Goal: Task Accomplishment & Management: Manage account settings

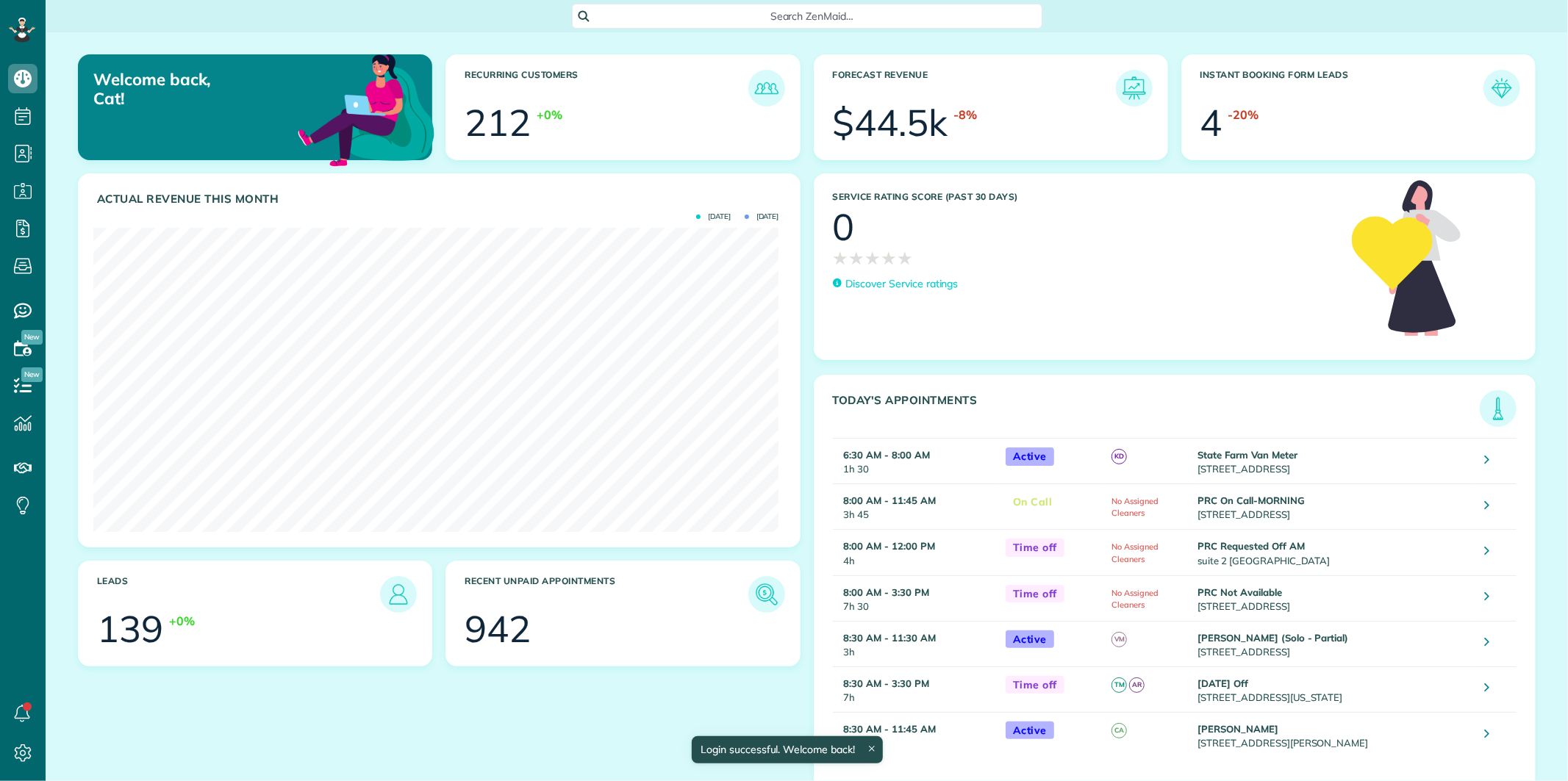
scroll to position [303, 686]
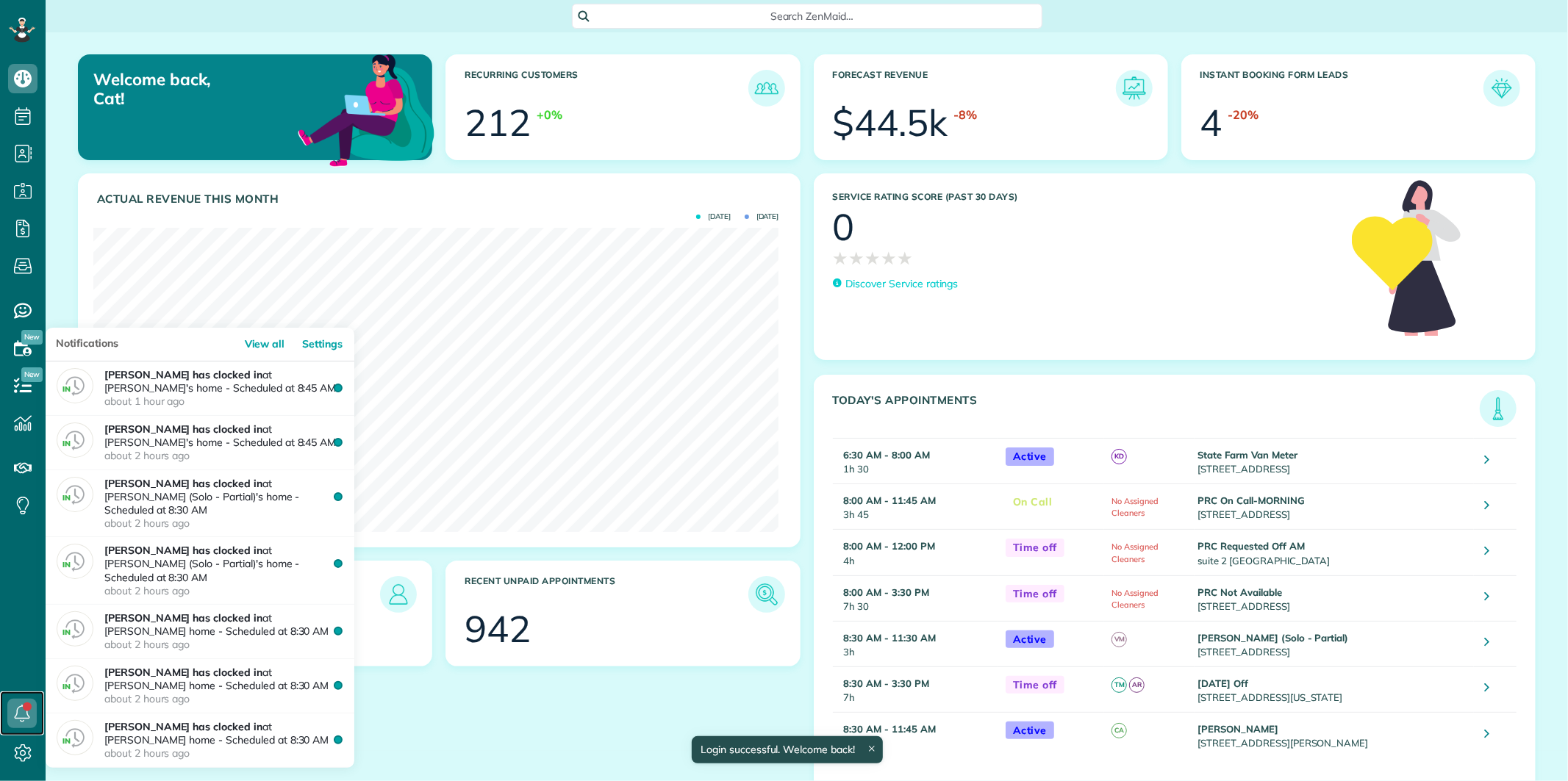
click at [25, 710] on link at bounding box center [22, 713] width 44 height 44
click at [25, 709] on icon at bounding box center [22, 714] width 30 height 30
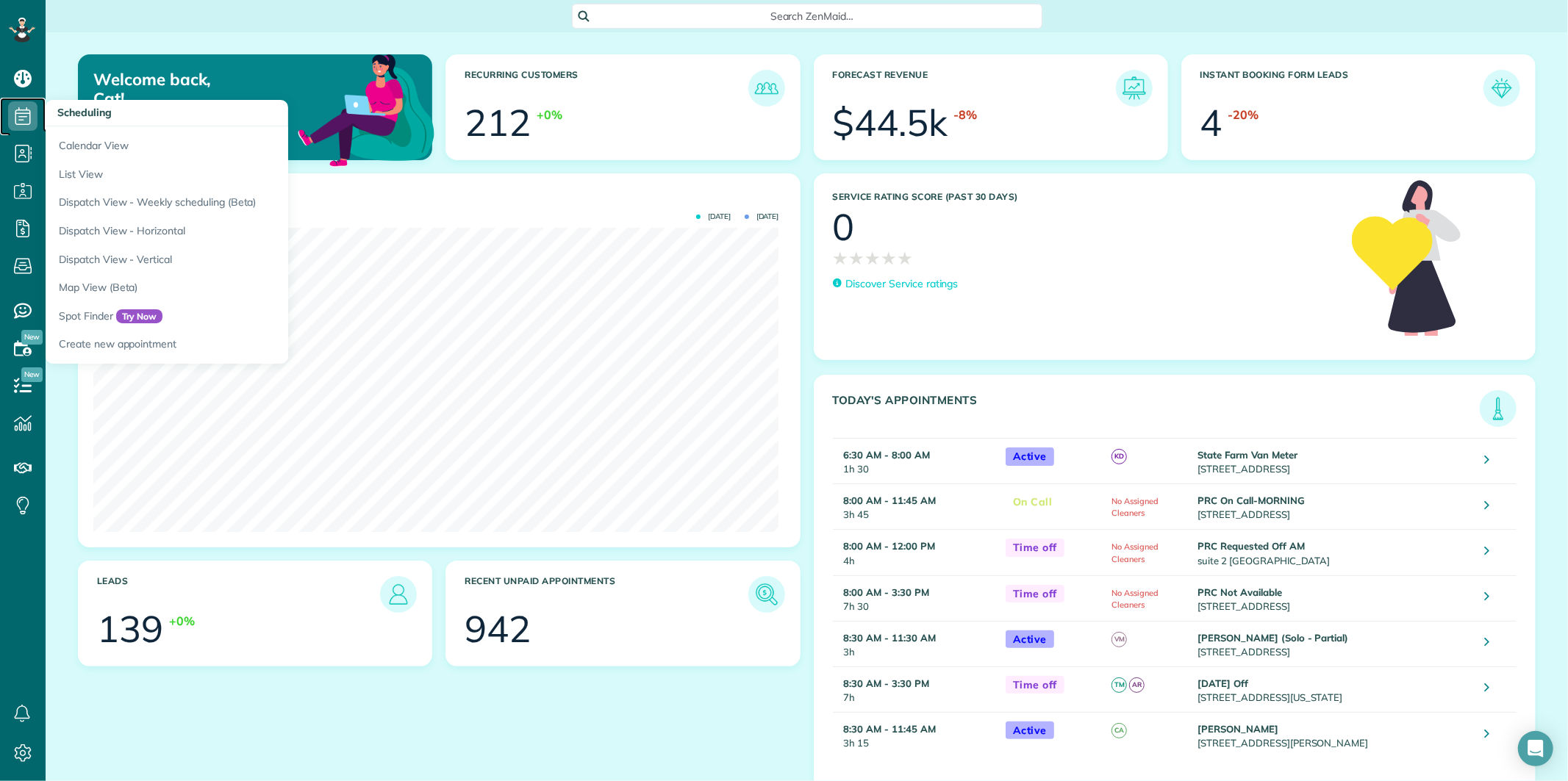
click at [35, 111] on icon at bounding box center [23, 116] width 30 height 30
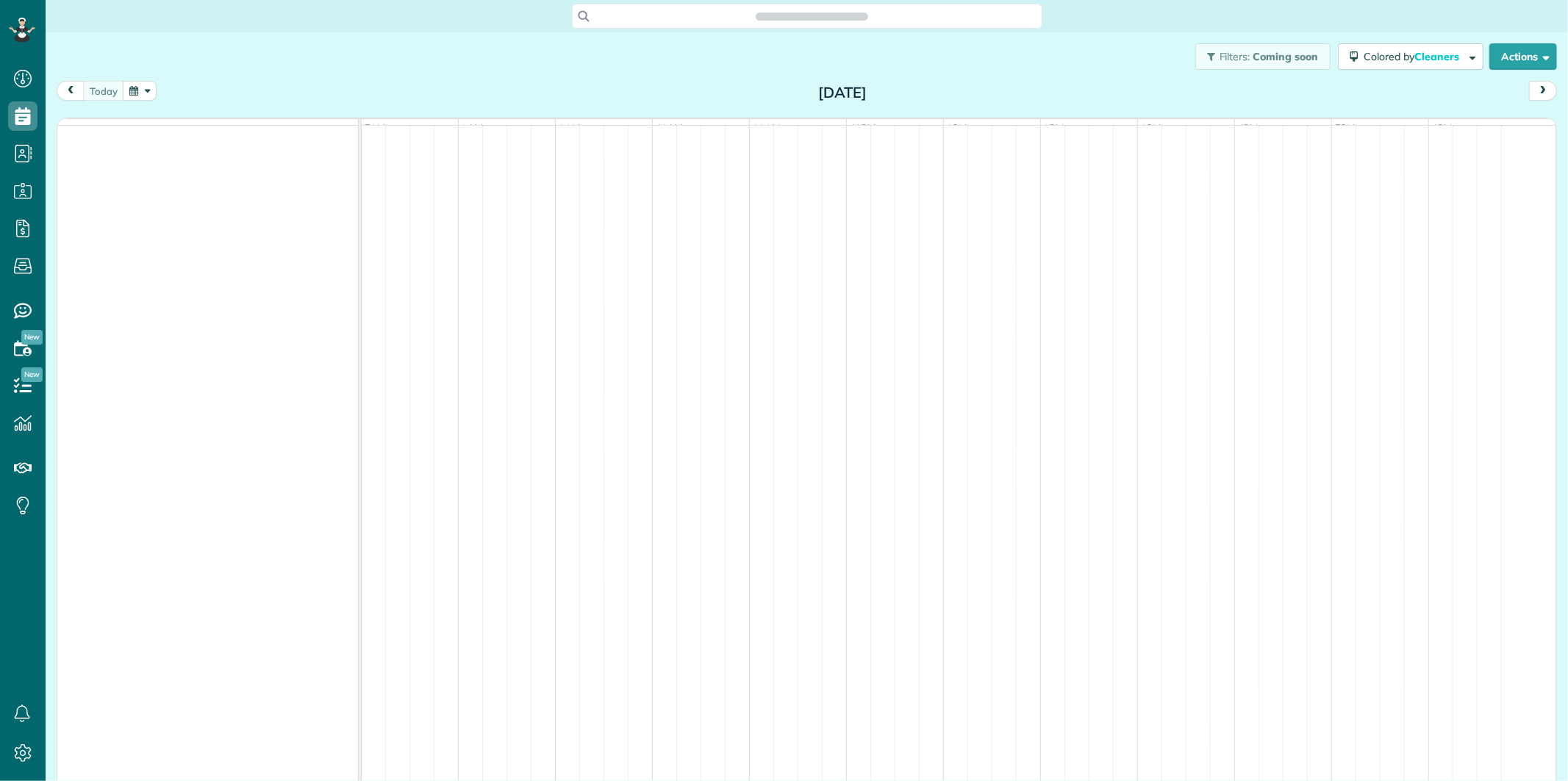
scroll to position [6, 6]
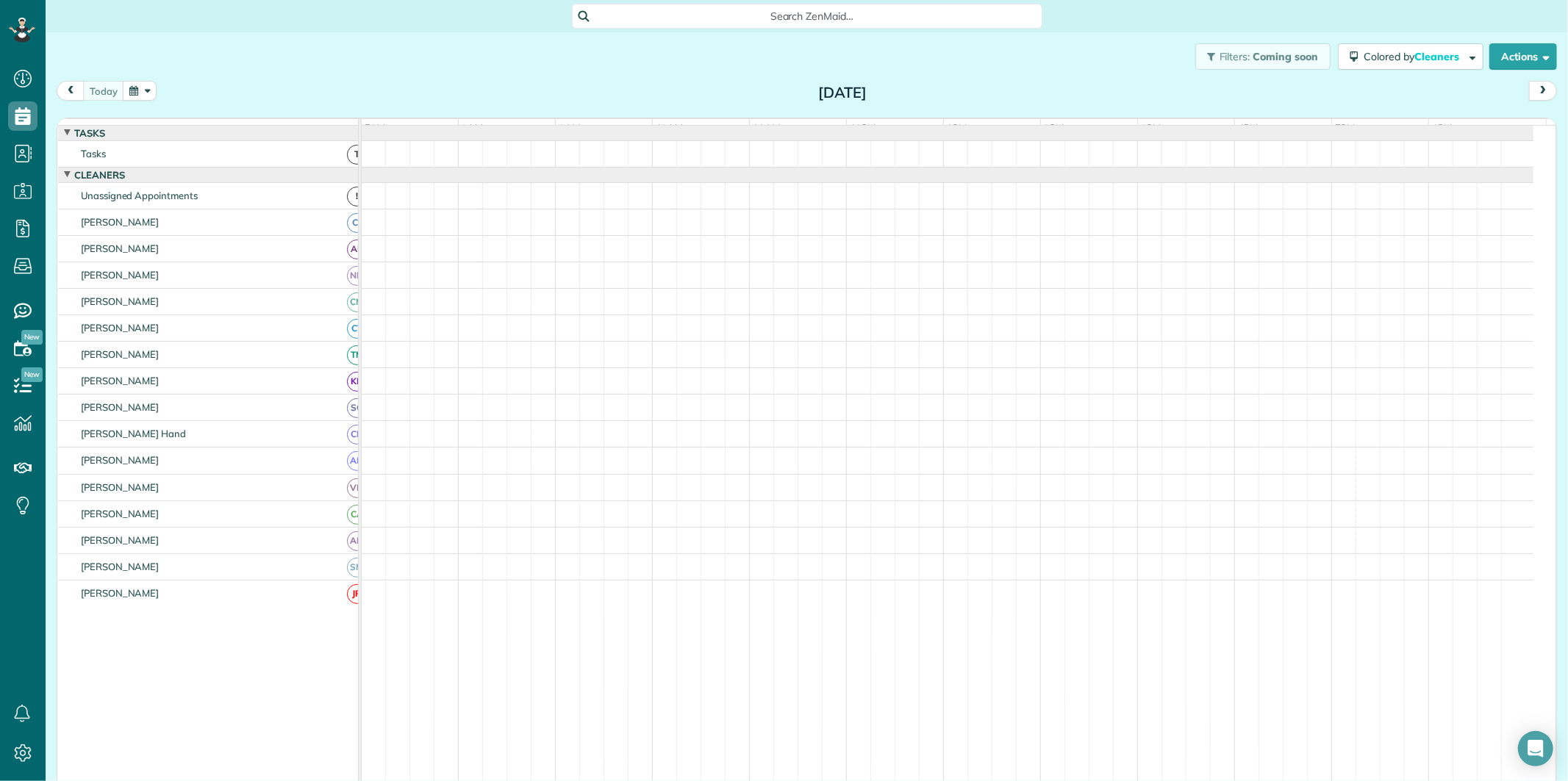
click at [751, 18] on span "Search ZenMaid…" at bounding box center [812, 16] width 447 height 15
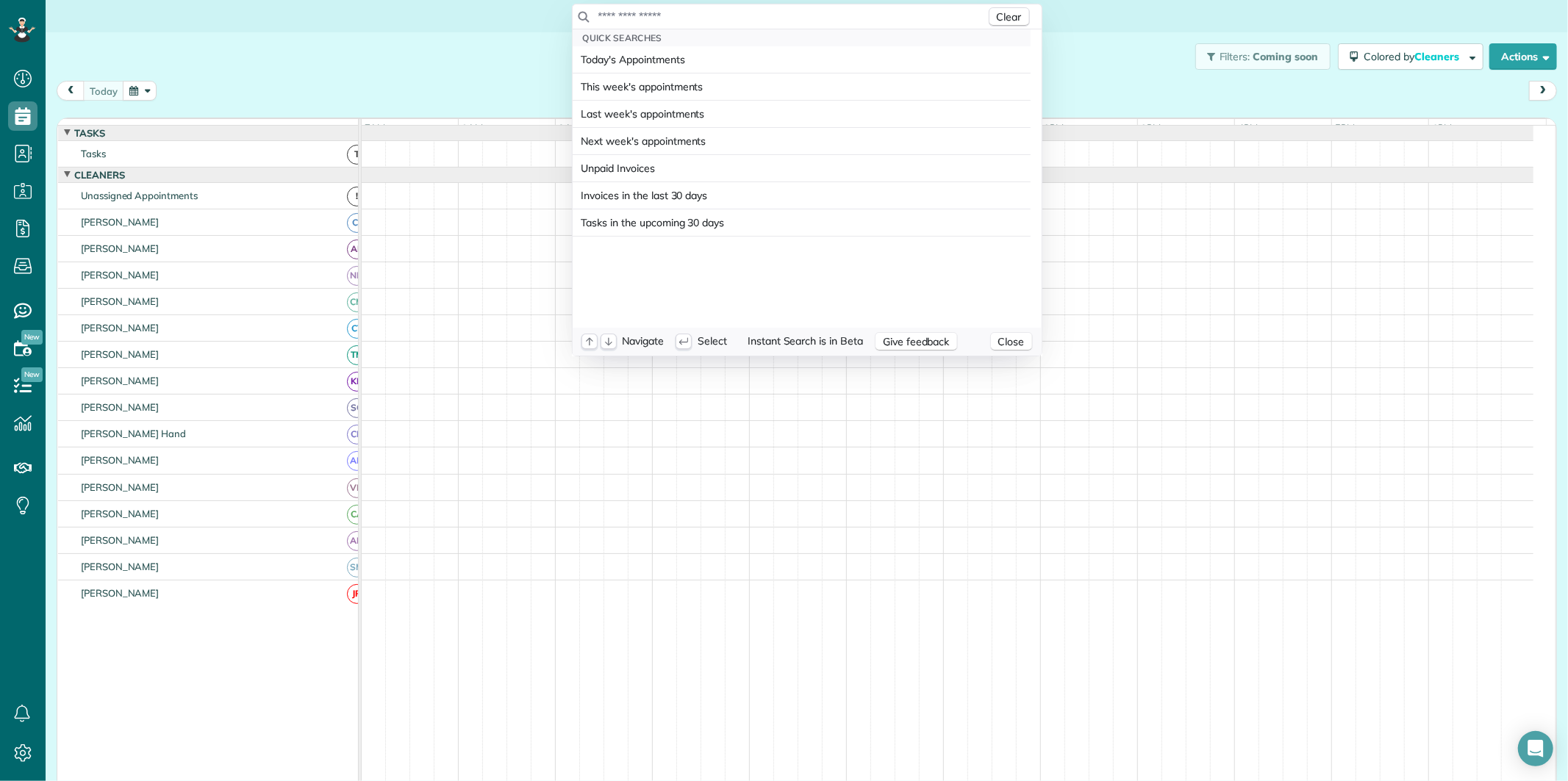
click at [738, 15] on input "text" at bounding box center [792, 16] width 388 height 15
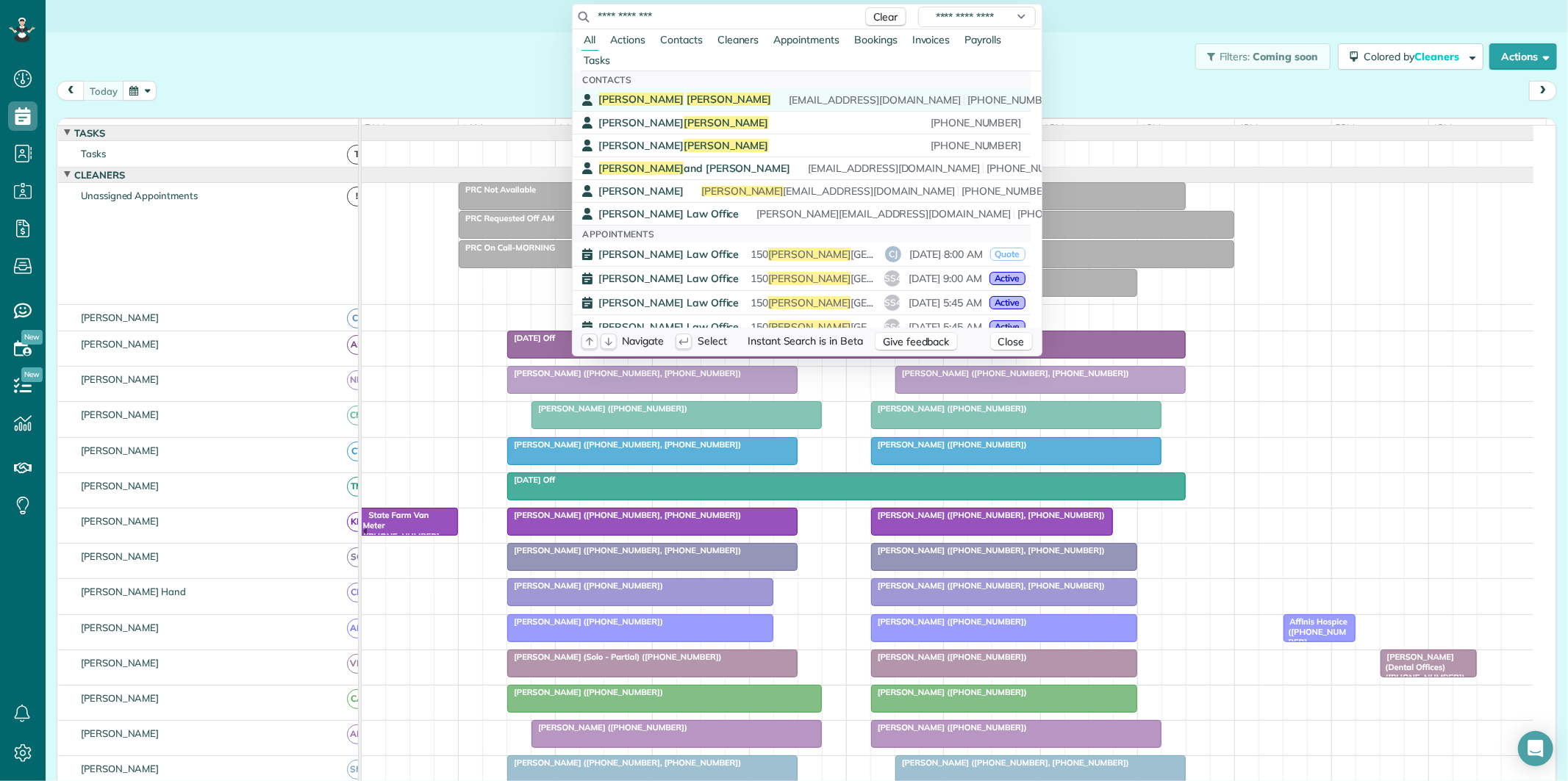
type input "**********"
click at [690, 104] on div "Howard Warren estero.wildcat@yahoo.com (770) 853-9970" at bounding box center [812, 99] width 426 height 14
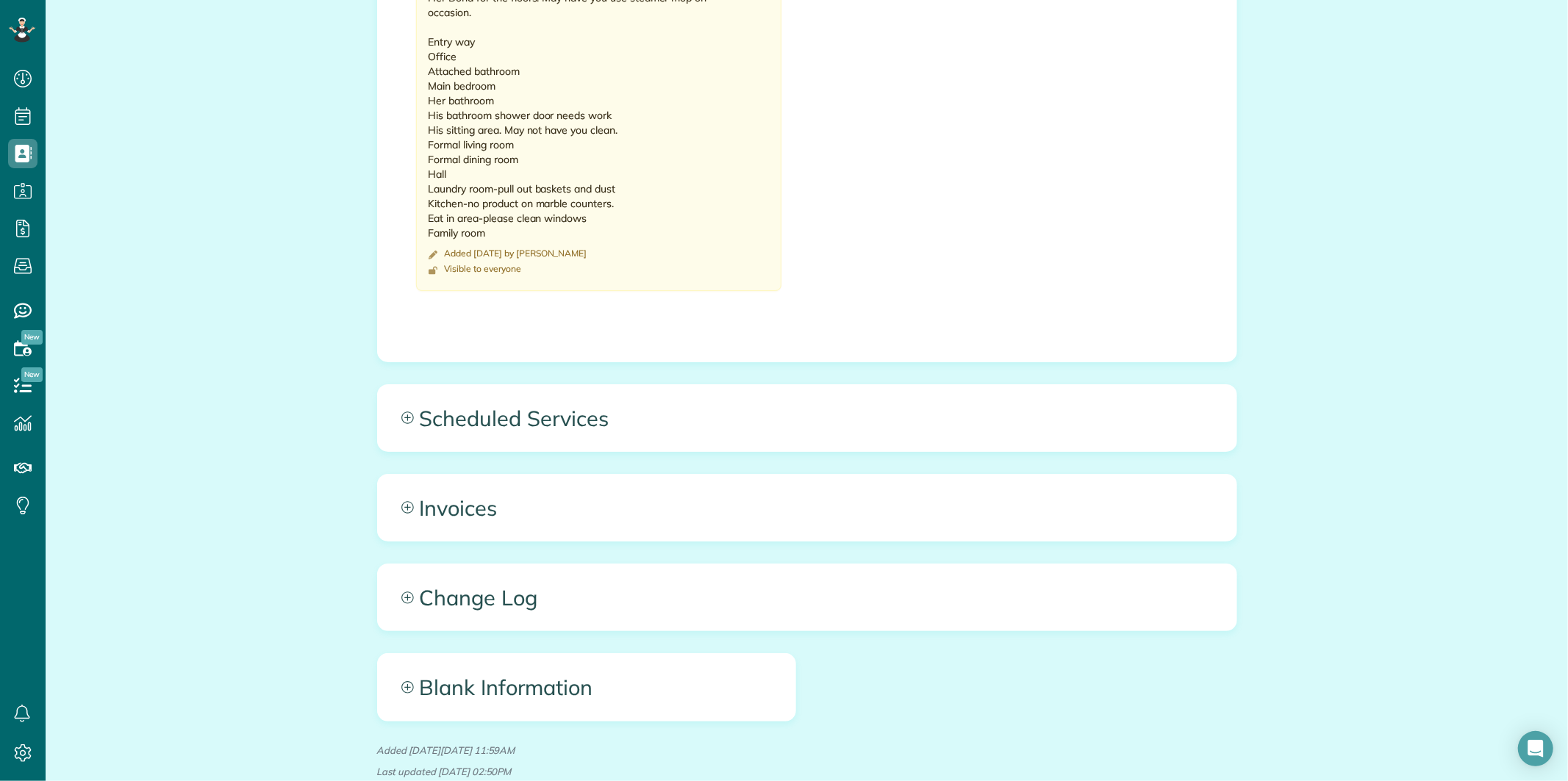
scroll to position [1062, 0]
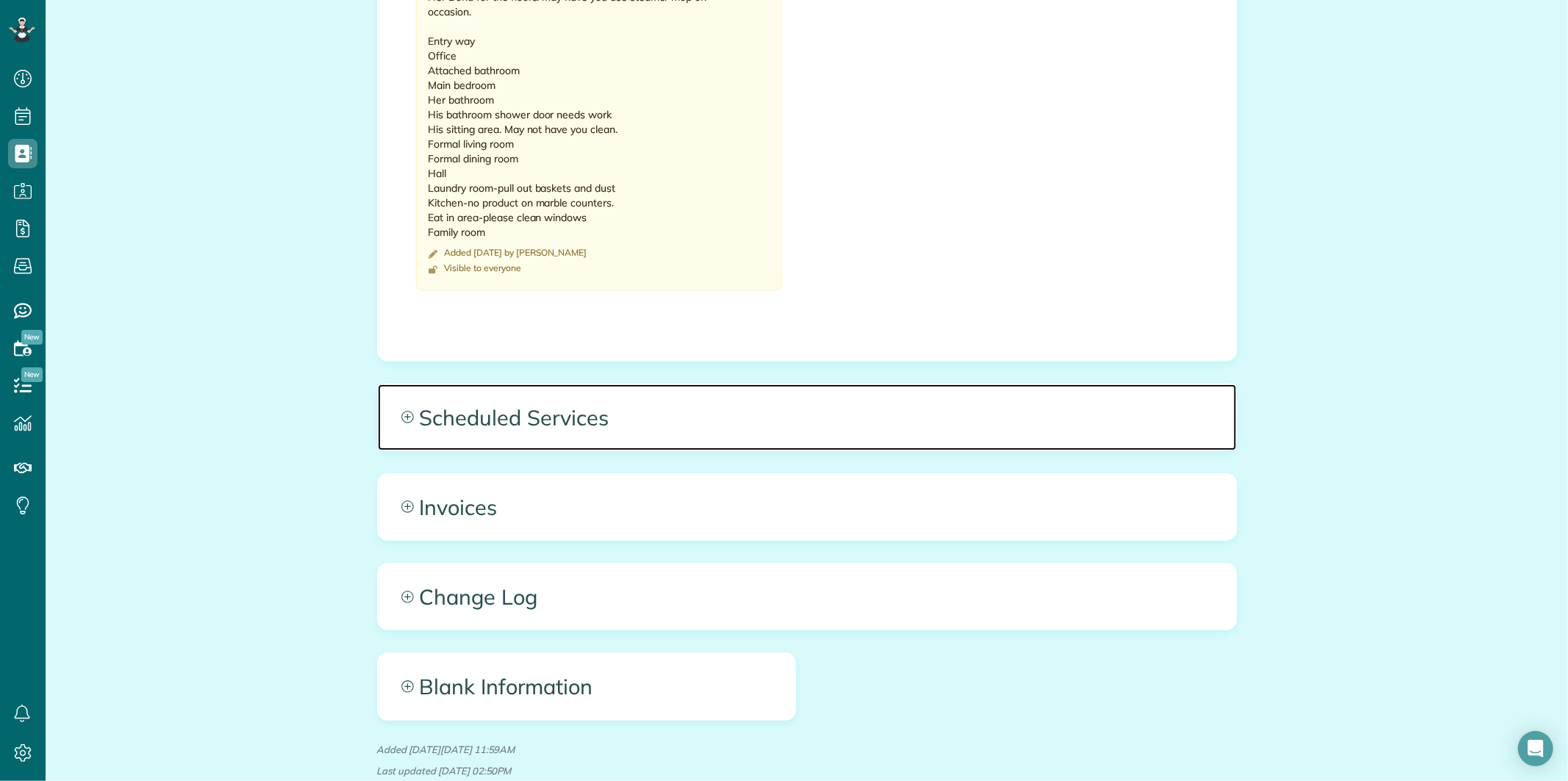
click at [401, 411] on icon at bounding box center [407, 417] width 12 height 12
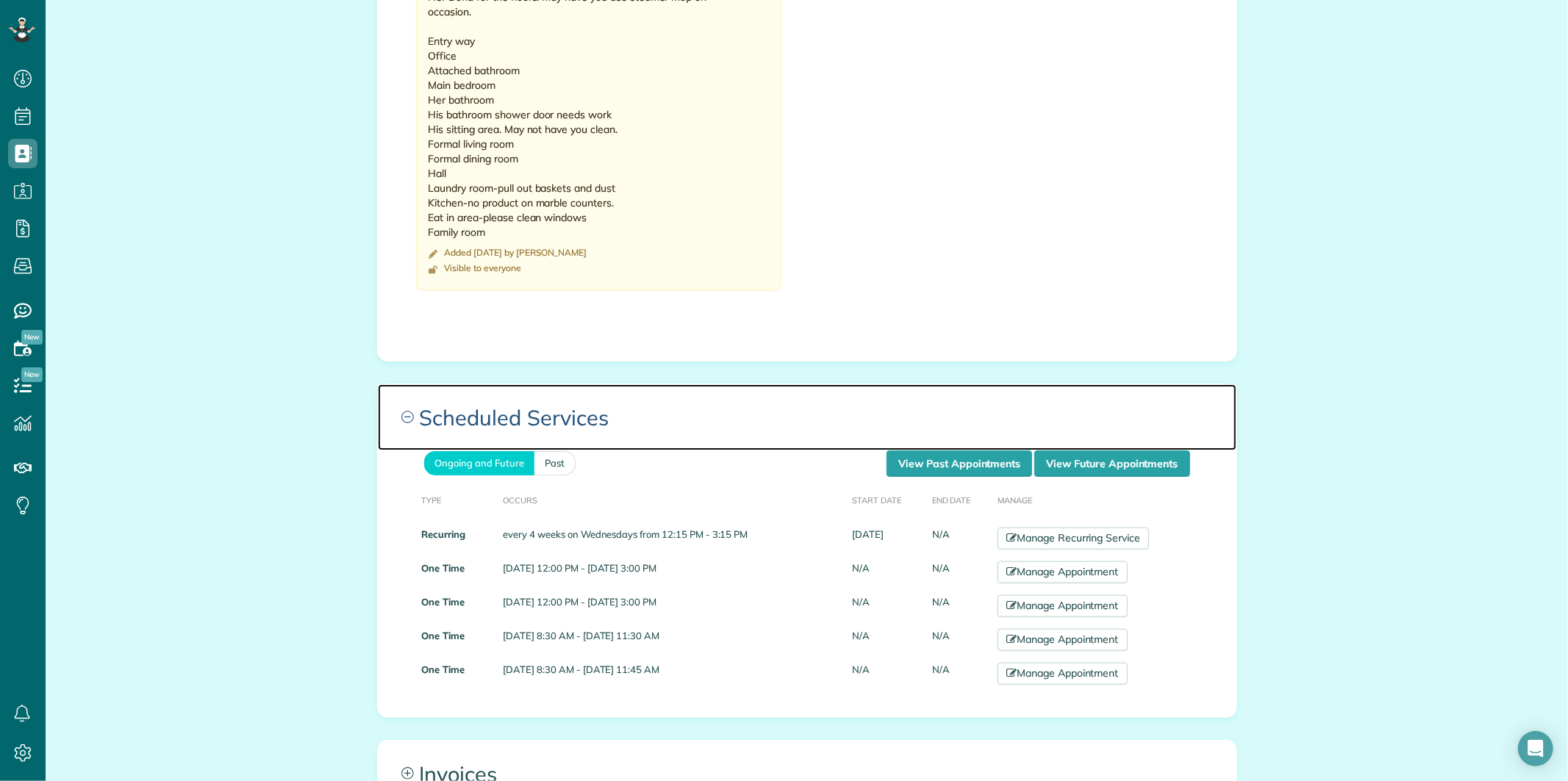
scroll to position [1143, 0]
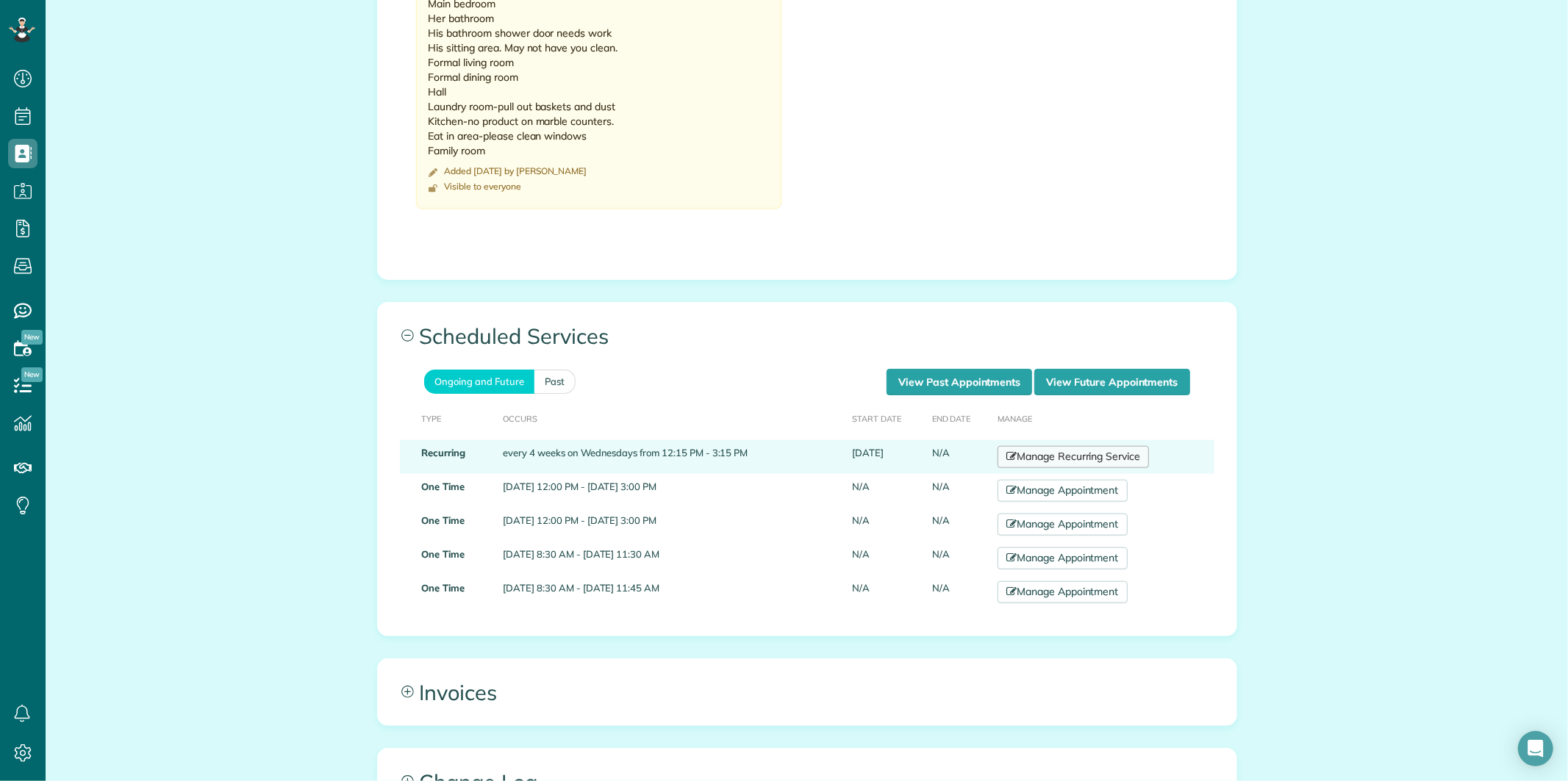
click at [1065, 446] on link "Manage Recurring Service" at bounding box center [1073, 457] width 151 height 22
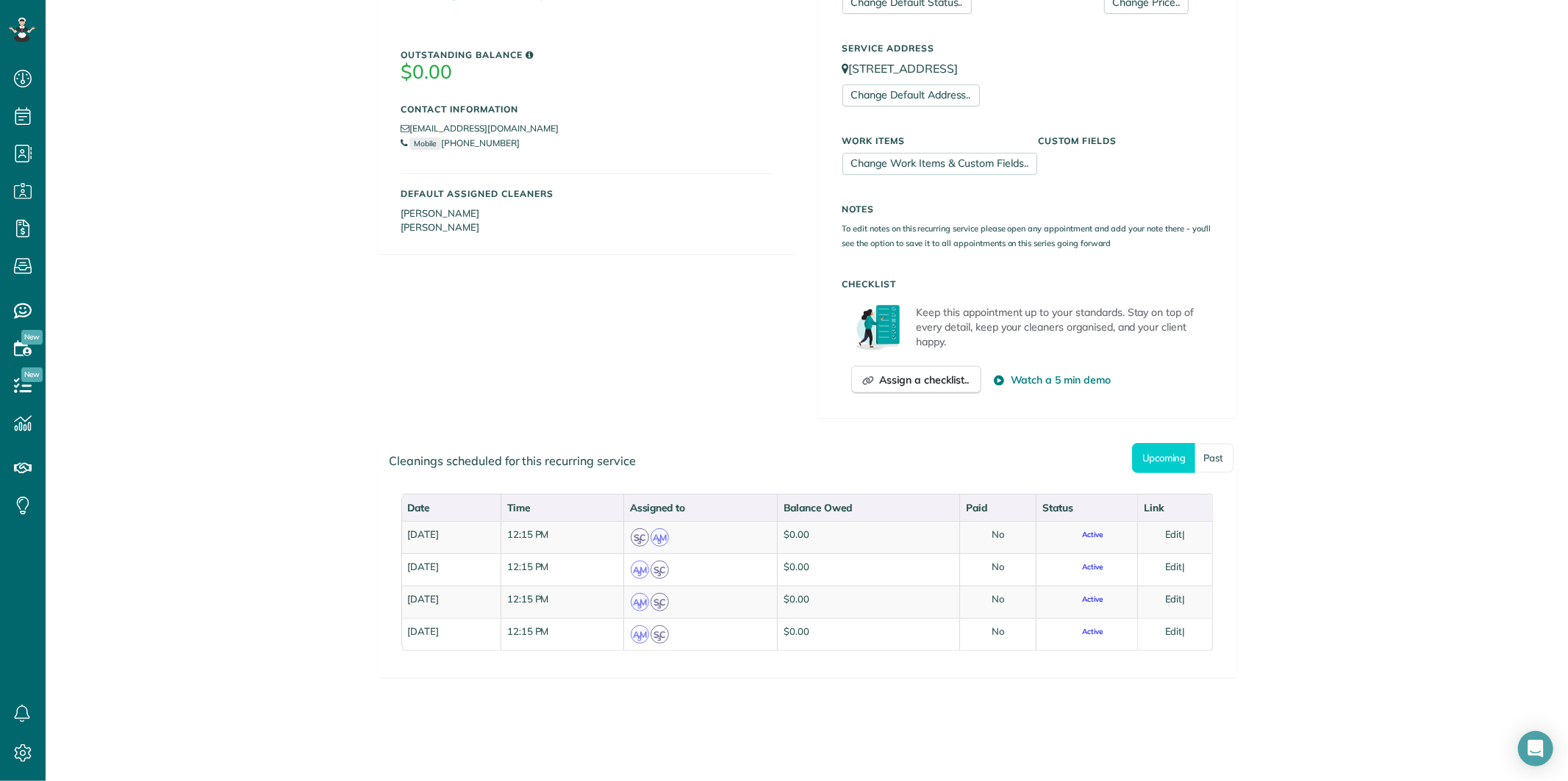
scroll to position [78, 0]
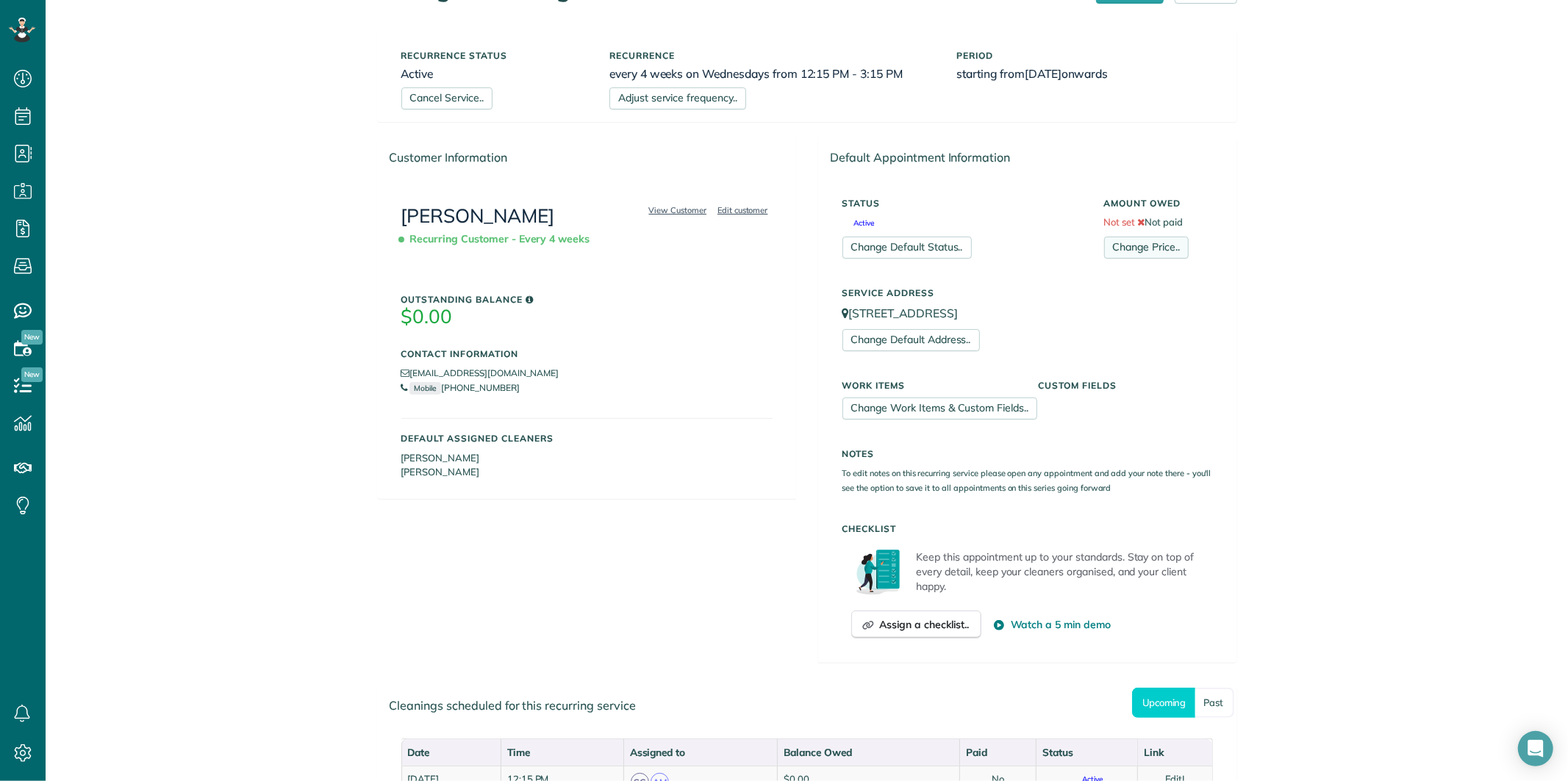
click at [1155, 248] on link "Change Price.." at bounding box center [1146, 248] width 85 height 22
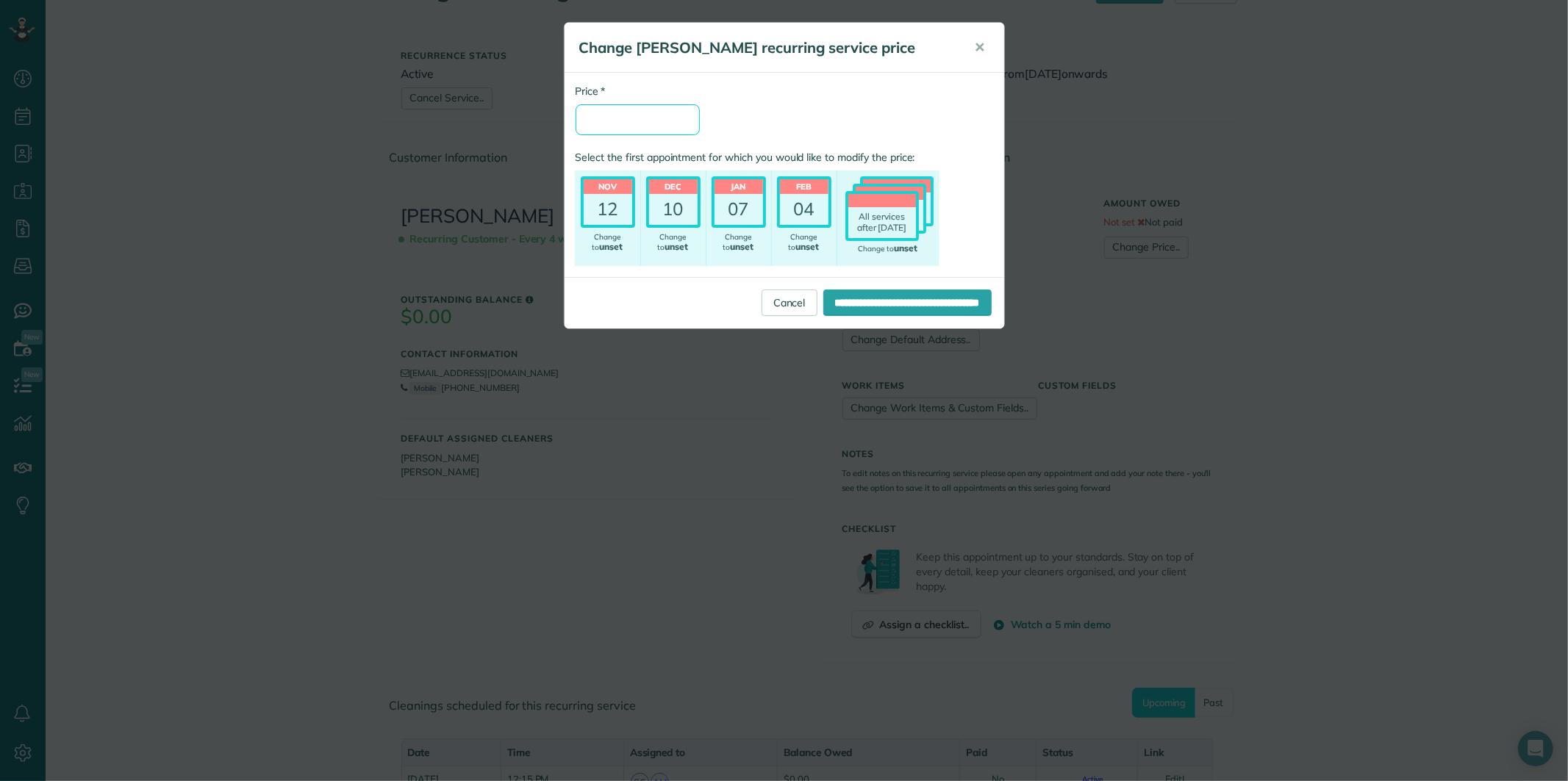
click at [615, 117] on input "* Price" at bounding box center [637, 119] width 124 height 31
type input "******"
click at [884, 299] on input "**********" at bounding box center [906, 302] width 168 height 27
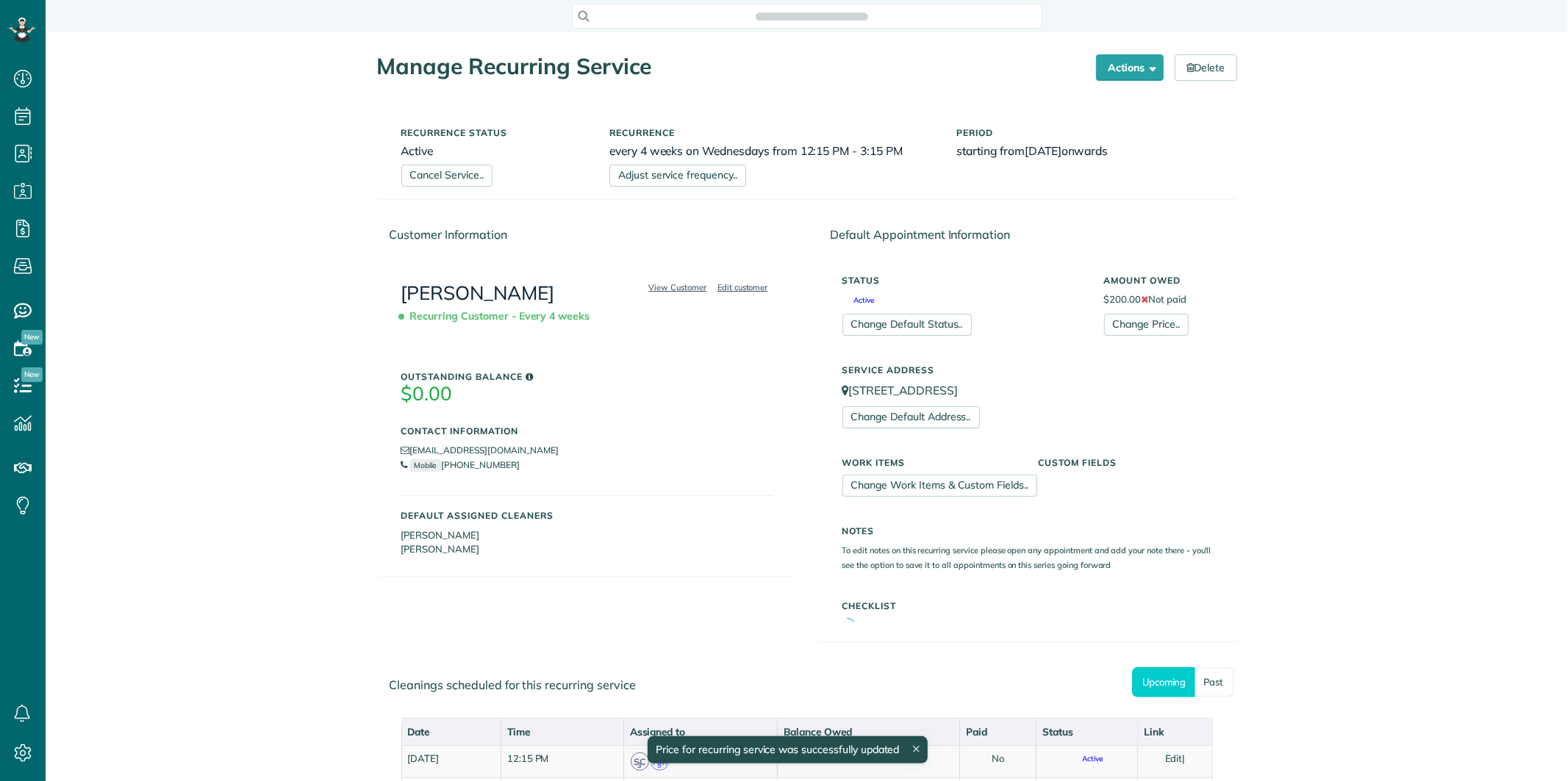
scroll to position [6, 6]
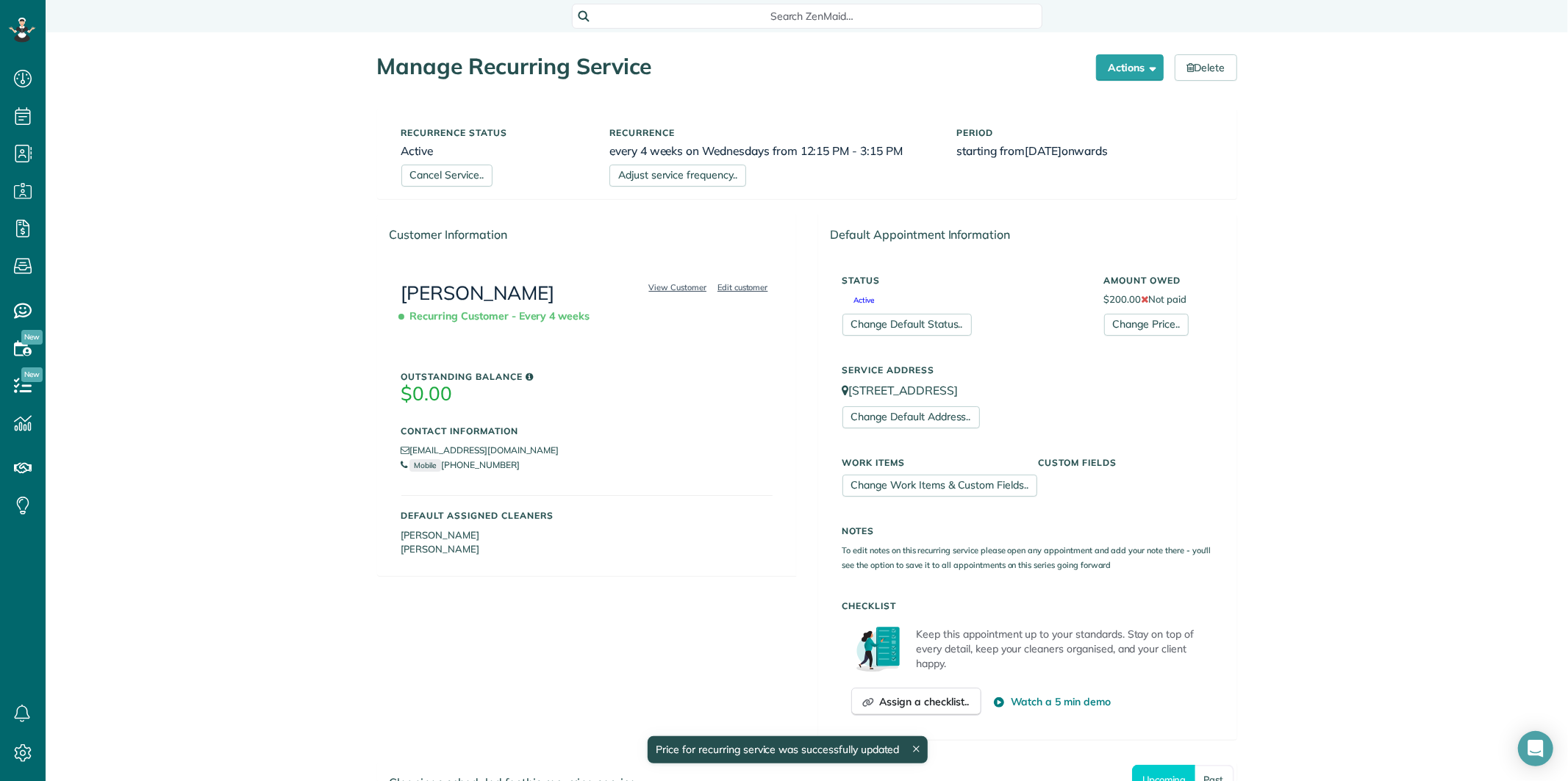
click at [291, 353] on div "Manage Recurring Service Actions Cancel Service.. Adjust service frequency.. Ch…" at bounding box center [807, 568] width 1522 height 1071
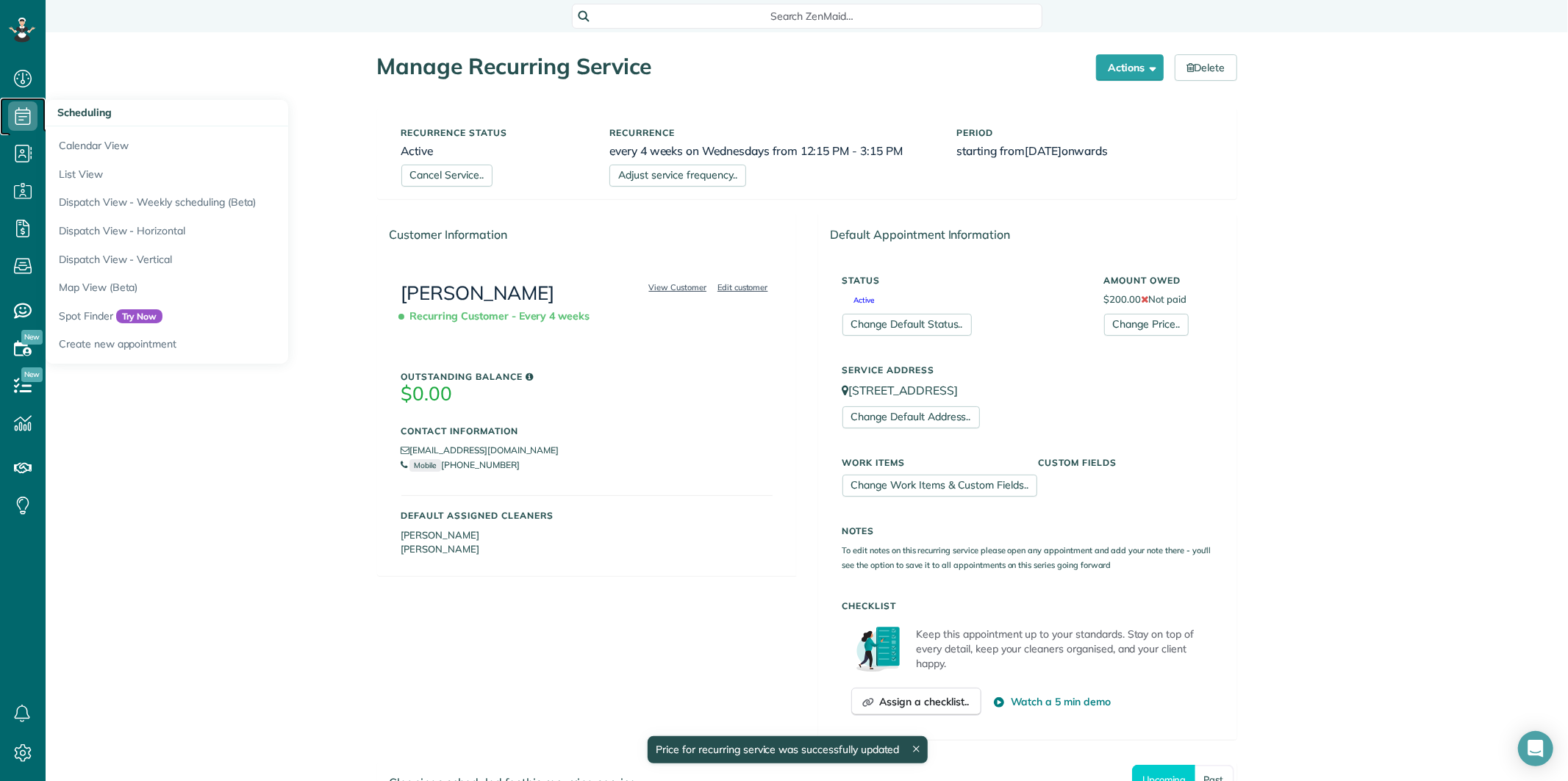
click at [24, 114] on icon at bounding box center [23, 116] width 30 height 30
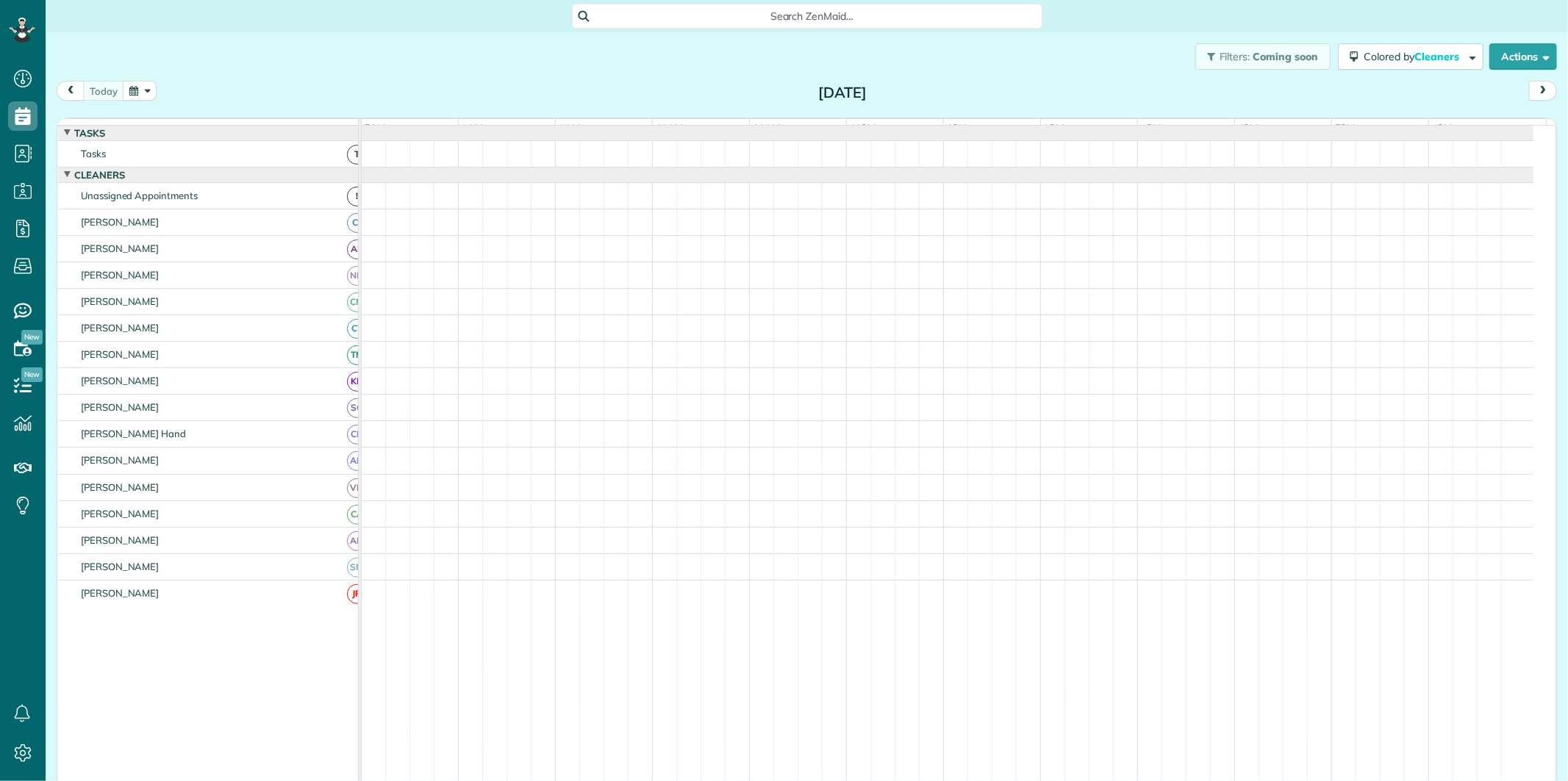
scroll to position [6, 6]
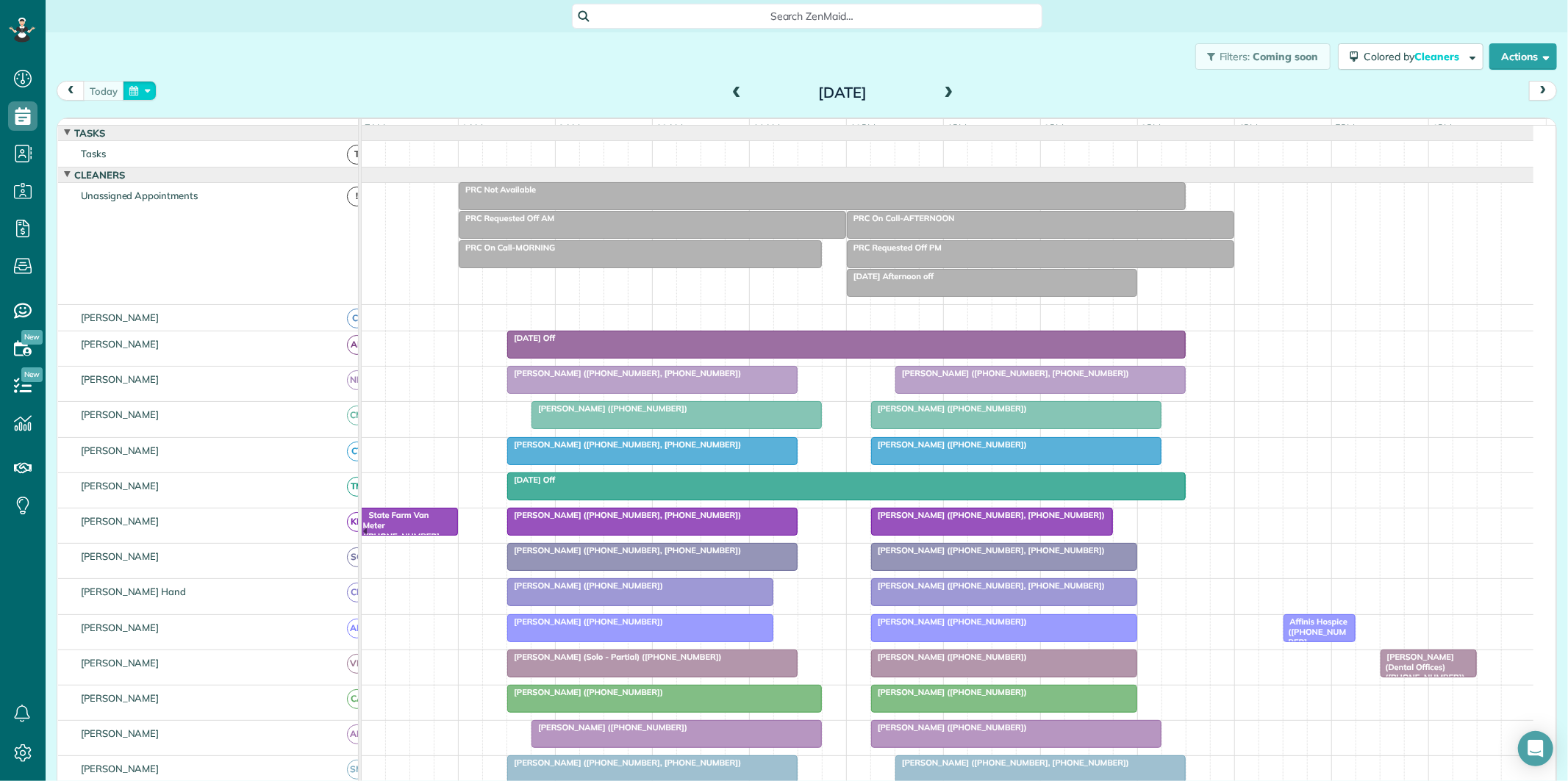
click at [145, 93] on button "button" at bounding box center [139, 91] width 34 height 20
click at [321, 96] on link "Next" at bounding box center [317, 99] width 41 height 37
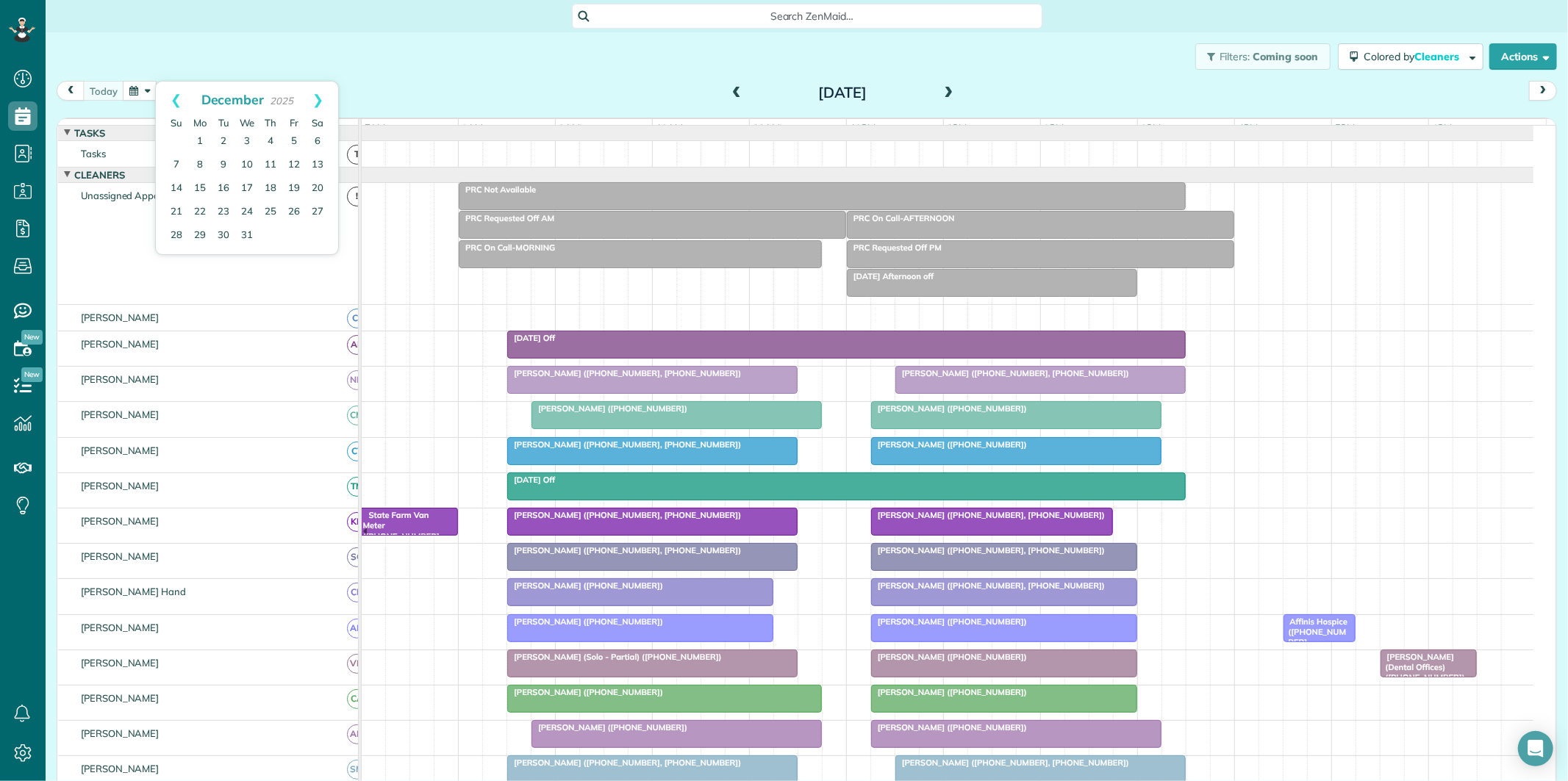
click at [321, 96] on link "Next" at bounding box center [317, 99] width 41 height 37
click at [322, 93] on link "Next" at bounding box center [317, 99] width 41 height 37
click at [244, 136] on link "1" at bounding box center [247, 142] width 24 height 24
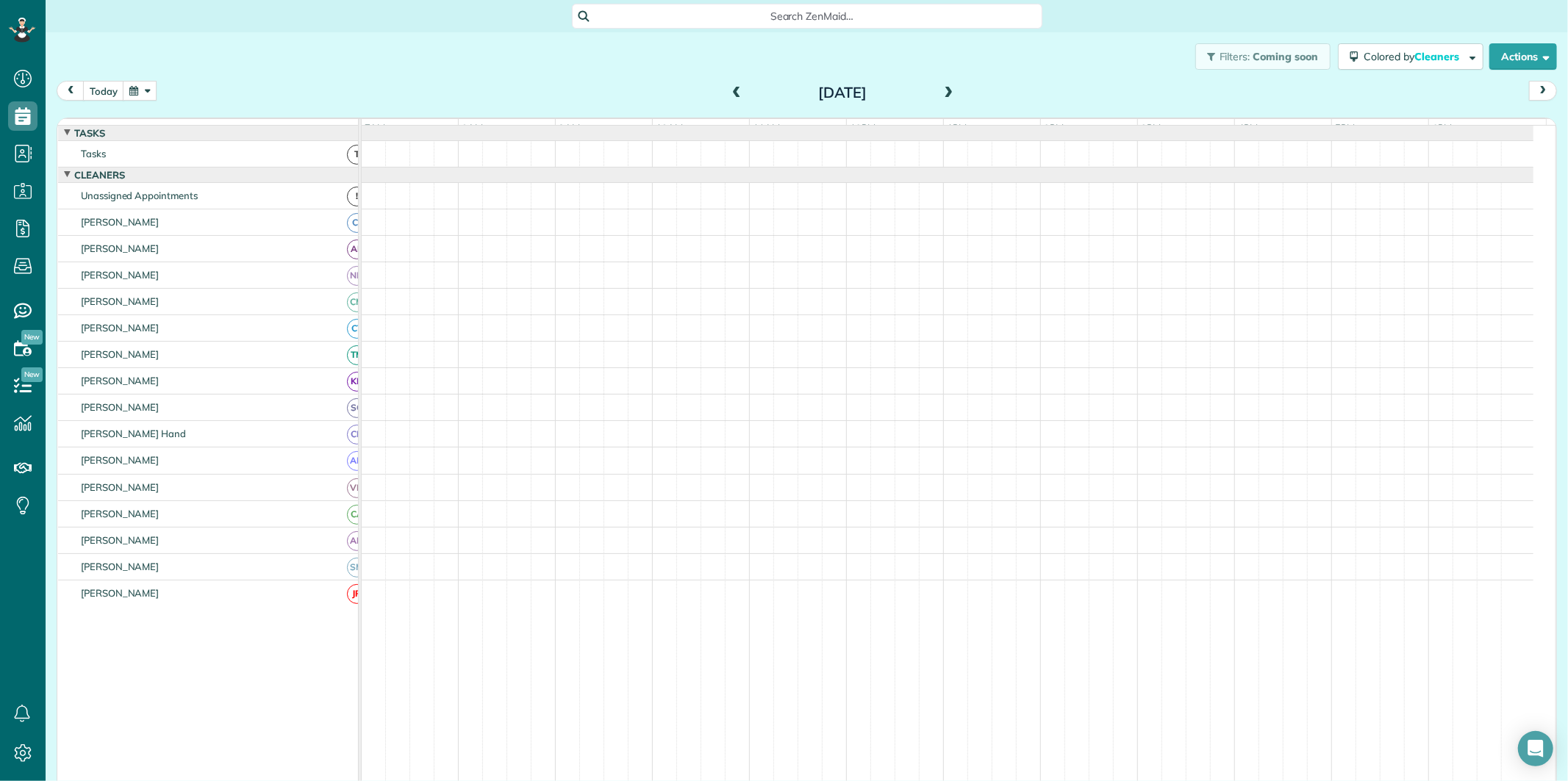
click at [147, 89] on button "button" at bounding box center [139, 91] width 34 height 20
click at [472, 49] on div "Filters: Coming soon Colored by Cleaners Color by Cleaner Color by Team Color b…" at bounding box center [807, 57] width 1522 height 49
click at [778, 16] on span "Search ZenMaid…" at bounding box center [812, 16] width 447 height 15
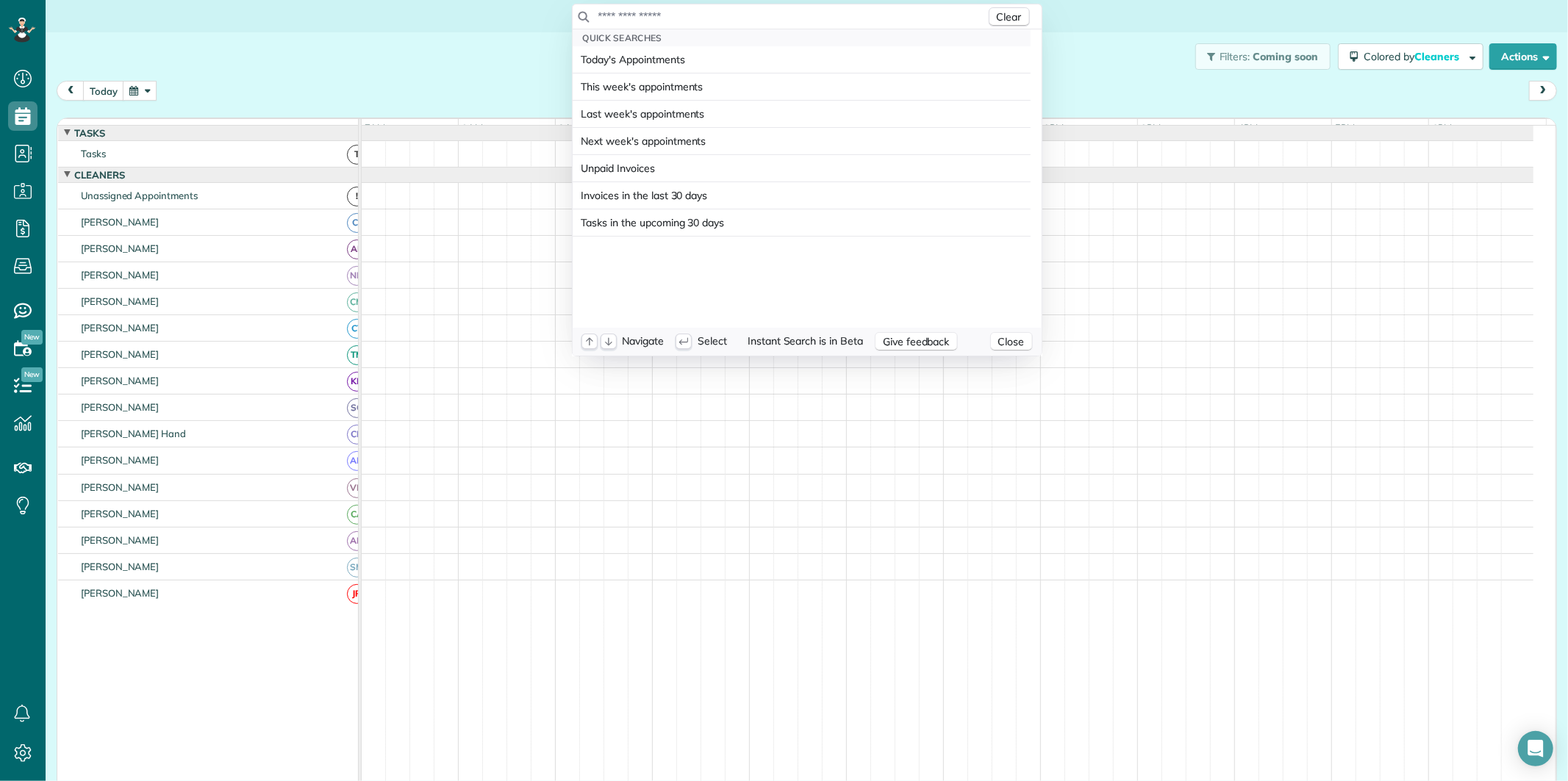
click at [772, 10] on input "text" at bounding box center [792, 16] width 388 height 15
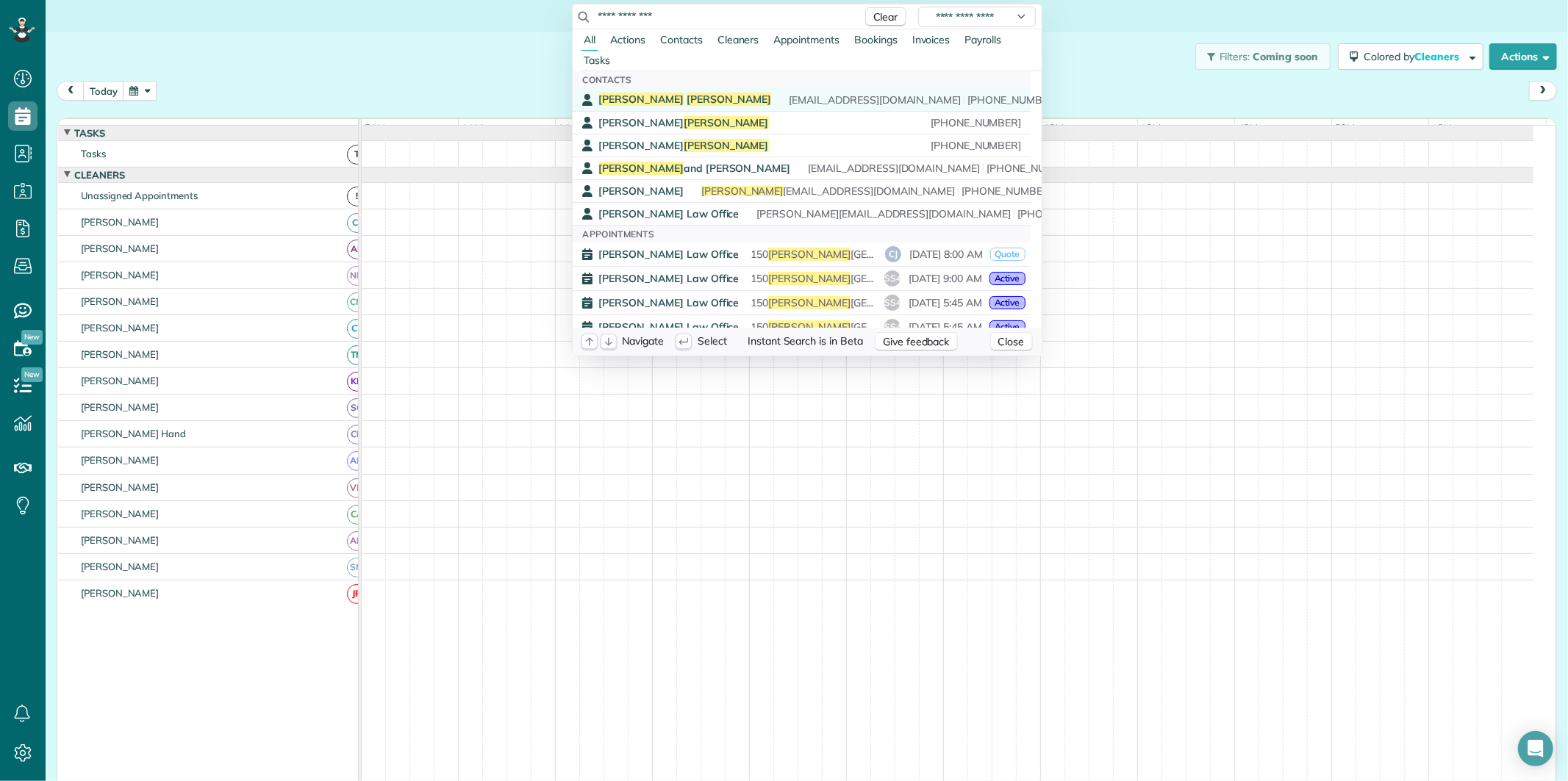
type input "**********"
click at [687, 105] on div "Howard Warren estero.wildcat@yahoo.com (770) 853-9970" at bounding box center [812, 99] width 426 height 14
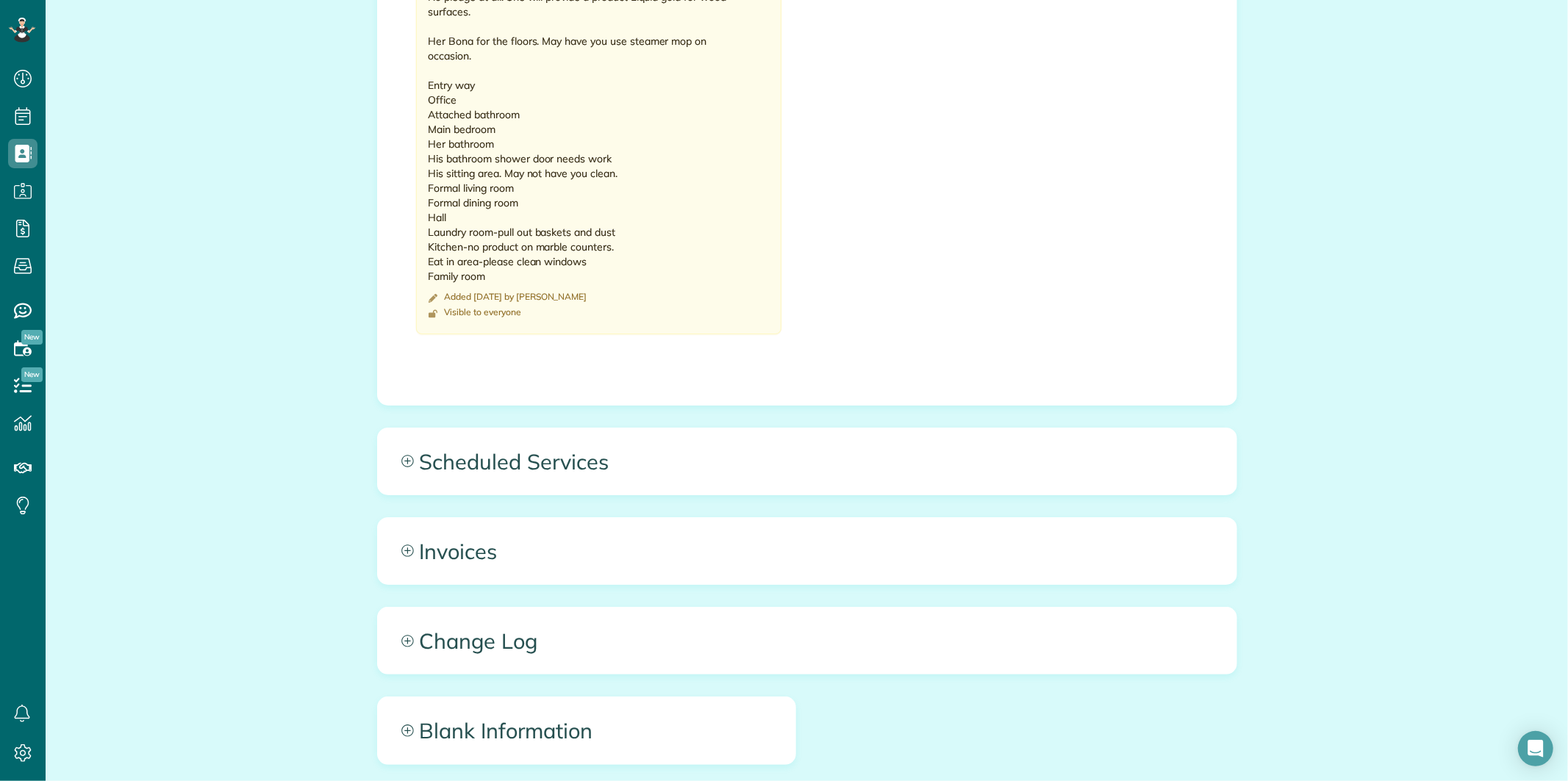
scroll to position [1138, 0]
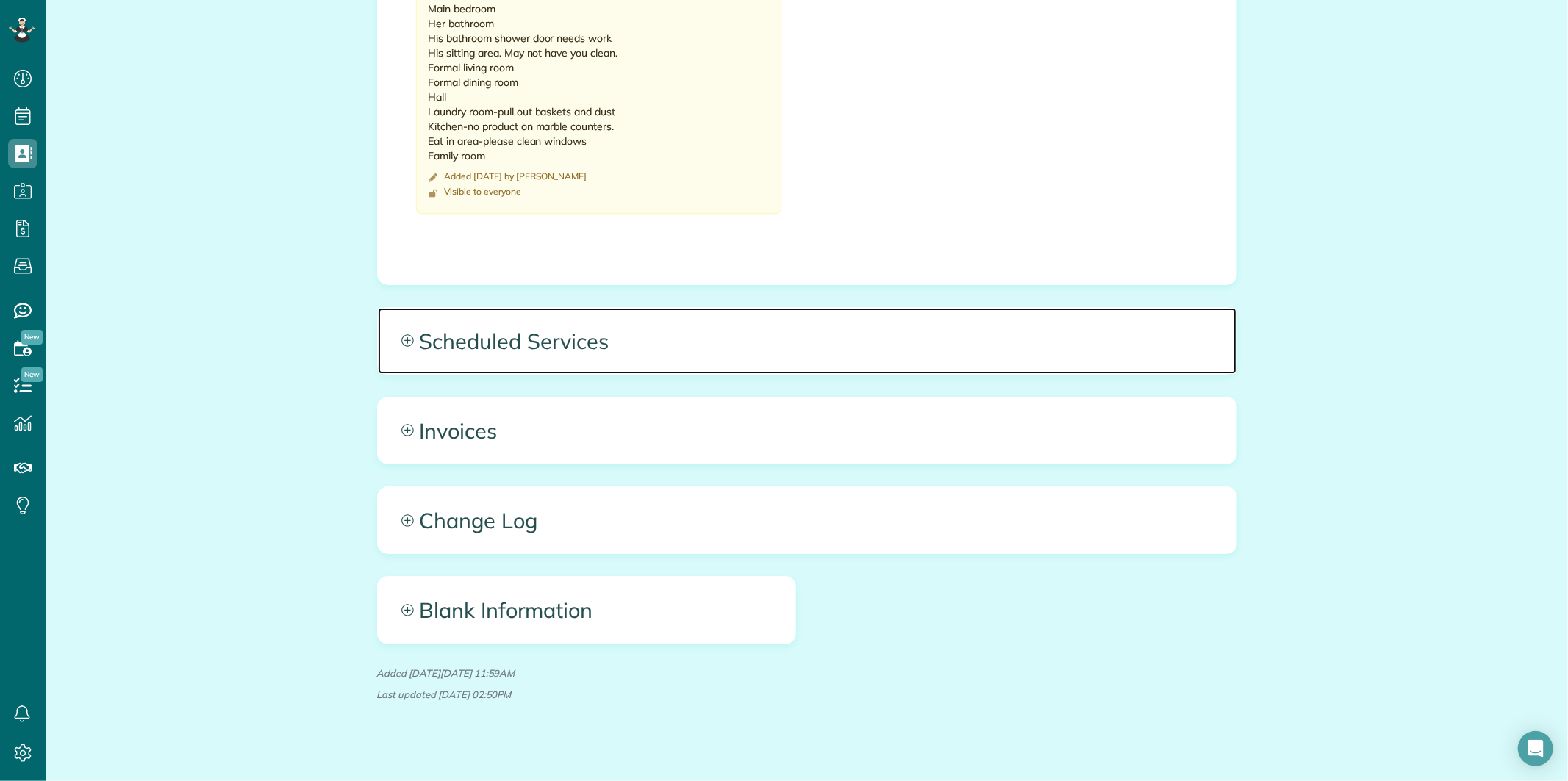
click at [401, 334] on icon at bounding box center [407, 340] width 12 height 12
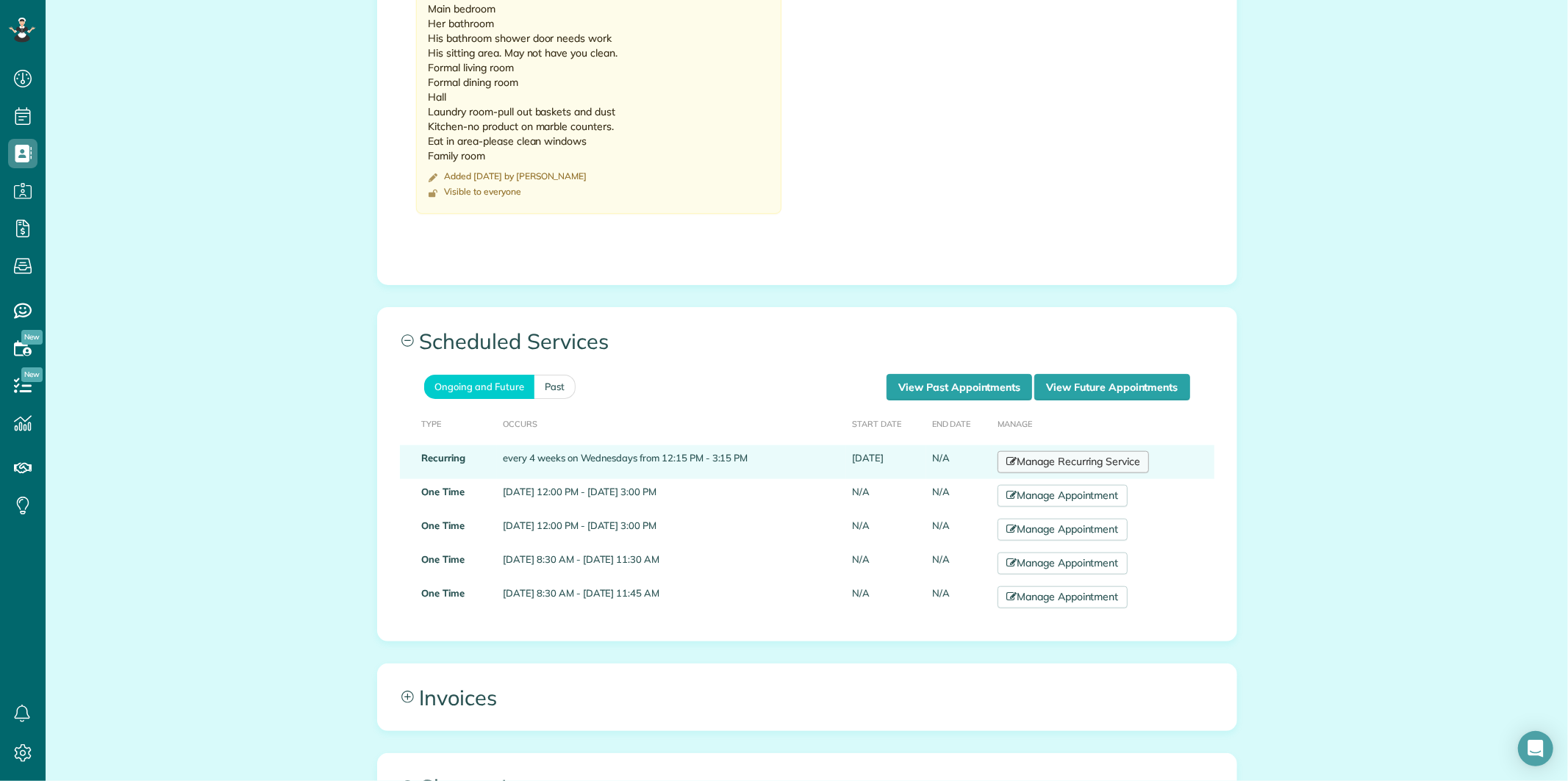
click at [1060, 452] on link "Manage Recurring Service" at bounding box center [1073, 463] width 151 height 22
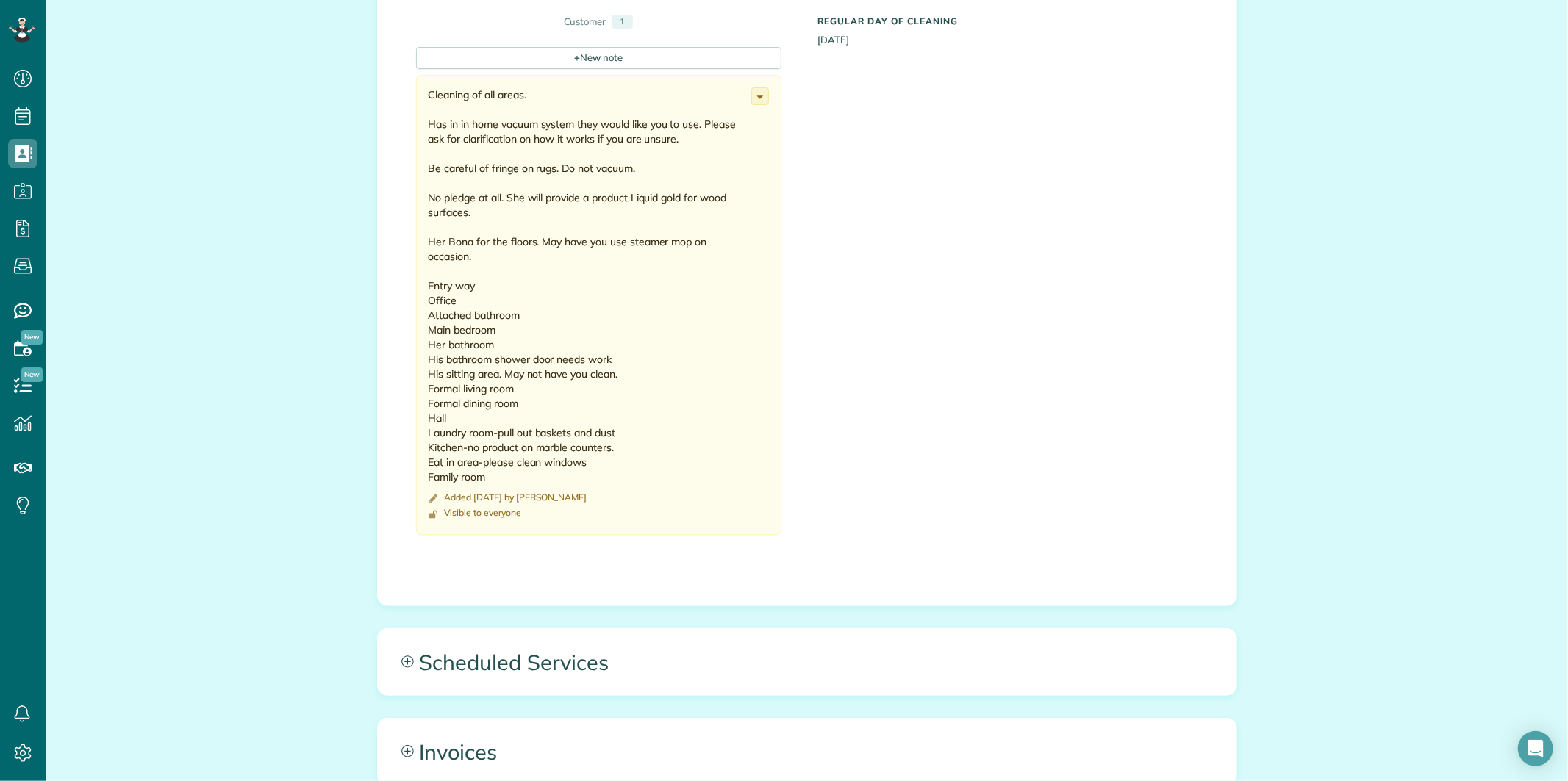
scroll to position [1138, 0]
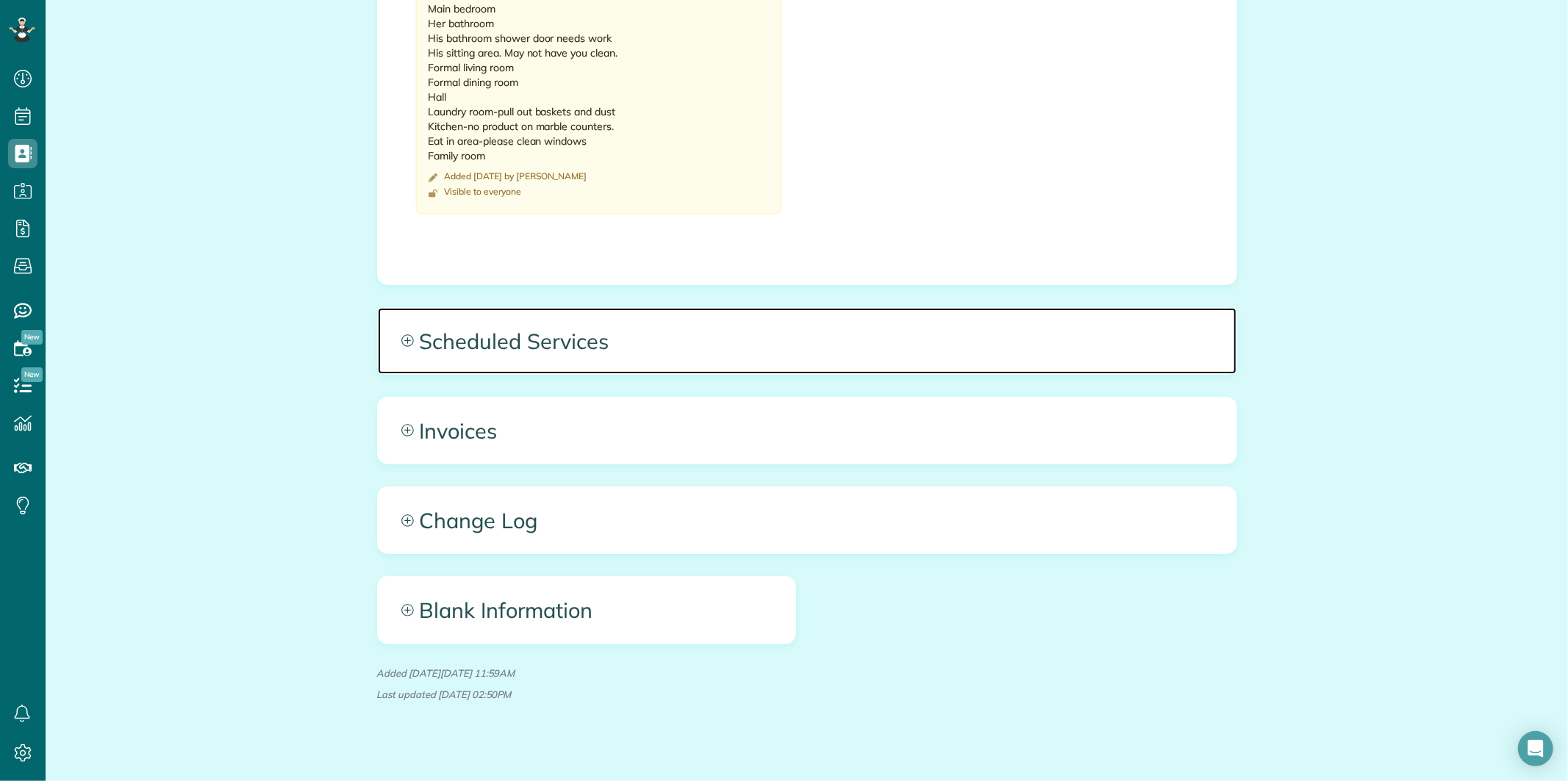
click at [401, 334] on icon at bounding box center [407, 340] width 13 height 13
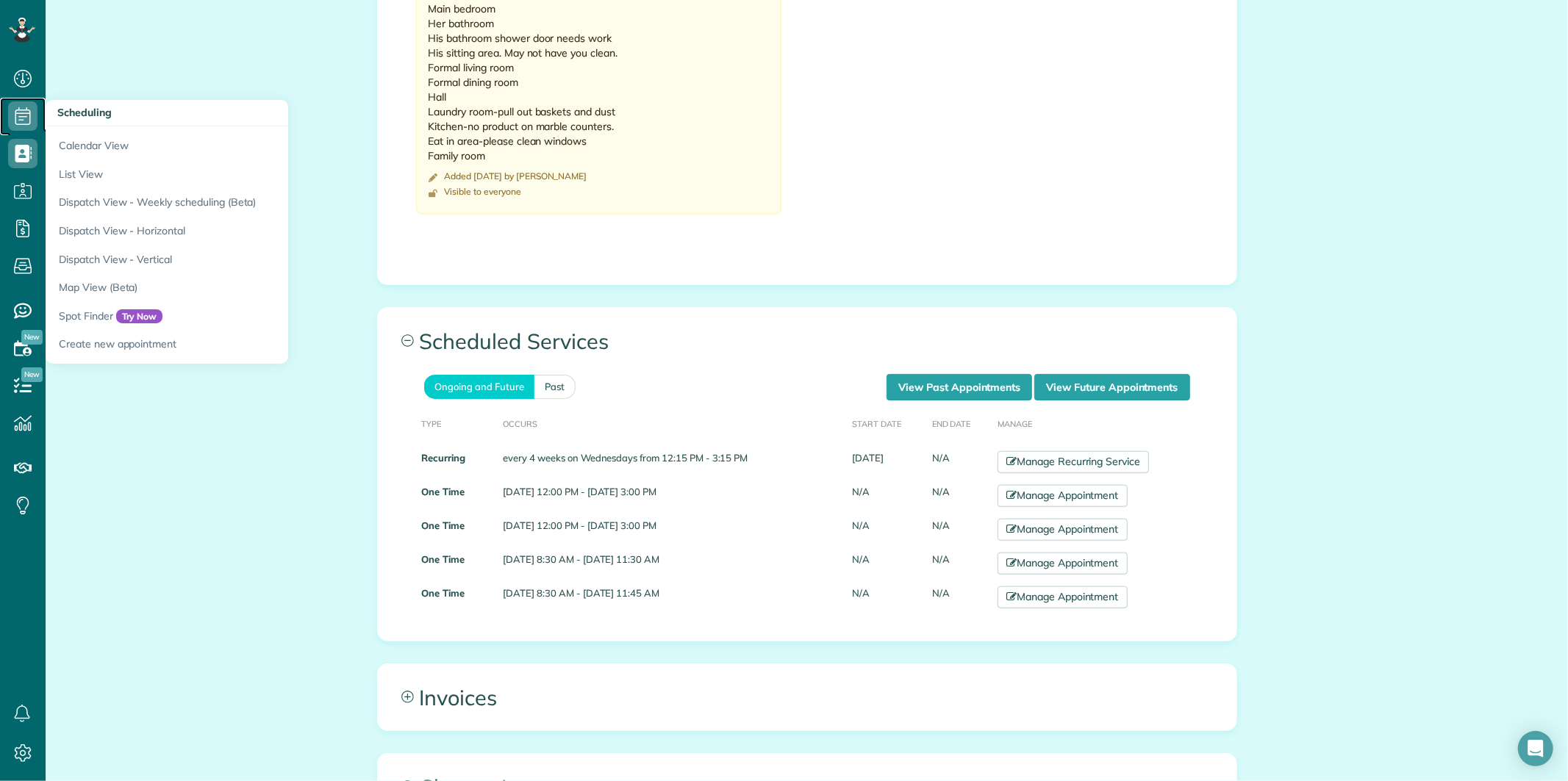
click at [10, 114] on icon at bounding box center [23, 116] width 30 height 30
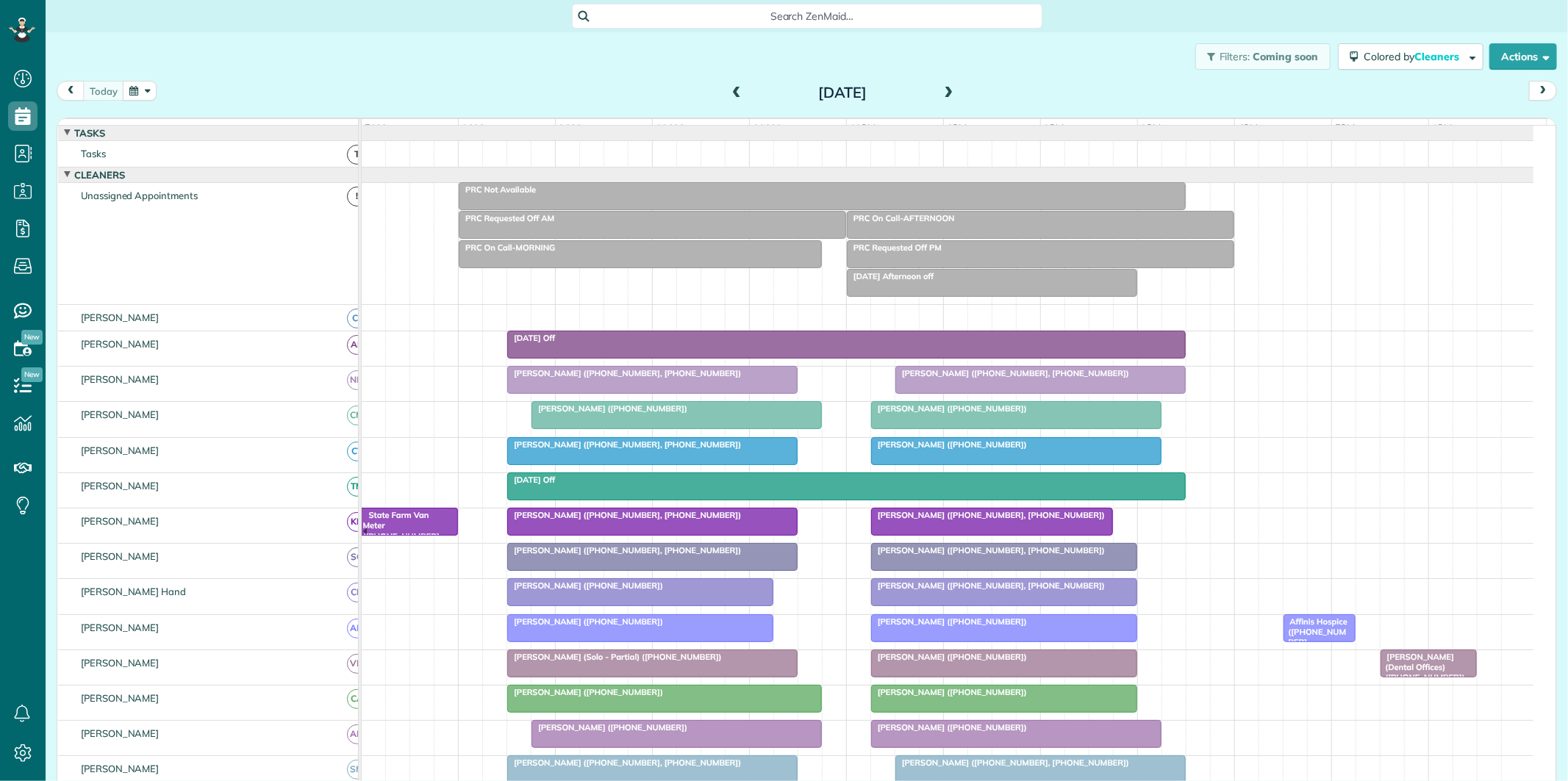
scroll to position [6, 6]
click at [150, 92] on button "button" at bounding box center [139, 91] width 34 height 20
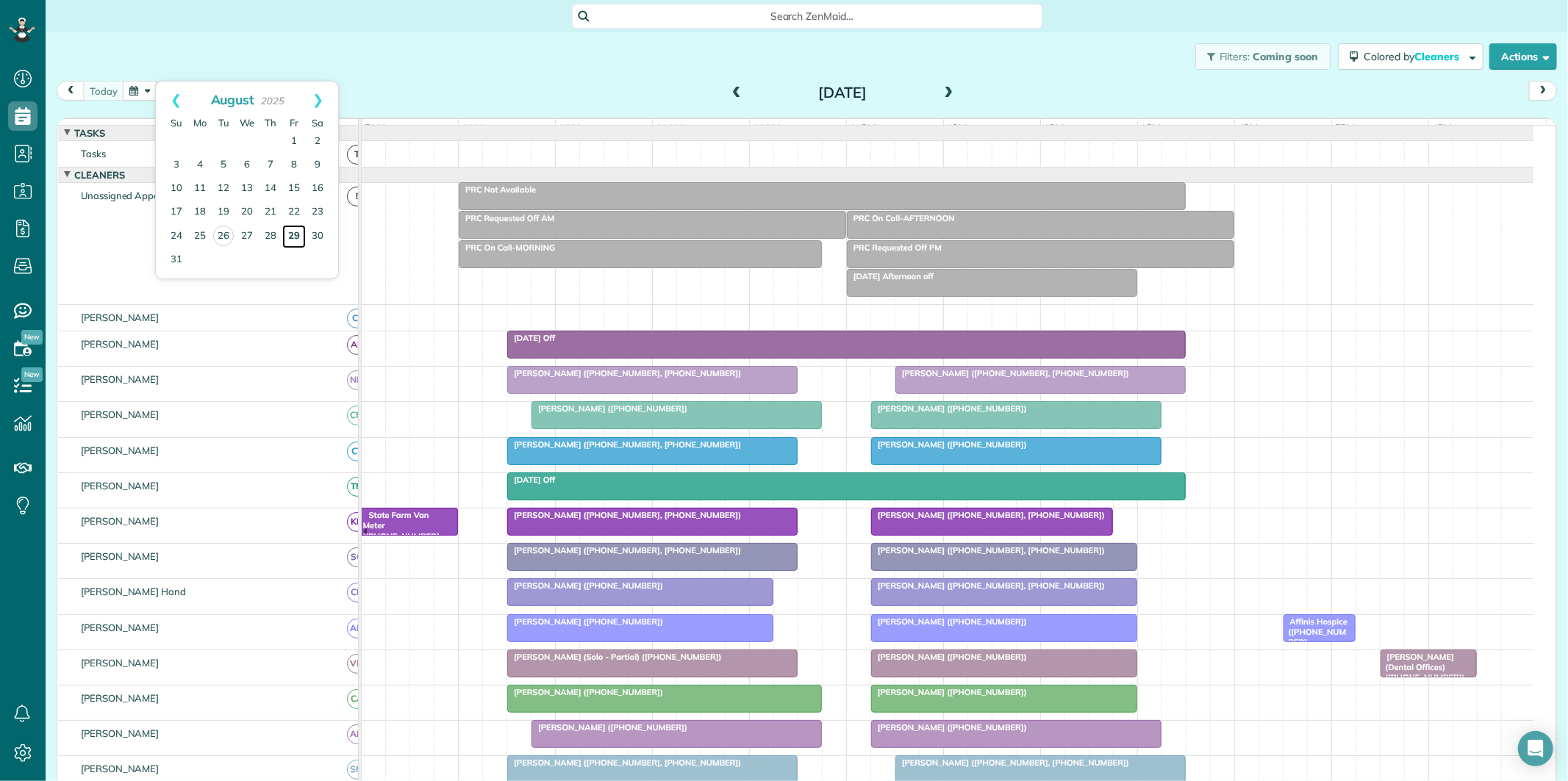
click at [293, 232] on link "29" at bounding box center [294, 237] width 24 height 24
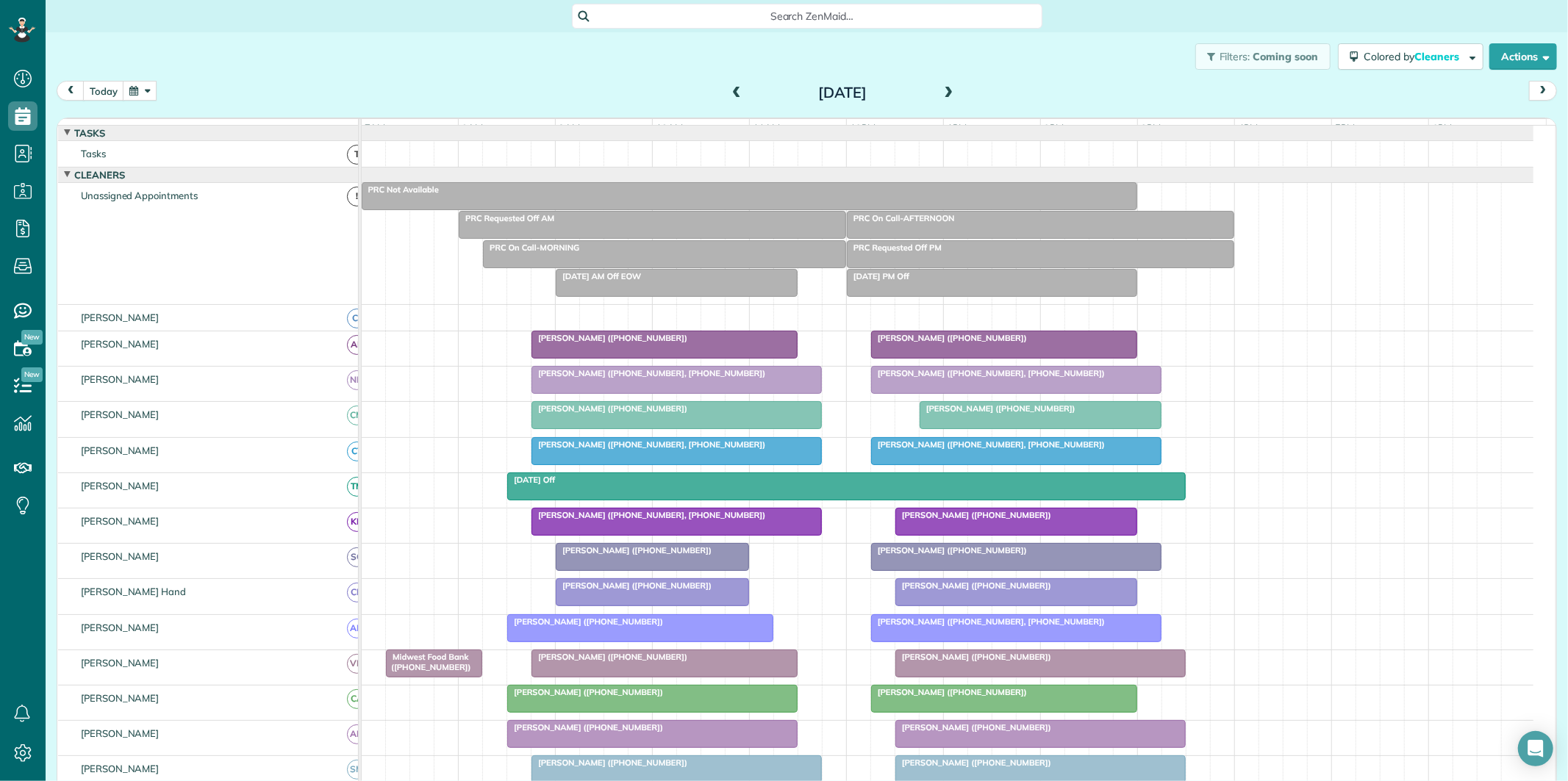
scroll to position [241, 0]
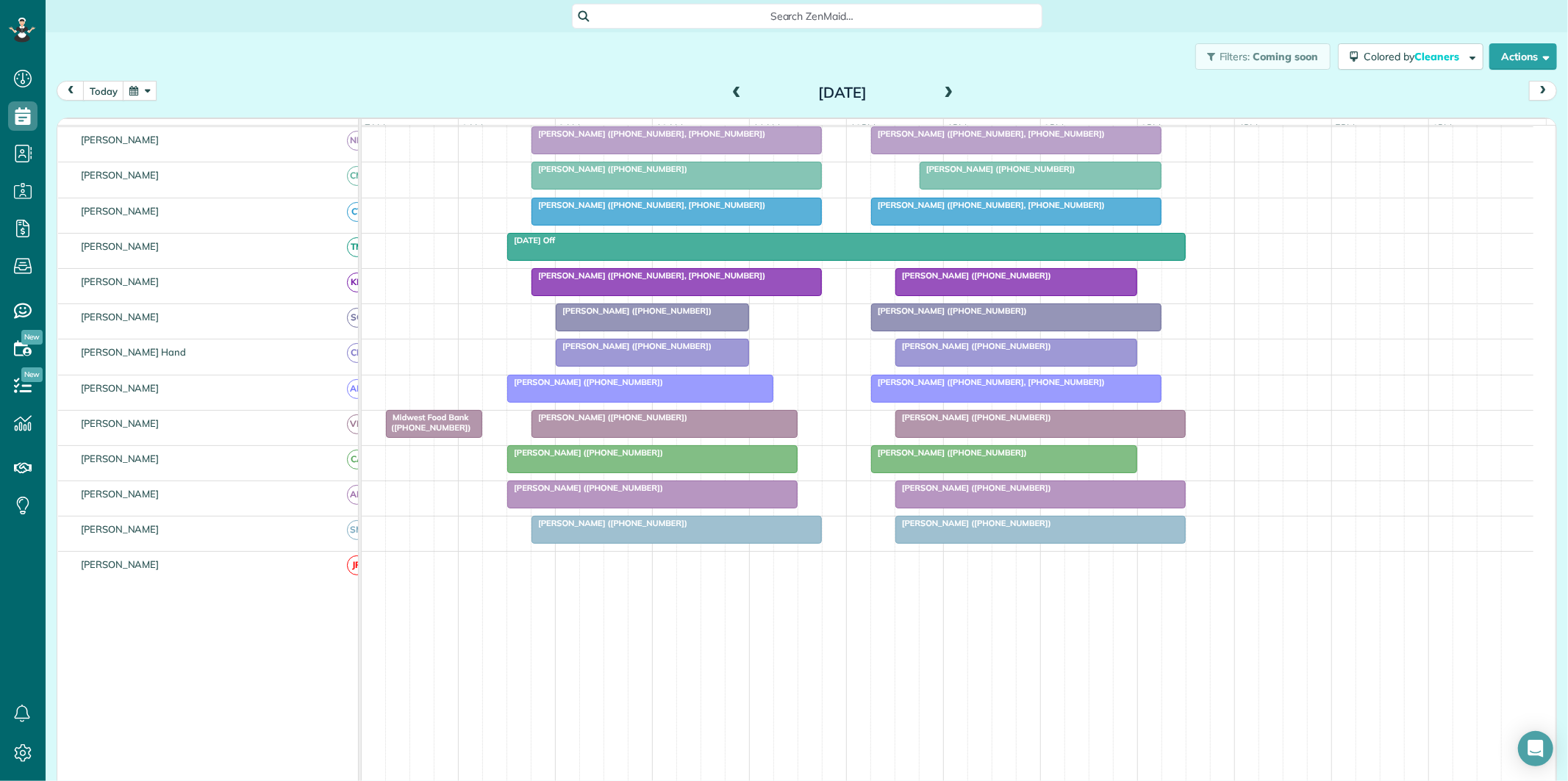
click at [652, 399] on div at bounding box center [640, 388] width 265 height 27
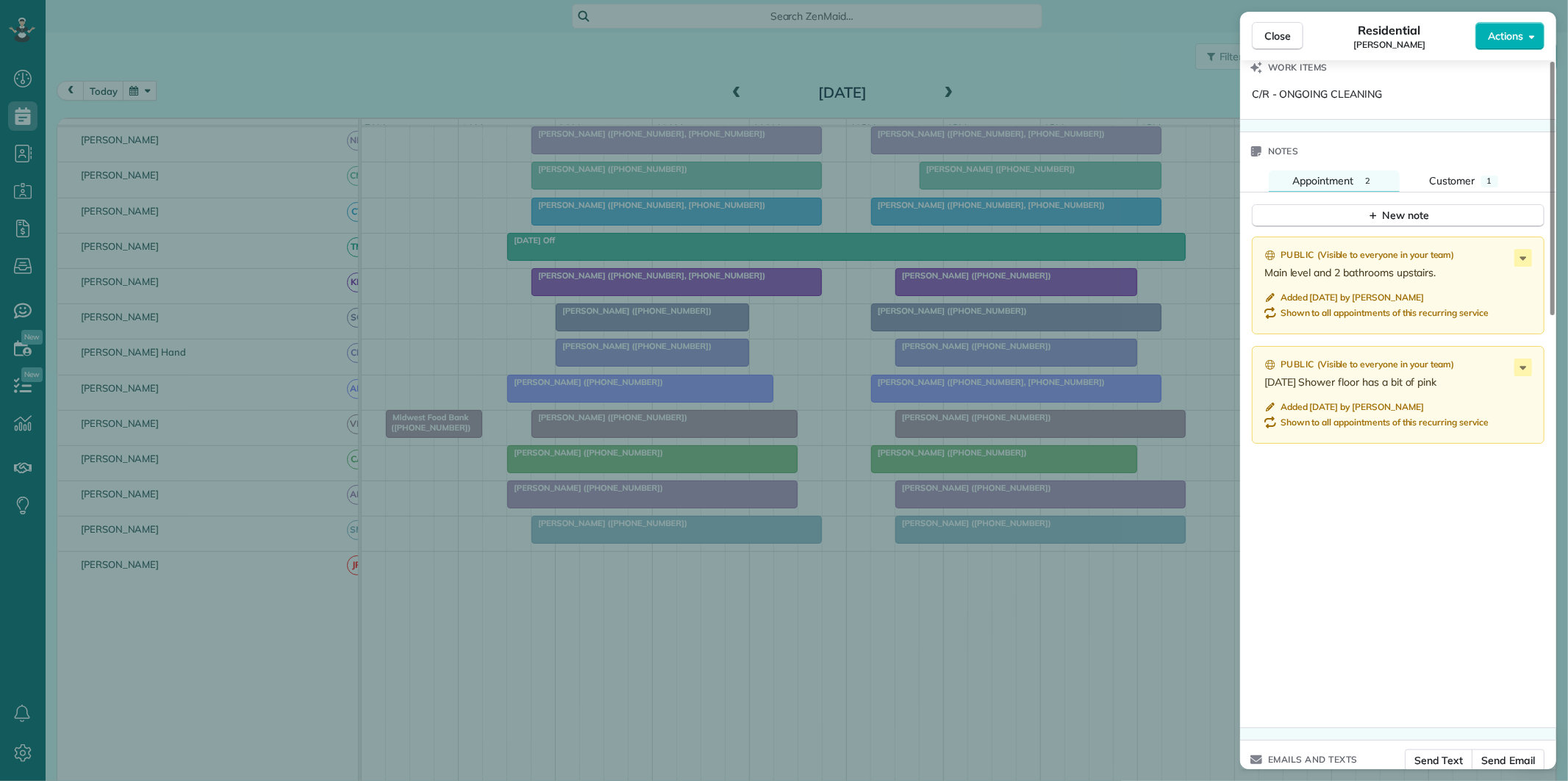
scroll to position [1268, 0]
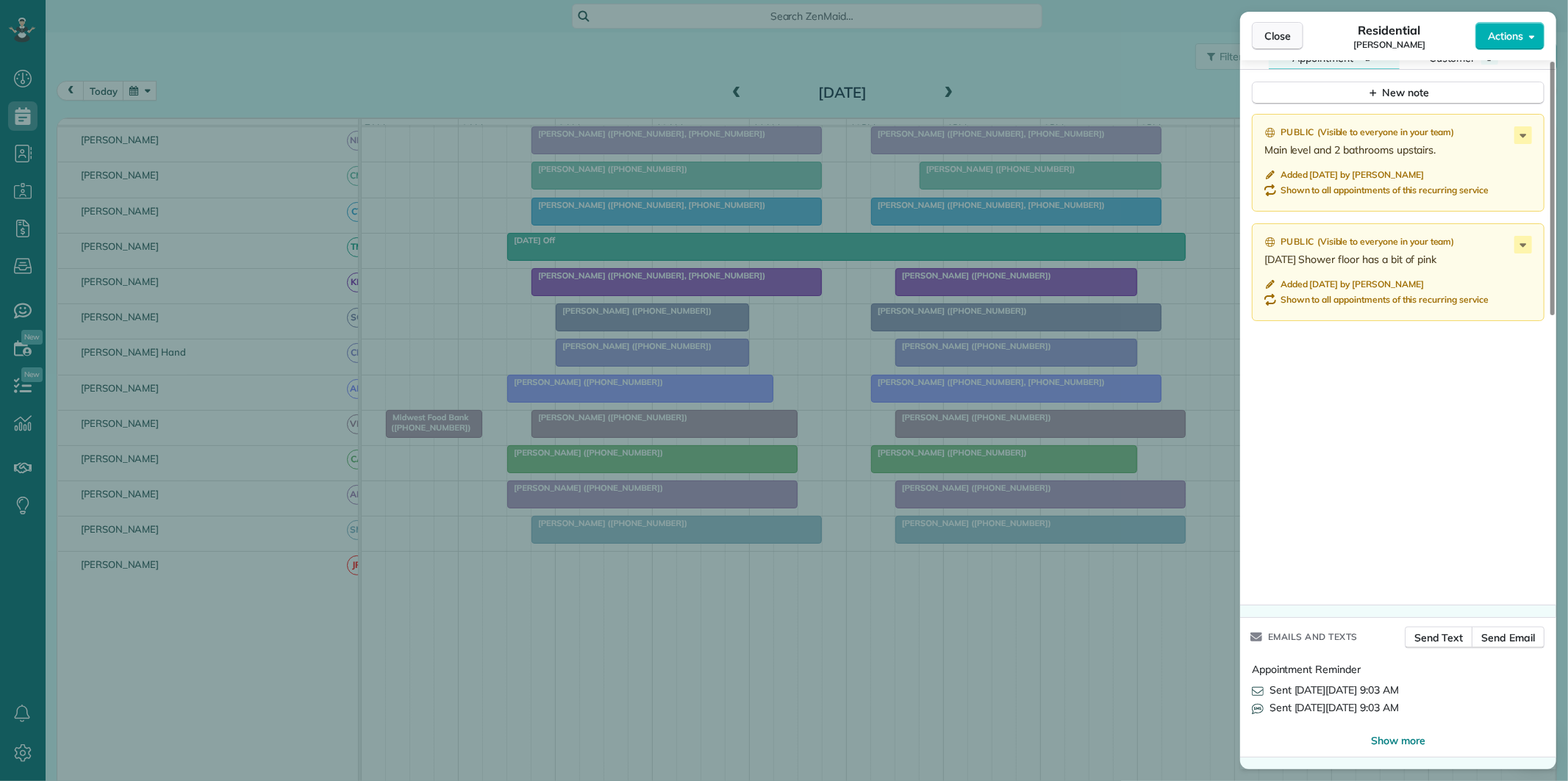
drag, startPoint x: 1278, startPoint y: 35, endPoint x: 1271, endPoint y: 38, distance: 7.6
click at [1279, 35] on span "Close" at bounding box center [1277, 36] width 27 height 15
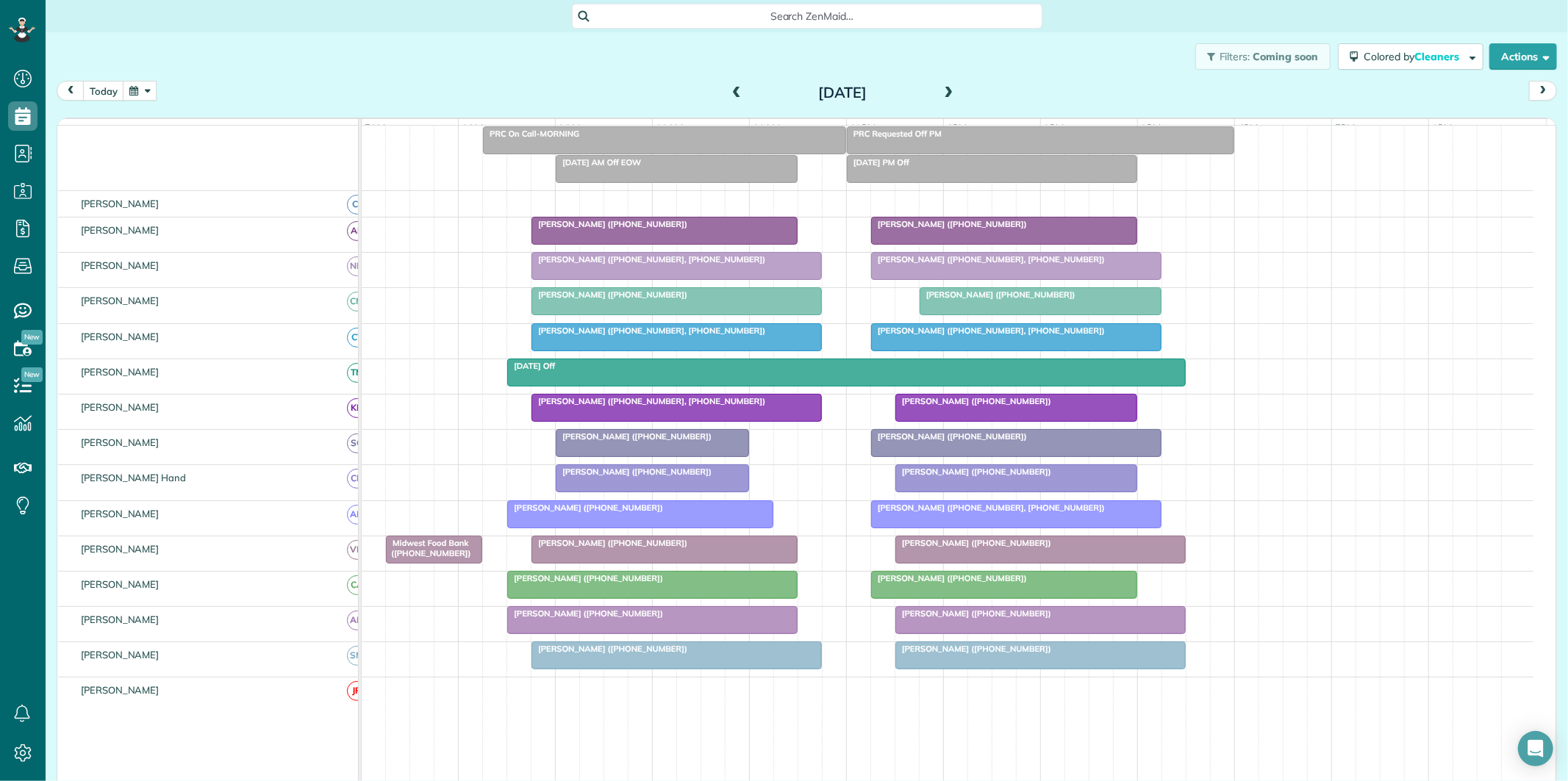
scroll to position [78, 0]
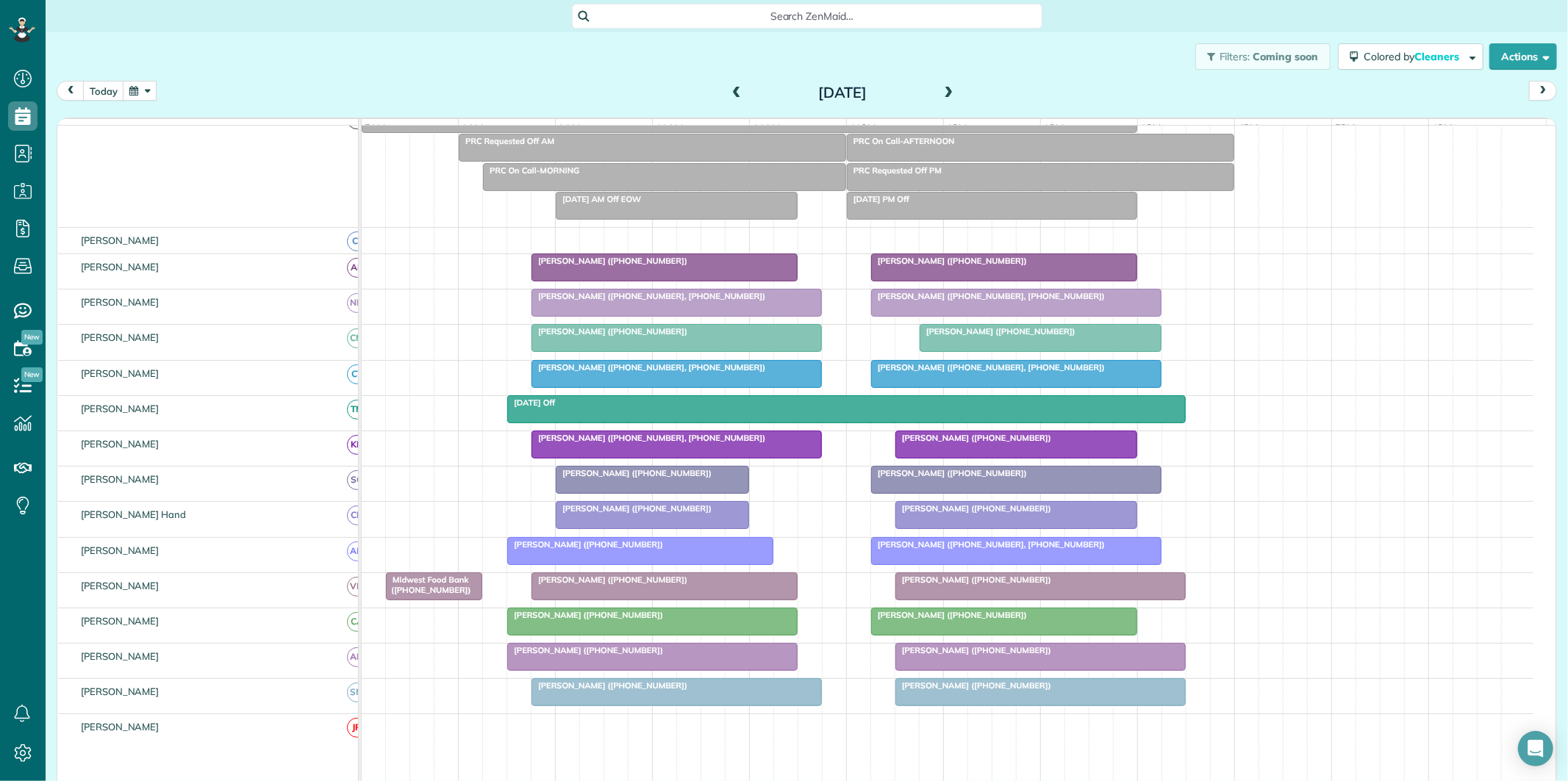
click at [730, 95] on span at bounding box center [736, 93] width 16 height 13
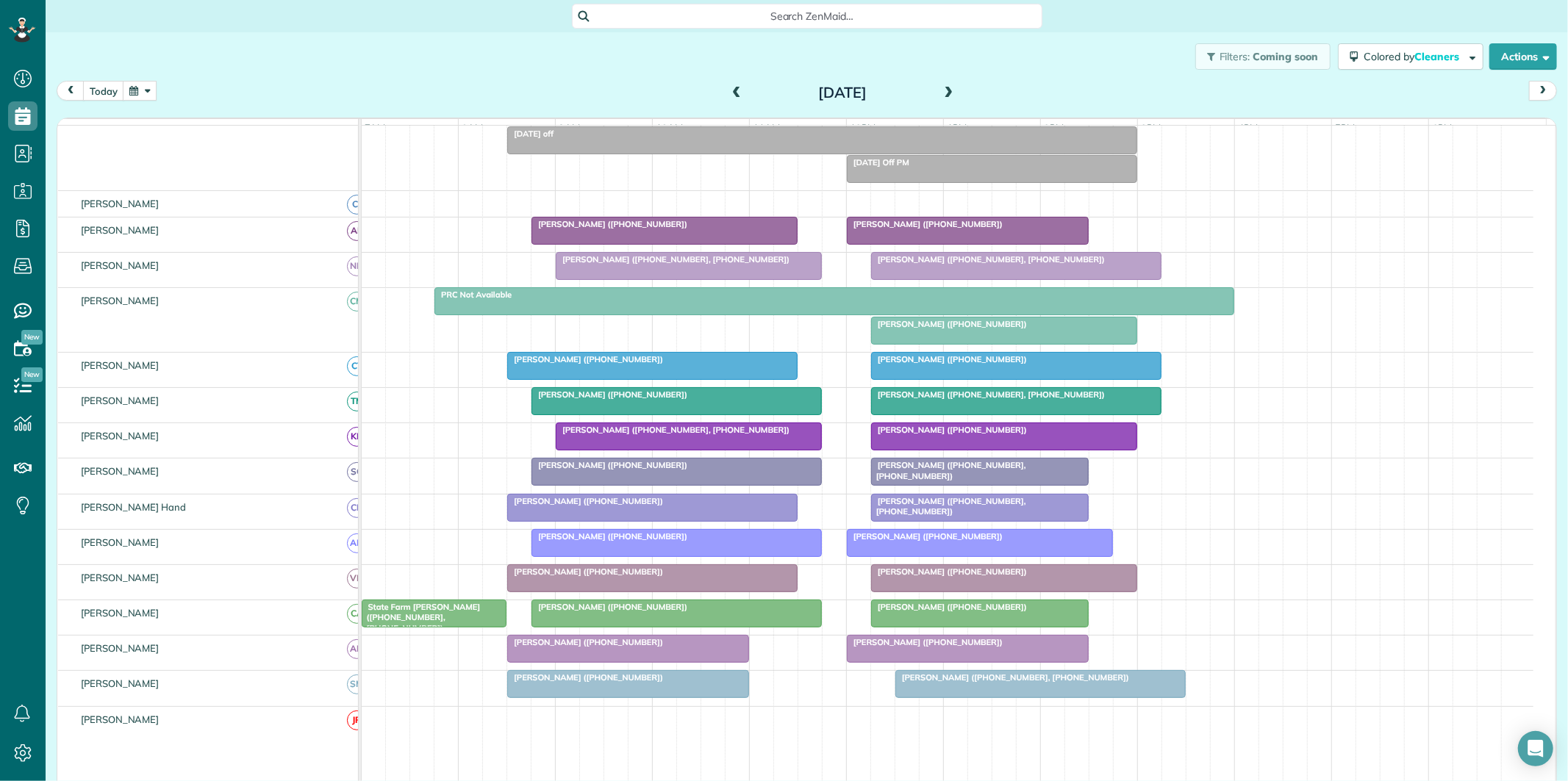
scroll to position [163, 0]
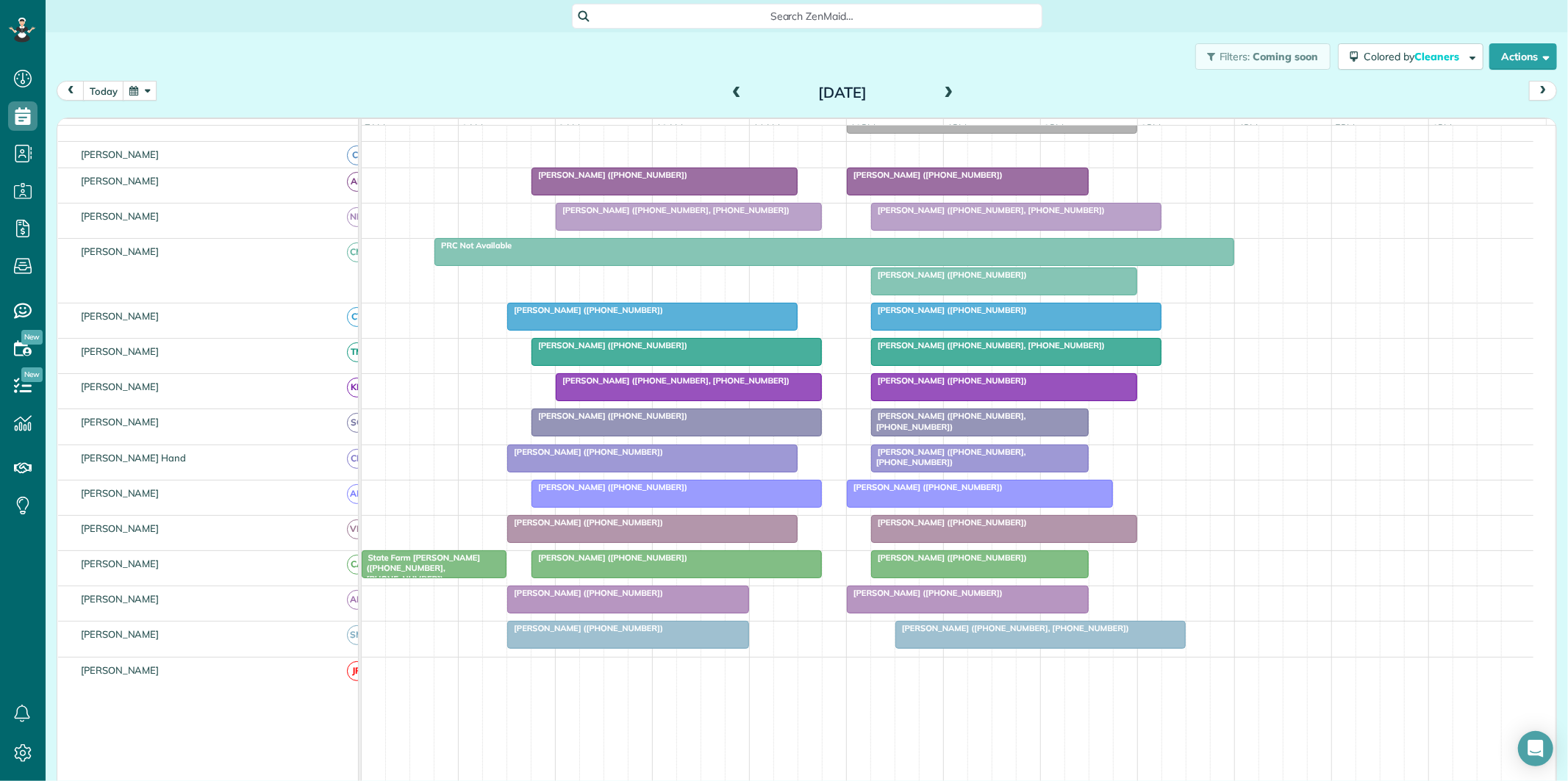
click at [730, 89] on span at bounding box center [736, 93] width 16 height 13
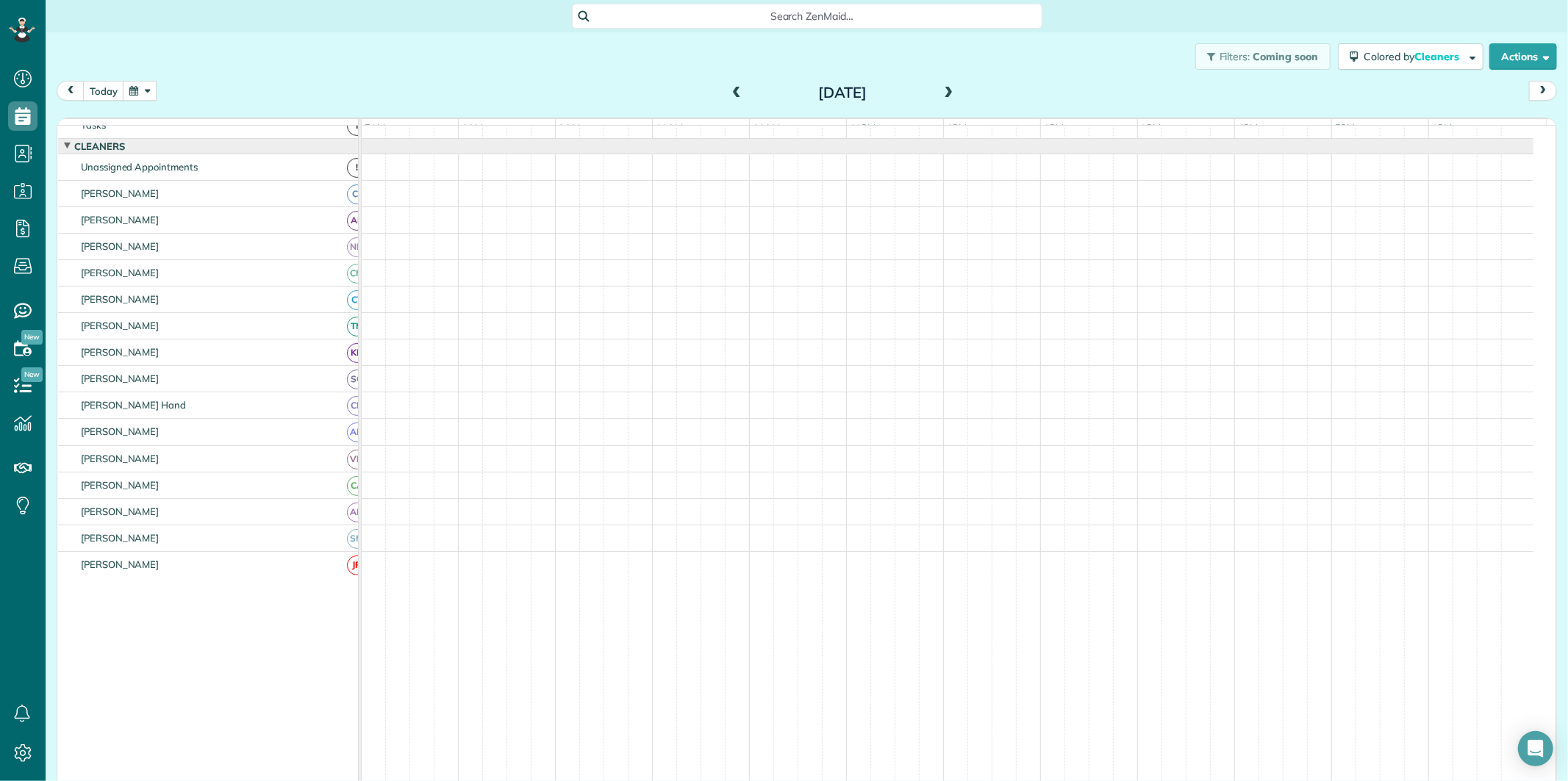
scroll to position [30, 0]
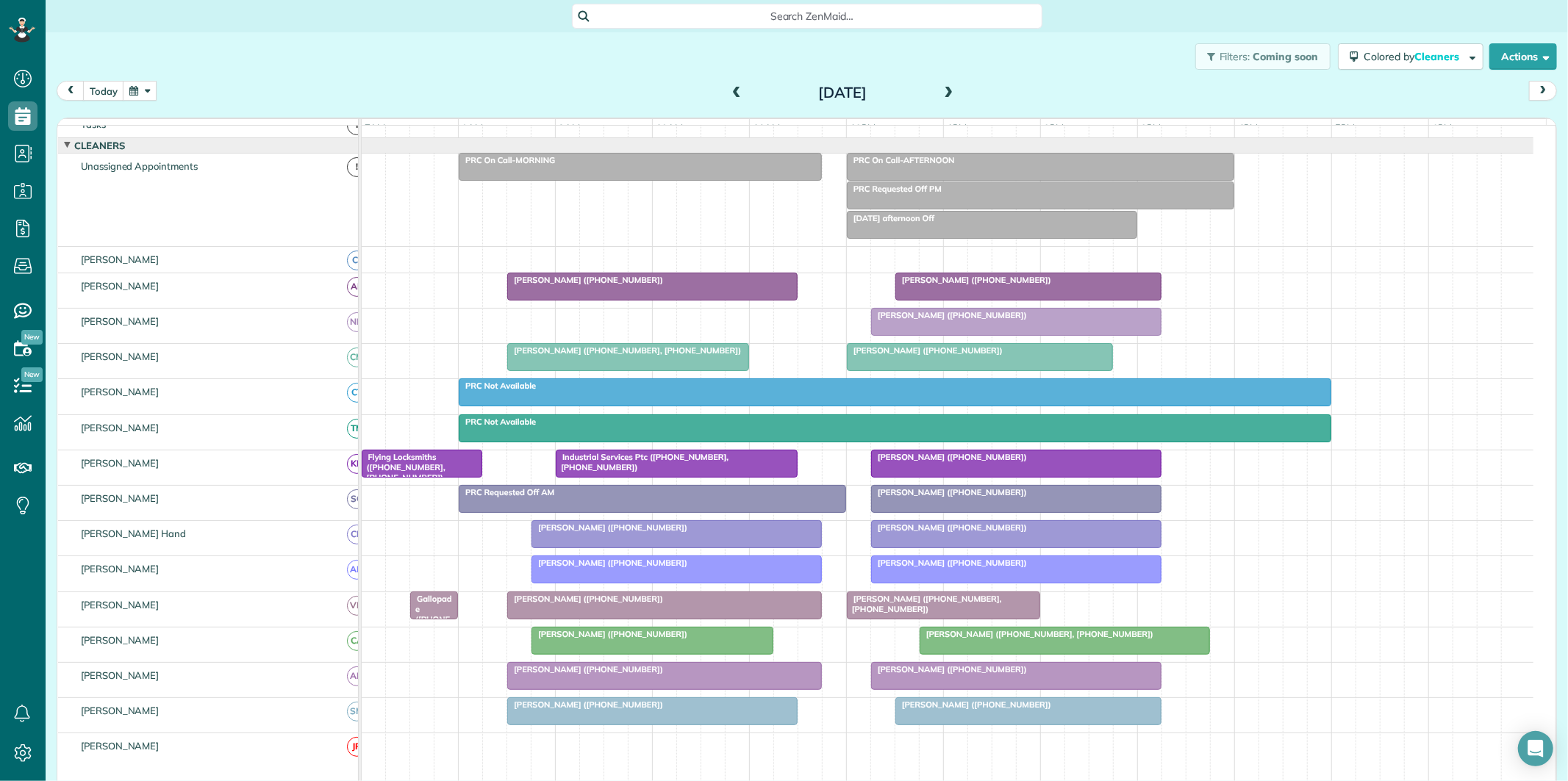
click at [941, 90] on span at bounding box center [949, 93] width 16 height 13
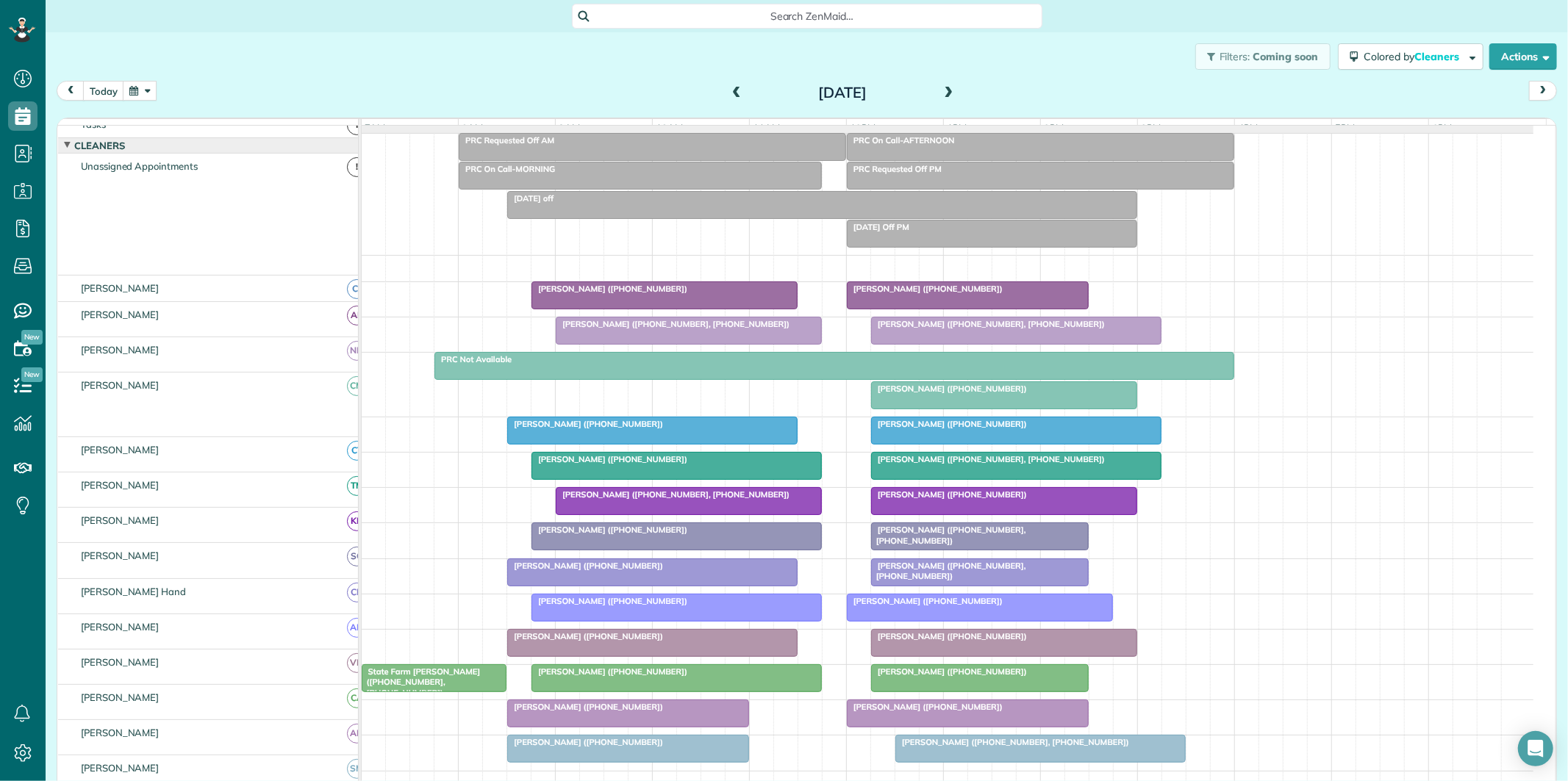
scroll to position [111, 0]
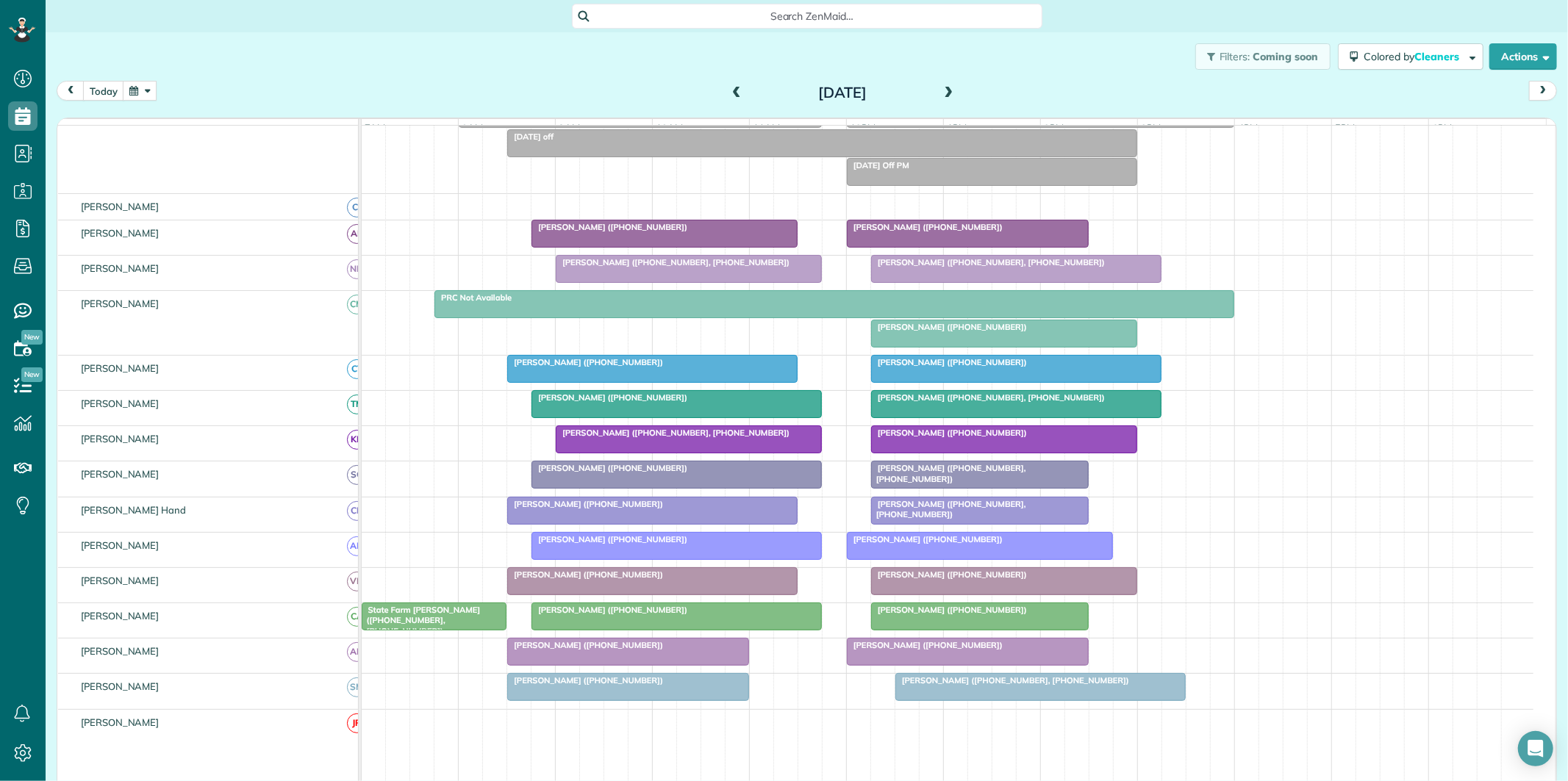
click at [735, 92] on span at bounding box center [736, 93] width 16 height 13
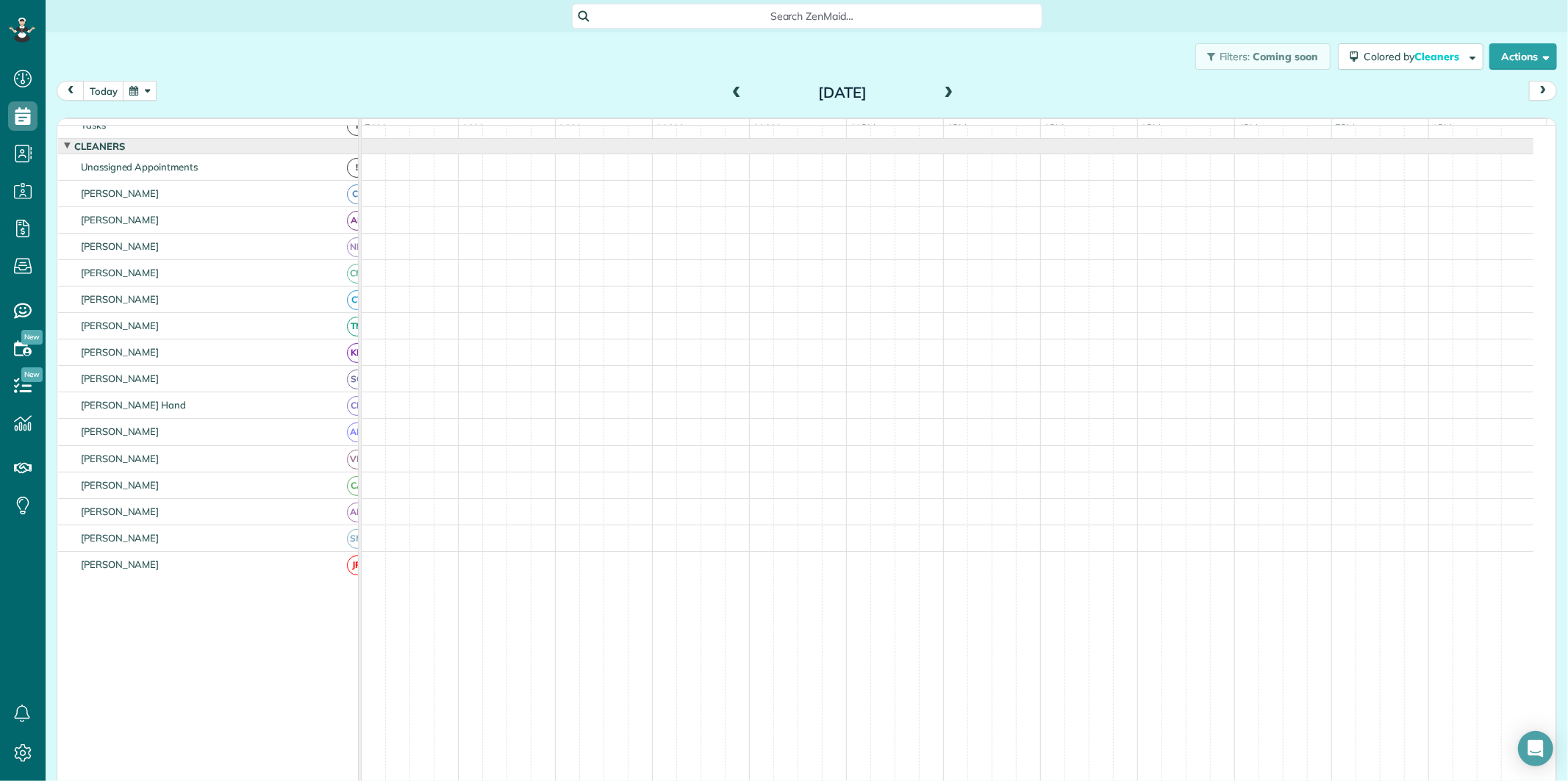
scroll to position [16, 0]
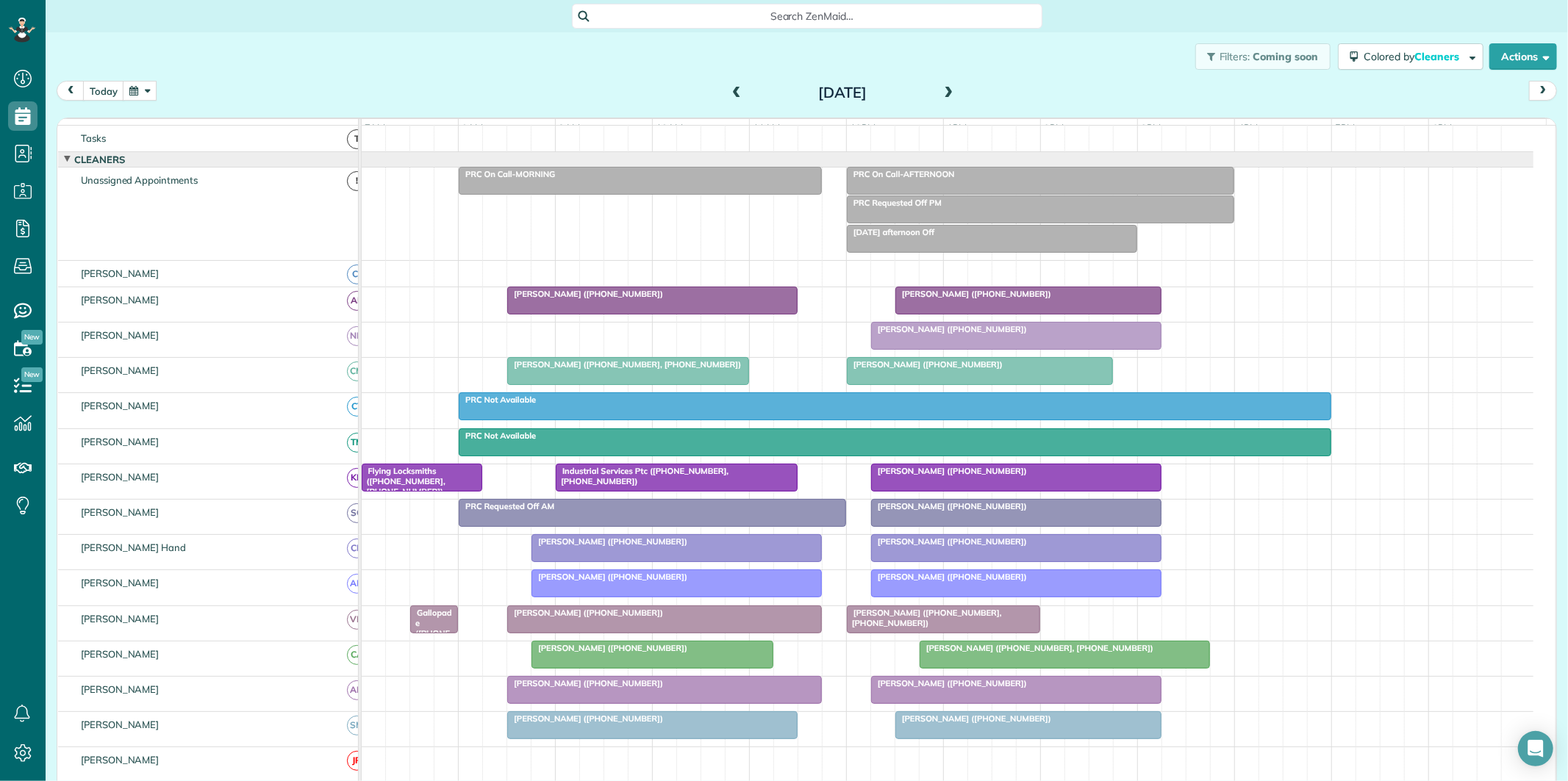
click at [729, 87] on span at bounding box center [736, 93] width 16 height 13
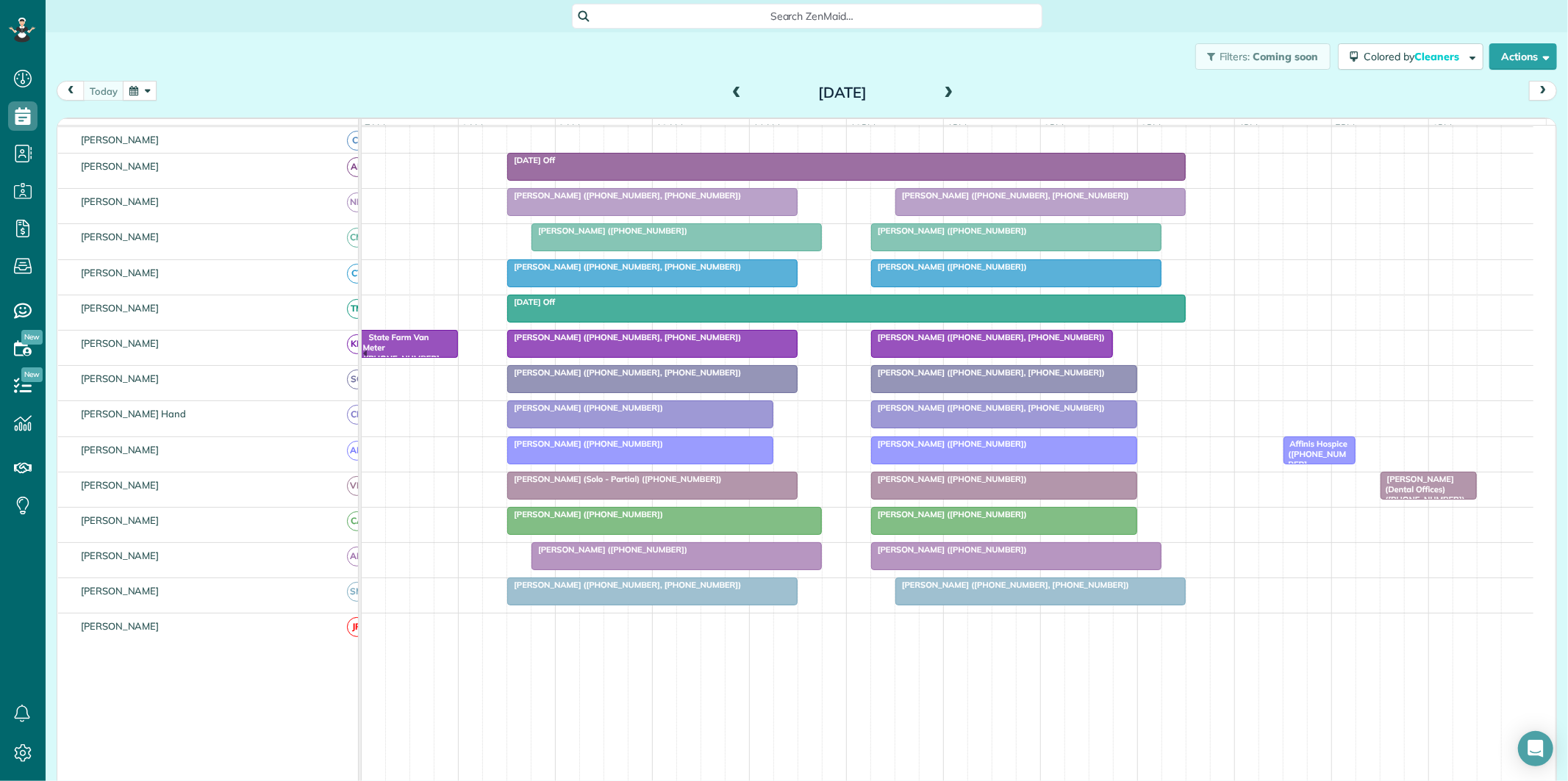
scroll to position [179, 0]
click at [696, 249] on div at bounding box center [677, 237] width 289 height 27
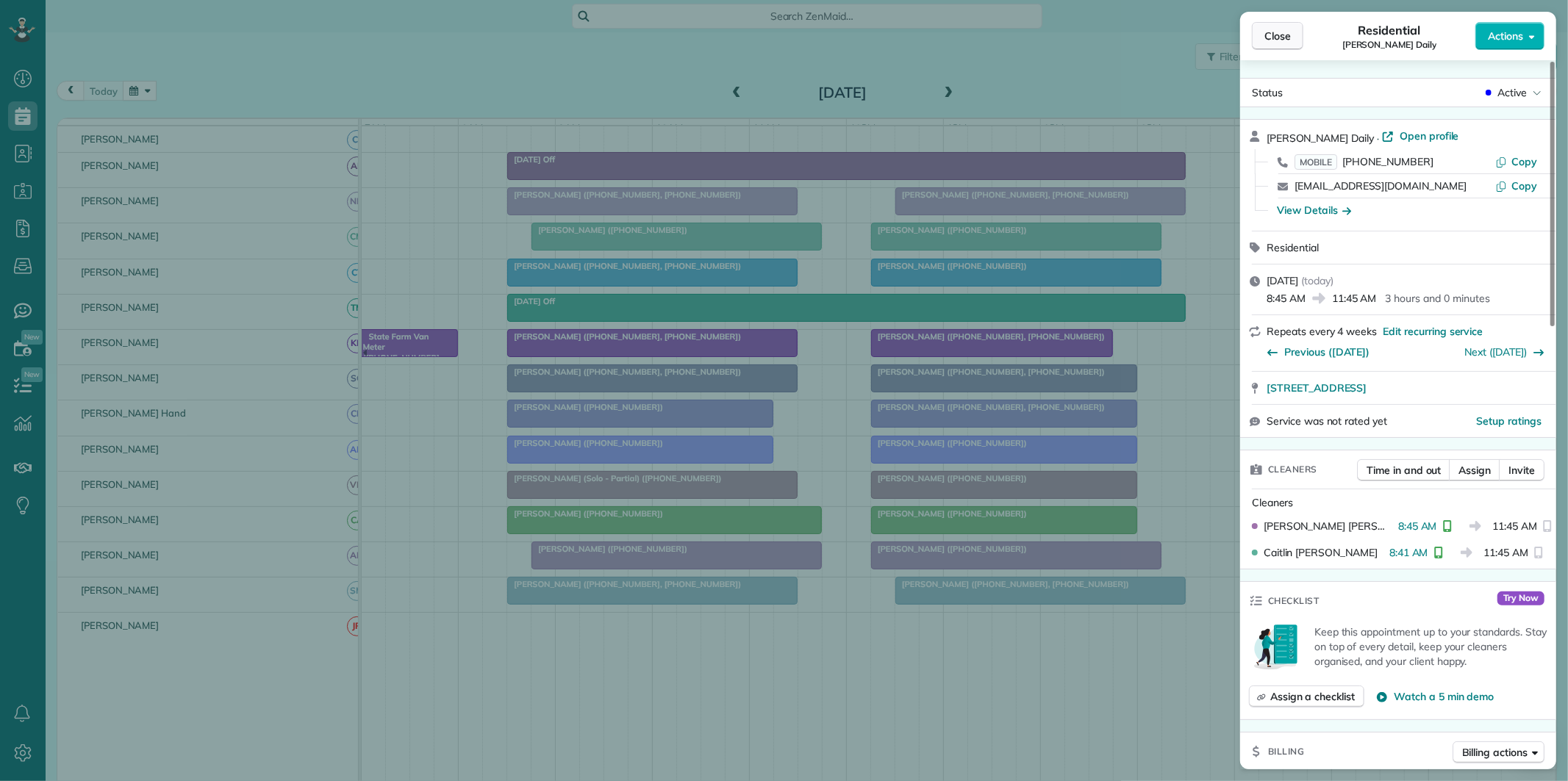
click at [1288, 35] on span "Close" at bounding box center [1277, 36] width 27 height 15
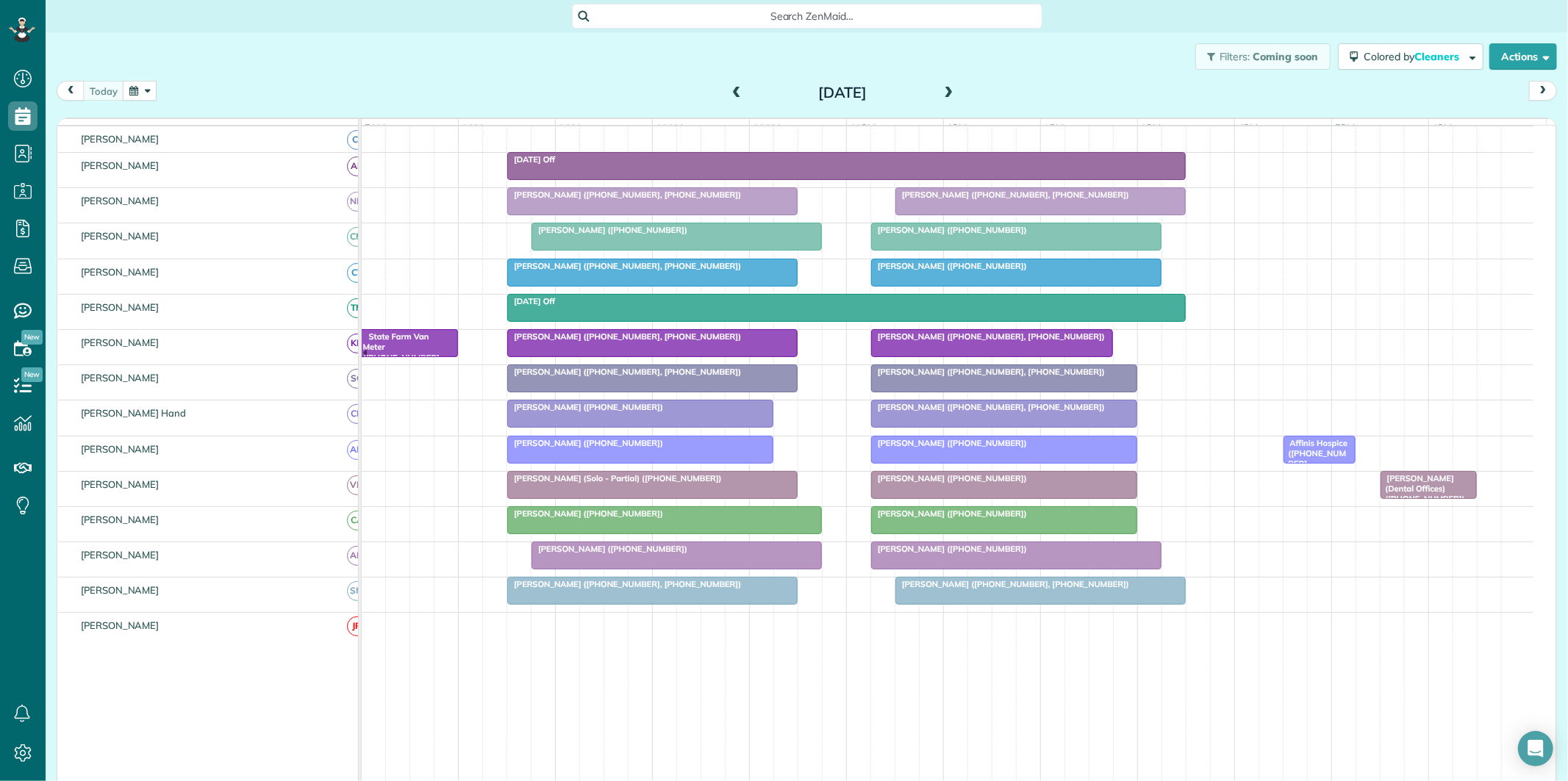
click at [147, 89] on button "button" at bounding box center [139, 91] width 34 height 20
click at [248, 210] on link "20" at bounding box center [247, 213] width 24 height 24
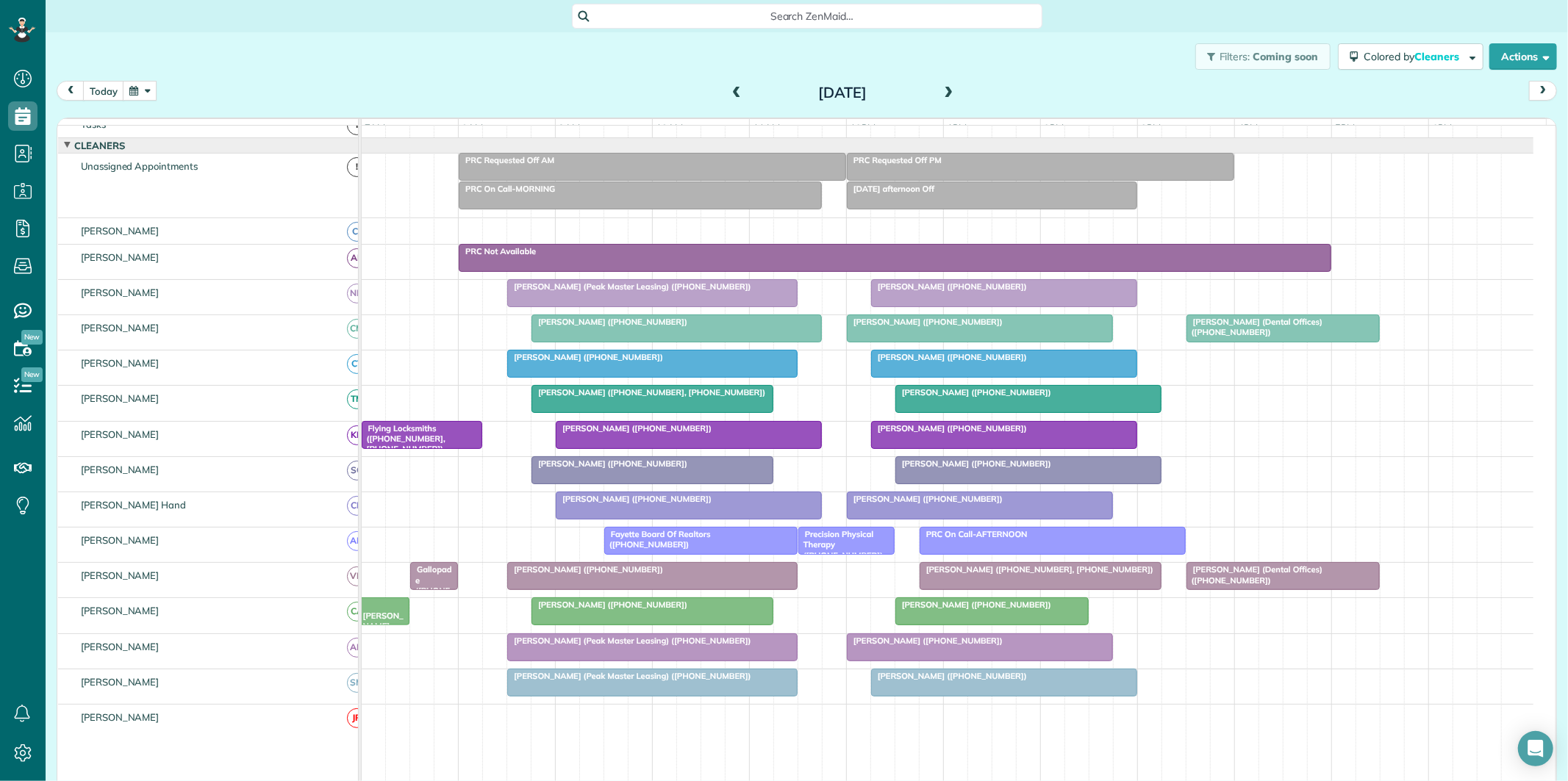
click at [640, 646] on span "Ben Lisicia (Peak Master Leasing) (+14707471001)" at bounding box center [629, 641] width 246 height 10
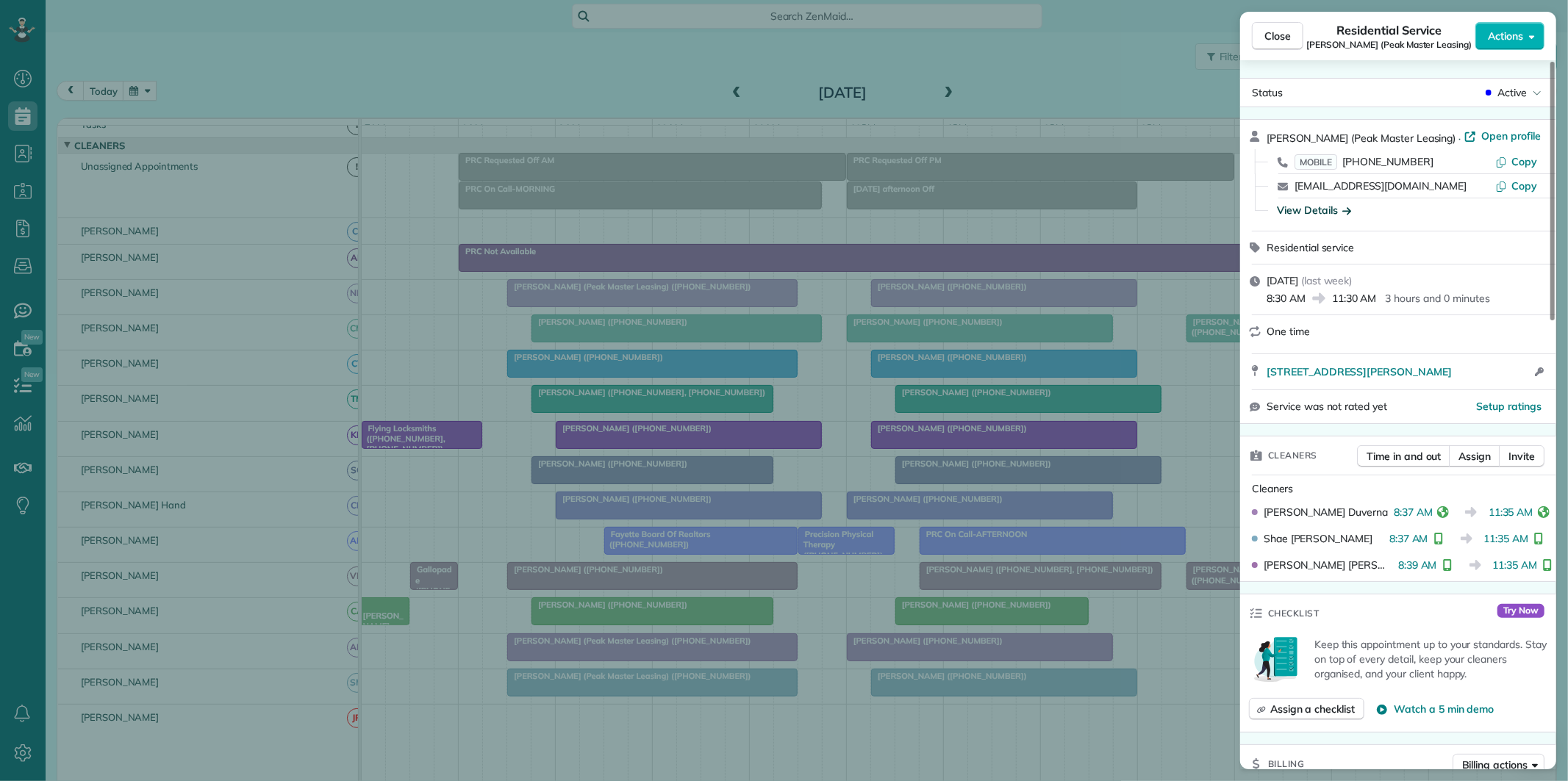
click at [1297, 207] on div "View Details" at bounding box center [1313, 210] width 75 height 15
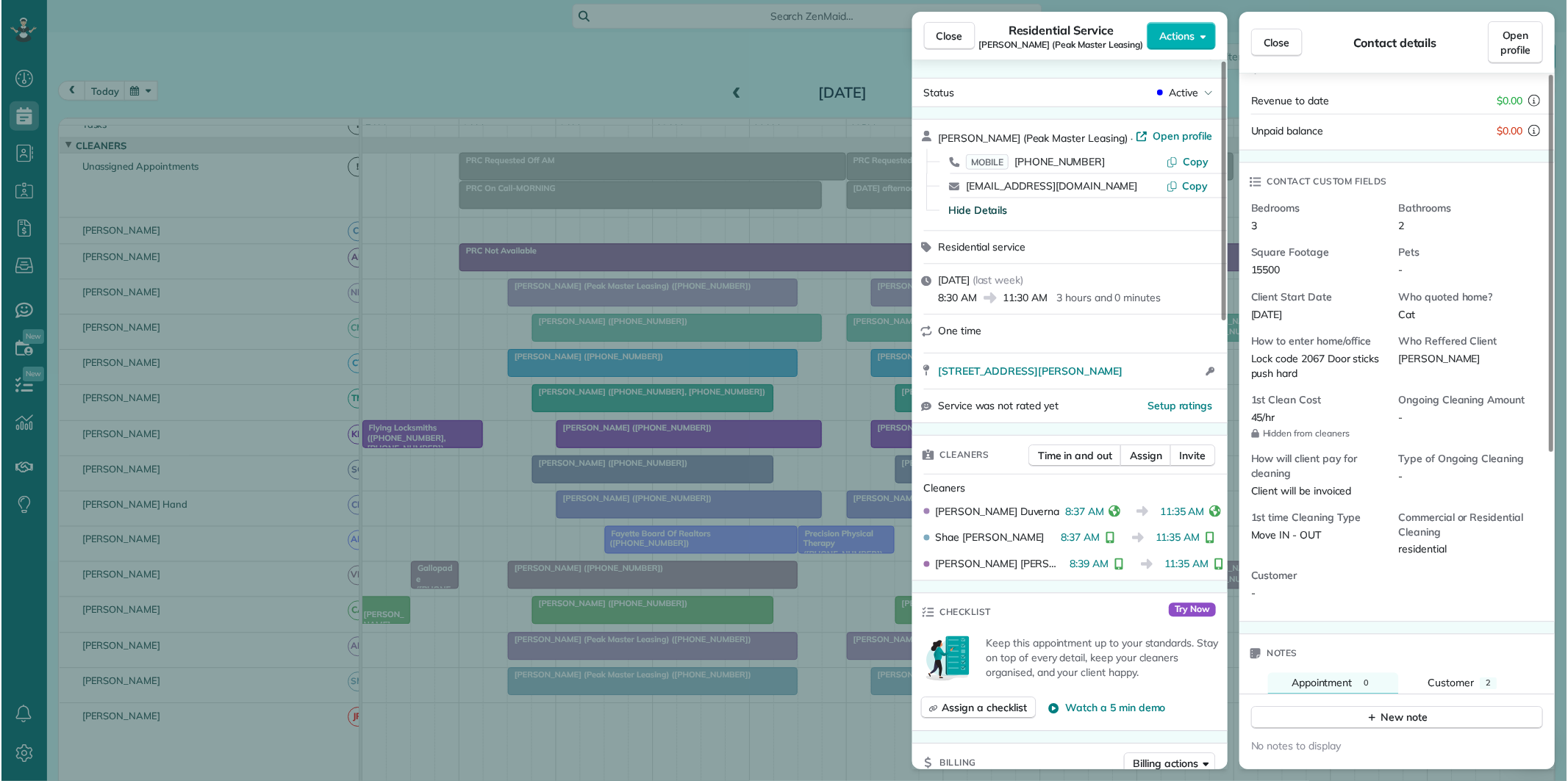
scroll to position [783, 46]
click at [957, 33] on span "Close" at bounding box center [949, 36] width 27 height 15
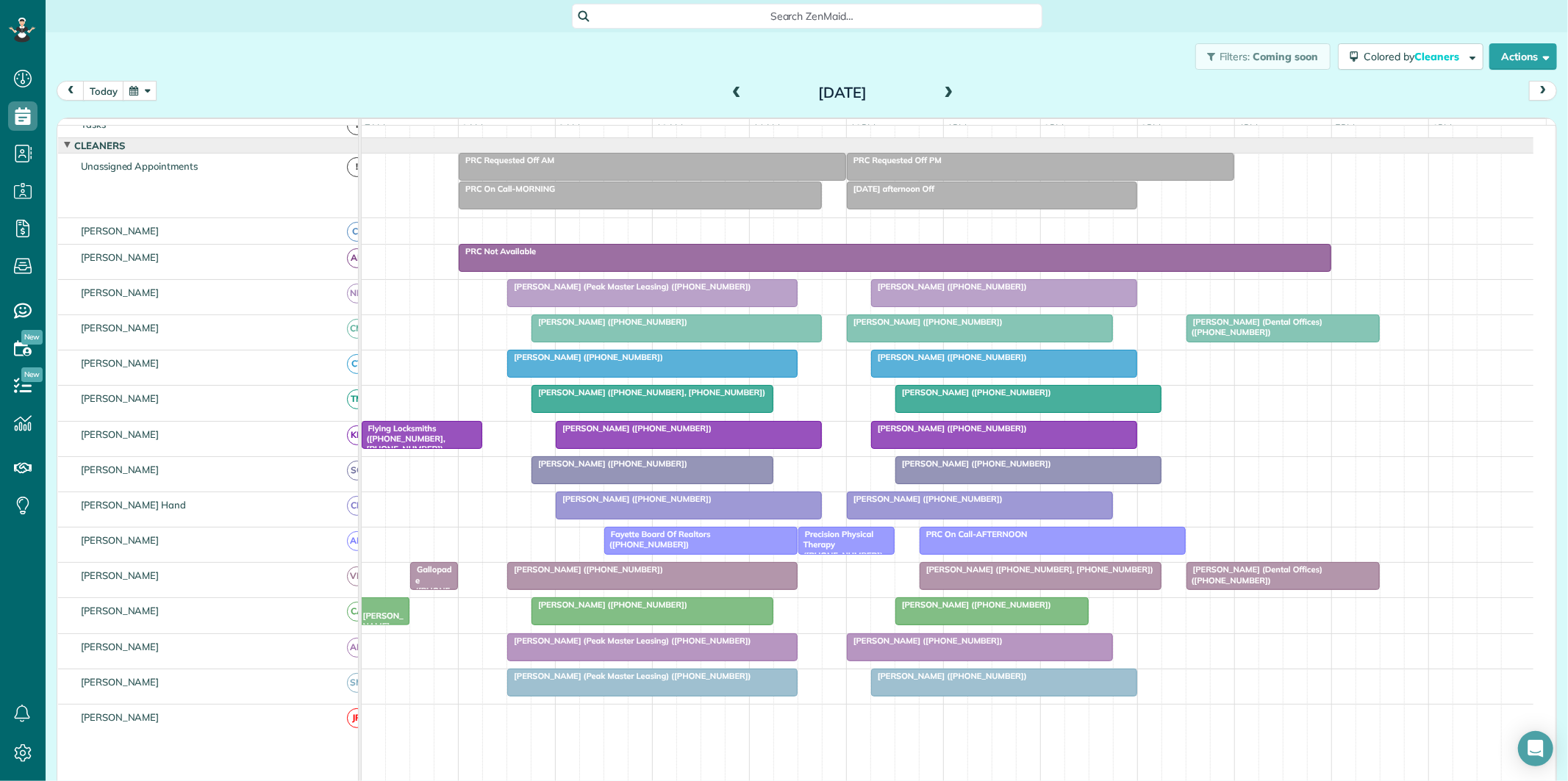
scroll to position [781, 46]
click at [143, 92] on button "button" at bounding box center [139, 91] width 34 height 20
click at [294, 232] on link "29" at bounding box center [294, 237] width 24 height 24
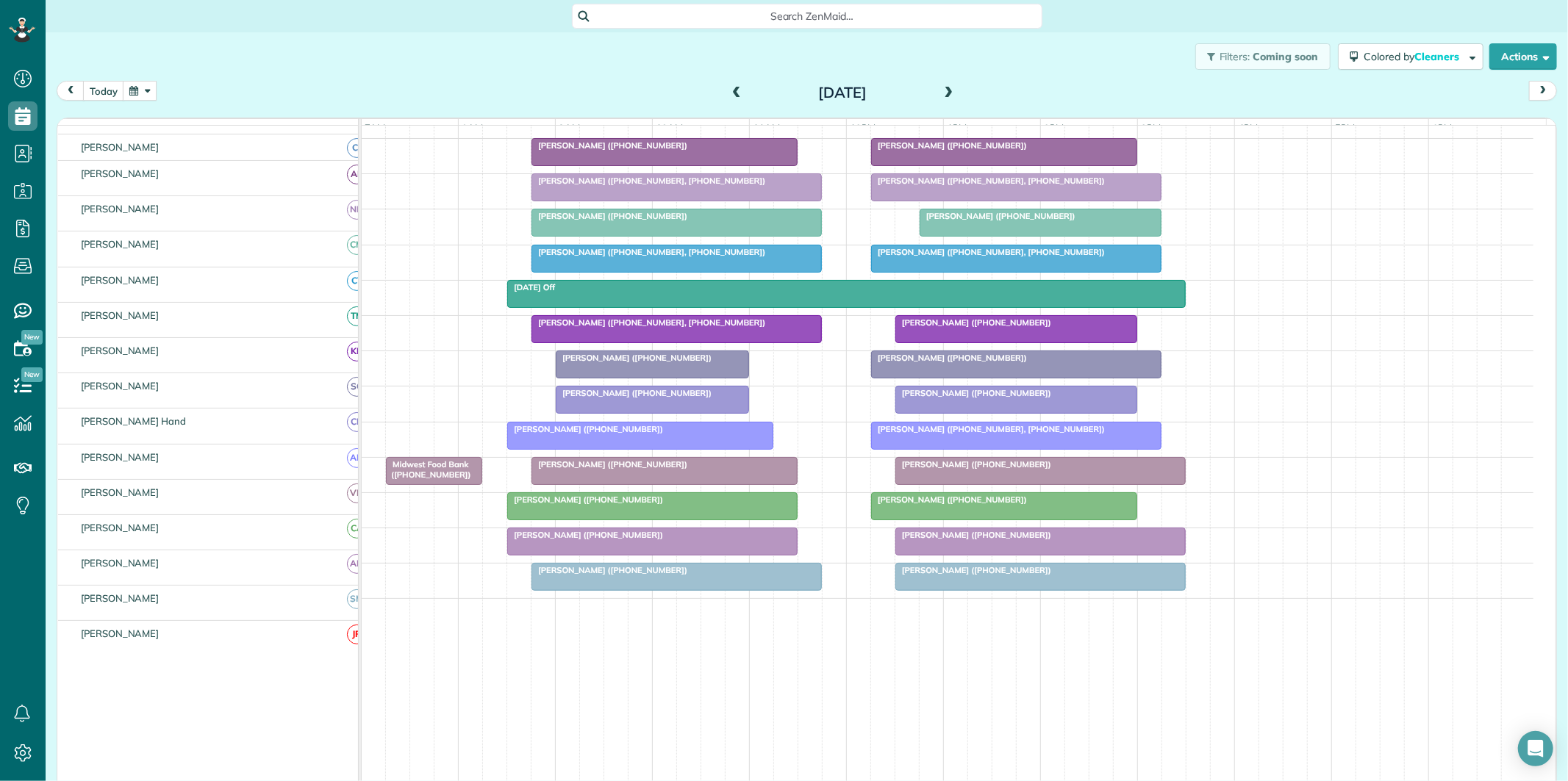
scroll to position [193, 0]
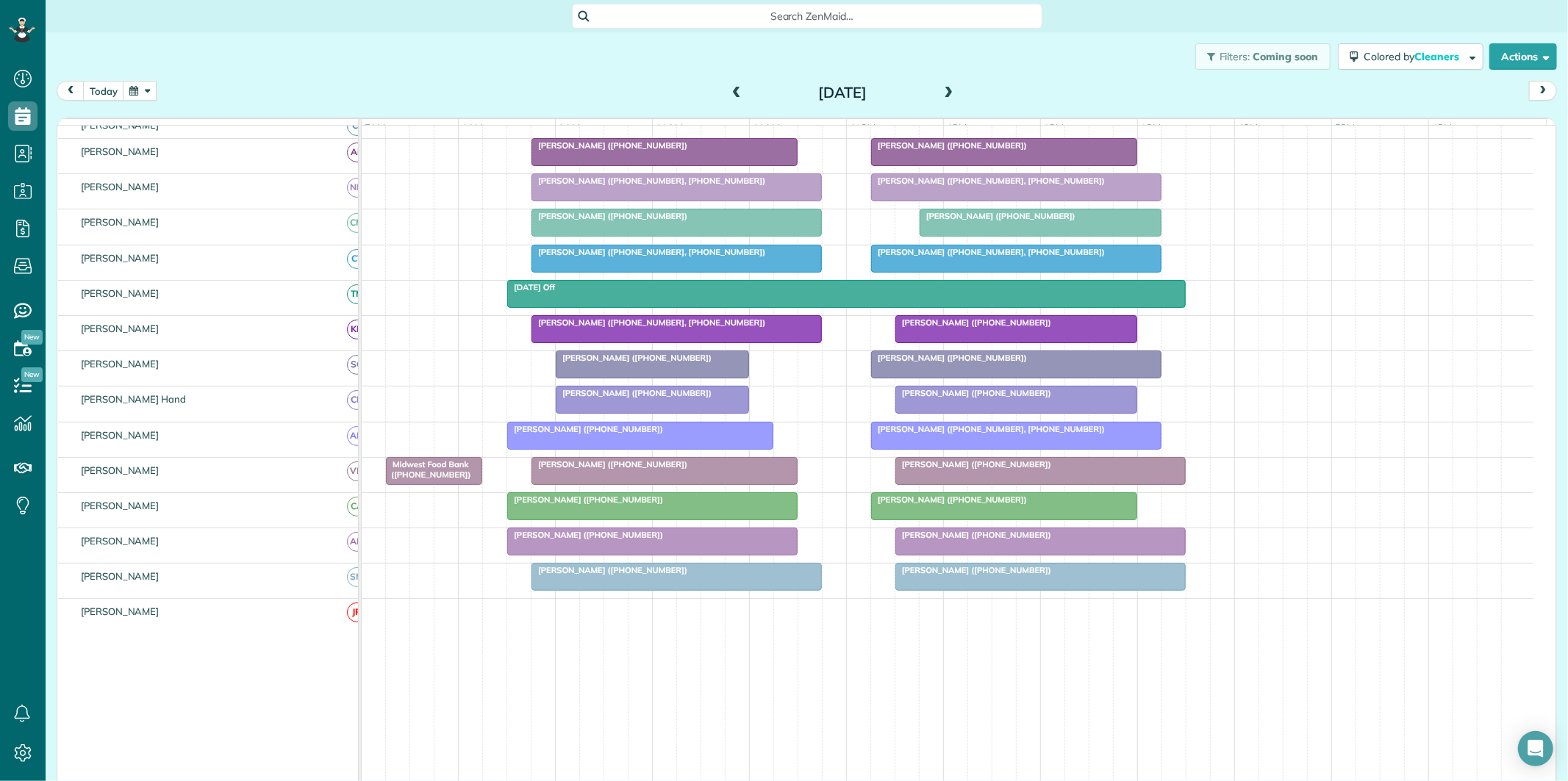
click at [618, 470] on span "[PERSON_NAME] ([PHONE_NUMBER])" at bounding box center [609, 465] width 157 height 10
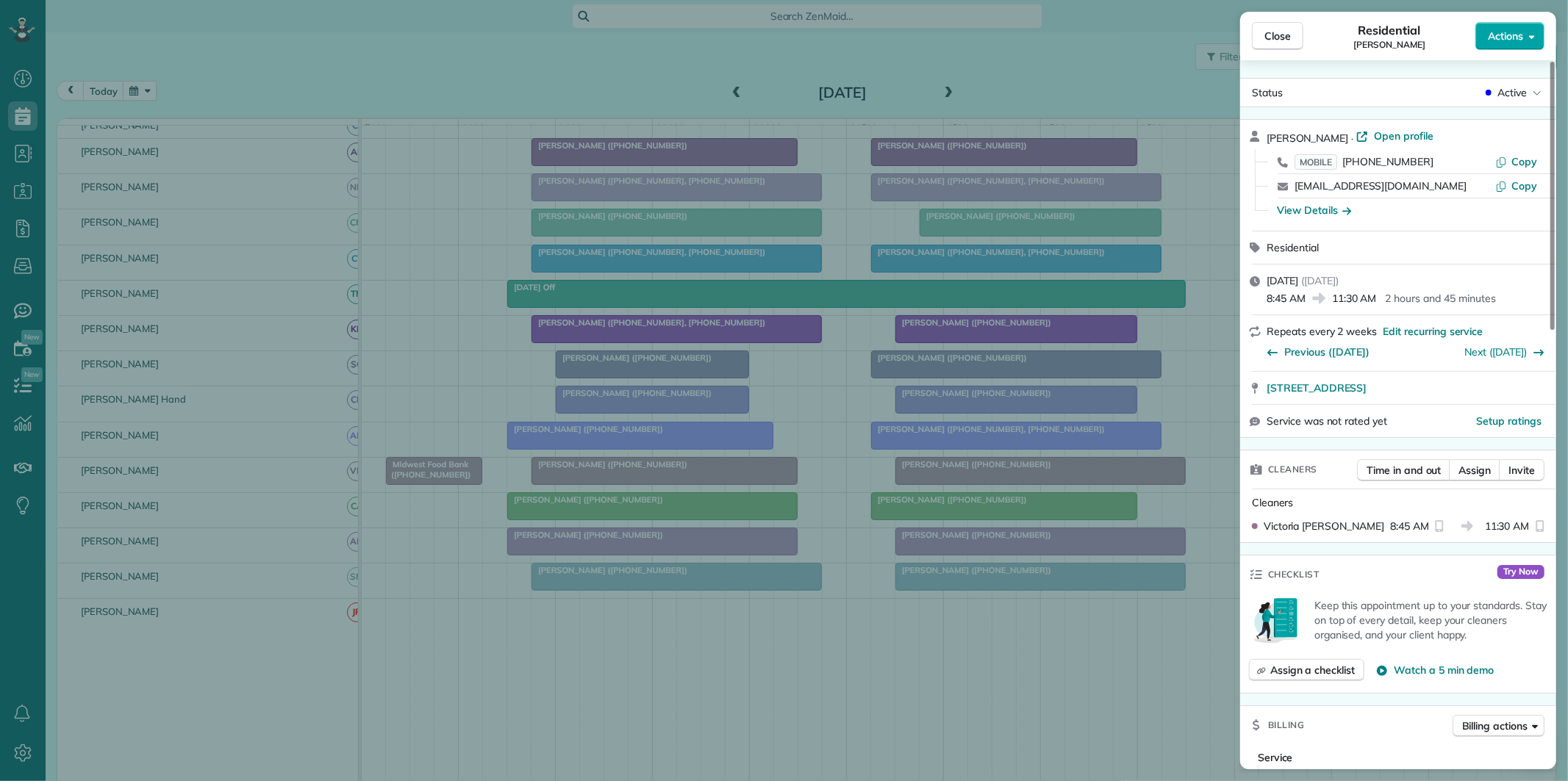
click at [1515, 27] on button "Actions" at bounding box center [1509, 36] width 69 height 28
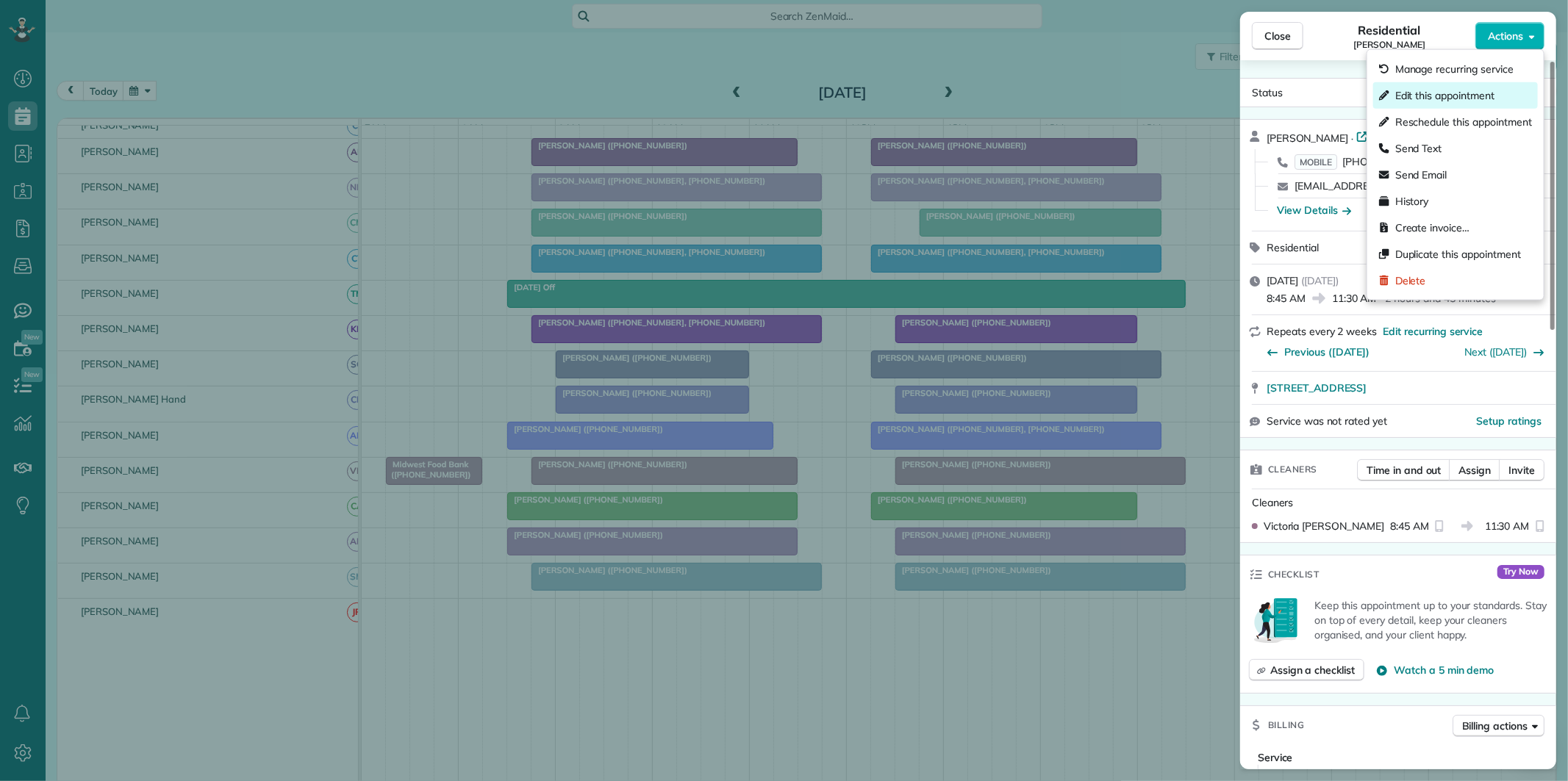
click at [1457, 93] on span "Edit this appointment" at bounding box center [1445, 96] width 99 height 15
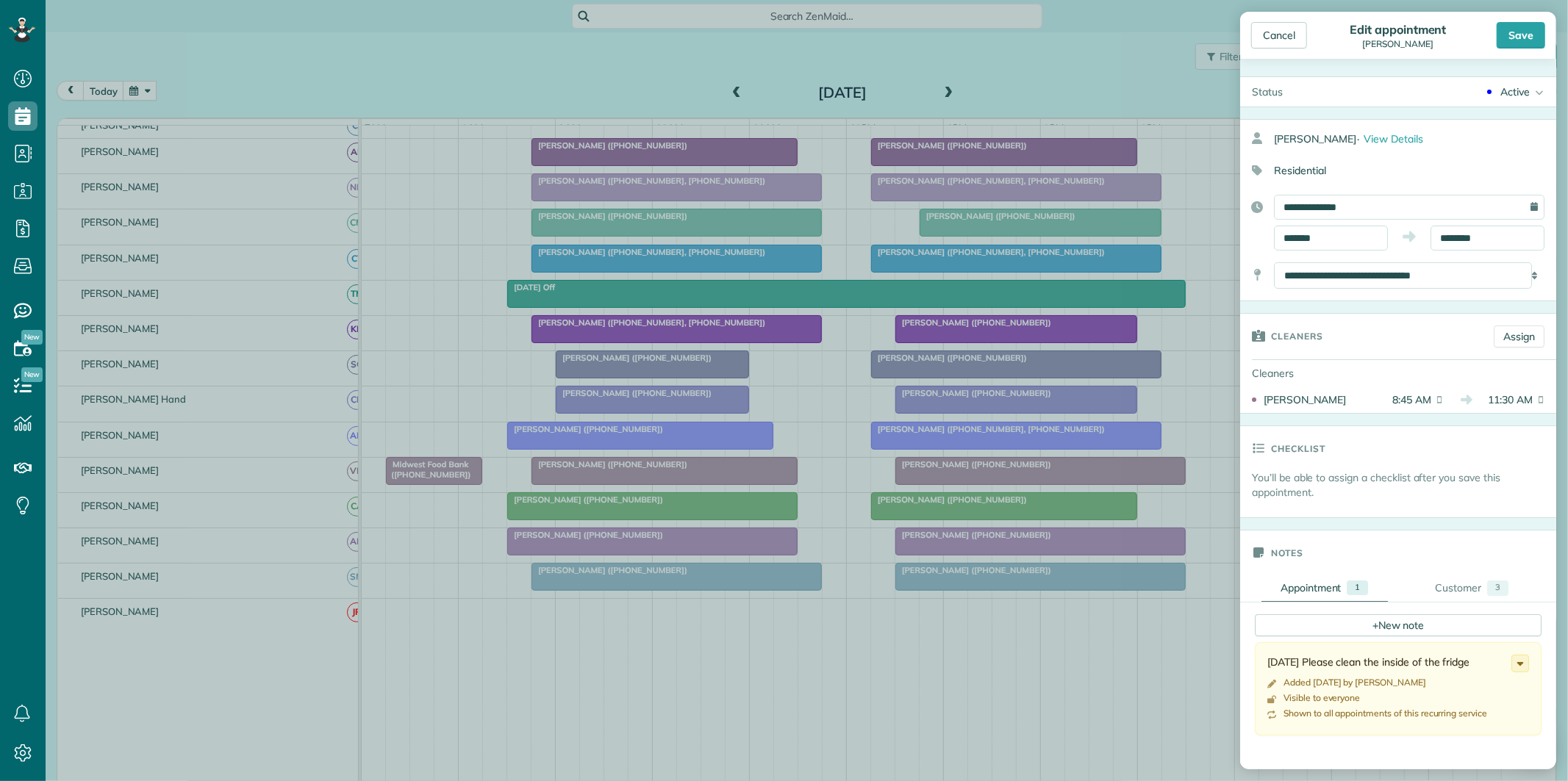
click at [1505, 98] on div "Active" at bounding box center [1515, 92] width 30 height 15
click at [1514, 244] on div "Cancelled" at bounding box center [1517, 240] width 47 height 10
click at [1529, 43] on div "Save" at bounding box center [1520, 35] width 49 height 27
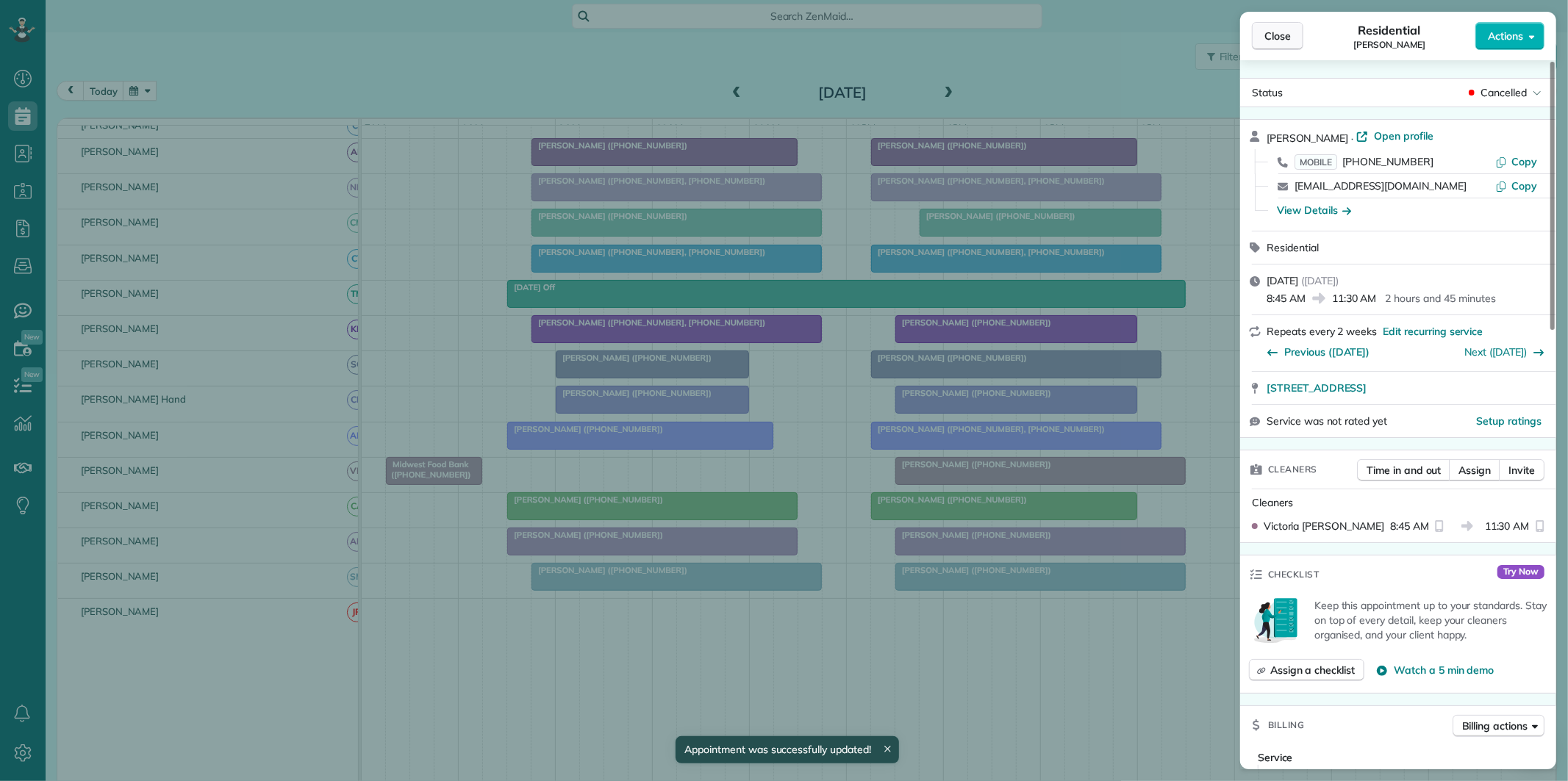
click at [1290, 42] on button "Close" at bounding box center [1277, 36] width 52 height 28
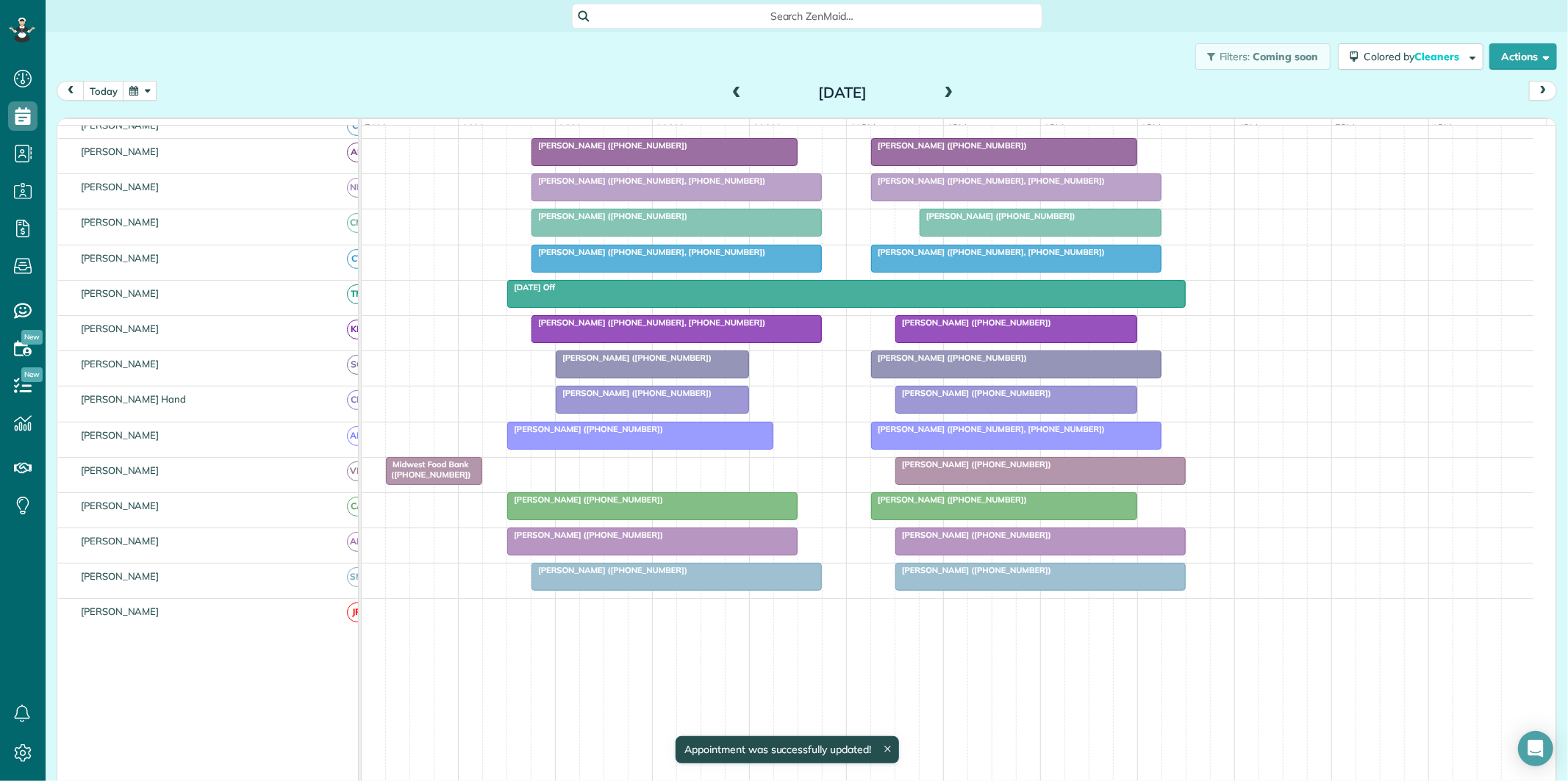
scroll to position [111, 0]
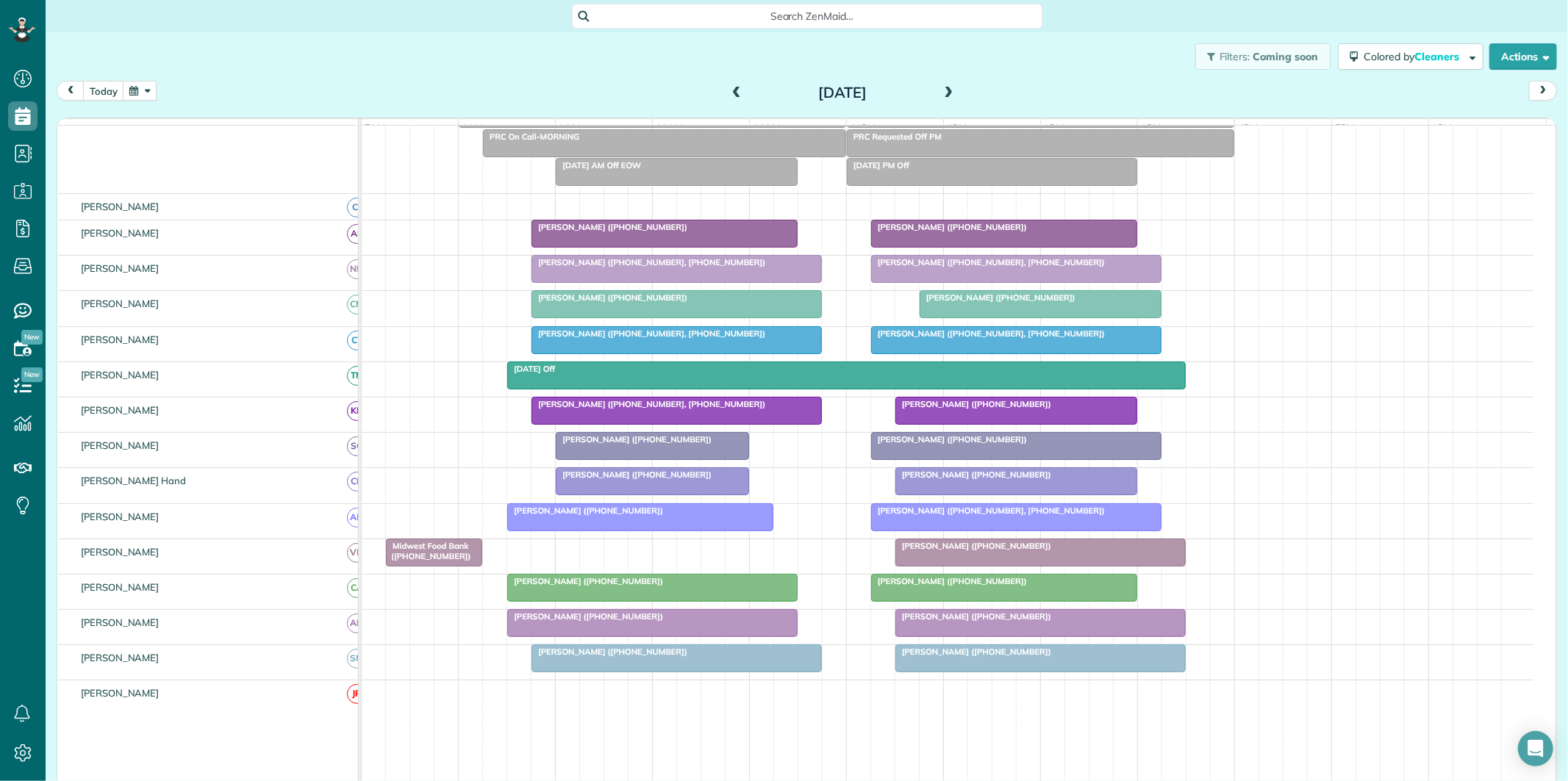
click at [945, 92] on span at bounding box center [949, 93] width 16 height 13
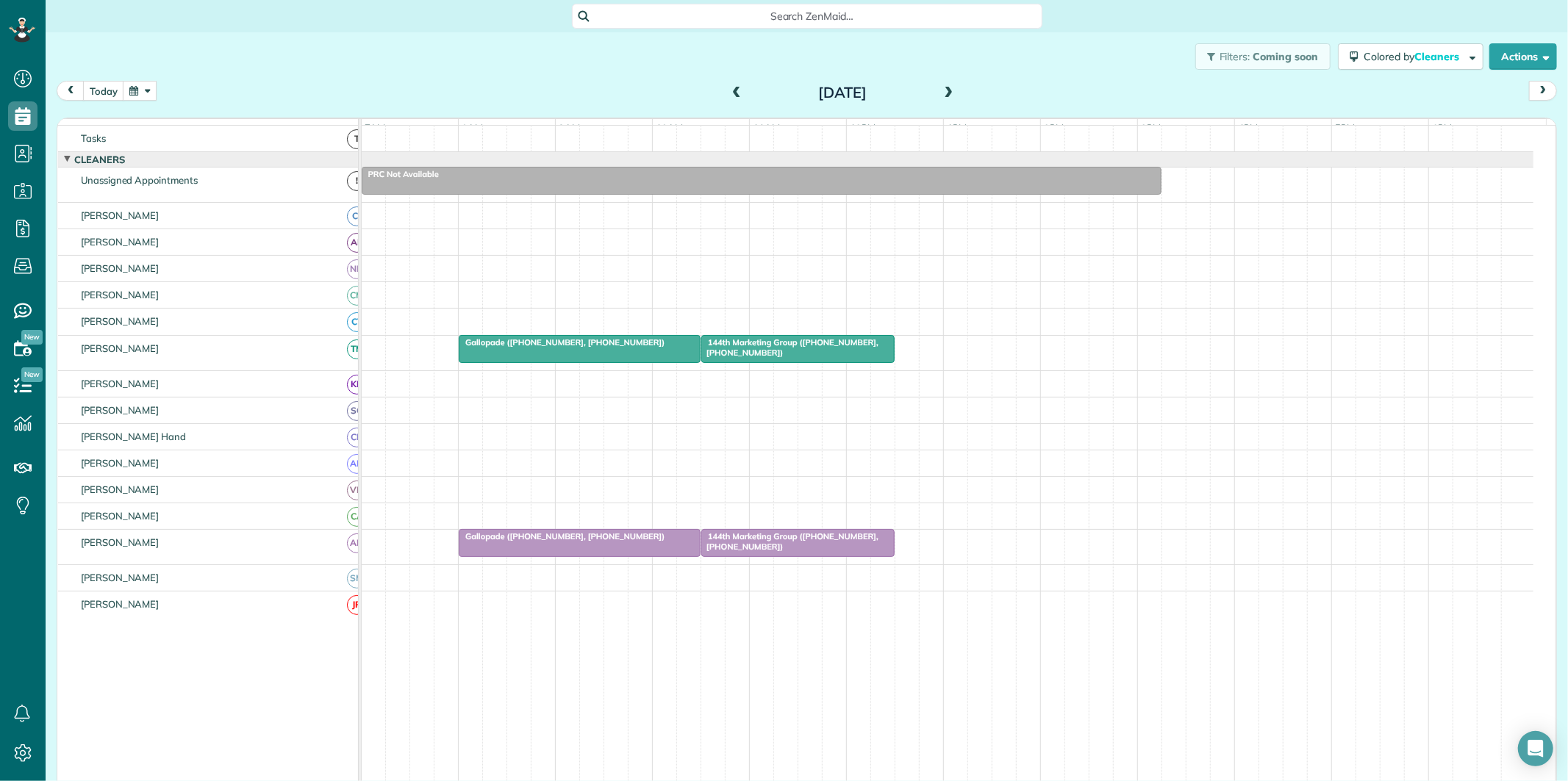
click at [729, 93] on span at bounding box center [736, 93] width 16 height 13
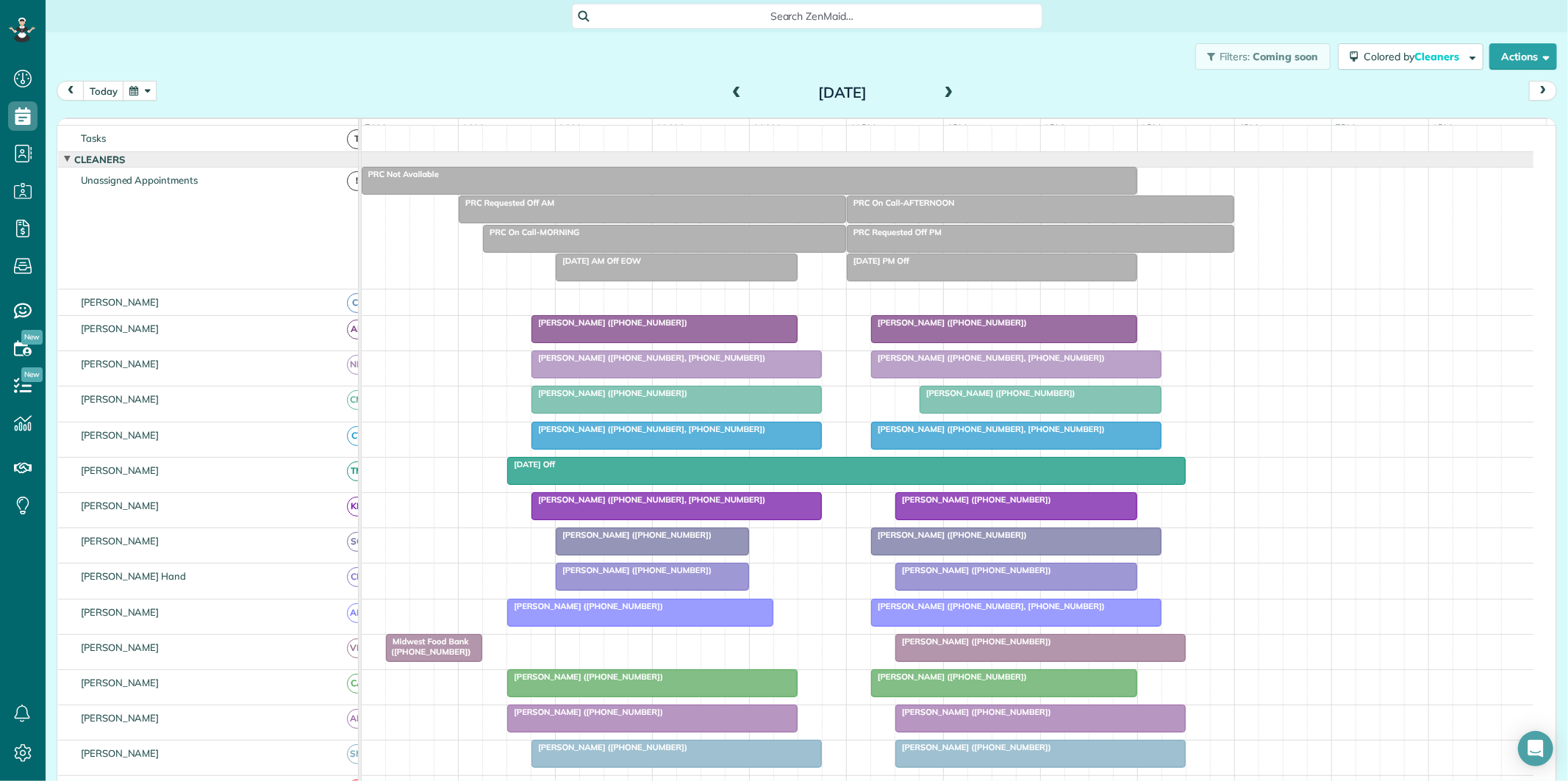
click at [729, 93] on span at bounding box center [736, 93] width 16 height 13
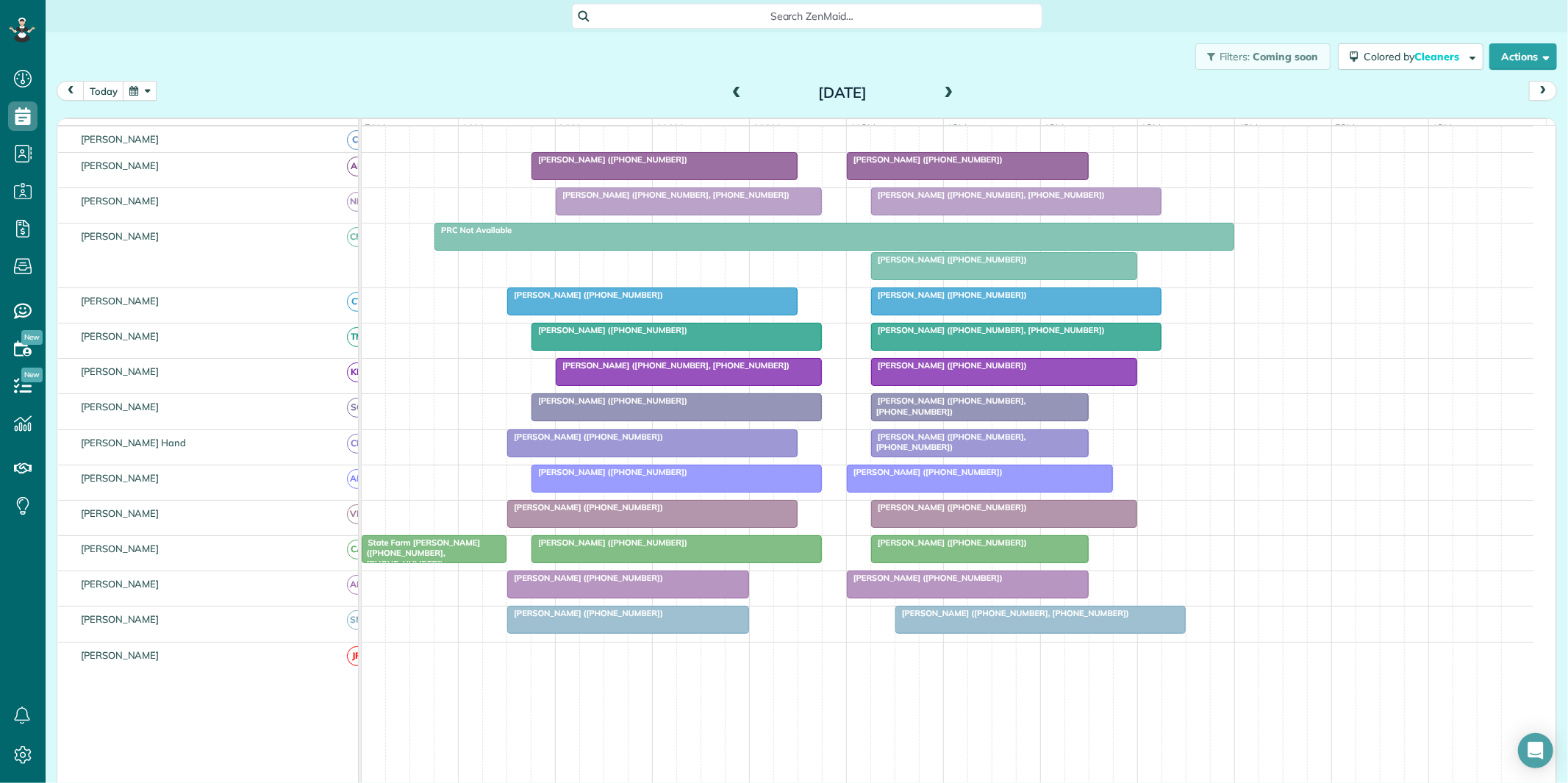
scroll to position [783, 46]
click at [941, 89] on span at bounding box center [949, 93] width 16 height 13
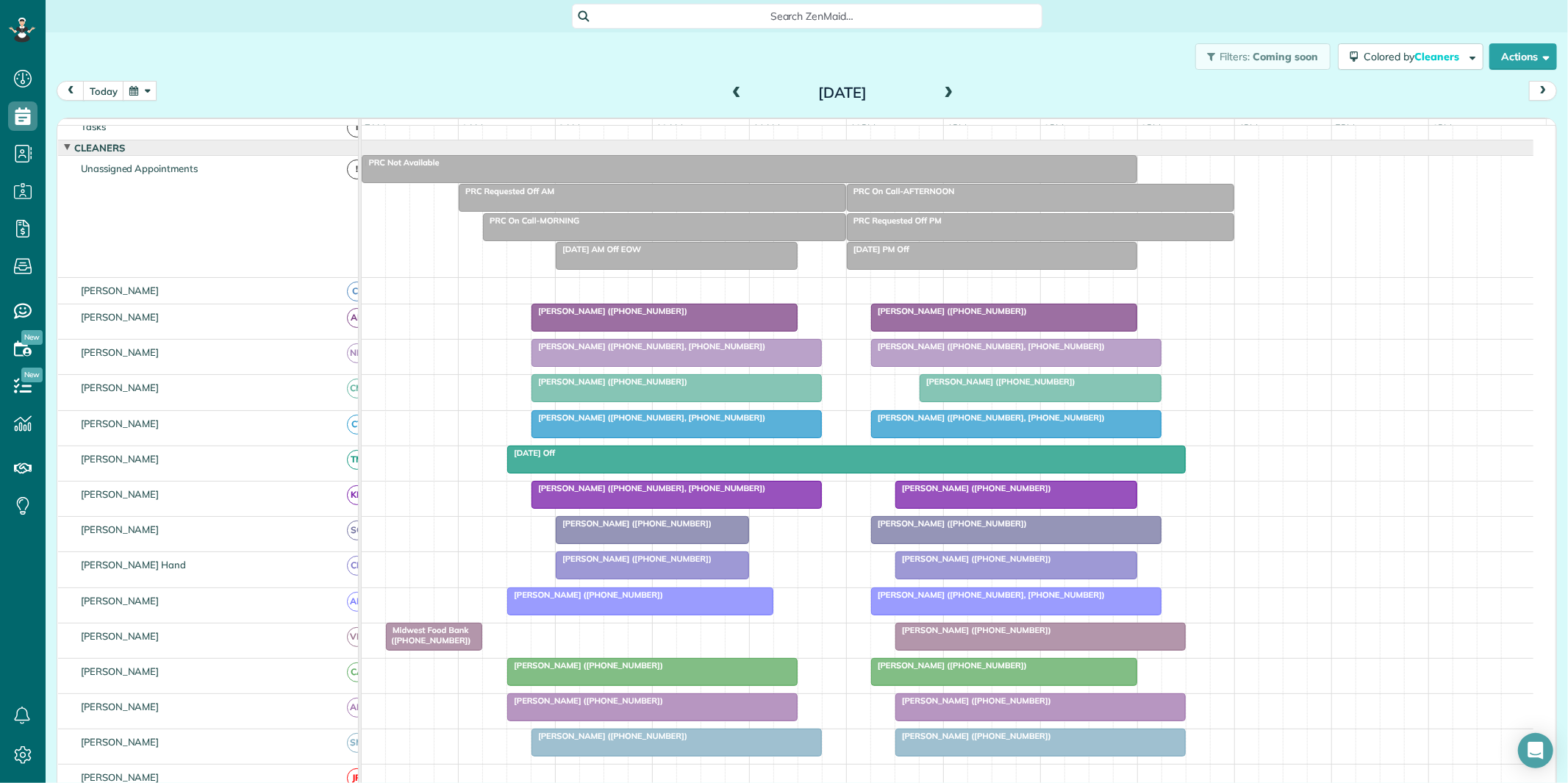
scroll to position [108, 0]
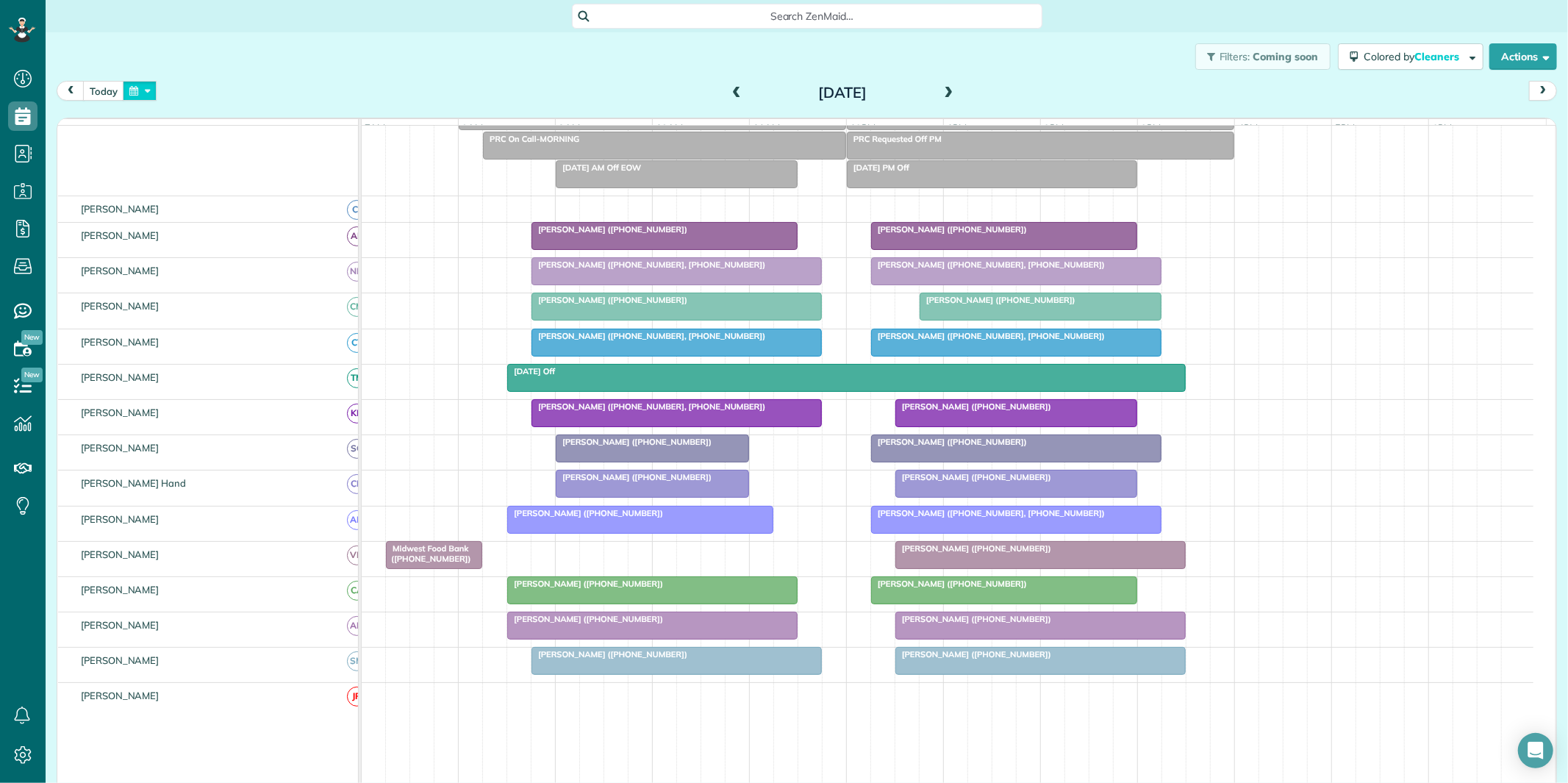
click at [150, 90] on button "button" at bounding box center [139, 91] width 34 height 20
click at [318, 98] on link "Next" at bounding box center [317, 99] width 41 height 37
click at [228, 135] on link "2" at bounding box center [224, 142] width 24 height 24
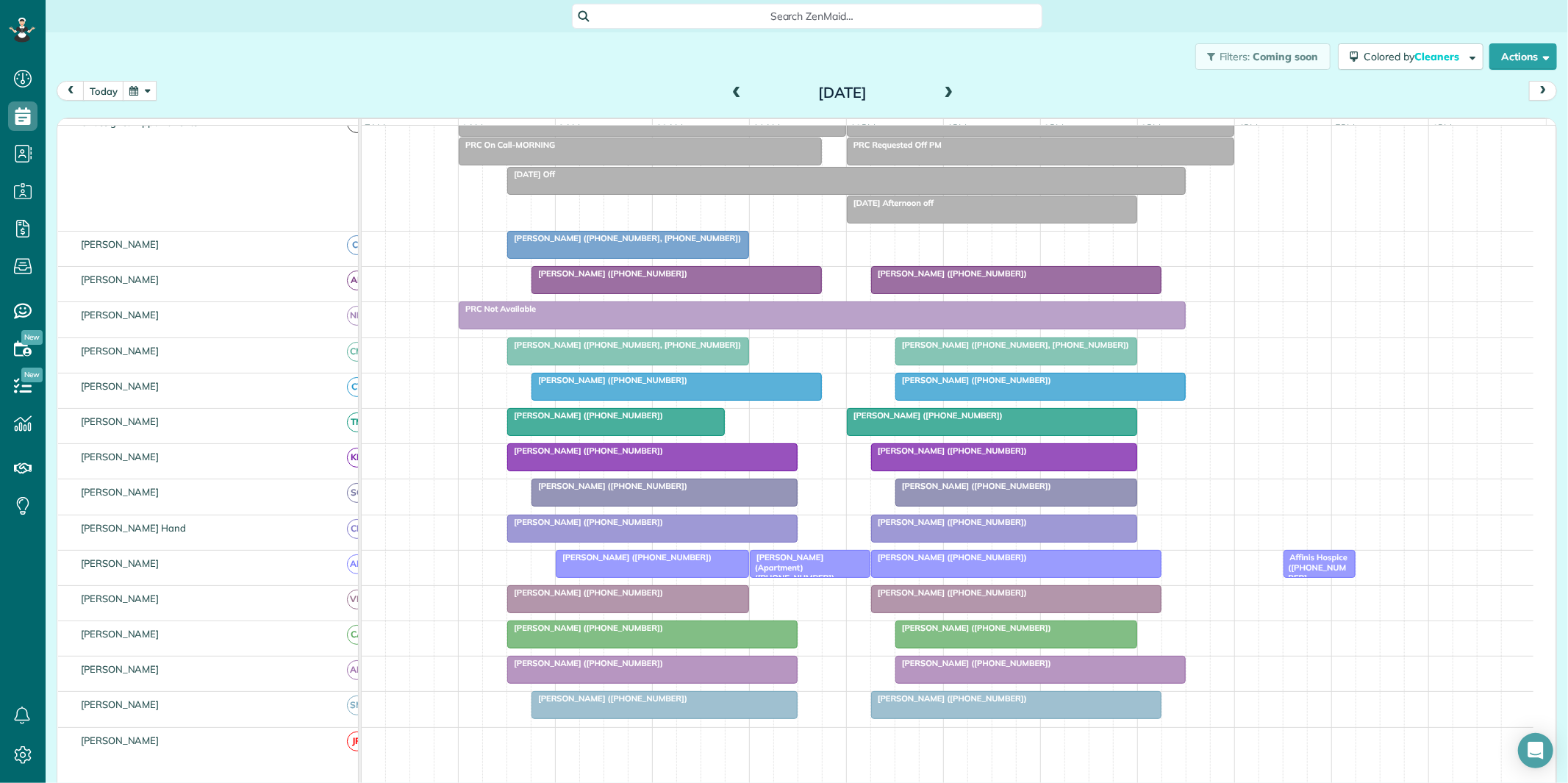
scroll to position [96, 0]
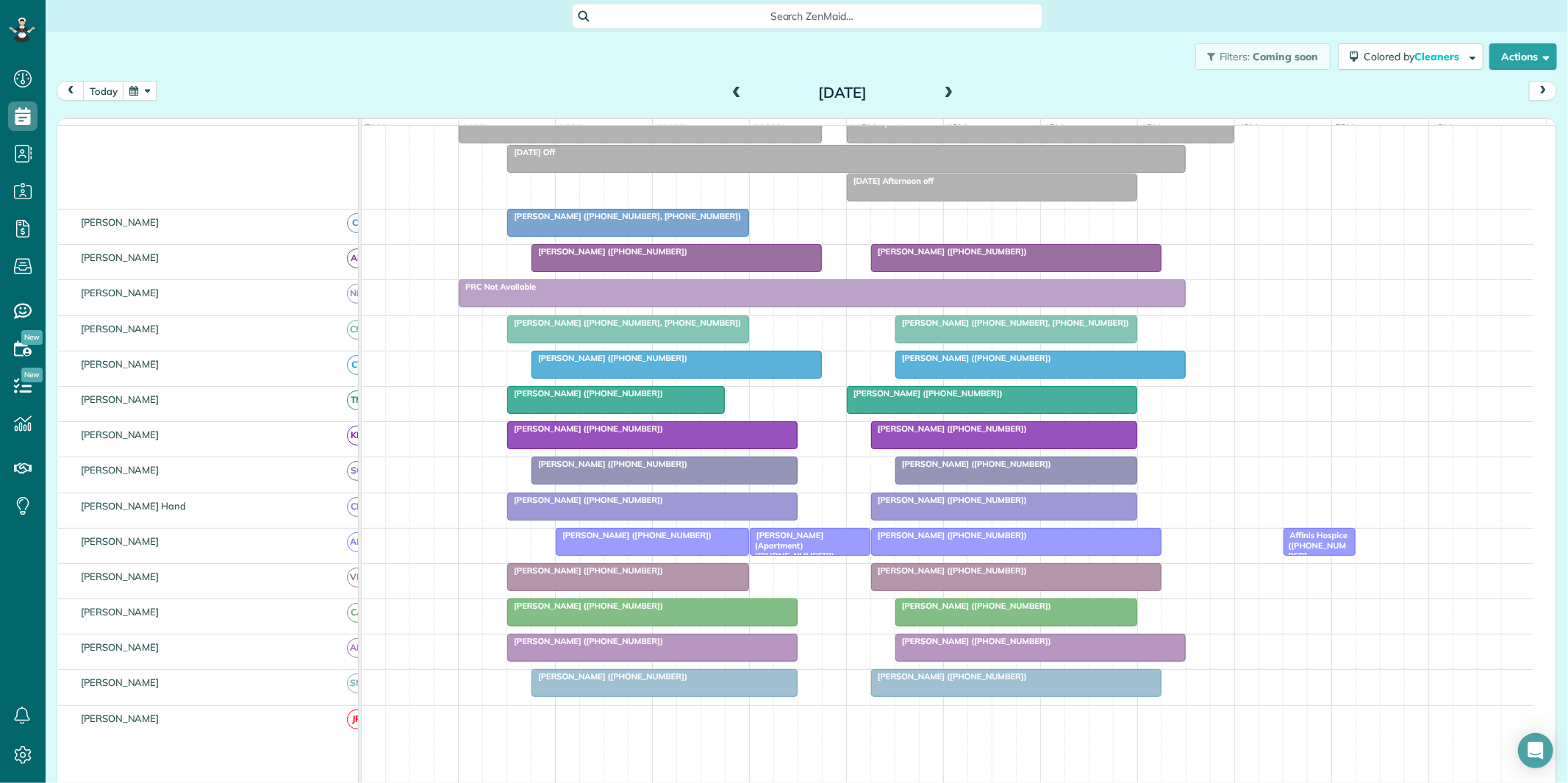
click at [941, 90] on span at bounding box center [949, 93] width 16 height 13
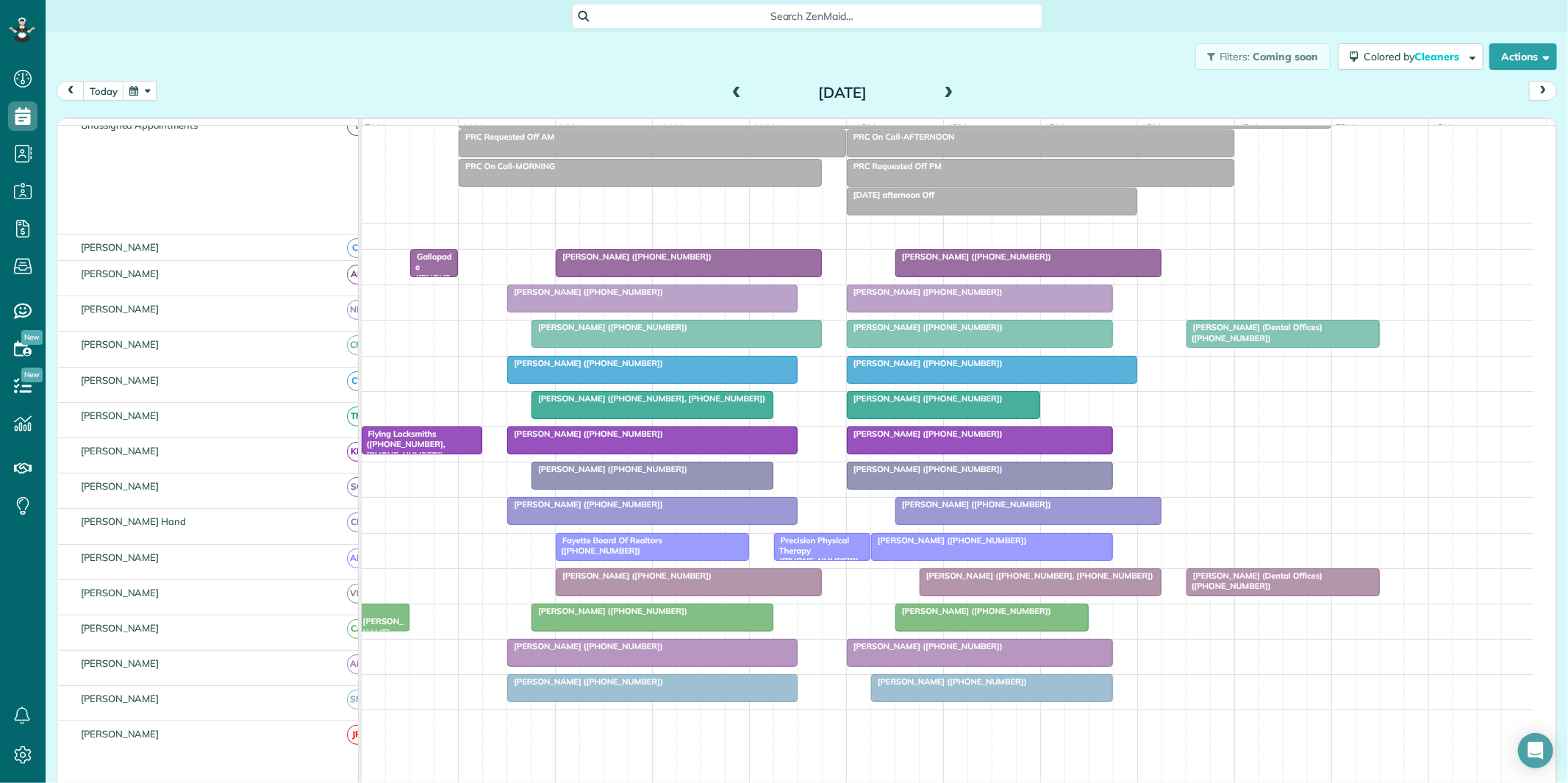
scroll to position [82, 0]
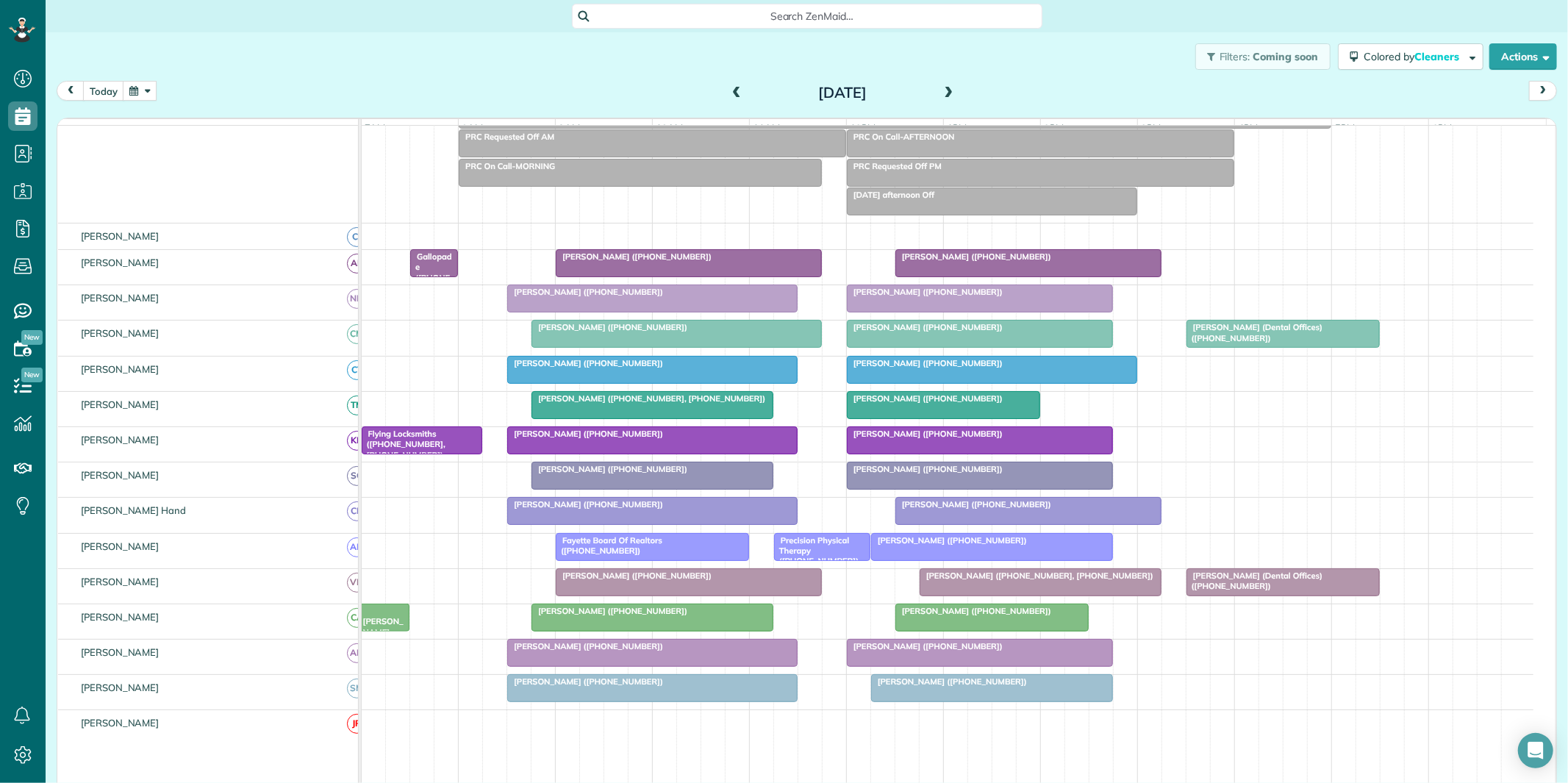
click at [941, 92] on span at bounding box center [949, 93] width 16 height 13
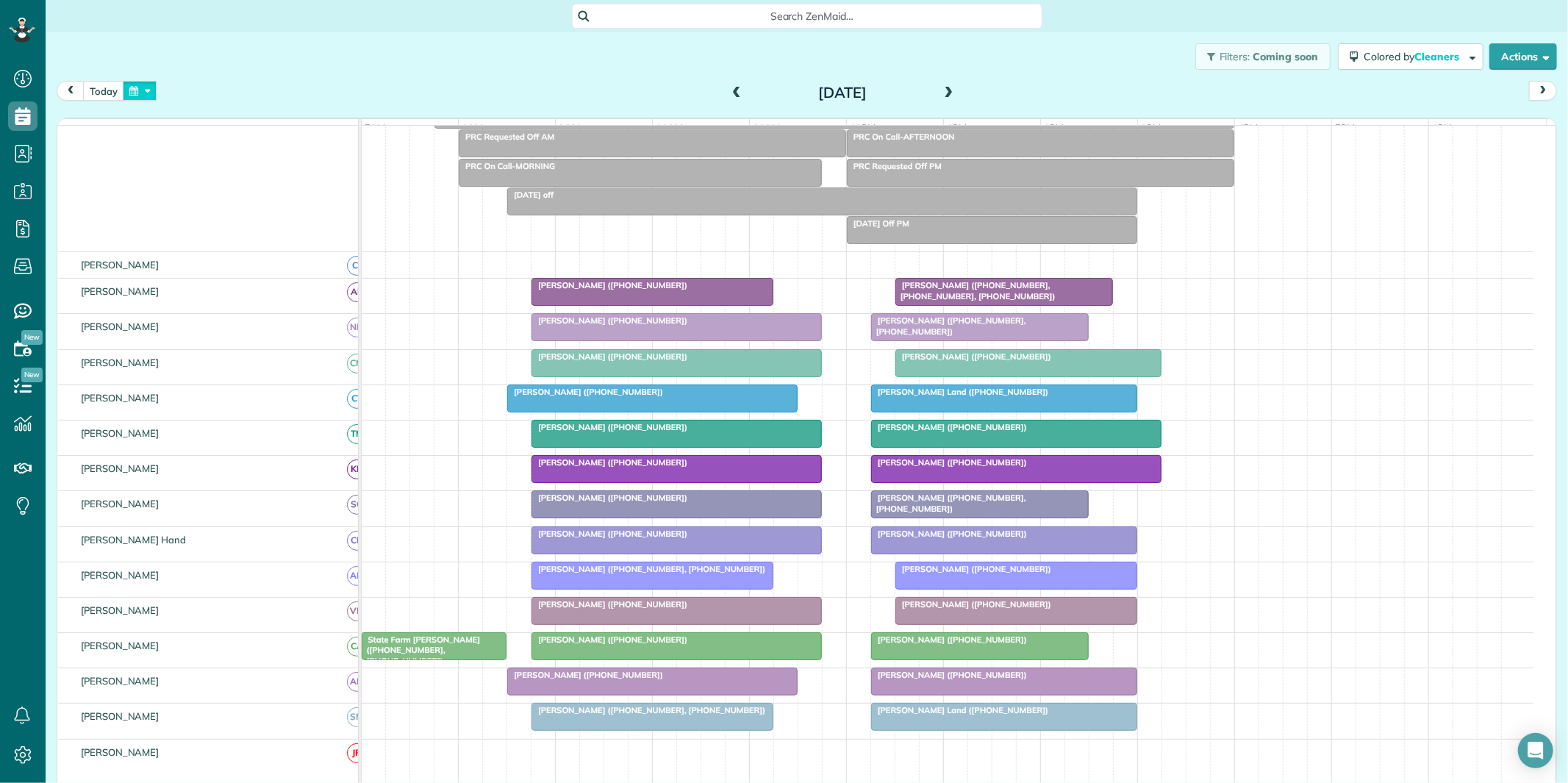
click at [150, 94] on button "button" at bounding box center [139, 91] width 34 height 20
click at [294, 232] on link "29" at bounding box center [294, 237] width 24 height 24
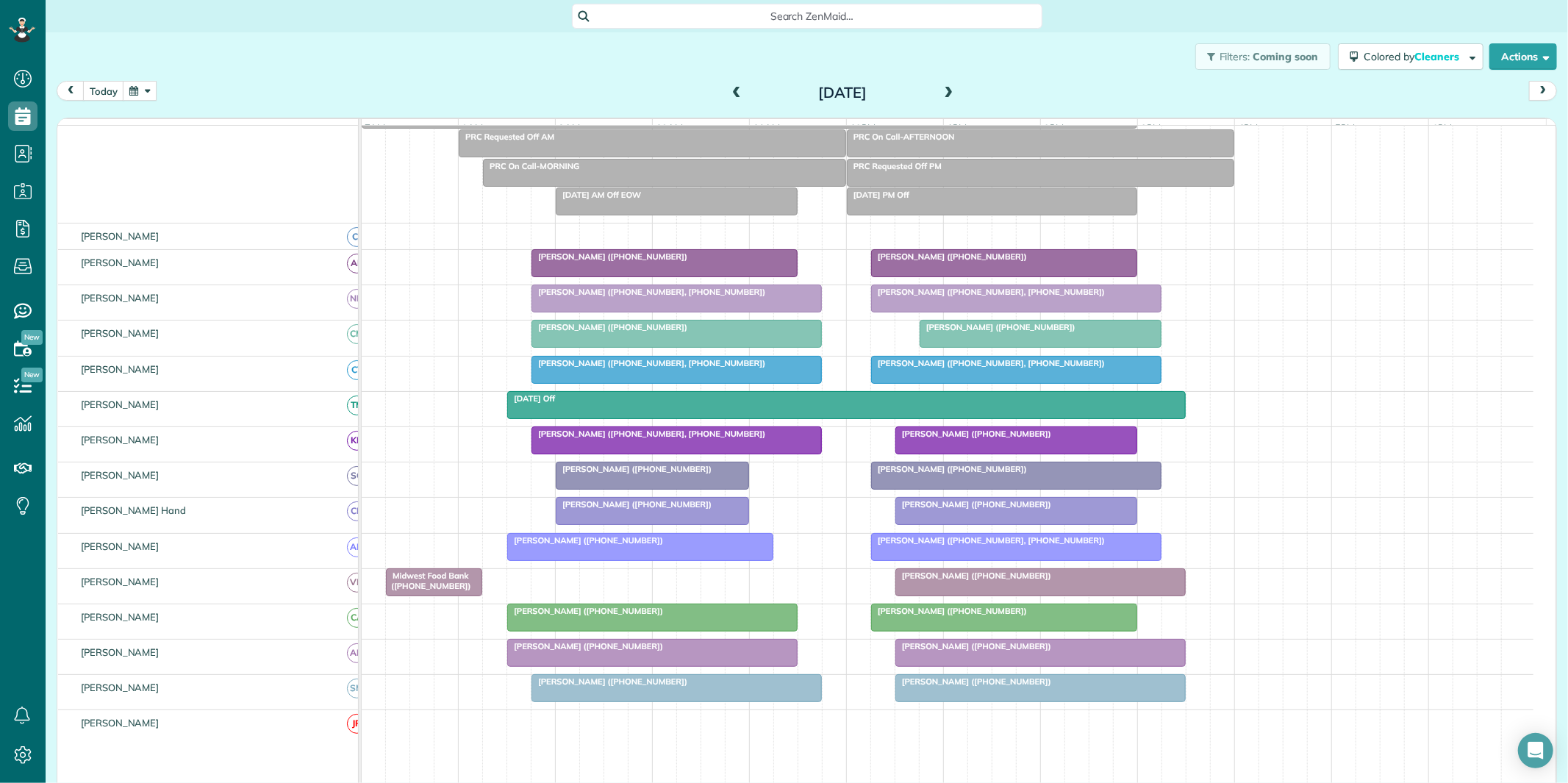
click at [642, 368] on span "[PERSON_NAME] ([PHONE_NUMBER], [PHONE_NUMBER])" at bounding box center [648, 363] width 235 height 10
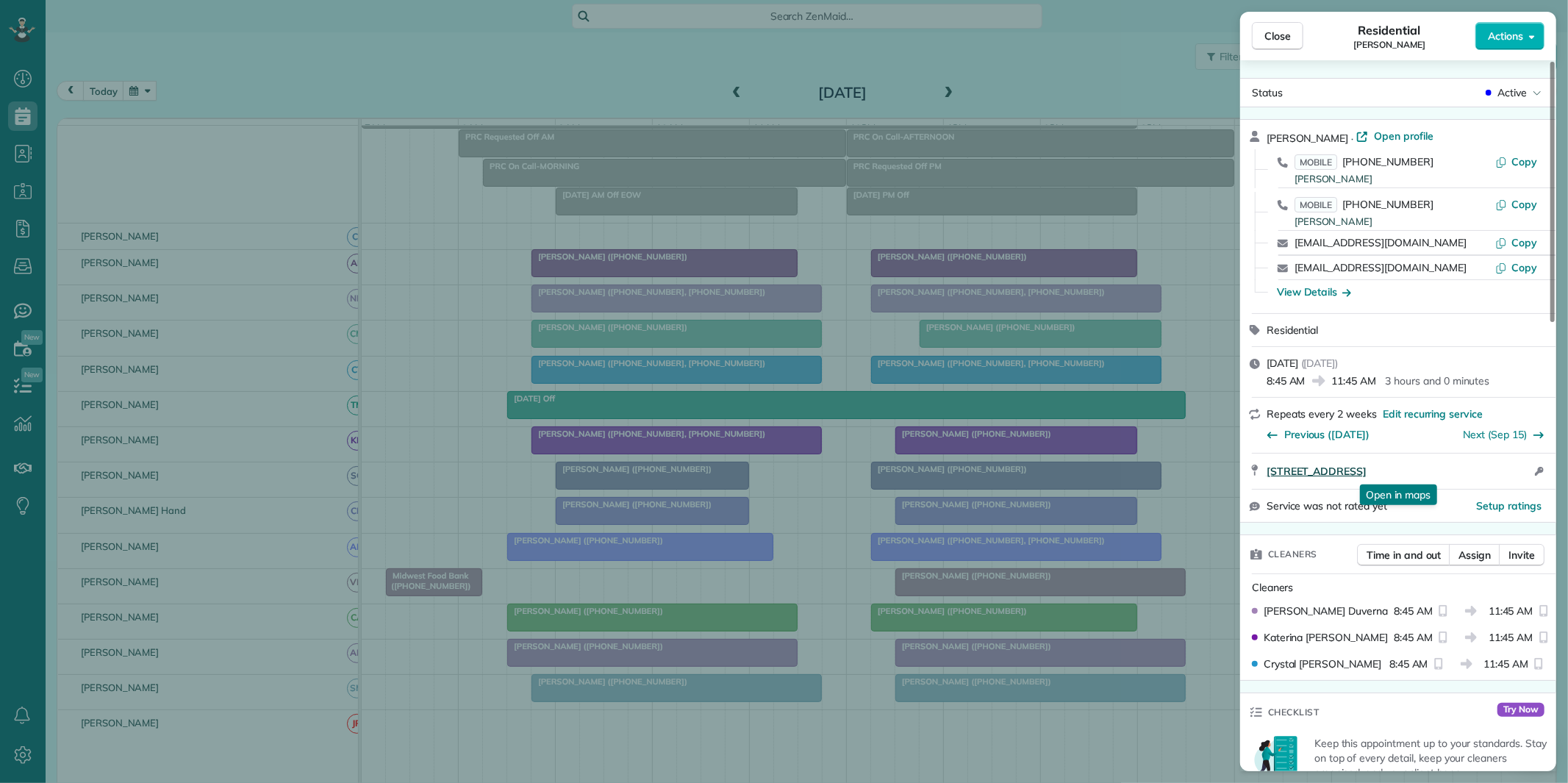
click at [1336, 468] on span "44 Parkgate Lane Peachtree City GA 30269" at bounding box center [1316, 471] width 99 height 15
click at [452, 588] on div "Close Residential John Long Actions Status Active John Long · Open profile MOBI…" at bounding box center [784, 391] width 1568 height 783
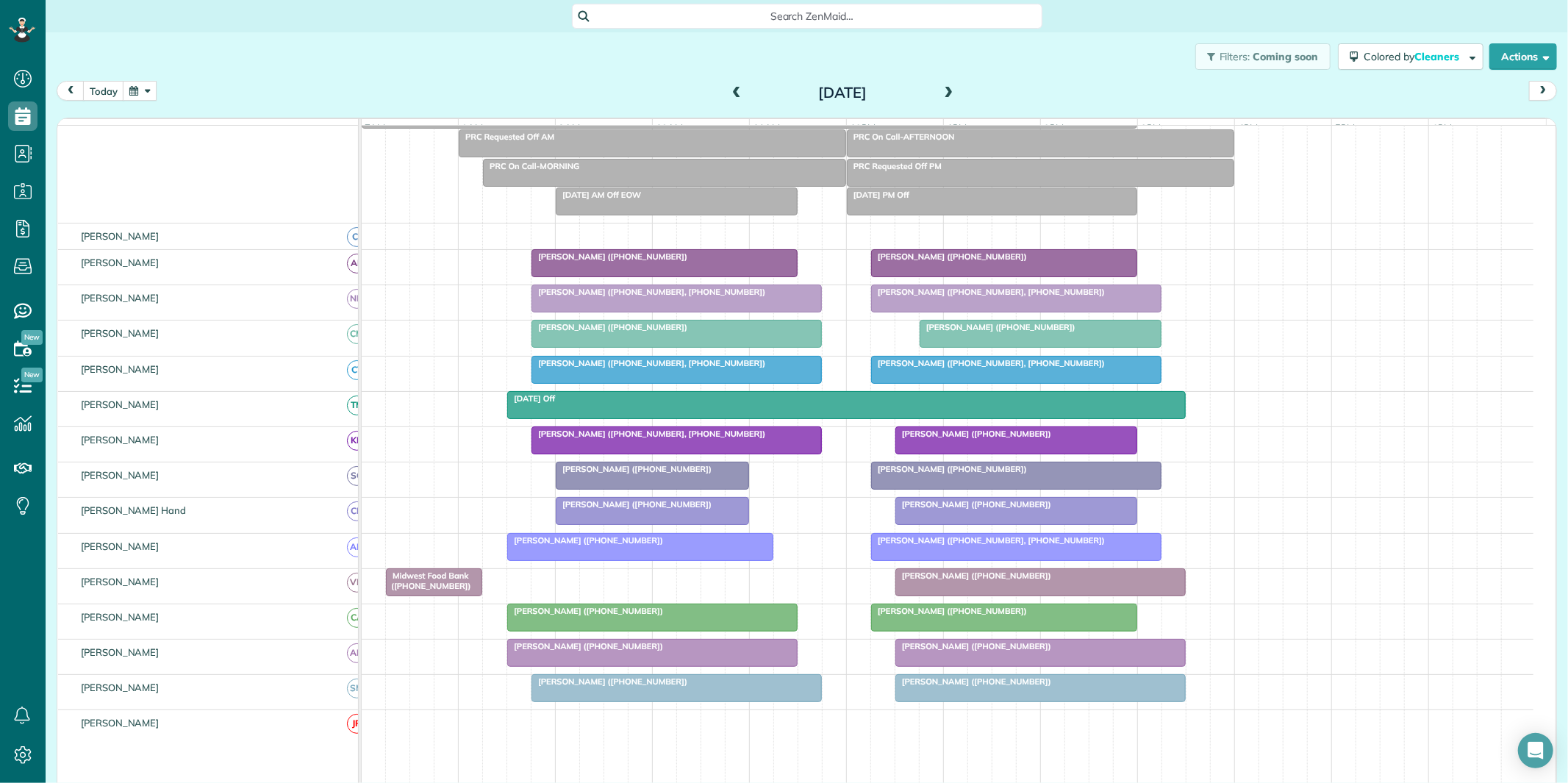
click at [446, 591] on span "Midwest Food Bank ([PHONE_NUMBER])" at bounding box center [428, 580] width 86 height 21
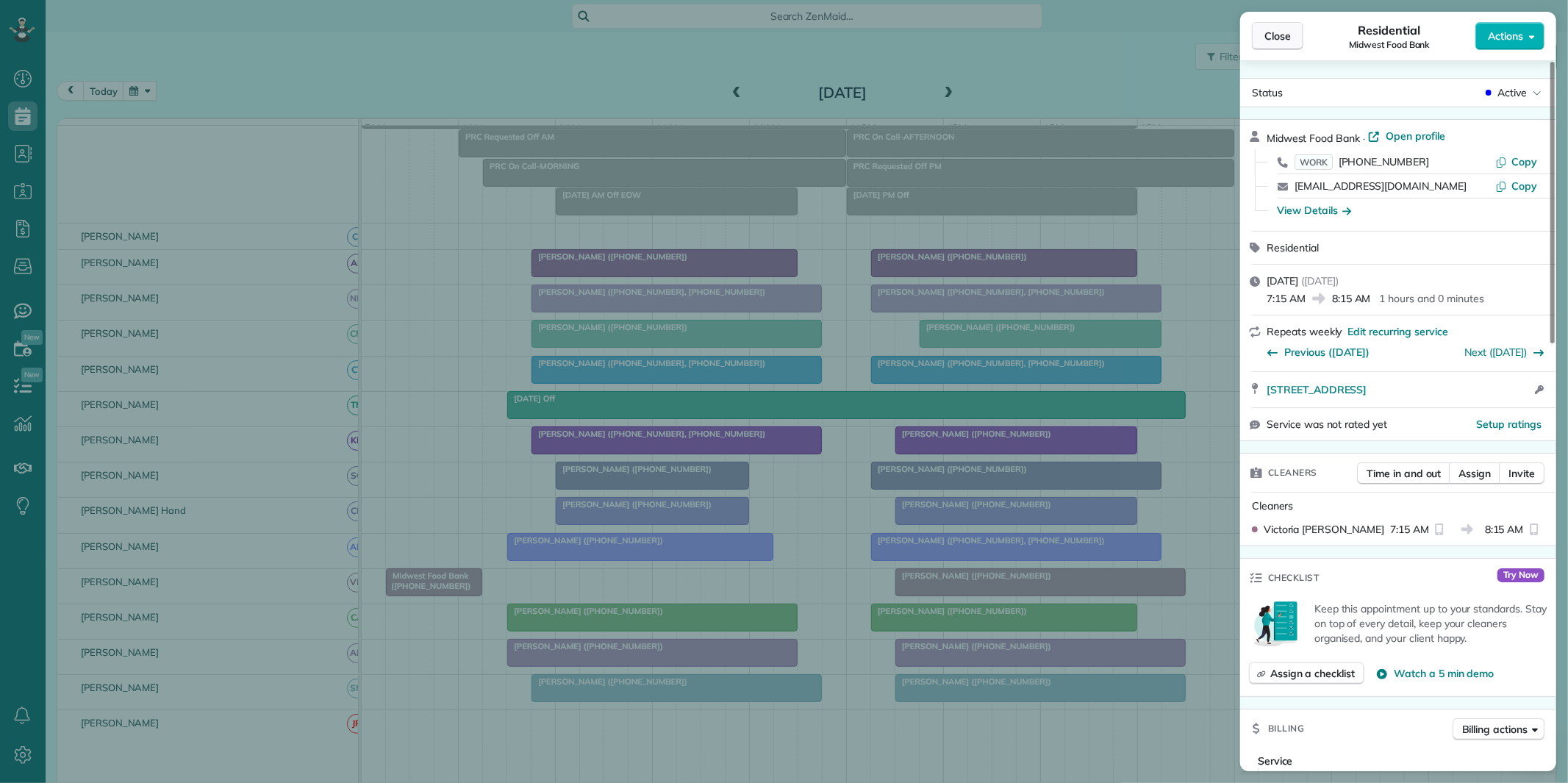
click at [1275, 33] on span "Close" at bounding box center [1277, 36] width 27 height 15
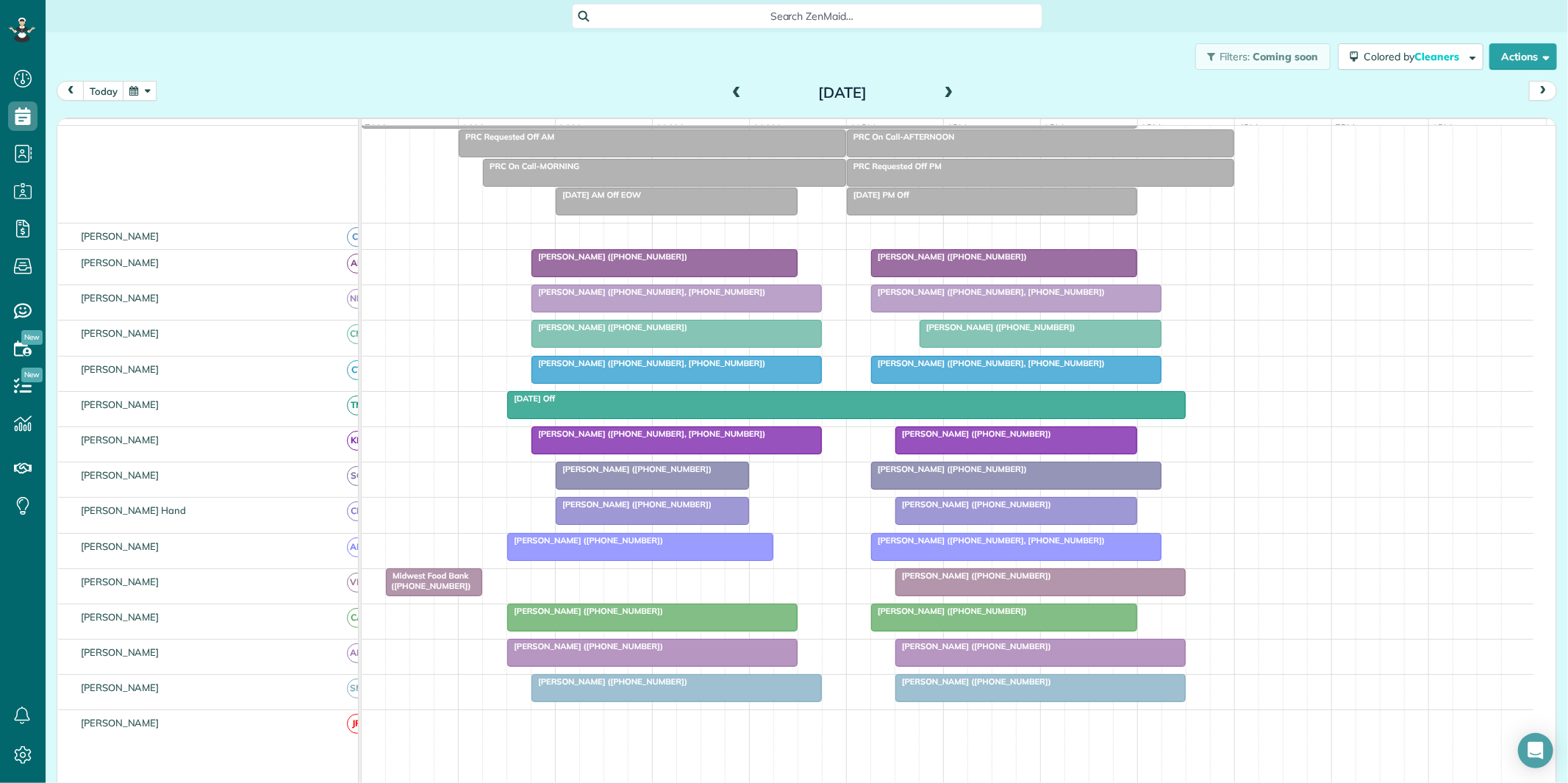
click at [657, 439] on span "[PERSON_NAME] ([PHONE_NUMBER], [PHONE_NUMBER])" at bounding box center [648, 434] width 235 height 10
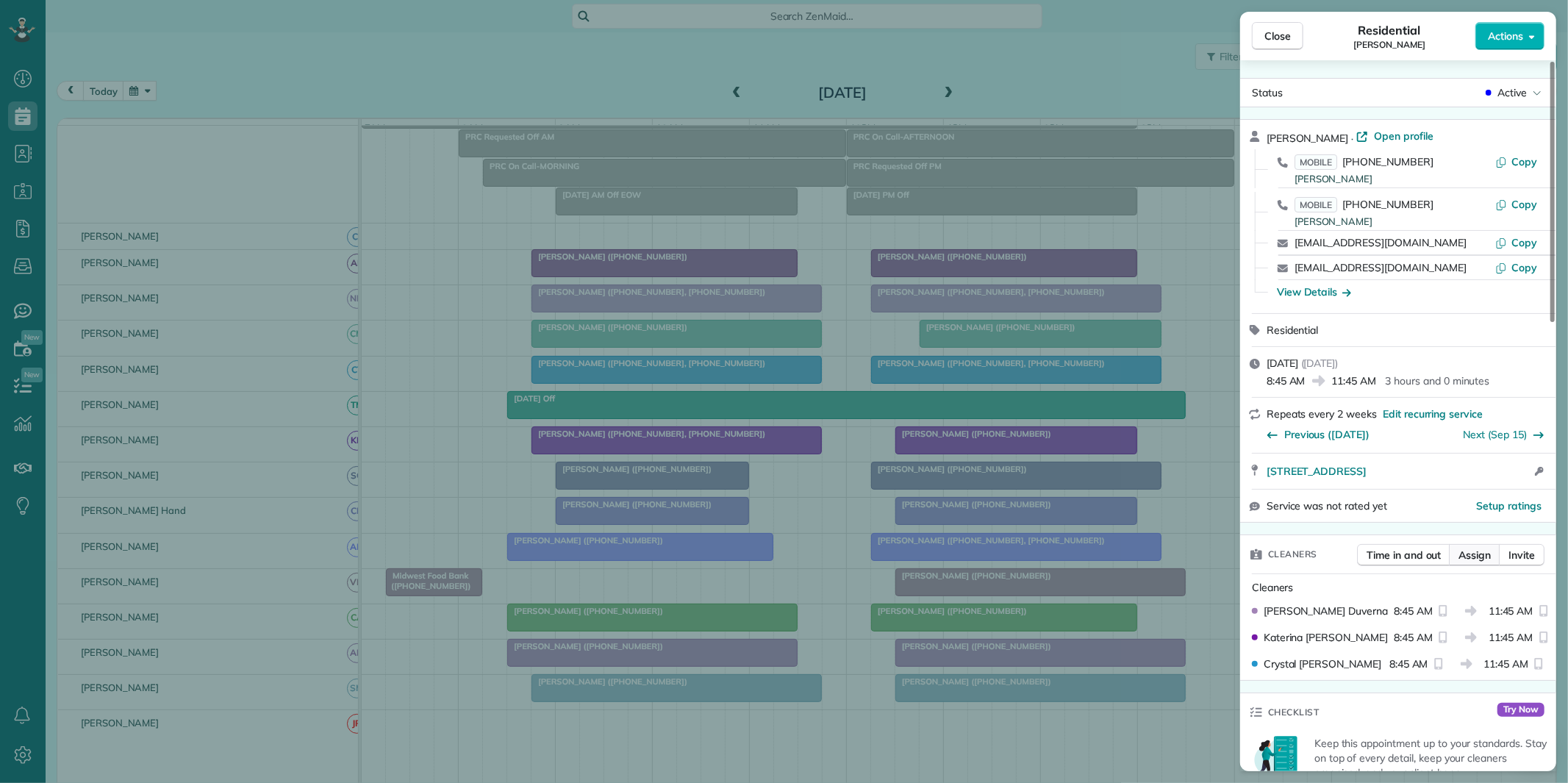
click at [1472, 556] on span "Assign" at bounding box center [1474, 554] width 33 height 15
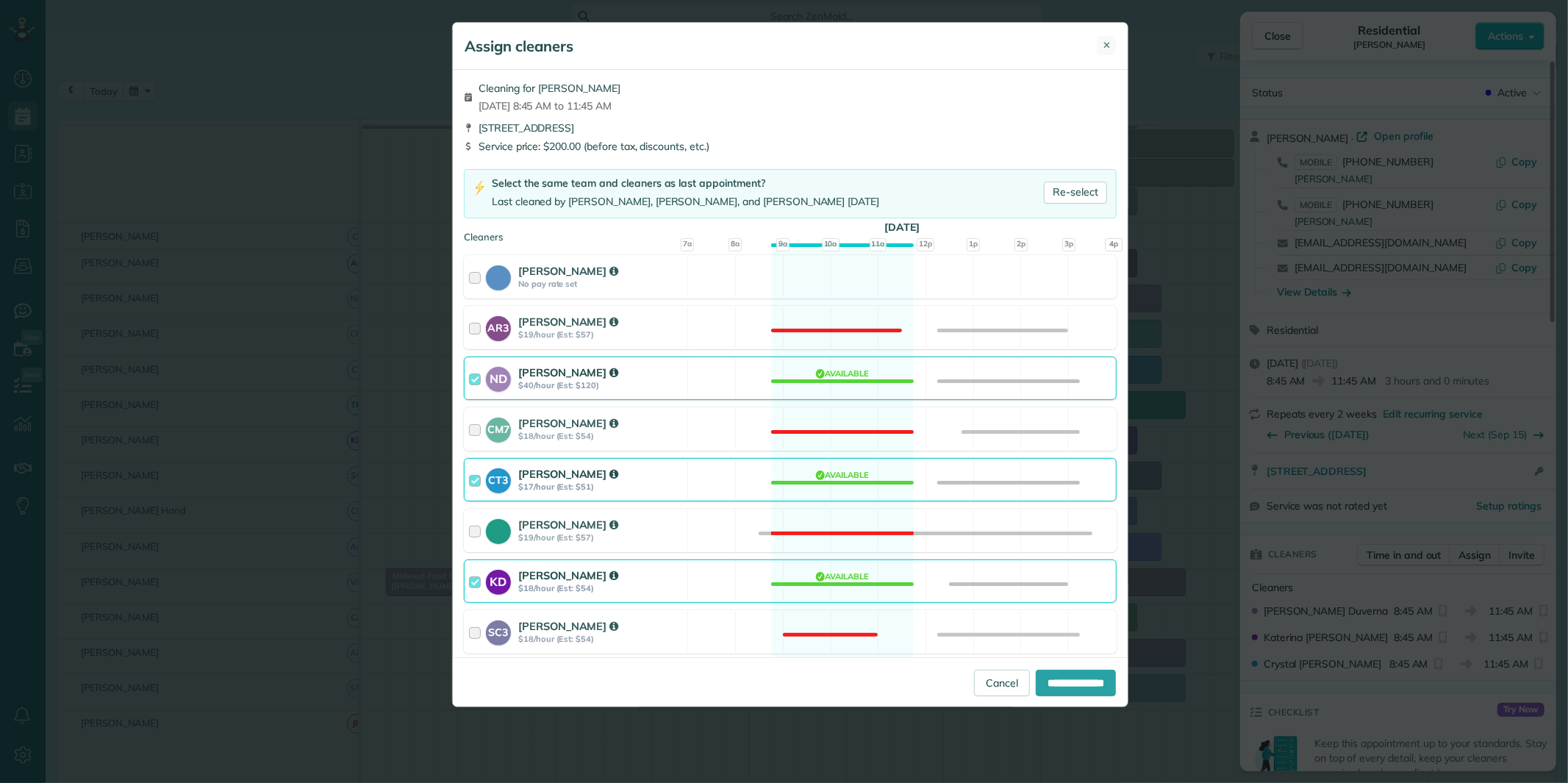
click at [1103, 44] on span "✕" at bounding box center [1106, 45] width 8 height 14
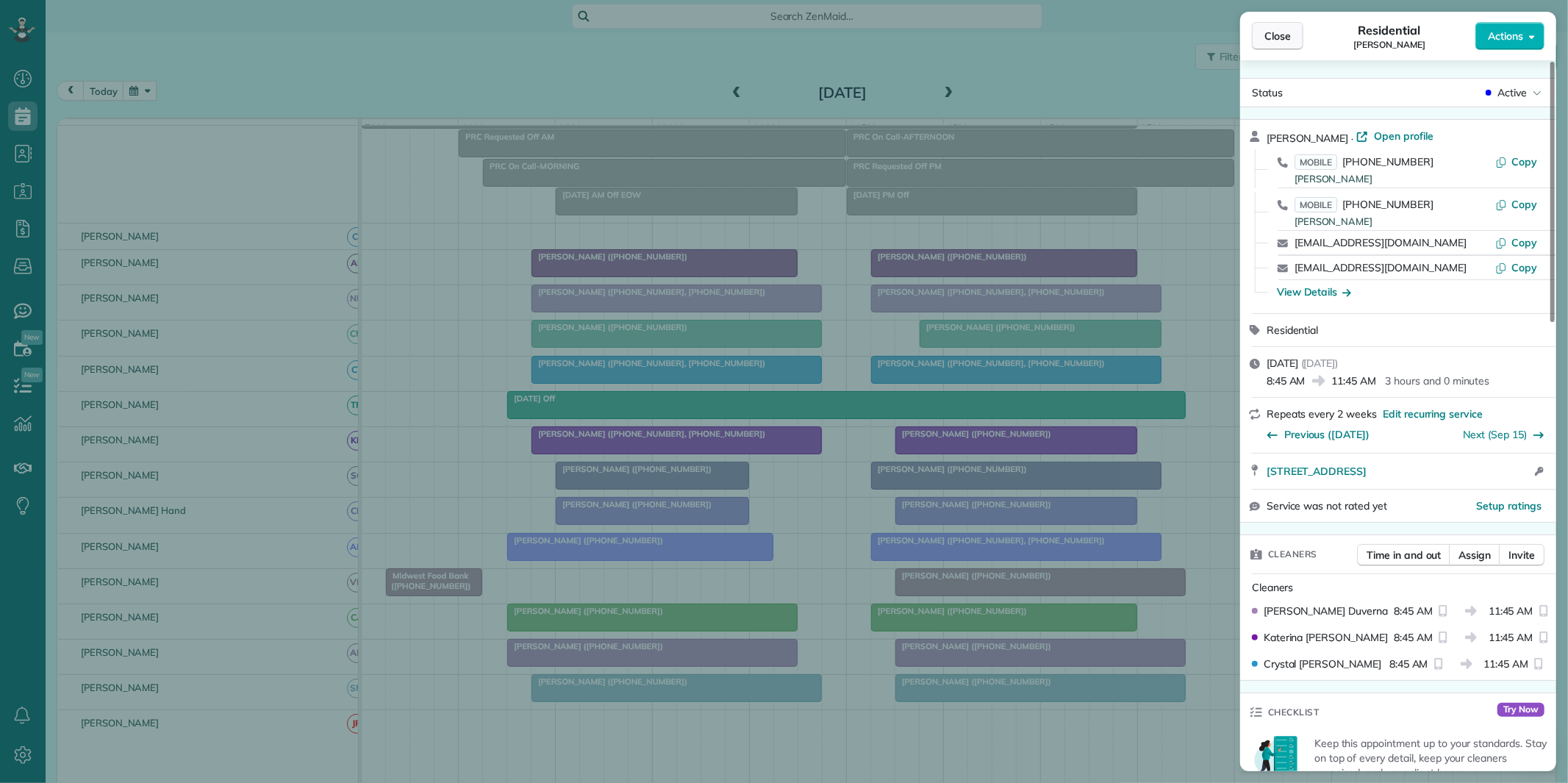
click at [1283, 41] on span "Close" at bounding box center [1277, 36] width 27 height 15
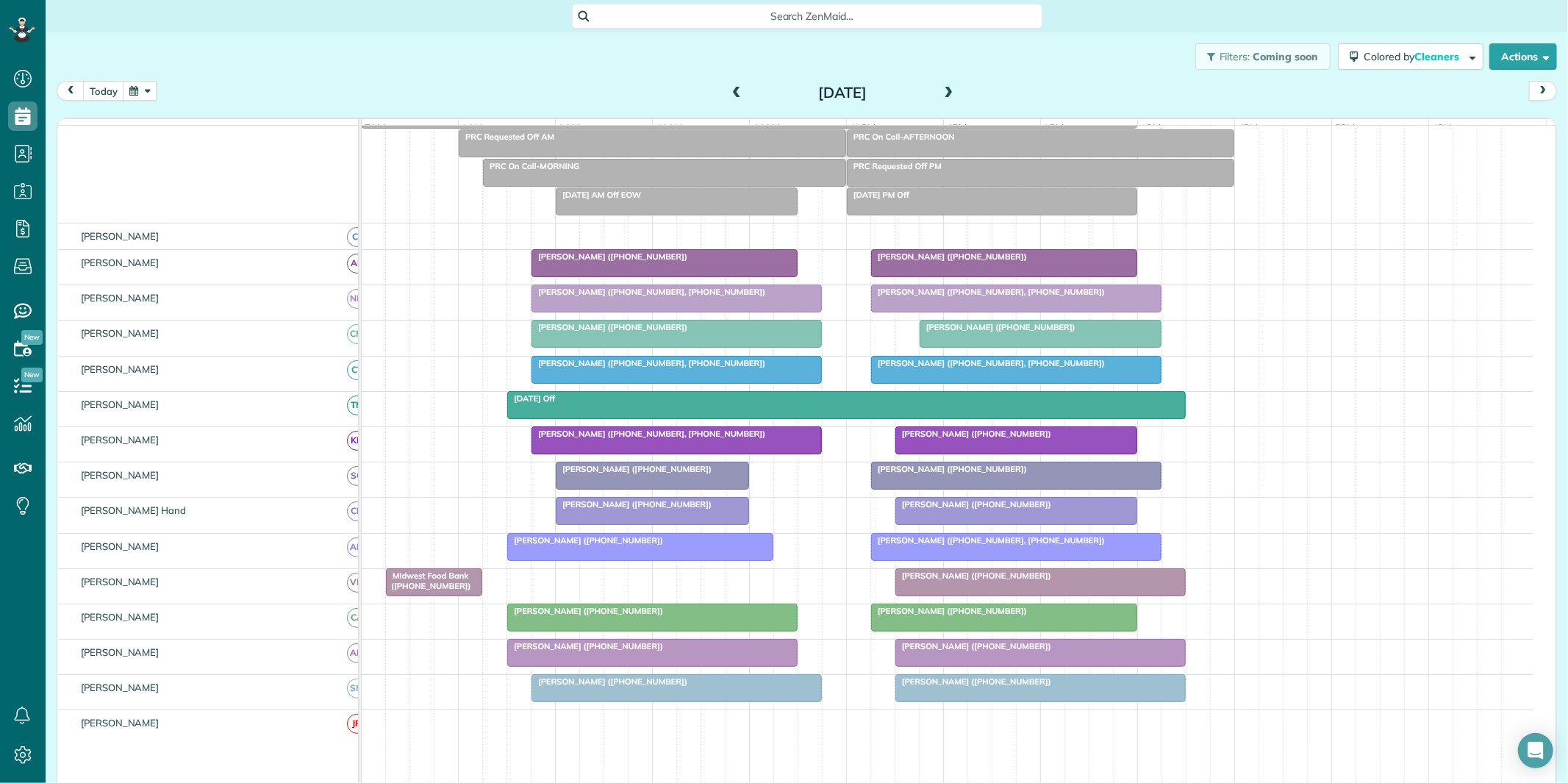
click at [613, 631] on div at bounding box center [652, 617] width 289 height 27
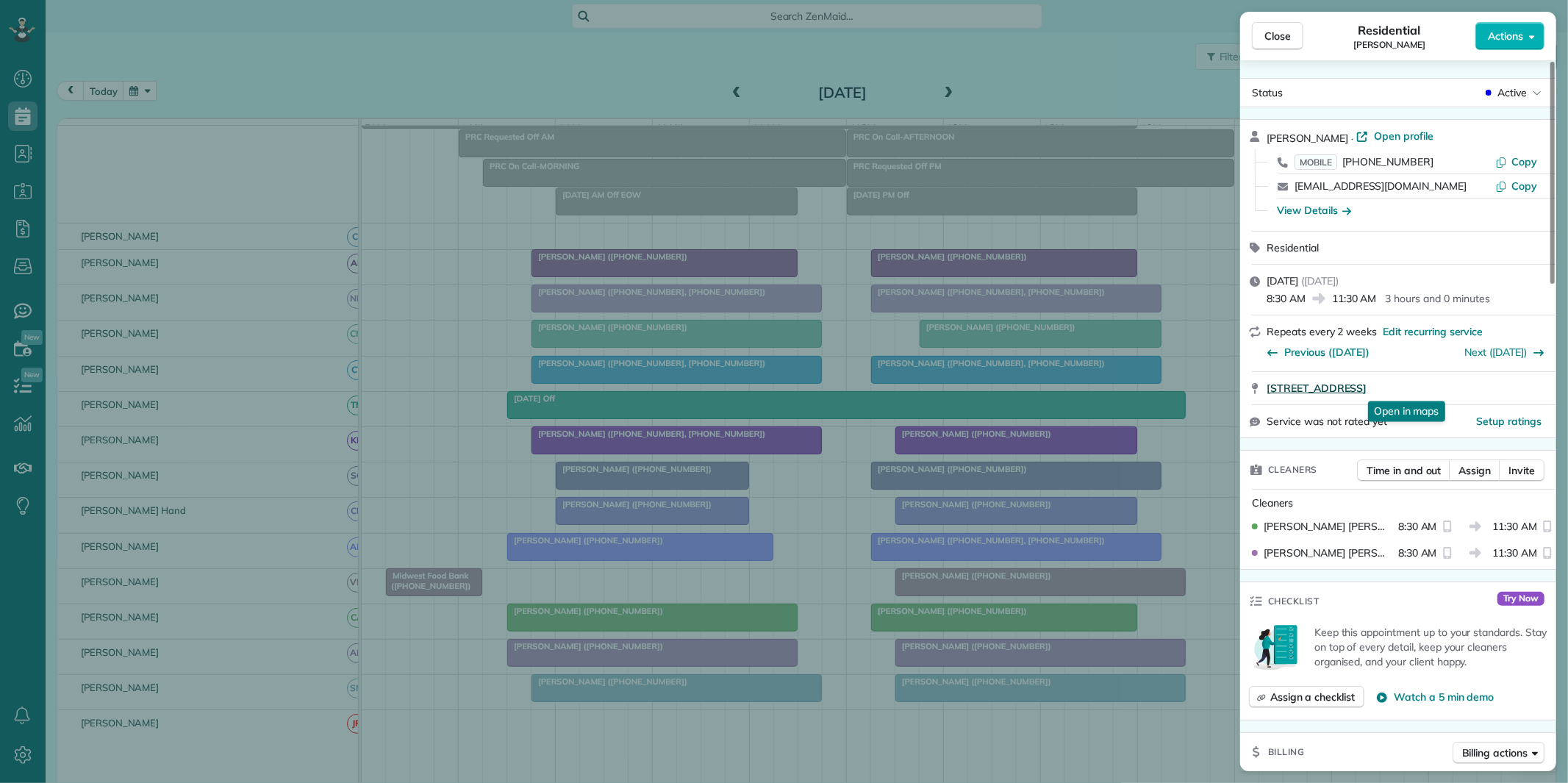
click at [1366, 390] on span "130 Ashborough Park Fayetteville GA 30215" at bounding box center [1316, 388] width 99 height 15
click at [1274, 38] on span "Close" at bounding box center [1277, 36] width 27 height 15
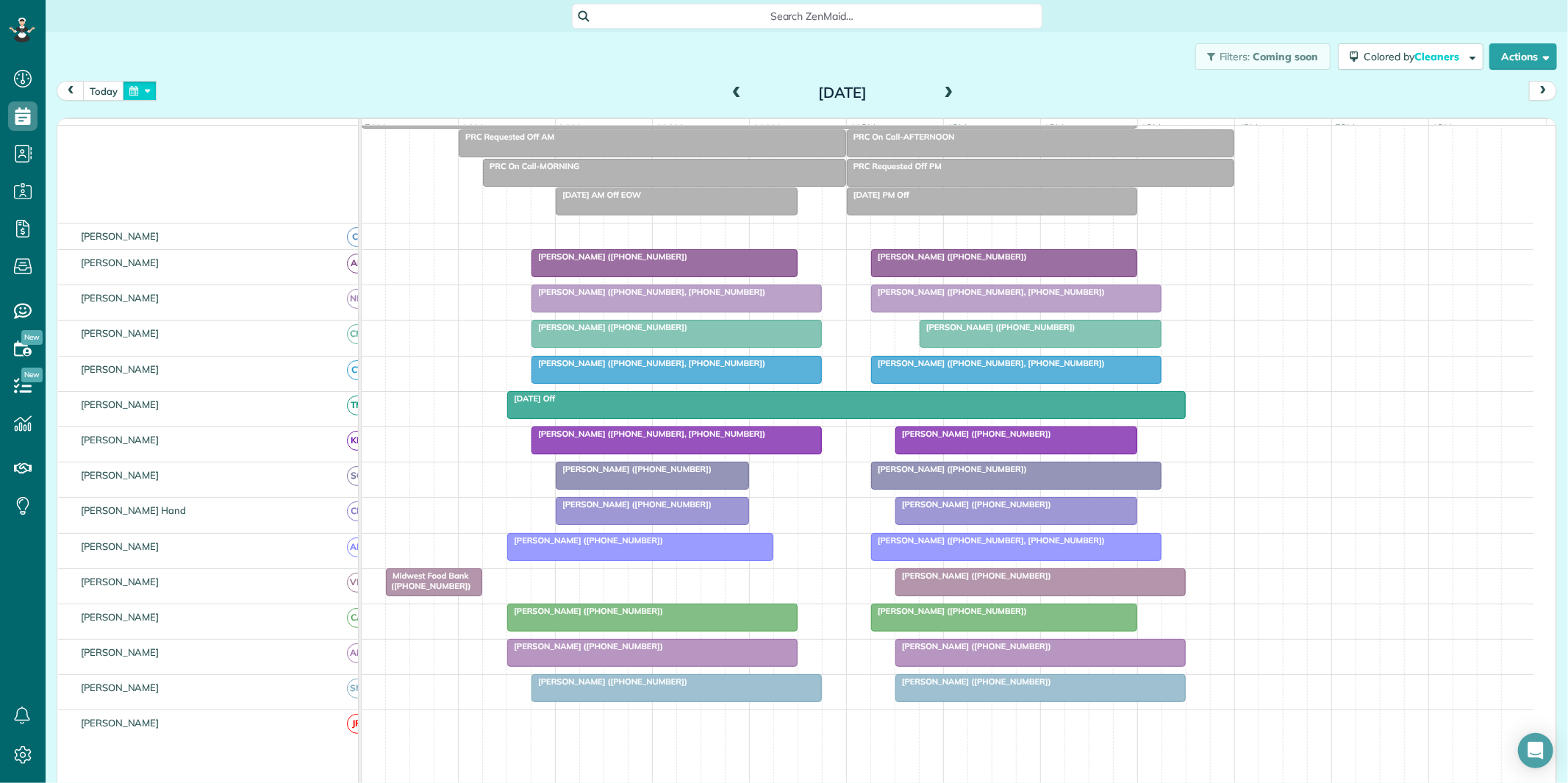
click at [155, 91] on button "button" at bounding box center [139, 91] width 34 height 20
click at [319, 97] on link "Next" at bounding box center [317, 99] width 41 height 37
click at [206, 141] on link "1" at bounding box center [200, 142] width 24 height 24
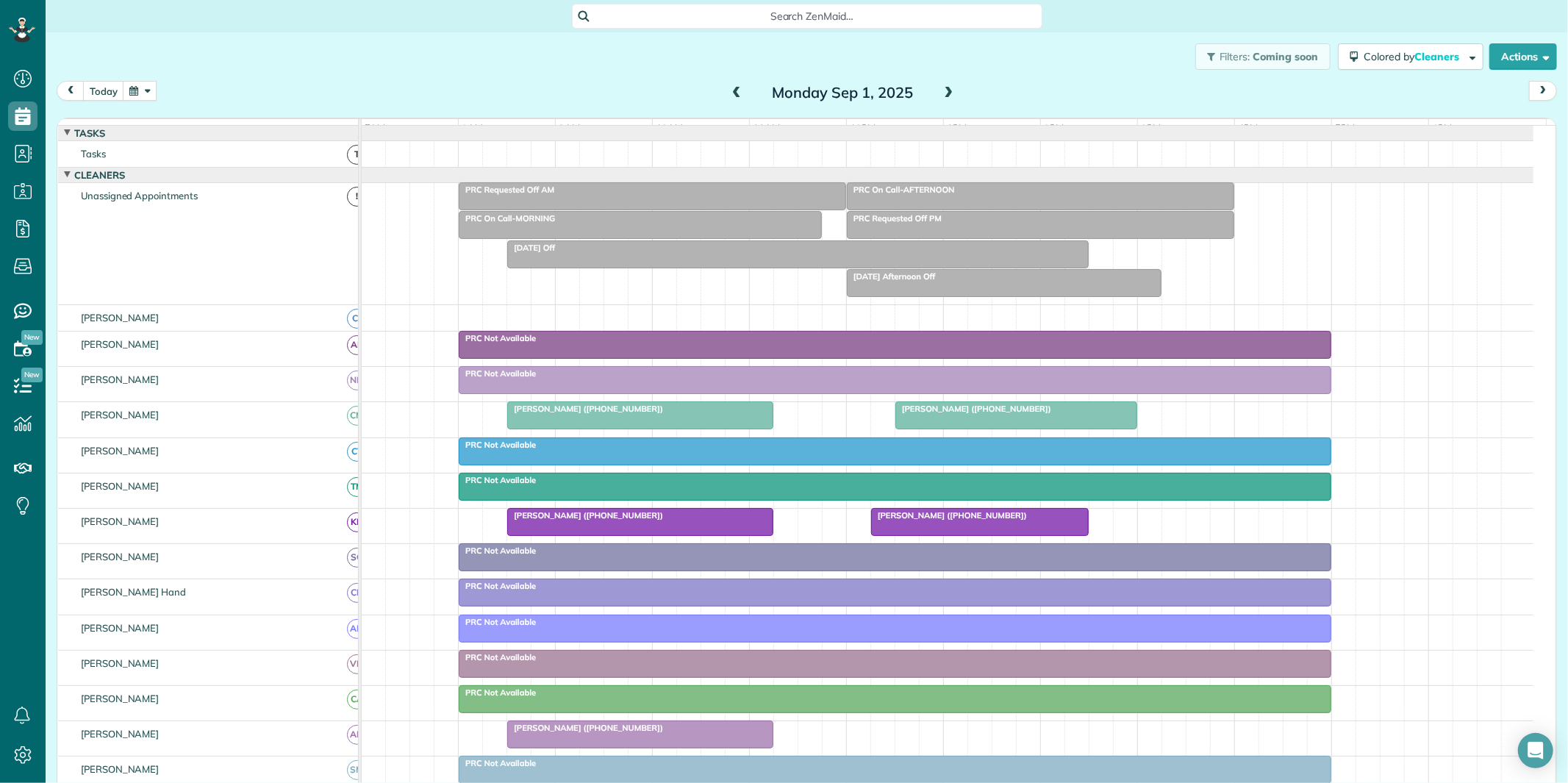
click at [682, 535] on div at bounding box center [640, 521] width 265 height 27
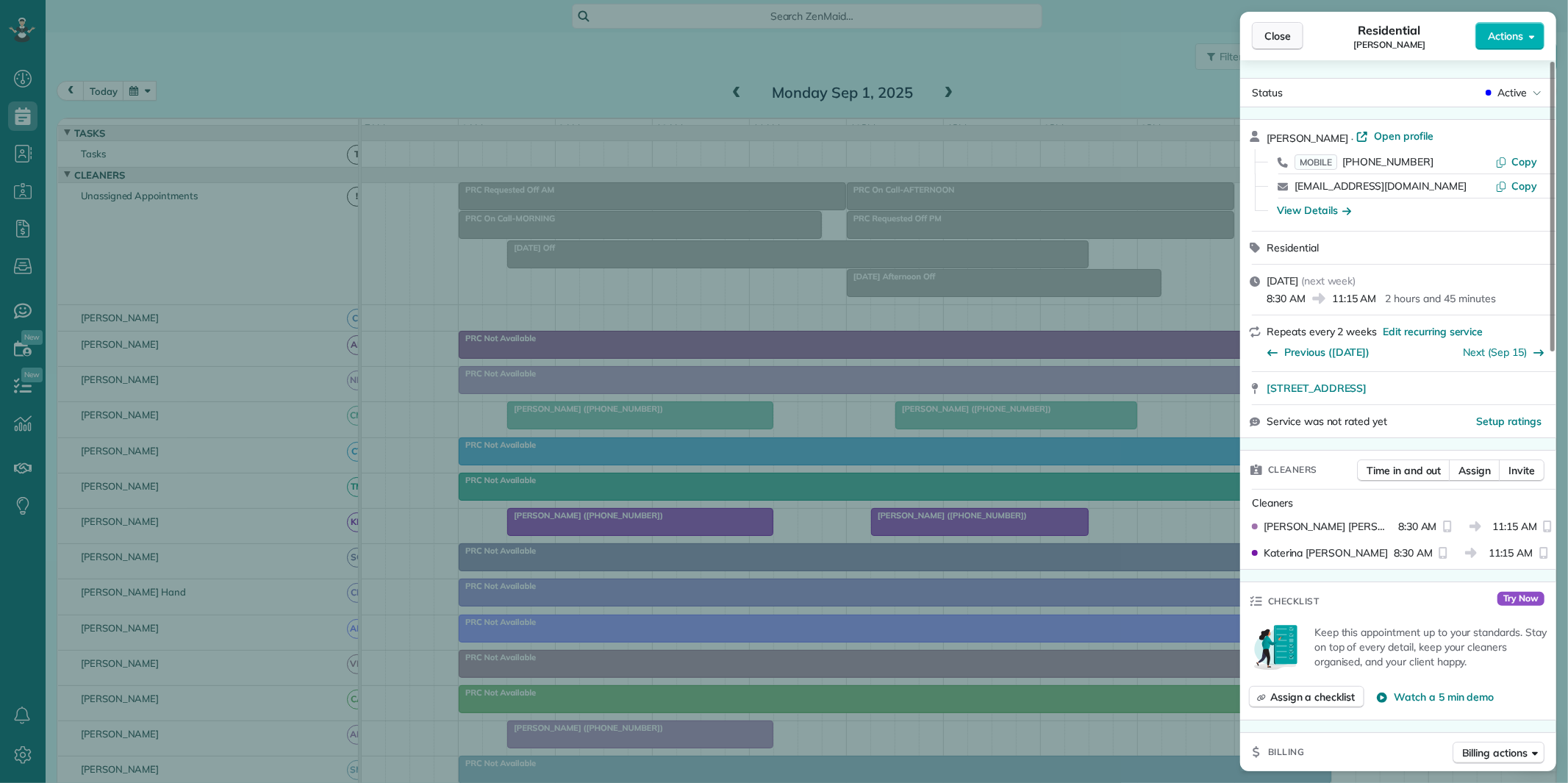
click at [1280, 33] on span "Close" at bounding box center [1277, 36] width 27 height 15
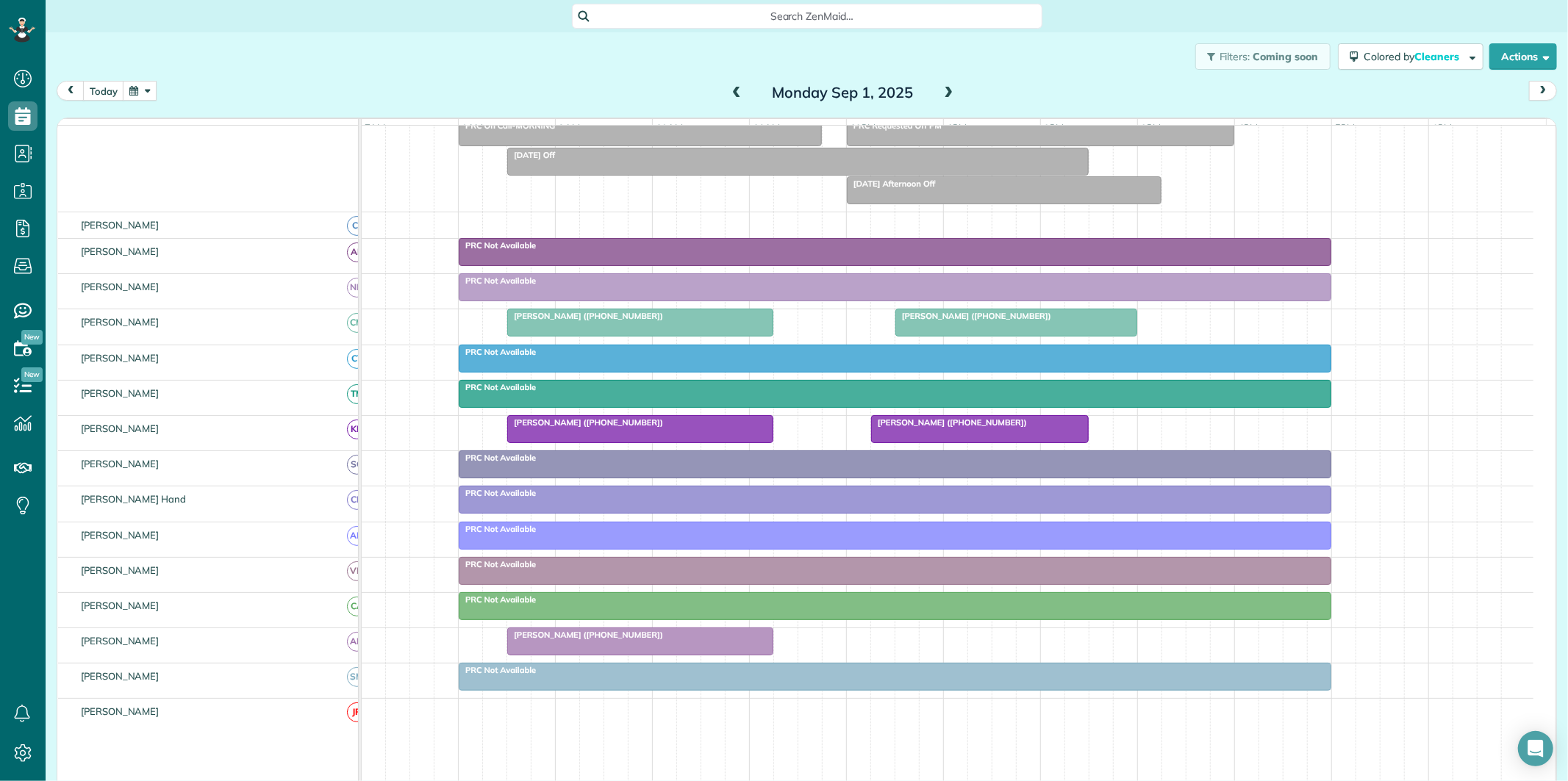
scroll to position [163, 0]
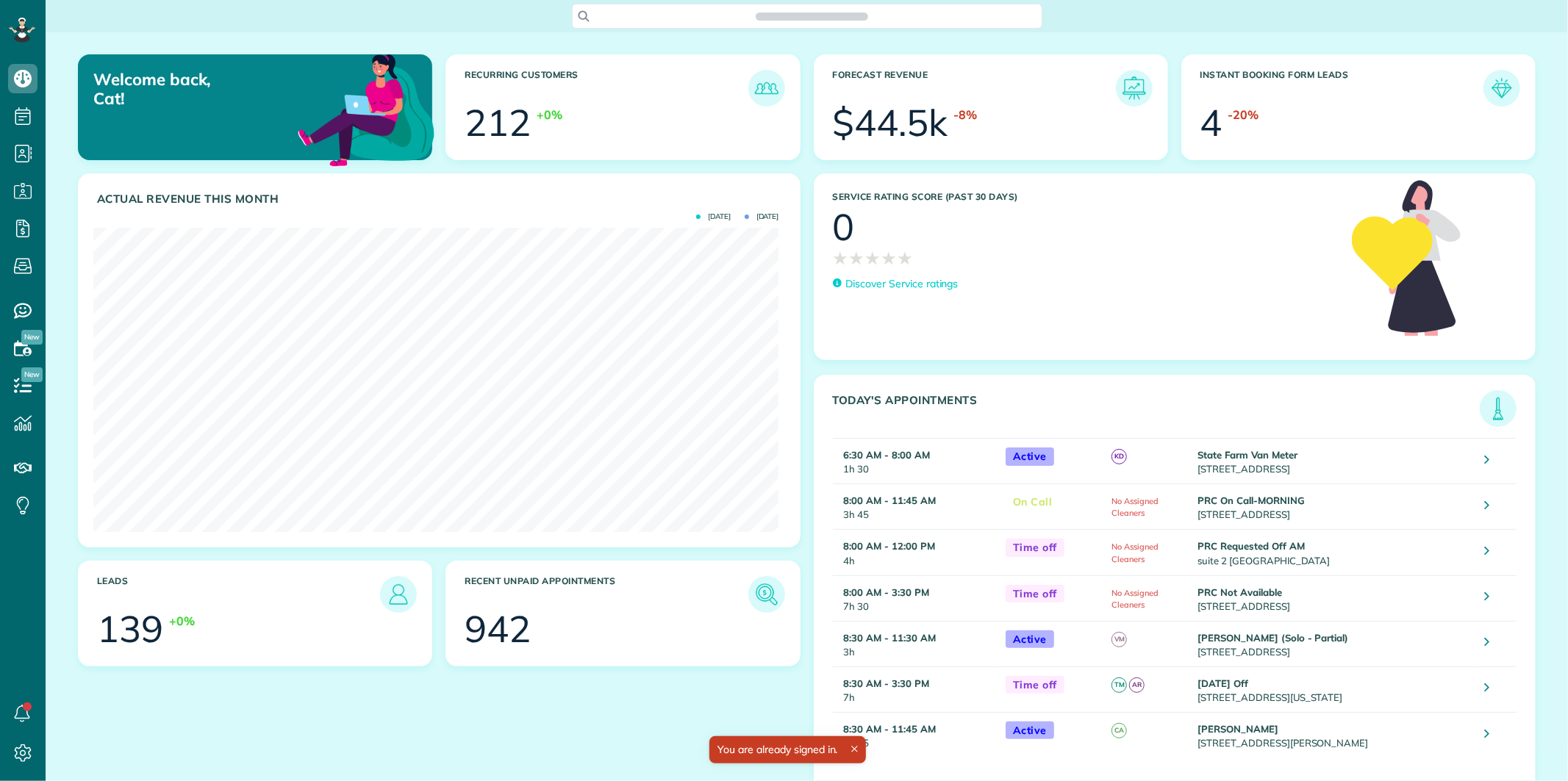
scroll to position [303, 686]
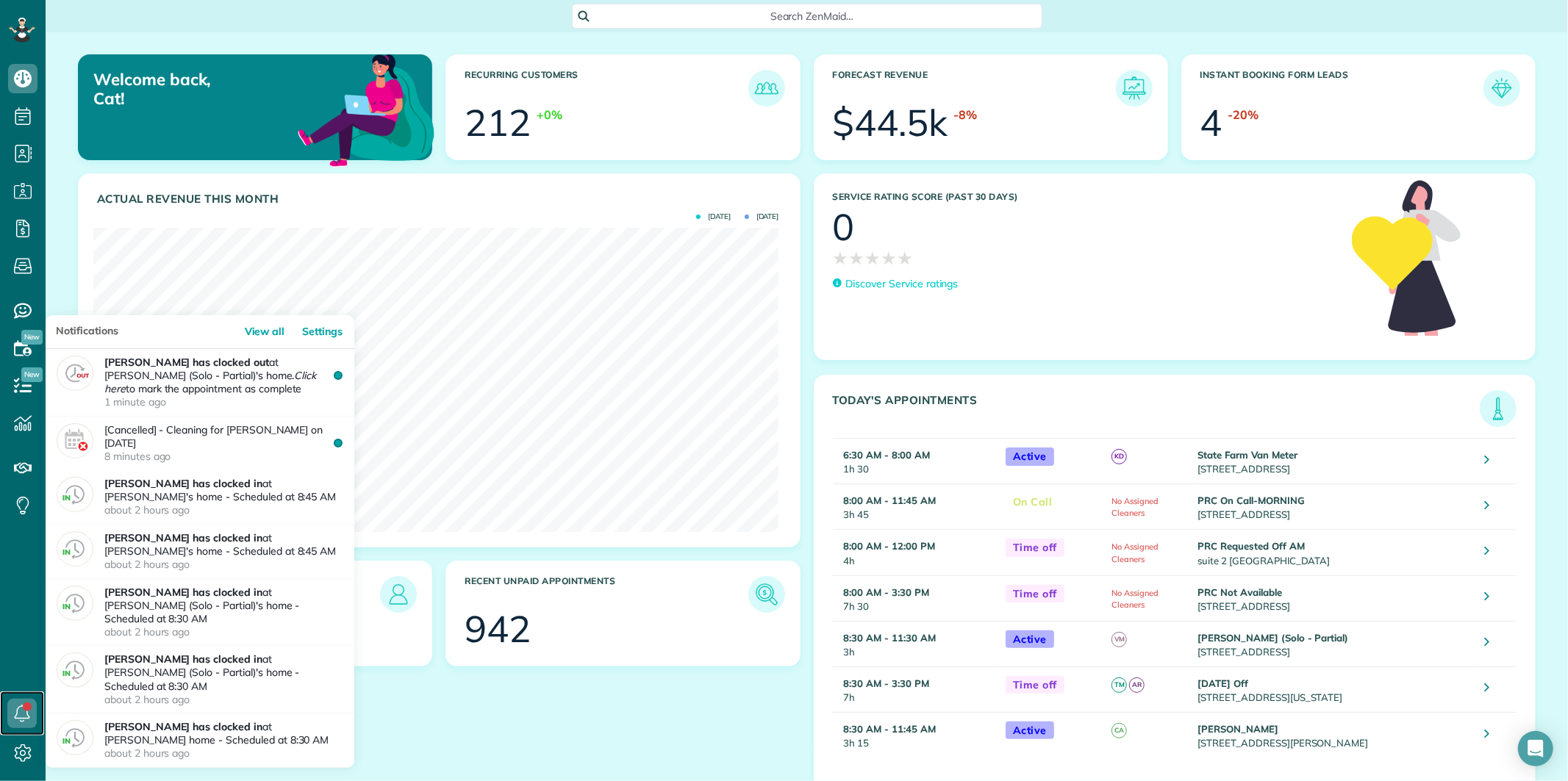
click at [20, 714] on icon at bounding box center [22, 714] width 30 height 30
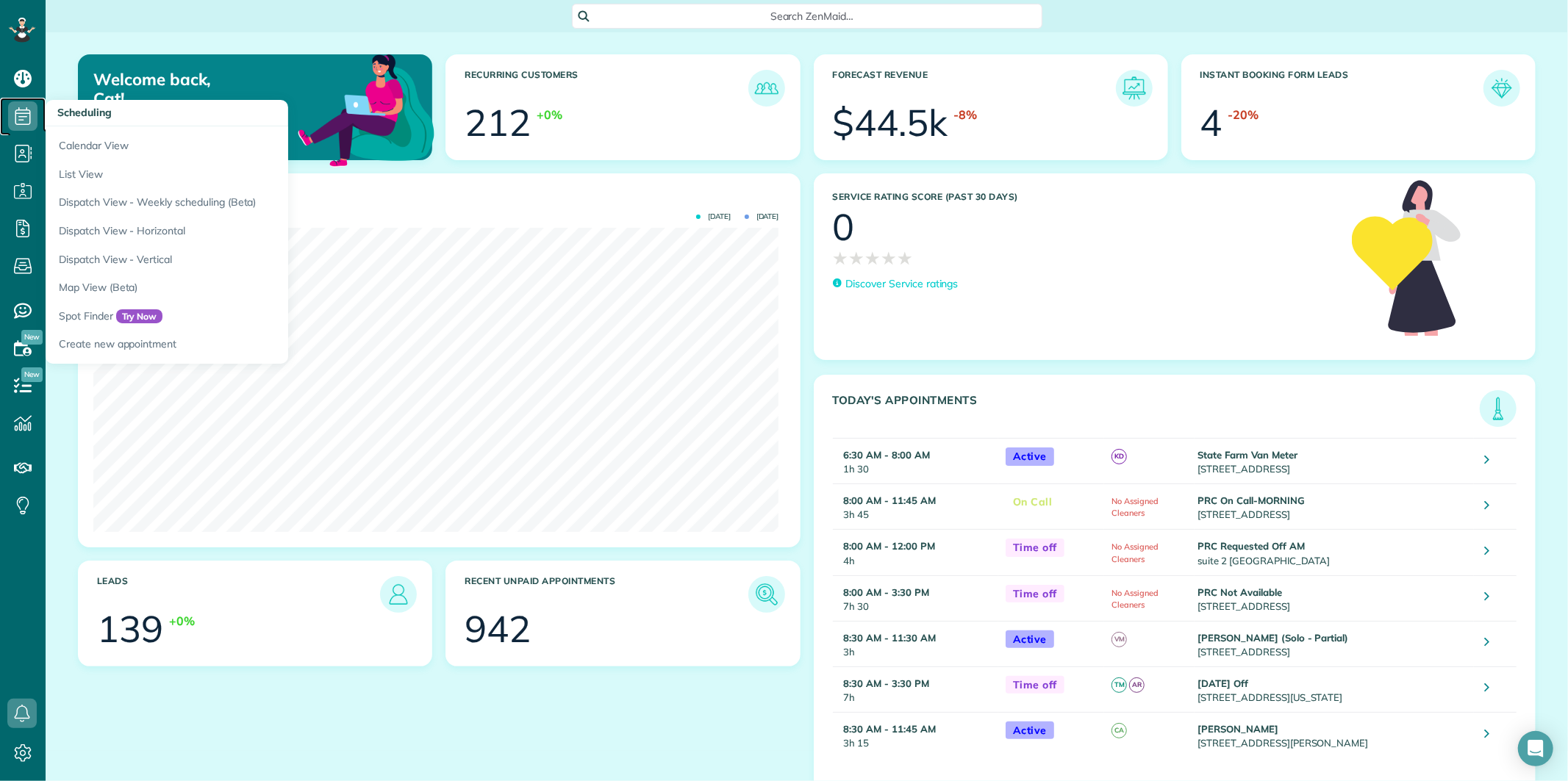
click at [26, 111] on icon at bounding box center [23, 116] width 30 height 30
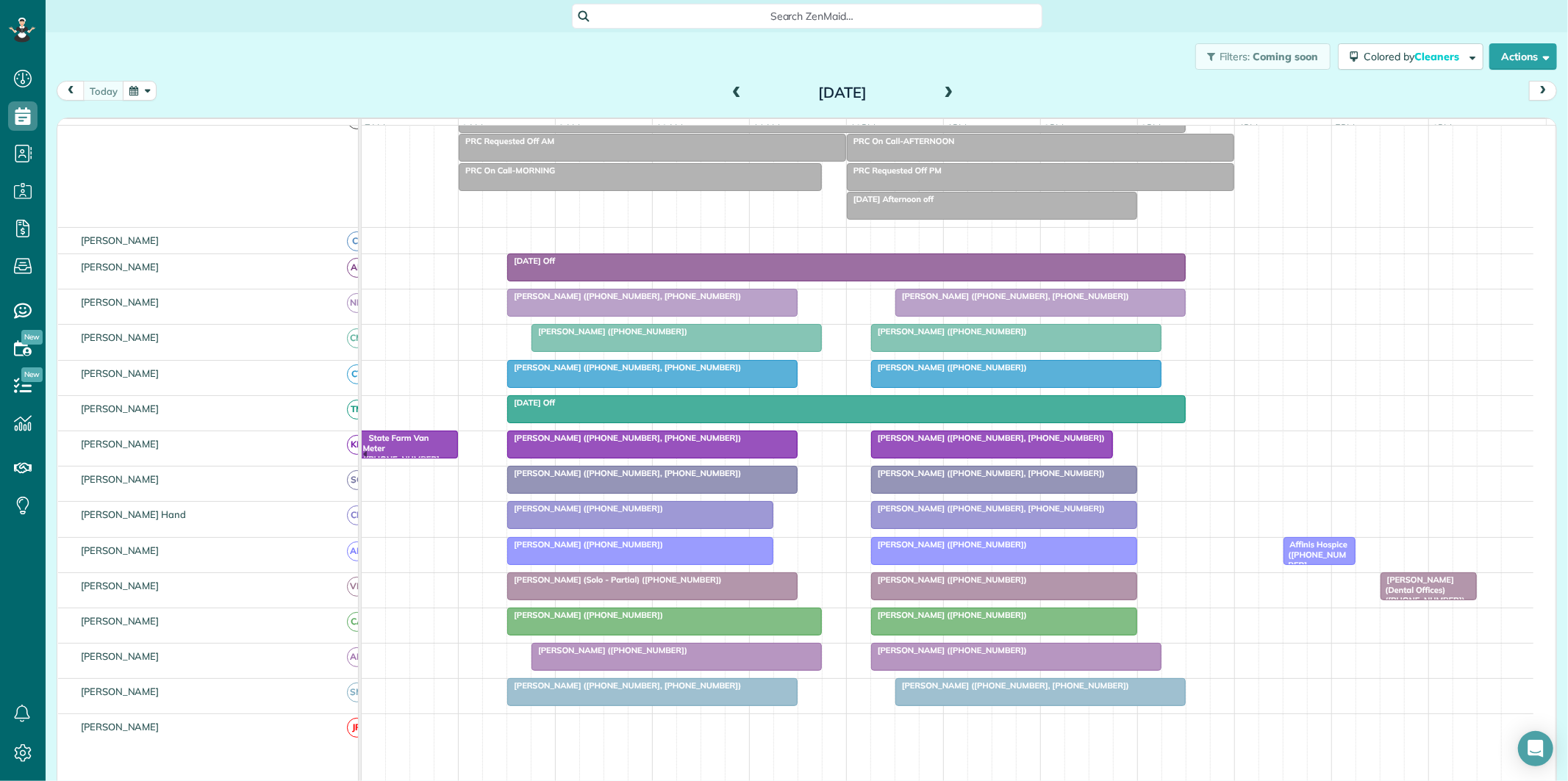
scroll to position [163, 0]
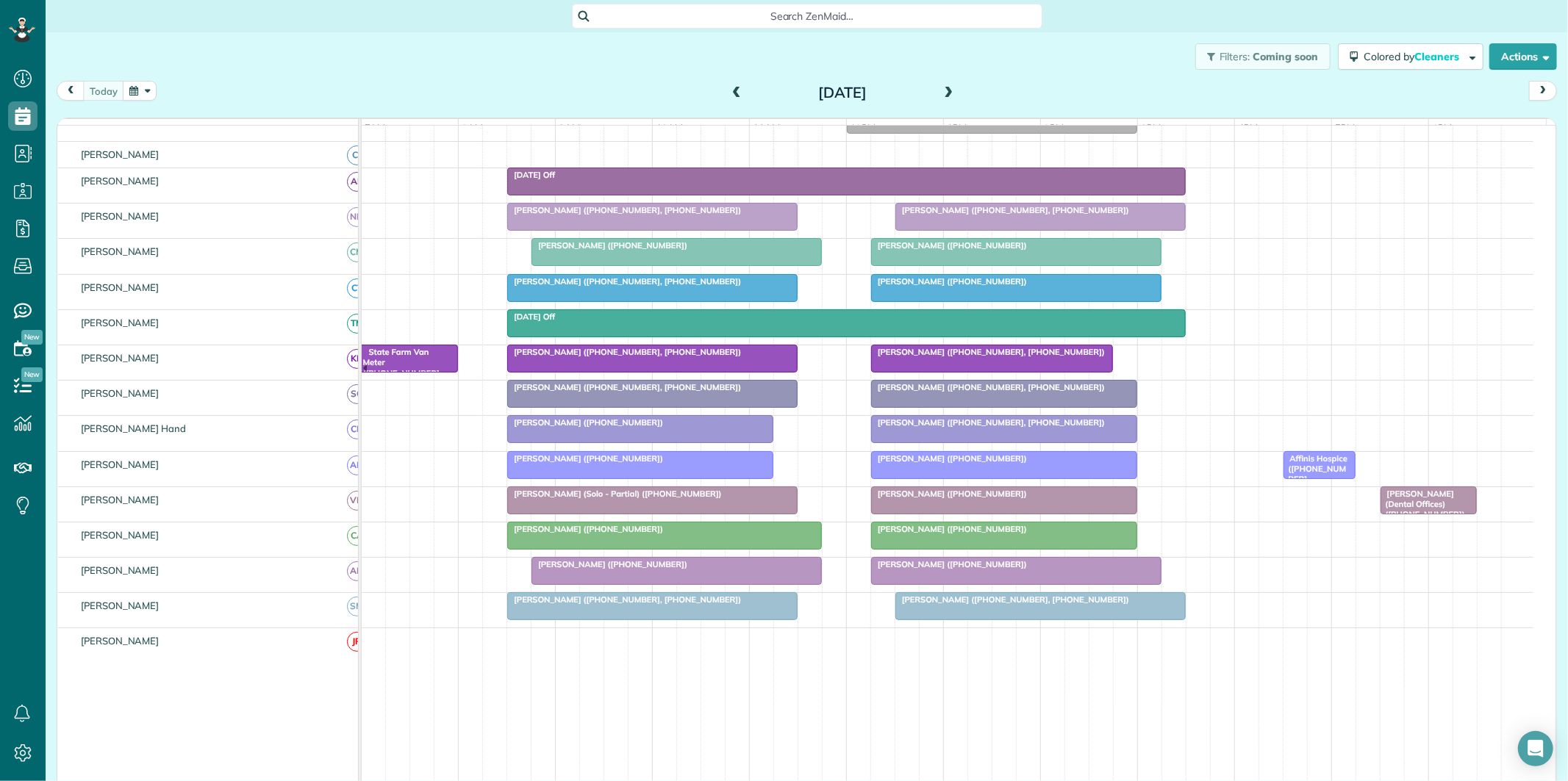
click at [640, 499] on div "Orson Brumbaugh (Solo - Partial) (+14042130928)" at bounding box center [652, 493] width 282 height 10
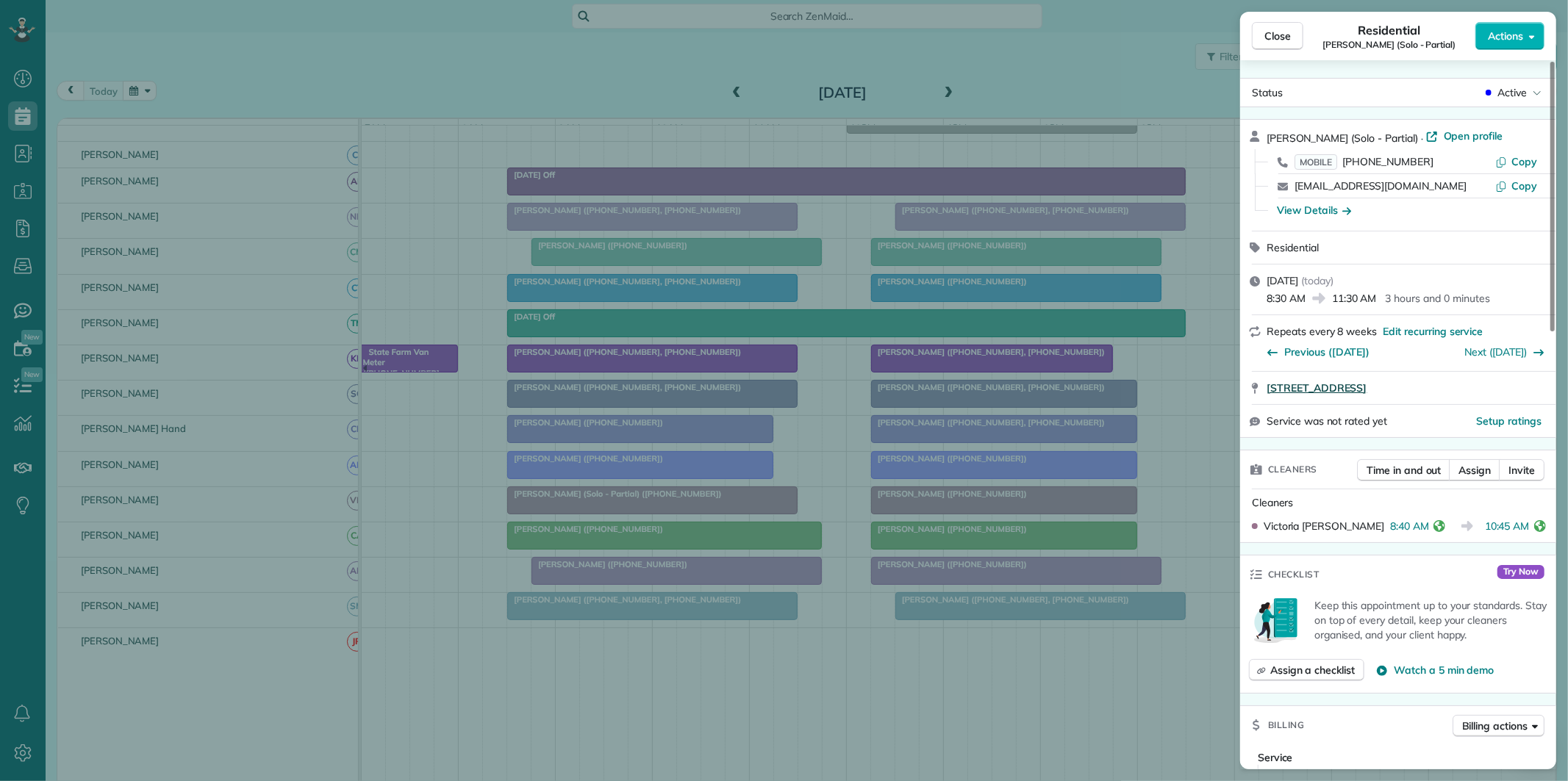
click at [1354, 387] on span "645 Grecken Green Peachtree City GA 30269" at bounding box center [1316, 388] width 99 height 15
click at [1284, 38] on span "Close" at bounding box center [1277, 36] width 27 height 15
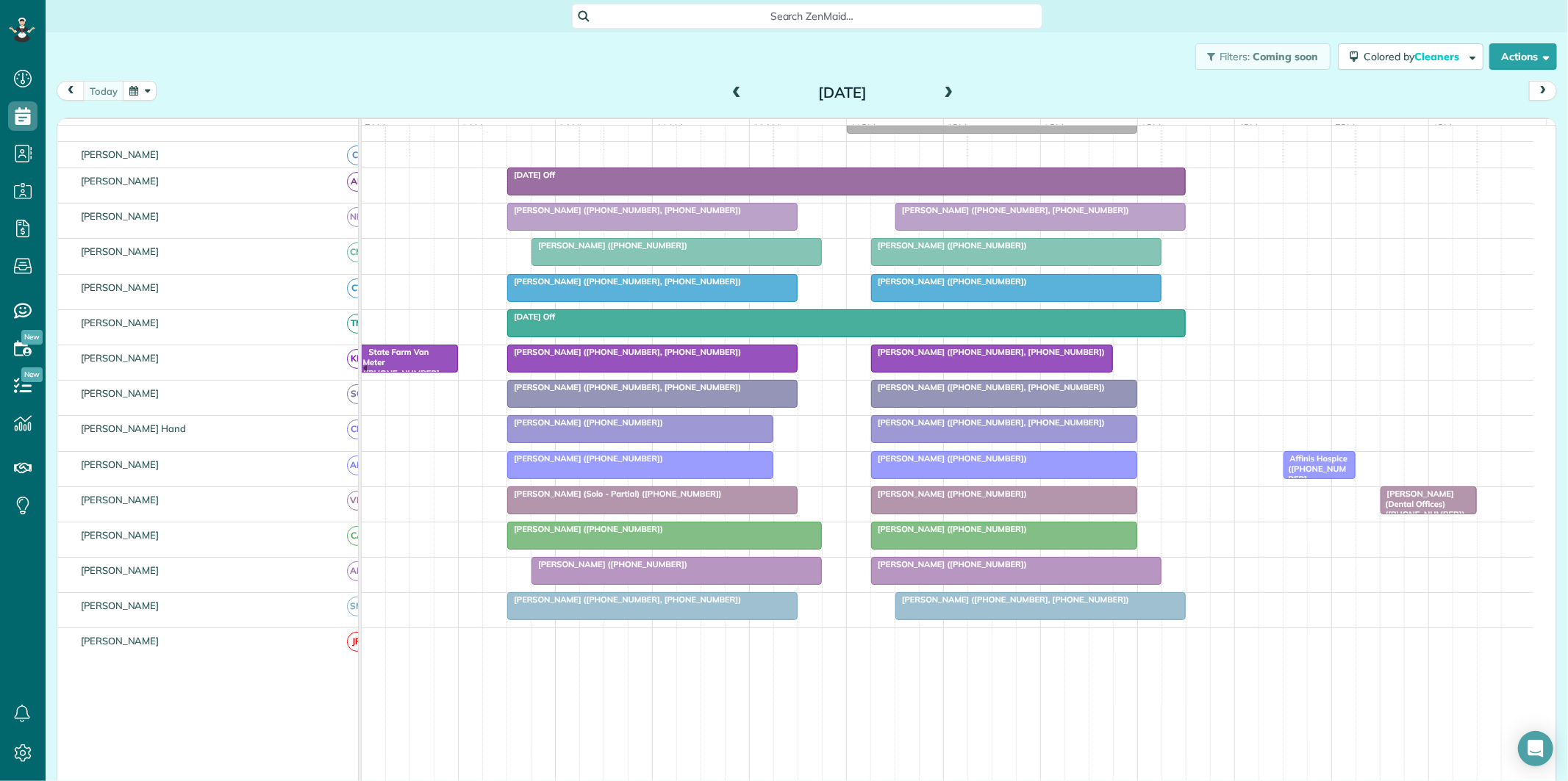
click at [648, 371] on div at bounding box center [652, 358] width 289 height 27
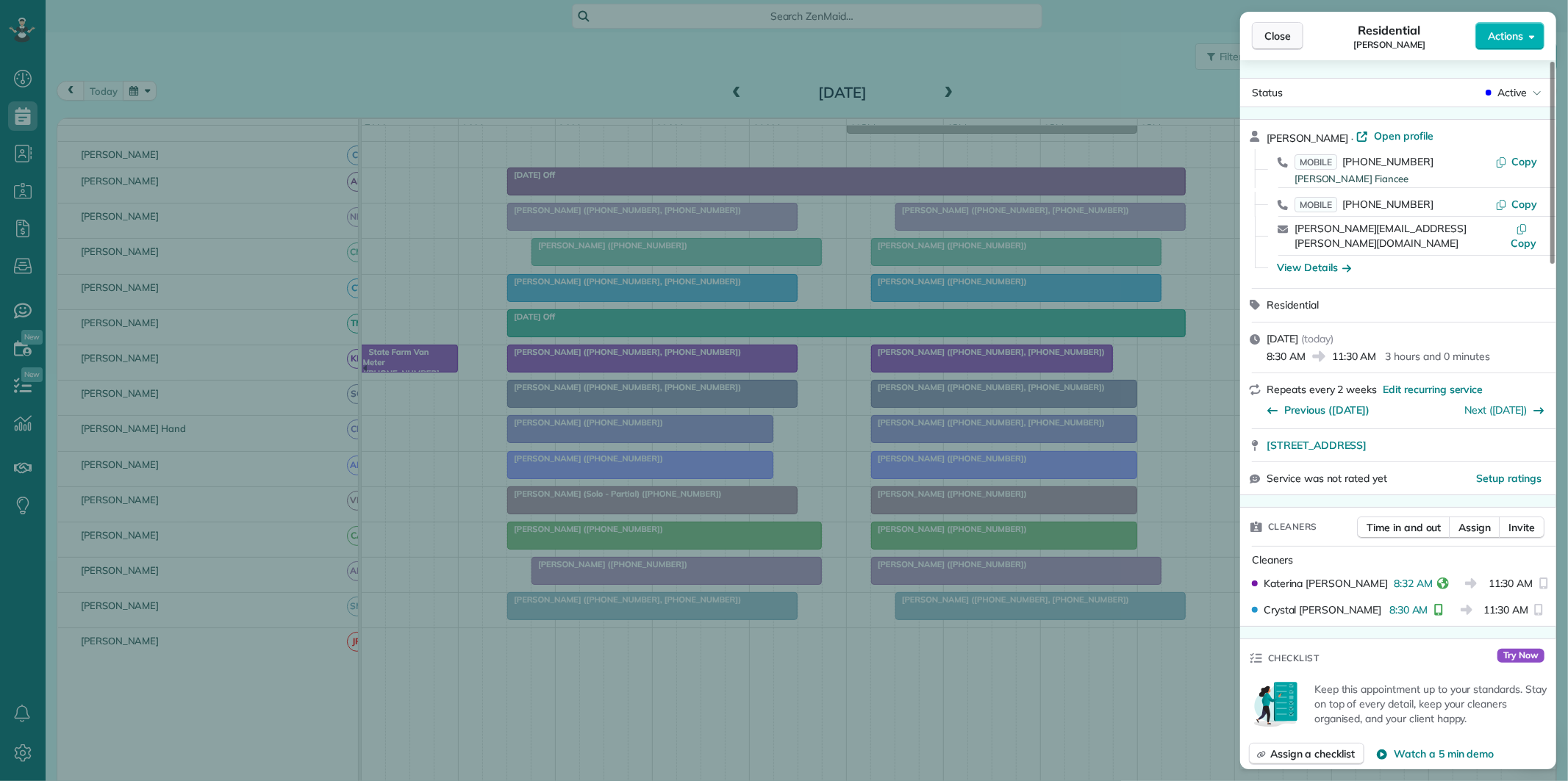
click at [1278, 38] on span "Close" at bounding box center [1277, 36] width 27 height 15
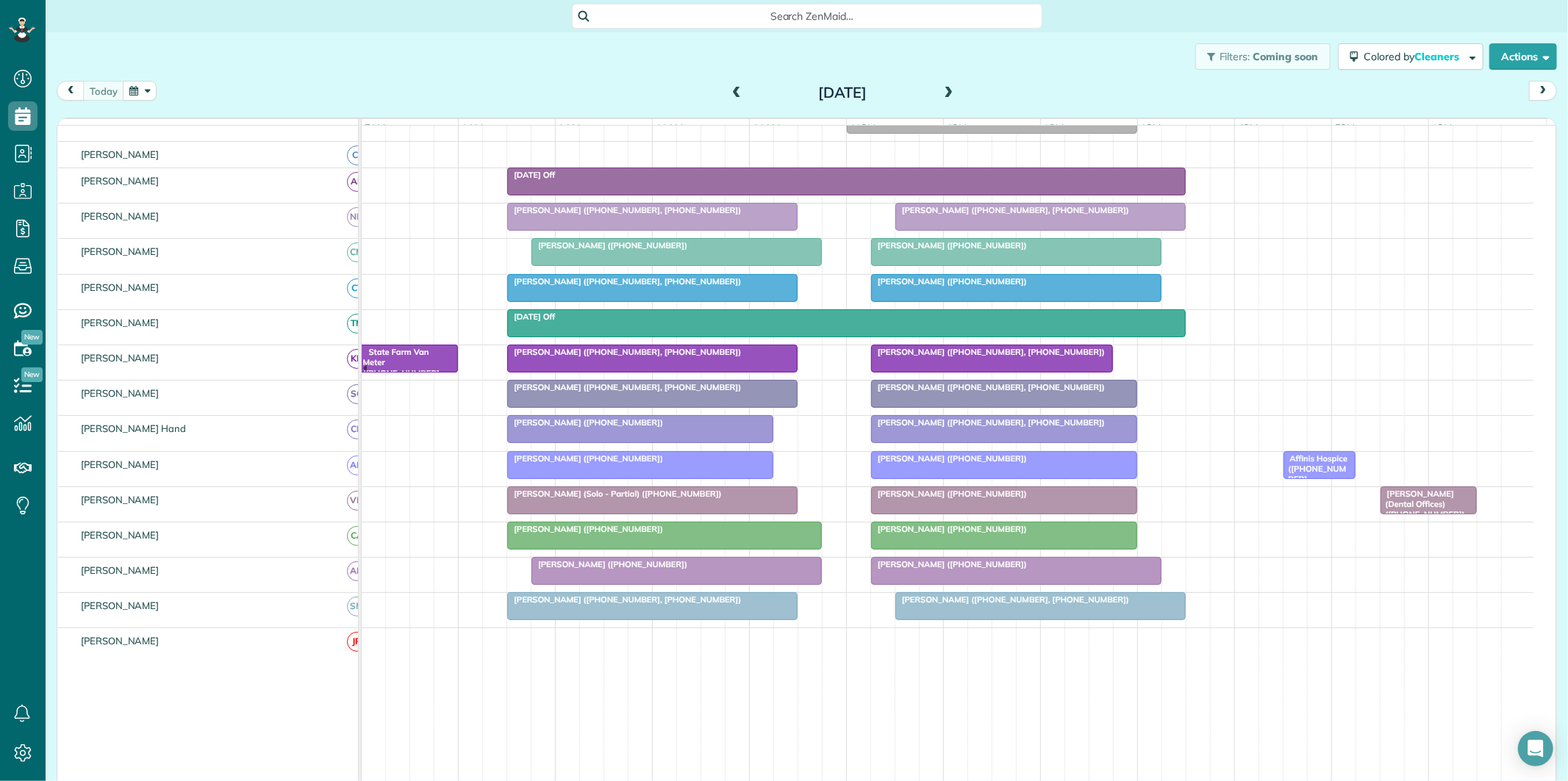
click at [145, 83] on button "button" at bounding box center [139, 91] width 34 height 20
click at [322, 95] on link "Next" at bounding box center [317, 99] width 41 height 37
click at [292, 143] on link "5" at bounding box center [294, 142] width 24 height 24
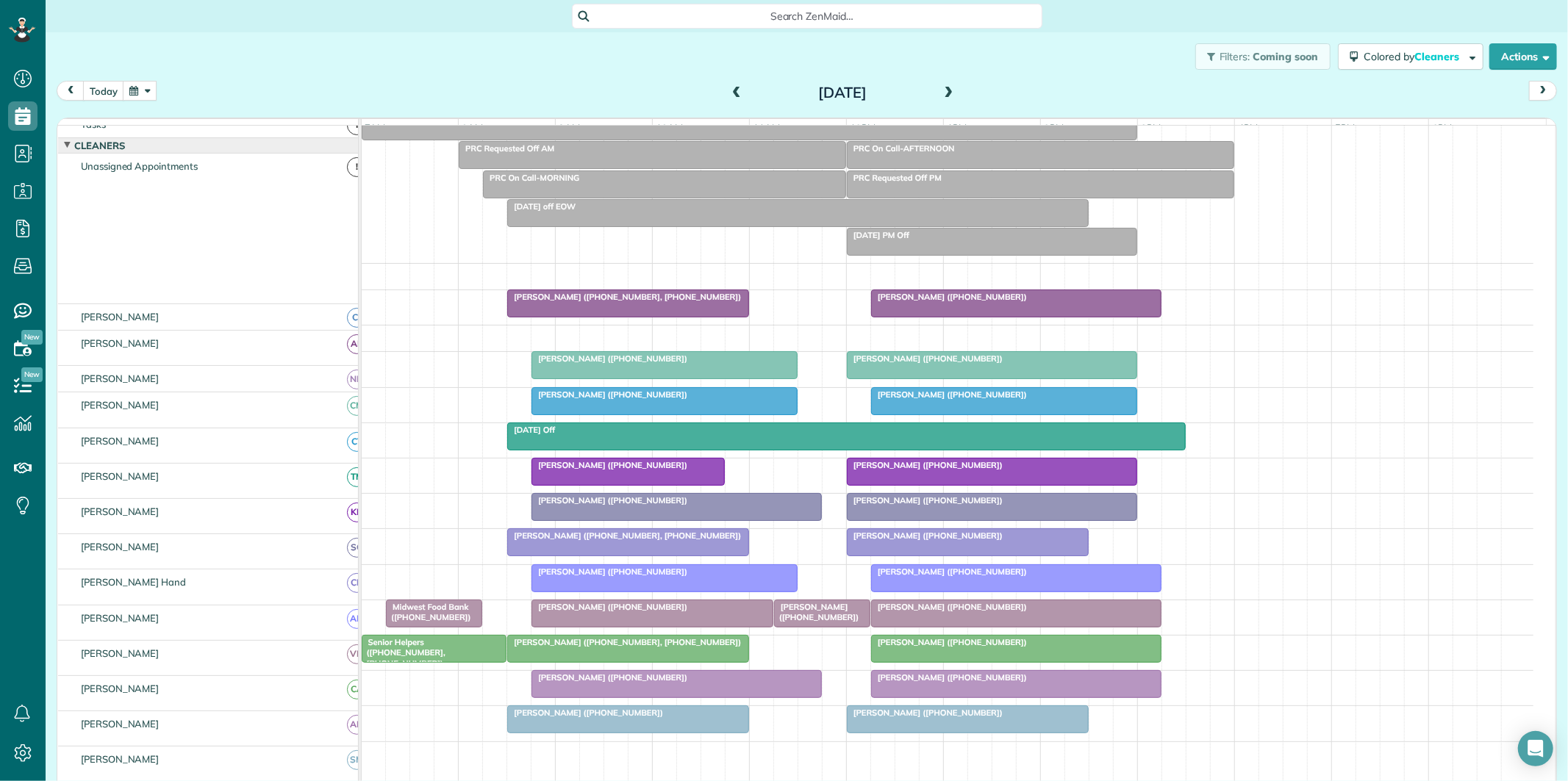
scroll to position [193, 0]
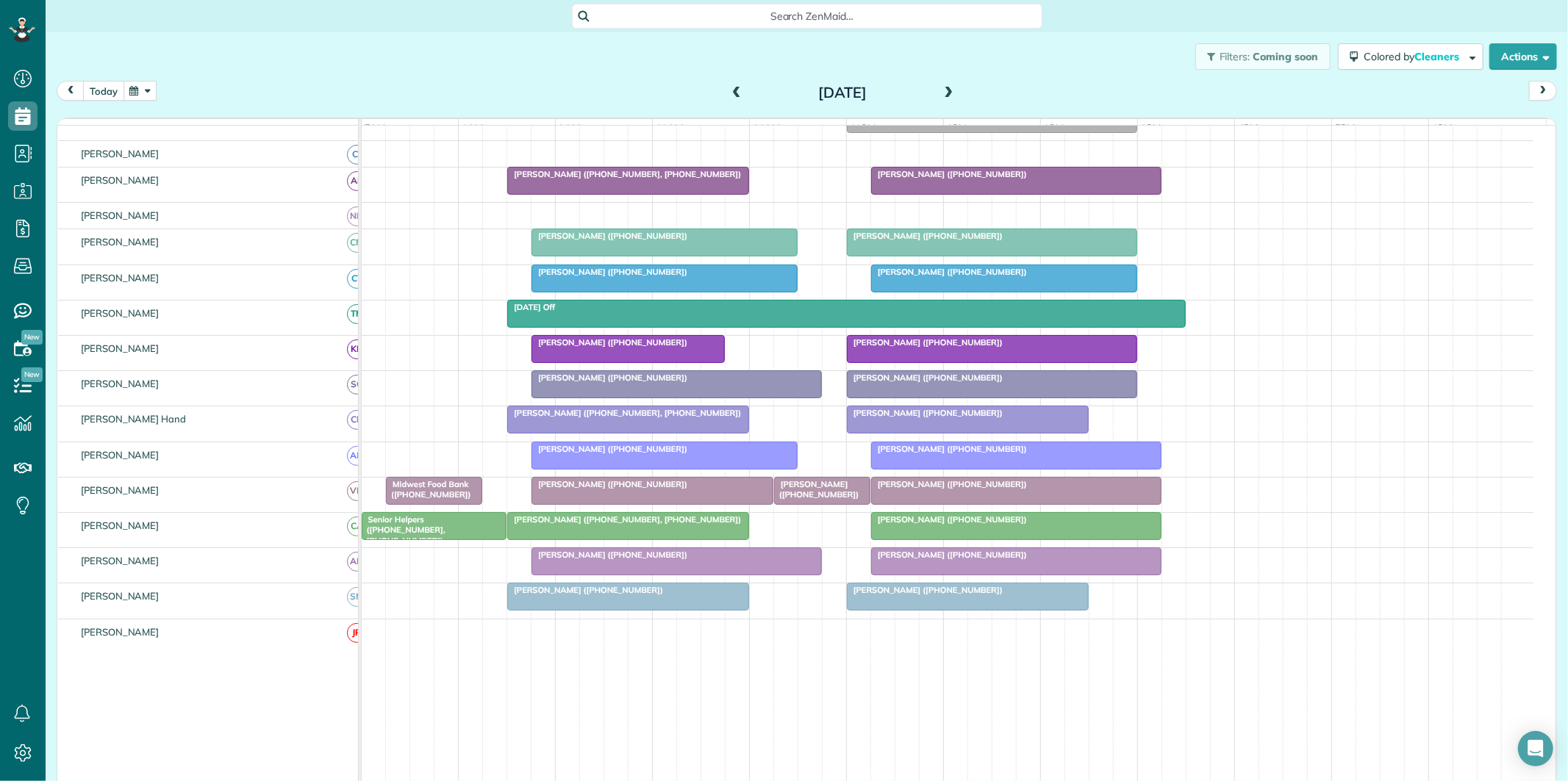
click at [100, 86] on button "today" at bounding box center [102, 91] width 41 height 20
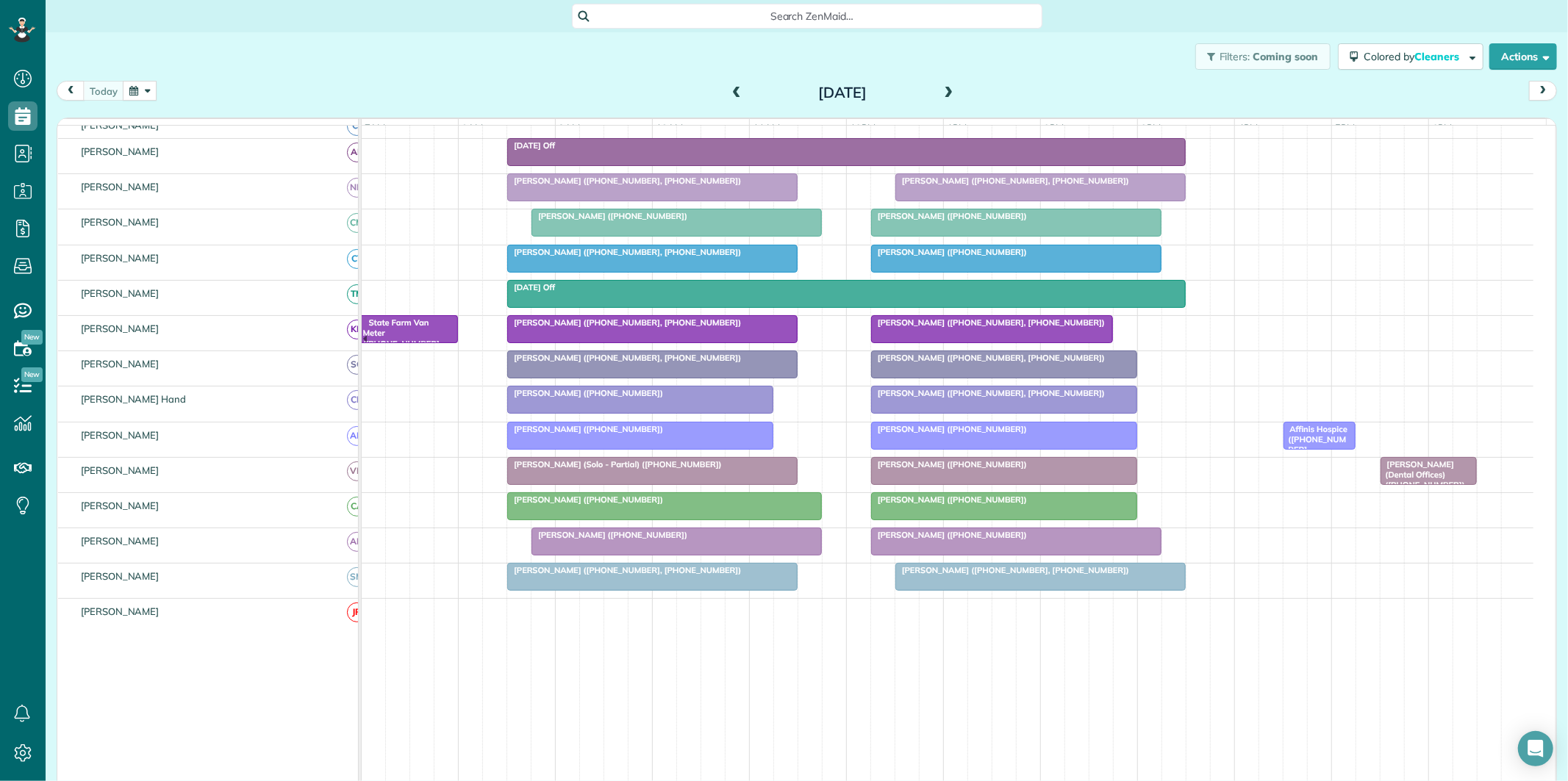
click at [658, 398] on div "[PERSON_NAME] ([PHONE_NUMBER])" at bounding box center [640, 393] width 258 height 10
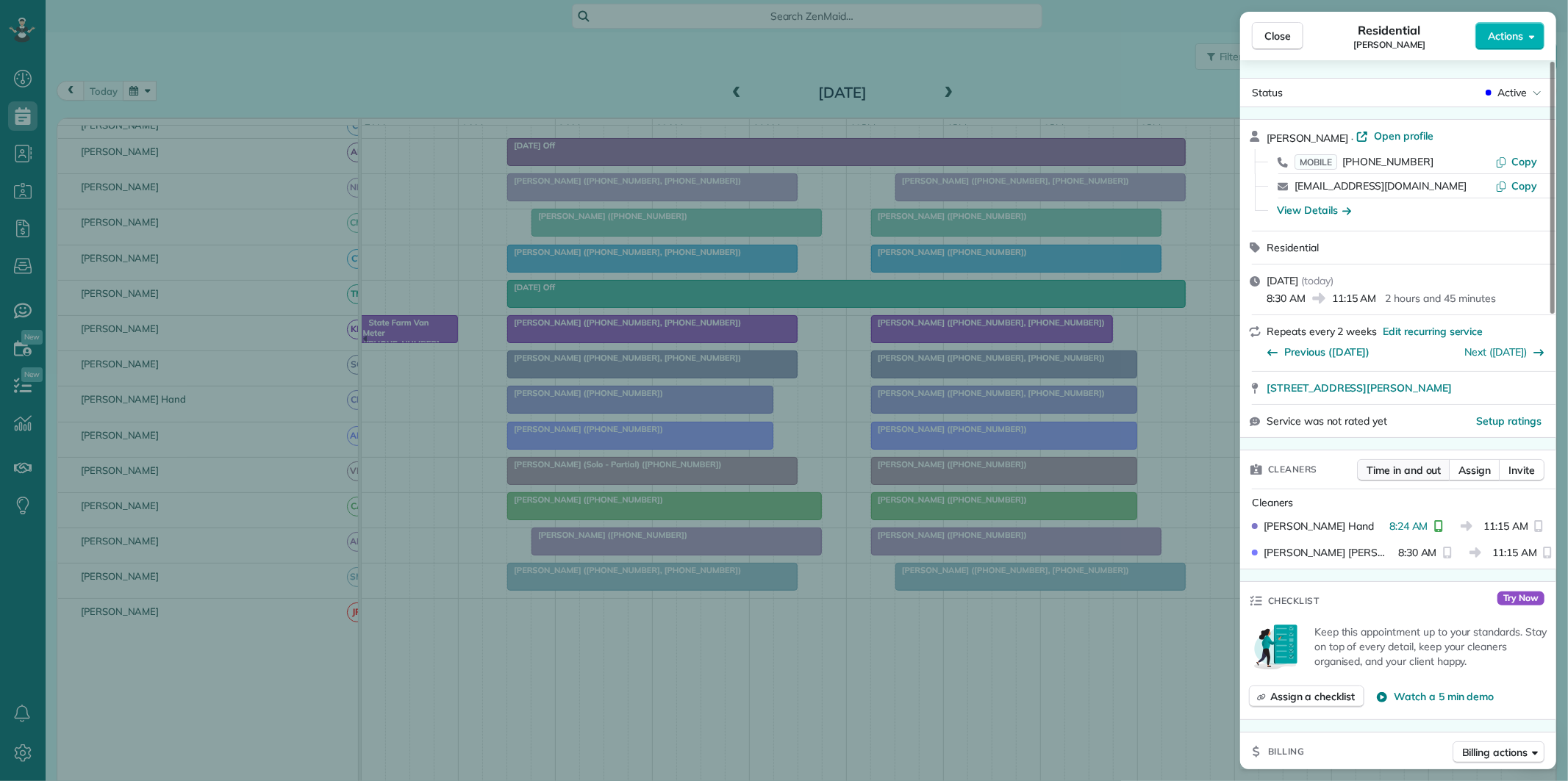
click at [1417, 469] on span "Time in and out" at bounding box center [1403, 470] width 75 height 15
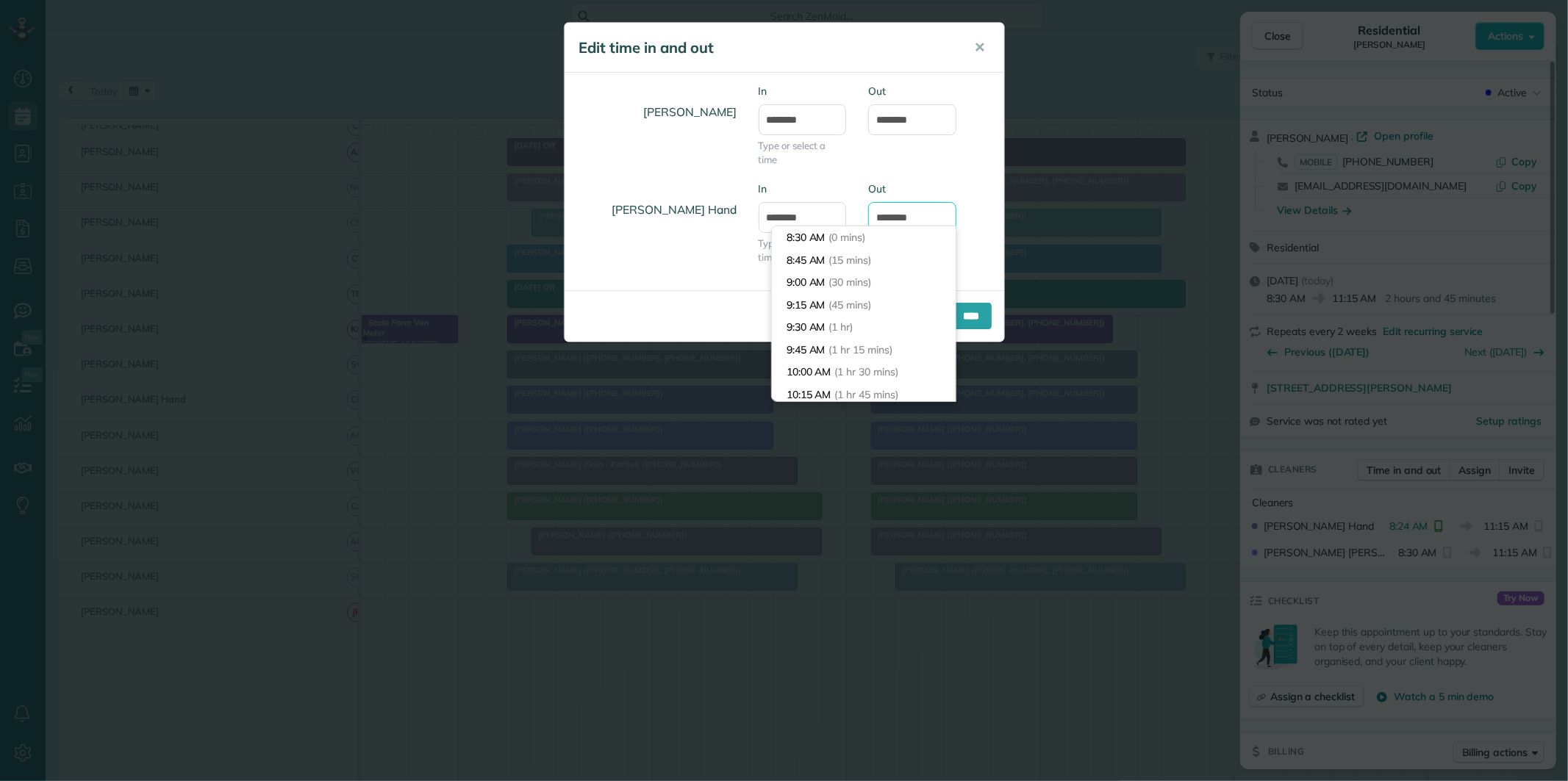
click at [901, 211] on input "********" at bounding box center [911, 217] width 89 height 31
type input "********"
click at [980, 151] on div "Amanda Minix In ******* Type or select a time Out ********" at bounding box center [784, 132] width 440 height 98
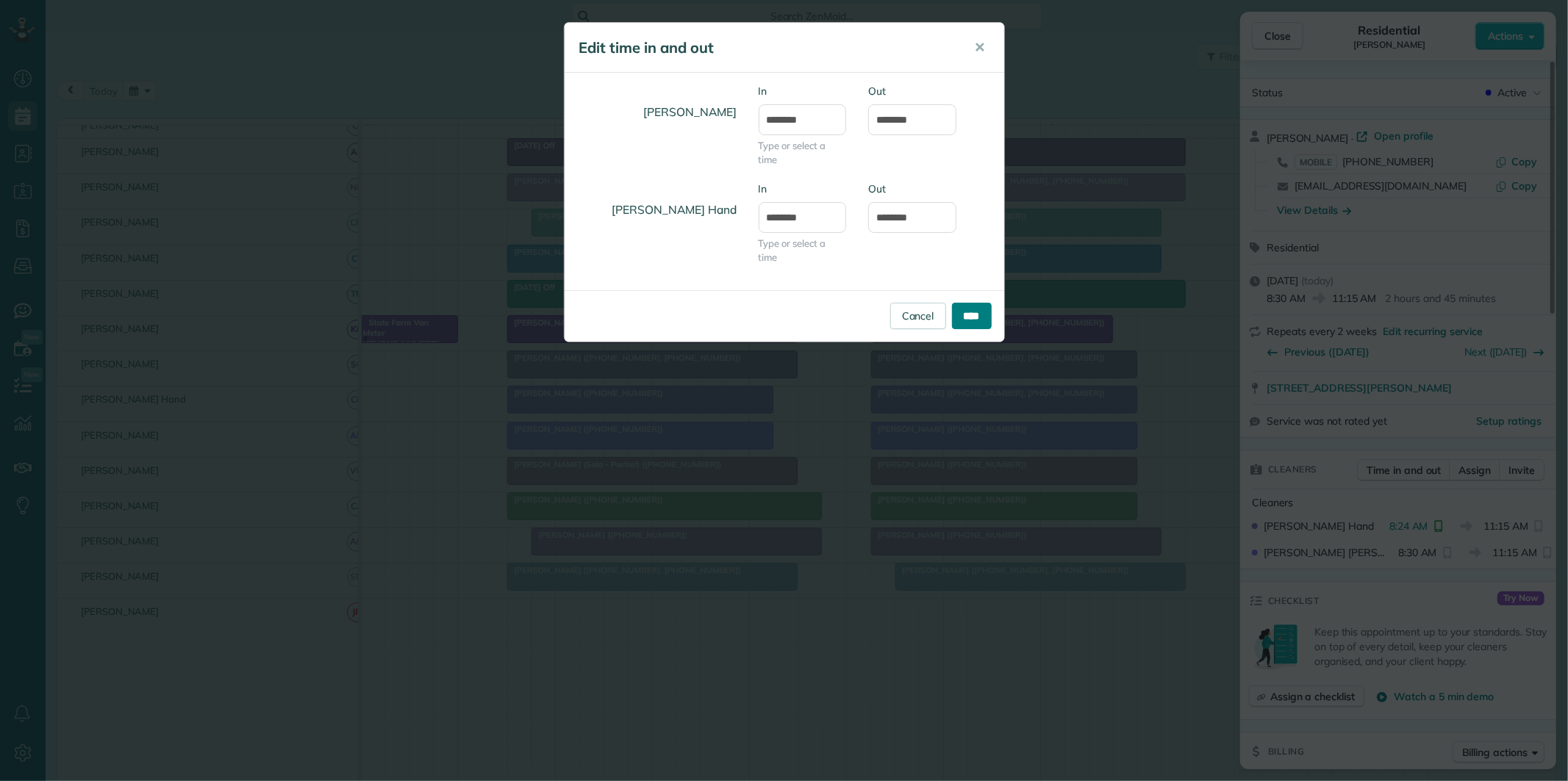
click at [978, 313] on input "****" at bounding box center [972, 315] width 40 height 27
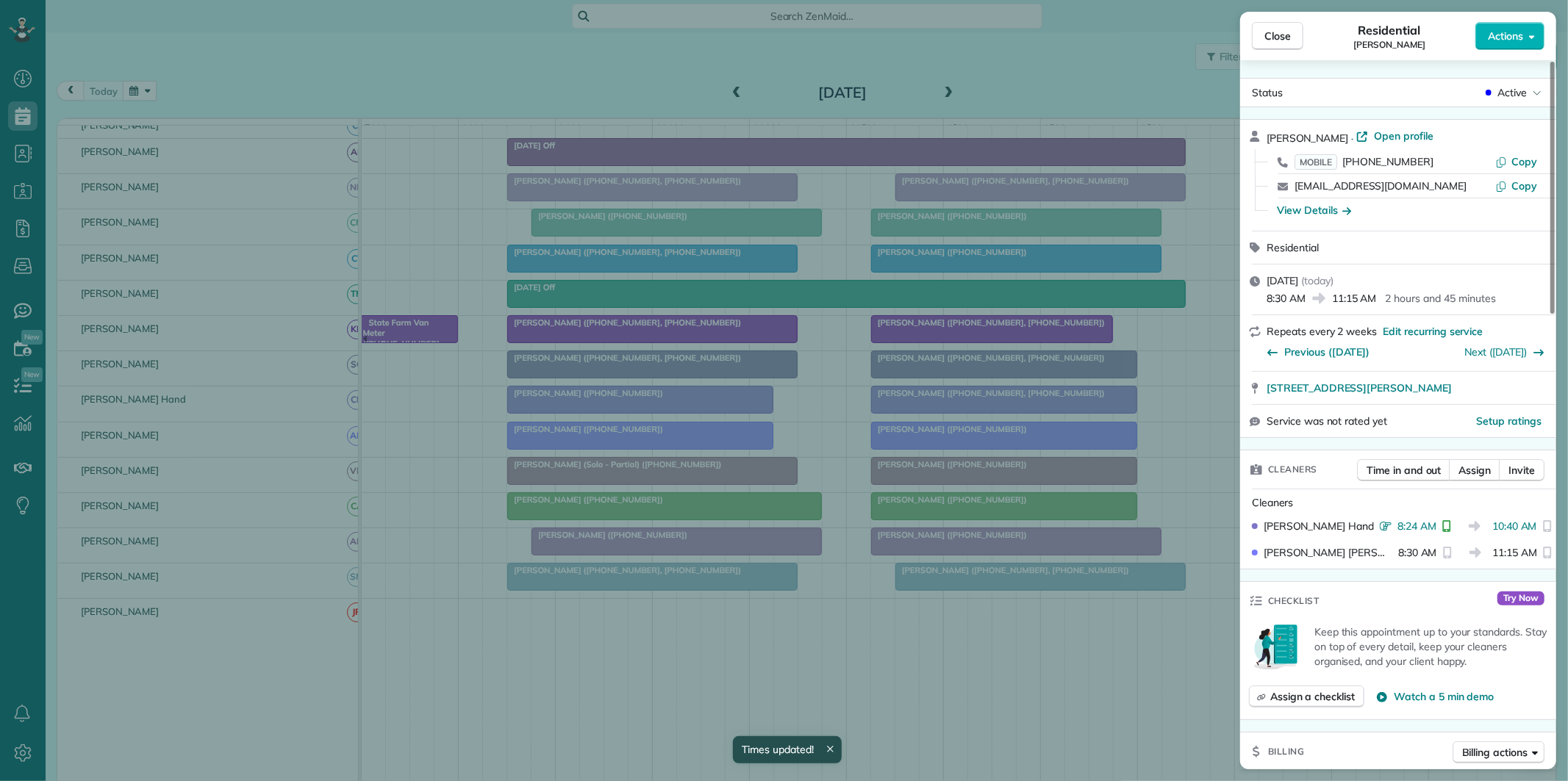
click at [473, 55] on div "Close Residential Julie Lane Actions Status Active Julie Lane · Open profile MO…" at bounding box center [784, 390] width 1568 height 781
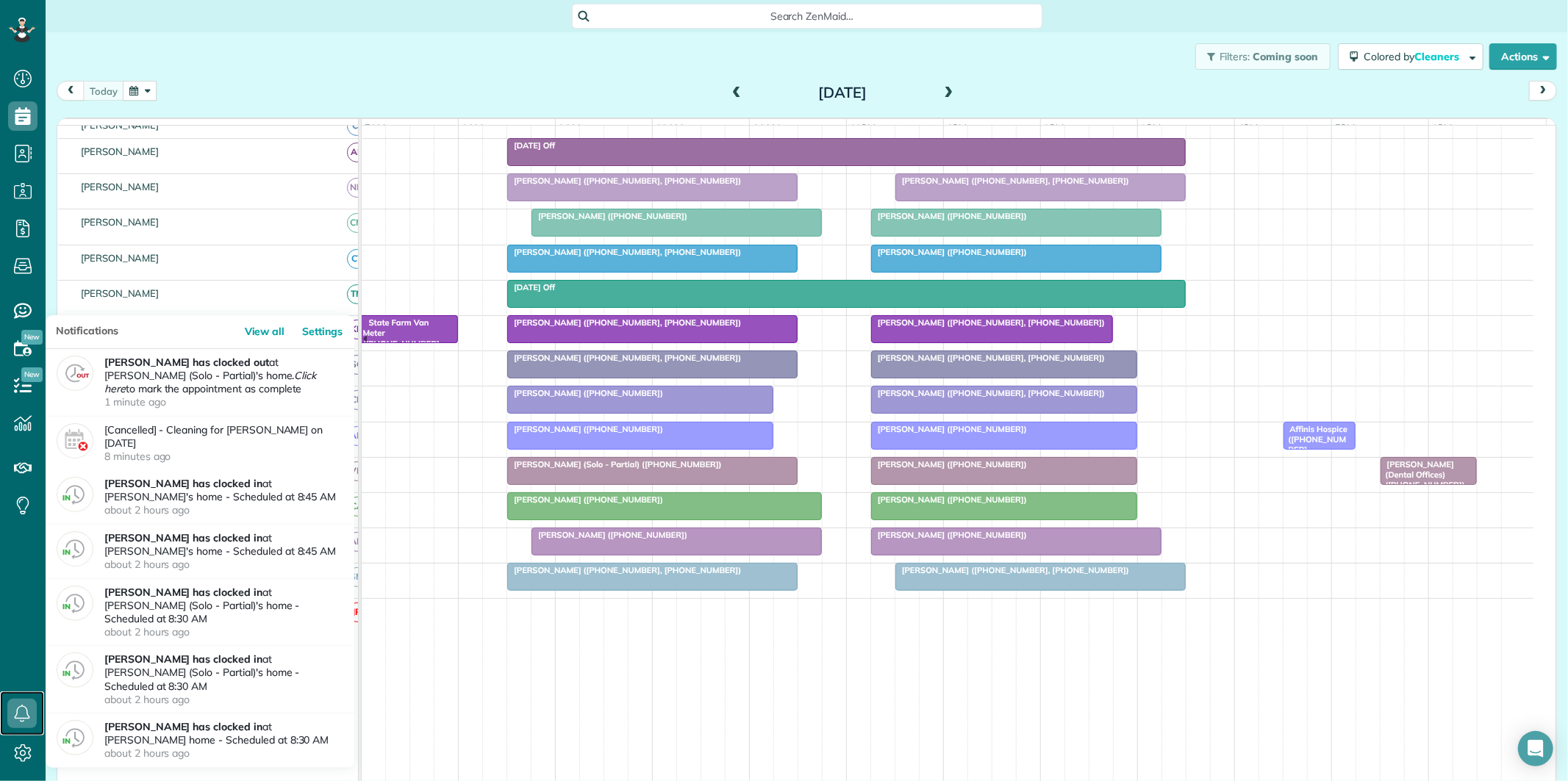
click at [24, 711] on icon at bounding box center [22, 714] width 30 height 30
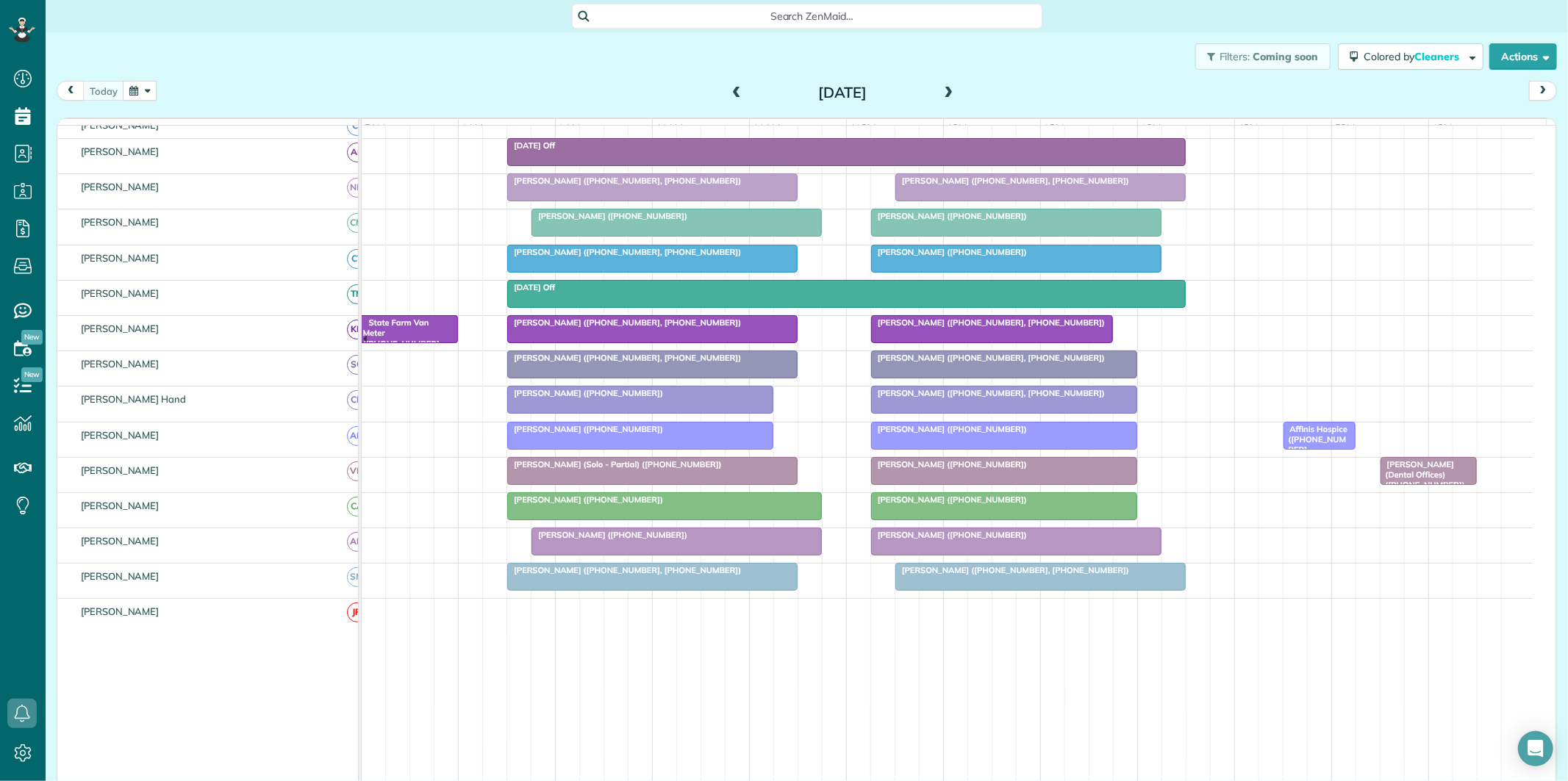
click at [941, 84] on span at bounding box center [949, 94] width 16 height 22
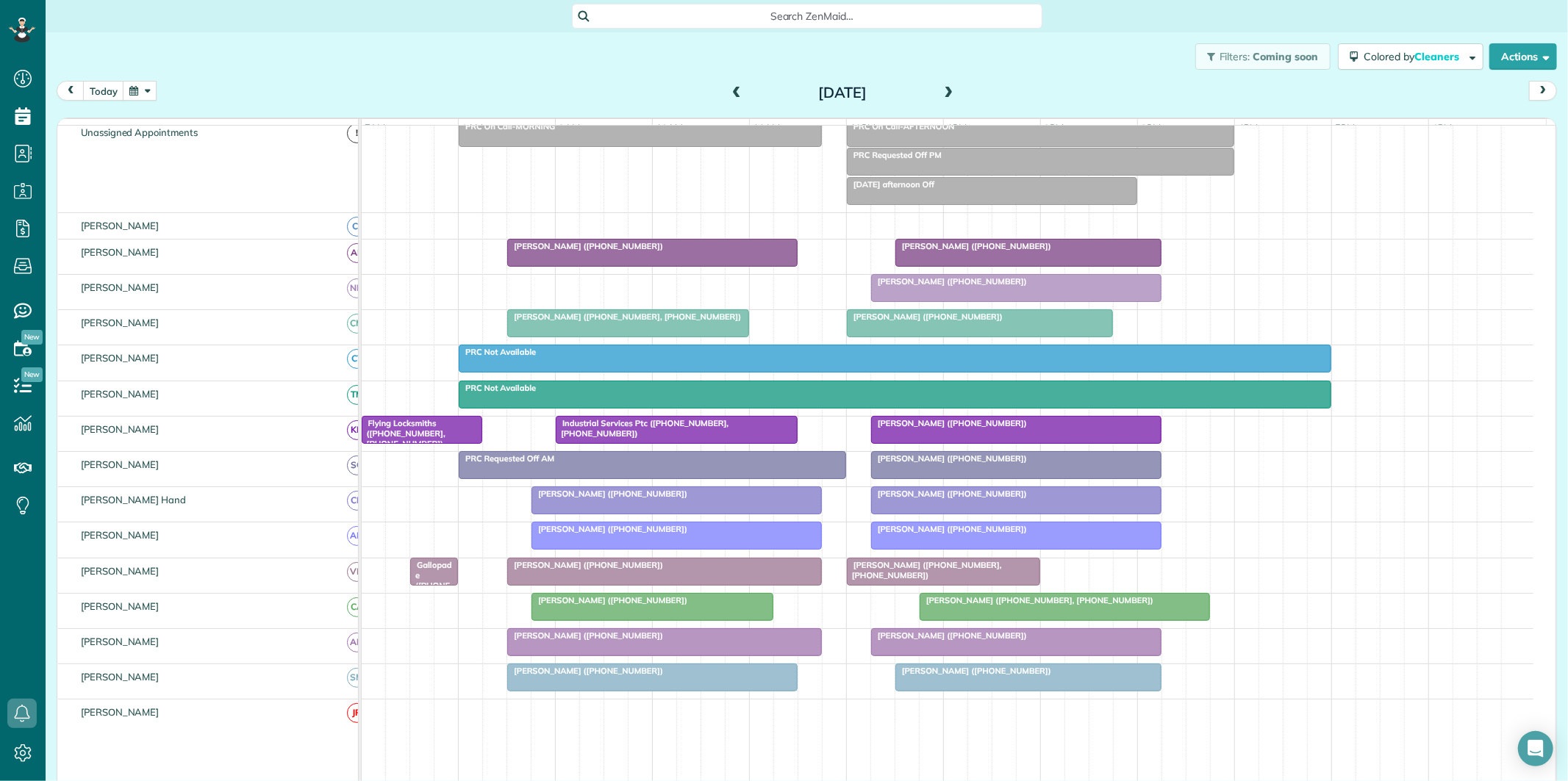
scroll to position [82, 0]
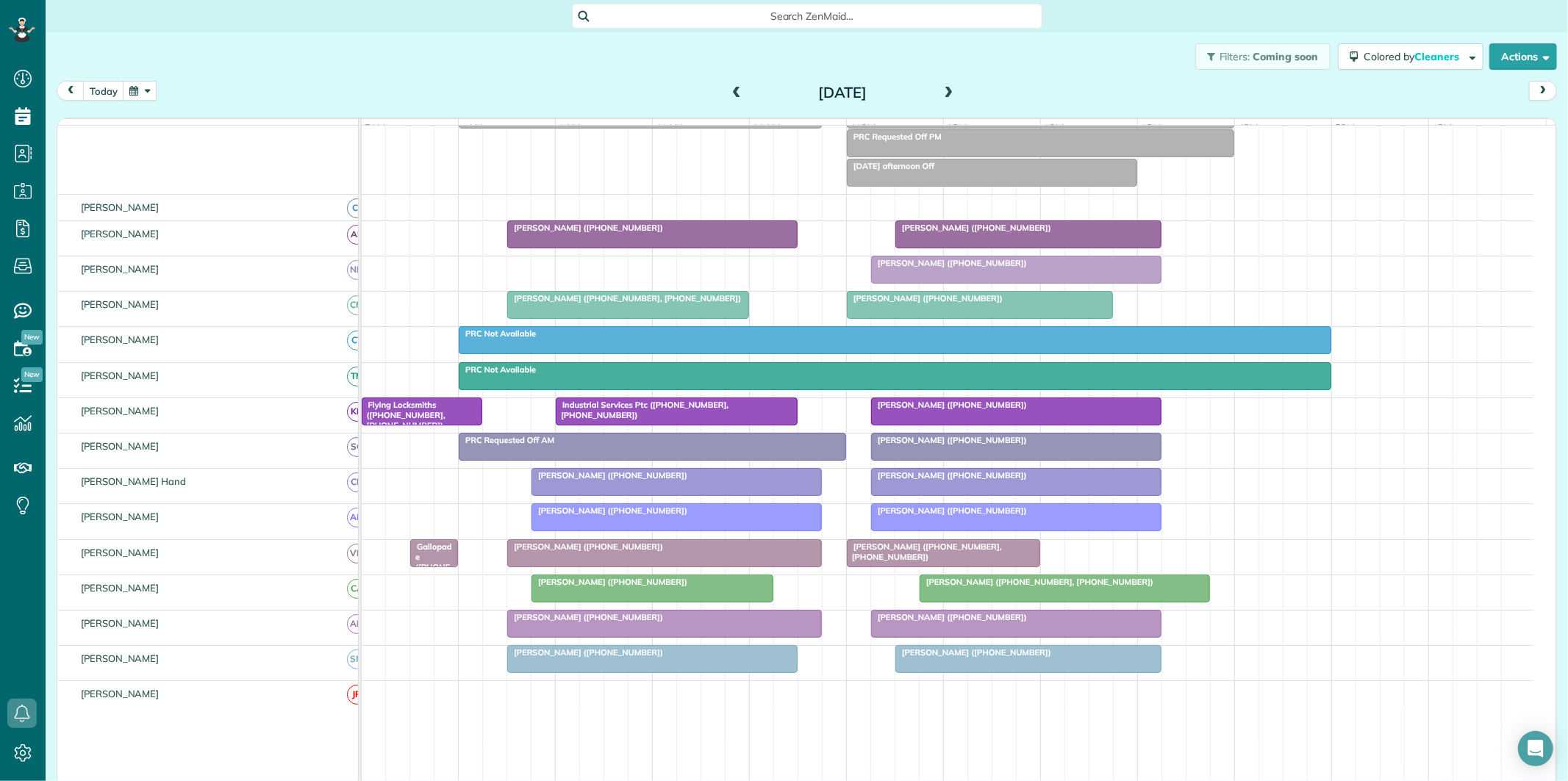
click at [943, 86] on span at bounding box center [949, 94] width 16 height 22
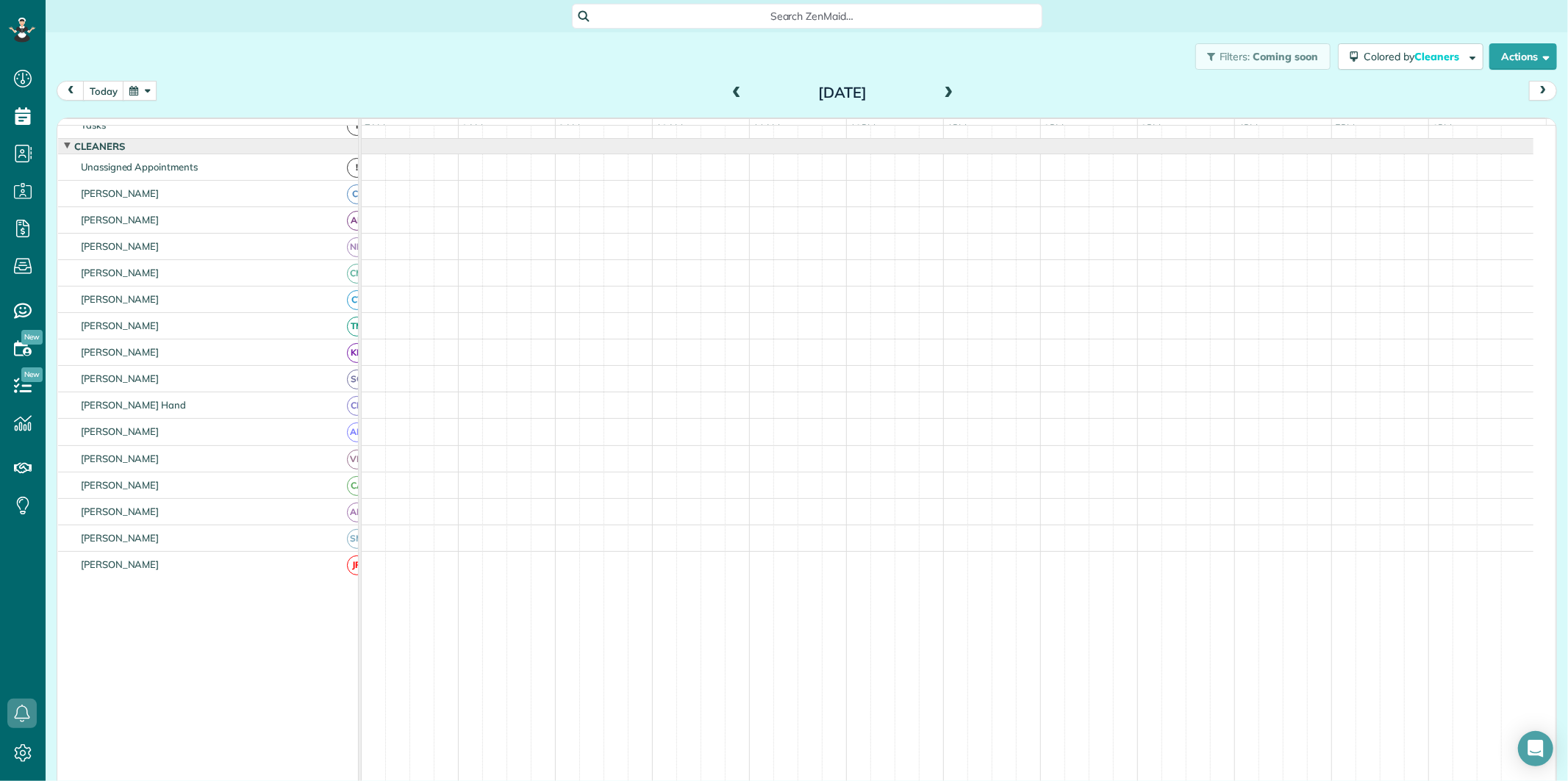
scroll to position [15, 0]
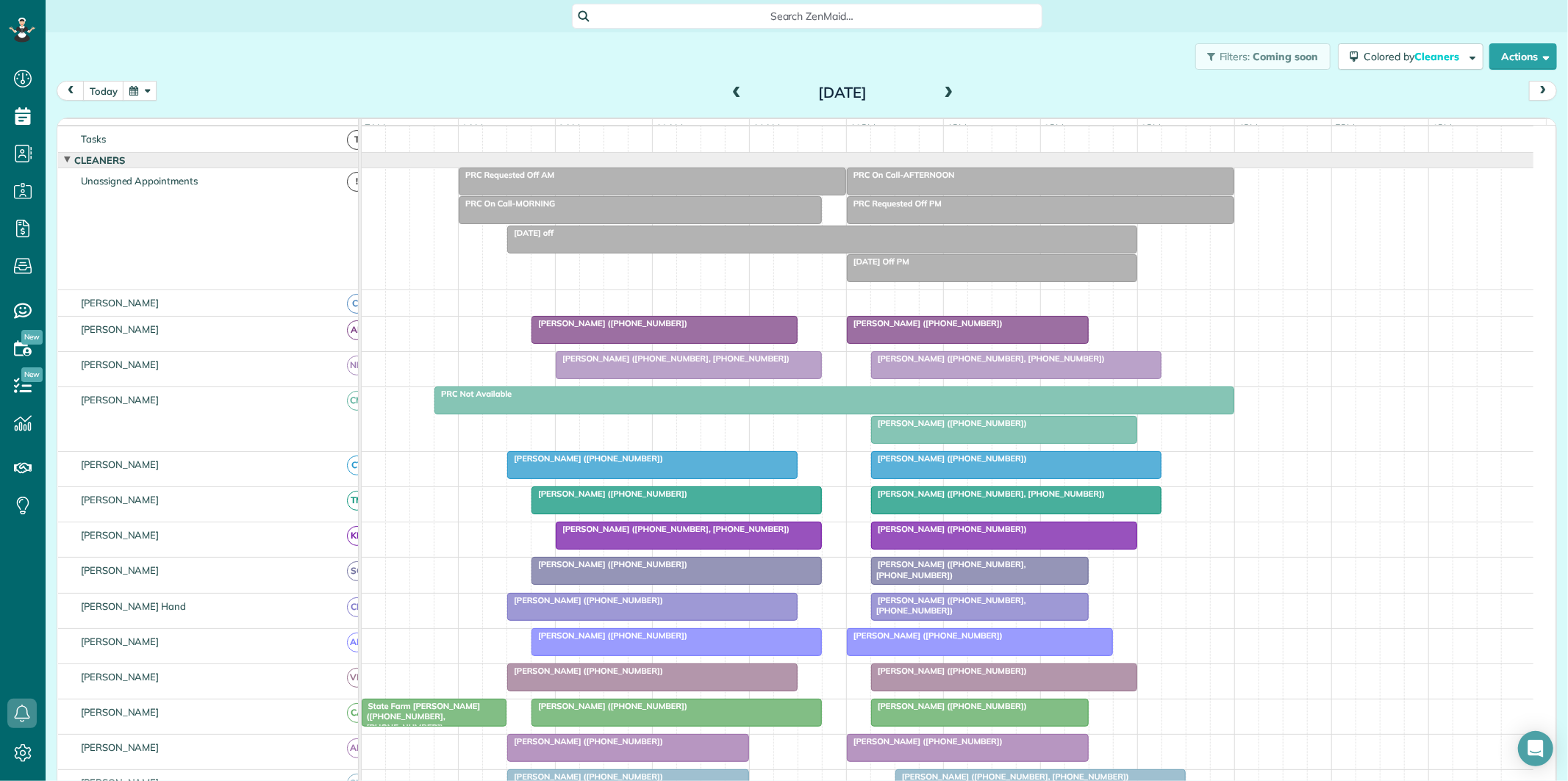
click at [1009, 584] on div at bounding box center [979, 571] width 216 height 27
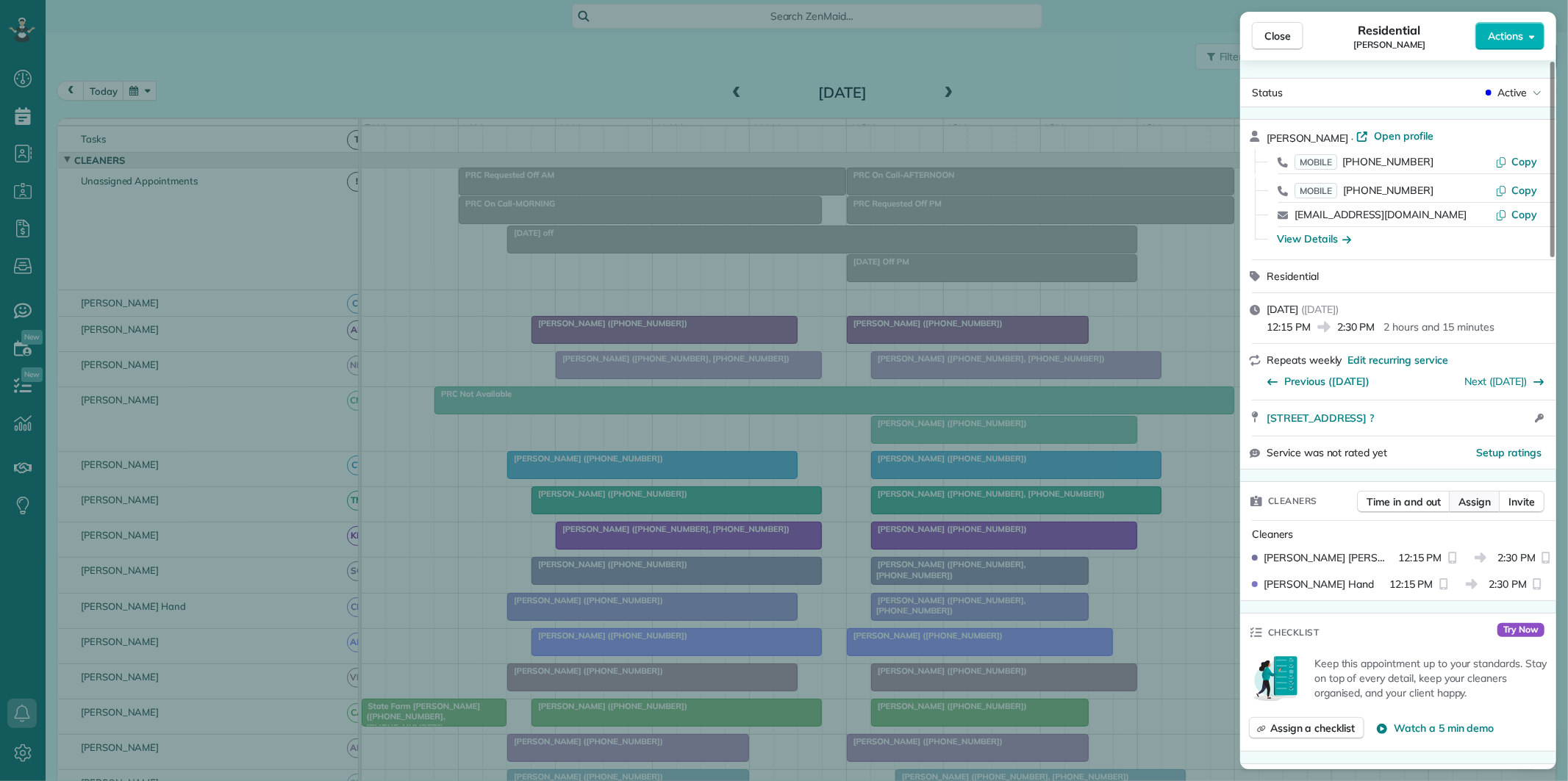
click at [1480, 495] on span "Assign" at bounding box center [1474, 501] width 33 height 15
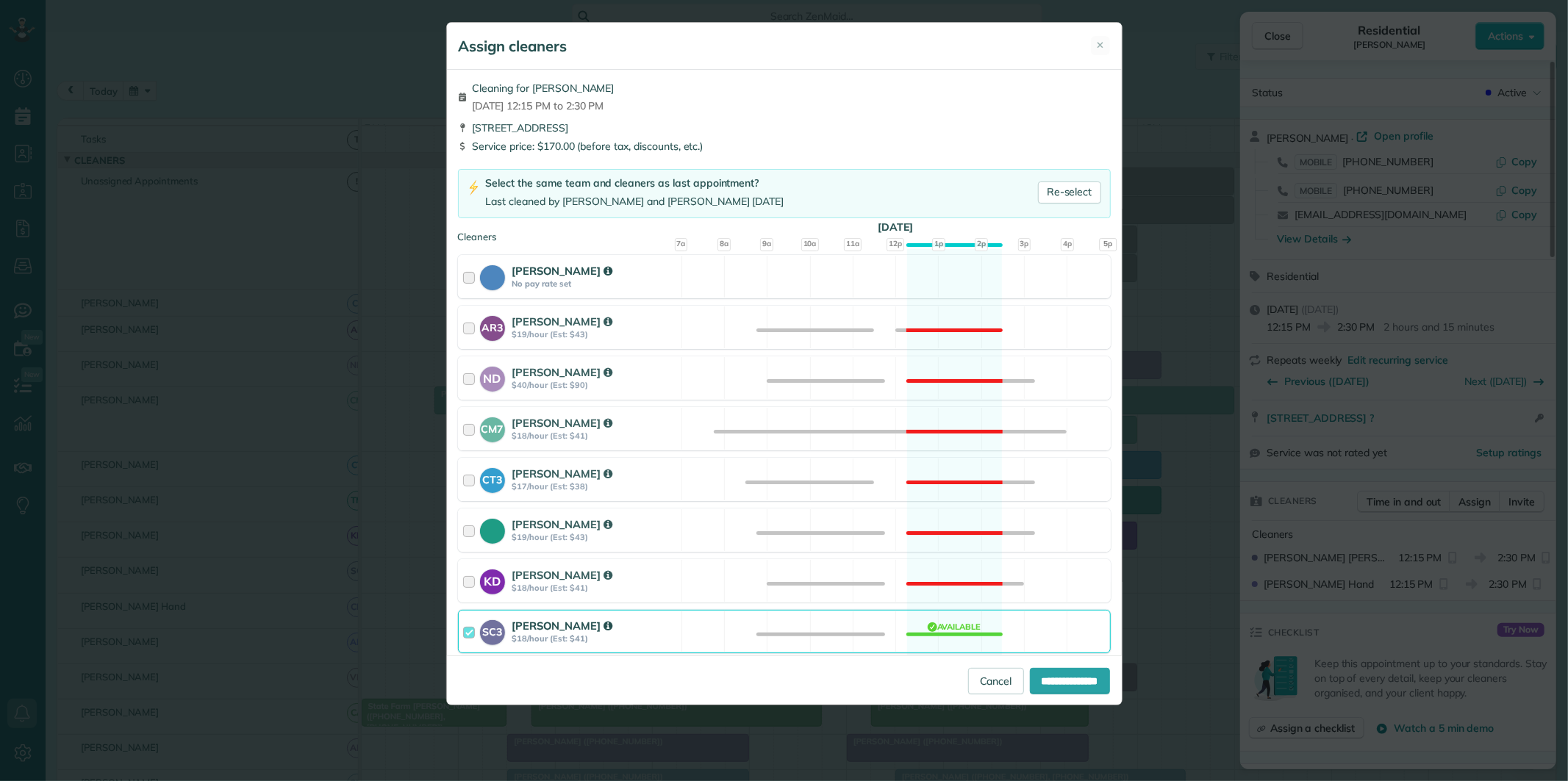
click at [941, 276] on div "Cat Jacobson No pay rate set Available" at bounding box center [784, 277] width 653 height 44
drag, startPoint x: 958, startPoint y: 620, endPoint x: 1054, endPoint y: 657, distance: 102.9
click at [963, 620] on div "SC3 Stephanie Cruz $18/hour (Est: $41) Available" at bounding box center [784, 632] width 653 height 44
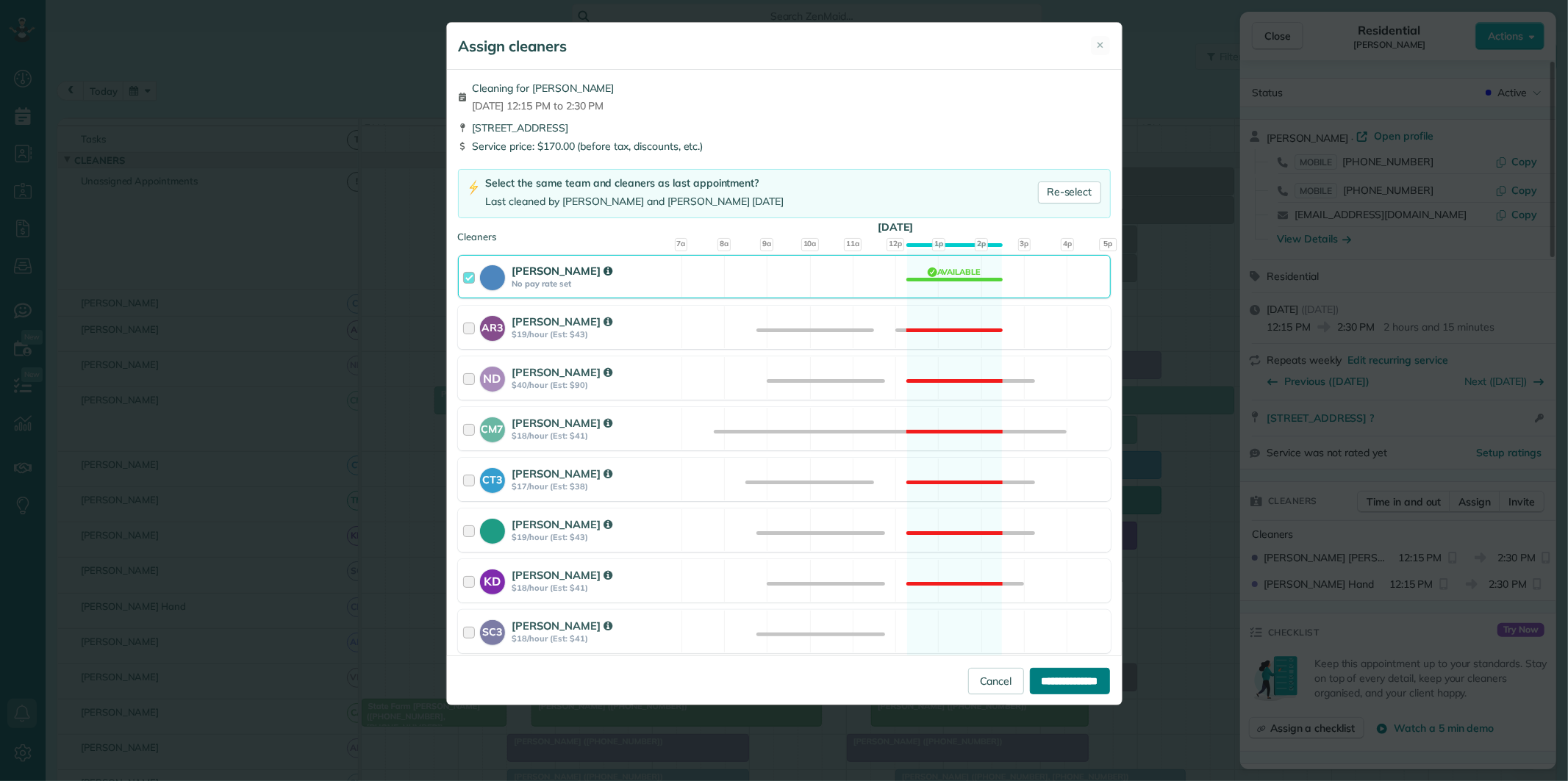
click at [1067, 685] on input "**********" at bounding box center [1070, 682] width 81 height 27
type input "**********"
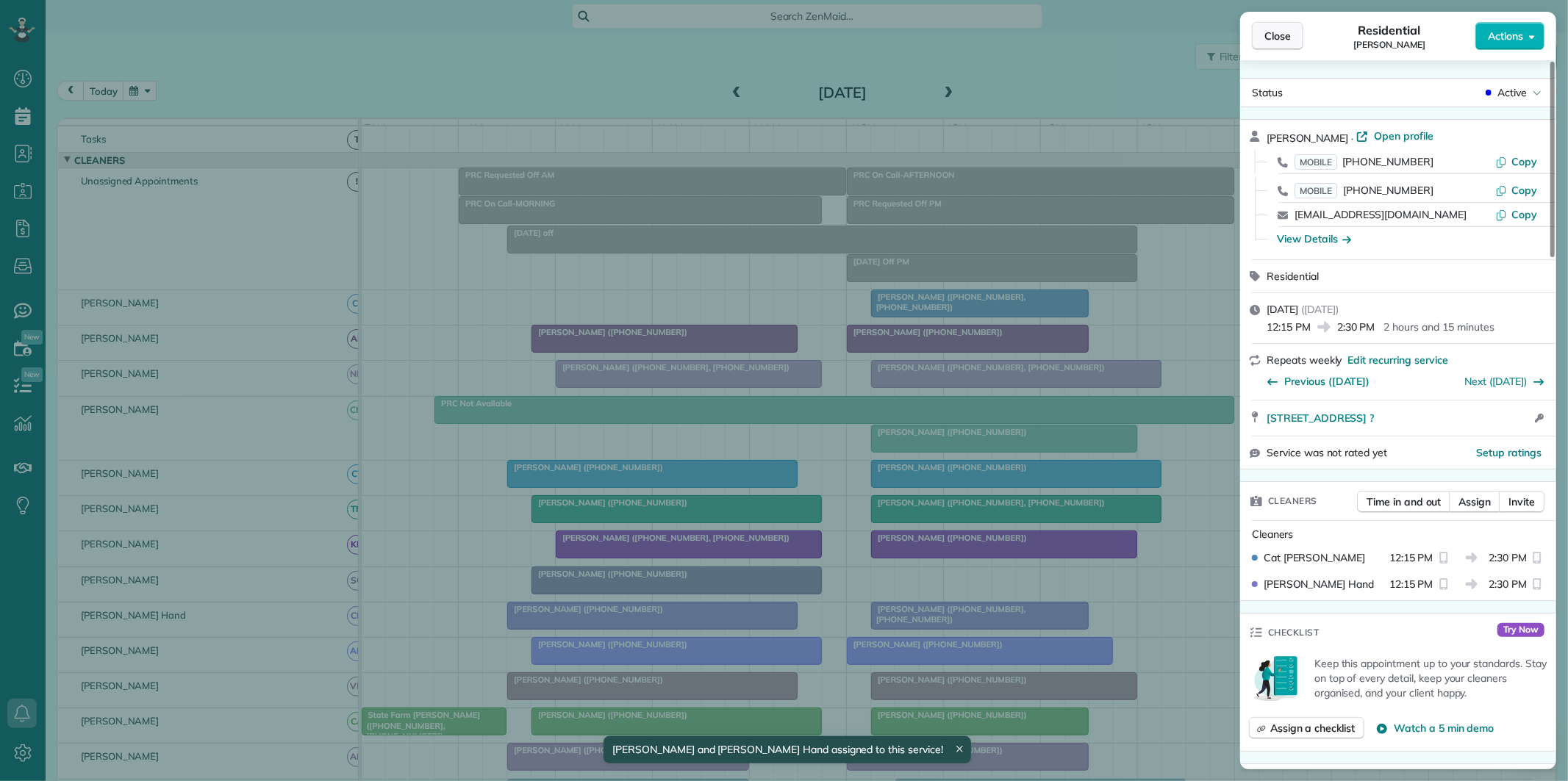
click at [1290, 31] on button "Close" at bounding box center [1277, 36] width 52 height 28
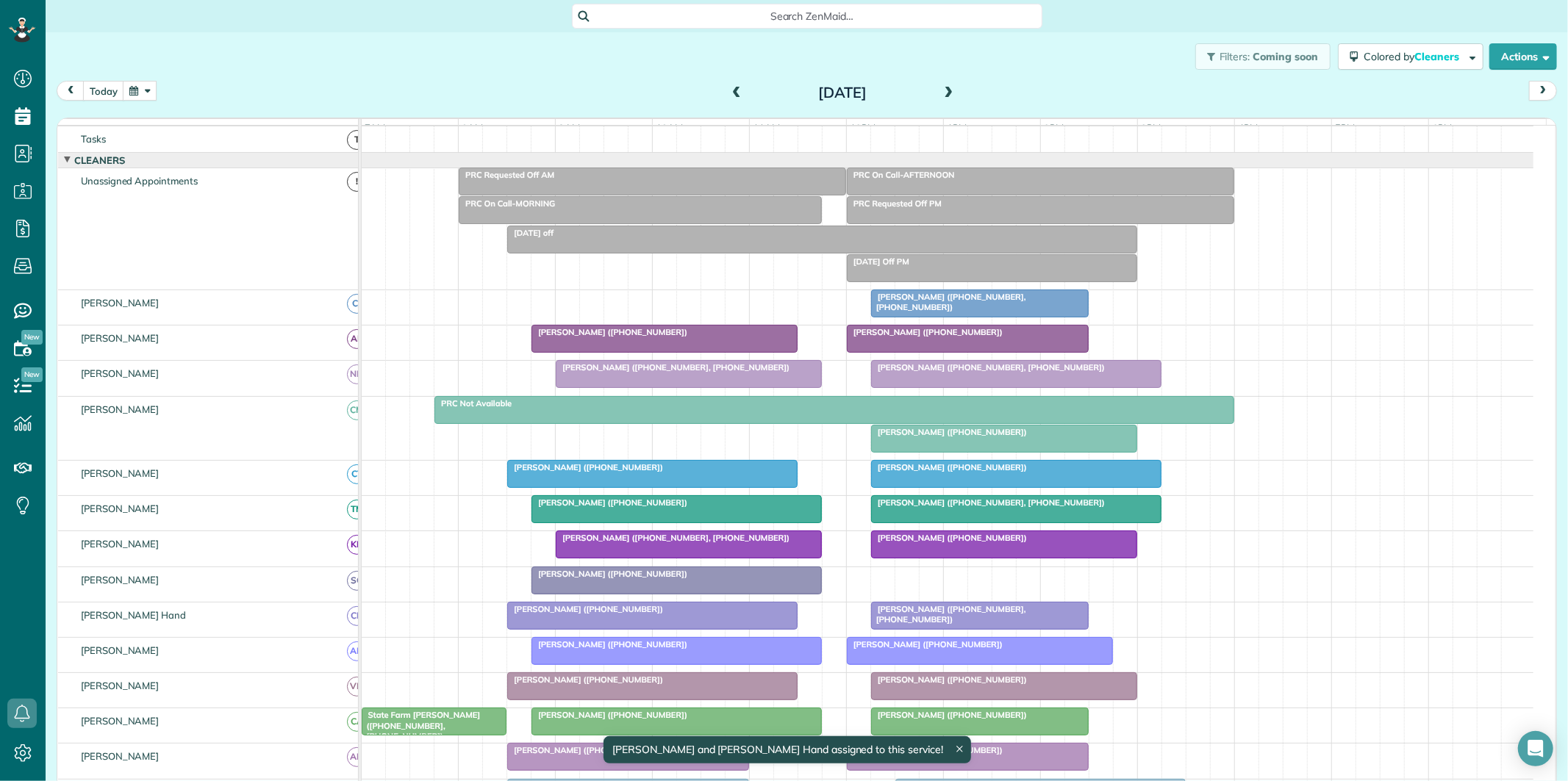
click at [966, 438] on span "[PERSON_NAME] ([PHONE_NUMBER])" at bounding box center [949, 432] width 157 height 10
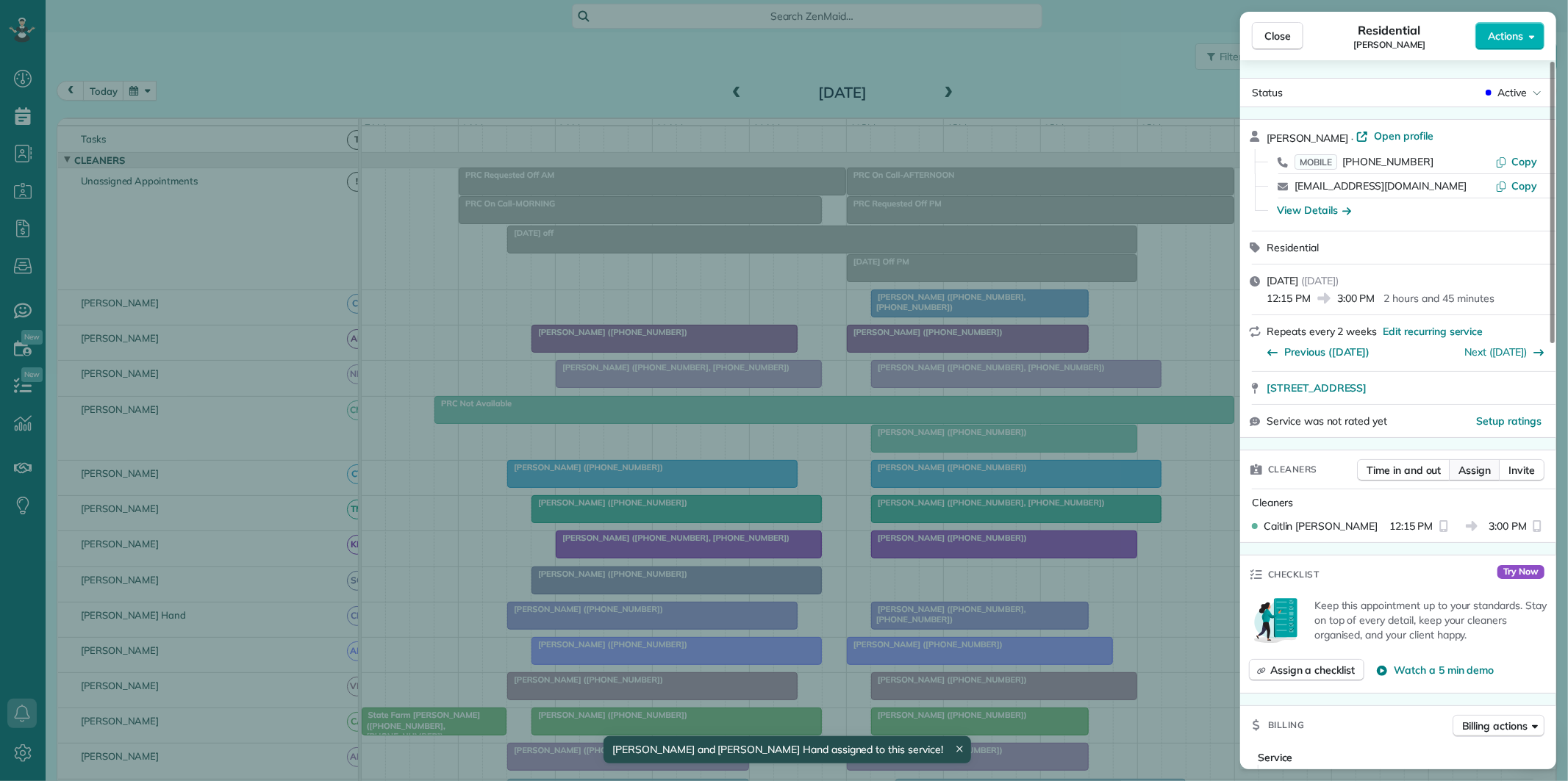
click at [1479, 464] on span "Assign" at bounding box center [1474, 470] width 33 height 15
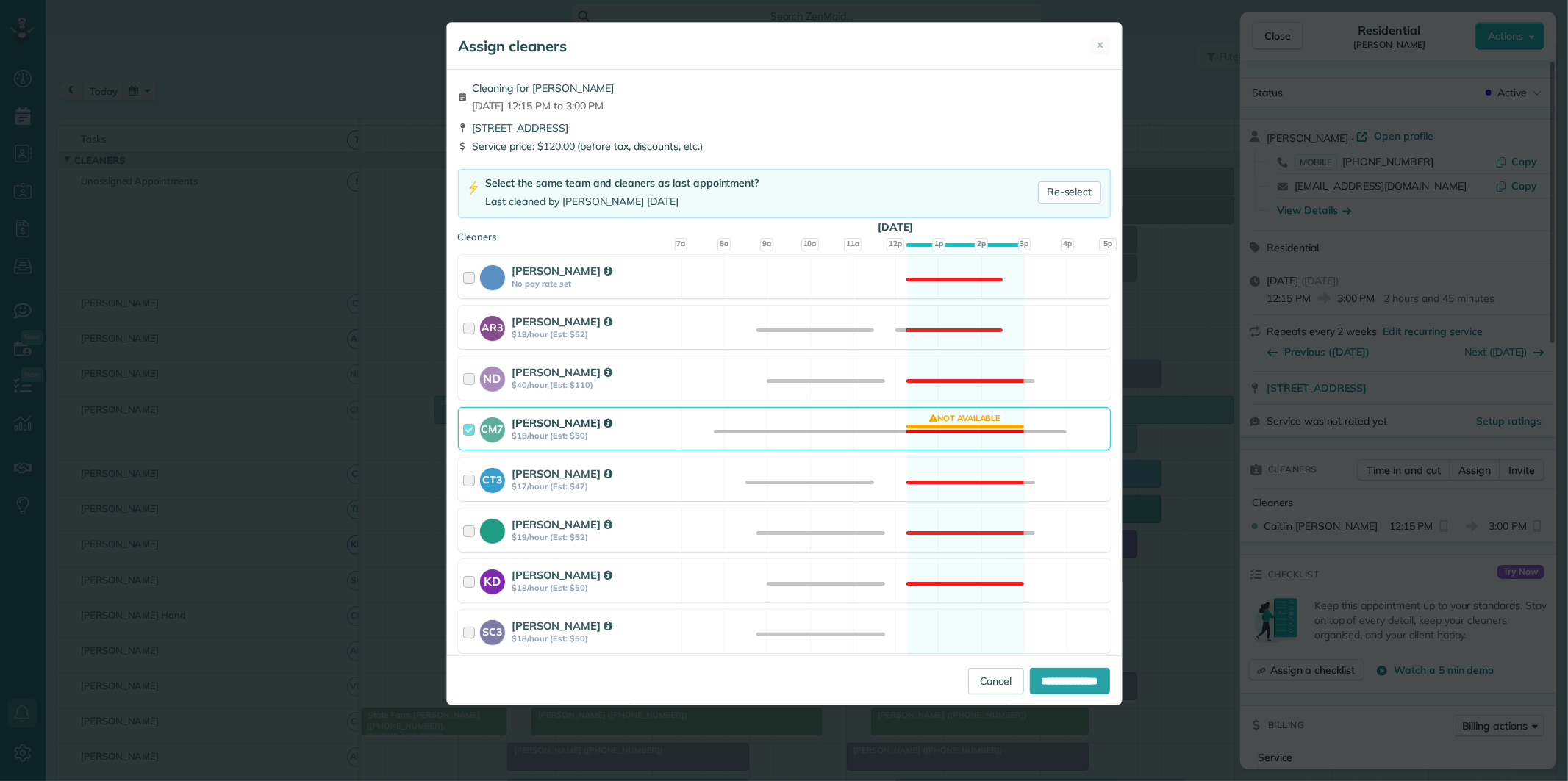
click at [970, 427] on div "CM7 Caitlin Miller $18/hour (Est: $50) Not available" at bounding box center [784, 429] width 653 height 44
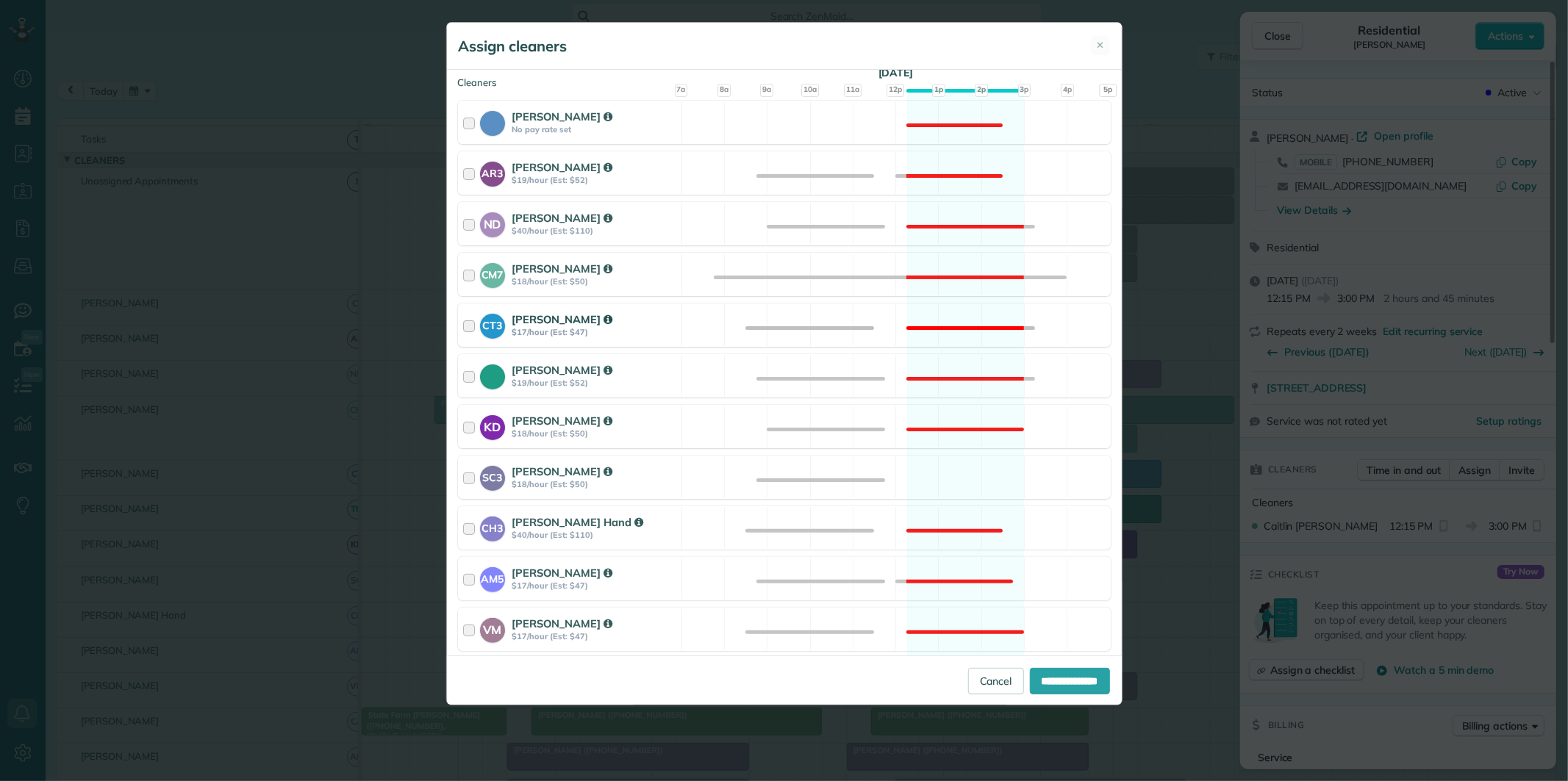
scroll to position [408, 0]
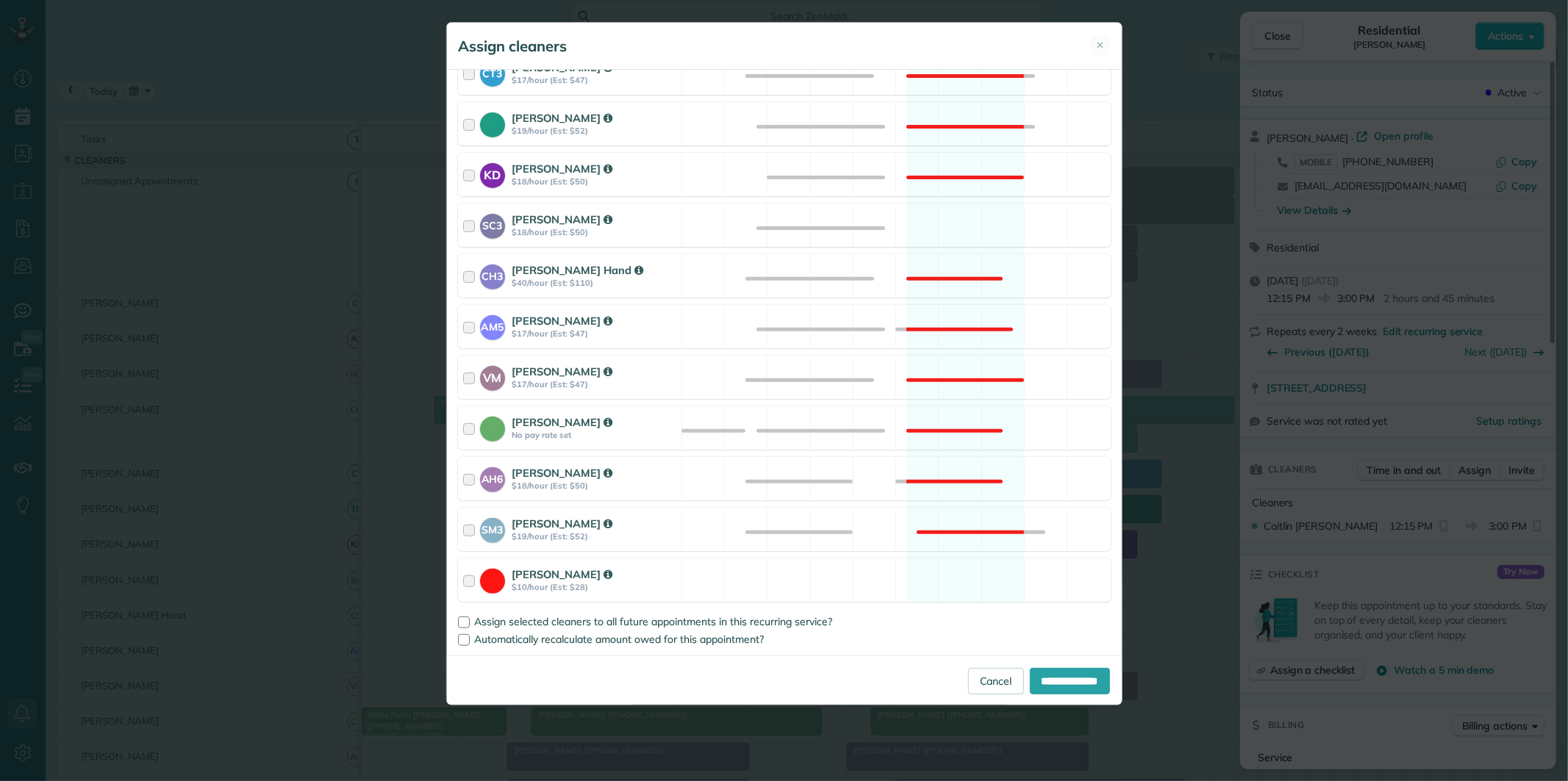
click at [944, 201] on div "Cleaning for Ellie Mascara Thu, Aug 28 - 12:15 PM to 3:00 PM 221 Masters Drive …" at bounding box center [784, 362] width 675 height 586
click at [952, 218] on div "SC3 Stephanie Cruz $18/hour (Est: $50) Available" at bounding box center [784, 226] width 653 height 44
click at [1064, 682] on input "**********" at bounding box center [1070, 682] width 81 height 27
type input "**********"
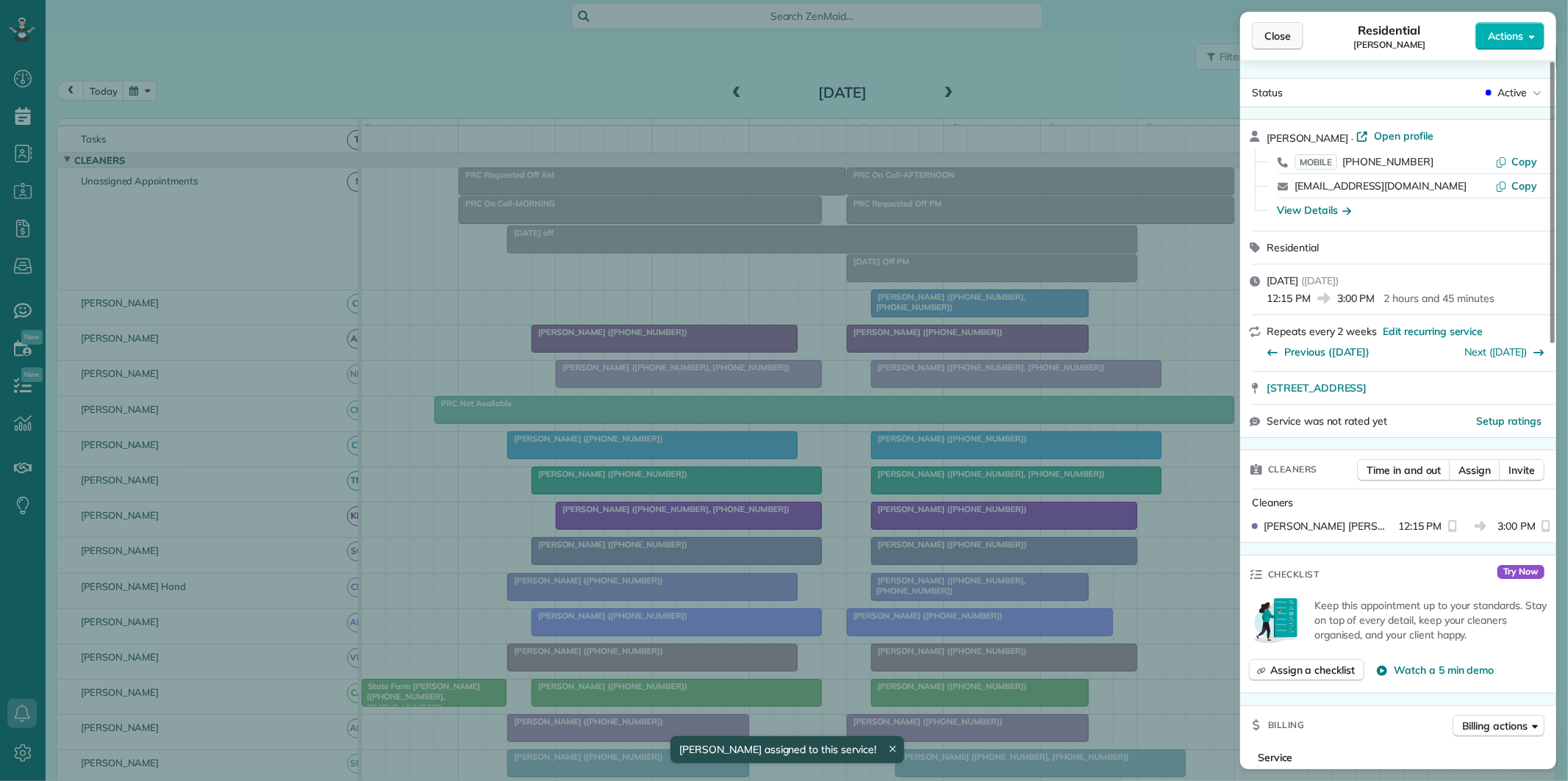
click at [1288, 41] on span "Close" at bounding box center [1277, 36] width 27 height 15
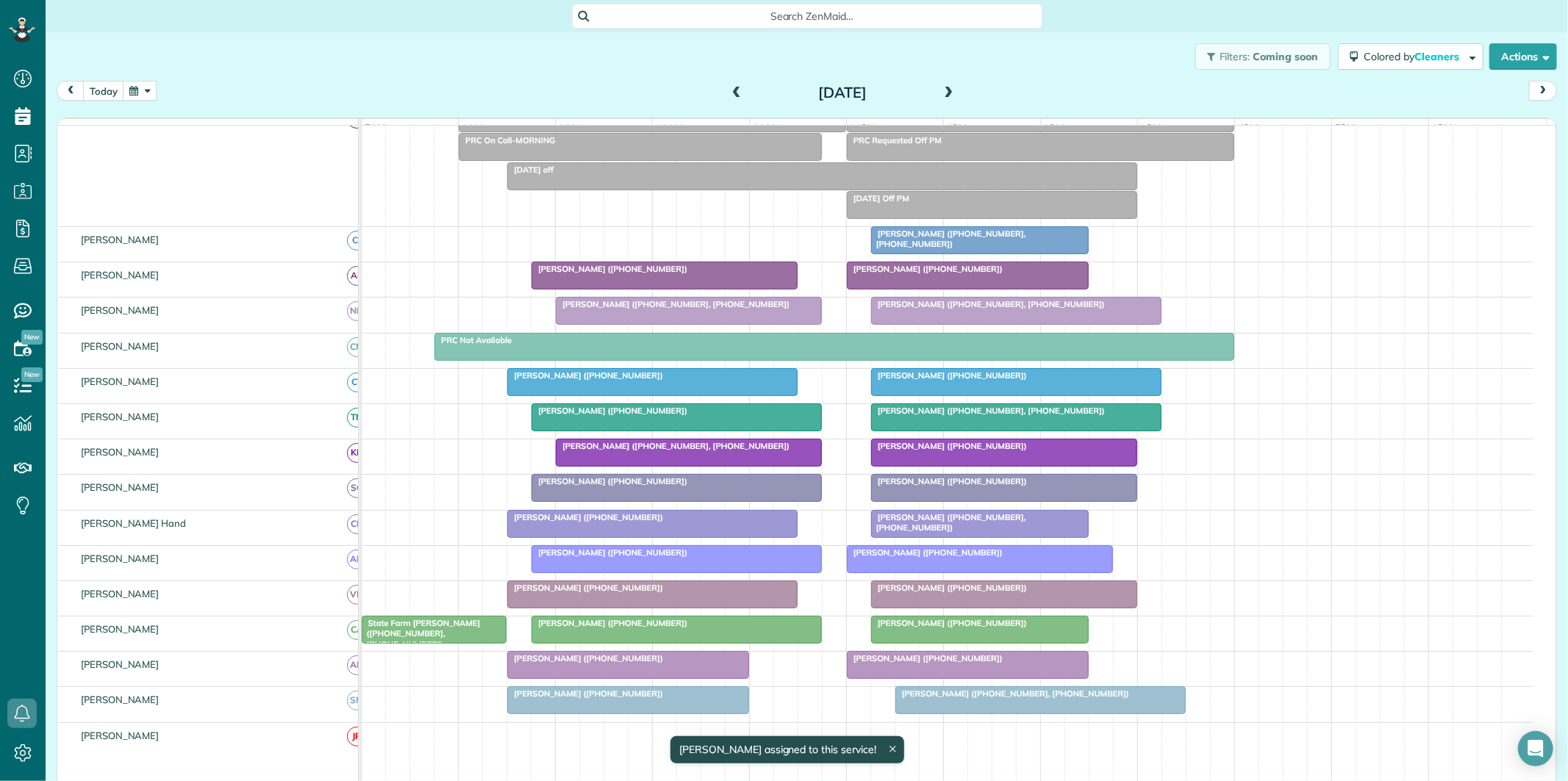
scroll to position [97, 0]
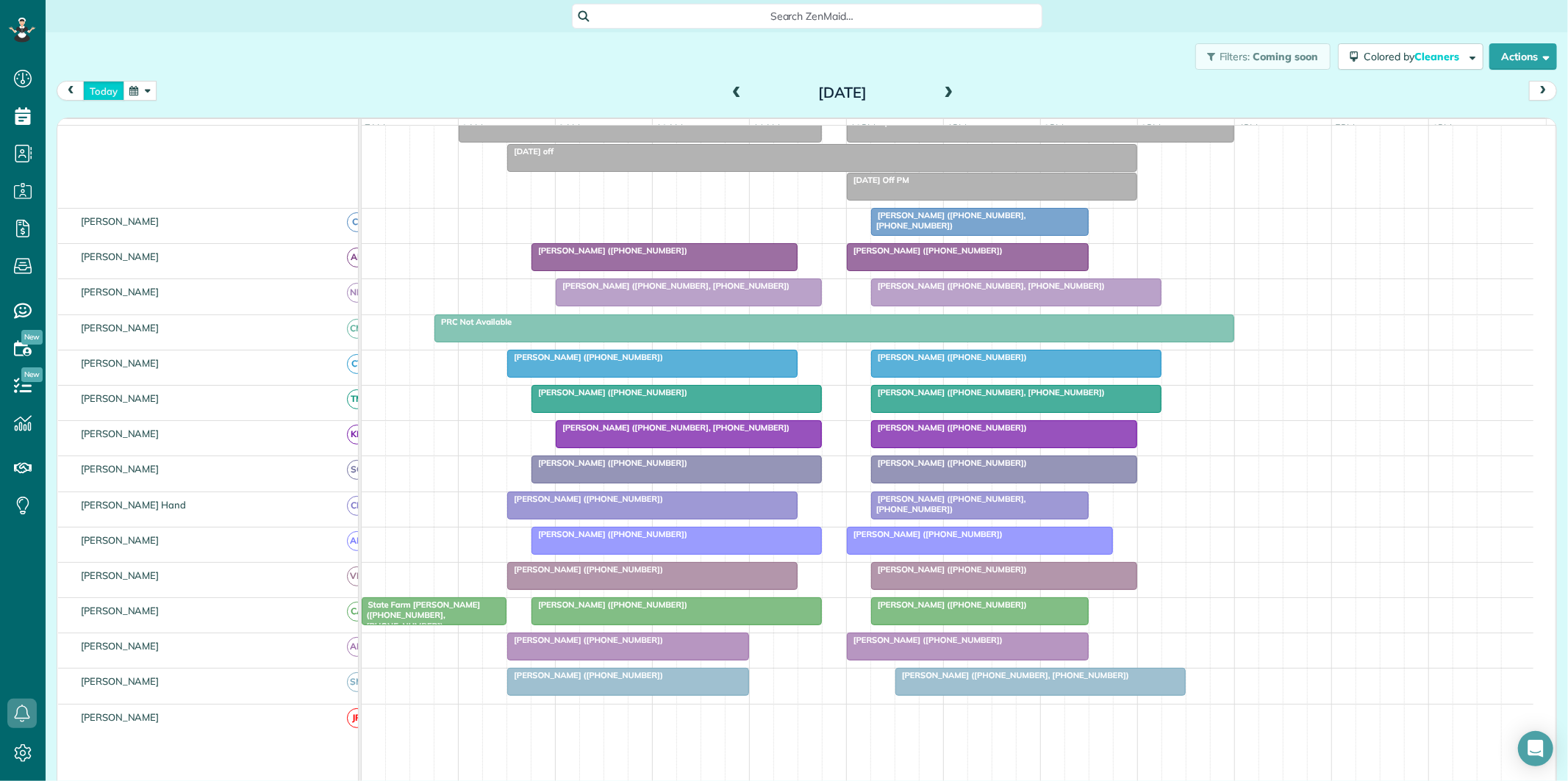
click at [103, 90] on button "today" at bounding box center [102, 91] width 41 height 20
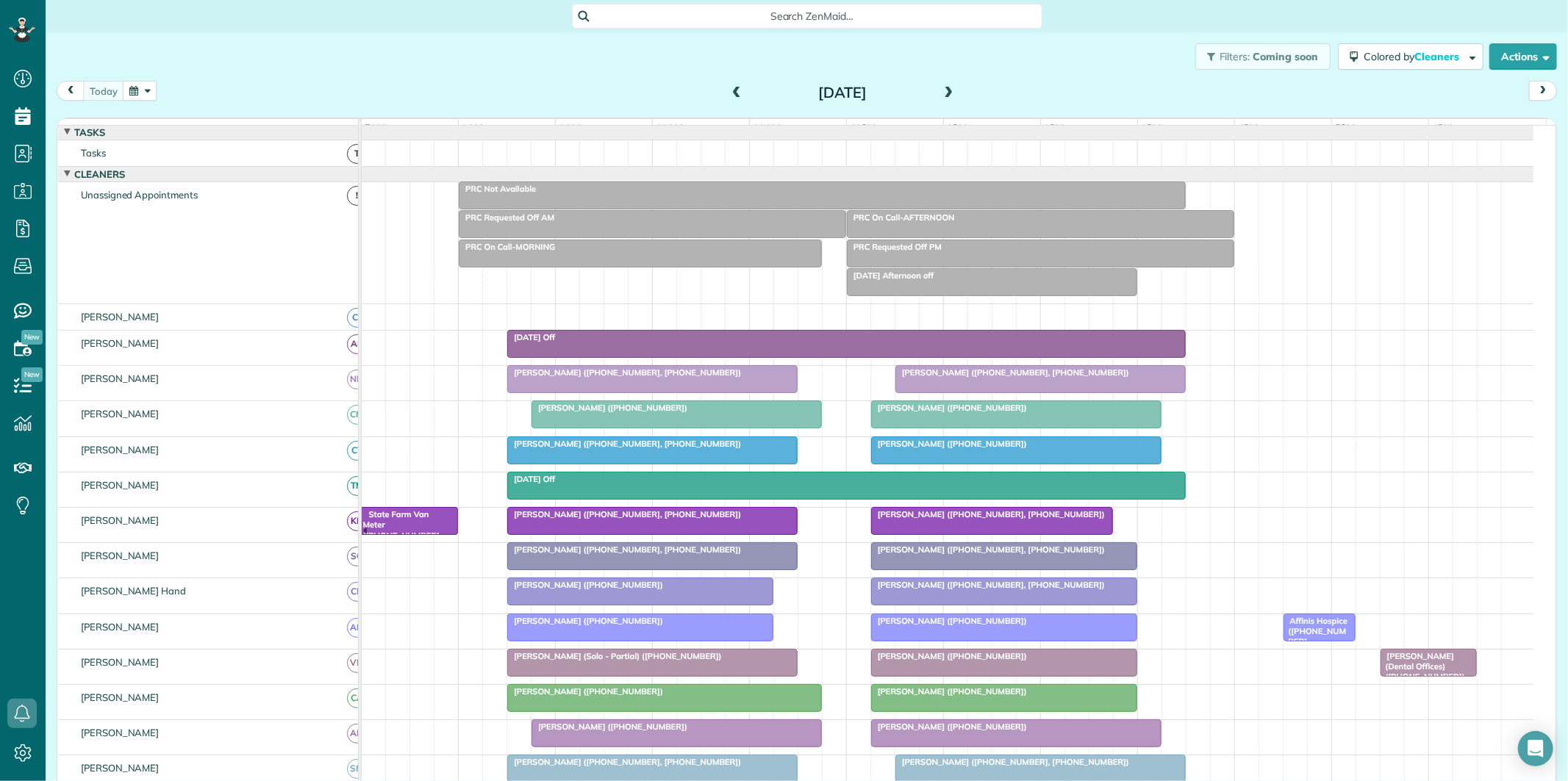
click at [658, 464] on div at bounding box center [652, 451] width 289 height 27
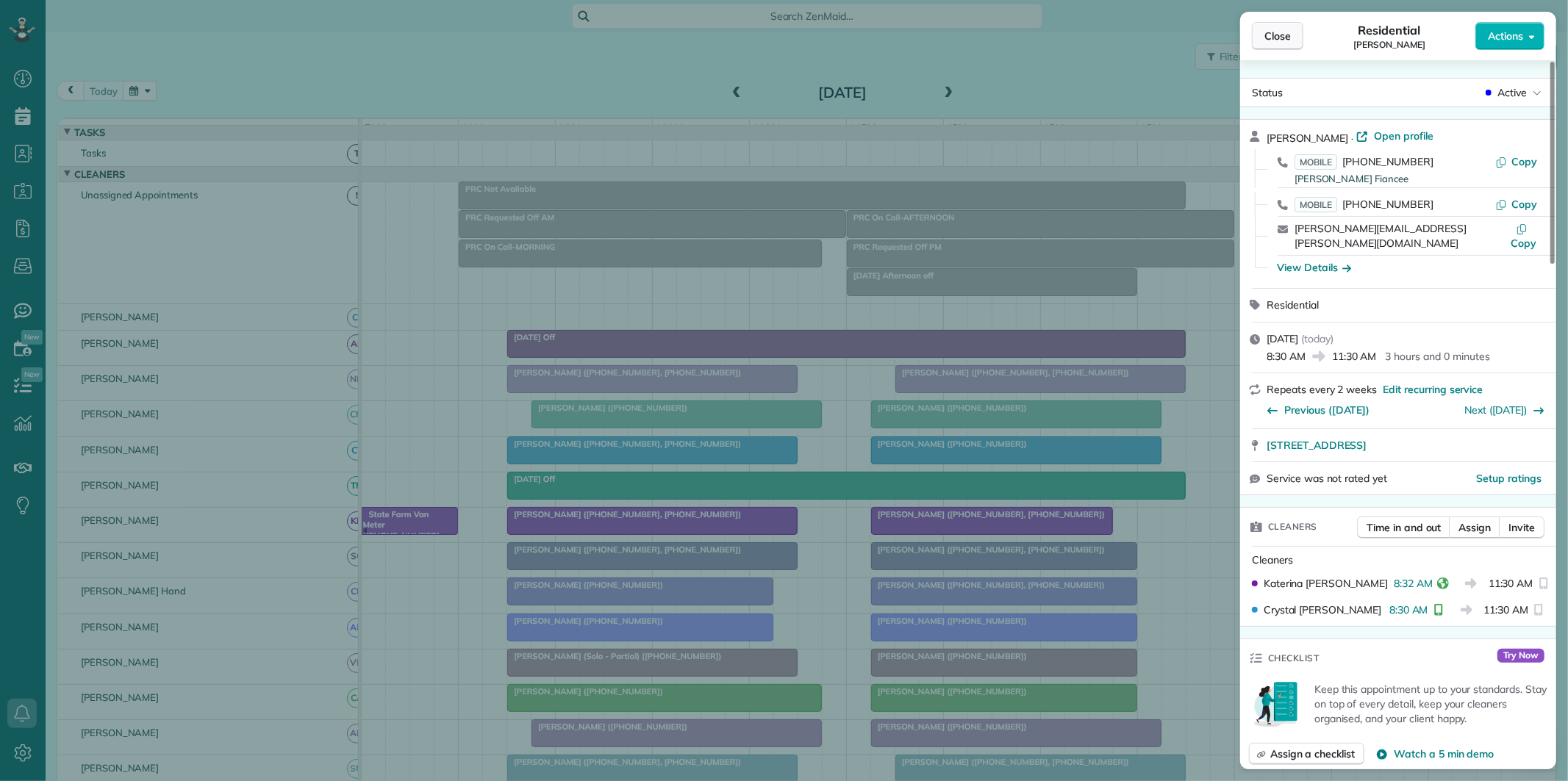
click at [1283, 40] on span "Close" at bounding box center [1277, 36] width 27 height 15
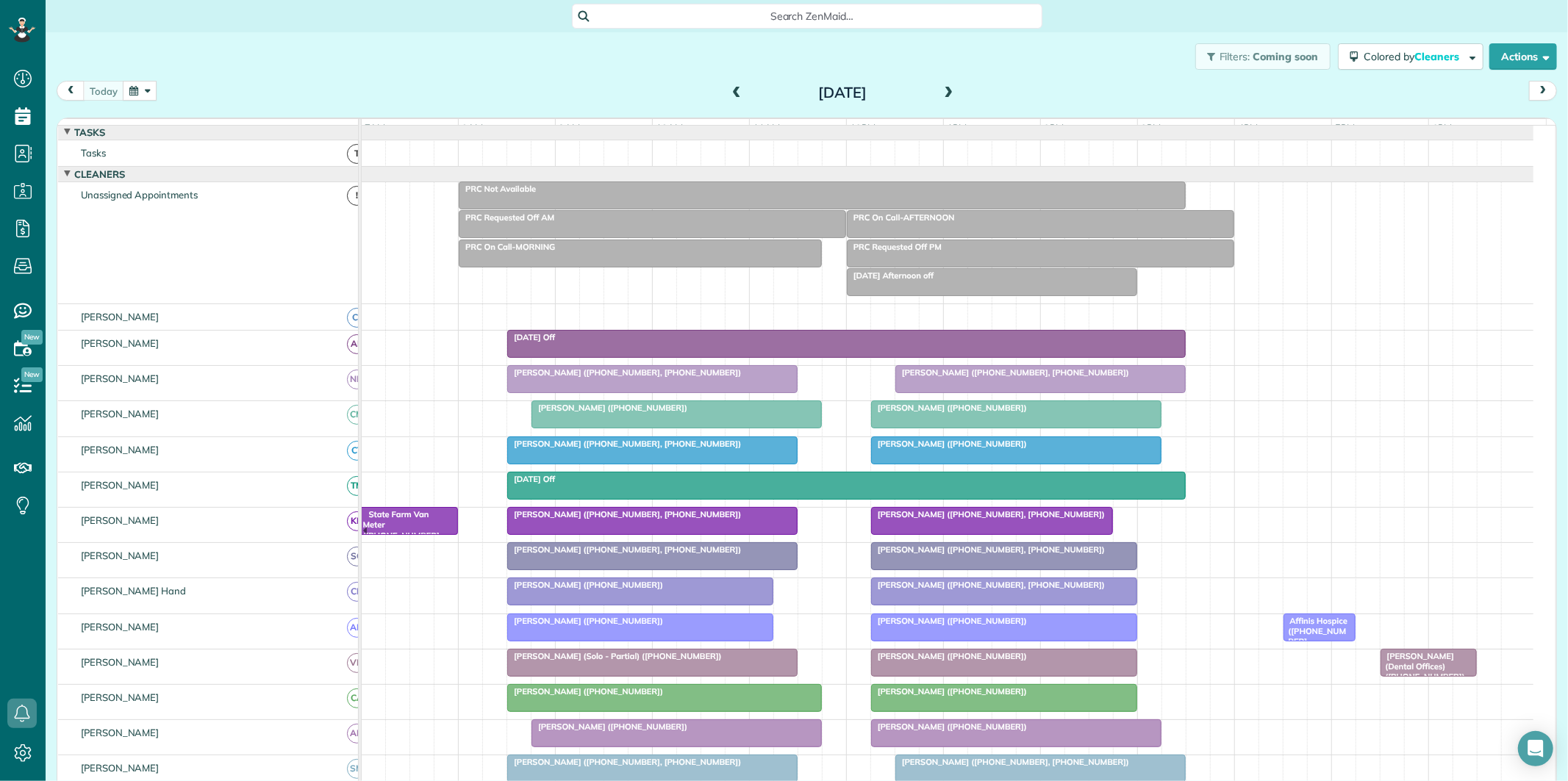
click at [133, 91] on button "button" at bounding box center [139, 91] width 34 height 20
click at [222, 208] on link "19" at bounding box center [224, 213] width 24 height 24
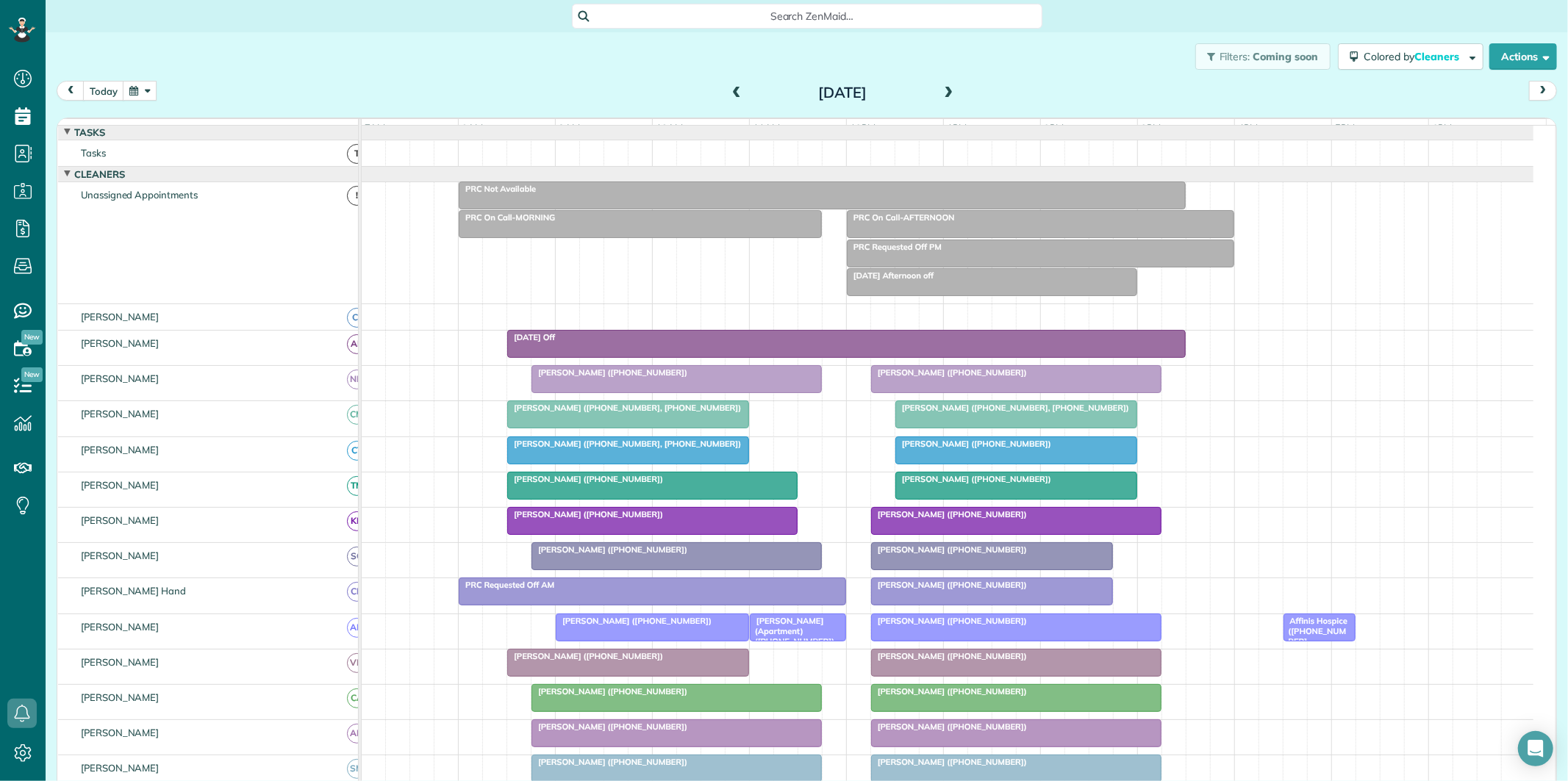
click at [650, 485] on div "[PERSON_NAME] ([PHONE_NUMBER])" at bounding box center [652, 479] width 282 height 10
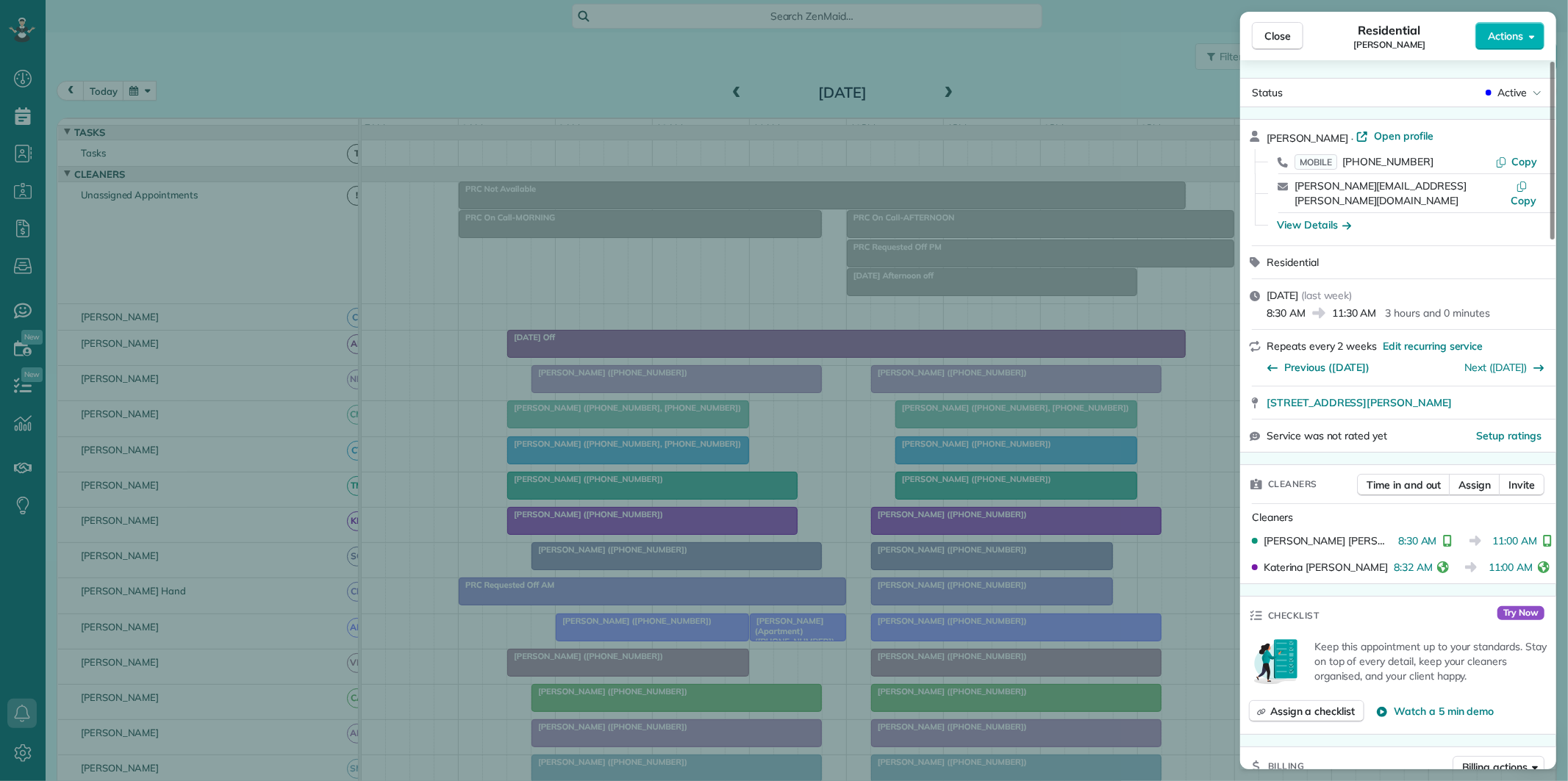
click at [1546, 41] on div "Close Residential Carla McMillan Actions" at bounding box center [1398, 36] width 316 height 49
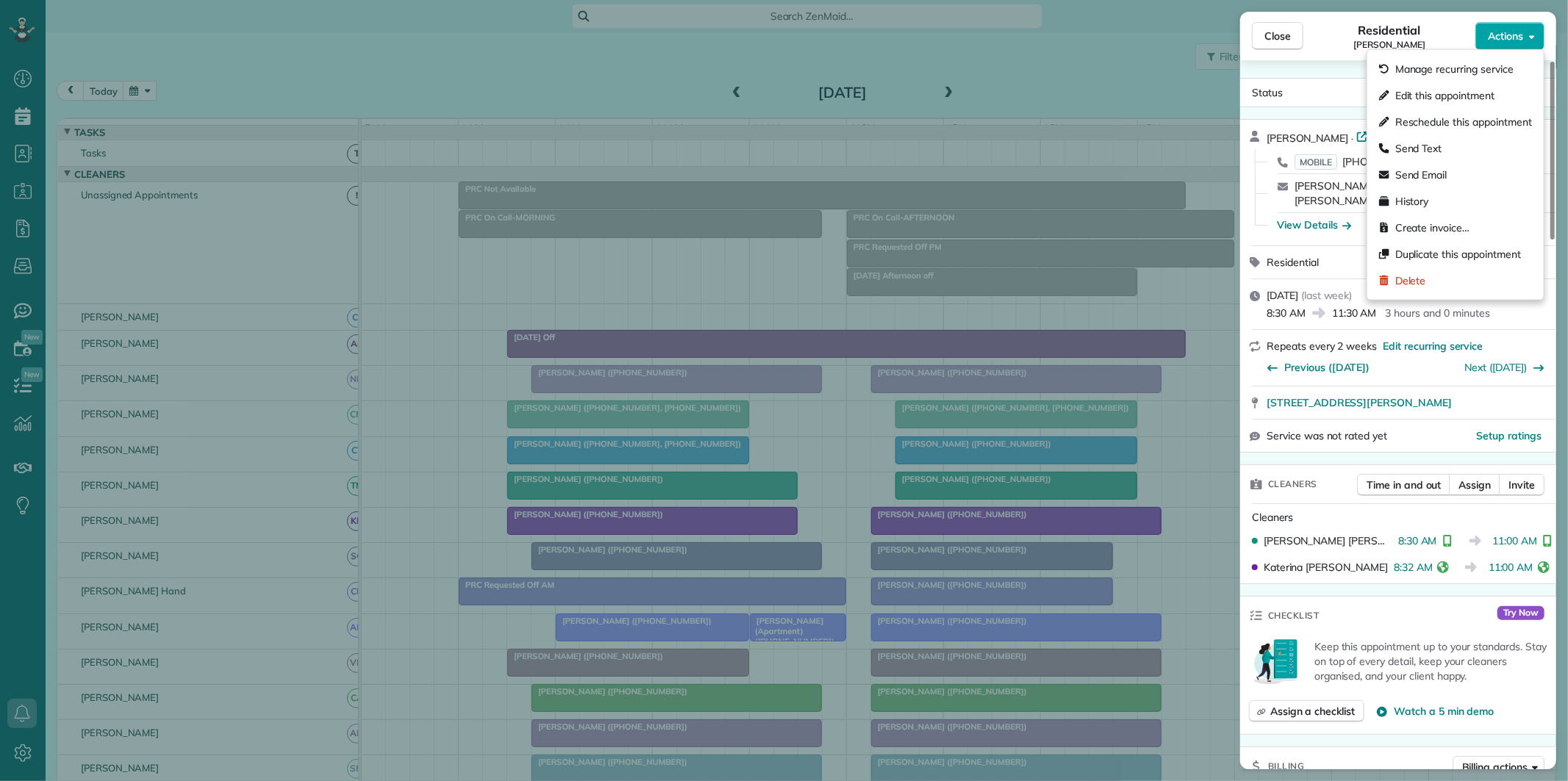
click at [1525, 34] on button "Actions" at bounding box center [1509, 36] width 69 height 28
click at [1434, 228] on span "Create invoice…" at bounding box center [1432, 228] width 75 height 15
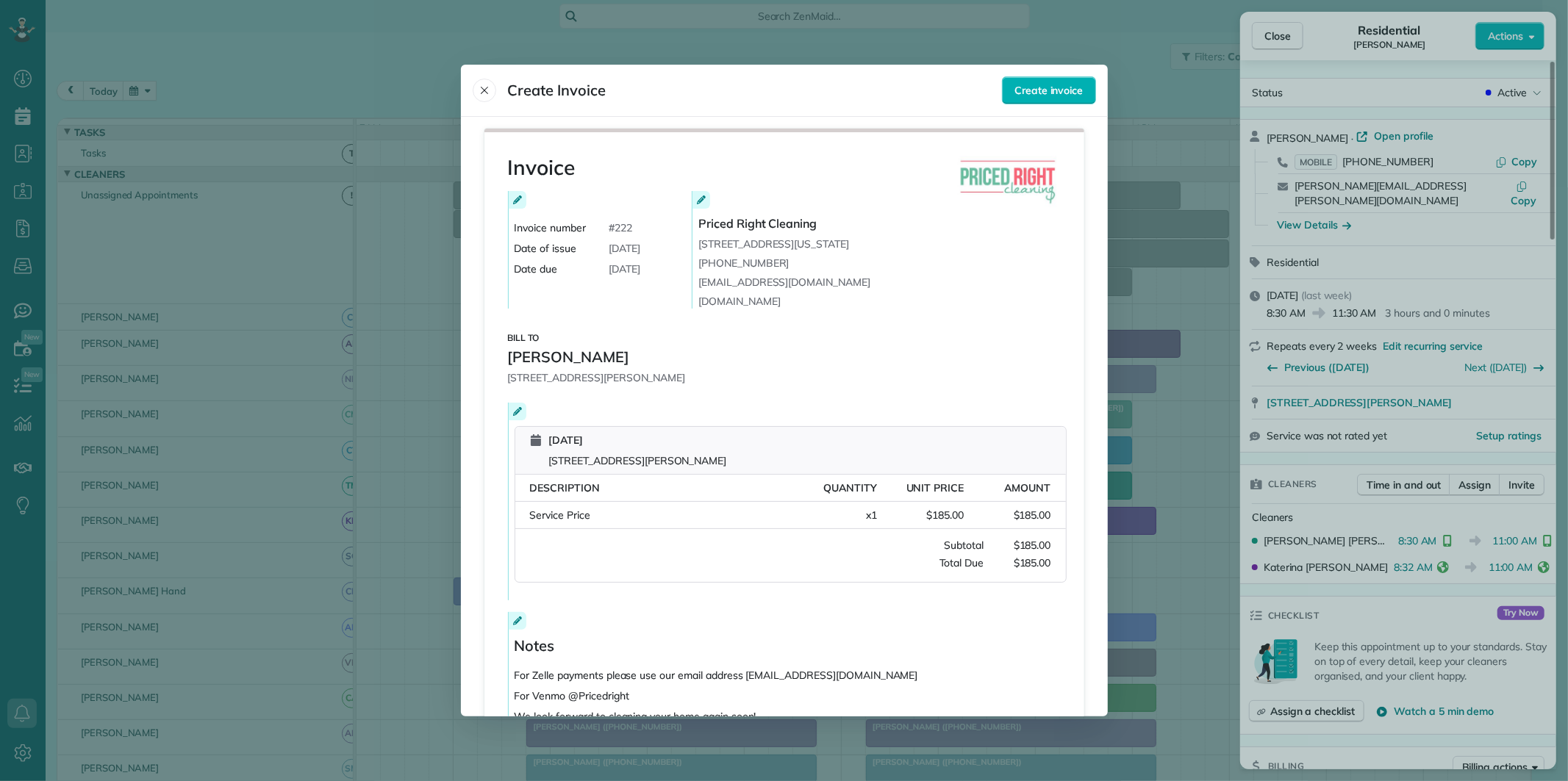
scroll to position [111, 0]
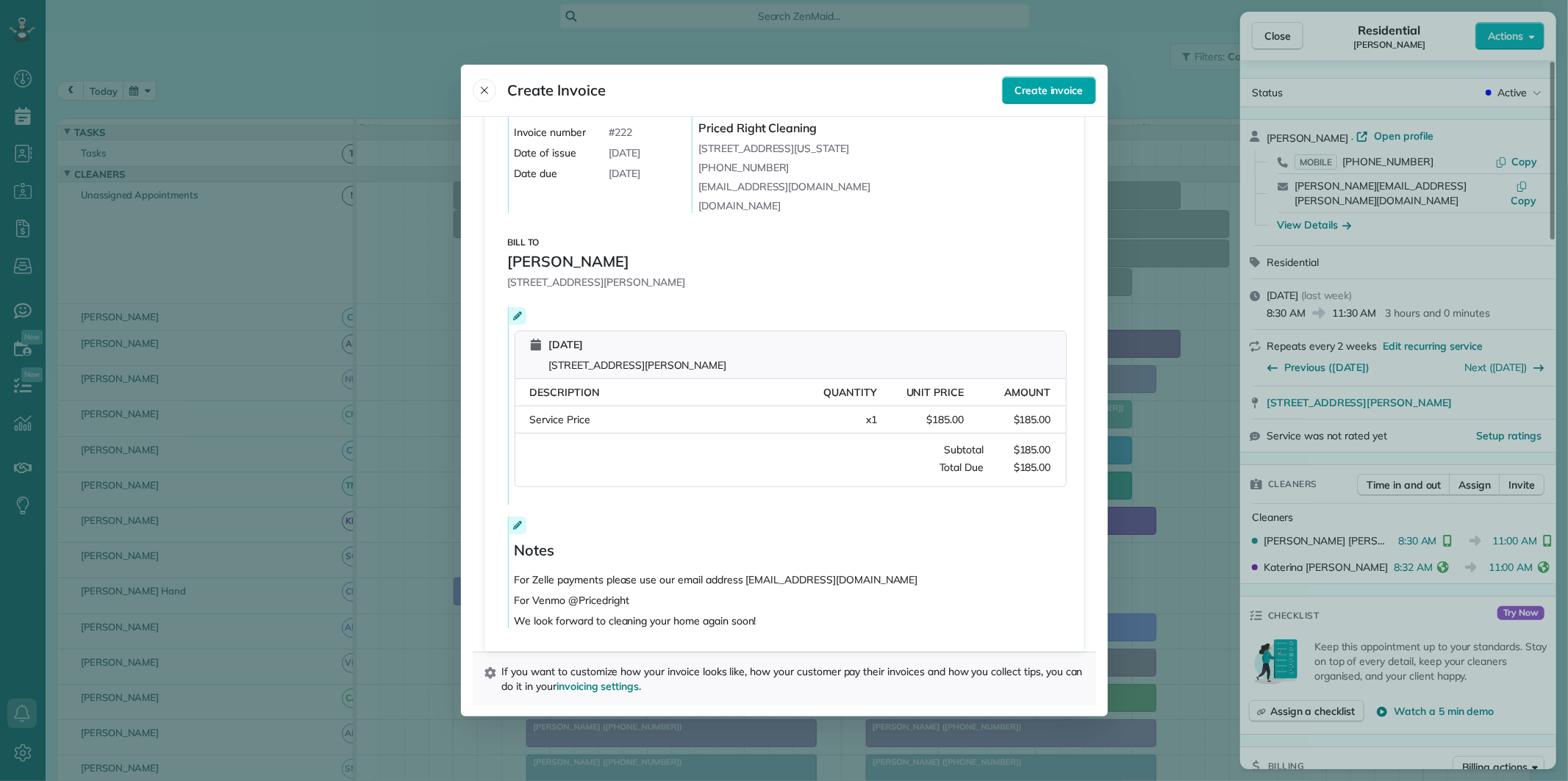
click at [1052, 86] on span "Create invoice" at bounding box center [1048, 90] width 69 height 15
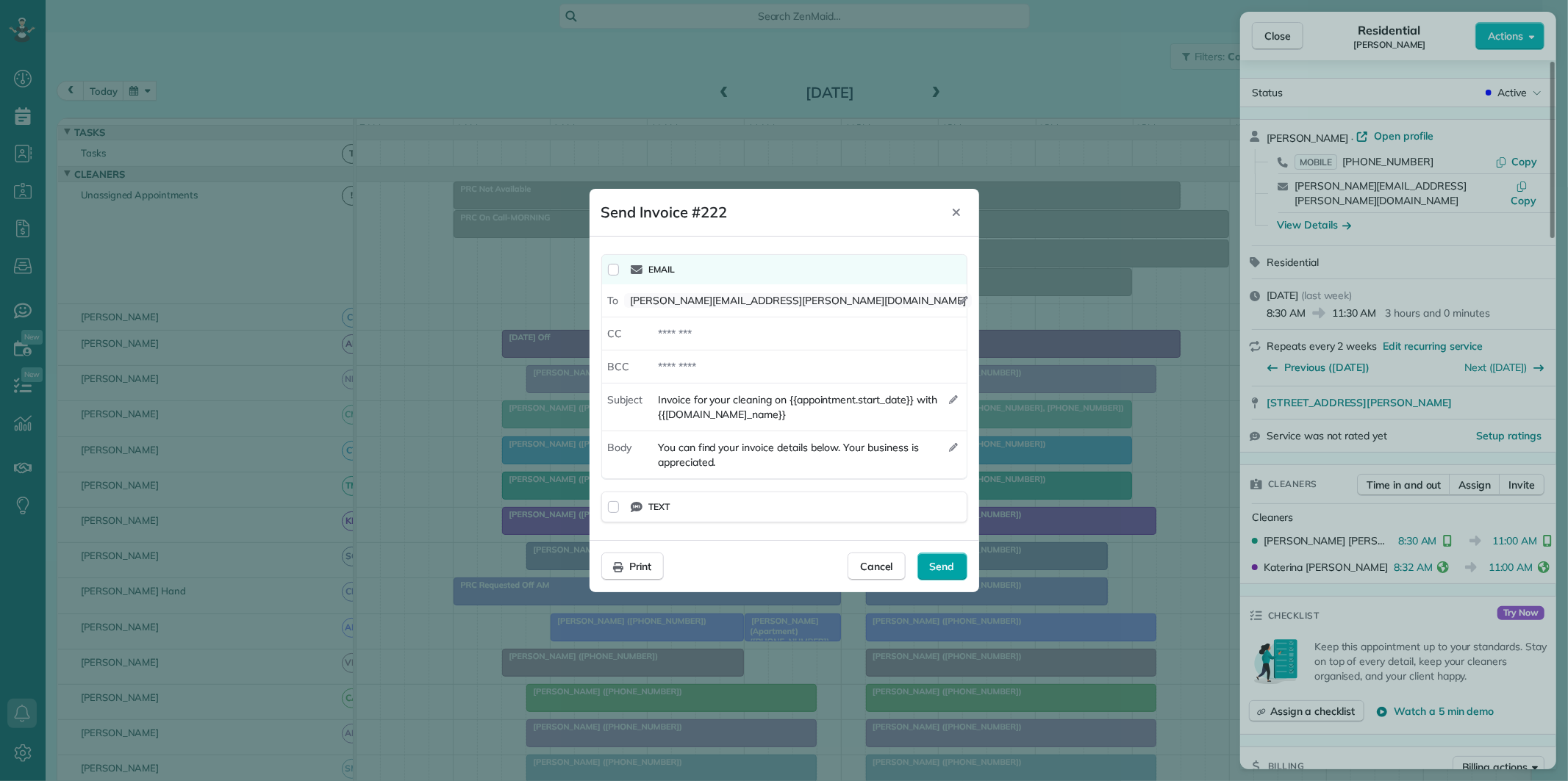
click at [941, 568] on span "Send" at bounding box center [942, 566] width 25 height 15
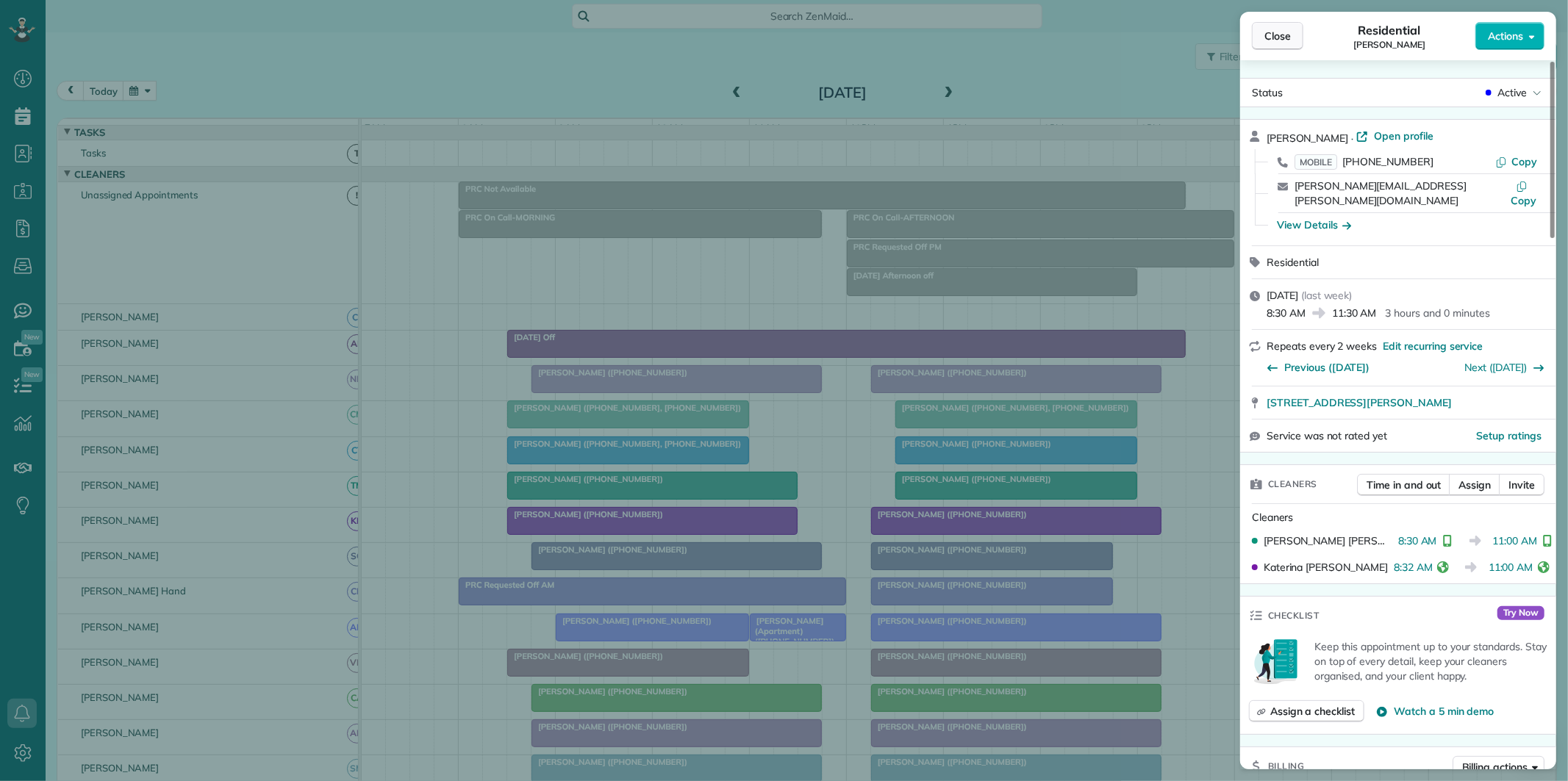
click at [1283, 37] on span "Close" at bounding box center [1277, 36] width 27 height 15
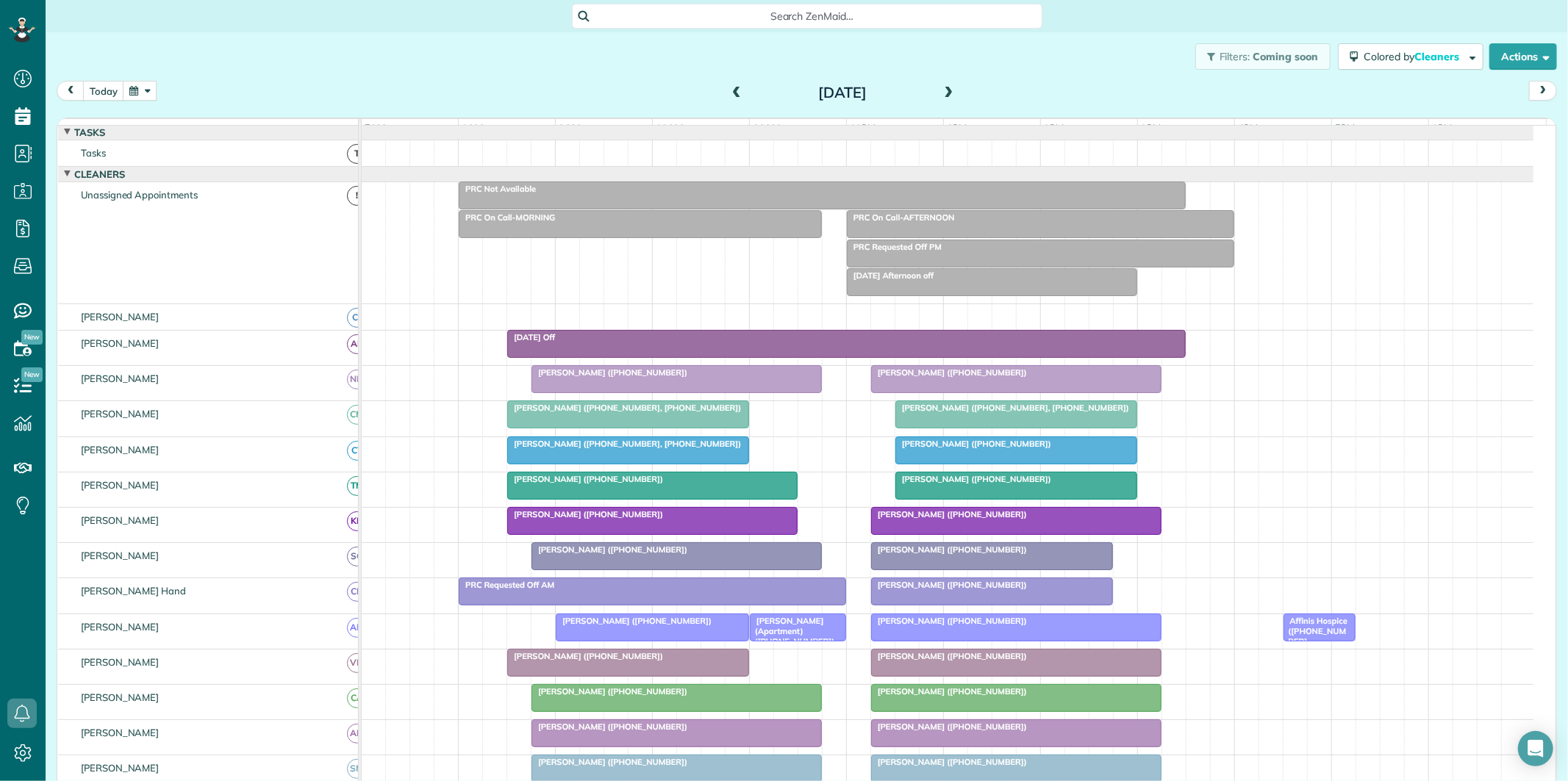
click at [806, 645] on div "Jennifer Kirby (Apartment) (+19097233713)" at bounding box center [798, 632] width 88 height 32
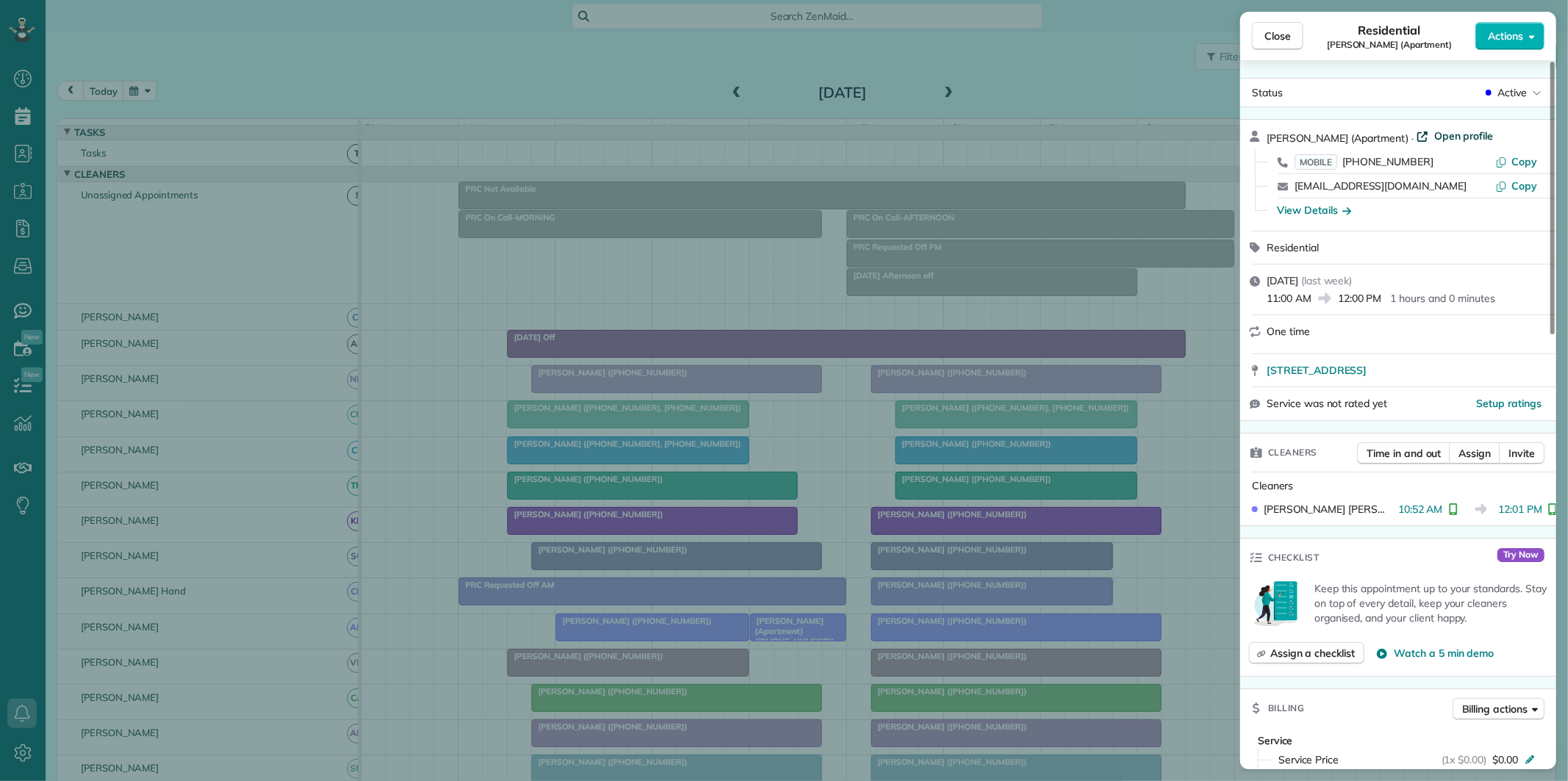
click at [1447, 133] on span "Open profile" at bounding box center [1464, 135] width 60 height 15
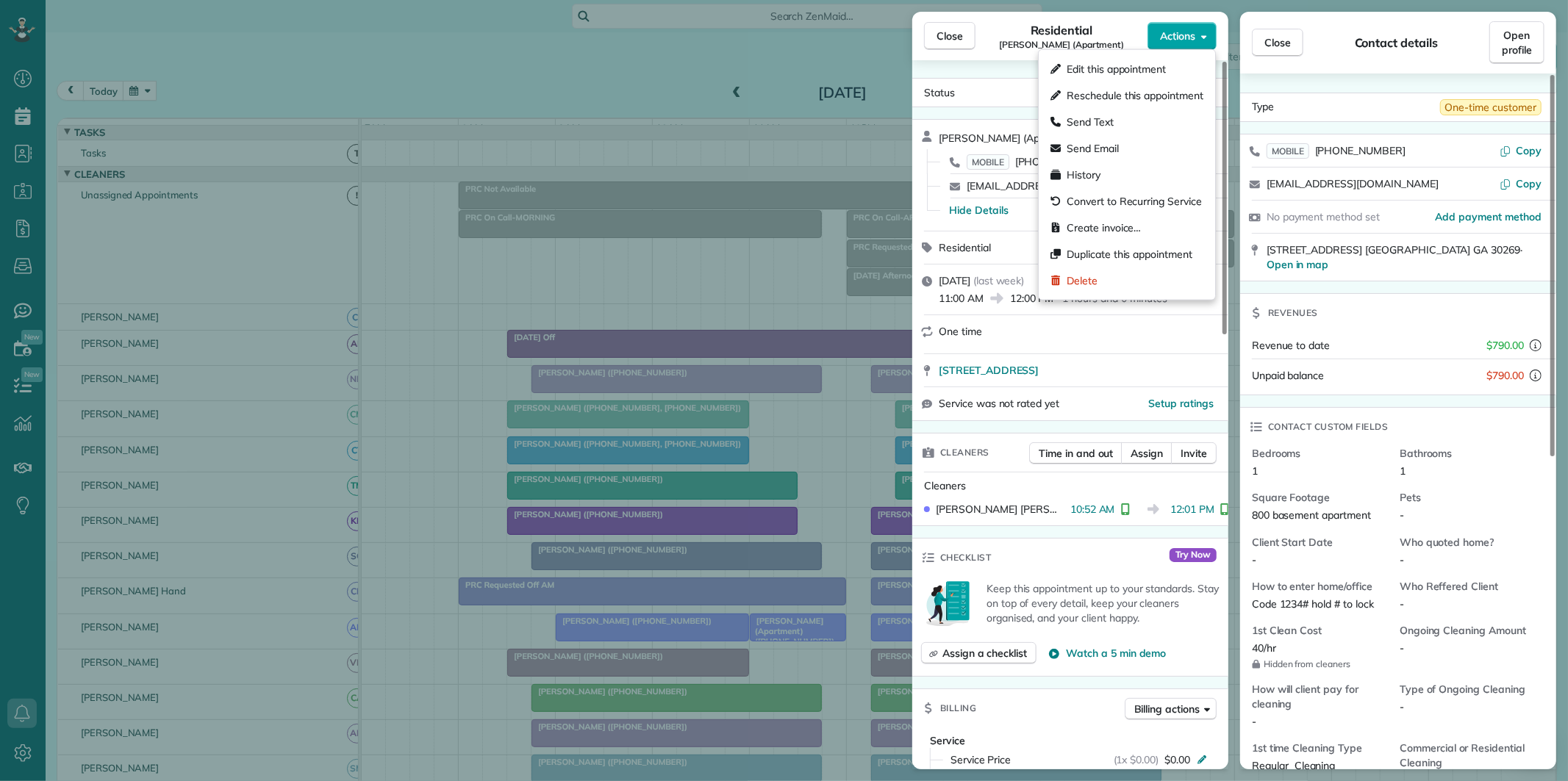
click at [1185, 37] on span "Actions" at bounding box center [1177, 36] width 35 height 15
click at [1090, 224] on span "Create invoice…" at bounding box center [1103, 228] width 75 height 15
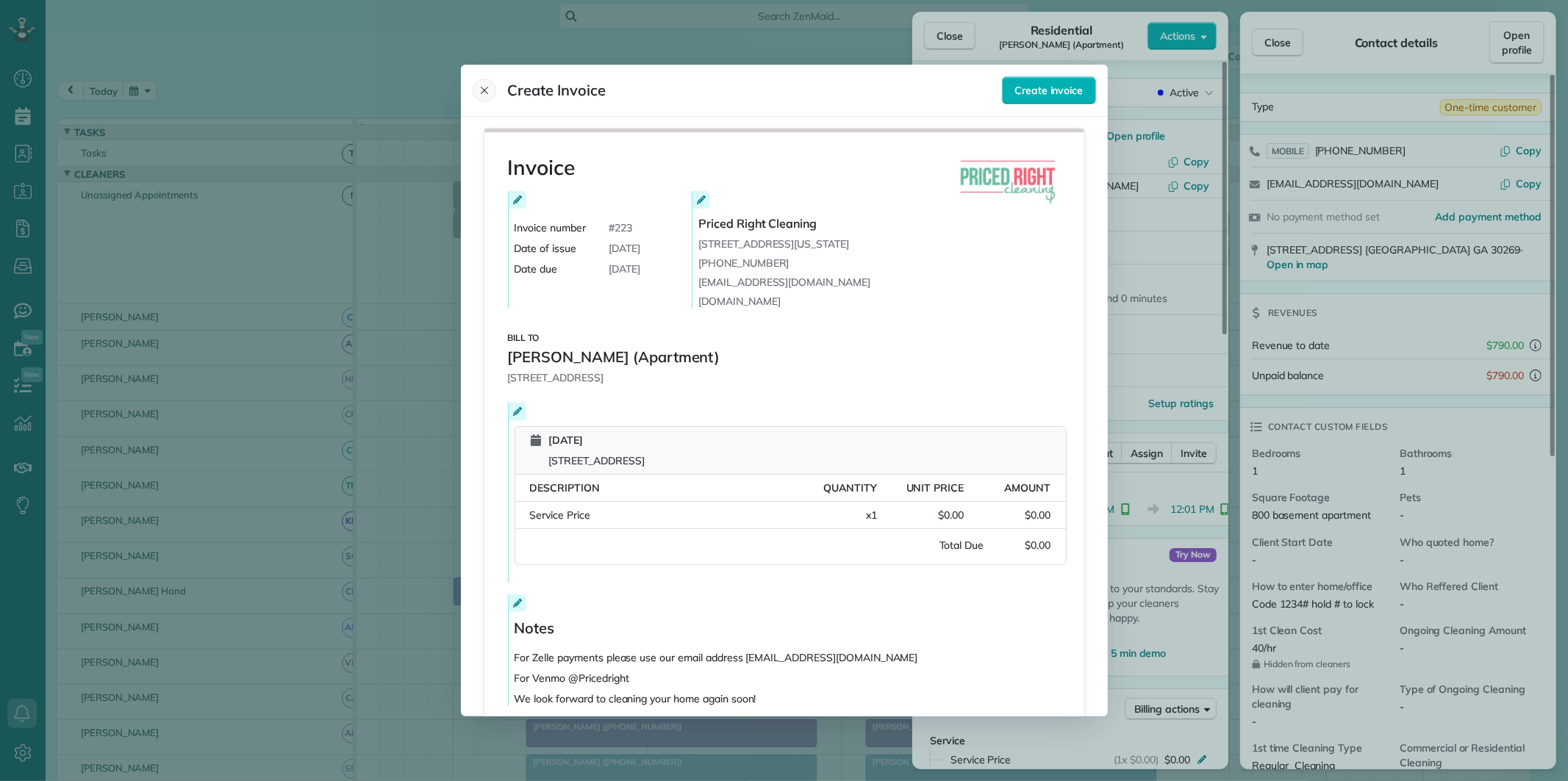
click at [486, 86] on icon "Close" at bounding box center [485, 91] width 12 height 12
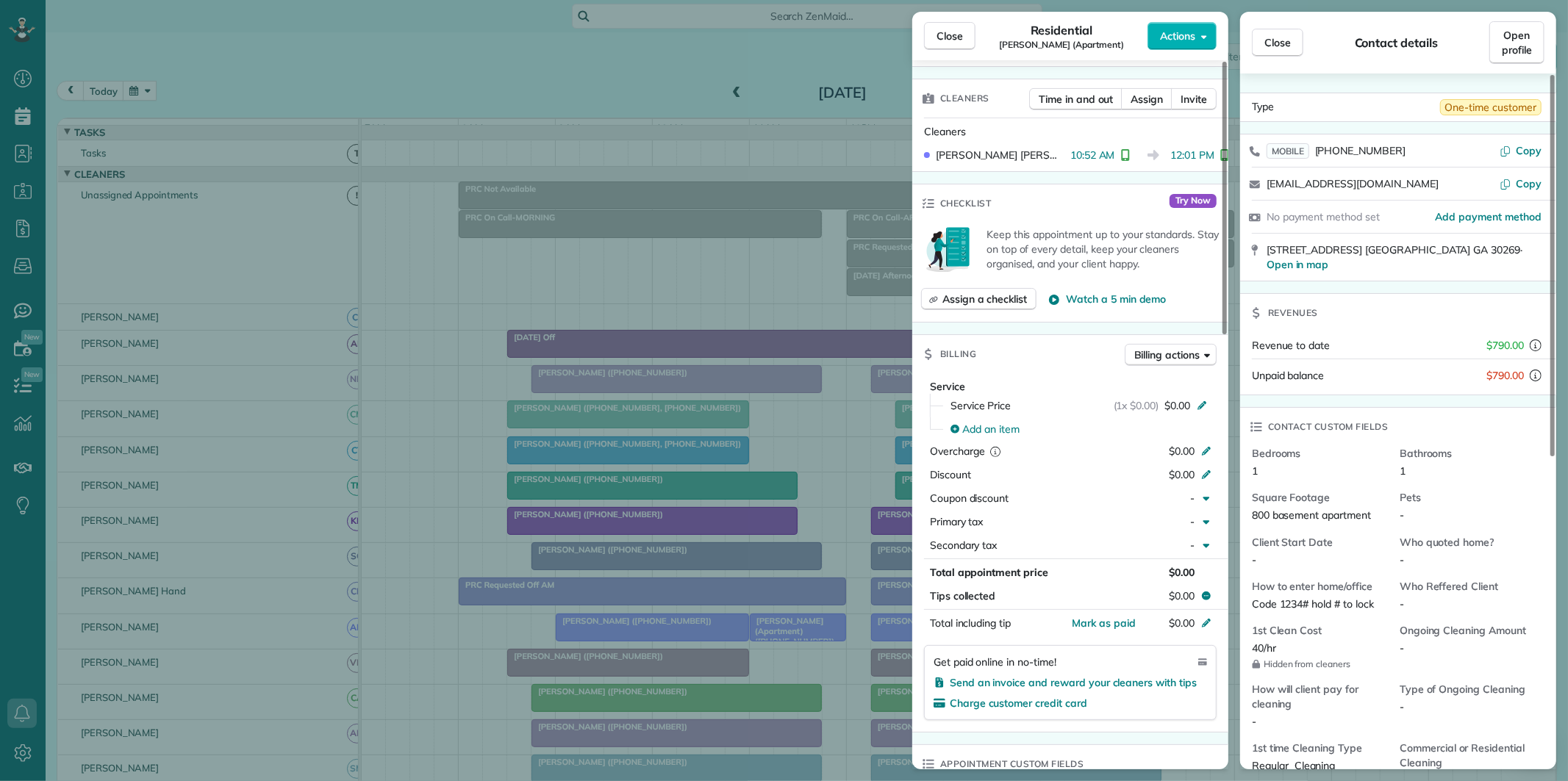
scroll to position [408, 0]
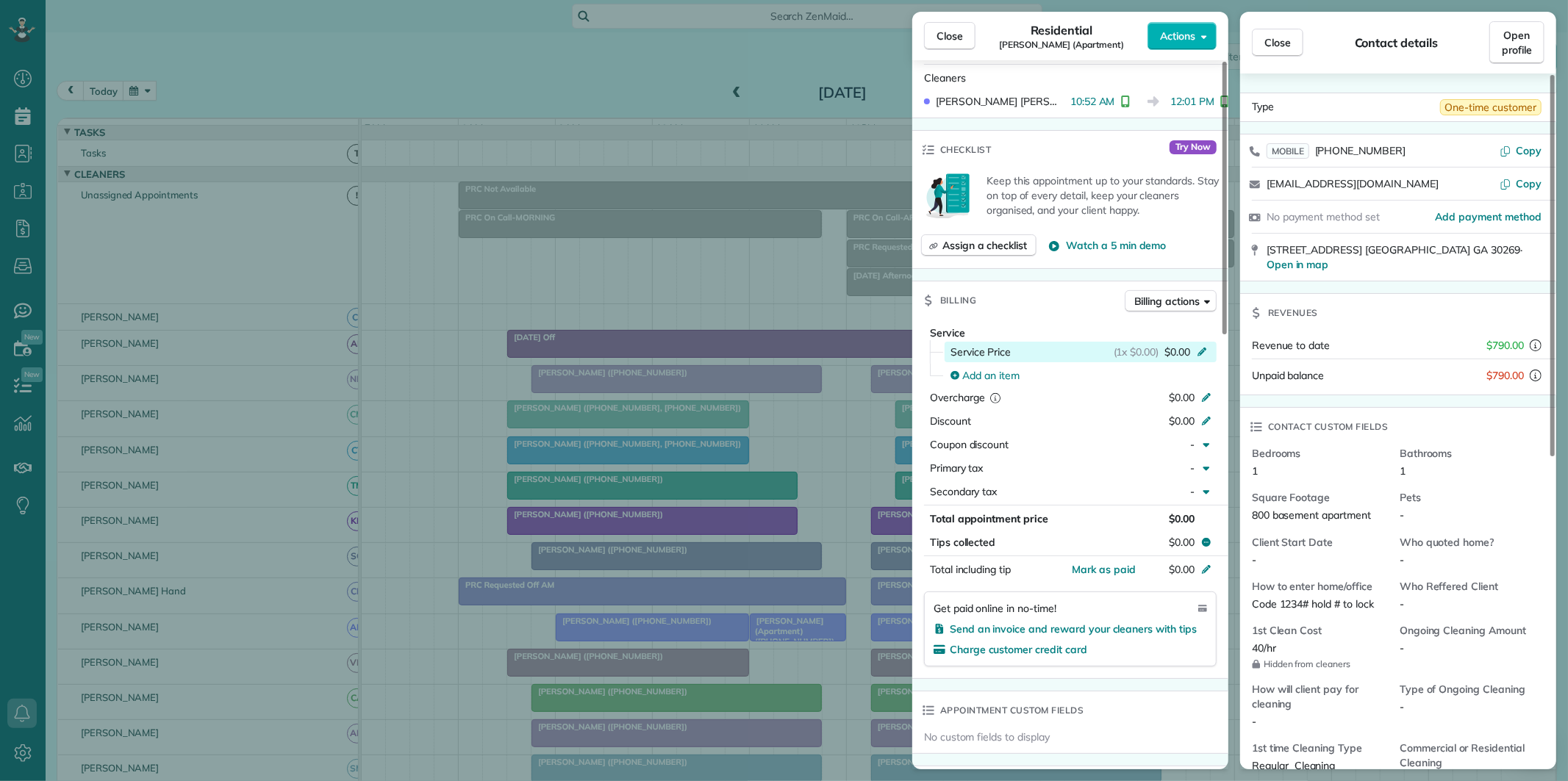
click at [1206, 348] on icon at bounding box center [1201, 351] width 9 height 9
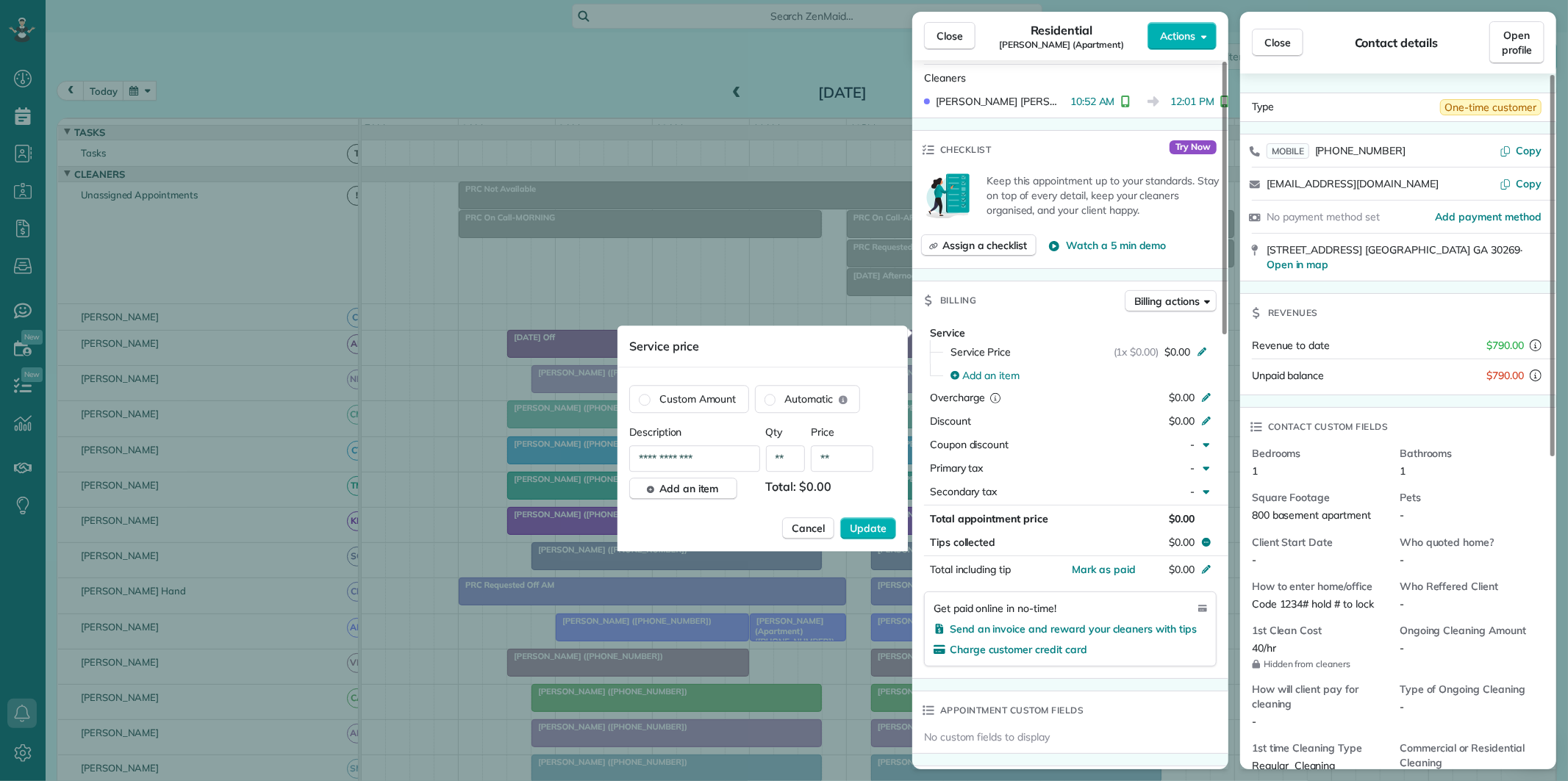
click at [826, 456] on input "**" at bounding box center [842, 459] width 63 height 27
type input "***"
drag, startPoint x: 713, startPoint y: 457, endPoint x: 635, endPoint y: 468, distance: 78.8
click at [635, 468] on input "**********" at bounding box center [693, 459] width 130 height 27
type input "*******"
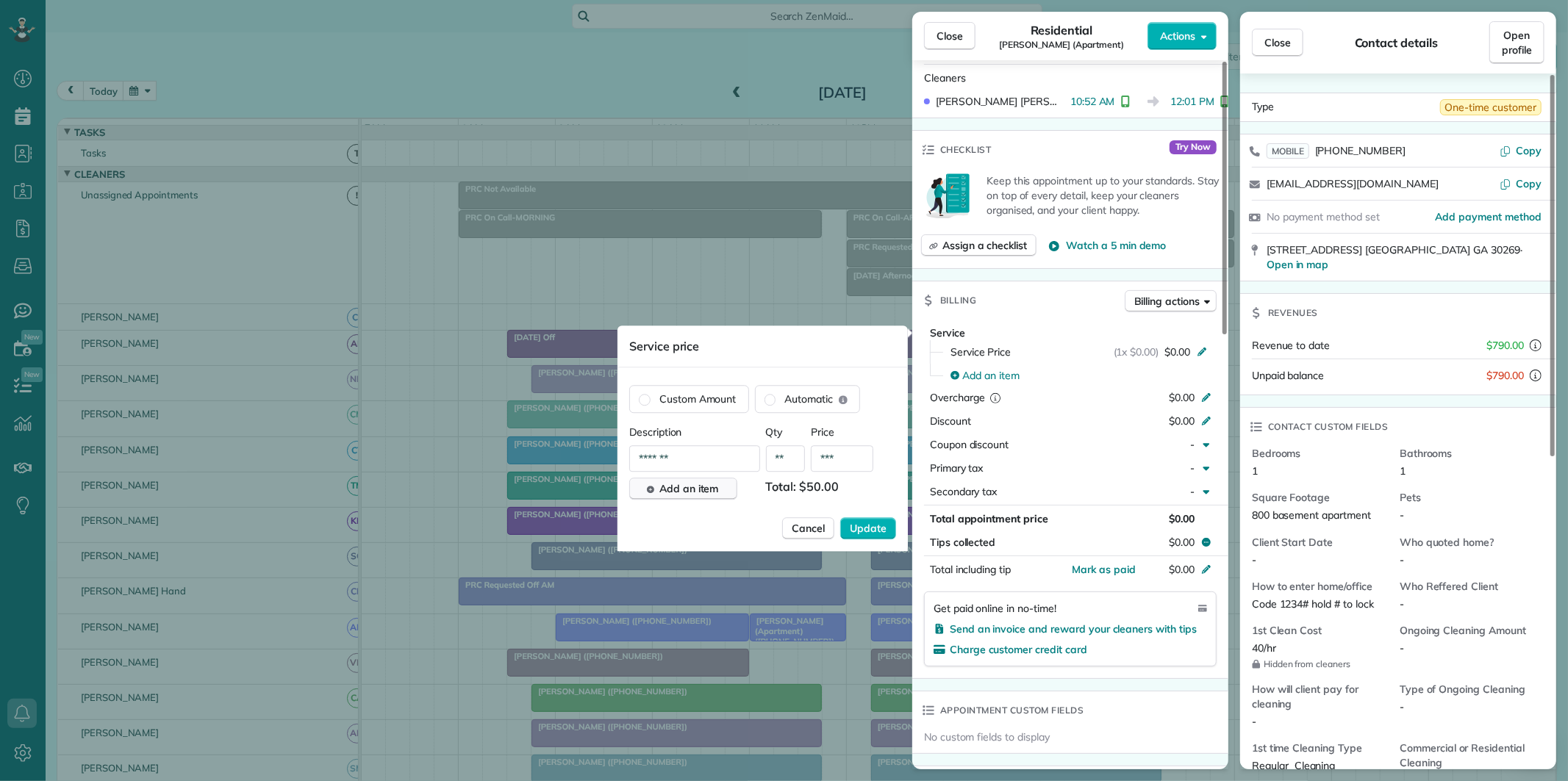
click at [687, 488] on span "Add an item" at bounding box center [689, 488] width 60 height 15
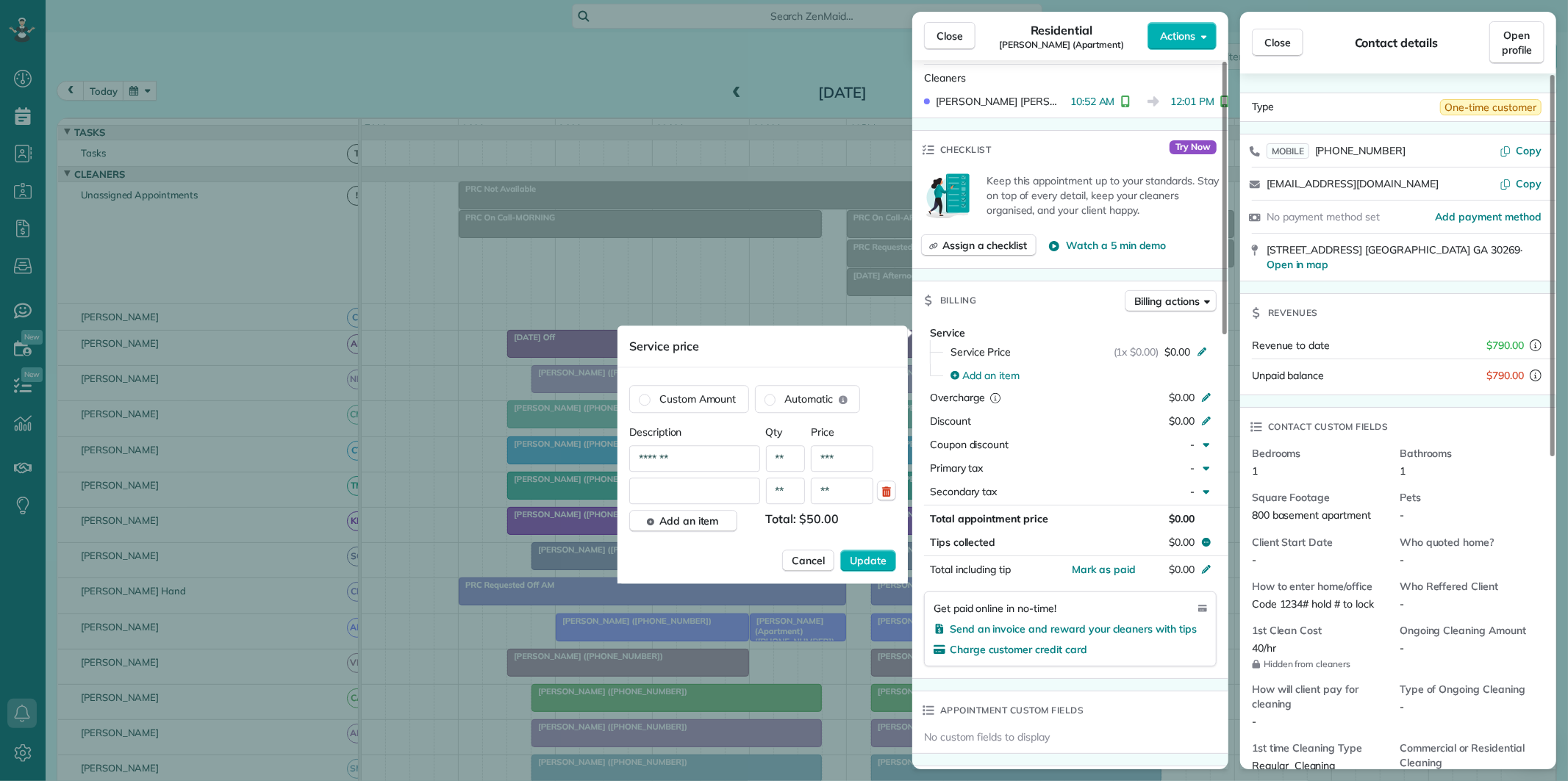
click at [671, 489] on input "text" at bounding box center [693, 490] width 130 height 27
type input "*******"
click at [825, 490] on input "**" at bounding box center [842, 490] width 63 height 27
type input "***"
click at [702, 523] on span "Add an item" at bounding box center [689, 520] width 60 height 15
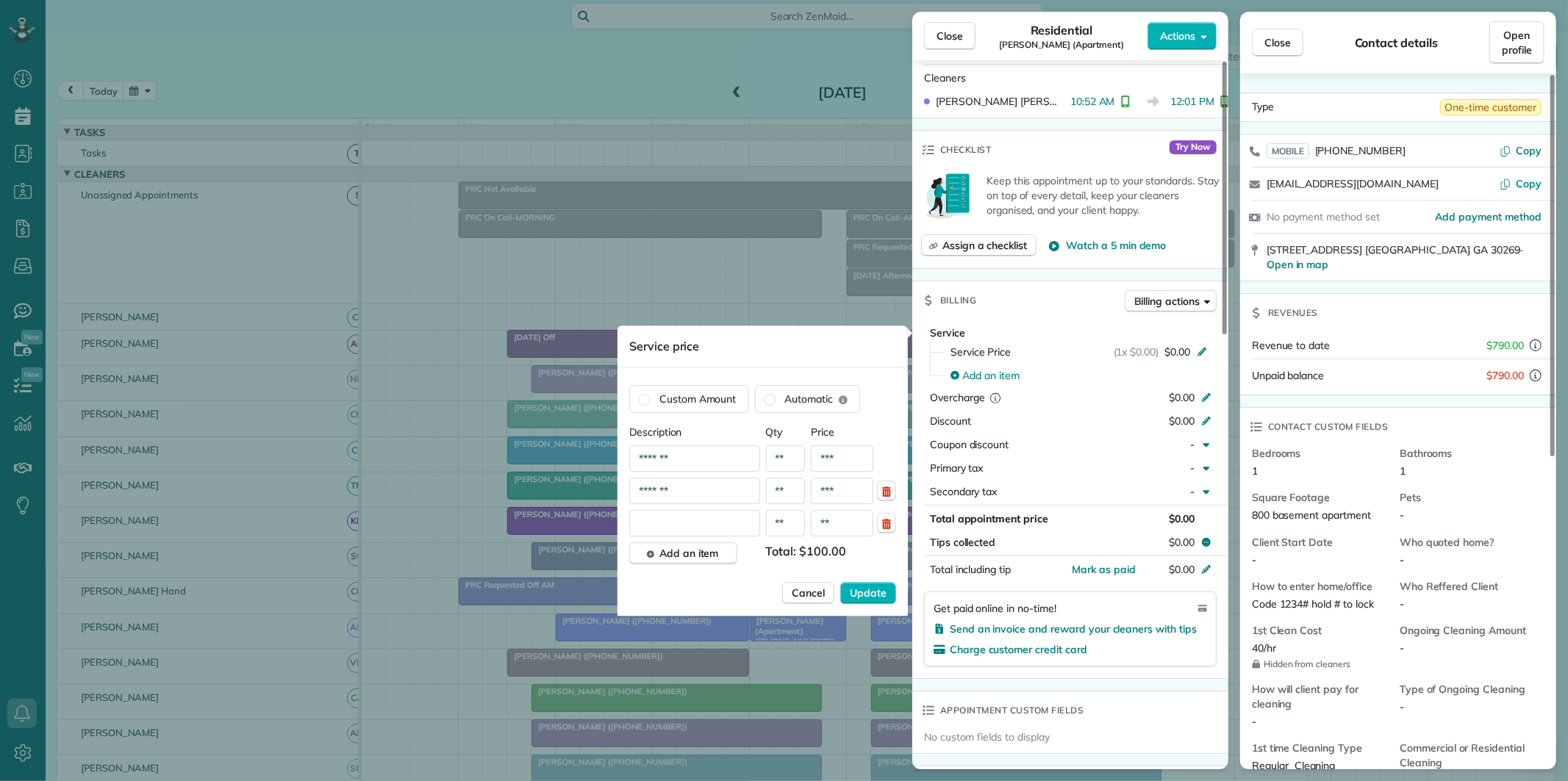
click at [677, 524] on input "text" at bounding box center [693, 523] width 130 height 27
type input "*******"
drag, startPoint x: 824, startPoint y: 519, endPoint x: 846, endPoint y: 524, distance: 22.6
click at [825, 519] on input "**" at bounding box center [842, 523] width 63 height 27
type input "***"
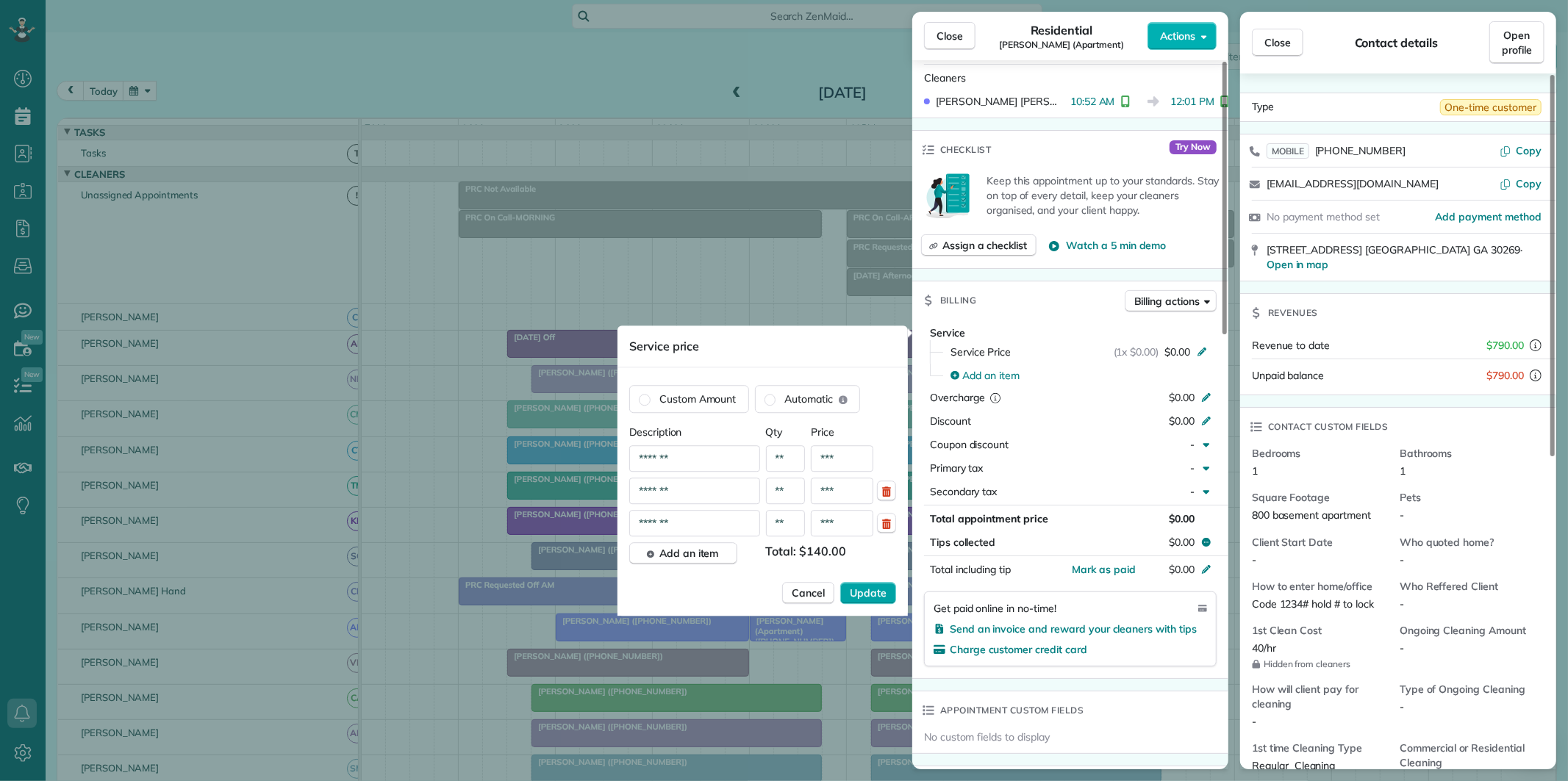
click at [866, 592] on span "Update" at bounding box center [868, 593] width 37 height 15
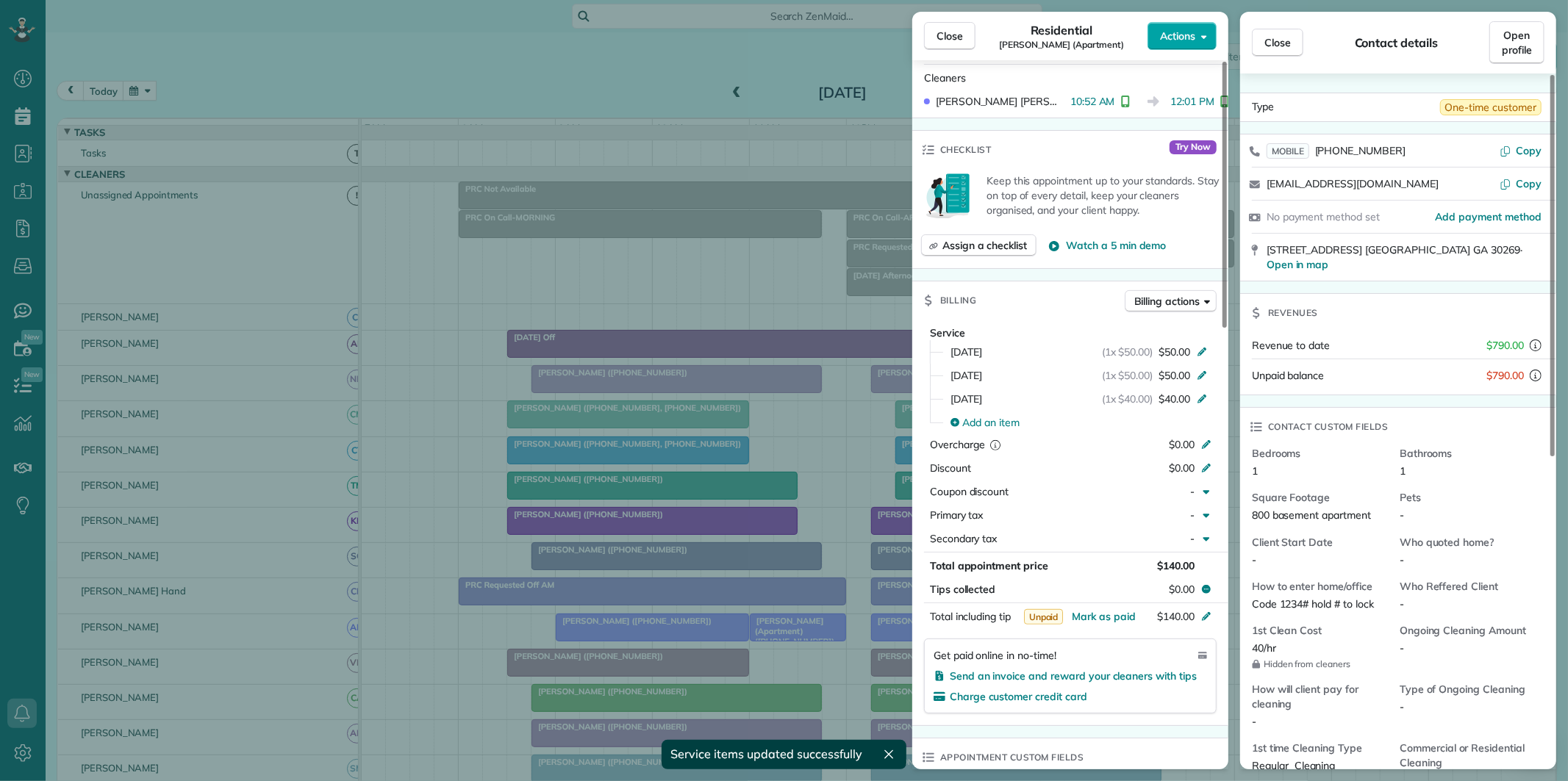
click at [1189, 38] on span "Actions" at bounding box center [1177, 36] width 35 height 15
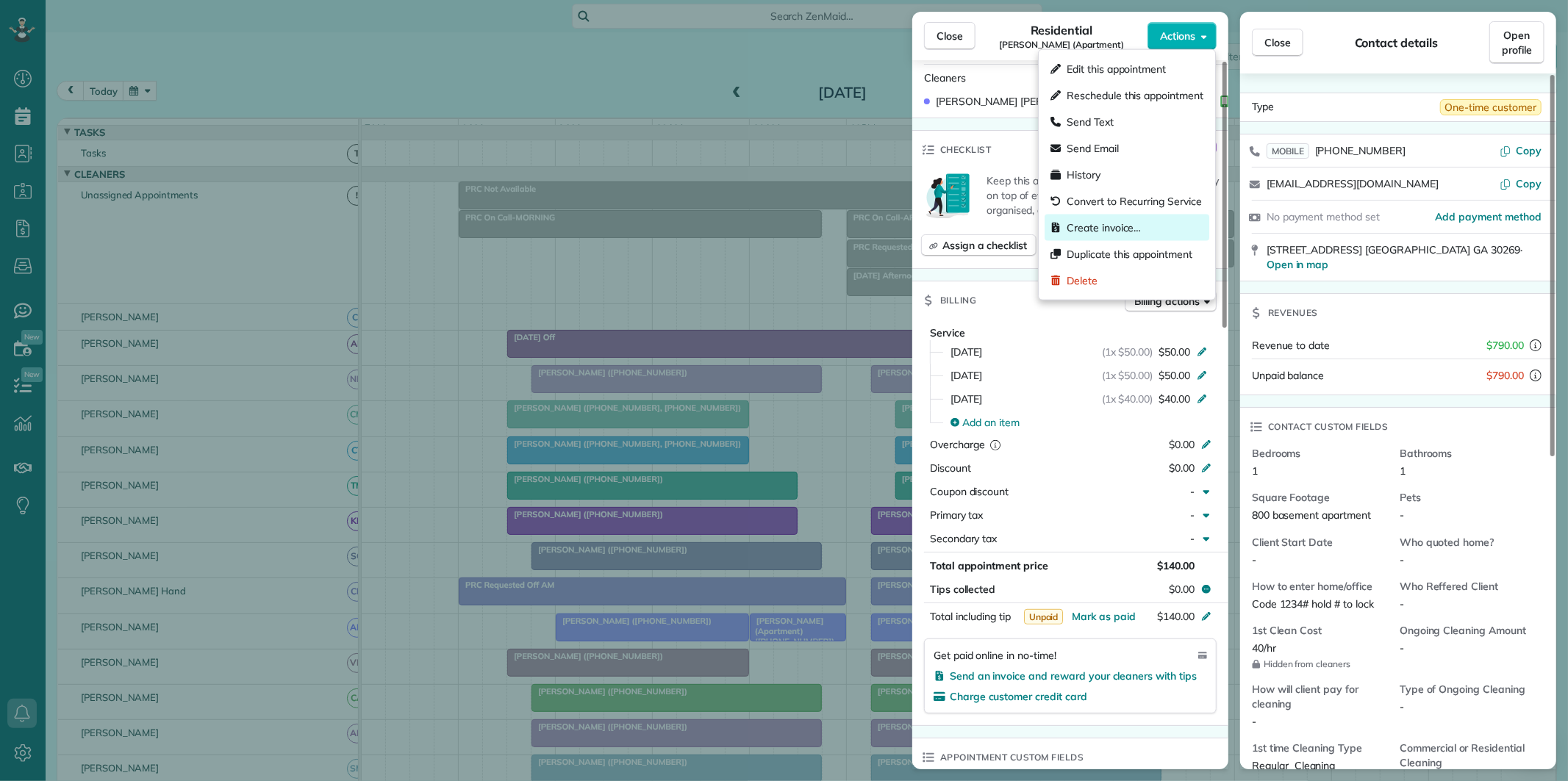
click at [1091, 229] on span "Create invoice…" at bounding box center [1103, 228] width 75 height 15
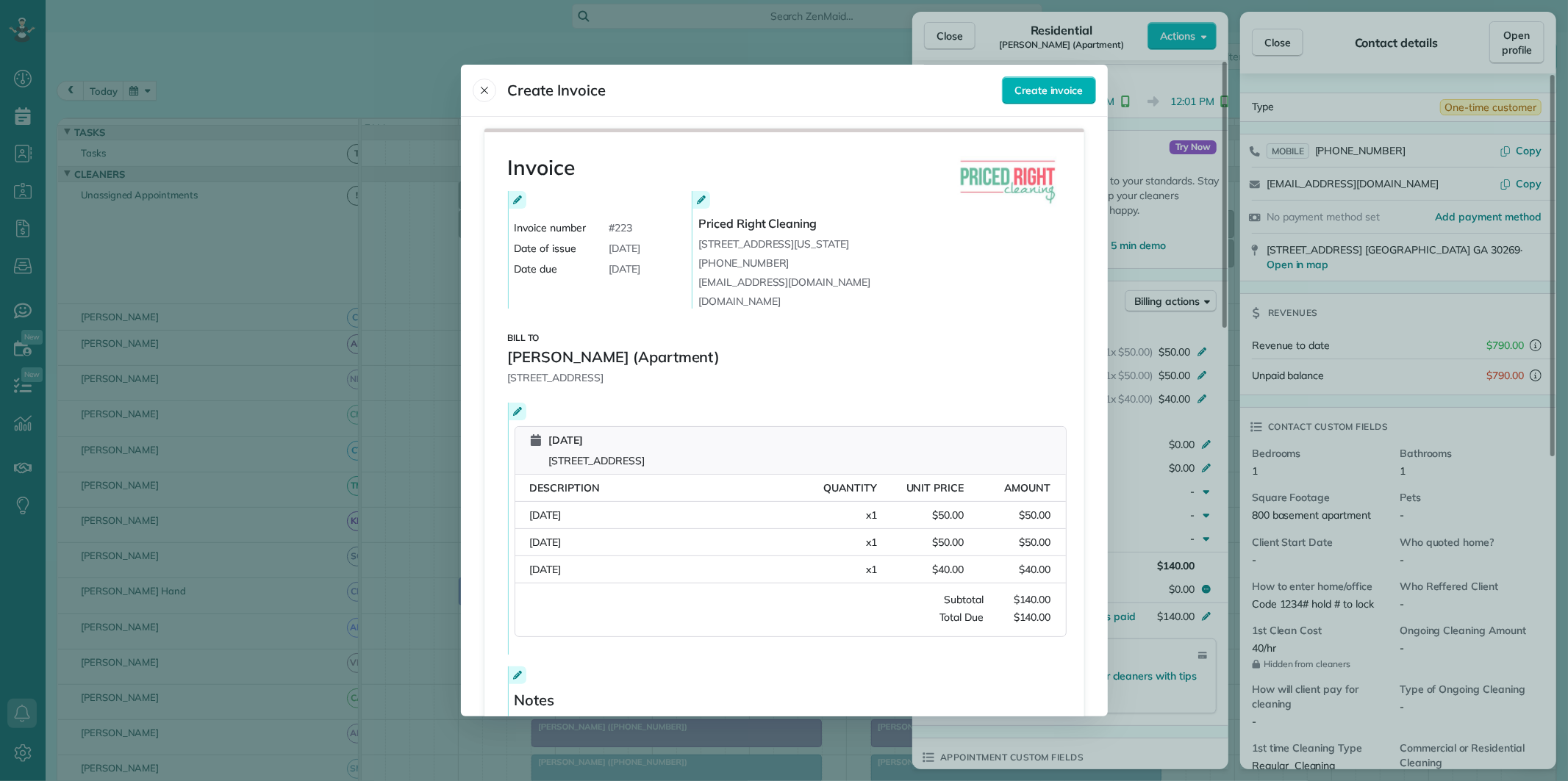
scroll to position [165, 0]
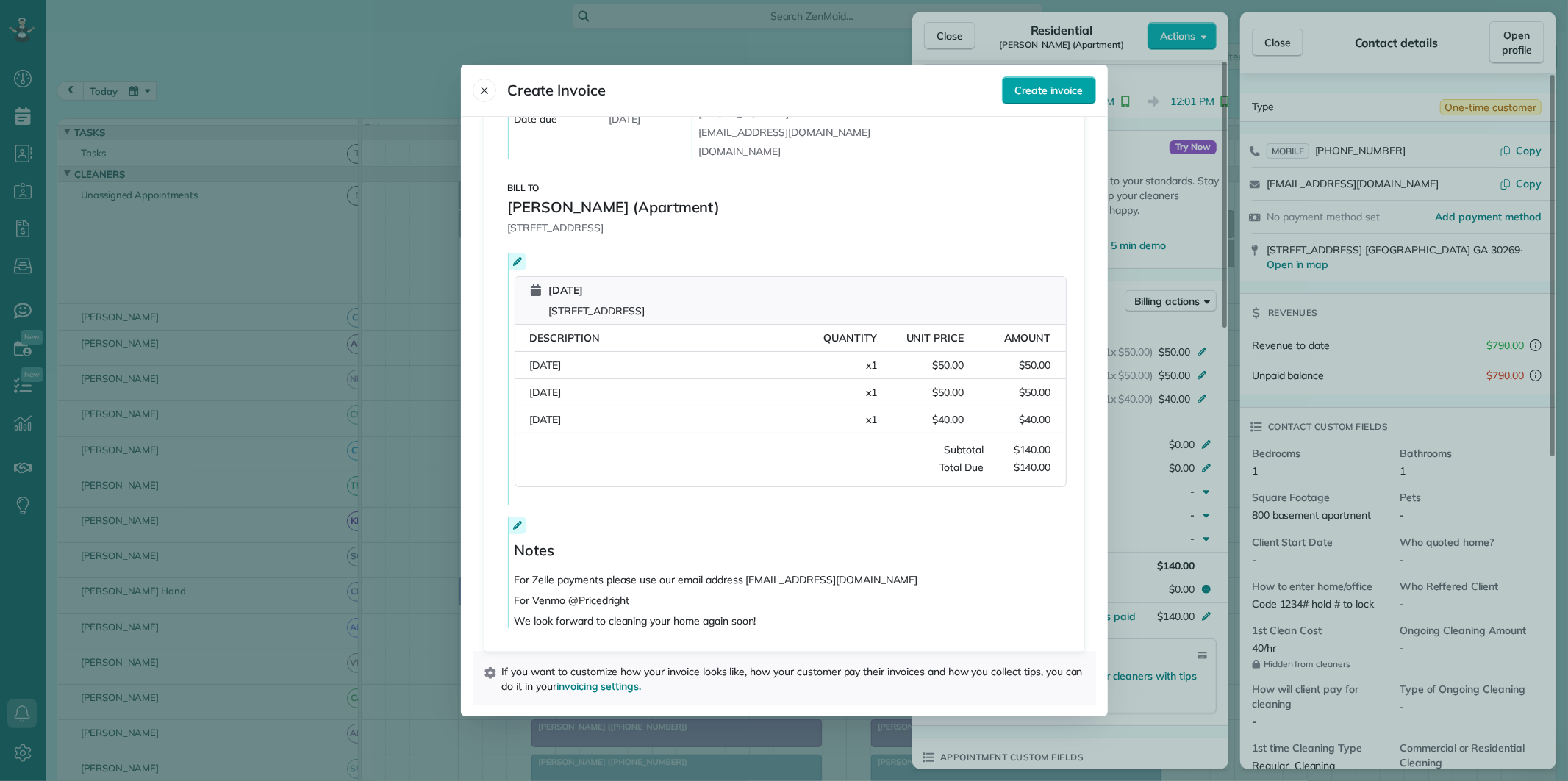
click at [1042, 91] on span "Create invoice" at bounding box center [1048, 90] width 69 height 15
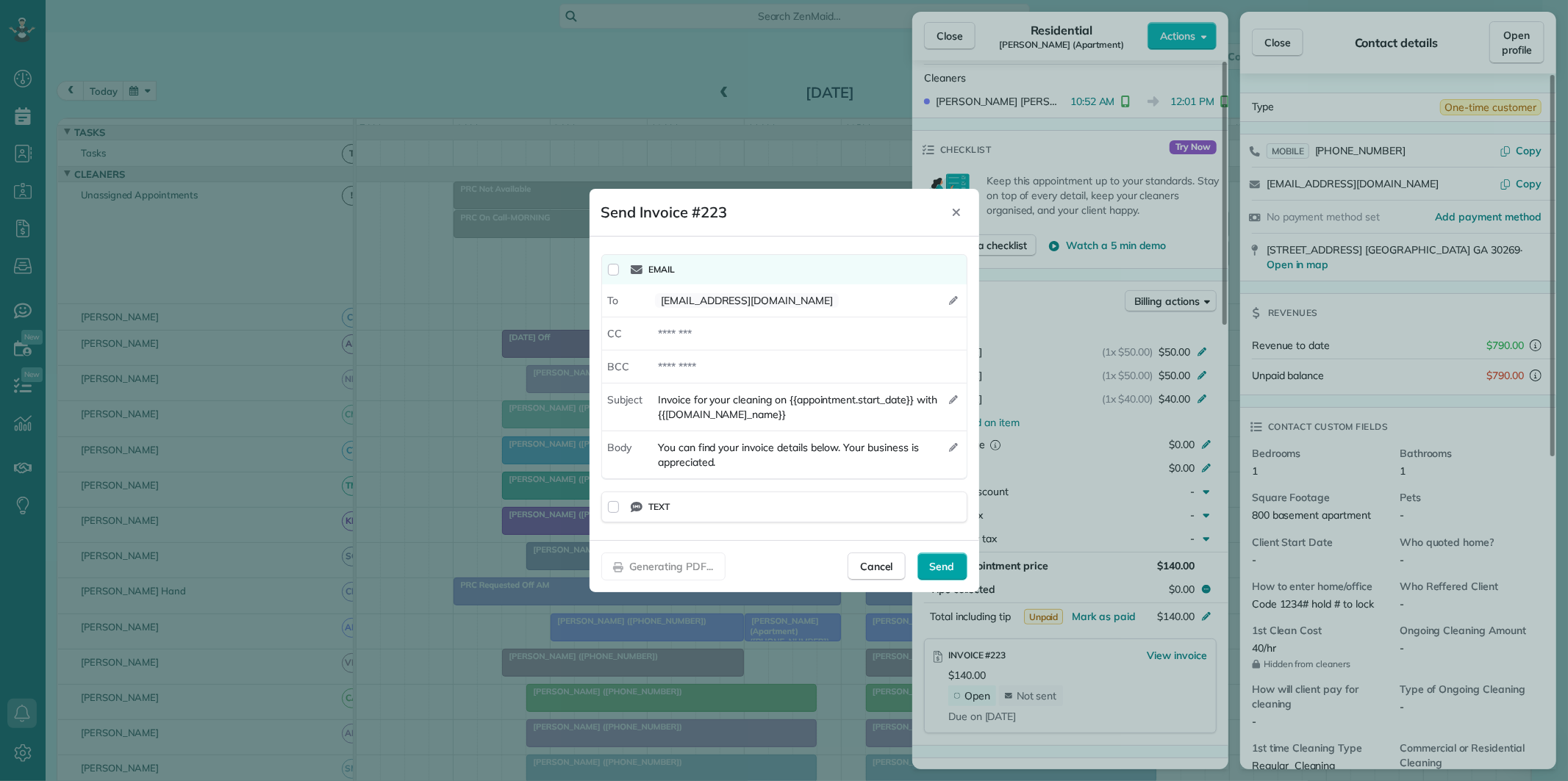
click at [948, 561] on span "Send" at bounding box center [942, 566] width 25 height 15
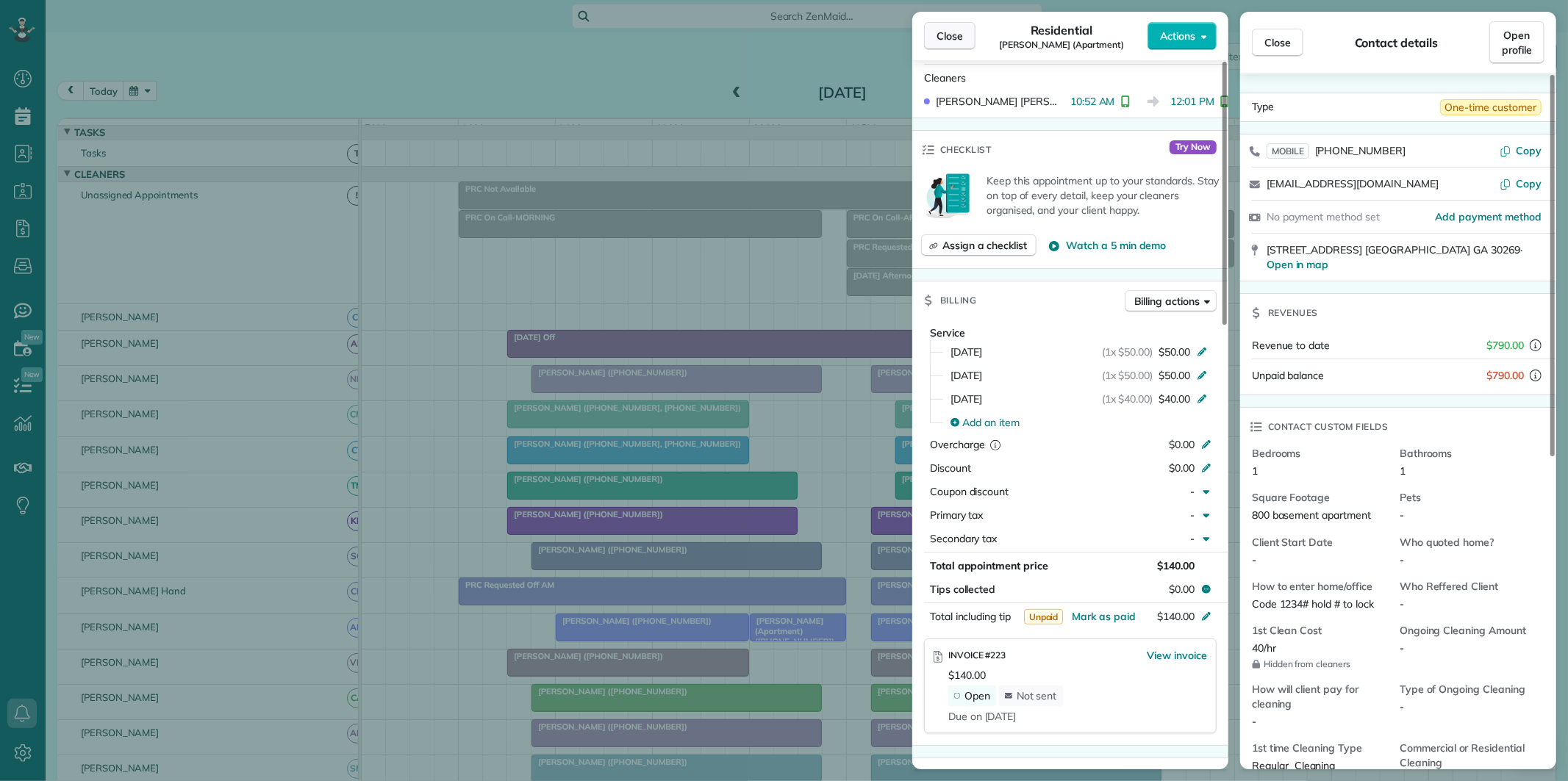
click at [950, 35] on span "Close" at bounding box center [949, 36] width 27 height 15
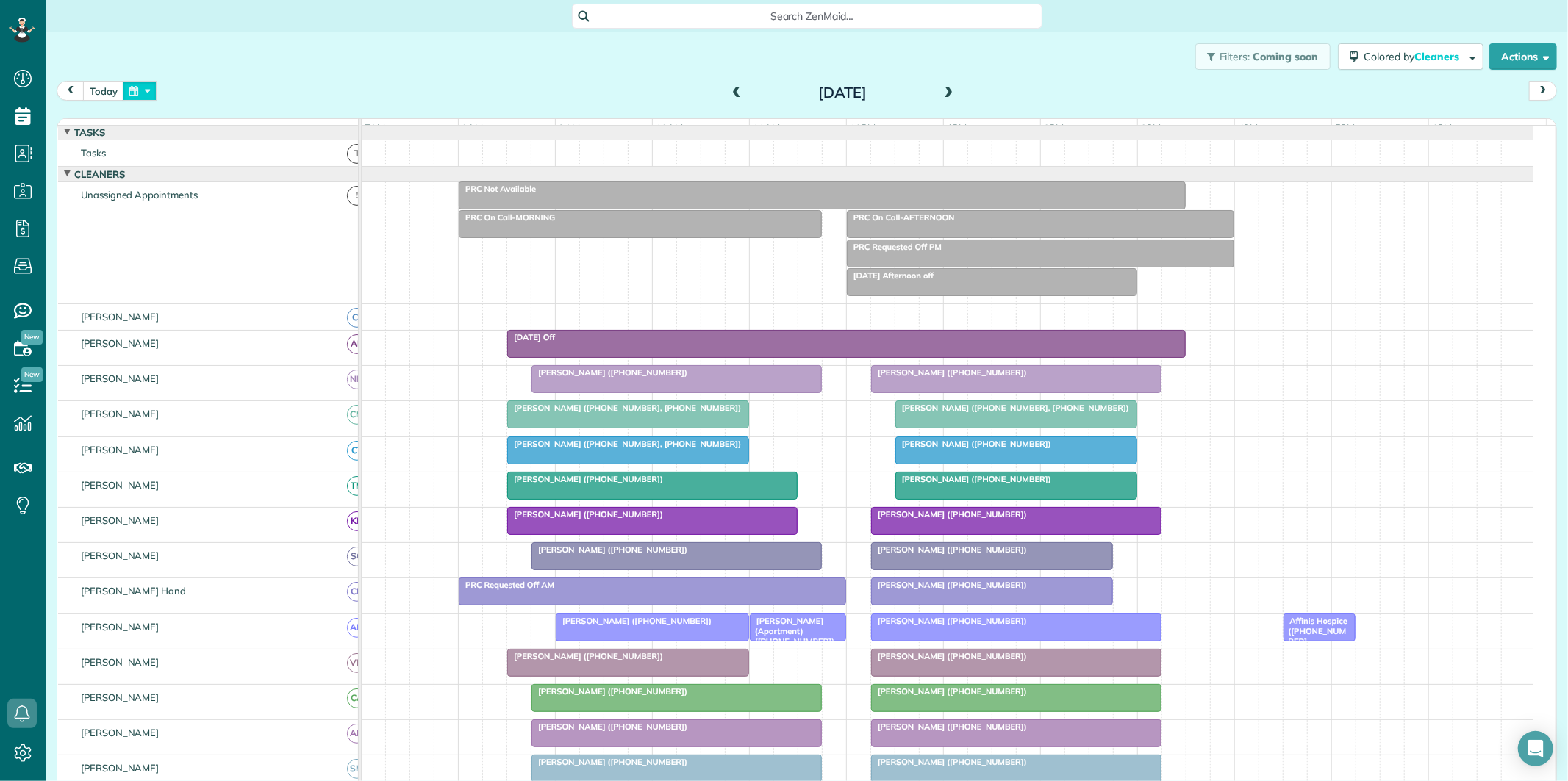
click at [140, 89] on button "button" at bounding box center [139, 91] width 34 height 20
click at [268, 204] on link "21" at bounding box center [271, 213] width 24 height 24
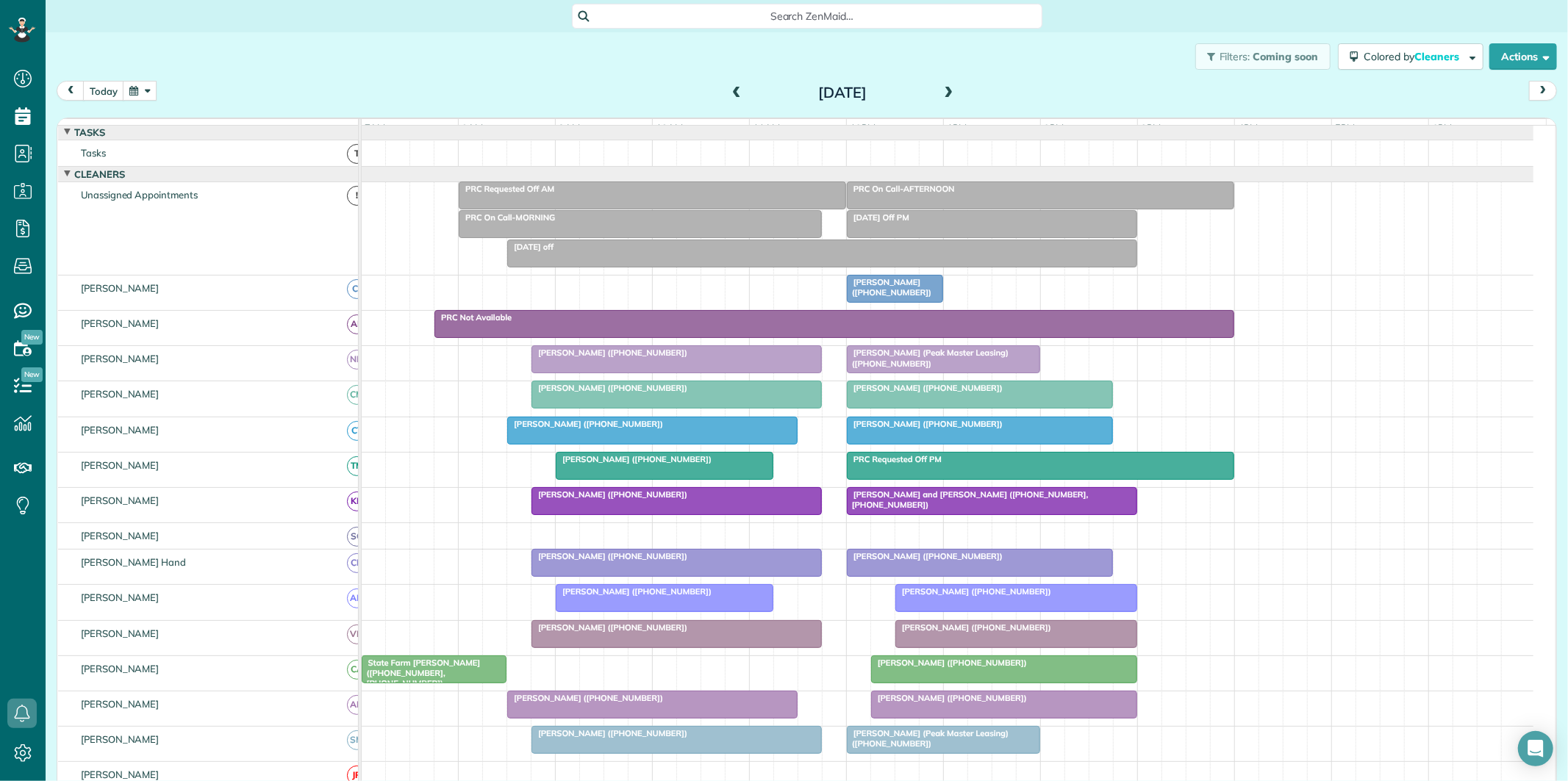
click at [1026, 683] on div at bounding box center [1004, 670] width 265 height 27
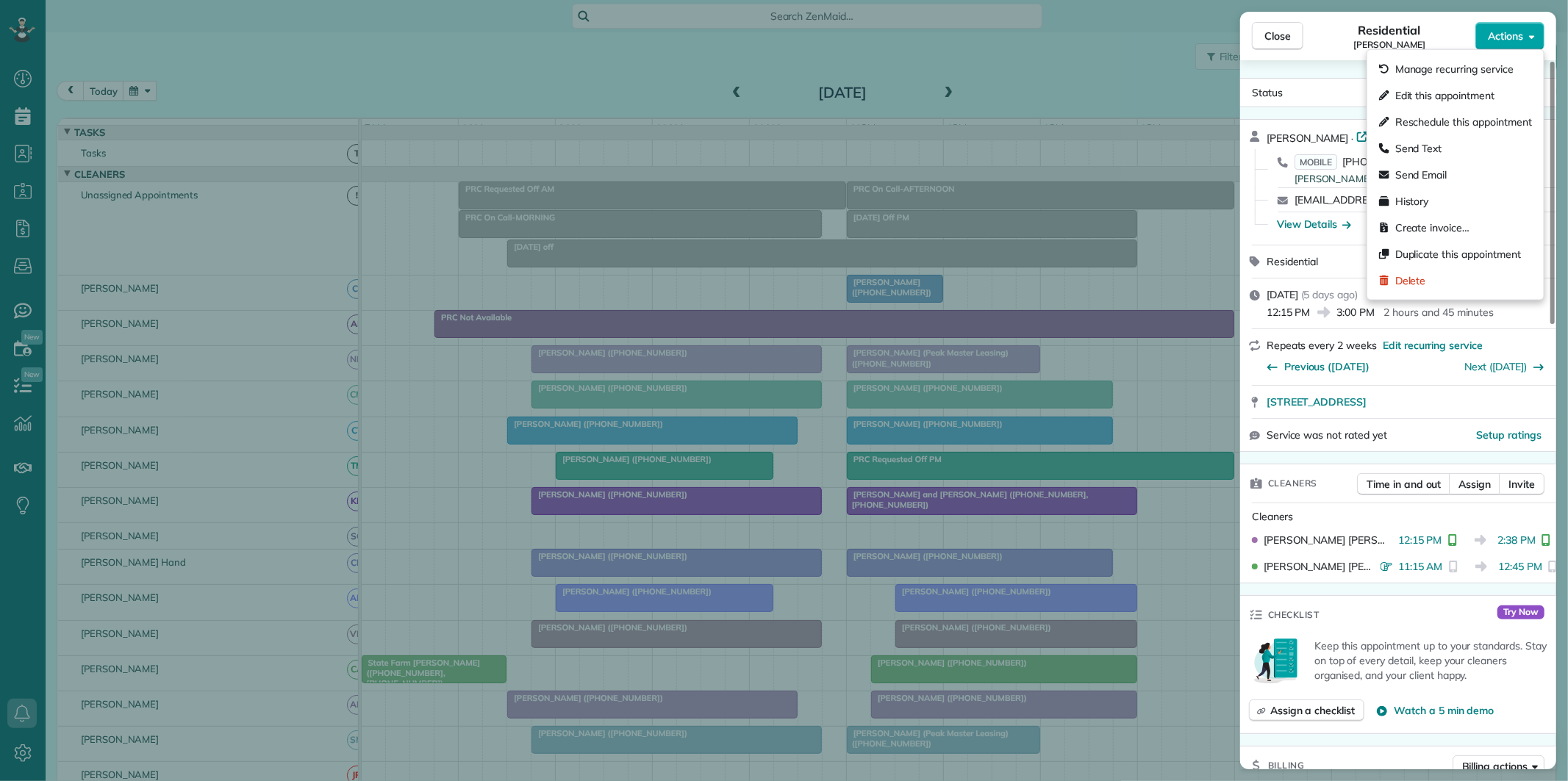
click at [1510, 30] on span "Actions" at bounding box center [1504, 36] width 35 height 15
click at [1434, 232] on span "Create invoice…" at bounding box center [1432, 228] width 75 height 15
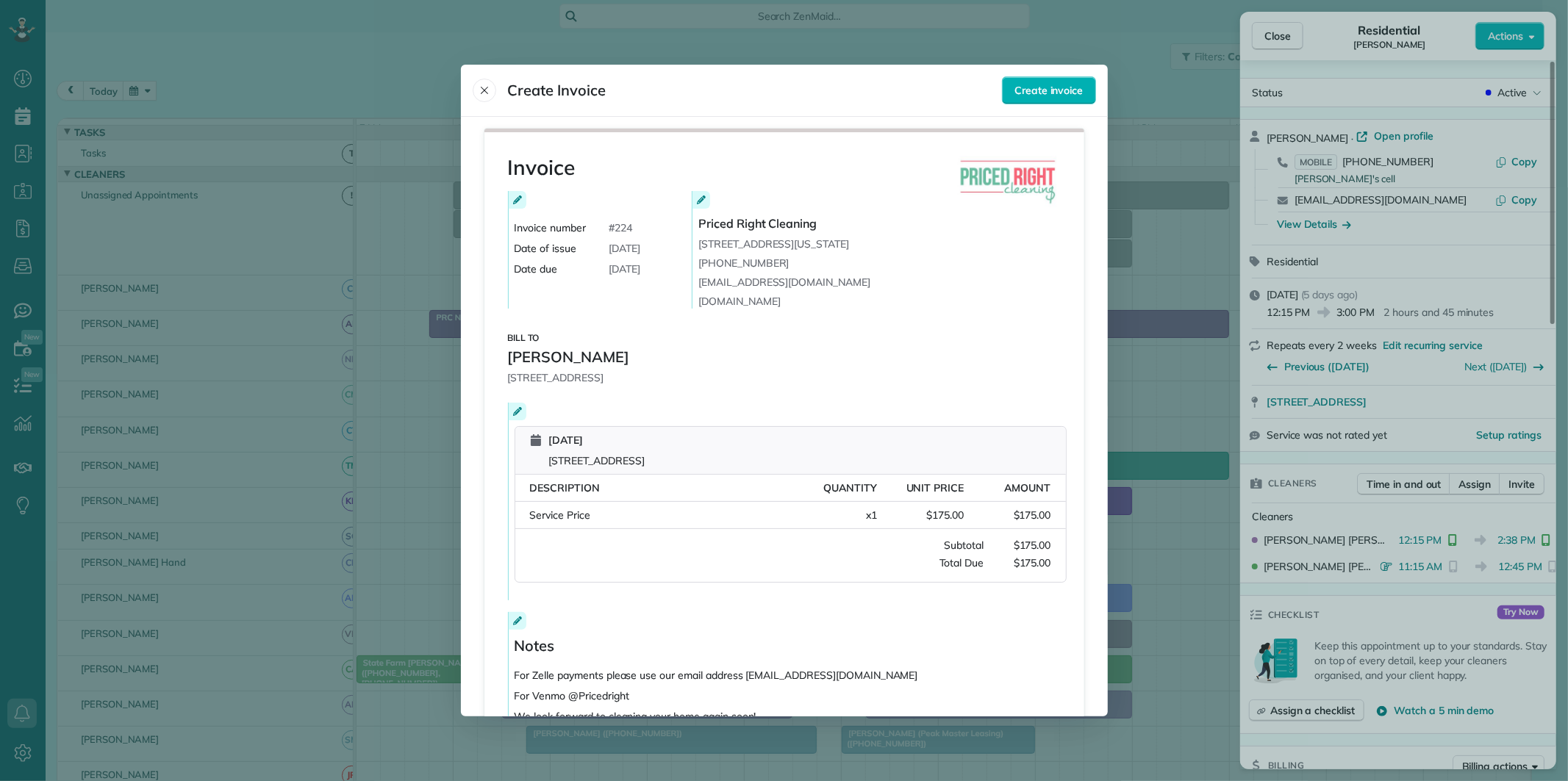
scroll to position [111, 0]
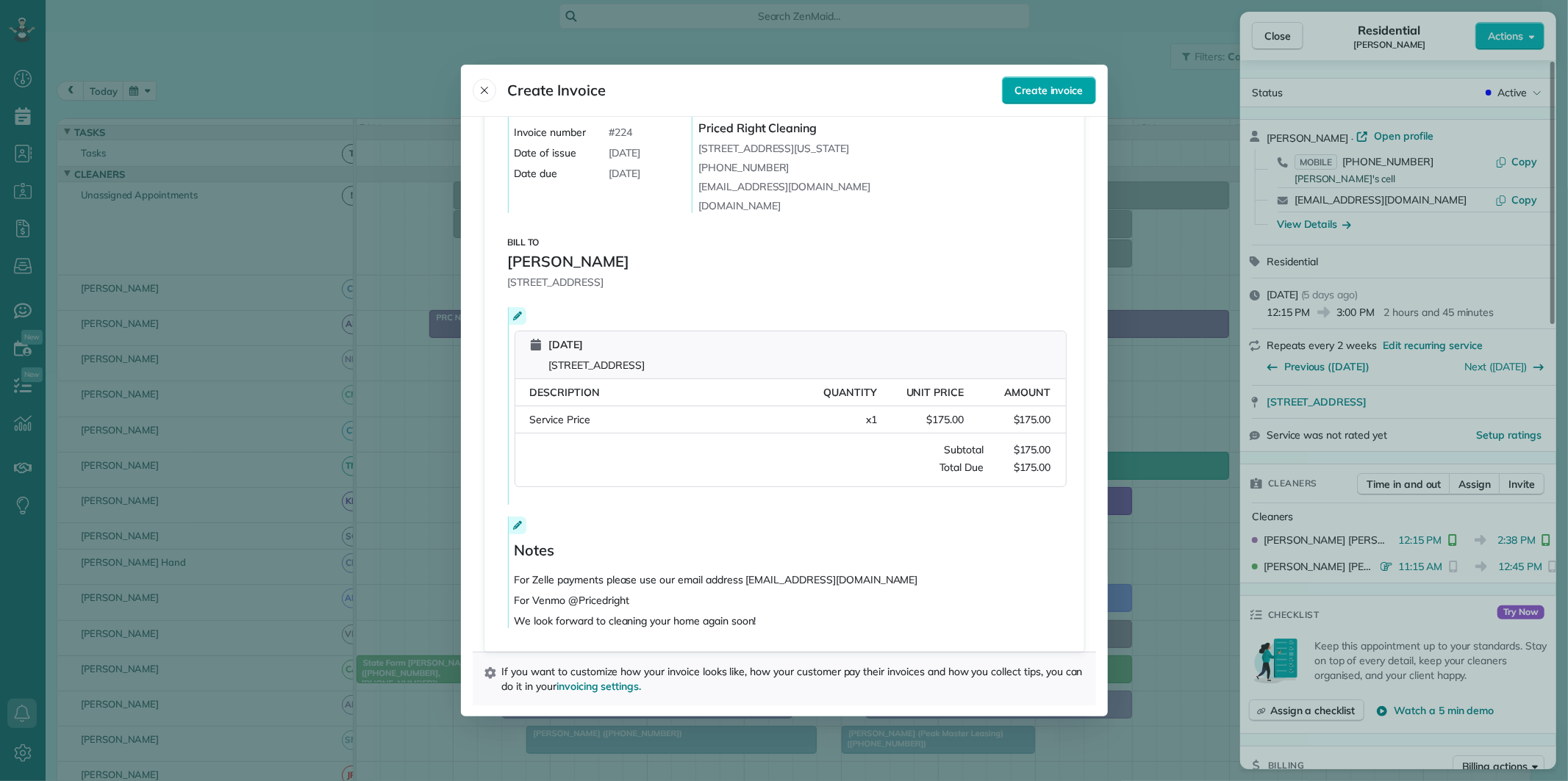
click at [1042, 86] on span "Create invoice" at bounding box center [1048, 90] width 69 height 15
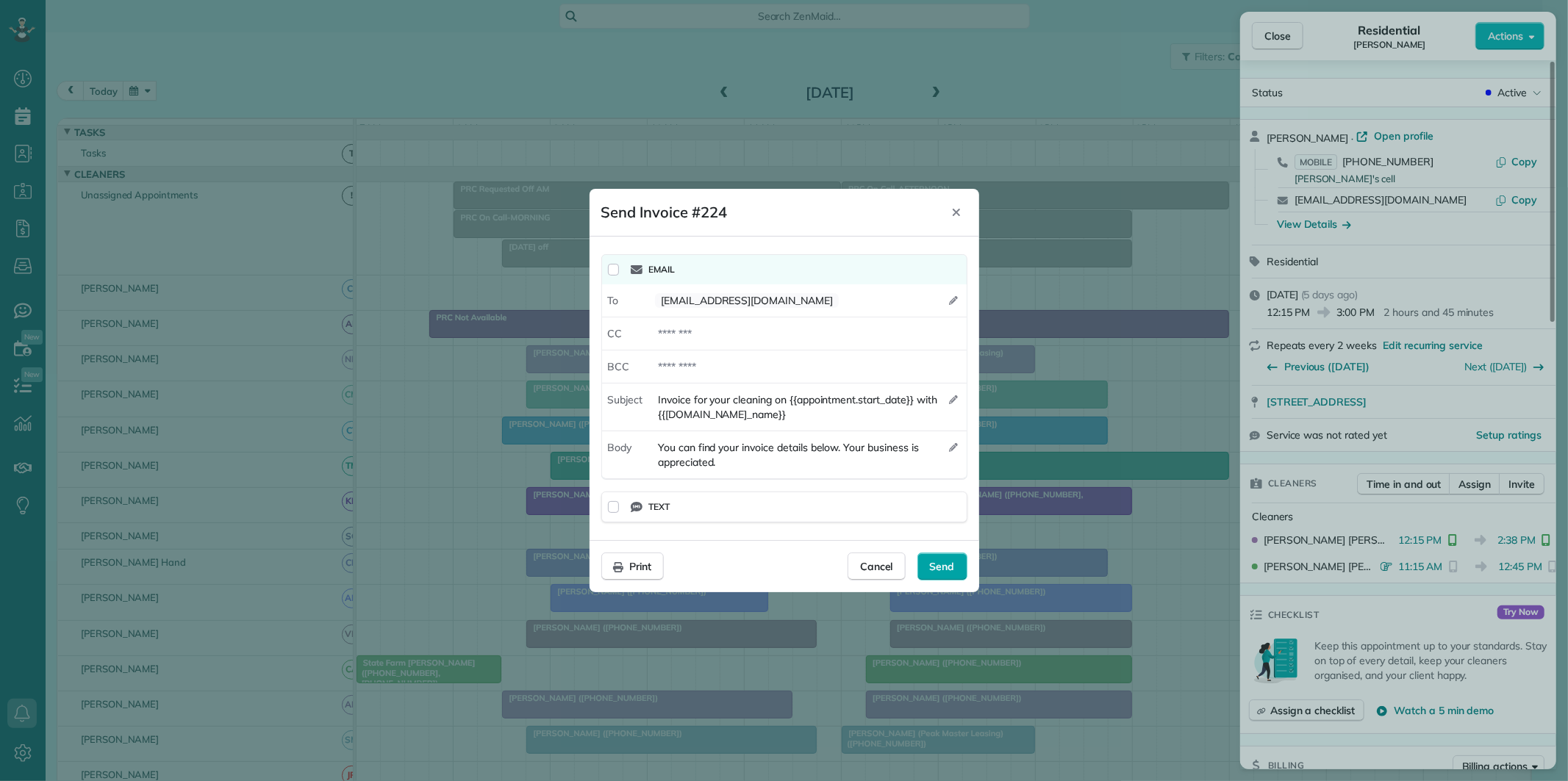
click at [943, 568] on span "Send" at bounding box center [942, 566] width 25 height 15
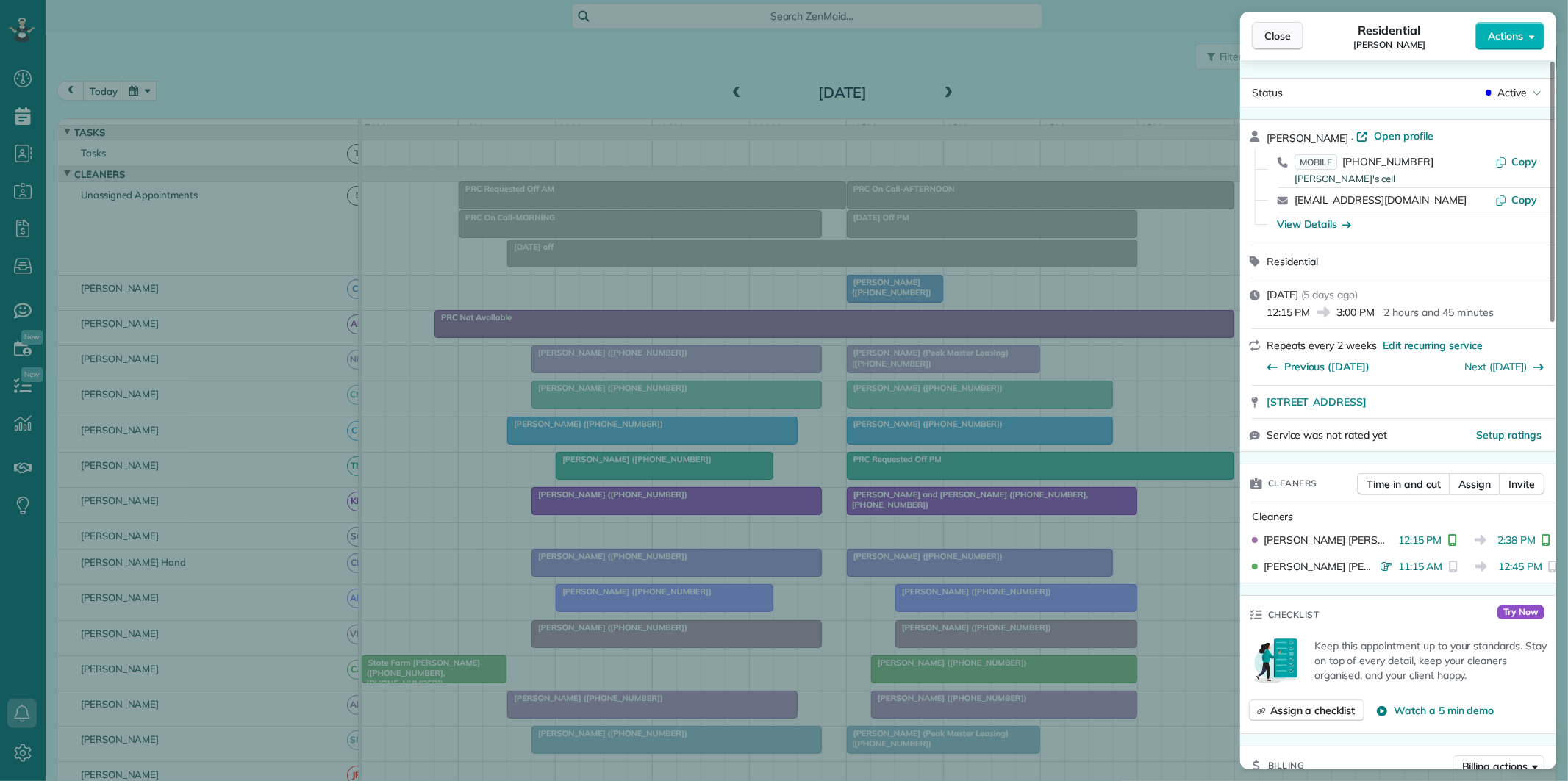
click at [1294, 33] on button "Close" at bounding box center [1277, 36] width 52 height 28
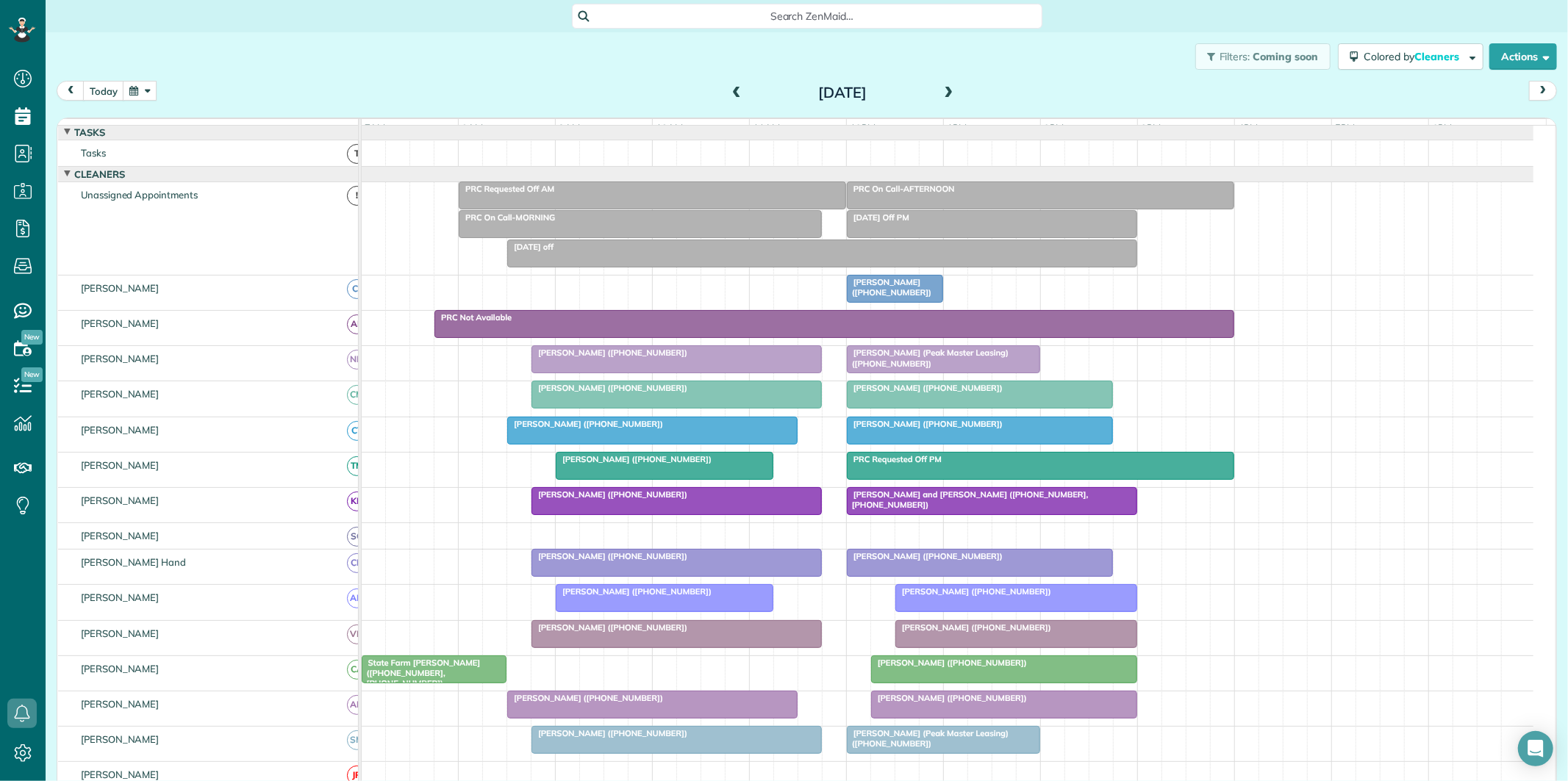
click at [958, 429] on span "[PERSON_NAME] ([PHONE_NUMBER])" at bounding box center [924, 424] width 157 height 10
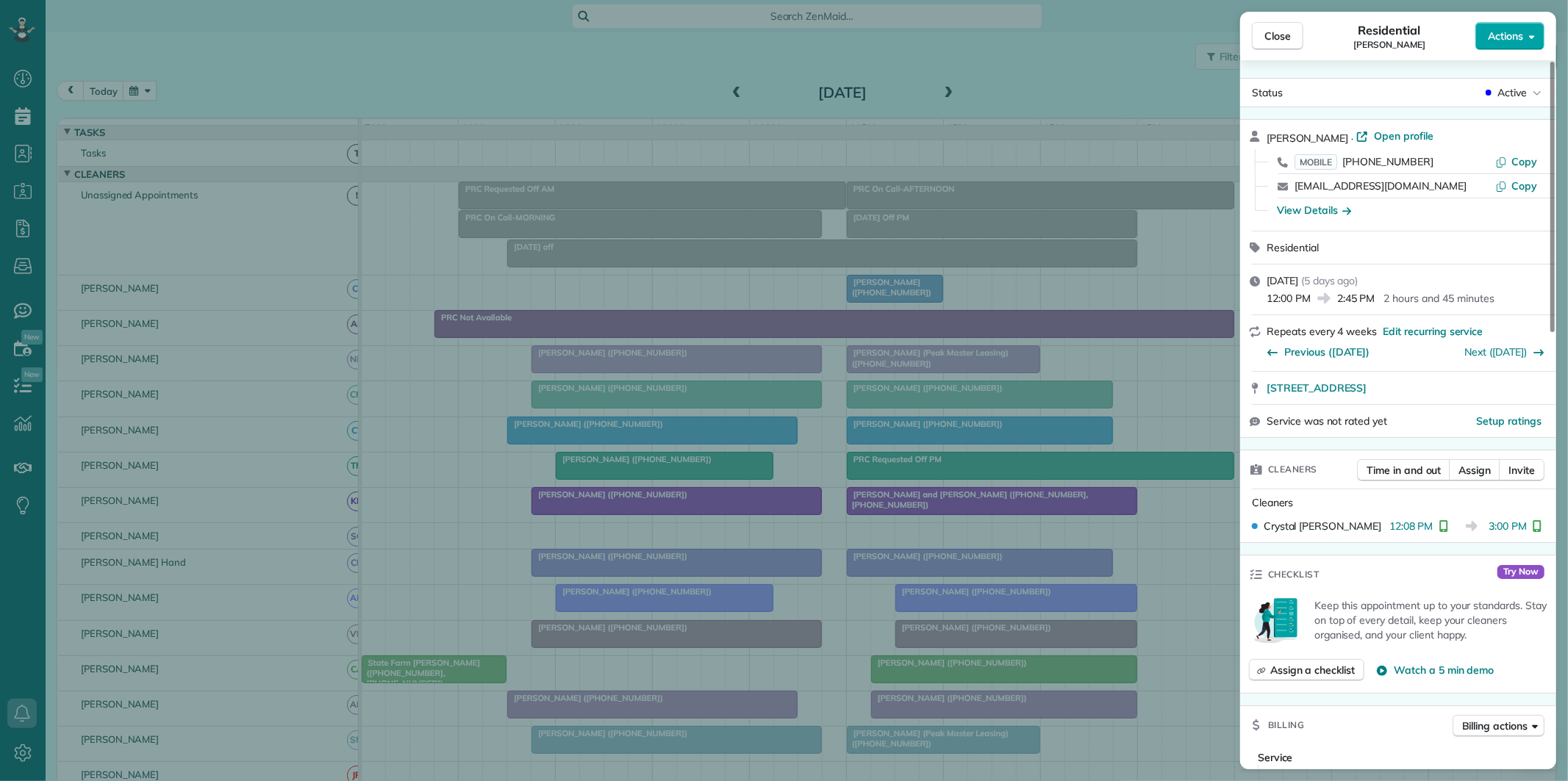
click at [1507, 35] on span "Actions" at bounding box center [1504, 36] width 35 height 15
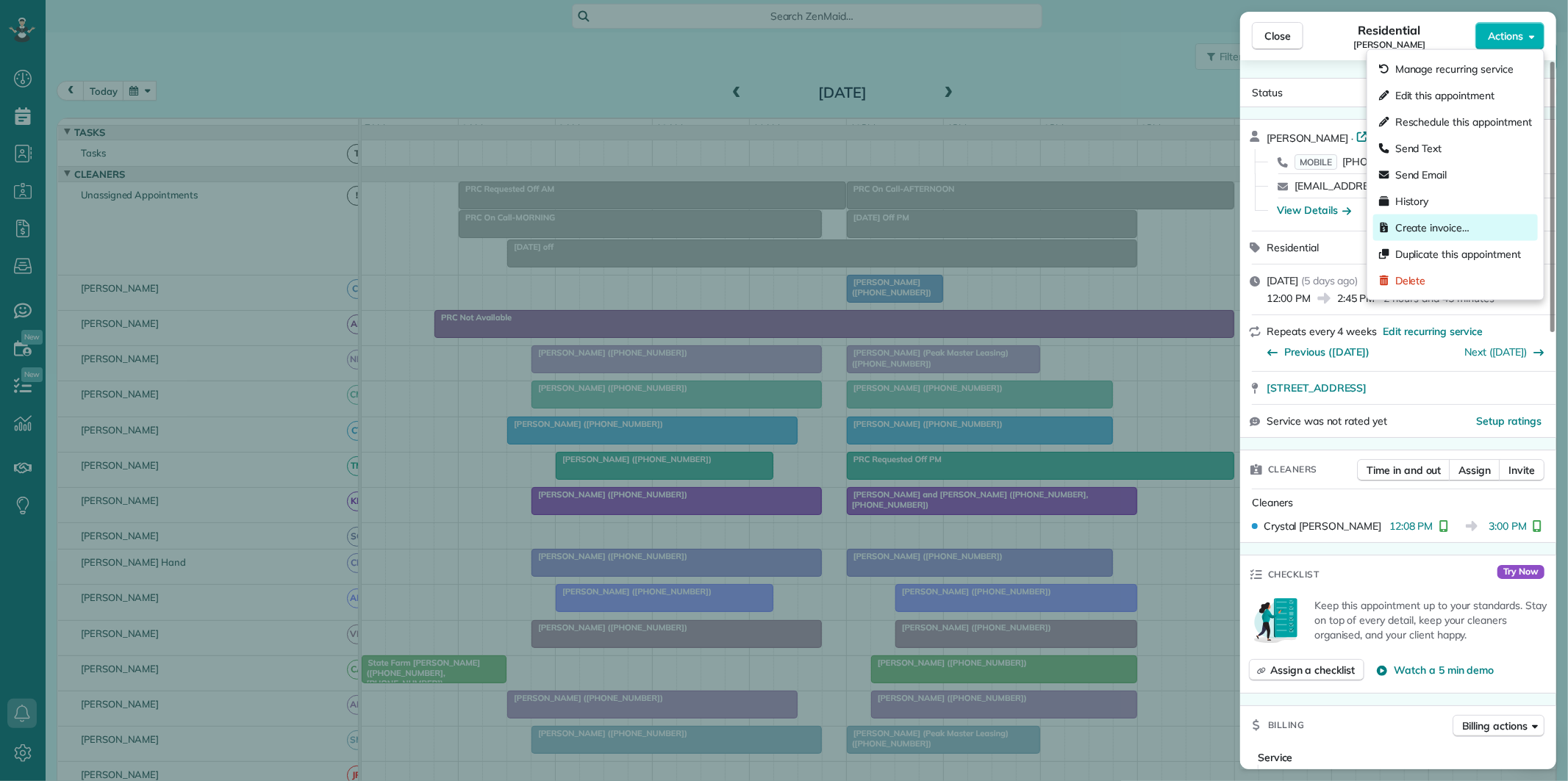
click at [1428, 224] on span "Create invoice…" at bounding box center [1432, 228] width 75 height 15
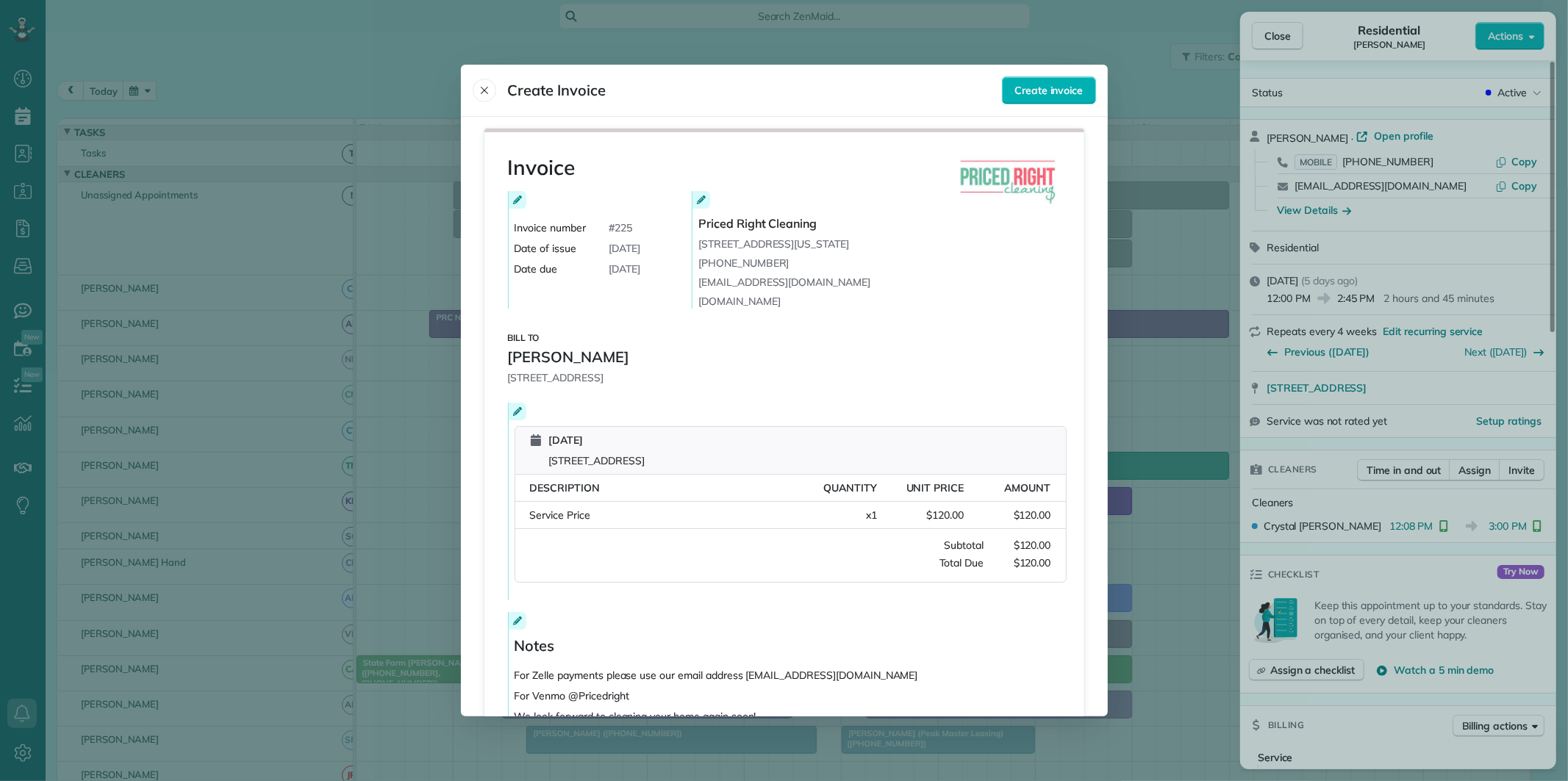
scroll to position [111, 0]
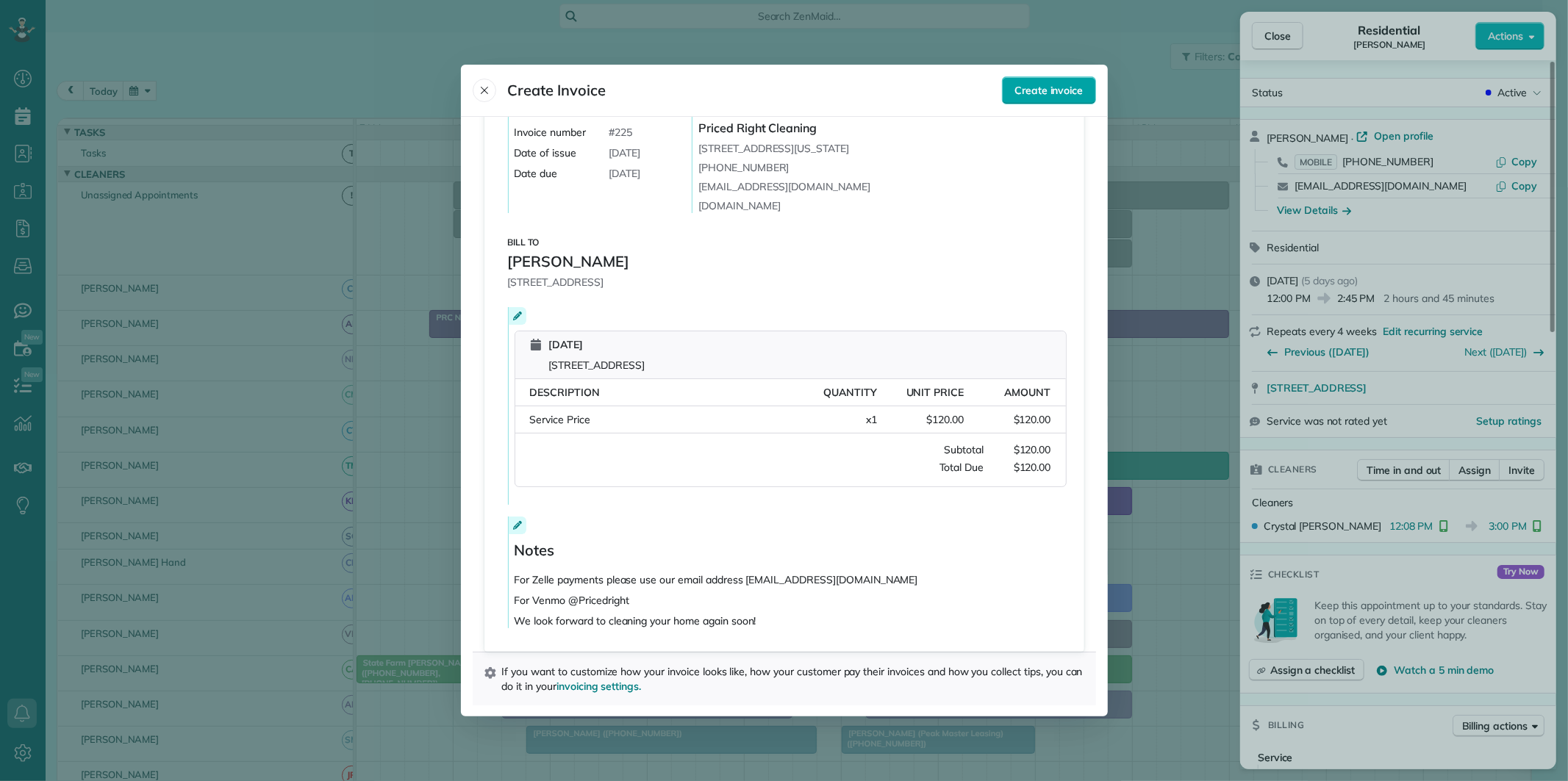
click at [1060, 86] on span "Create invoice" at bounding box center [1048, 90] width 69 height 15
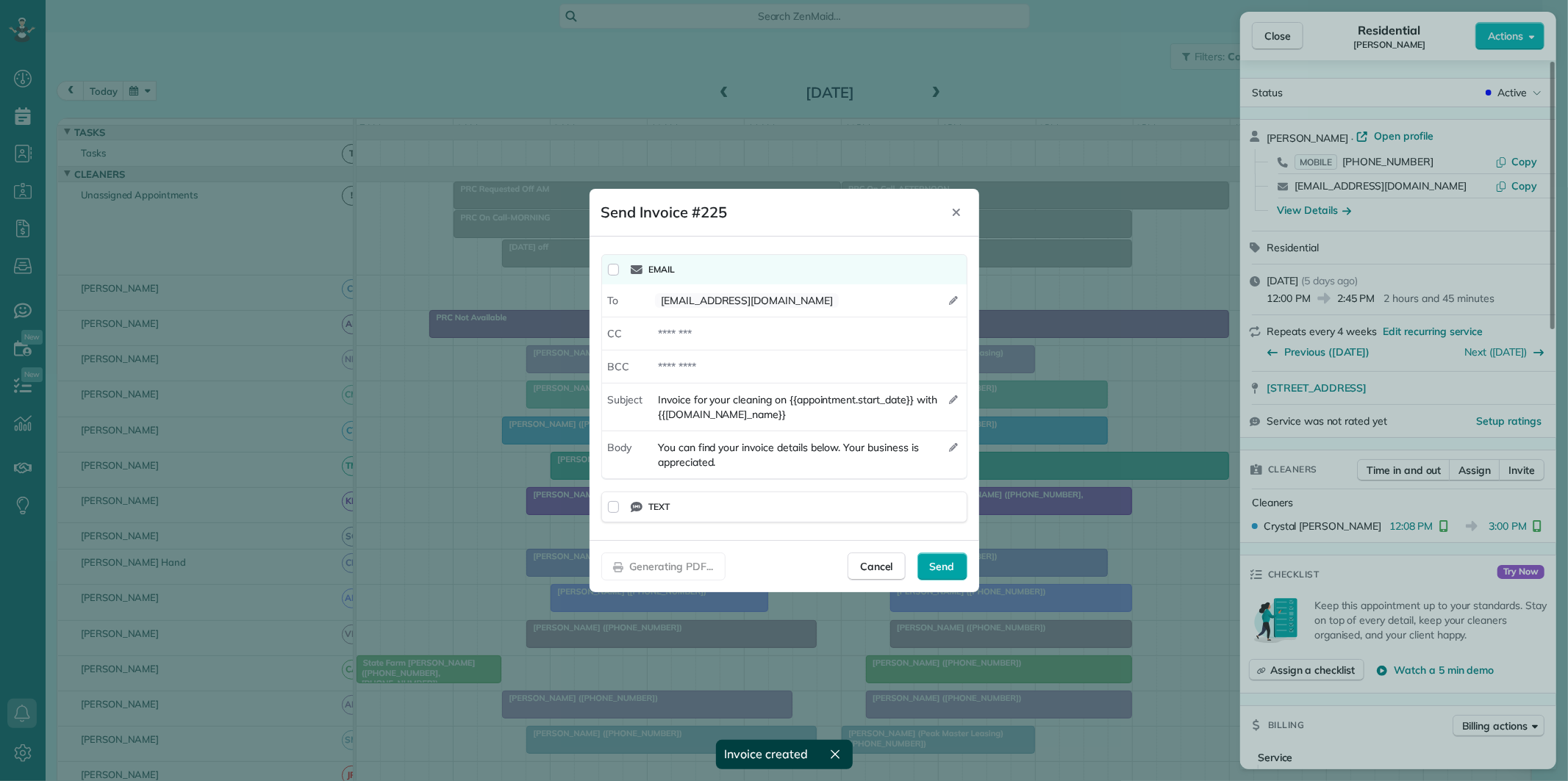
click at [938, 564] on span "Send" at bounding box center [942, 566] width 25 height 15
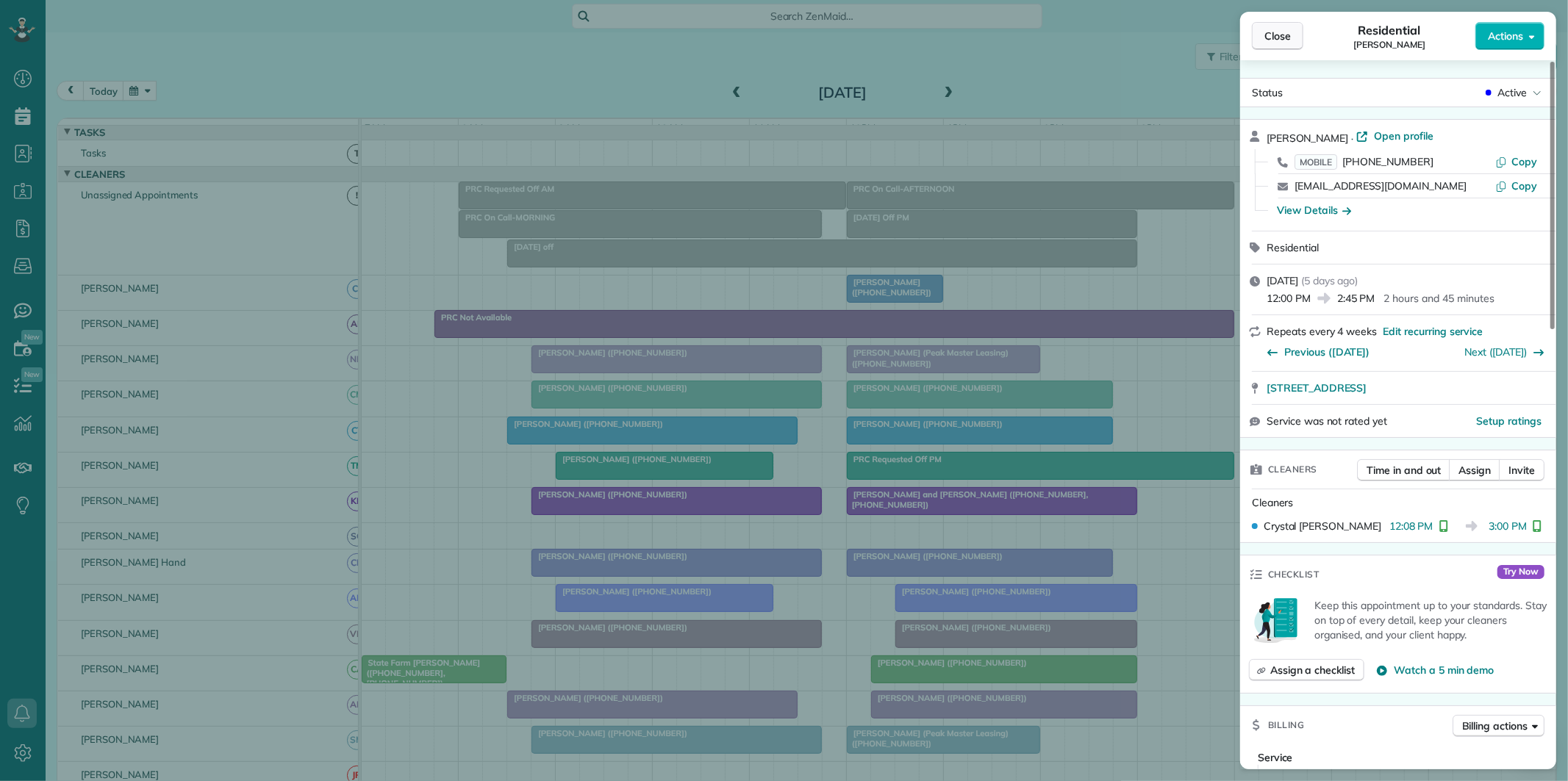
click at [1284, 35] on span "Close" at bounding box center [1277, 36] width 27 height 15
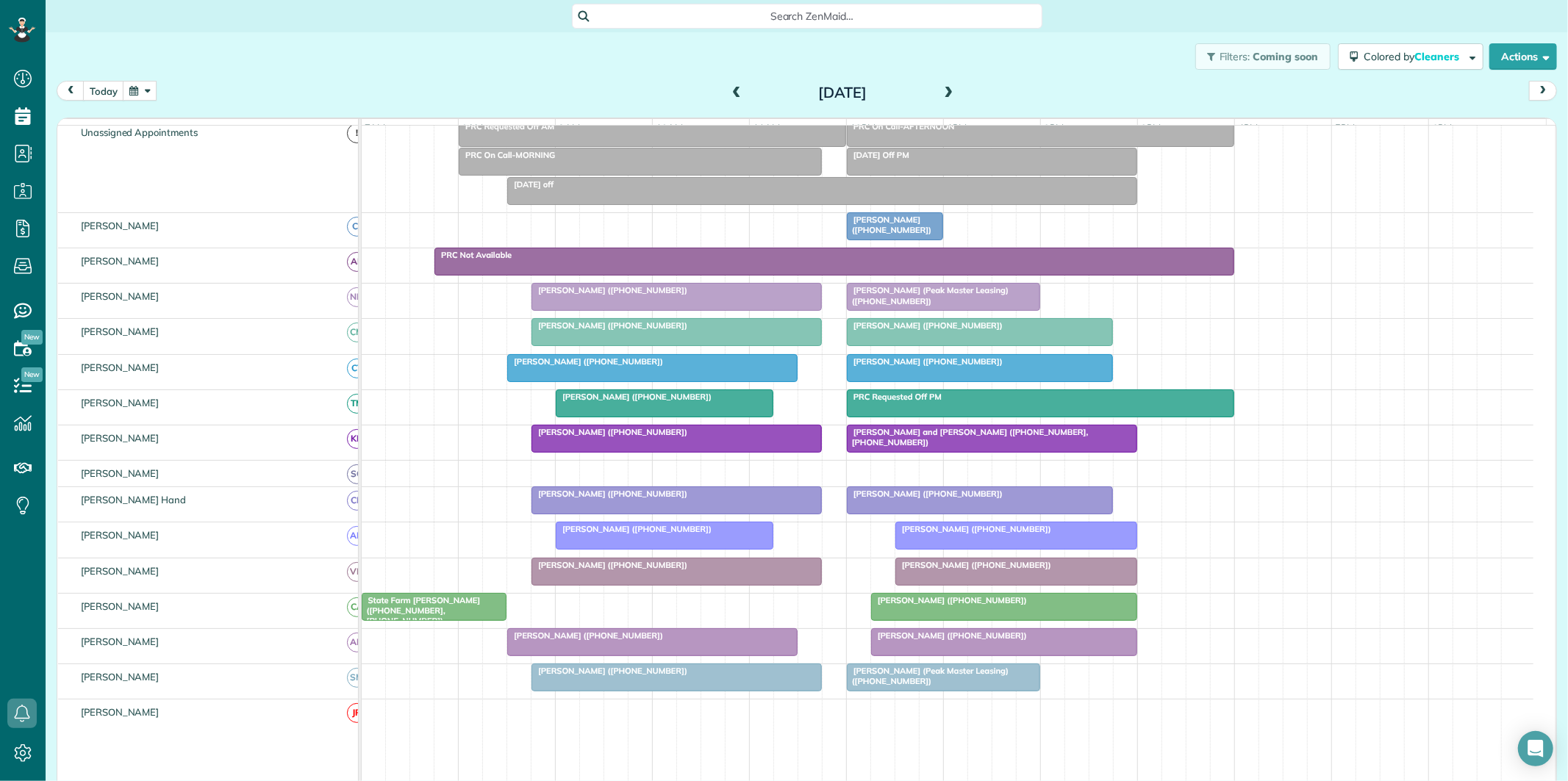
scroll to position [83, 0]
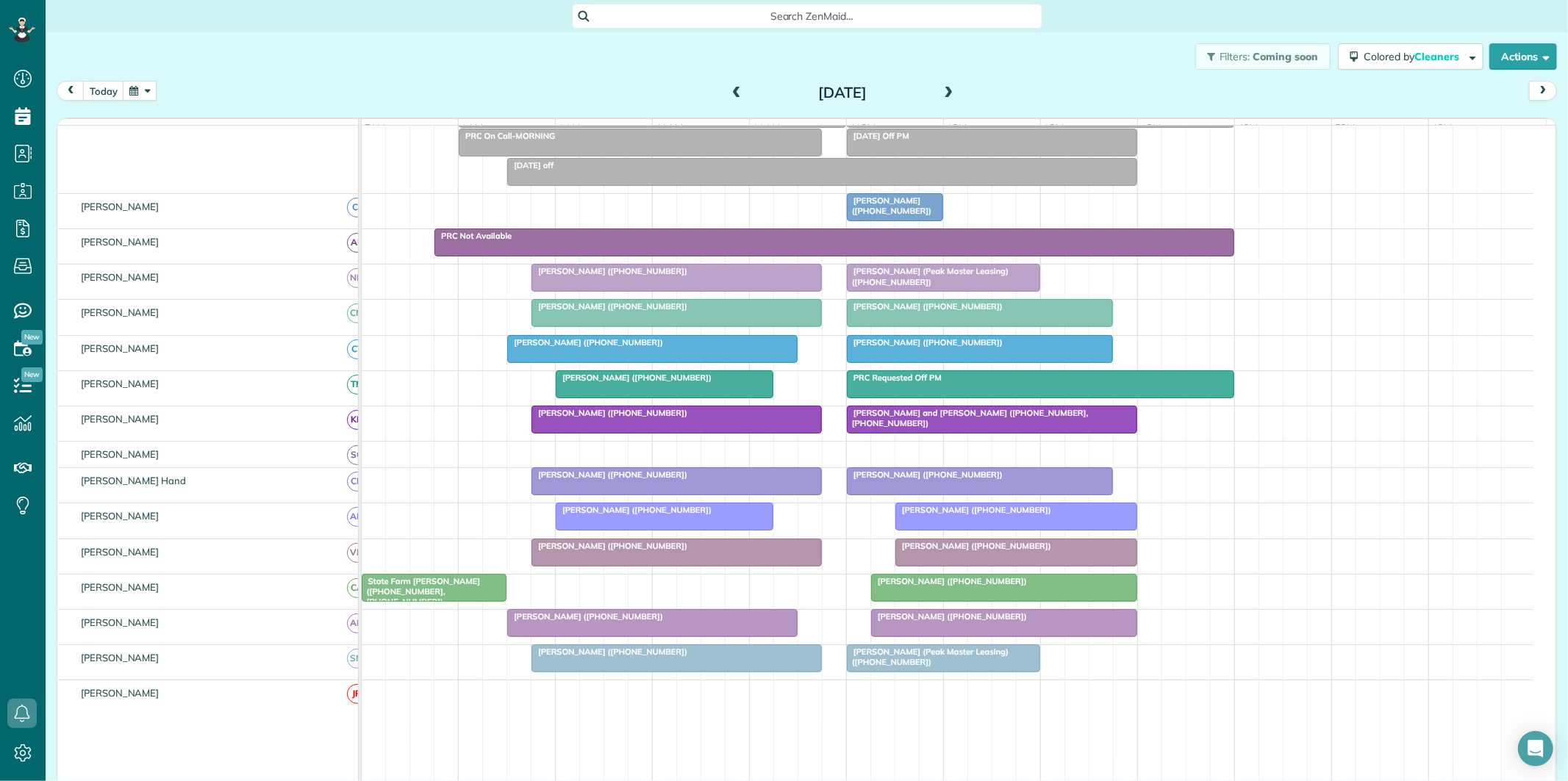
click at [941, 91] on span at bounding box center [949, 93] width 16 height 13
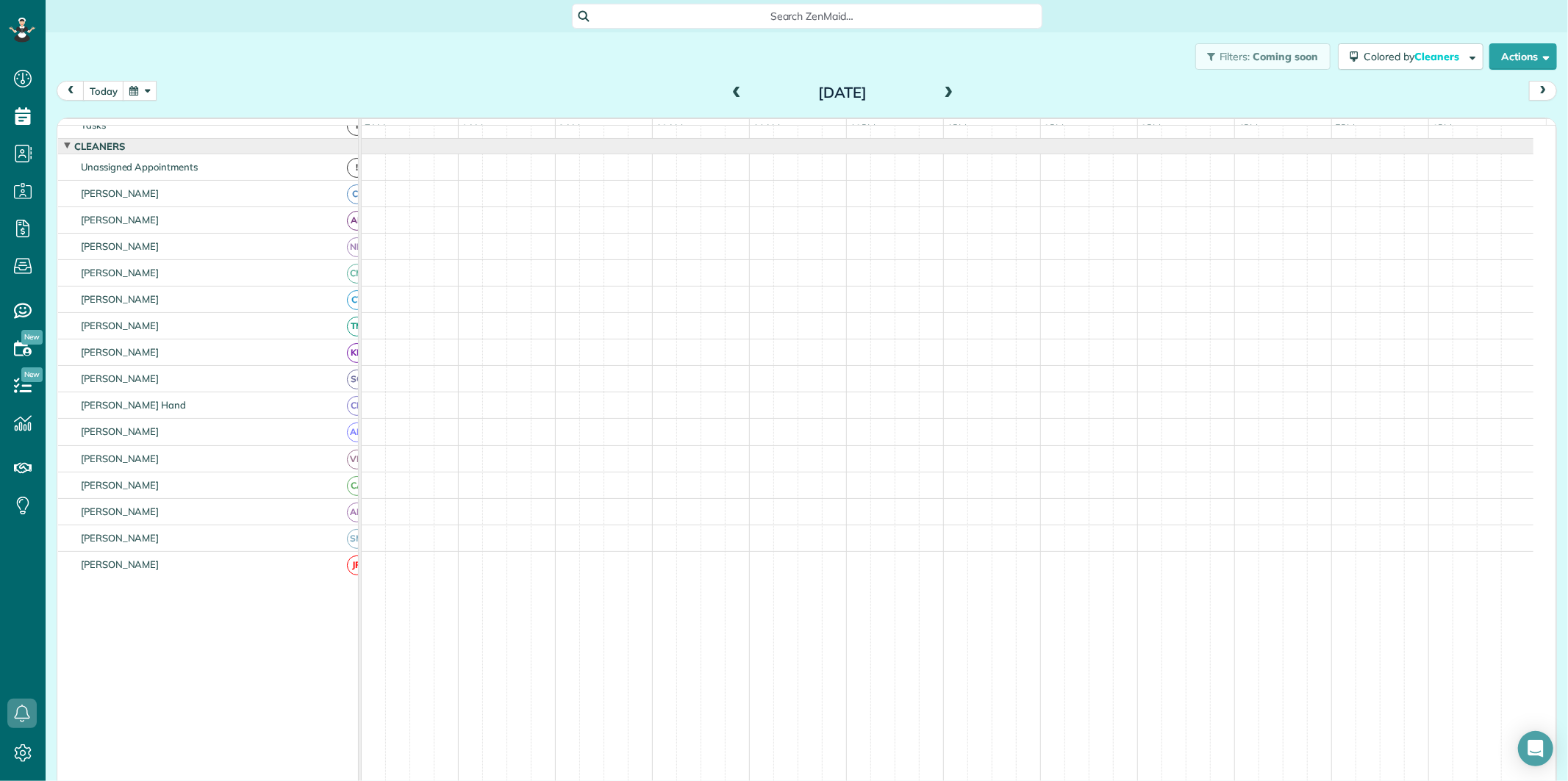
scroll to position [16, 0]
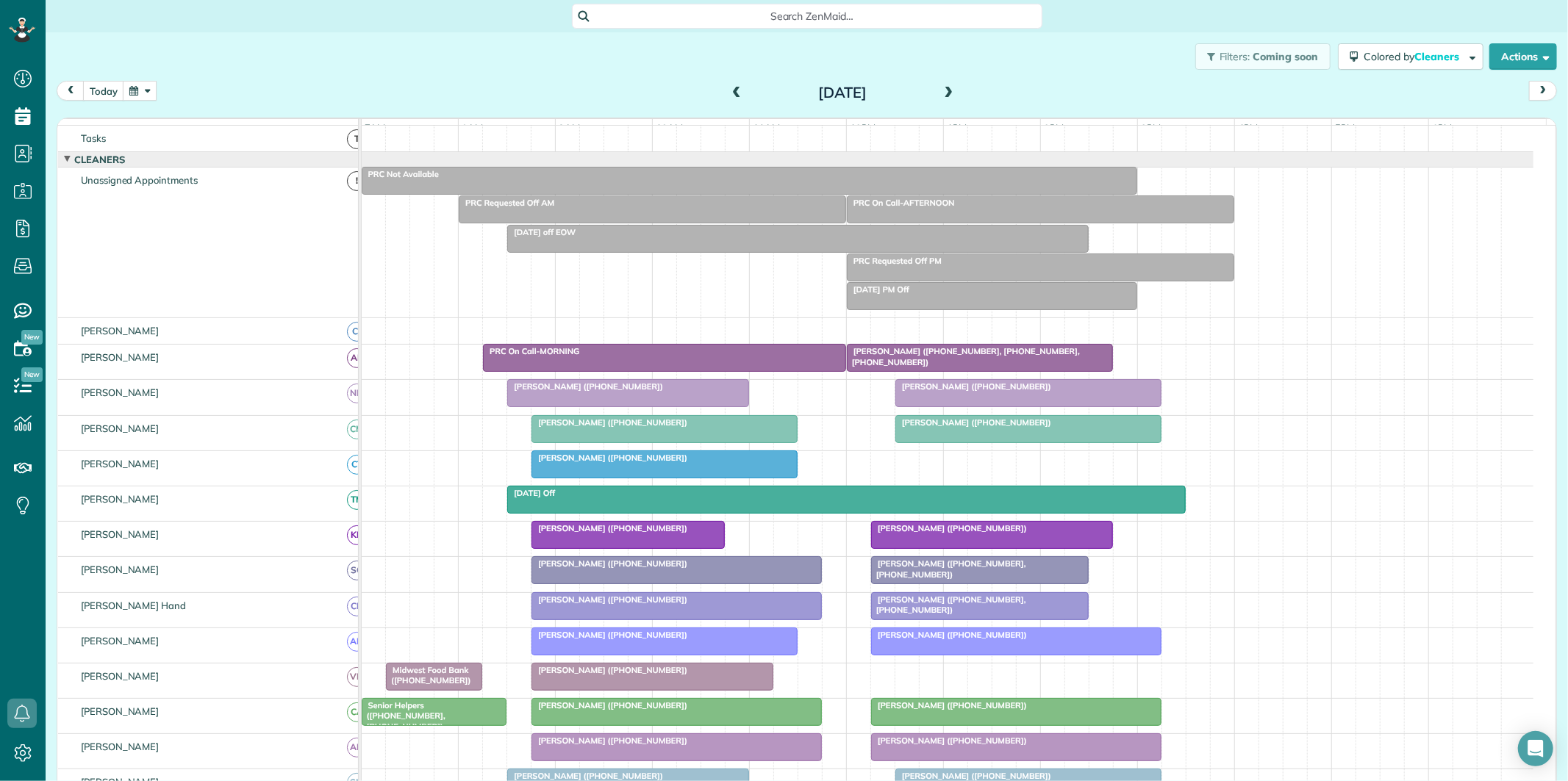
click at [991, 584] on div at bounding box center [979, 570] width 216 height 27
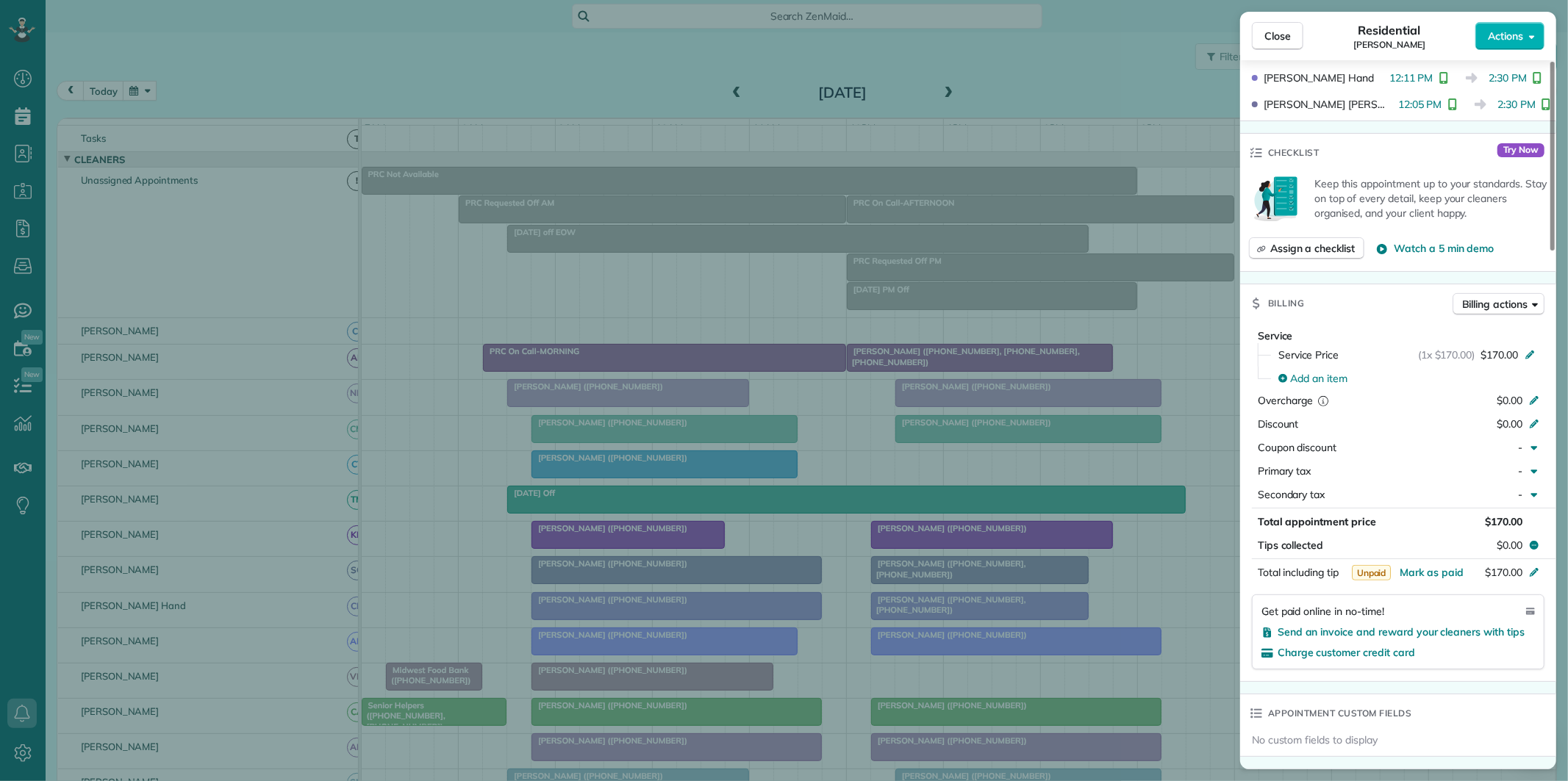
scroll to position [489, 0]
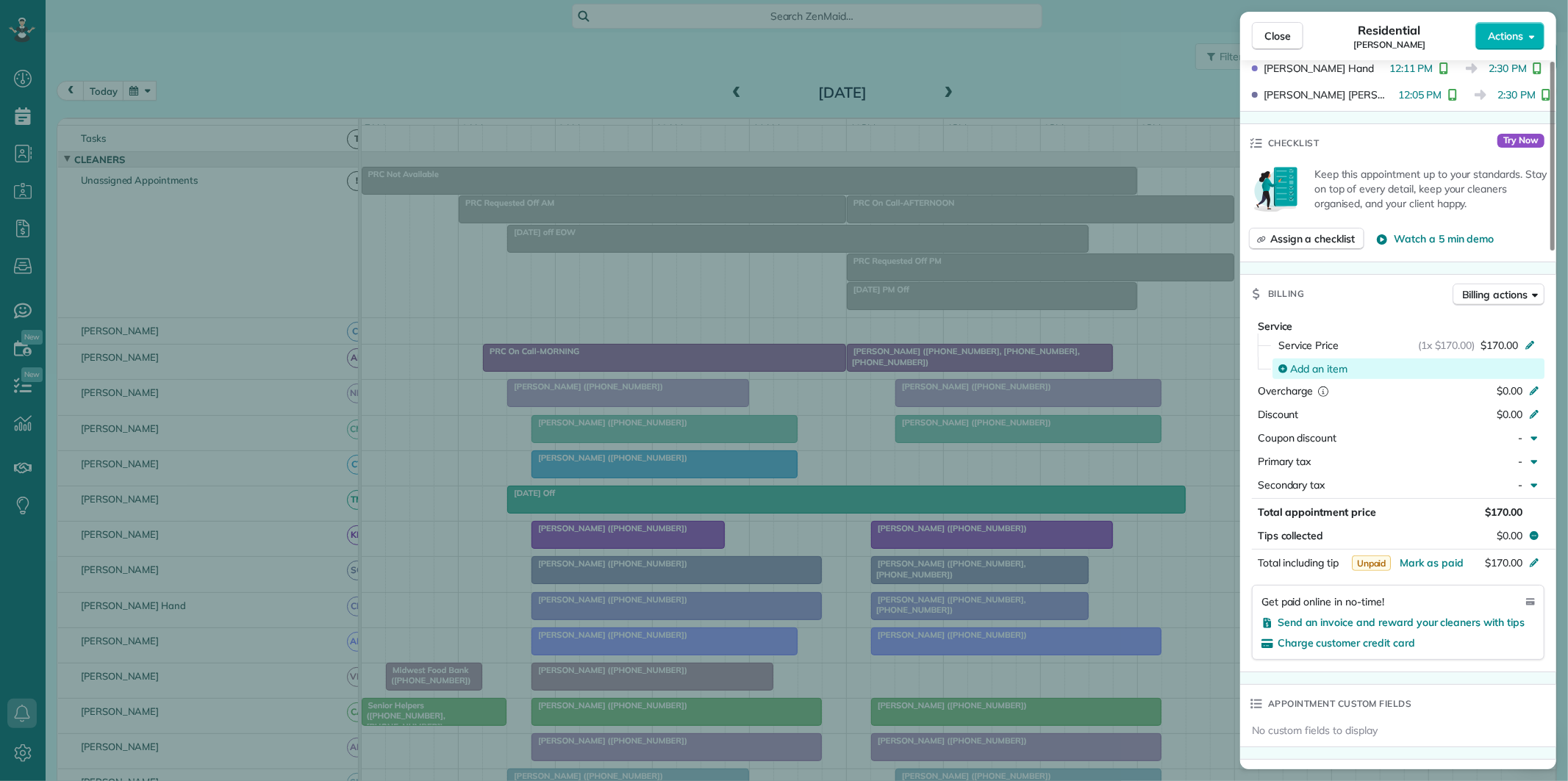
click at [1329, 372] on span "Add an item" at bounding box center [1319, 368] width 58 height 15
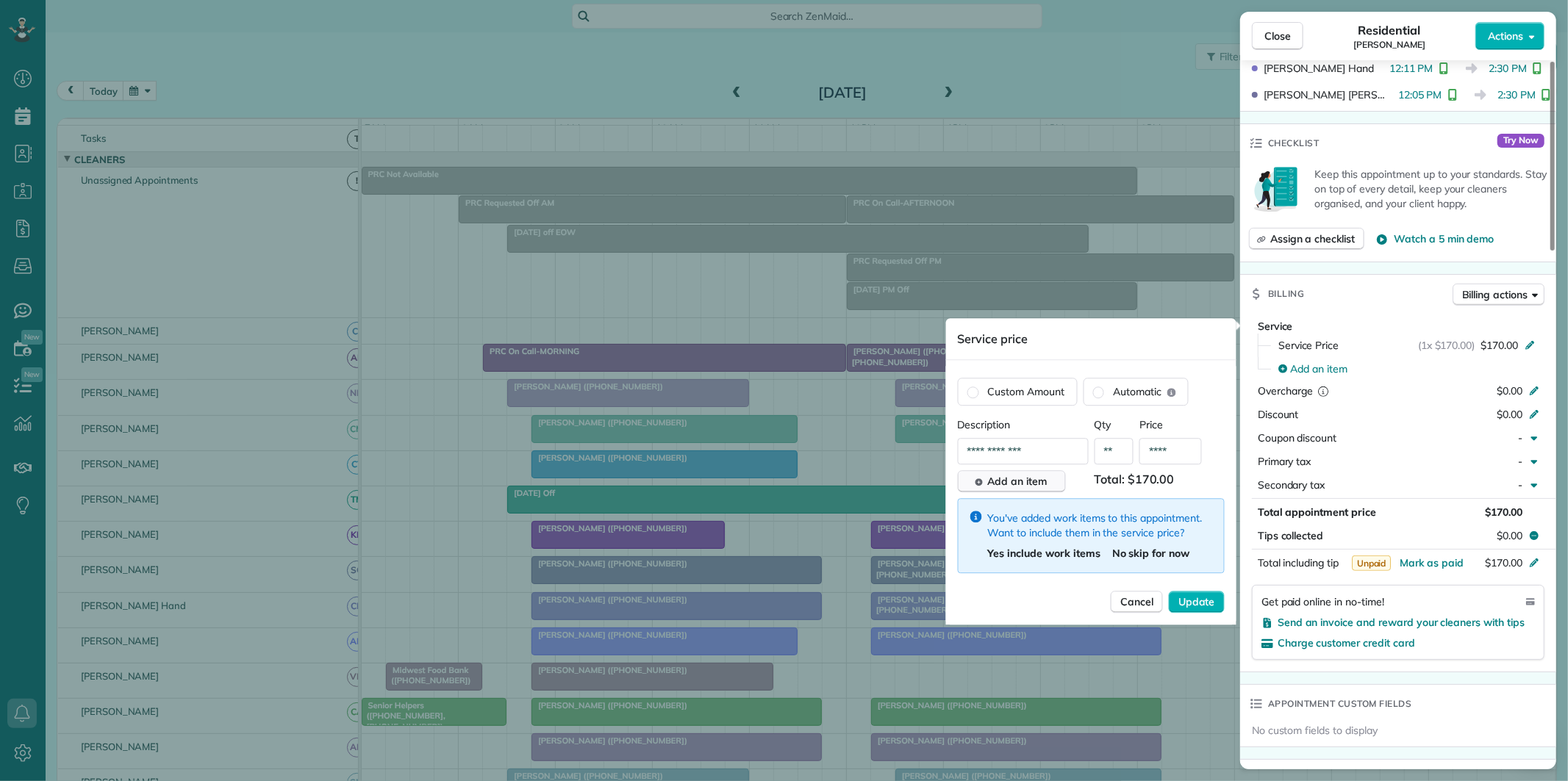
click at [1034, 480] on span "Add an item" at bounding box center [1018, 481] width 60 height 15
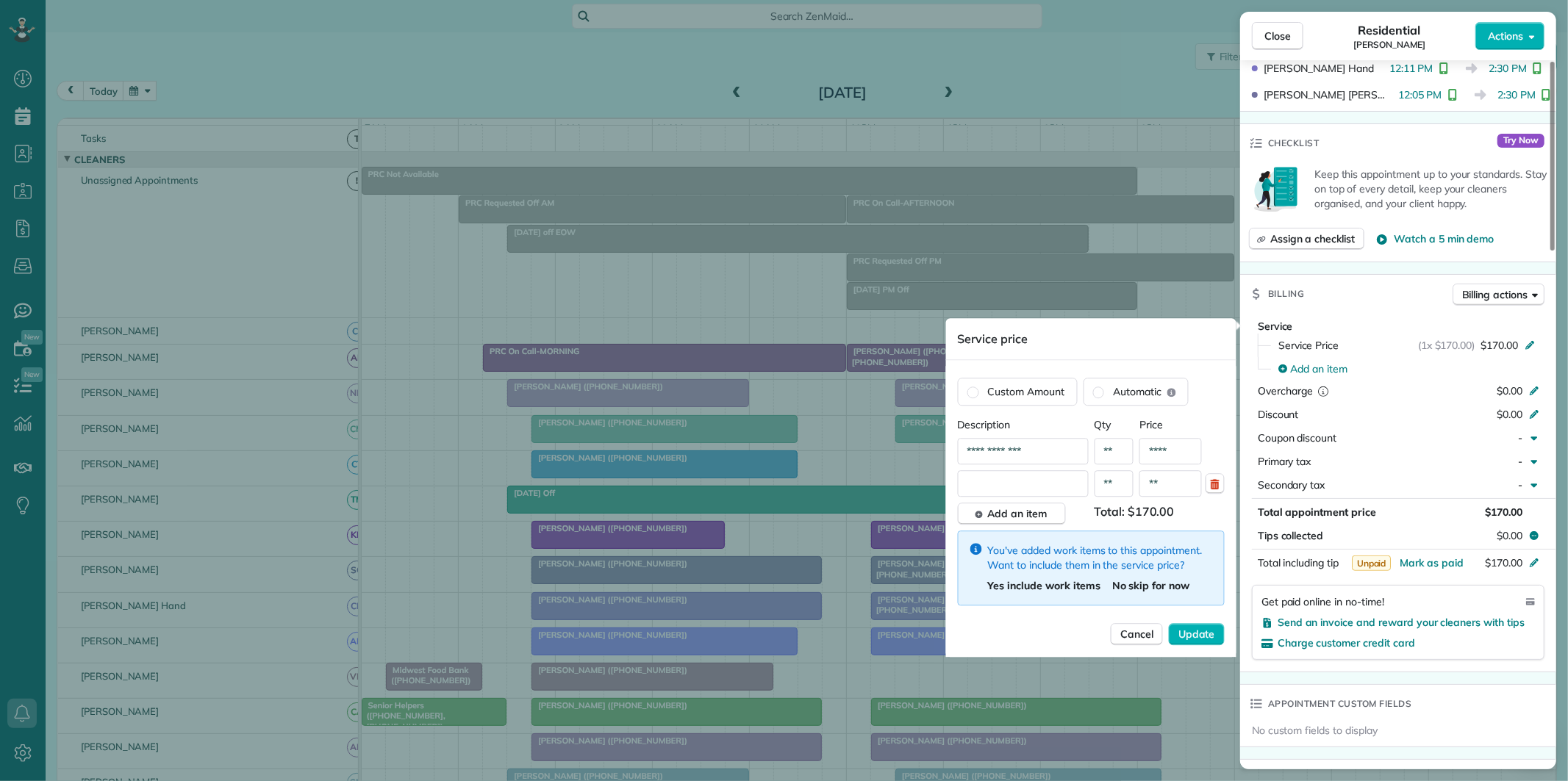
click at [1019, 486] on input "text" at bounding box center [1023, 484] width 130 height 27
type input "**********"
click at [1155, 483] on input "**" at bounding box center [1170, 484] width 63 height 27
type input "****"
click at [1200, 632] on span "Update" at bounding box center [1196, 634] width 37 height 15
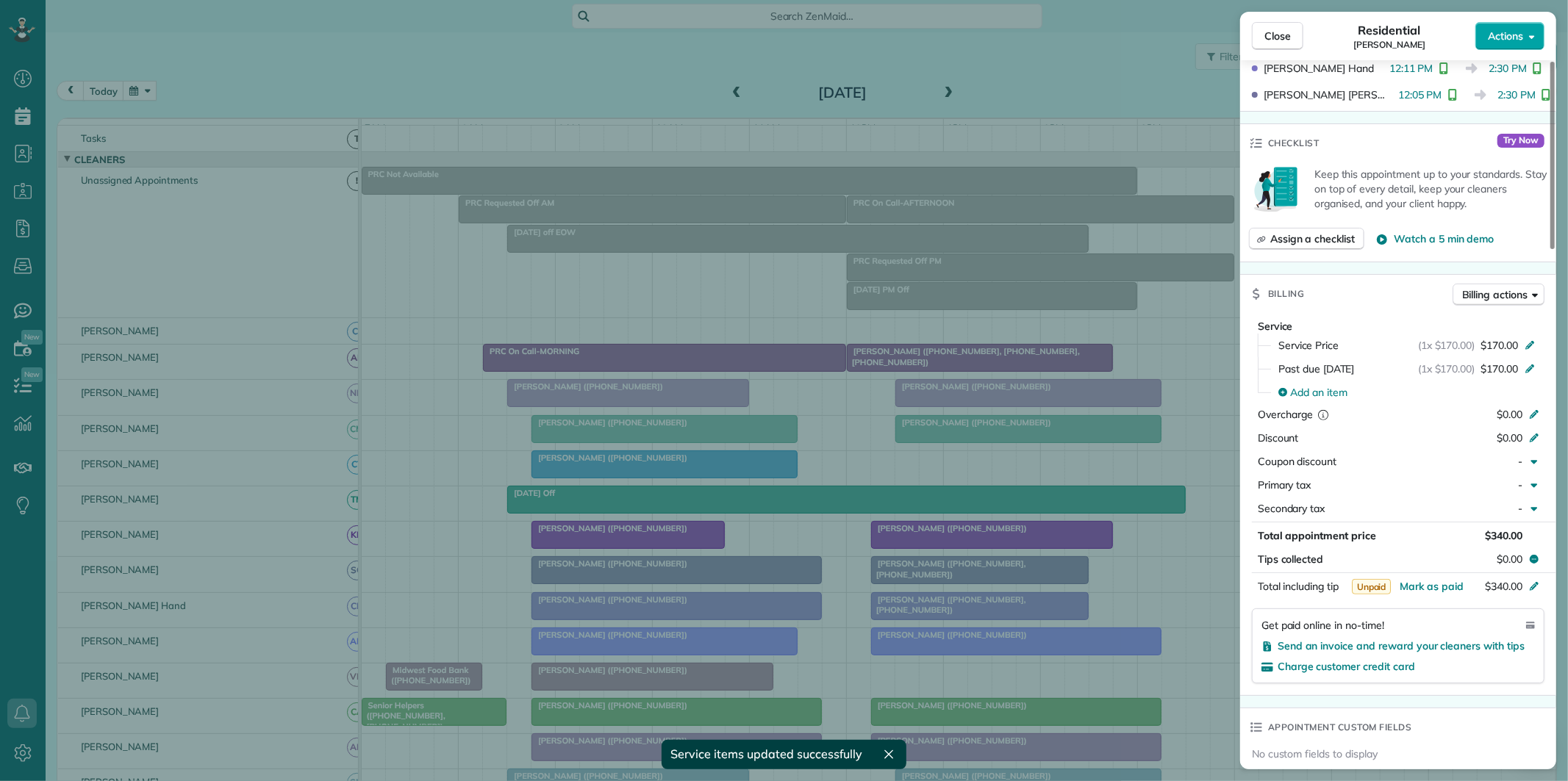
click at [1505, 35] on span "Actions" at bounding box center [1504, 36] width 35 height 15
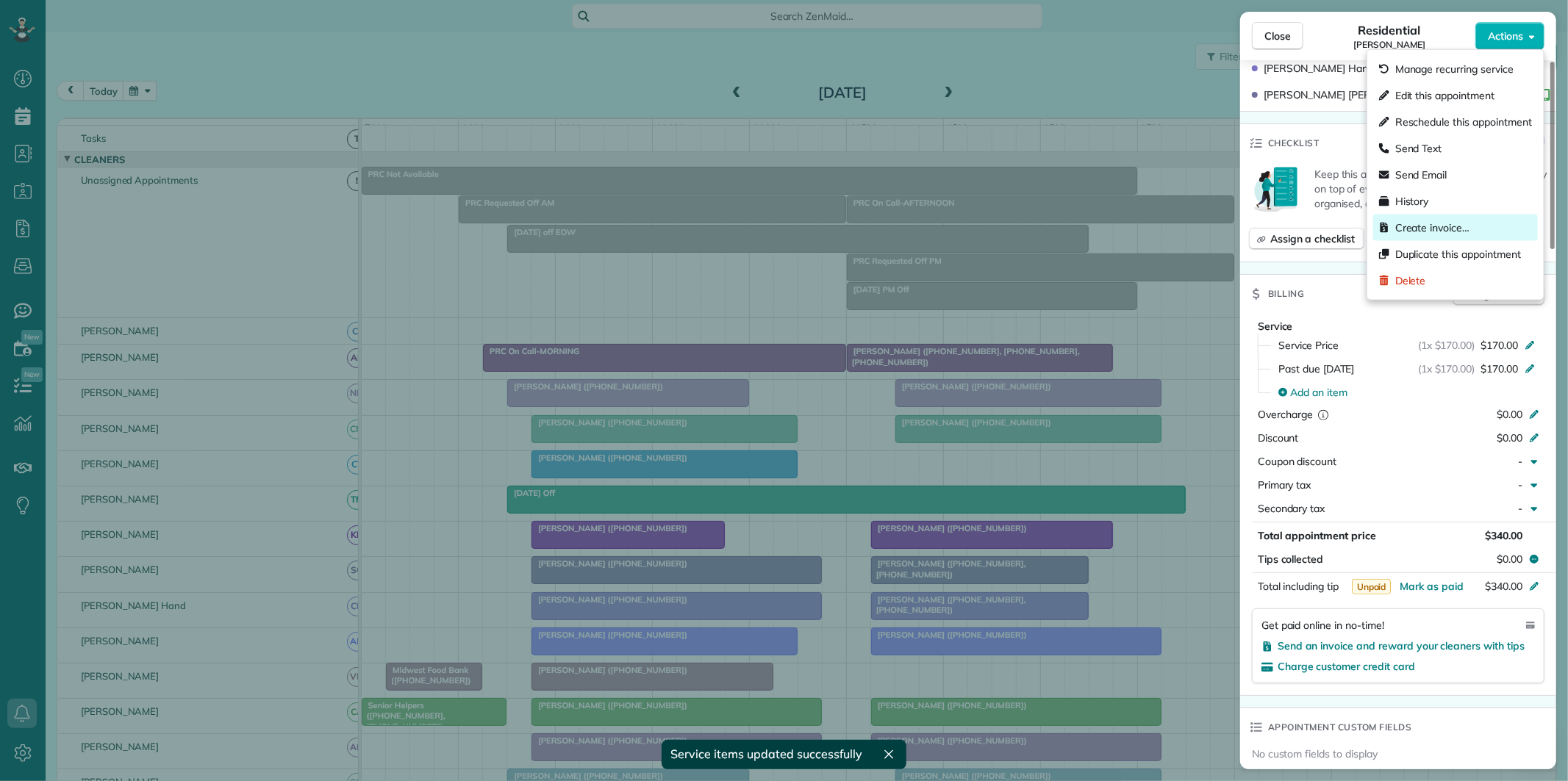
click at [1439, 231] on span "Create invoice…" at bounding box center [1432, 228] width 75 height 15
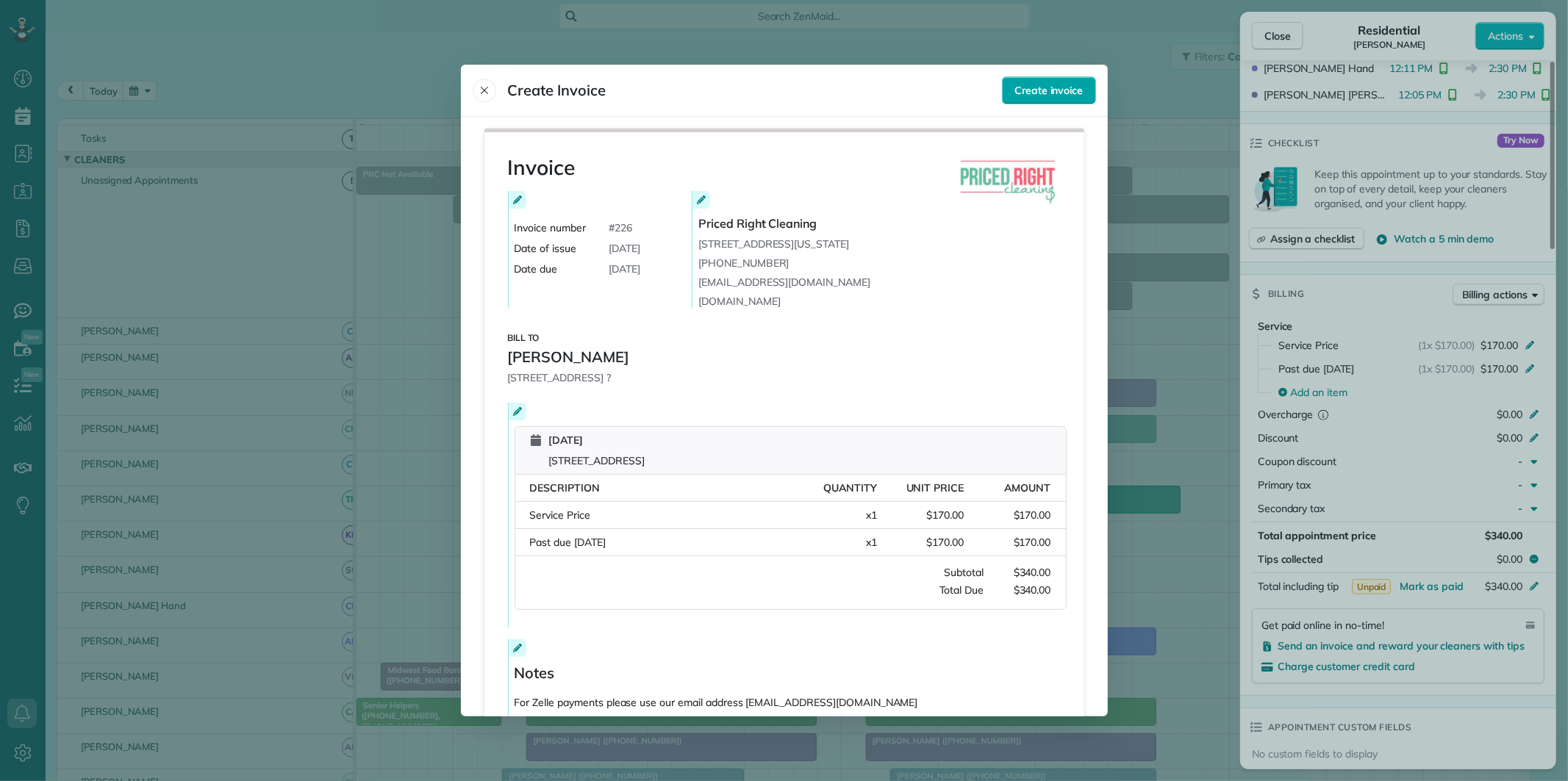
click at [1063, 84] on span "Create invoice" at bounding box center [1048, 90] width 69 height 15
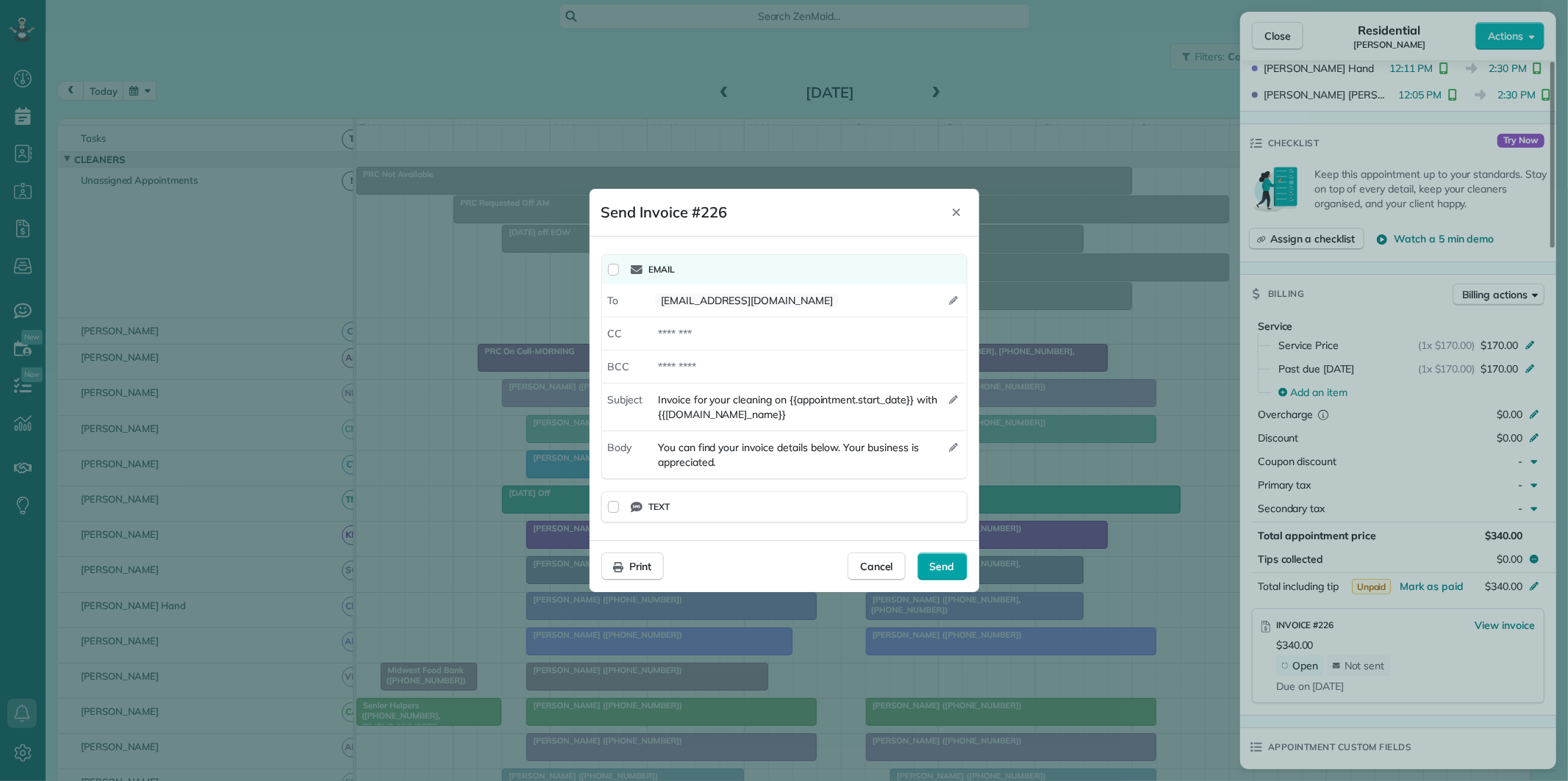
click at [951, 566] on span "Send" at bounding box center [942, 566] width 25 height 15
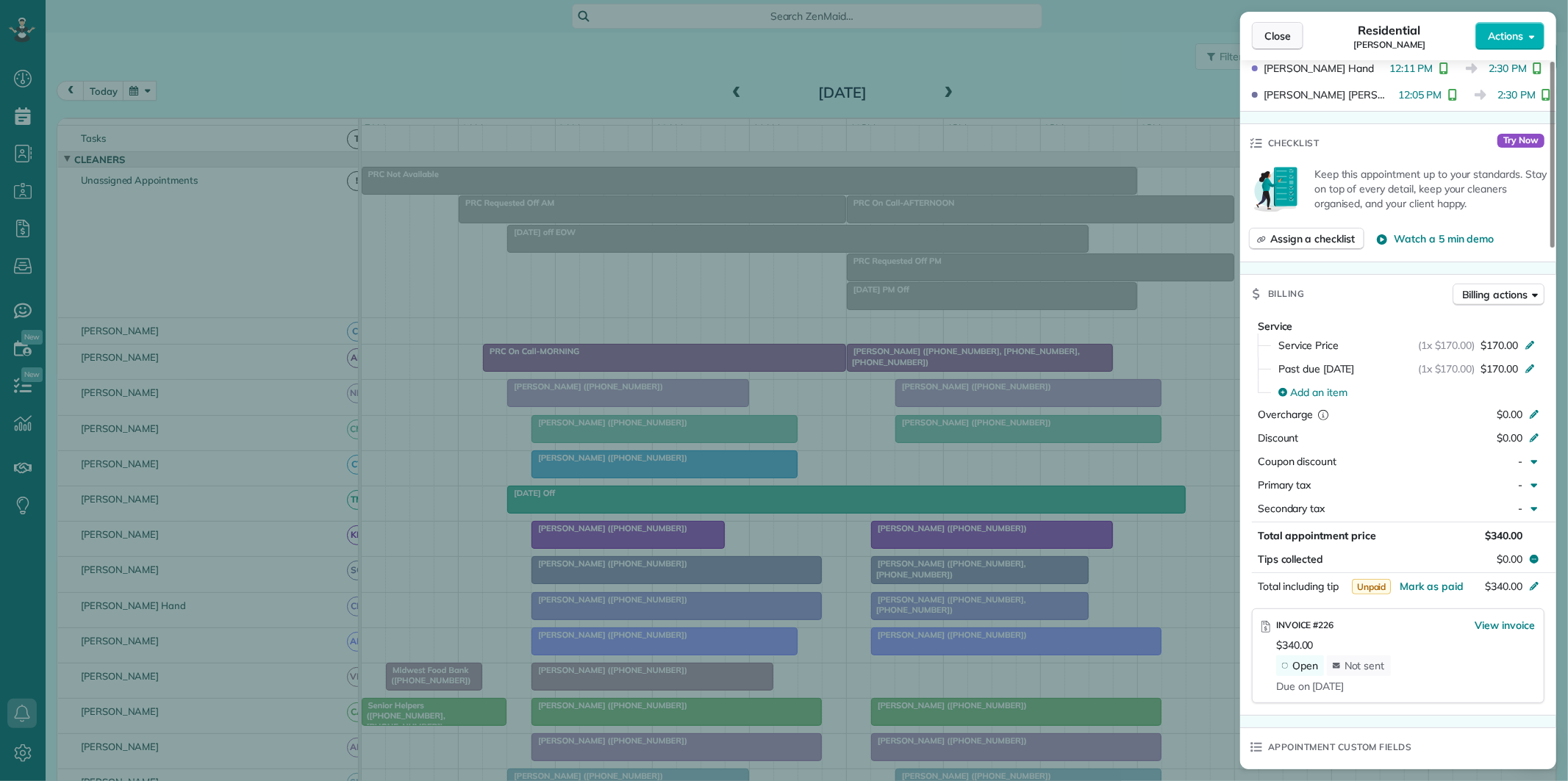
click at [1284, 40] on span "Close" at bounding box center [1277, 36] width 27 height 15
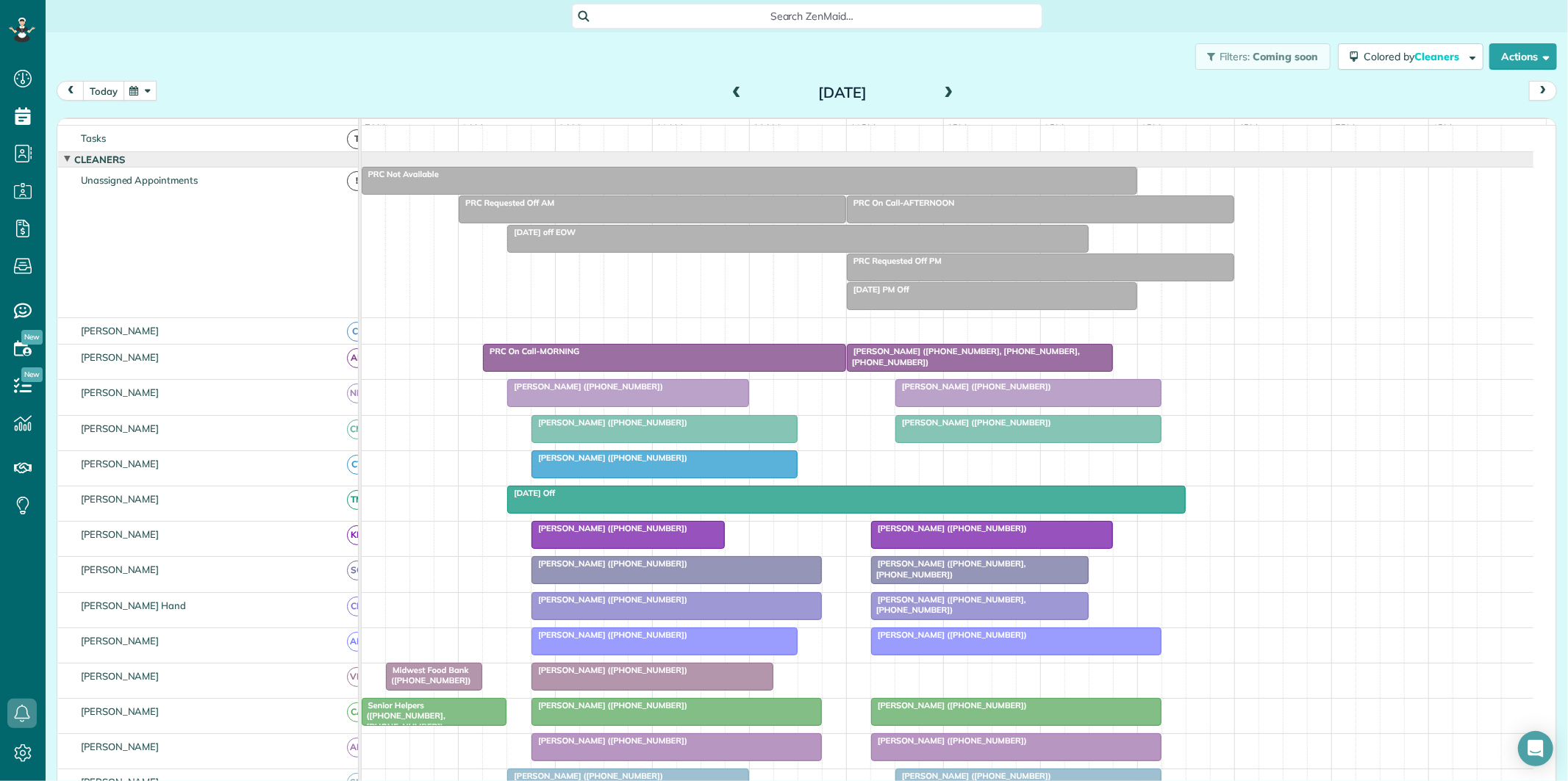
click at [108, 95] on button "today" at bounding box center [102, 91] width 41 height 20
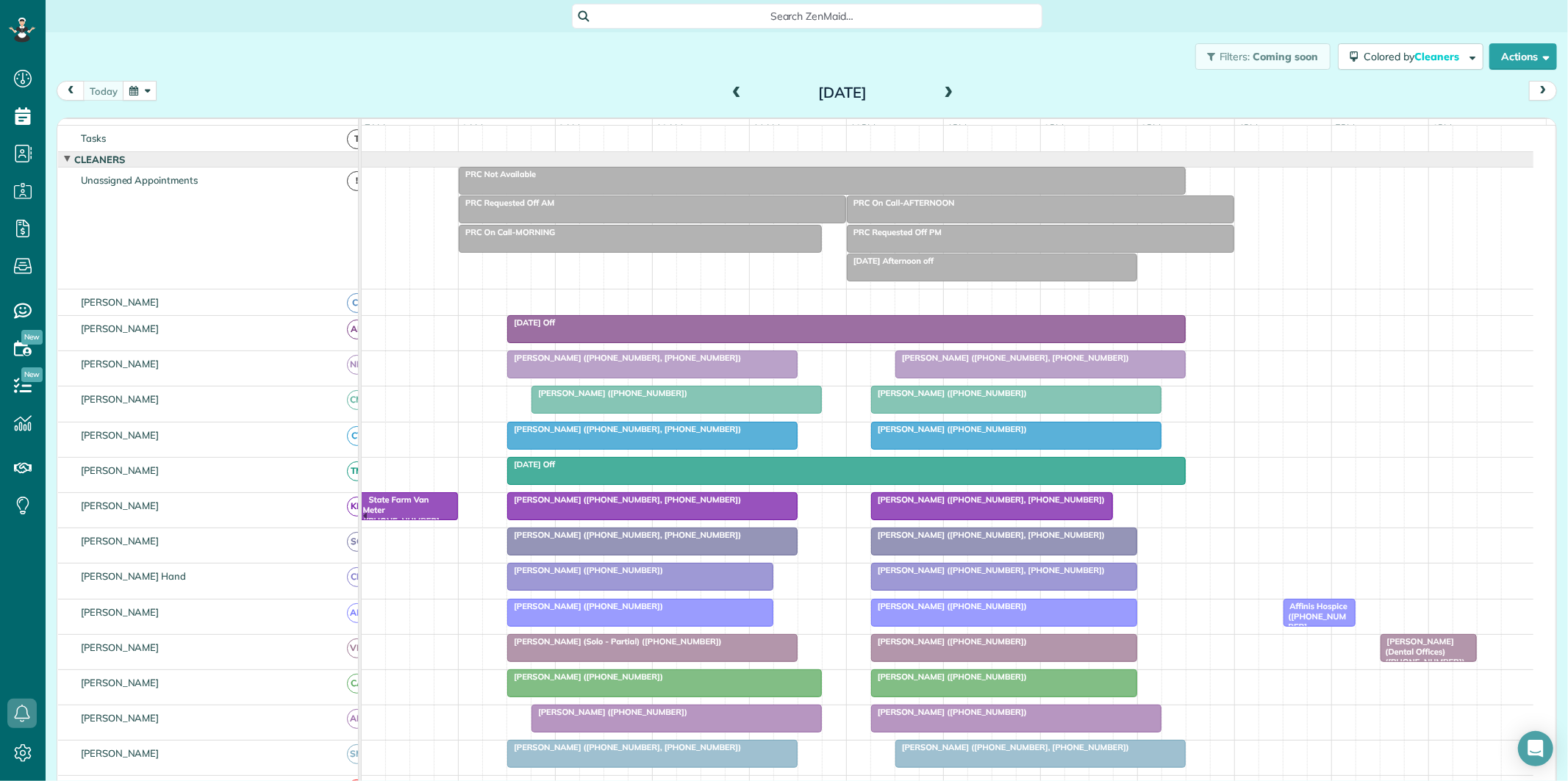
click at [135, 84] on button "button" at bounding box center [139, 91] width 34 height 20
click at [224, 210] on link "19" at bounding box center [224, 213] width 24 height 24
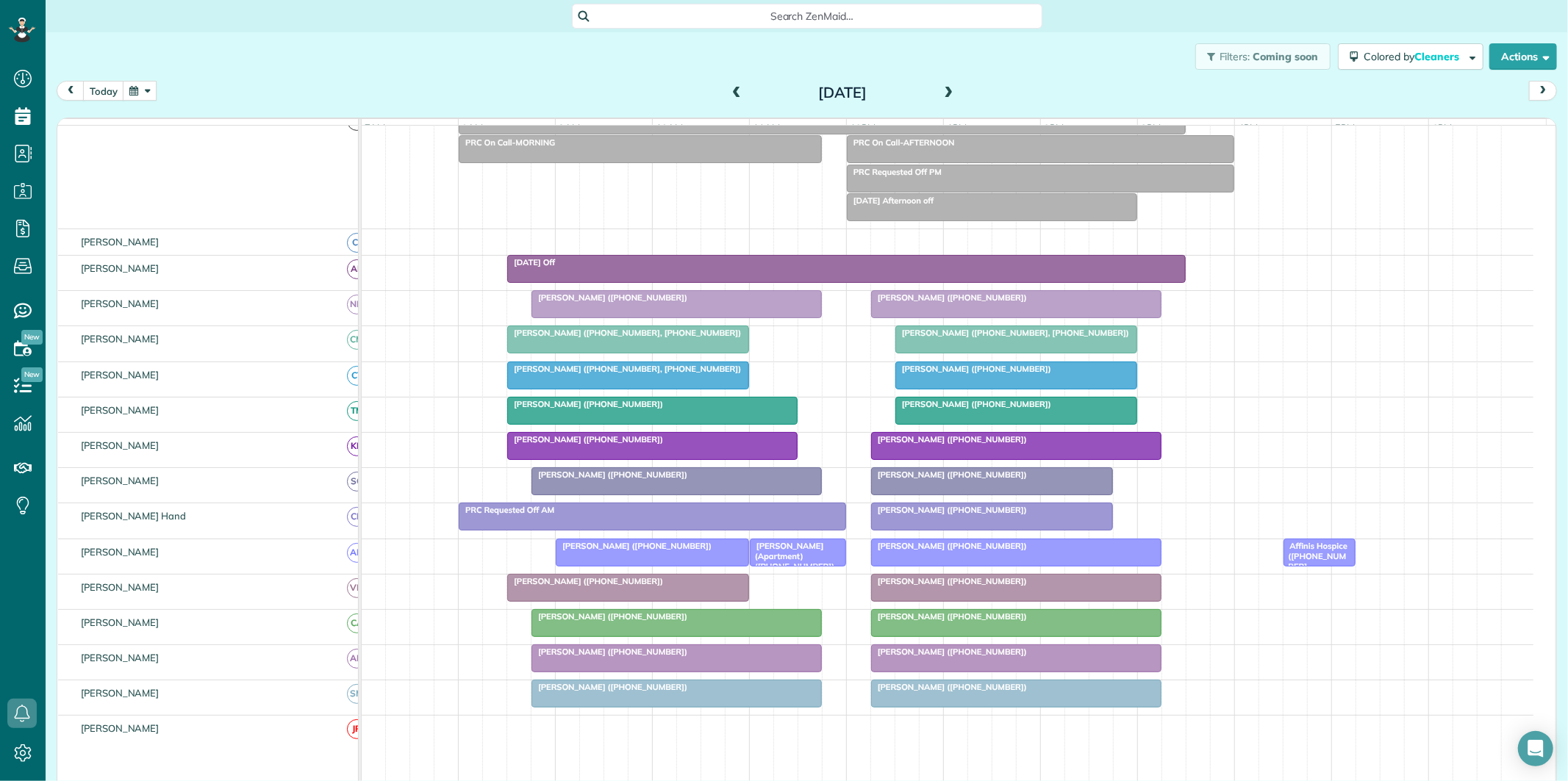
scroll to position [98, 0]
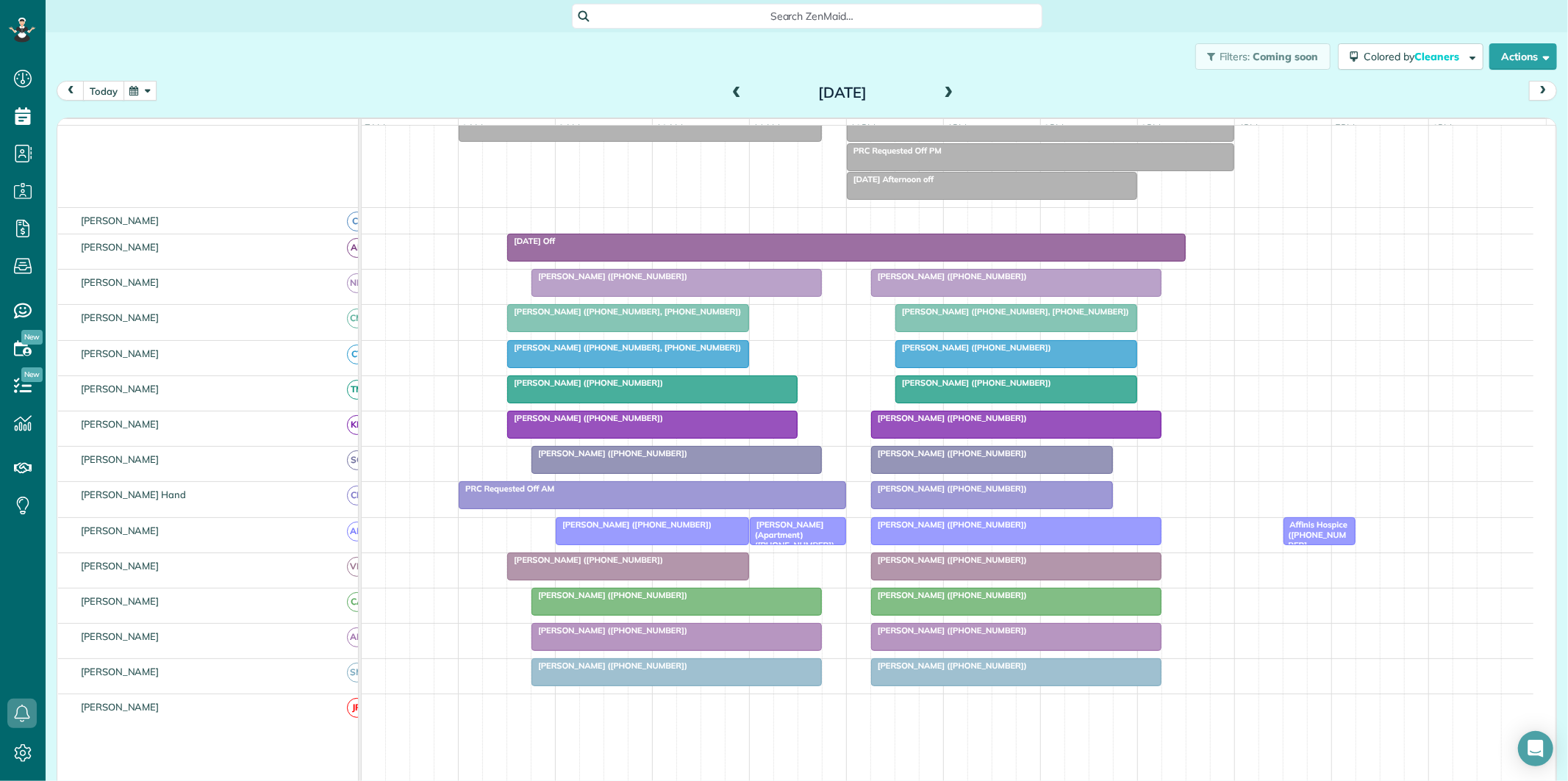
click at [104, 92] on button "today" at bounding box center [102, 91] width 41 height 20
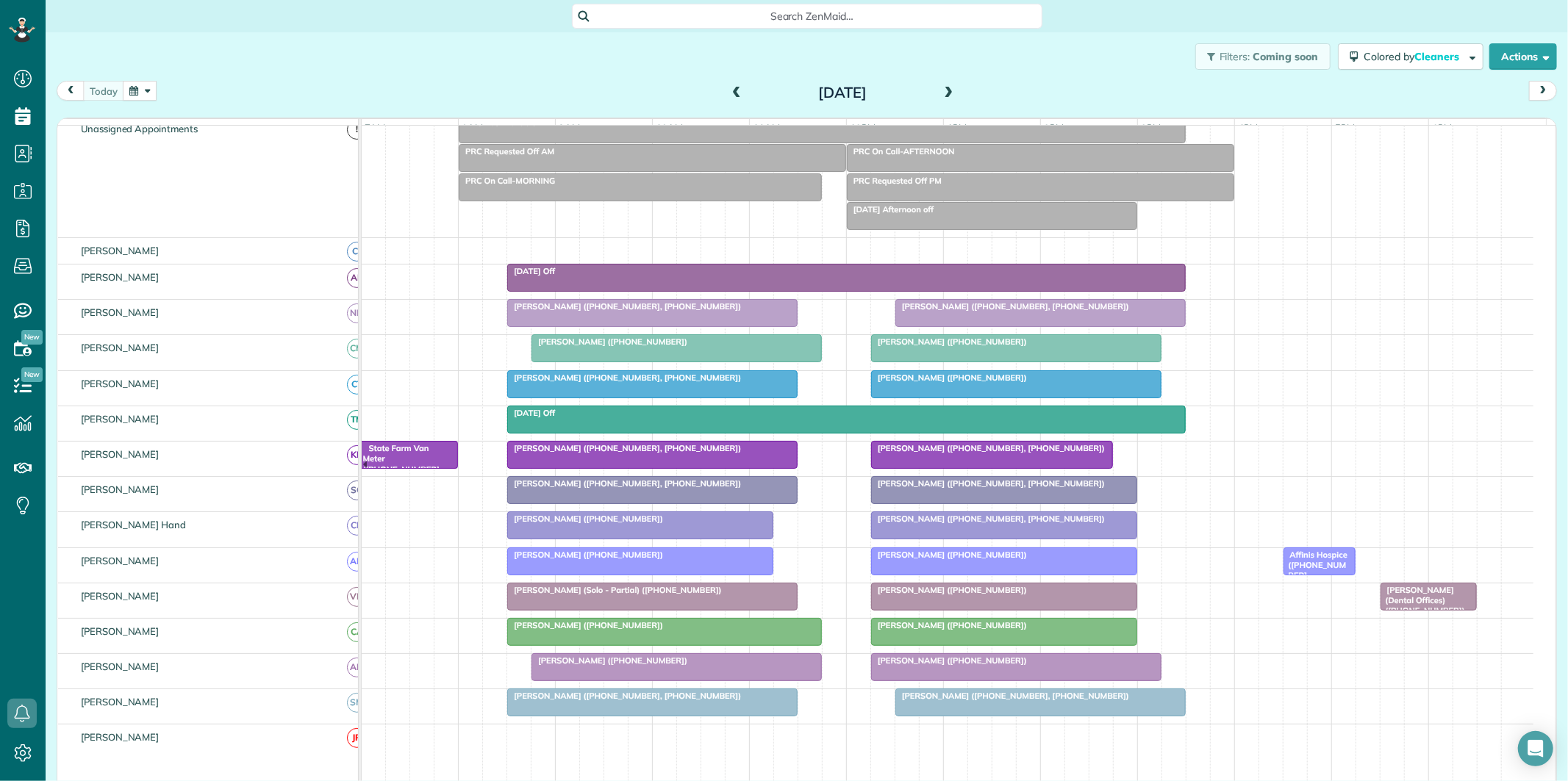
scroll to position [83, 0]
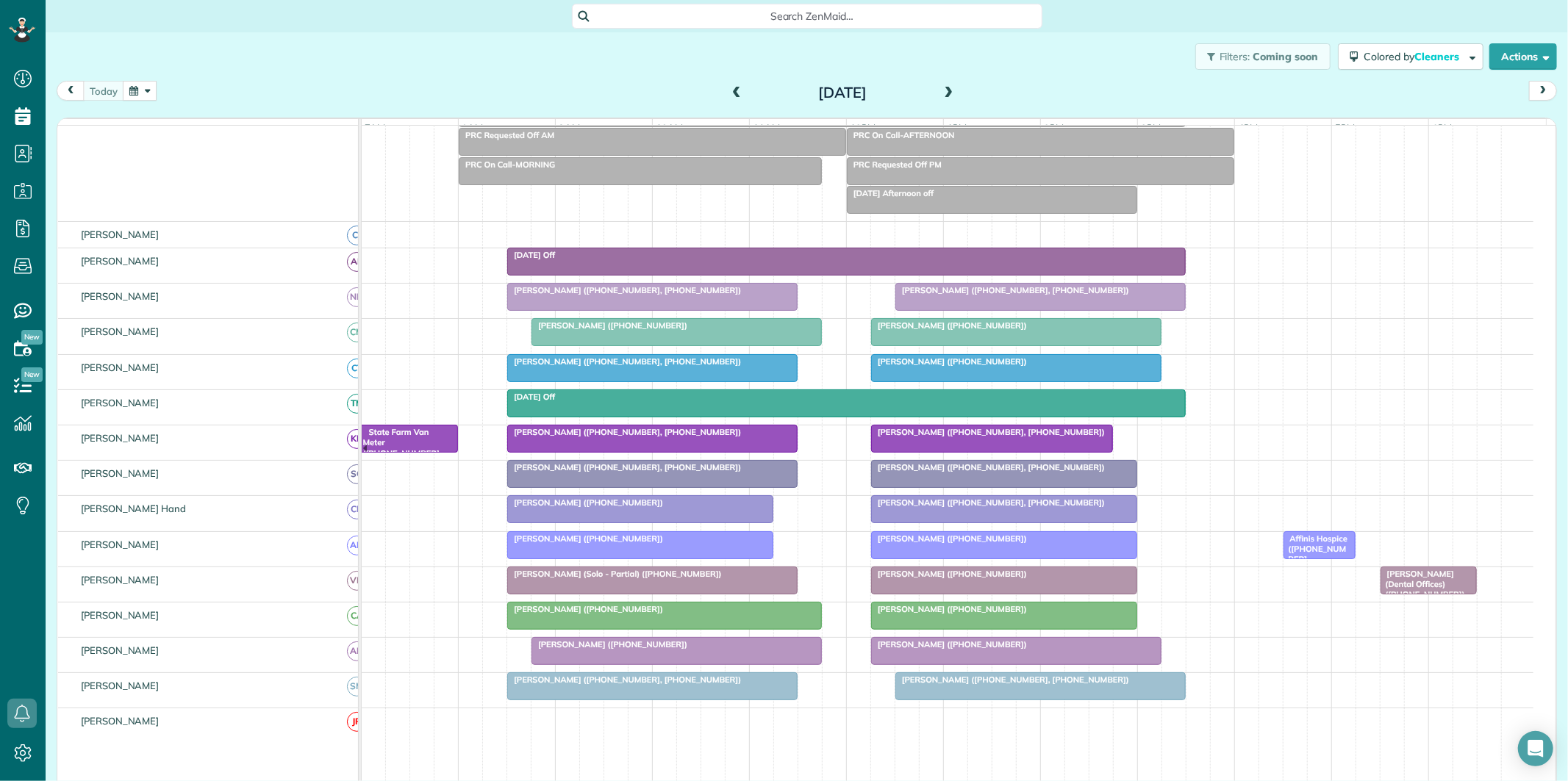
click at [947, 89] on span at bounding box center [949, 93] width 16 height 13
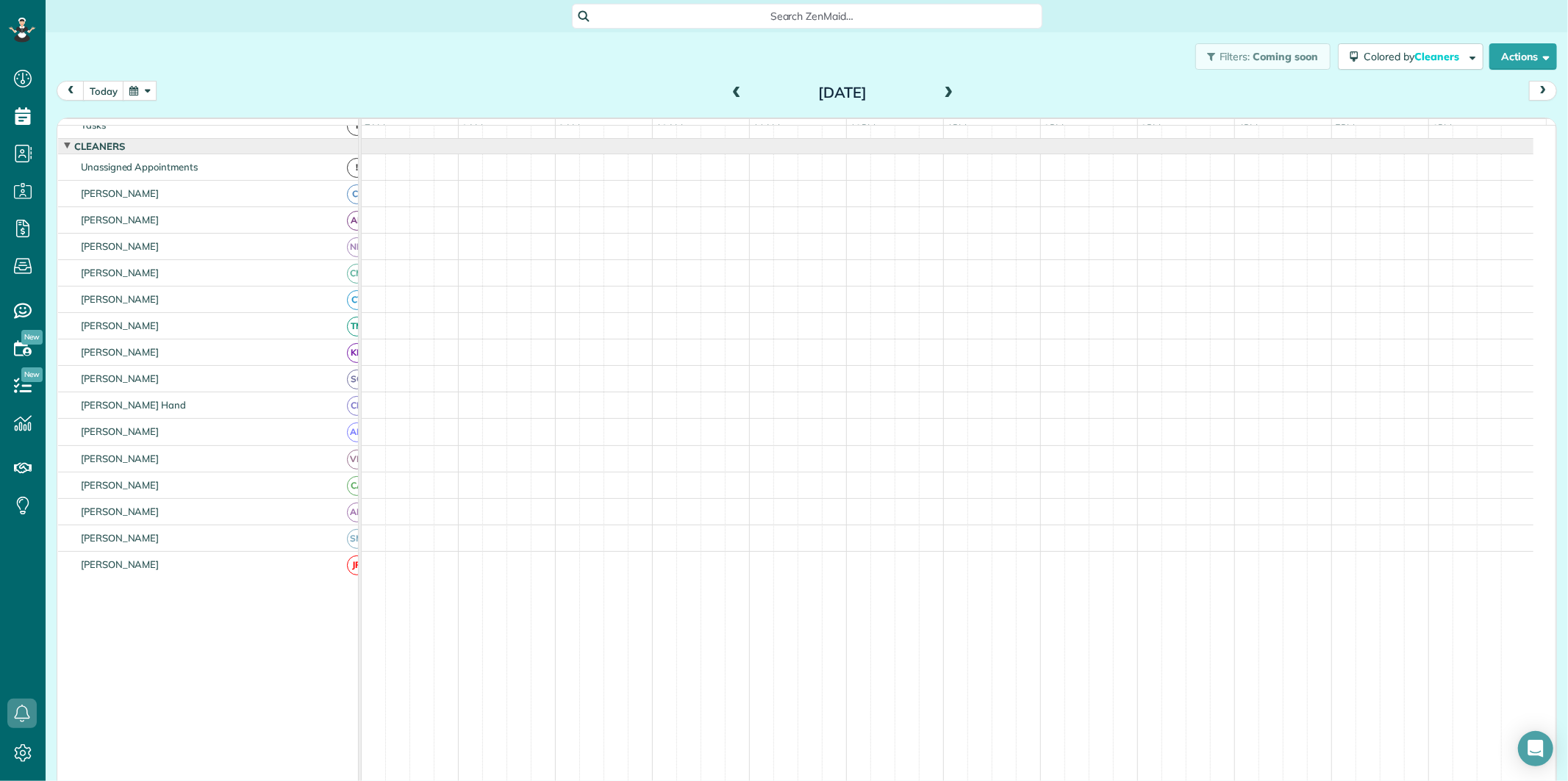
scroll to position [0, 0]
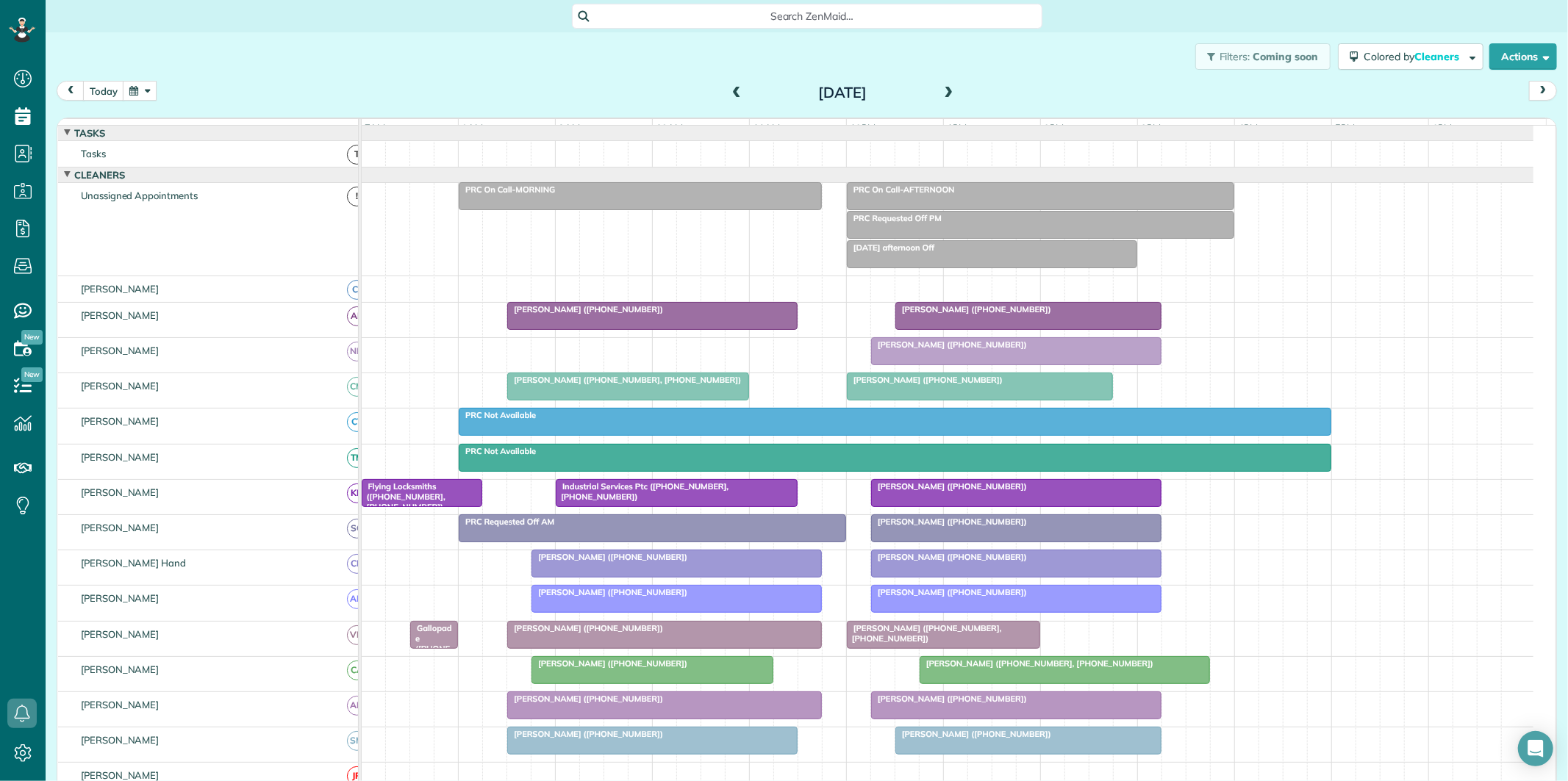
click at [947, 89] on span at bounding box center [949, 93] width 16 height 13
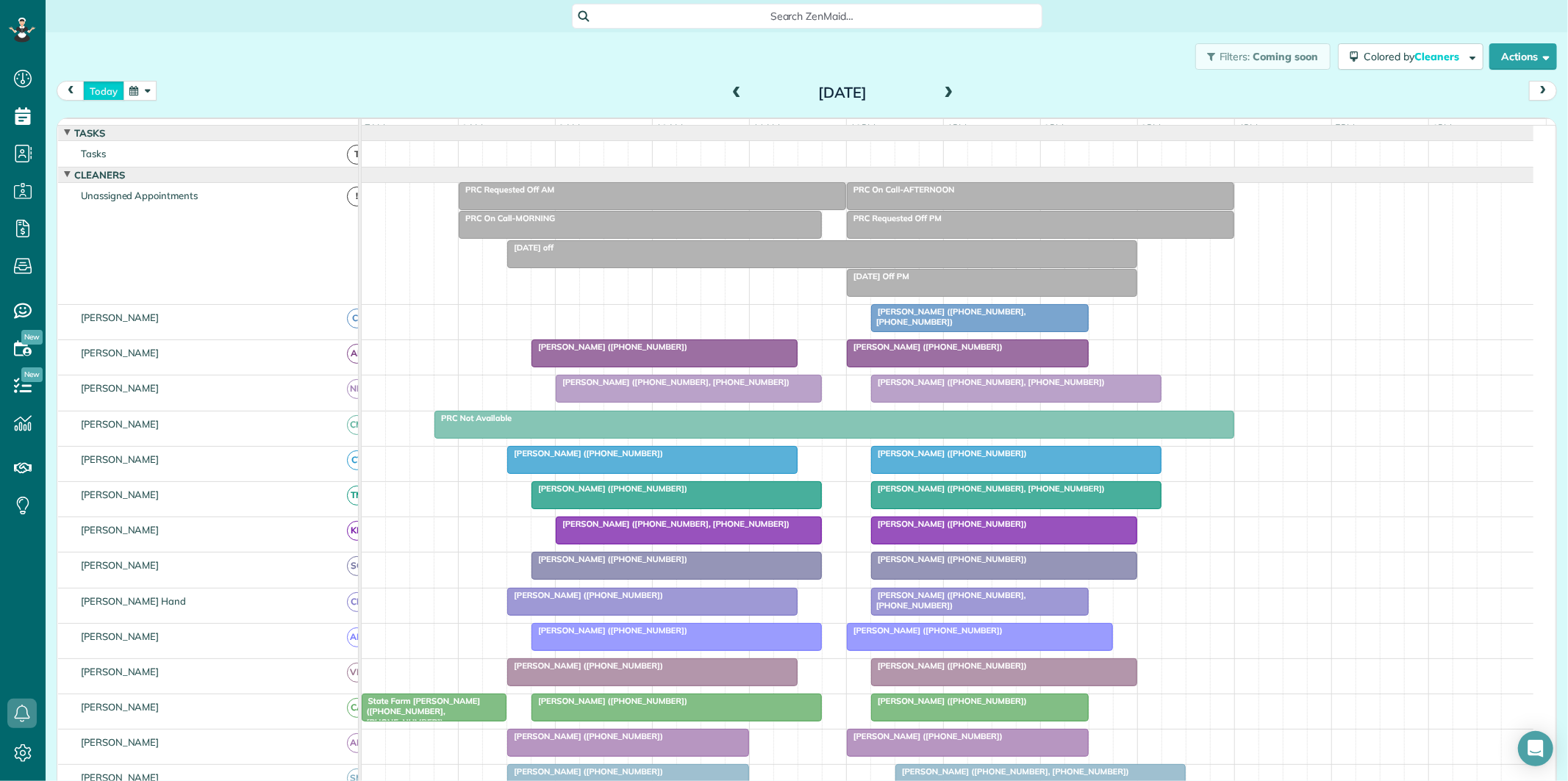
click at [108, 93] on button "today" at bounding box center [102, 91] width 41 height 20
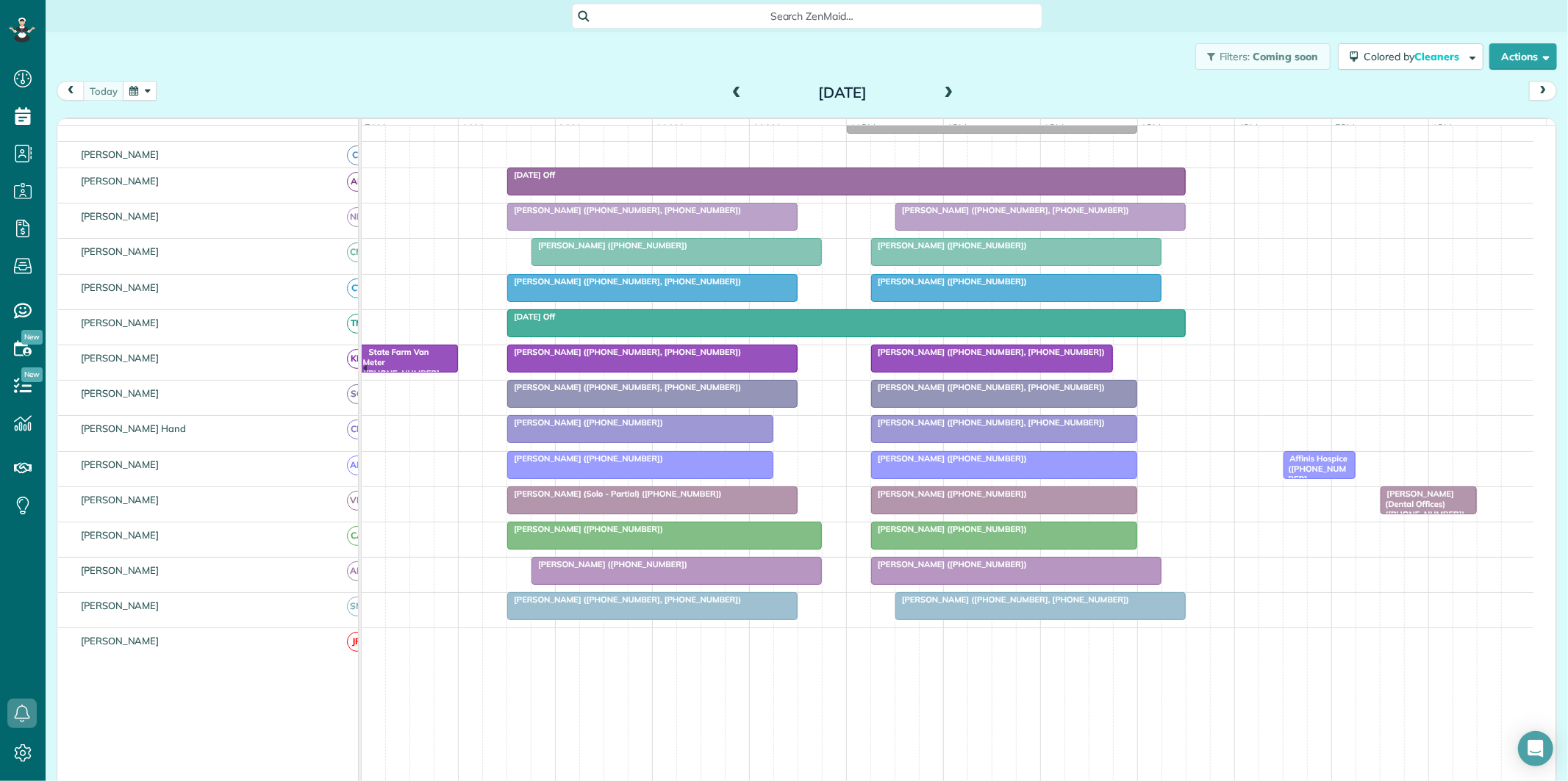
scroll to position [82, 0]
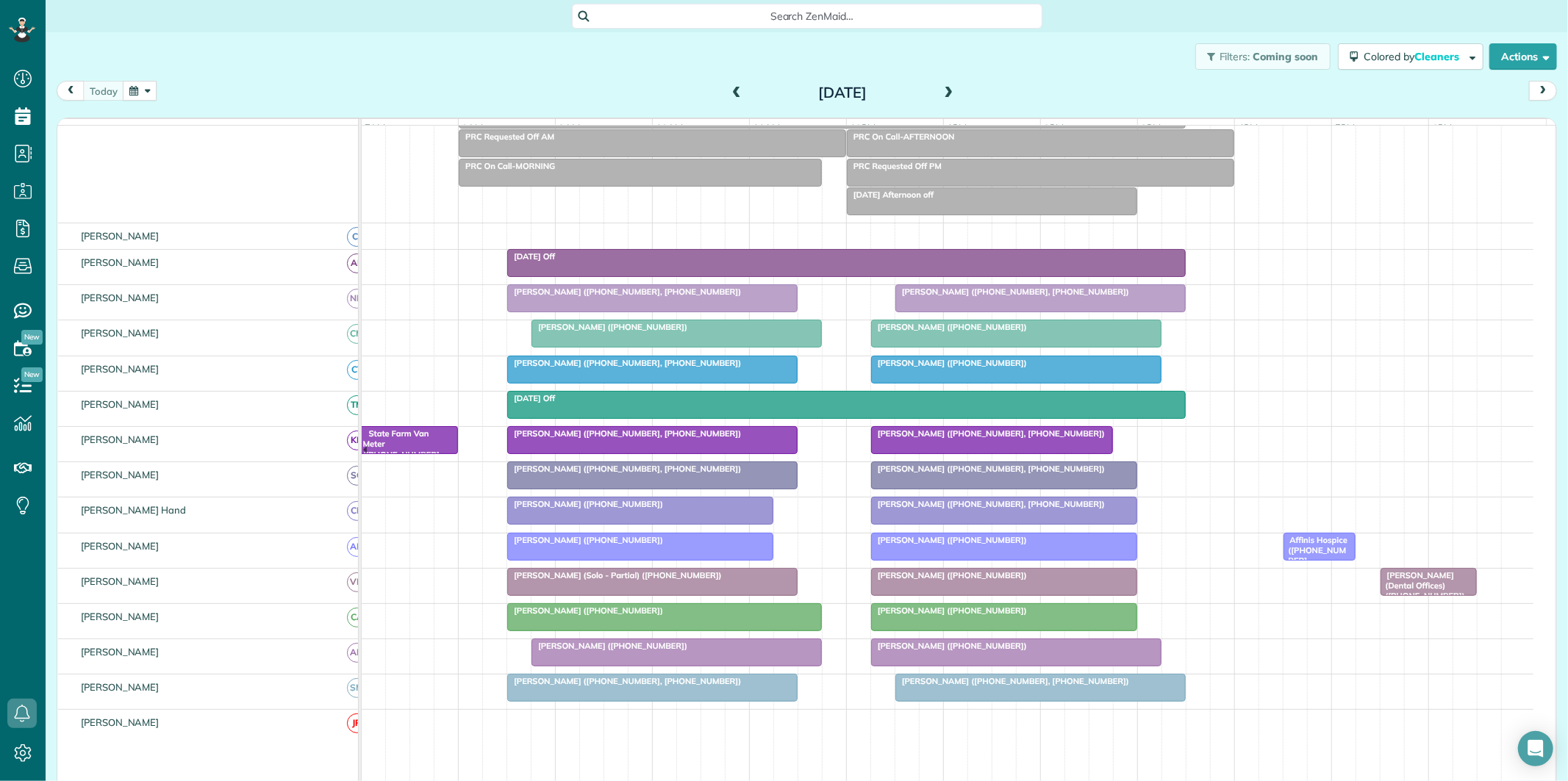
click at [941, 84] on span at bounding box center [949, 94] width 16 height 22
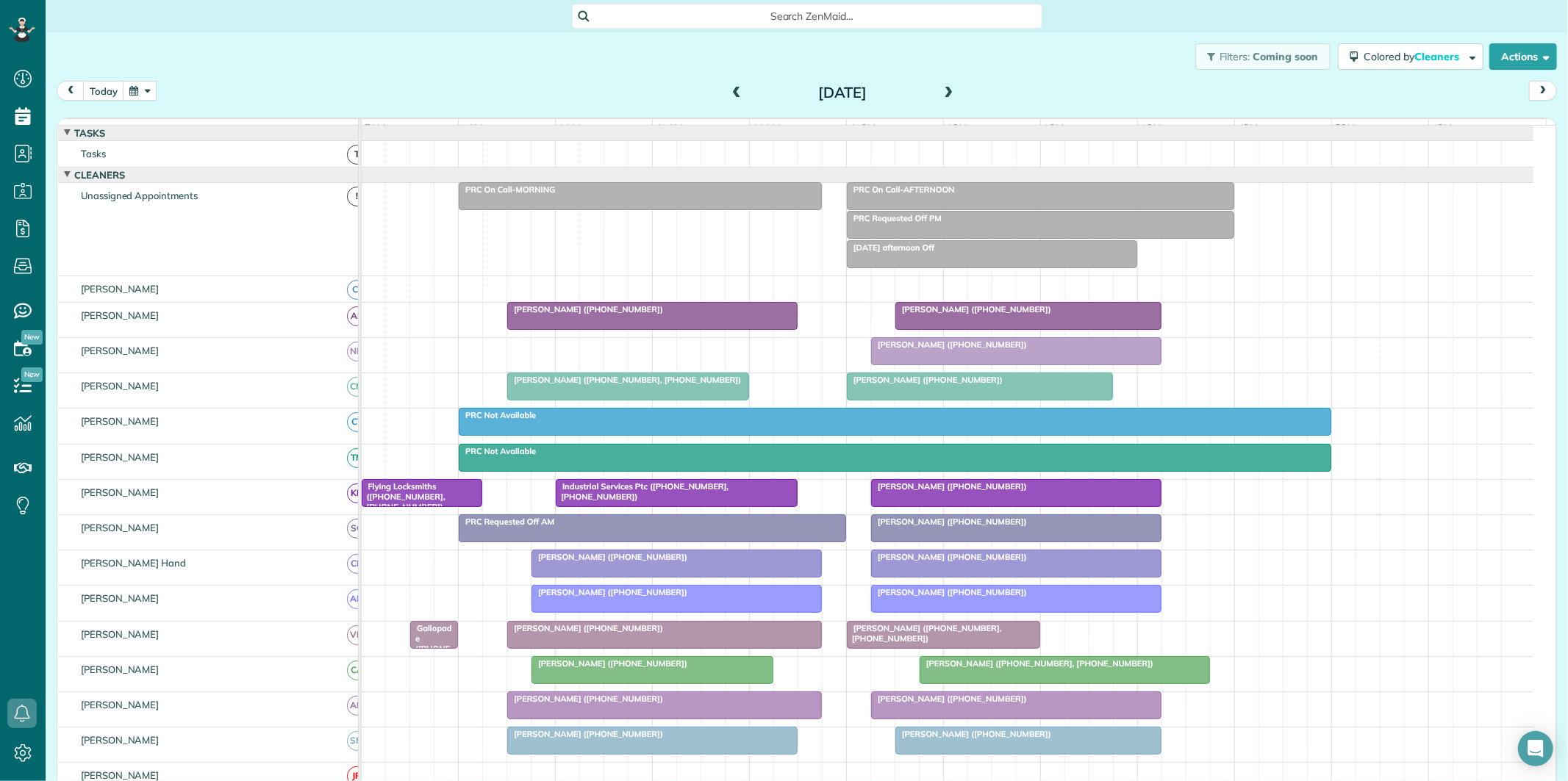
click at [933, 89] on div "Wednesday Aug 27, 2025" at bounding box center [842, 93] width 235 height 24
click at [944, 92] on span at bounding box center [949, 93] width 16 height 13
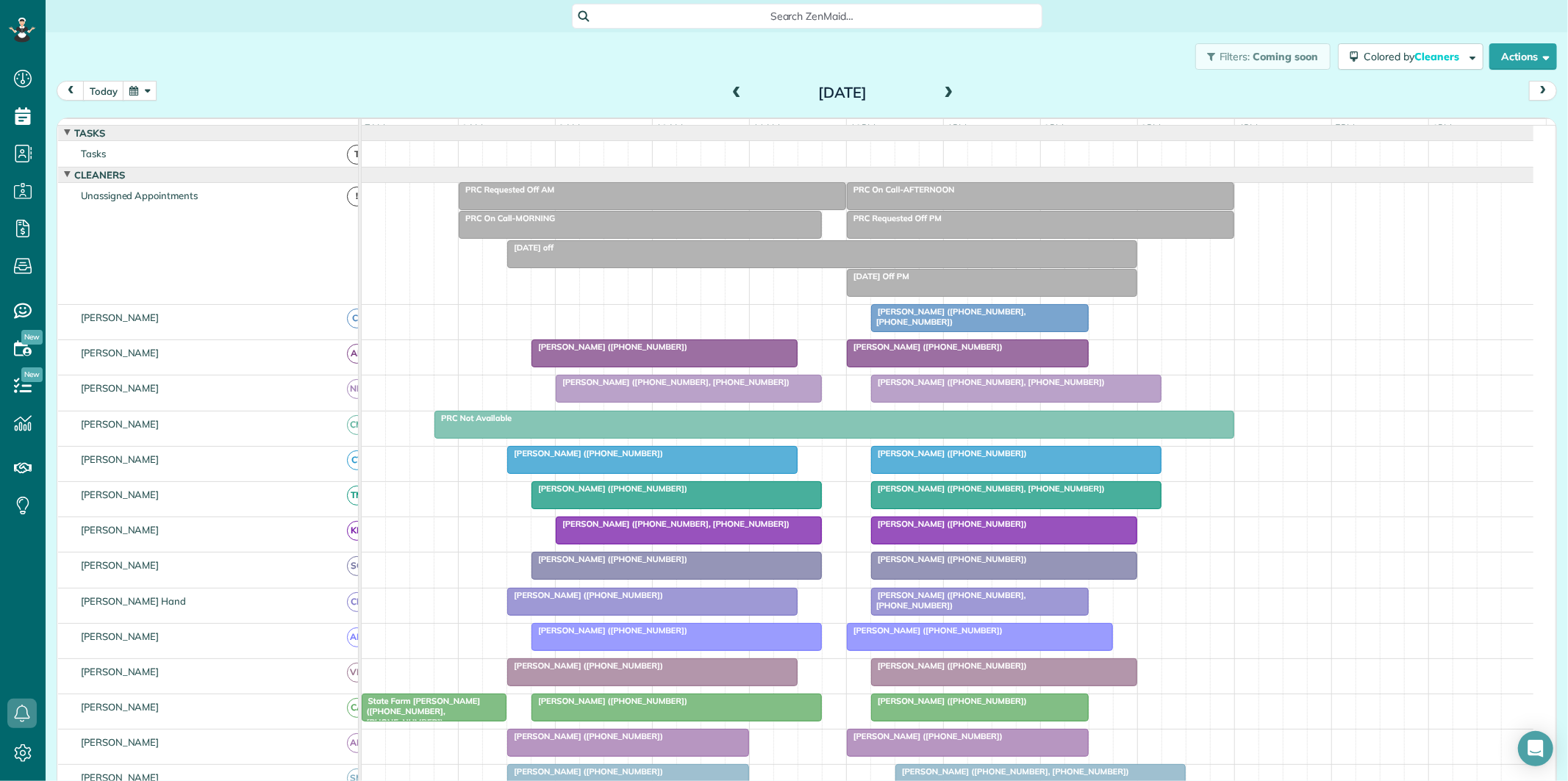
click at [944, 92] on span at bounding box center [949, 93] width 16 height 13
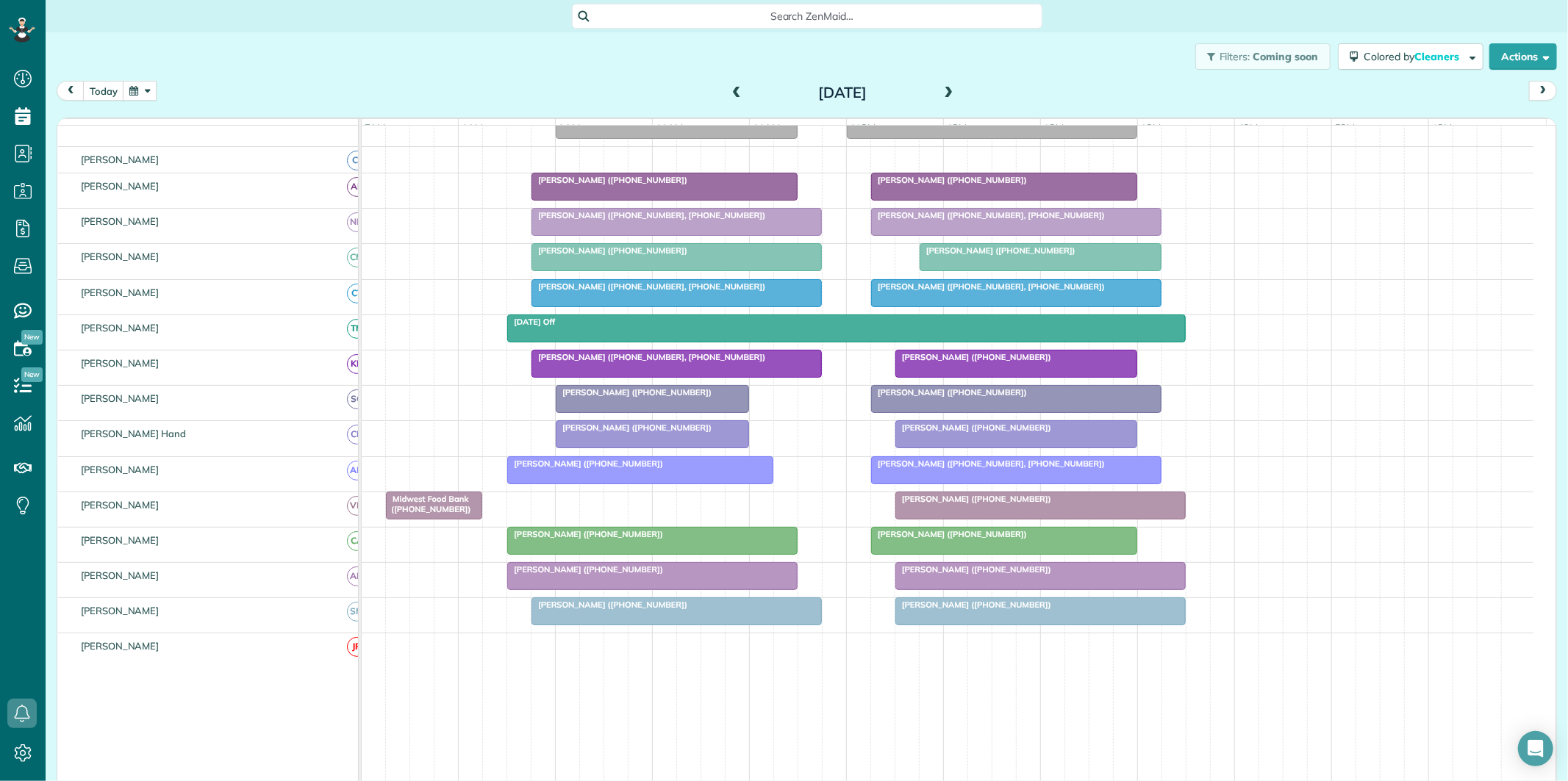
scroll to position [163, 0]
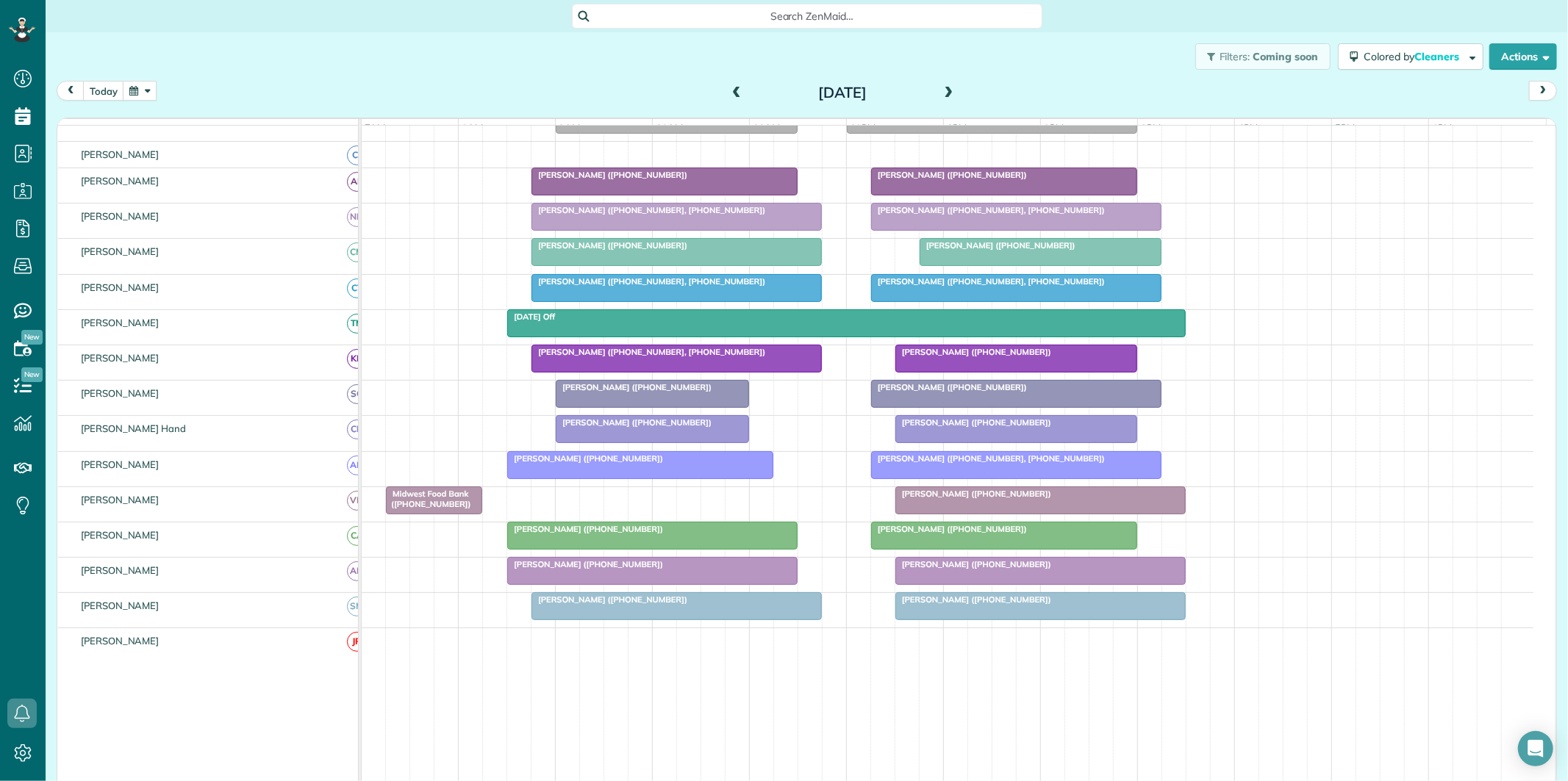
click at [145, 85] on button "button" at bounding box center [139, 91] width 34 height 20
click at [322, 95] on link "Next" at bounding box center [317, 99] width 41 height 37
click at [200, 160] on link "8" at bounding box center [200, 165] width 24 height 24
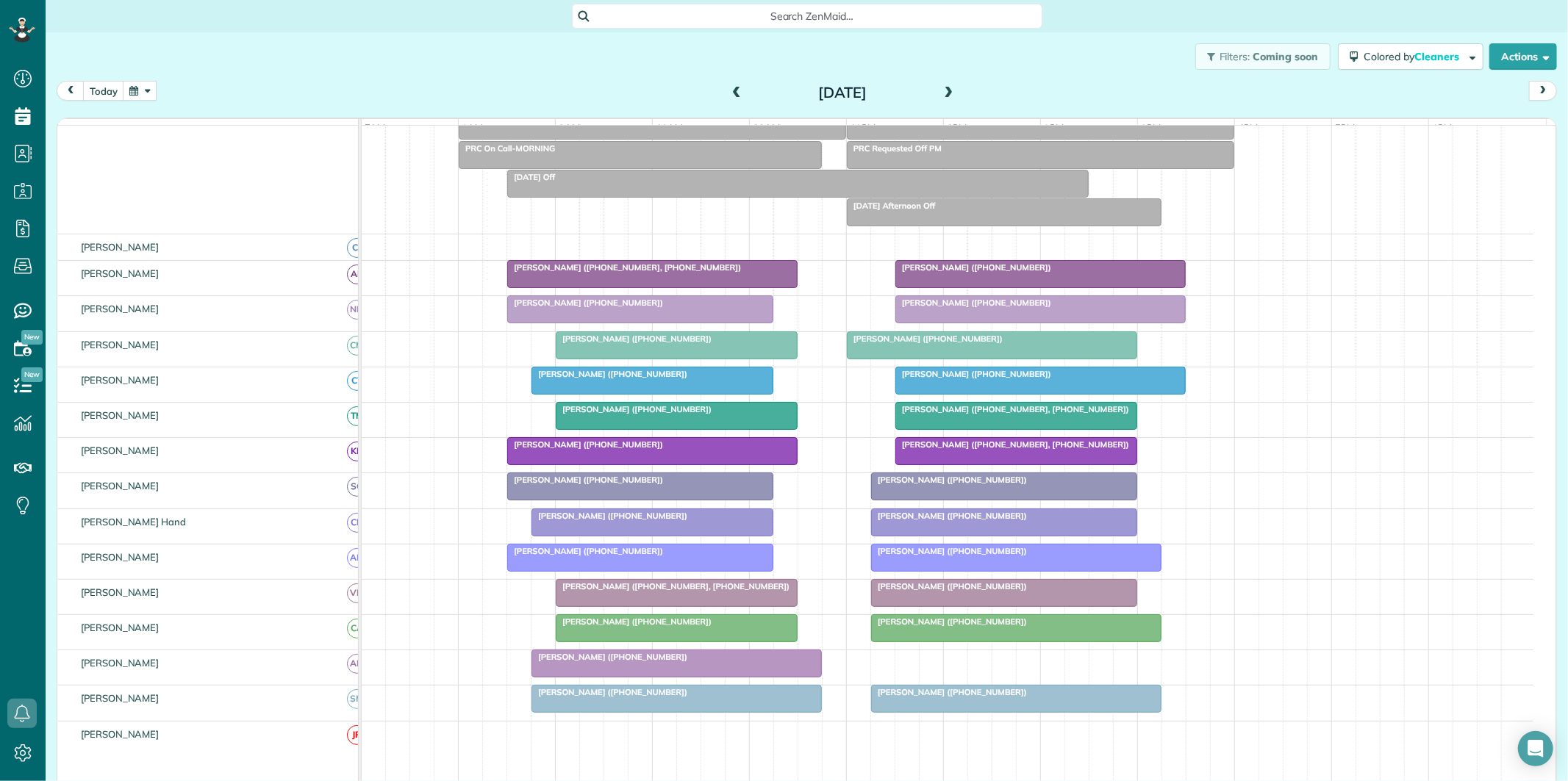
scroll to position [193, 0]
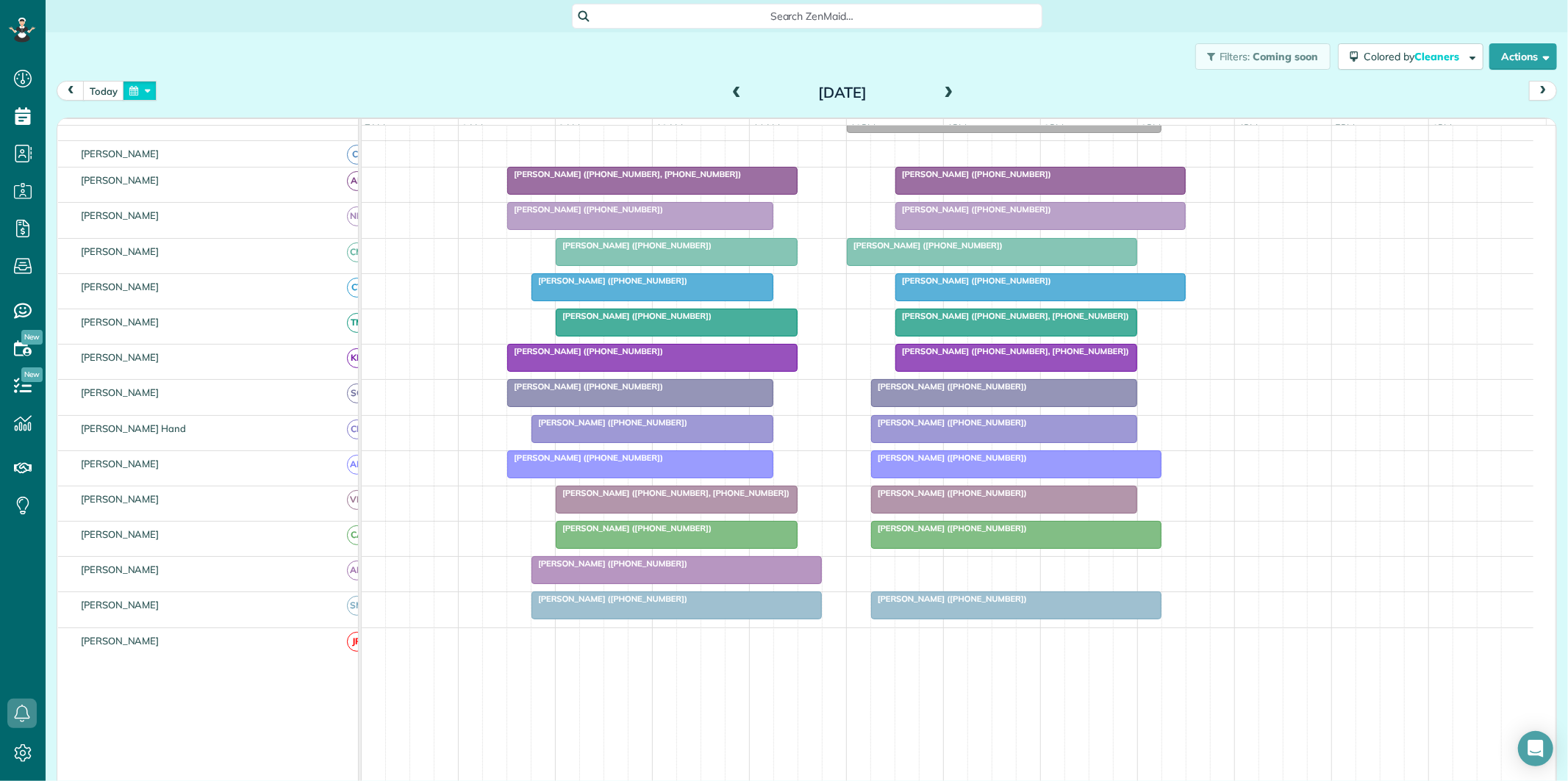
click at [147, 91] on button "button" at bounding box center [139, 91] width 34 height 20
click at [326, 98] on link "Next" at bounding box center [317, 99] width 41 height 37
click at [201, 204] on link "22" at bounding box center [200, 213] width 24 height 24
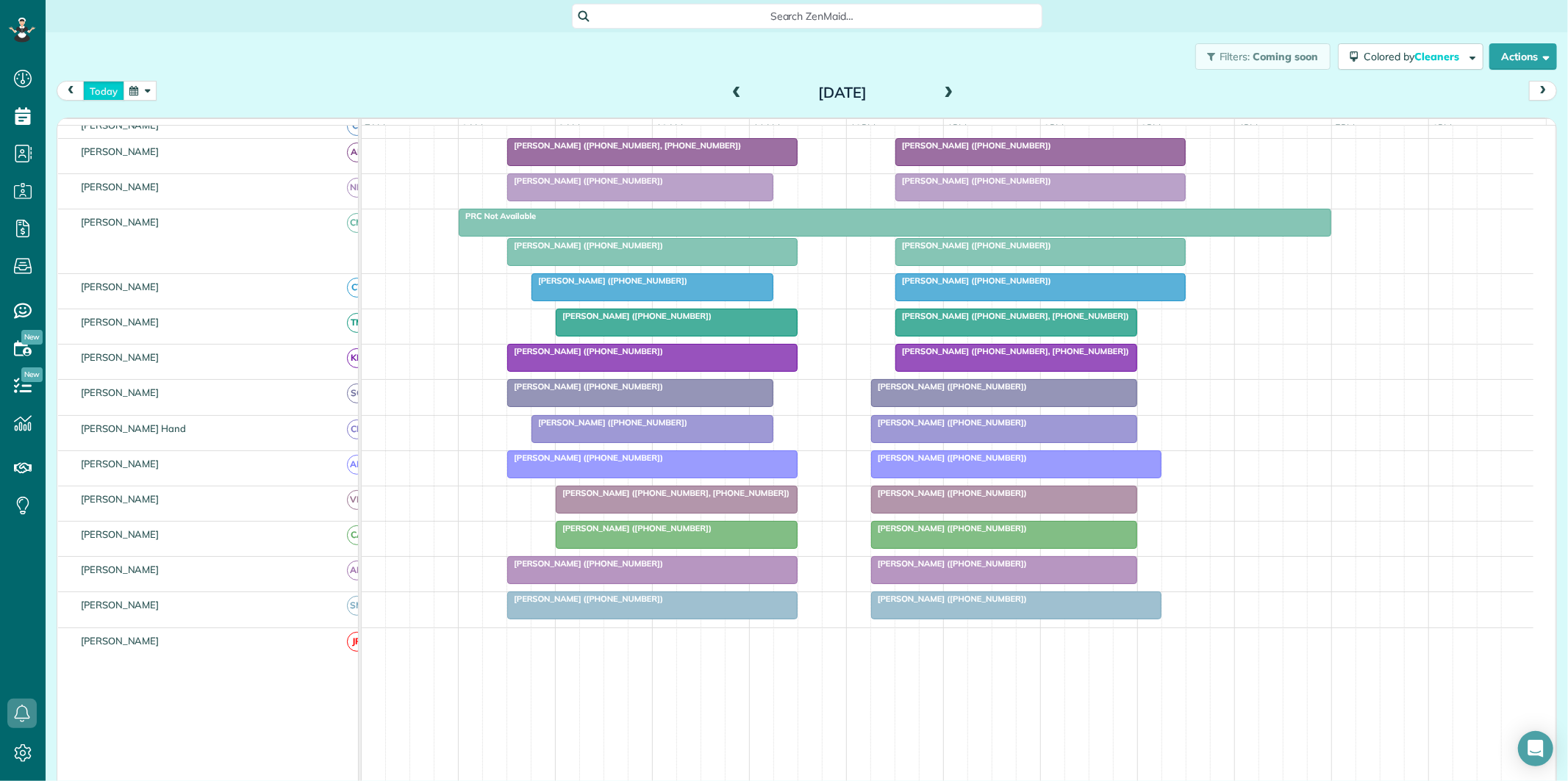
click at [96, 92] on button "today" at bounding box center [102, 91] width 41 height 20
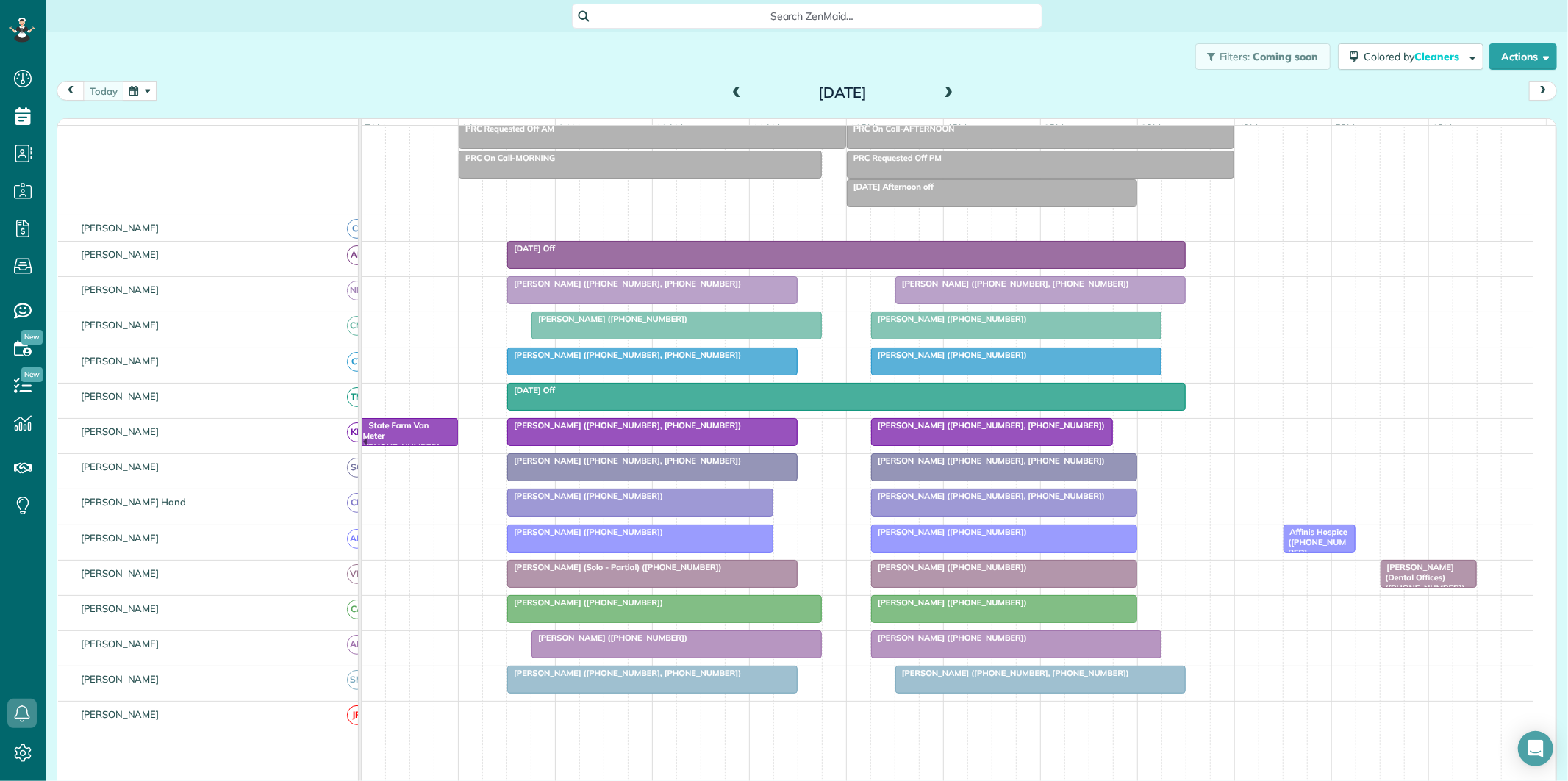
scroll to position [111, 0]
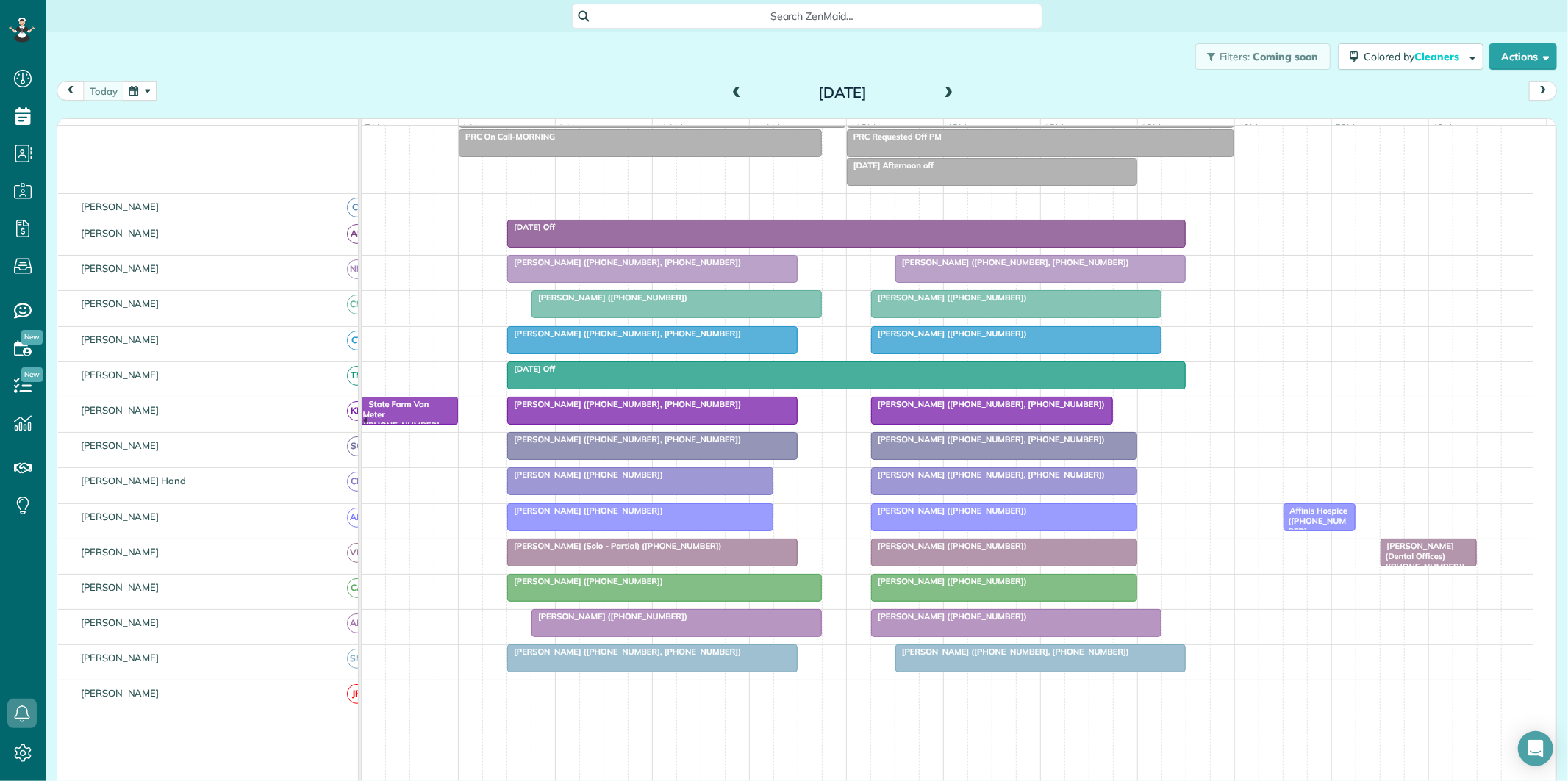
click at [648, 516] on div "[PERSON_NAME] ([PHONE_NUMBER])" at bounding box center [640, 510] width 258 height 10
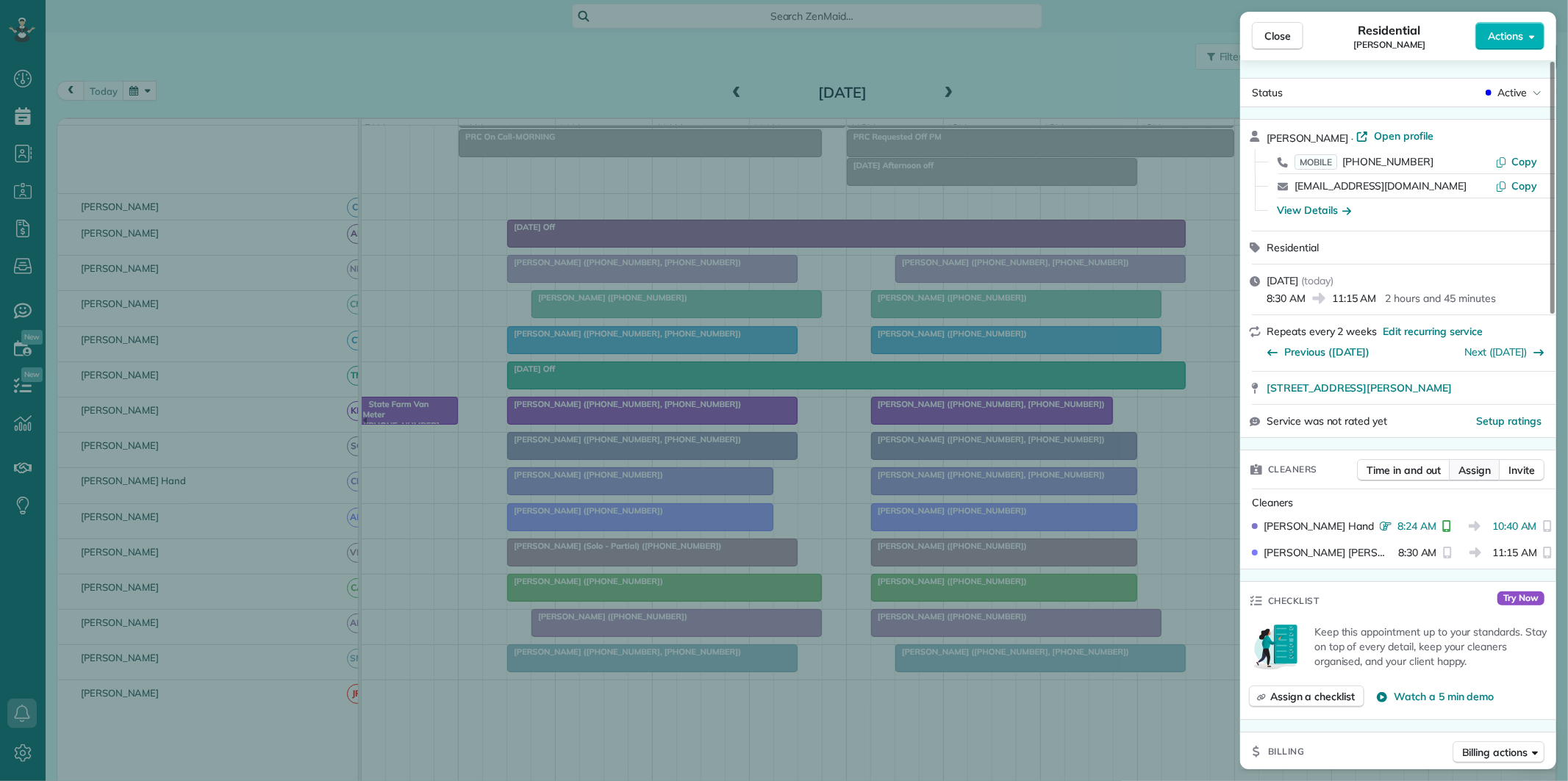
click at [1475, 467] on span "Assign" at bounding box center [1474, 470] width 33 height 15
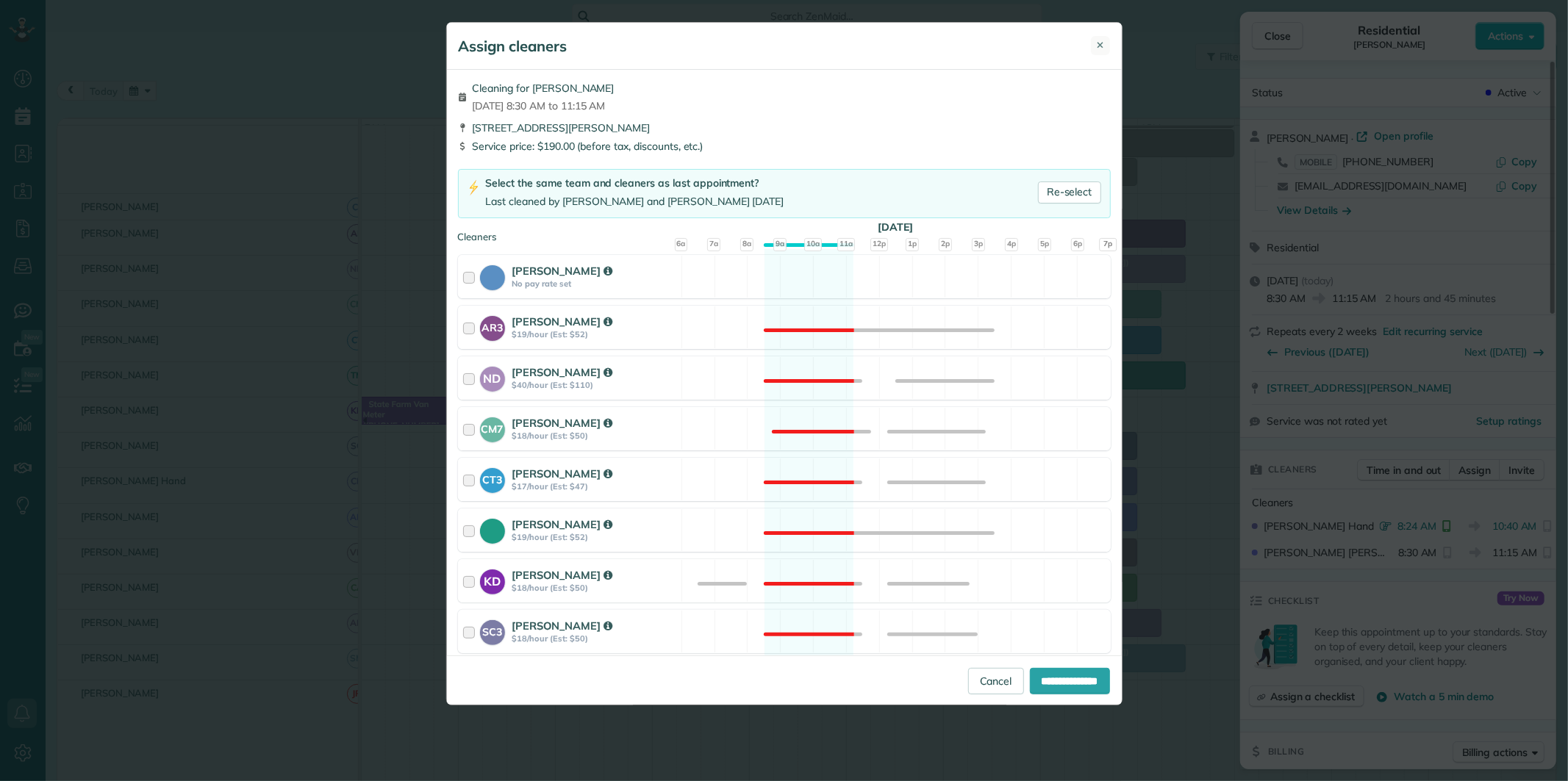
click at [1095, 47] on button "✕" at bounding box center [1099, 45] width 19 height 19
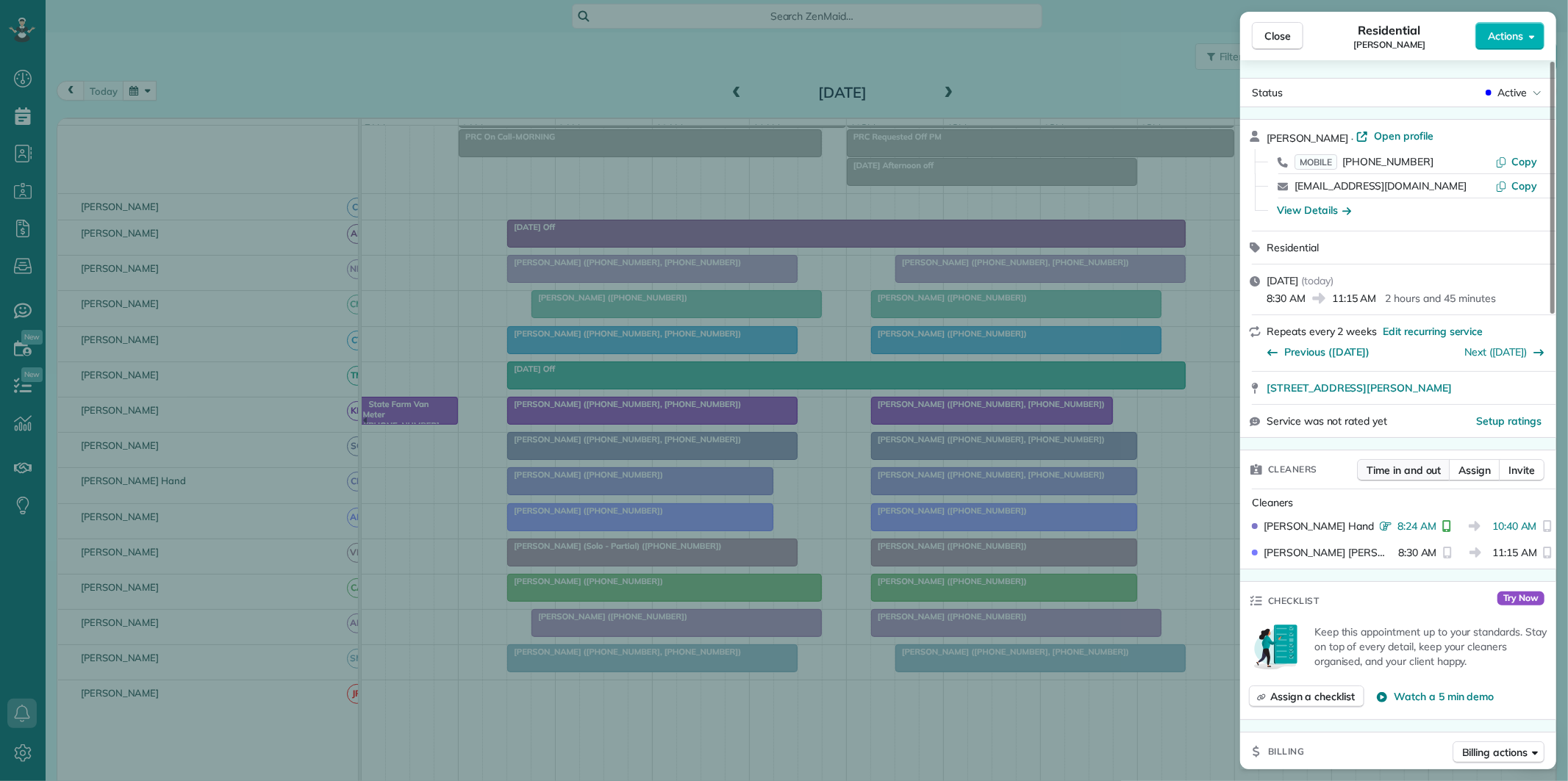
click at [1400, 466] on span "Time in and out" at bounding box center [1403, 470] width 75 height 15
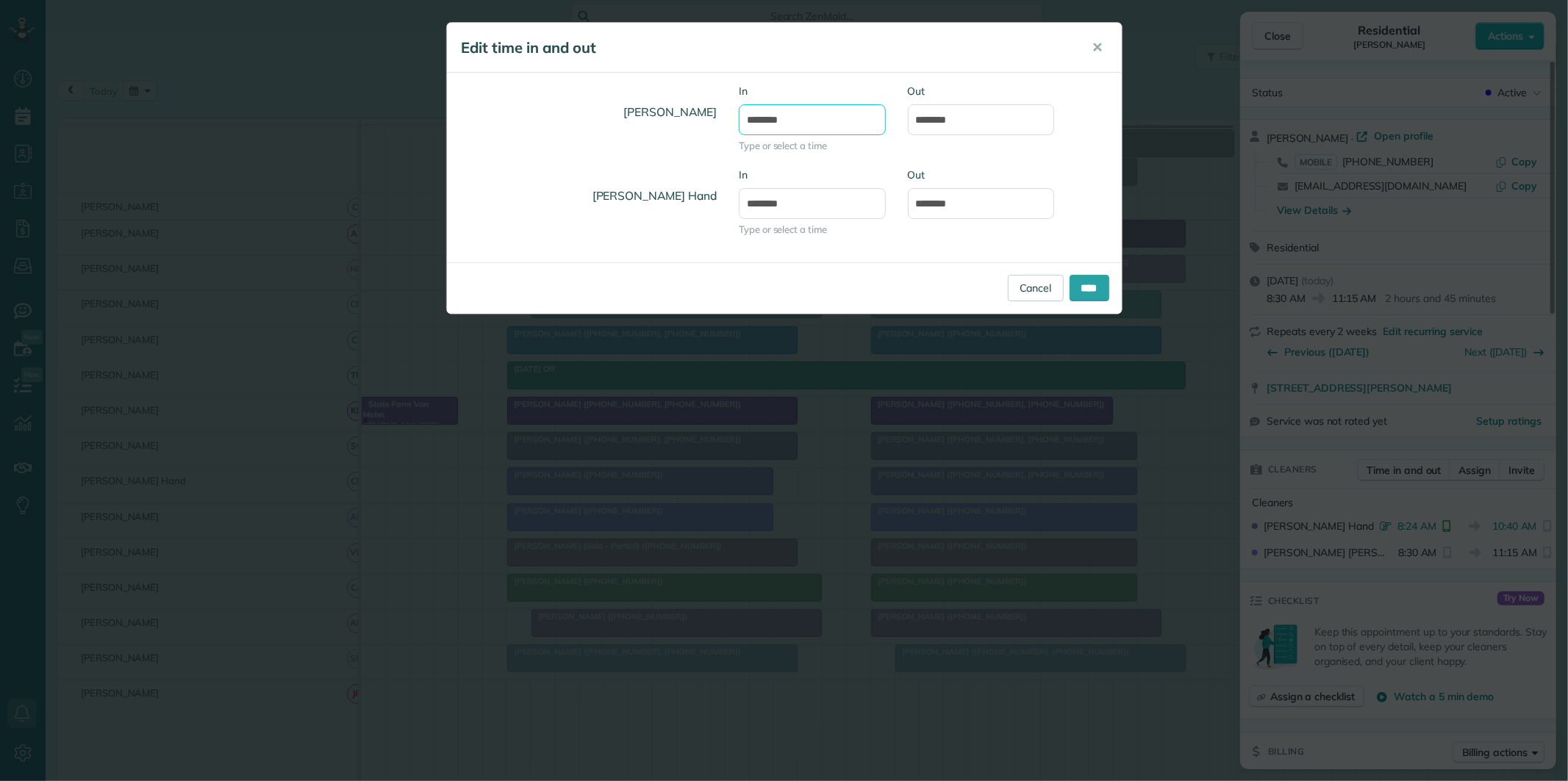
click at [761, 119] on input "*******" at bounding box center [812, 119] width 147 height 31
click at [764, 118] on input "*******" at bounding box center [812, 119] width 147 height 31
type input "*******"
click at [942, 122] on input "********" at bounding box center [981, 119] width 147 height 31
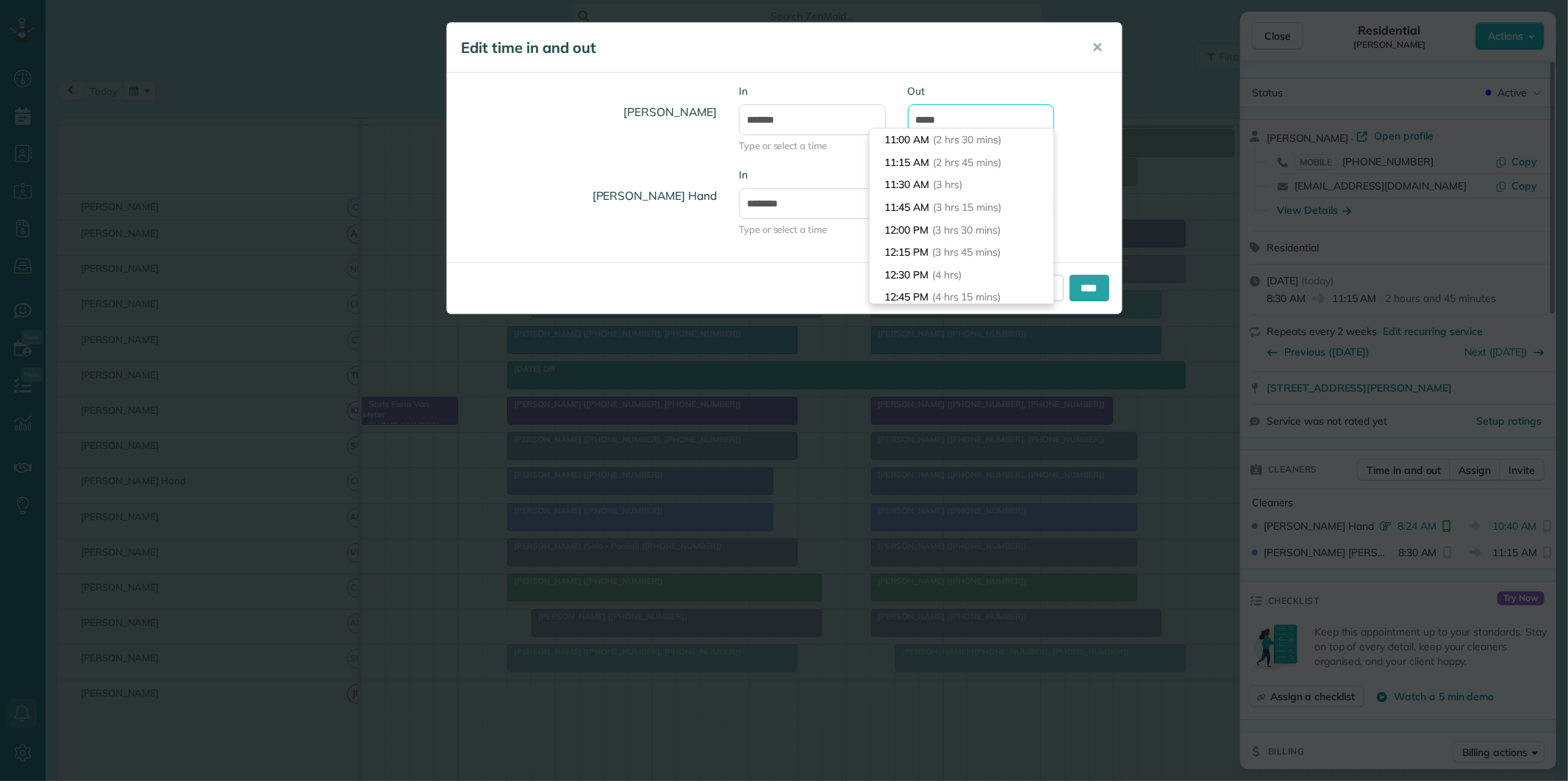
scroll to position [111, 0]
type input "********"
click at [1106, 122] on div "Amanda Minix In ******* Type or select a time Out ********" at bounding box center [784, 125] width 675 height 84
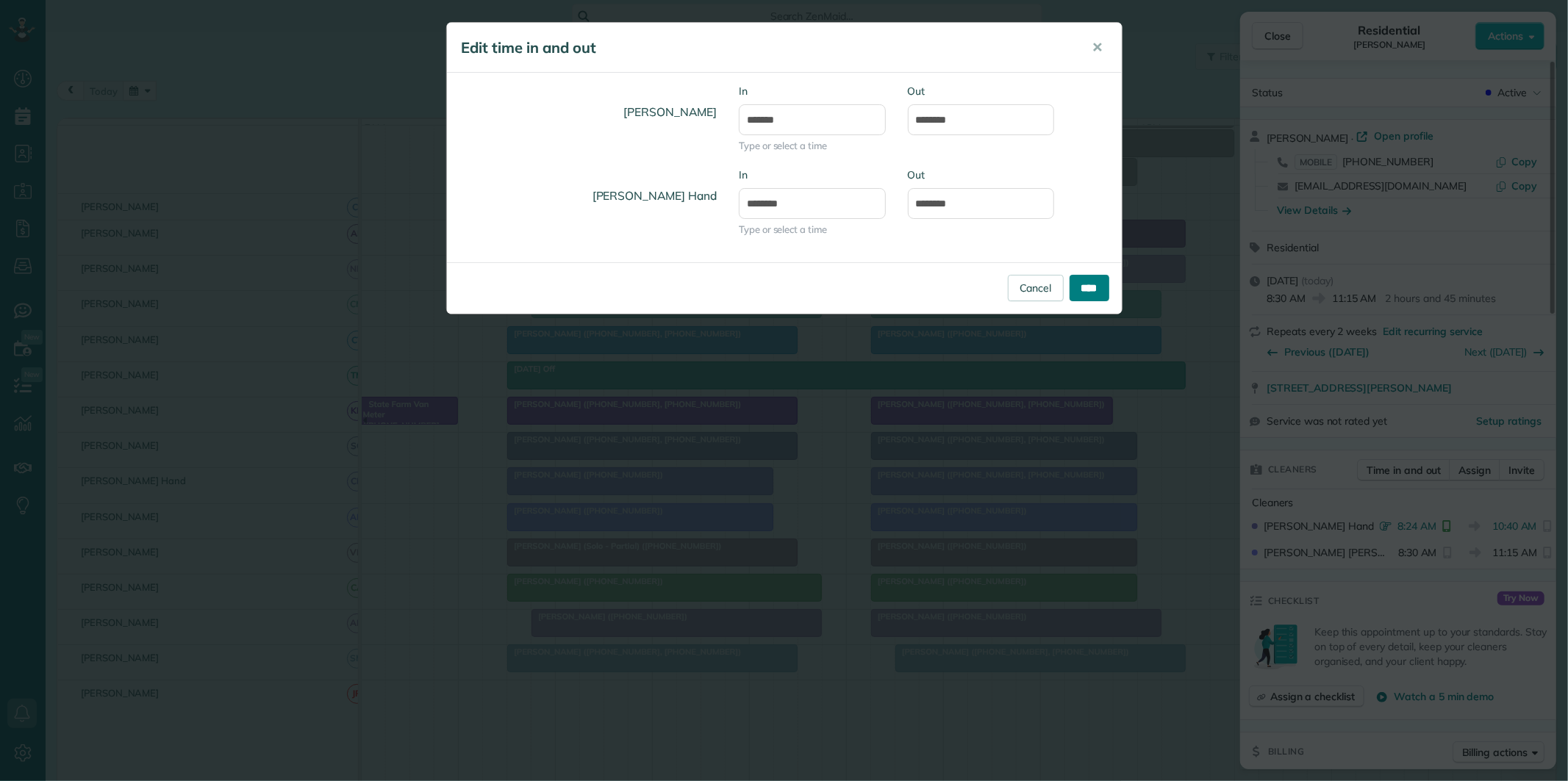
click at [1083, 281] on input "****" at bounding box center [1089, 288] width 40 height 27
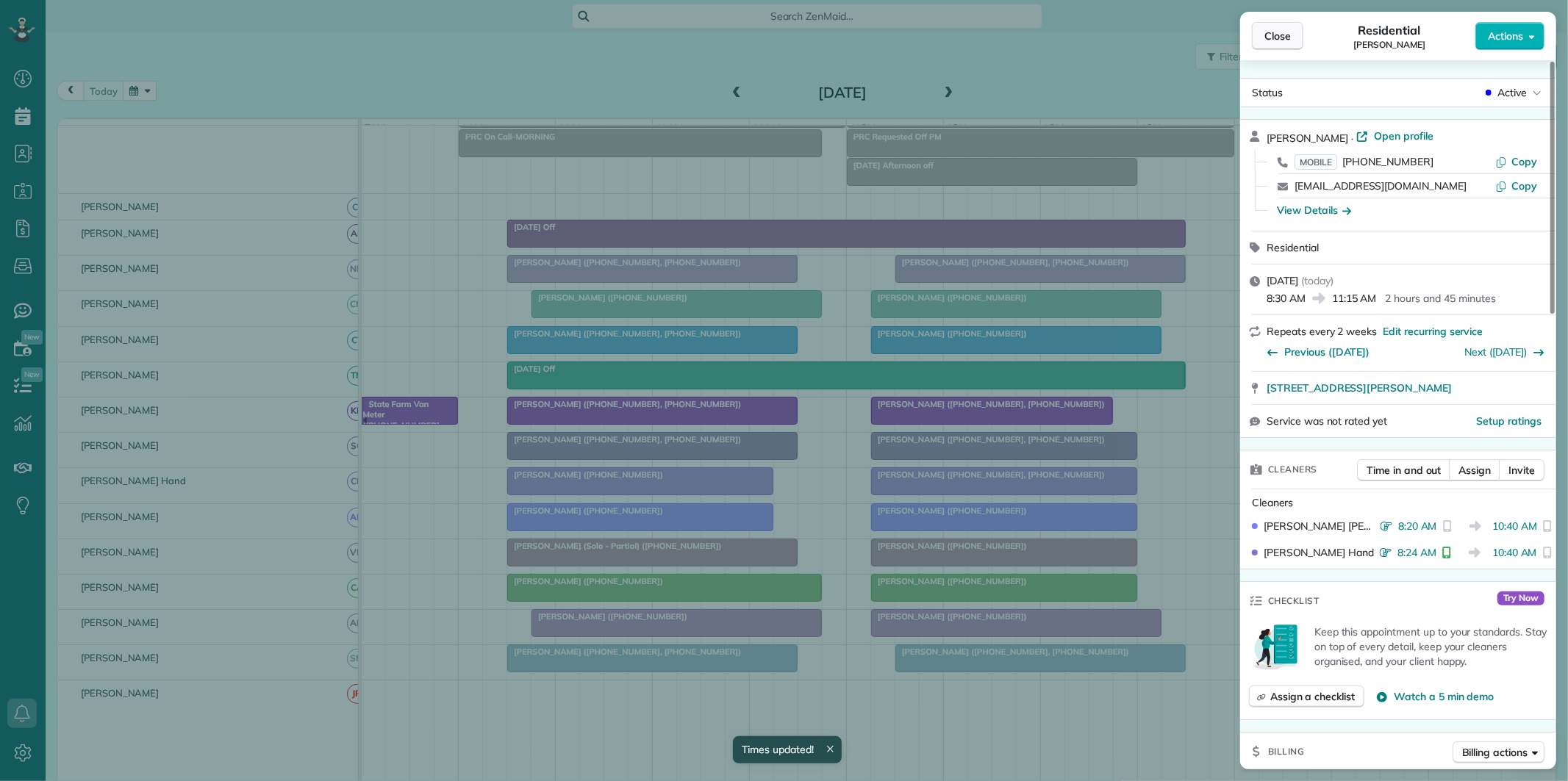
click at [1276, 43] on span "Close" at bounding box center [1277, 36] width 27 height 15
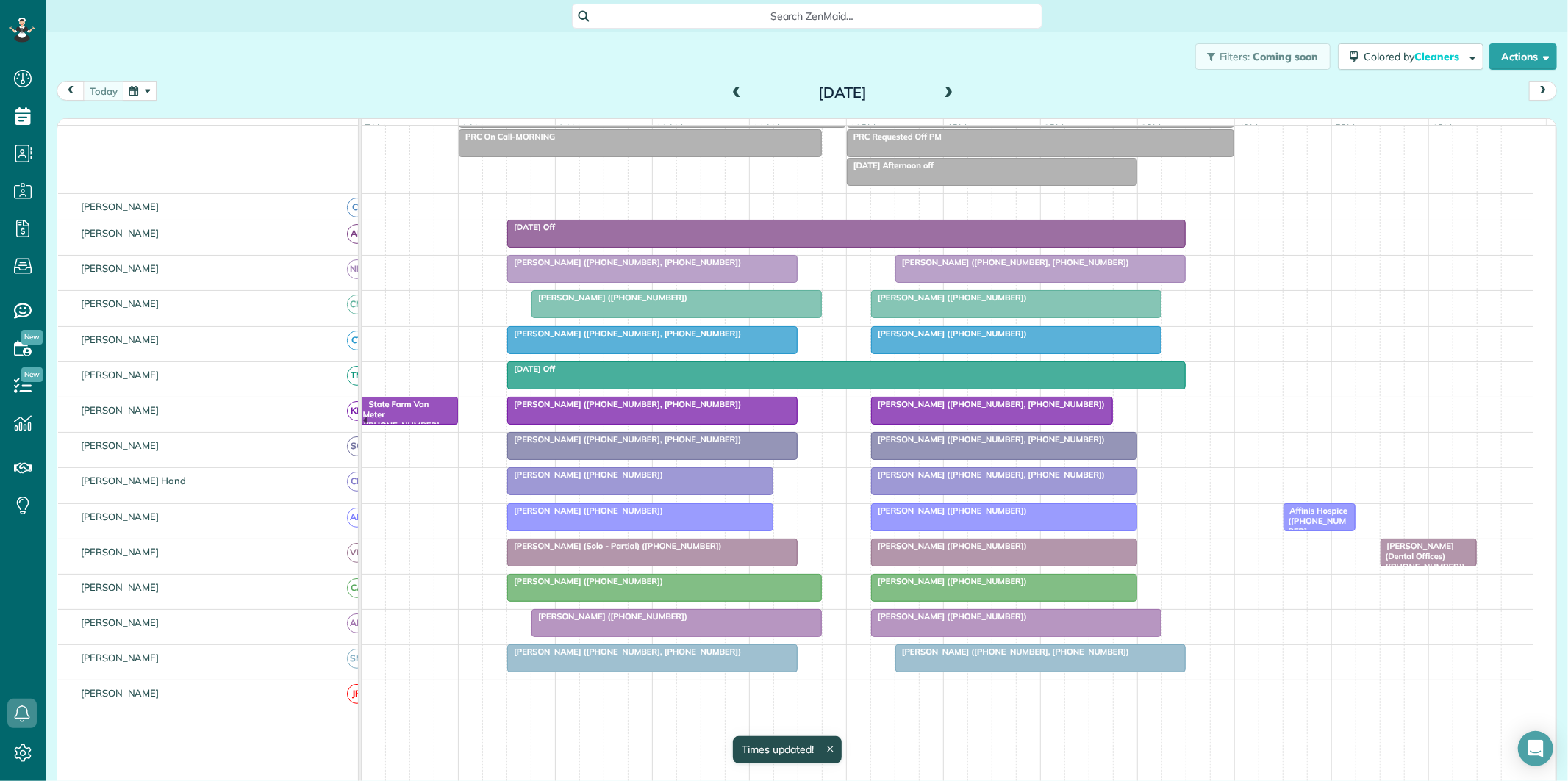
click at [991, 600] on div at bounding box center [1004, 588] width 265 height 27
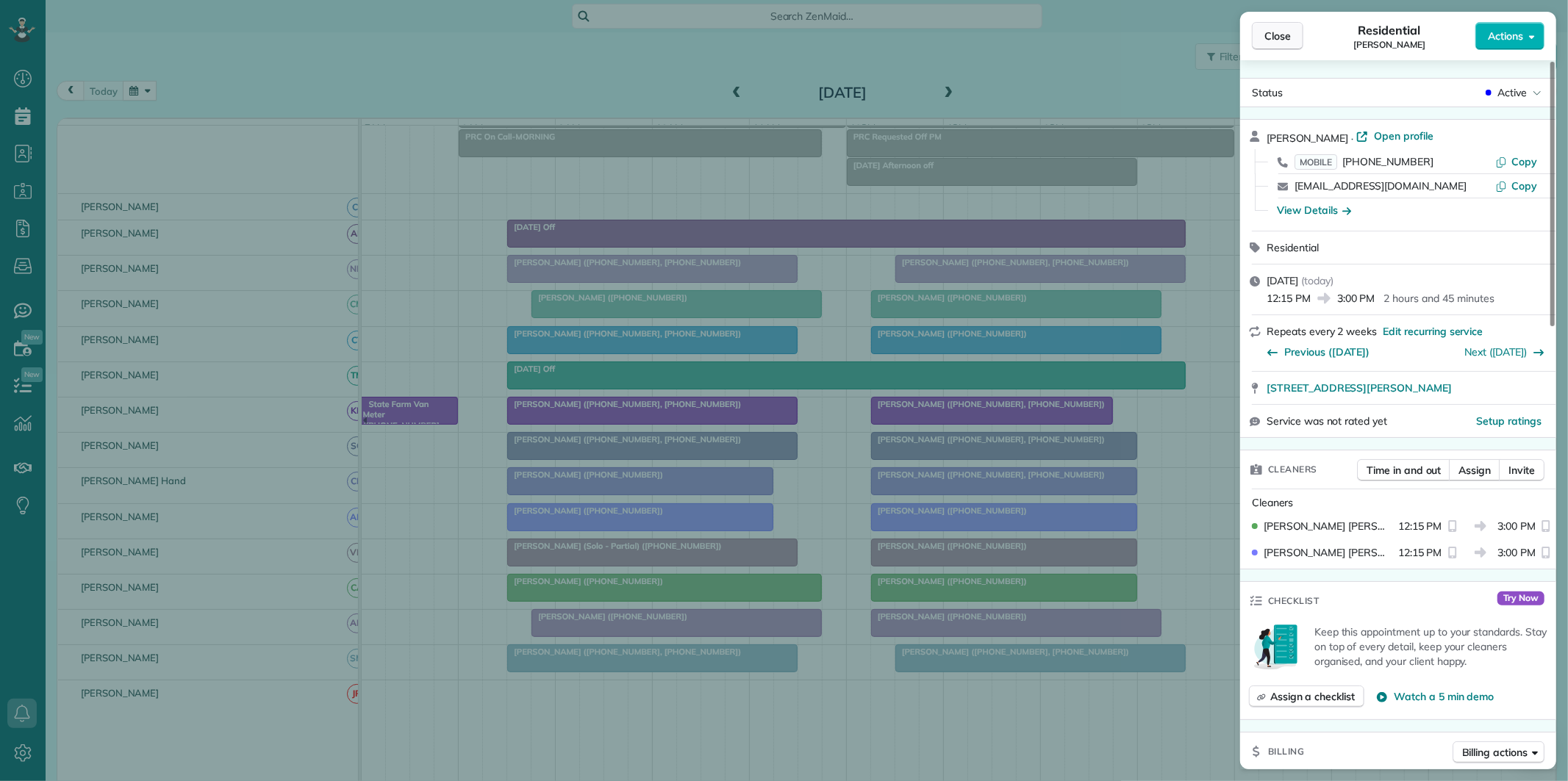
click at [1272, 33] on span "Close" at bounding box center [1277, 36] width 27 height 15
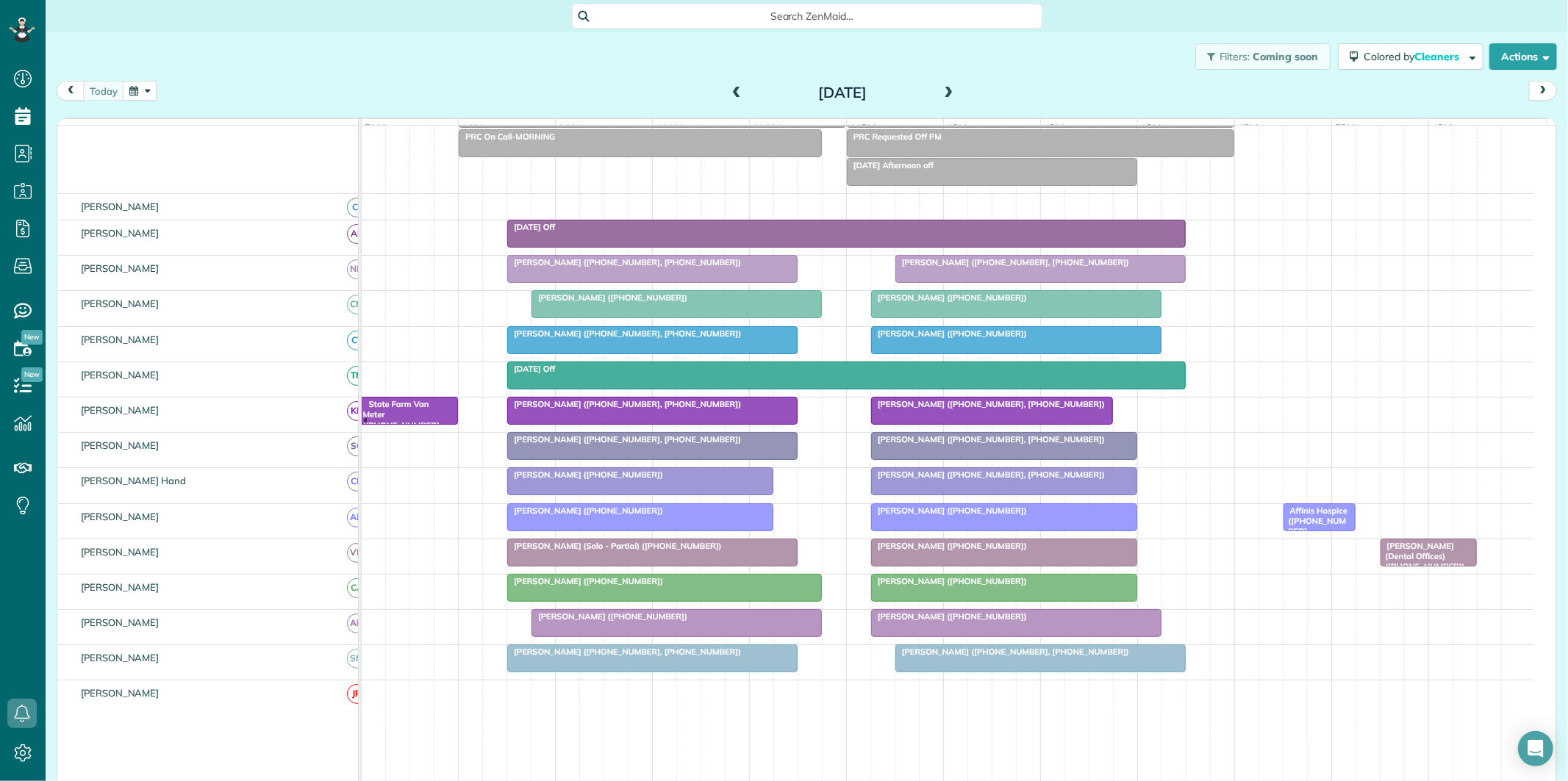
click at [672, 587] on div "[PERSON_NAME] ([PHONE_NUMBER])" at bounding box center [664, 581] width 305 height 10
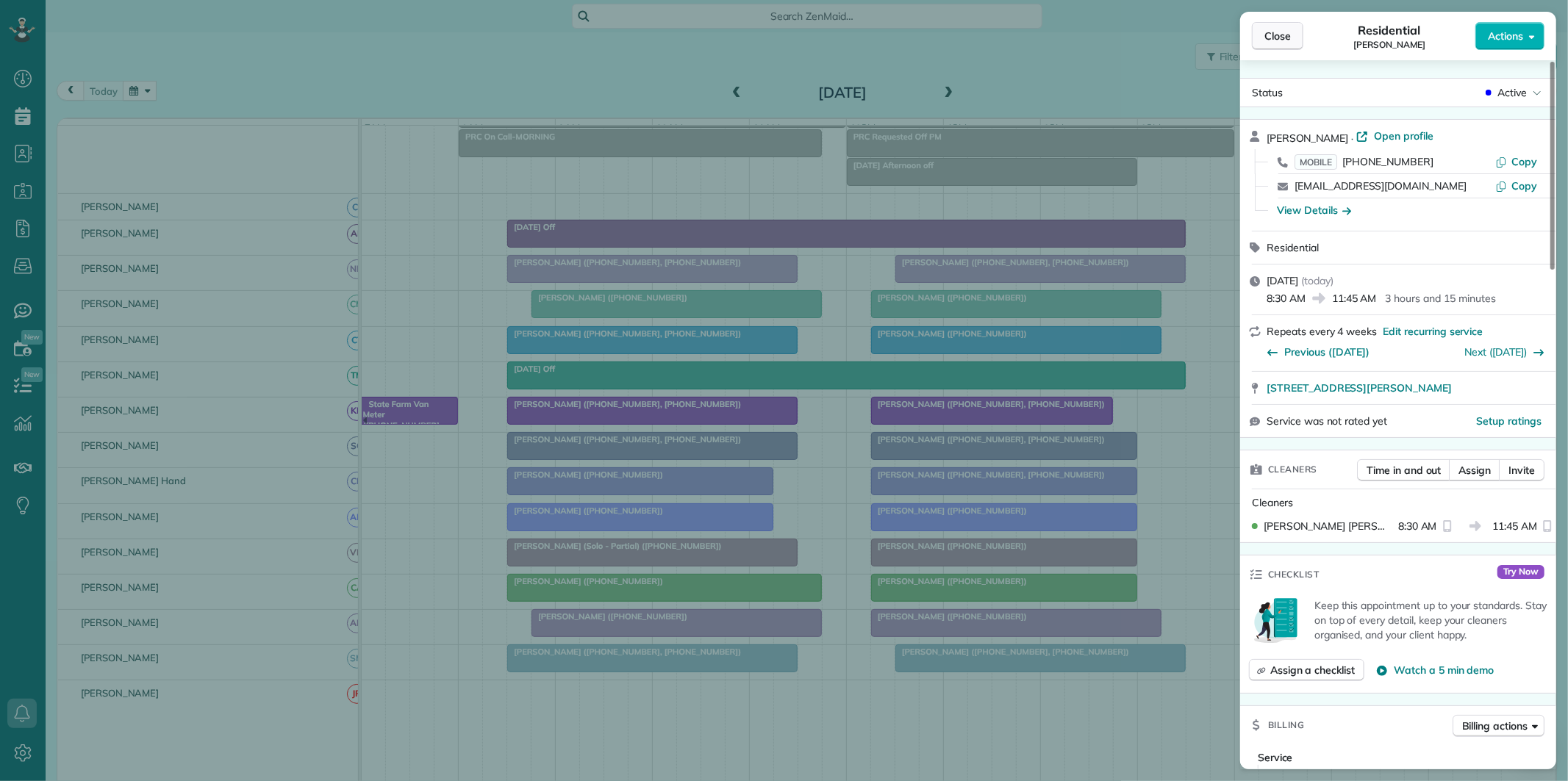
click at [1286, 37] on span "Close" at bounding box center [1277, 36] width 27 height 15
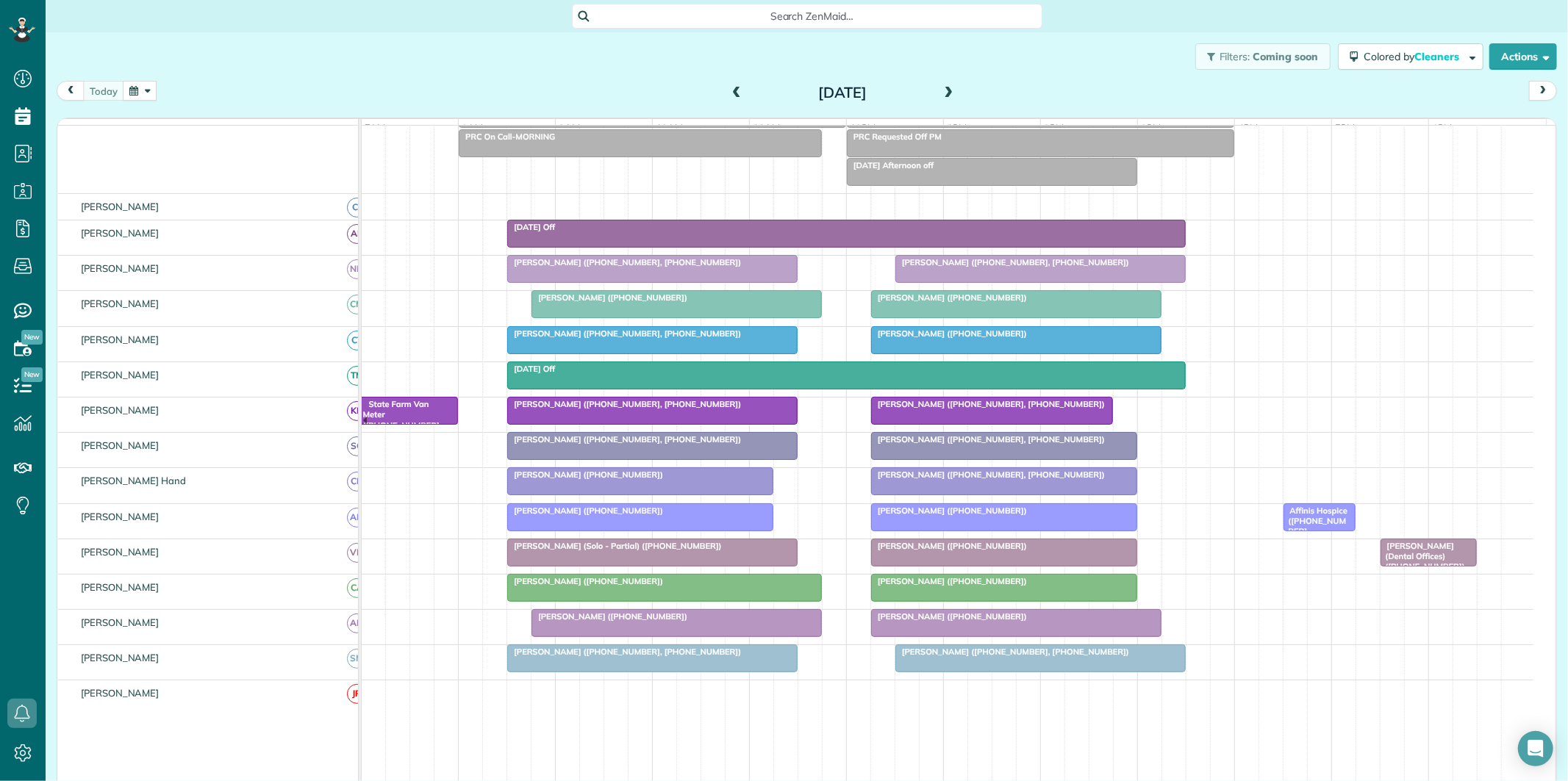
click at [947, 90] on span at bounding box center [949, 93] width 16 height 13
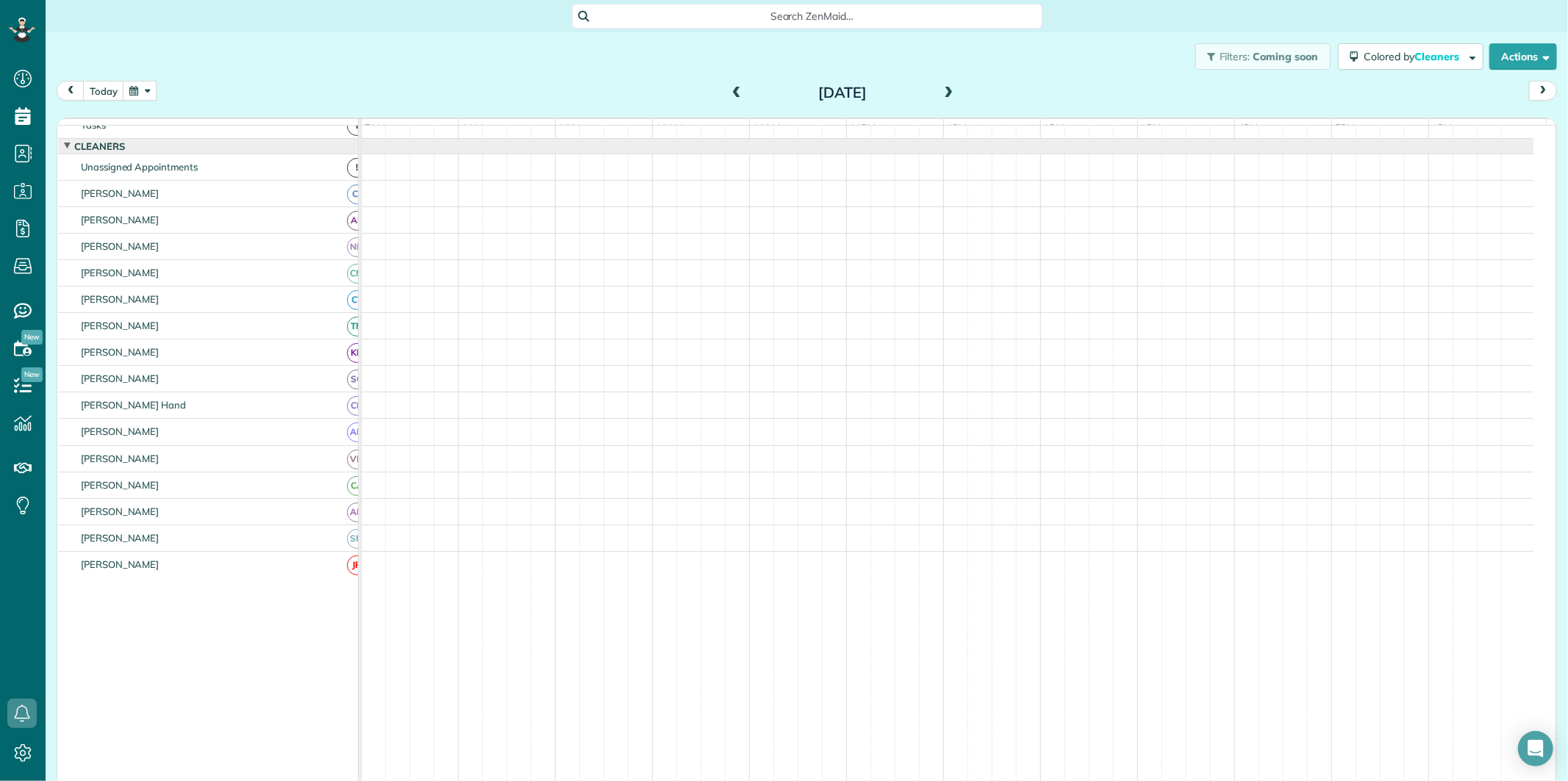
scroll to position [16, 0]
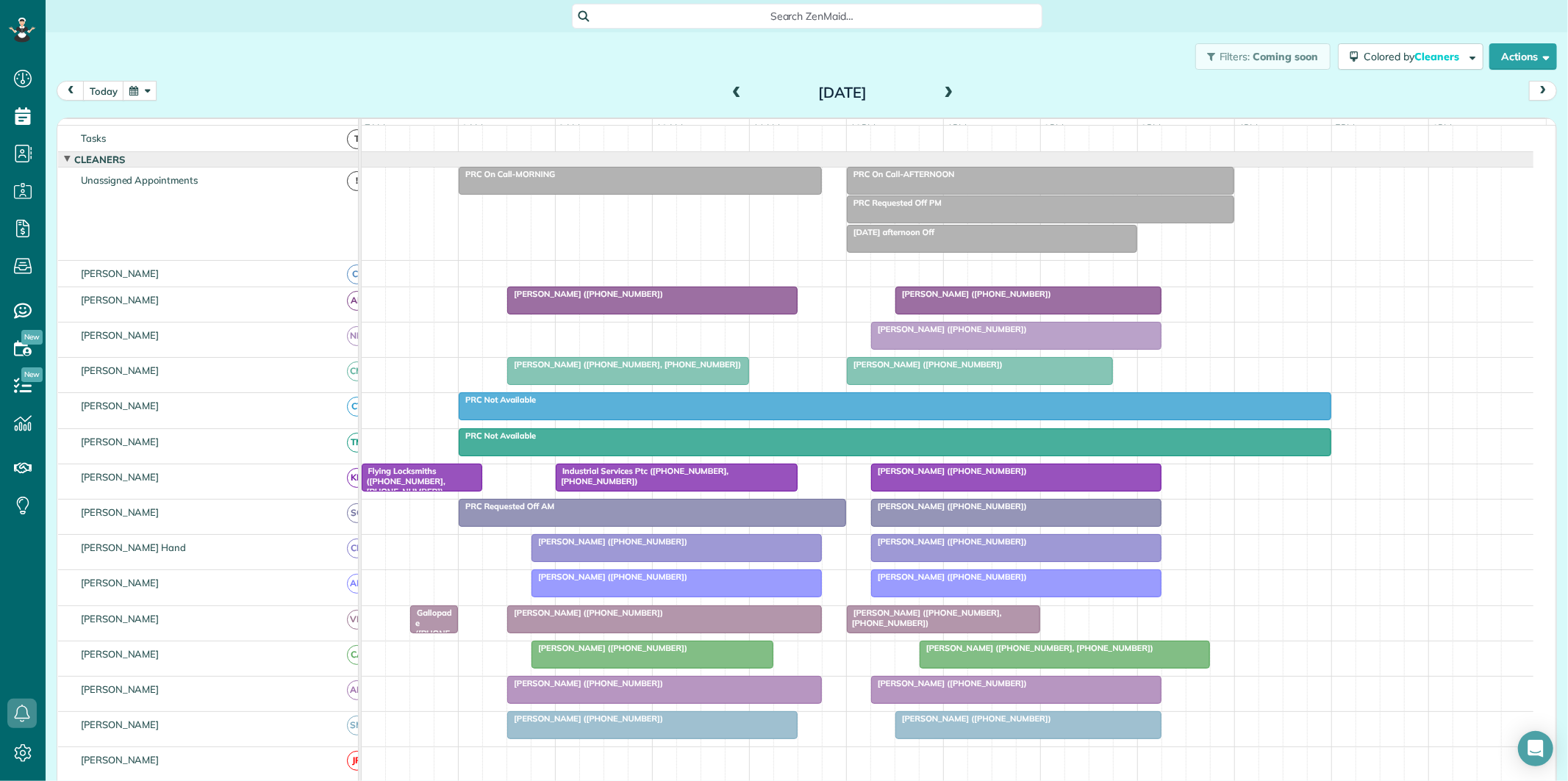
click at [948, 93] on span at bounding box center [949, 93] width 16 height 13
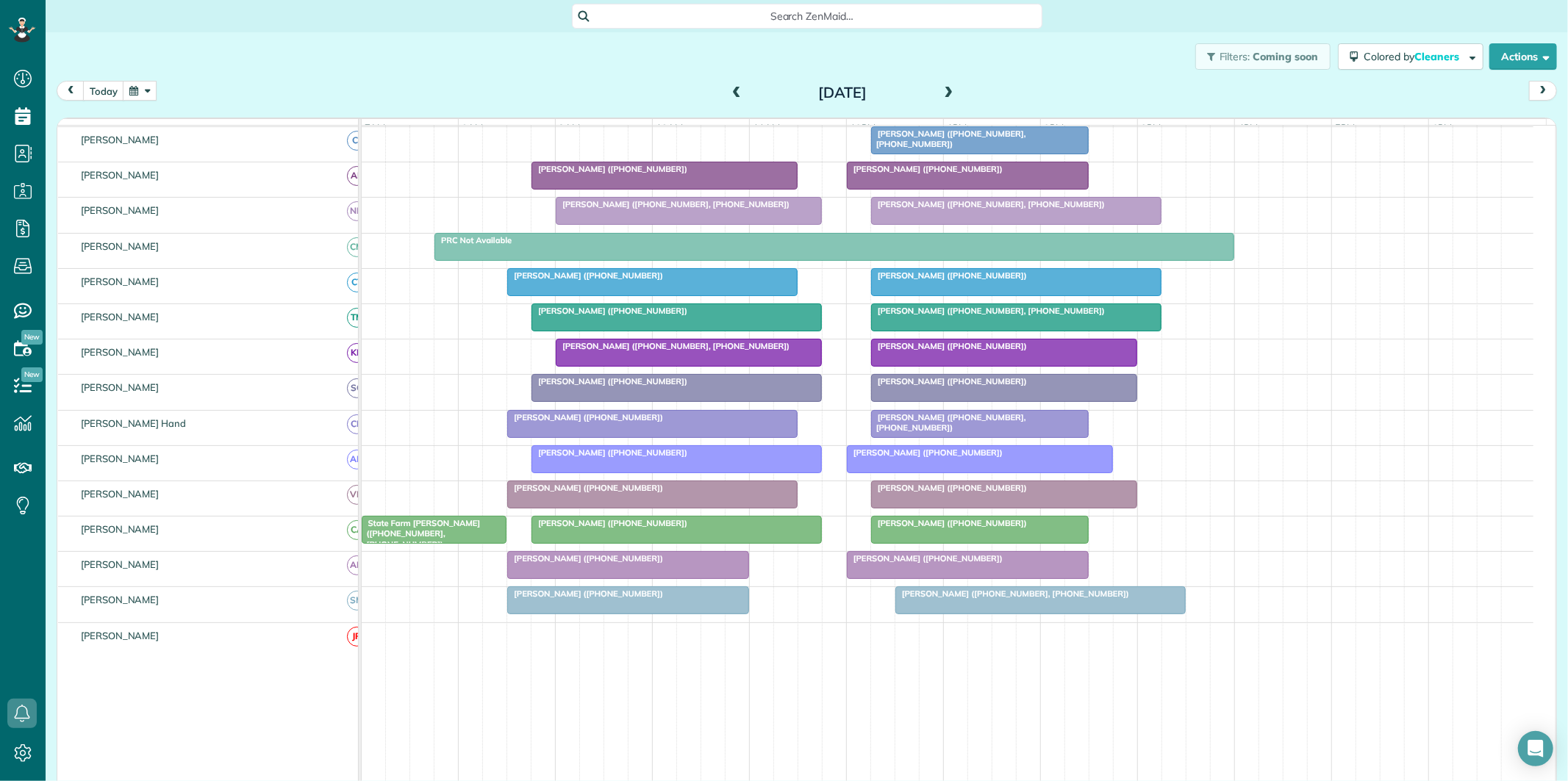
scroll to position [179, 0]
click at [105, 86] on button "today" at bounding box center [102, 91] width 41 height 20
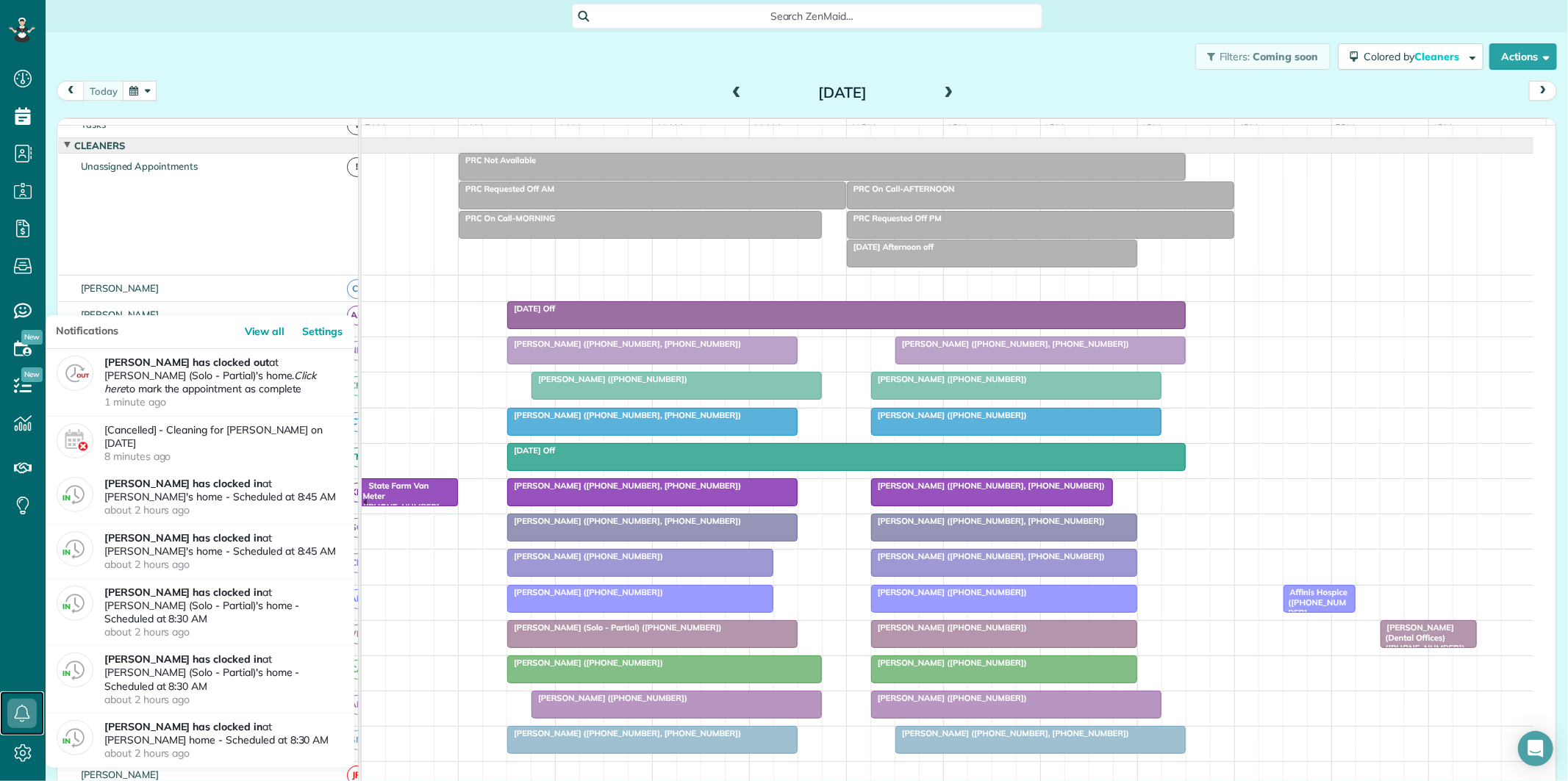
click at [26, 713] on icon at bounding box center [22, 714] width 30 height 30
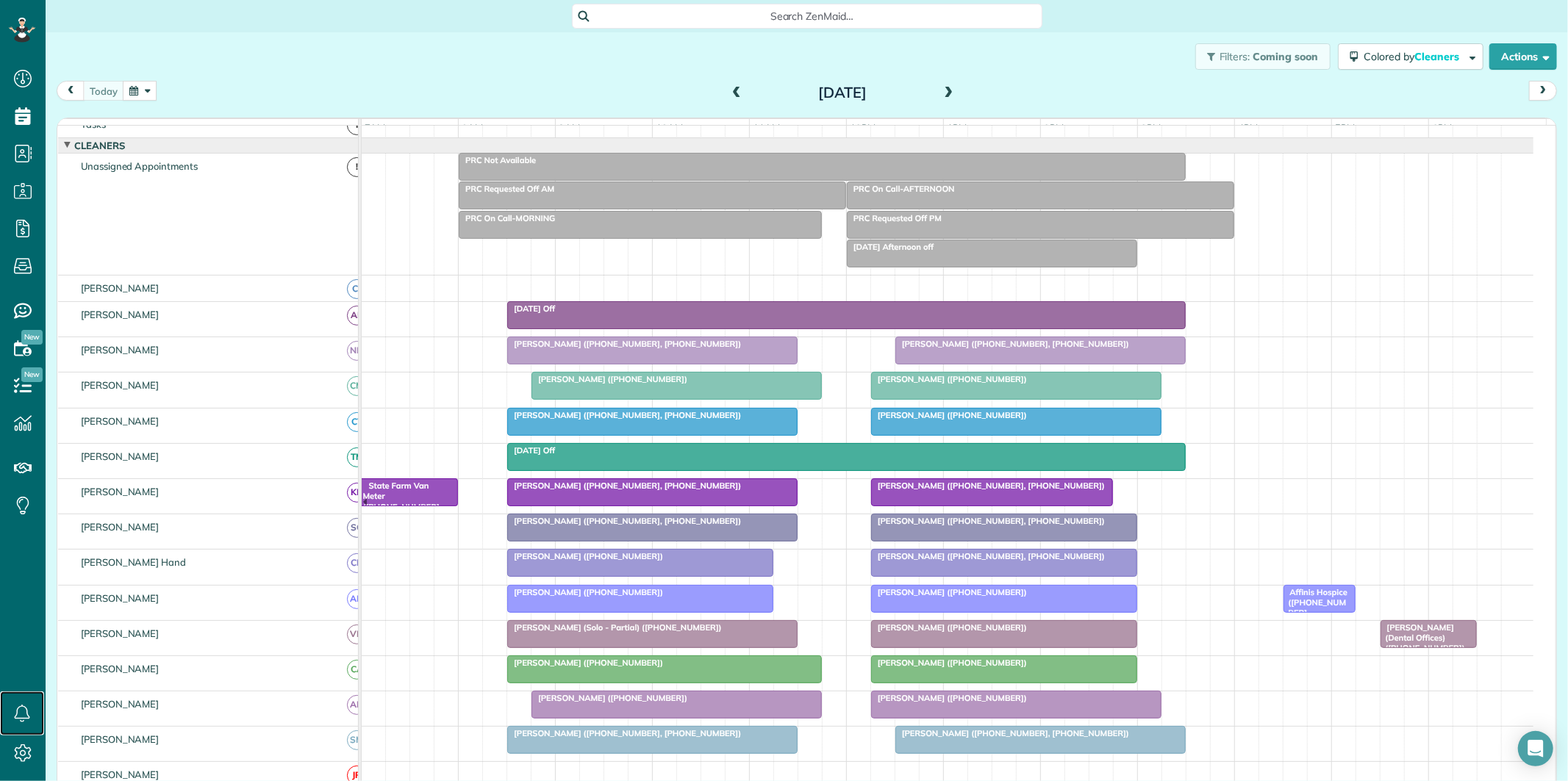
click at [662, 421] on span "[PERSON_NAME] ([PHONE_NUMBER], [PHONE_NUMBER])" at bounding box center [624, 415] width 235 height 10
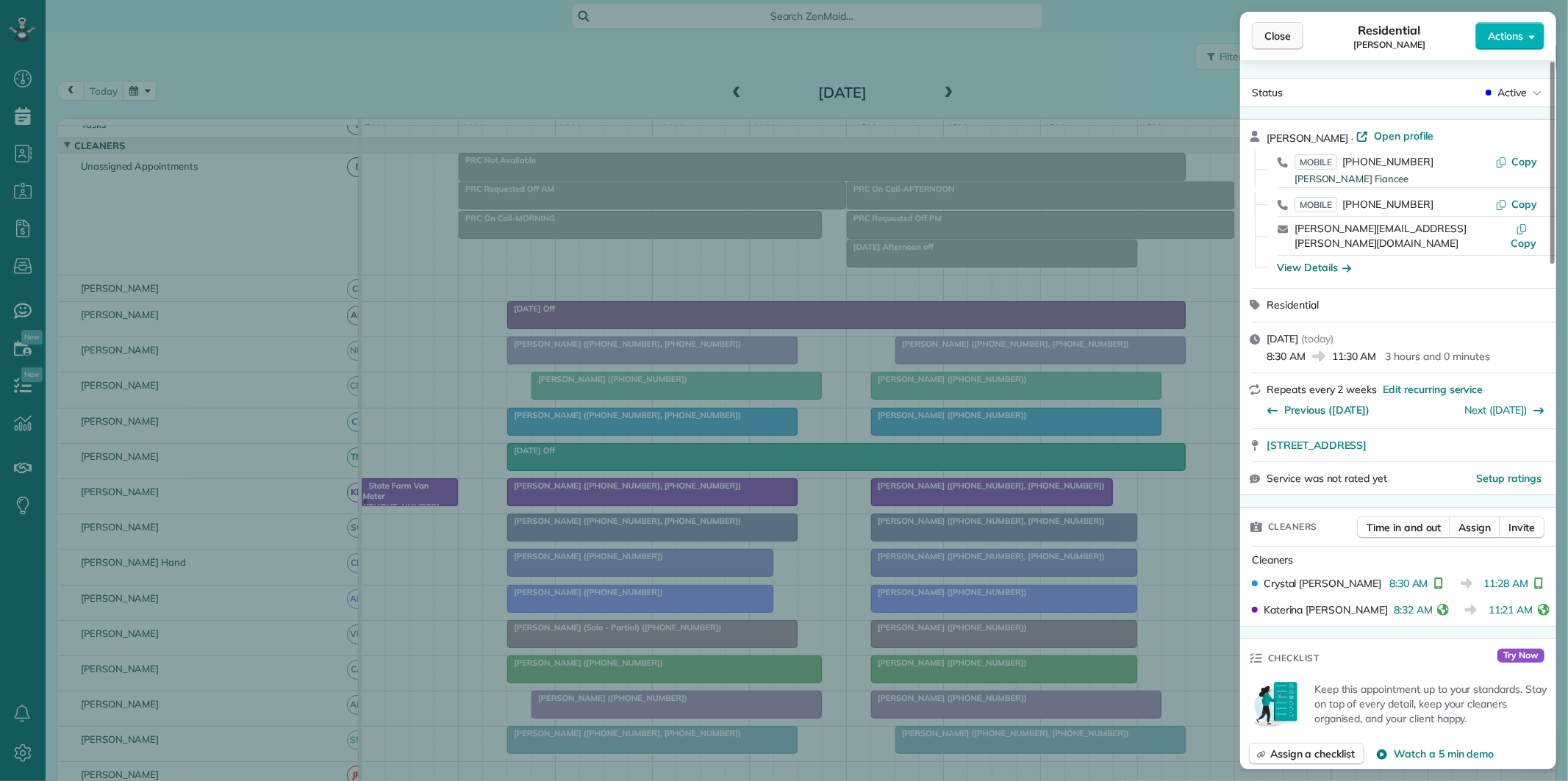
click at [1284, 40] on span "Close" at bounding box center [1277, 36] width 27 height 15
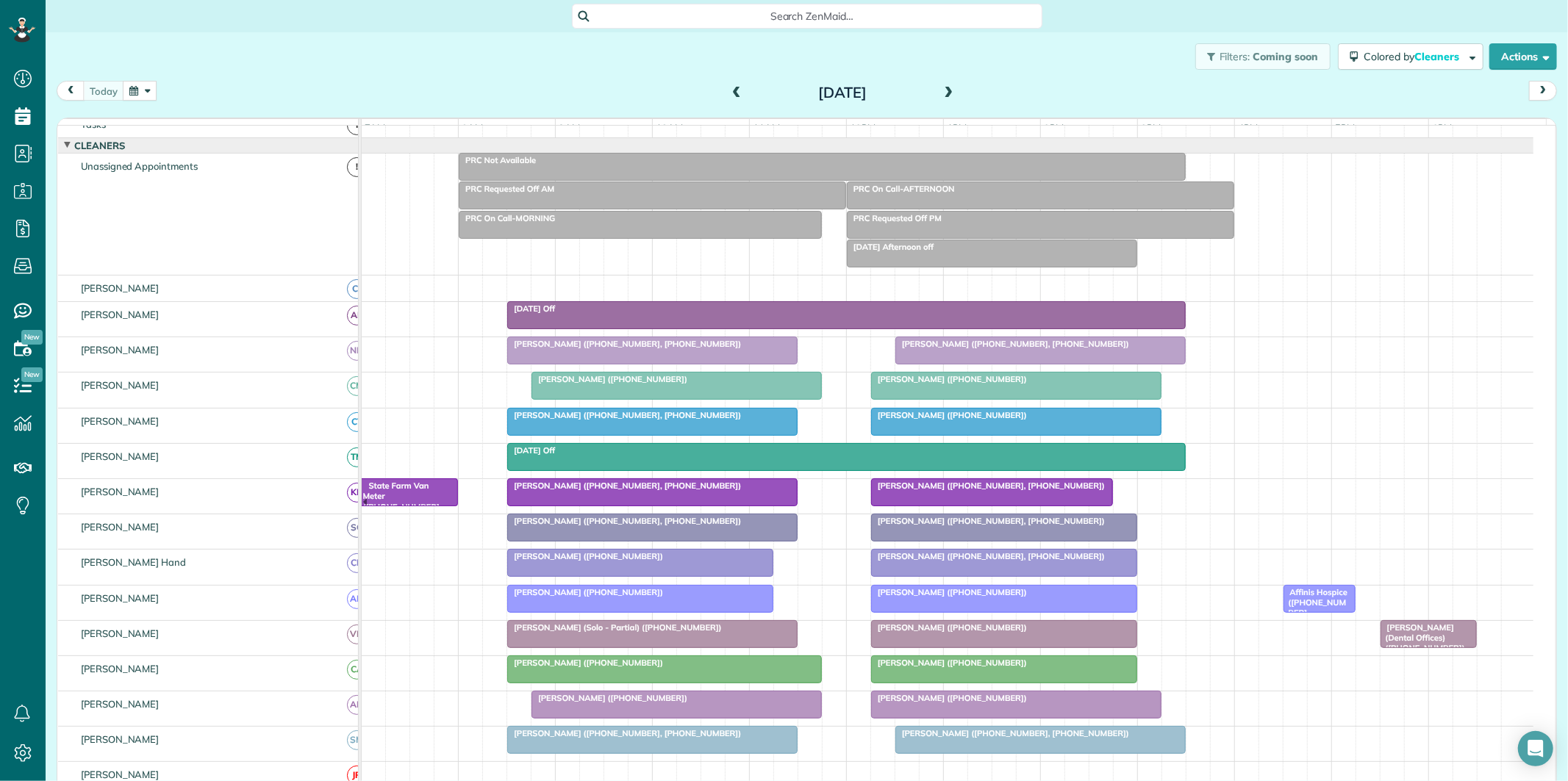
scroll to position [111, 0]
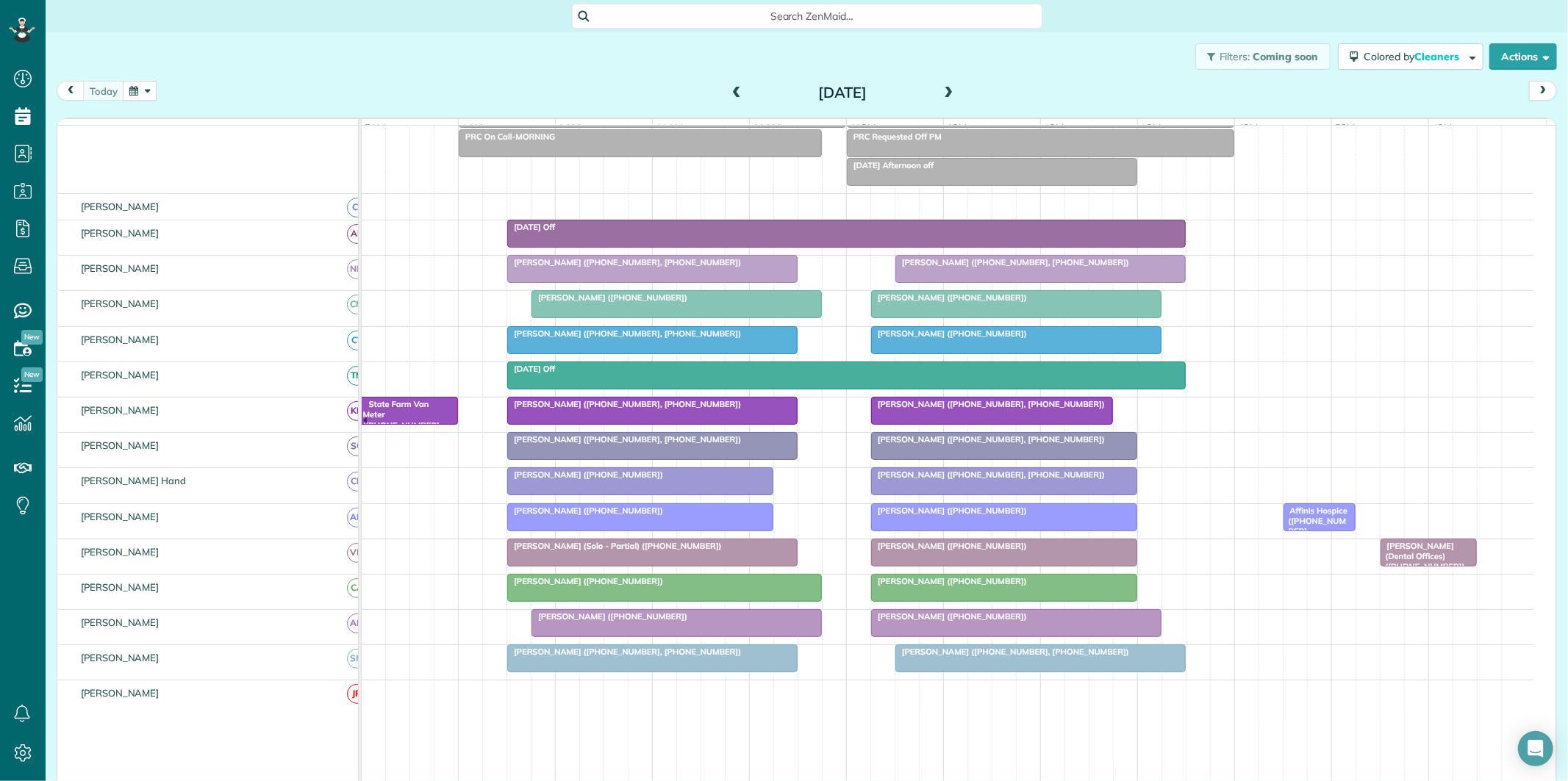
click at [643, 637] on div at bounding box center [677, 623] width 289 height 27
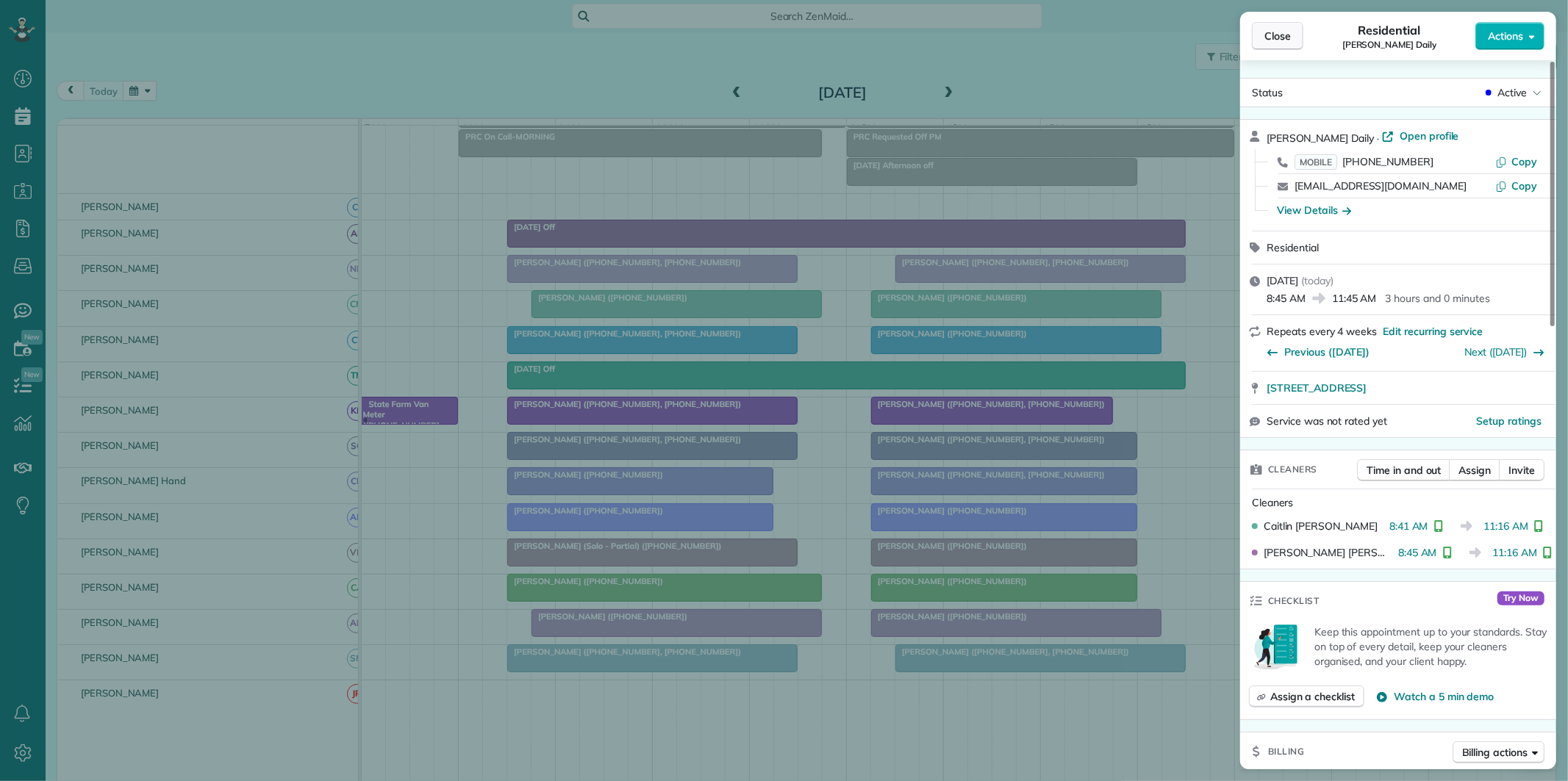
click at [1277, 41] on span "Close" at bounding box center [1277, 36] width 27 height 15
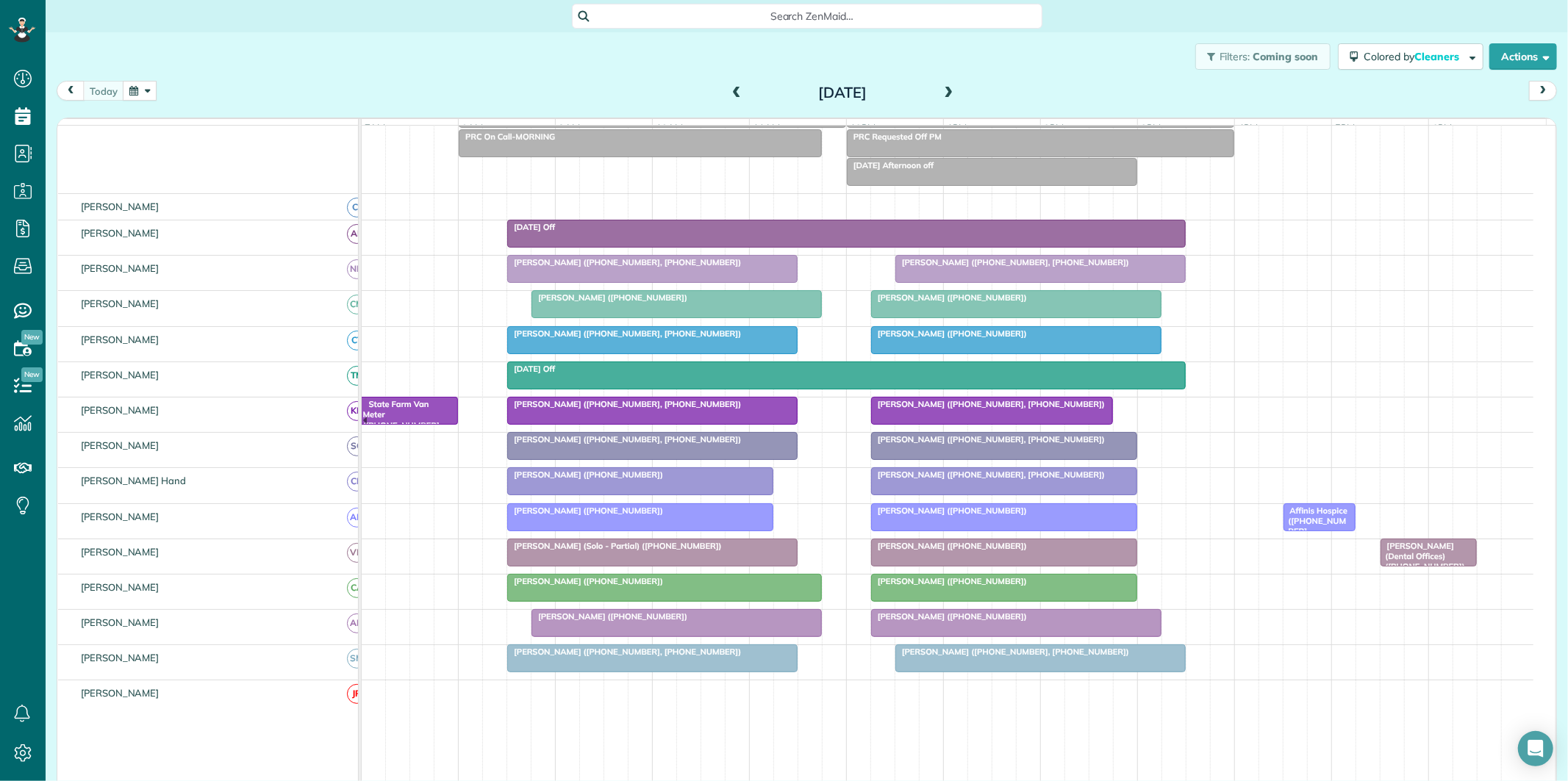
click at [401, 50] on div "Filters: Coming soon Colored by Cleaners Color by Cleaner Color by Team Color b…" at bounding box center [807, 57] width 1522 height 49
click at [139, 91] on button "button" at bounding box center [139, 91] width 34 height 20
click at [294, 237] on link "29" at bounding box center [294, 237] width 24 height 24
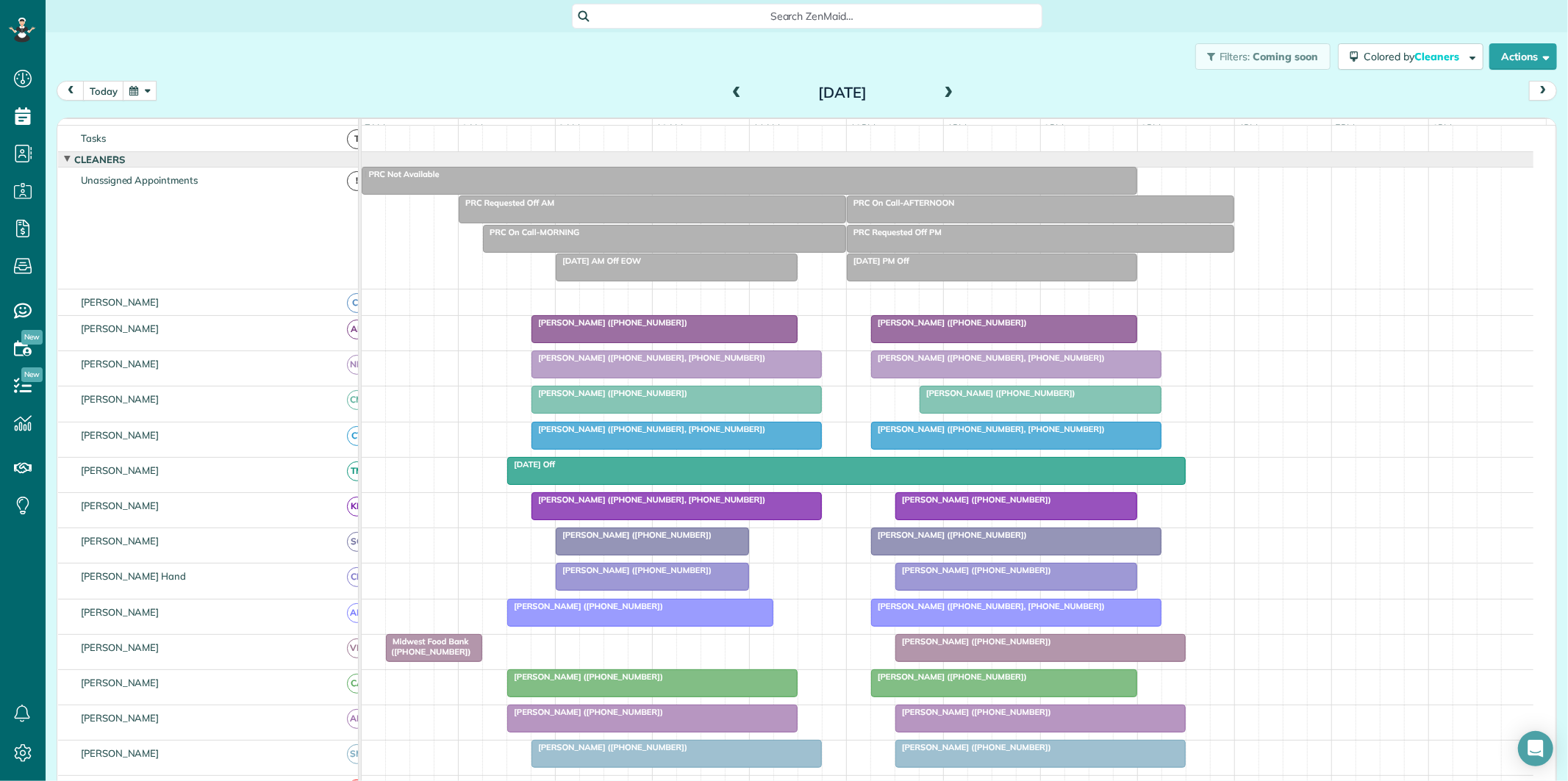
scroll to position [98, 0]
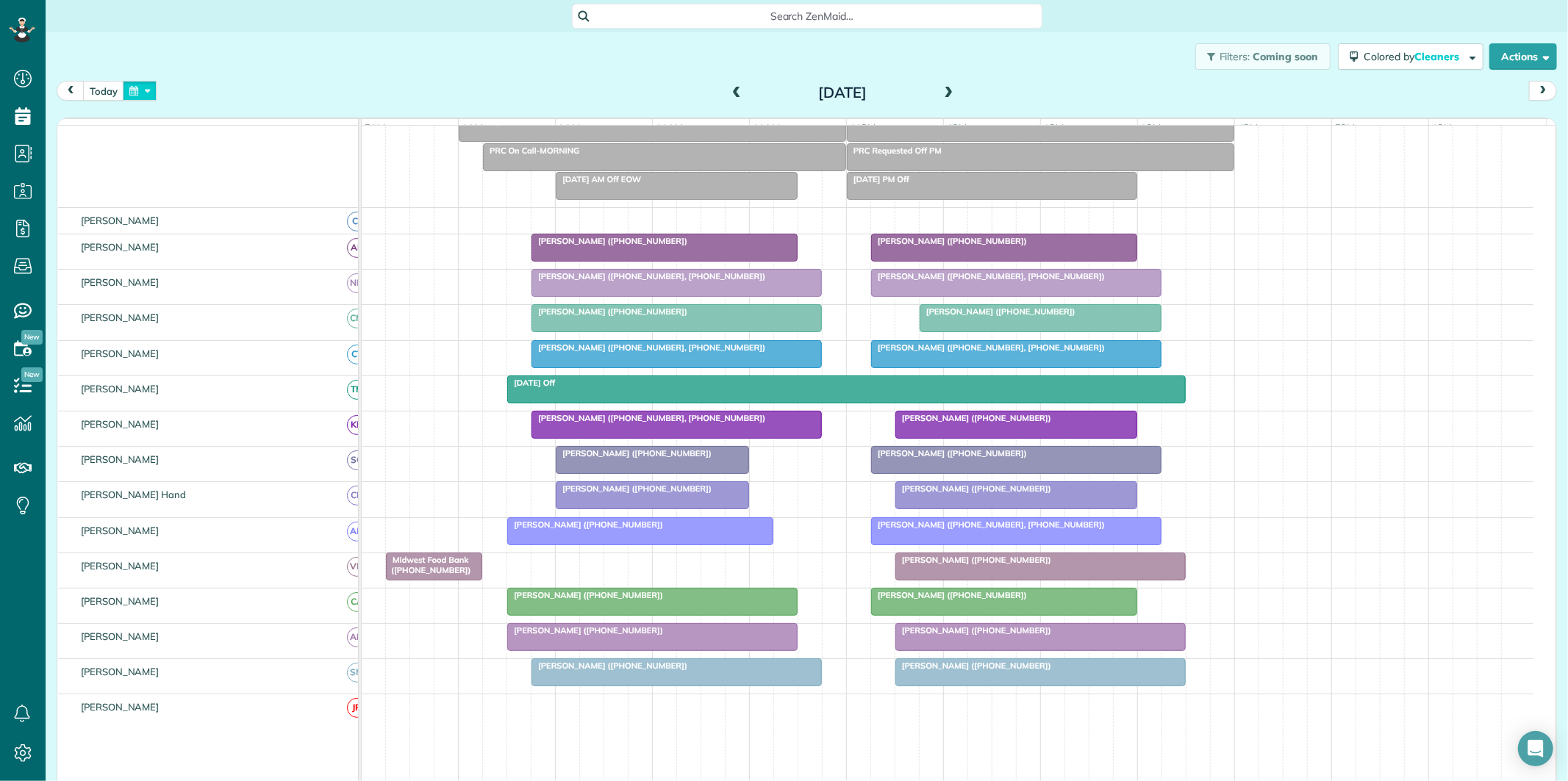
click at [143, 90] on button "button" at bounding box center [139, 91] width 34 height 20
click at [320, 98] on link "Next" at bounding box center [317, 99] width 41 height 37
click at [295, 138] on link "5" at bounding box center [294, 142] width 24 height 24
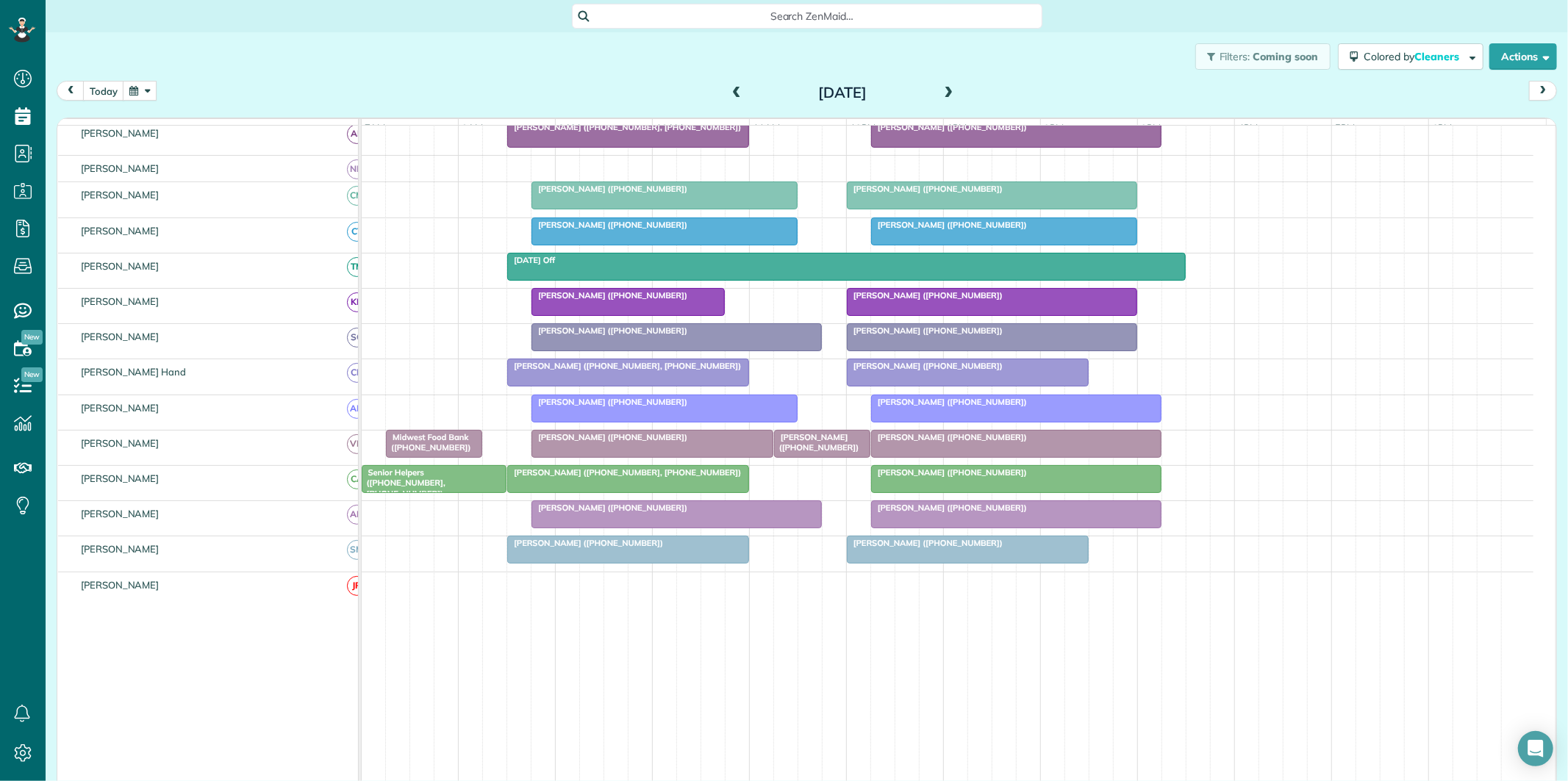
scroll to position [246, 0]
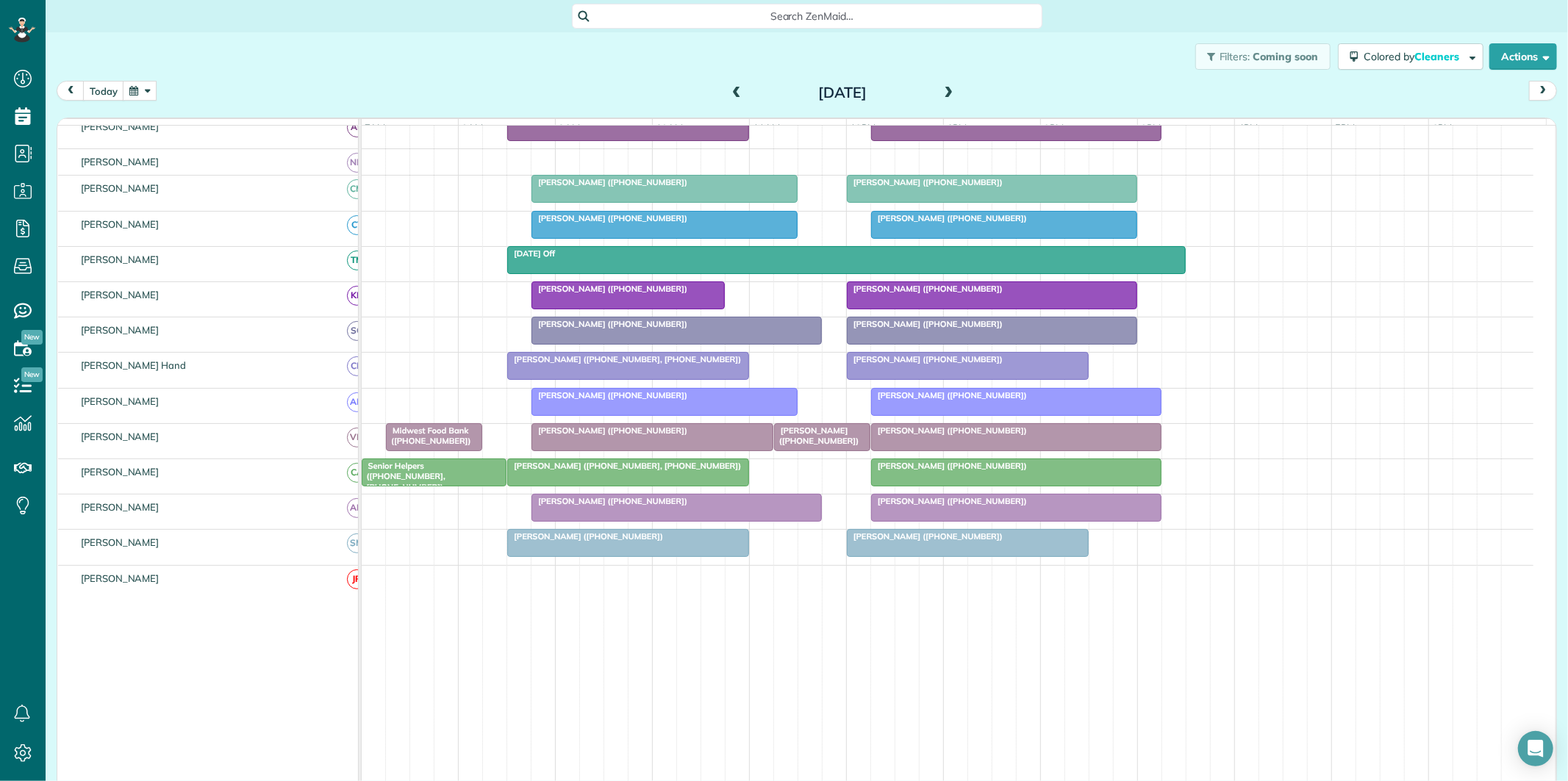
click at [145, 92] on button "button" at bounding box center [139, 91] width 34 height 20
click at [224, 232] on link "26" at bounding box center [223, 236] width 21 height 21
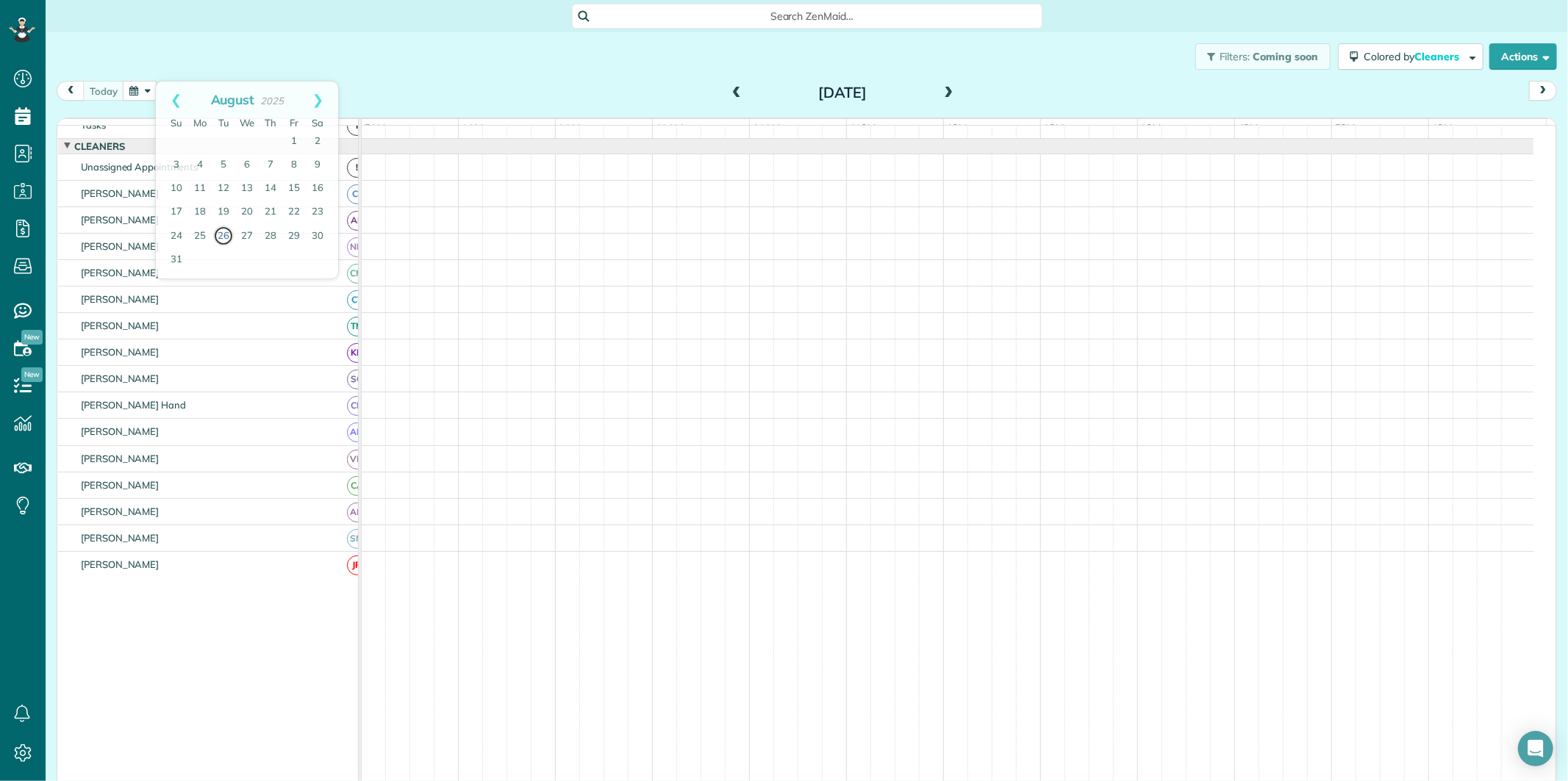
scroll to position [30, 0]
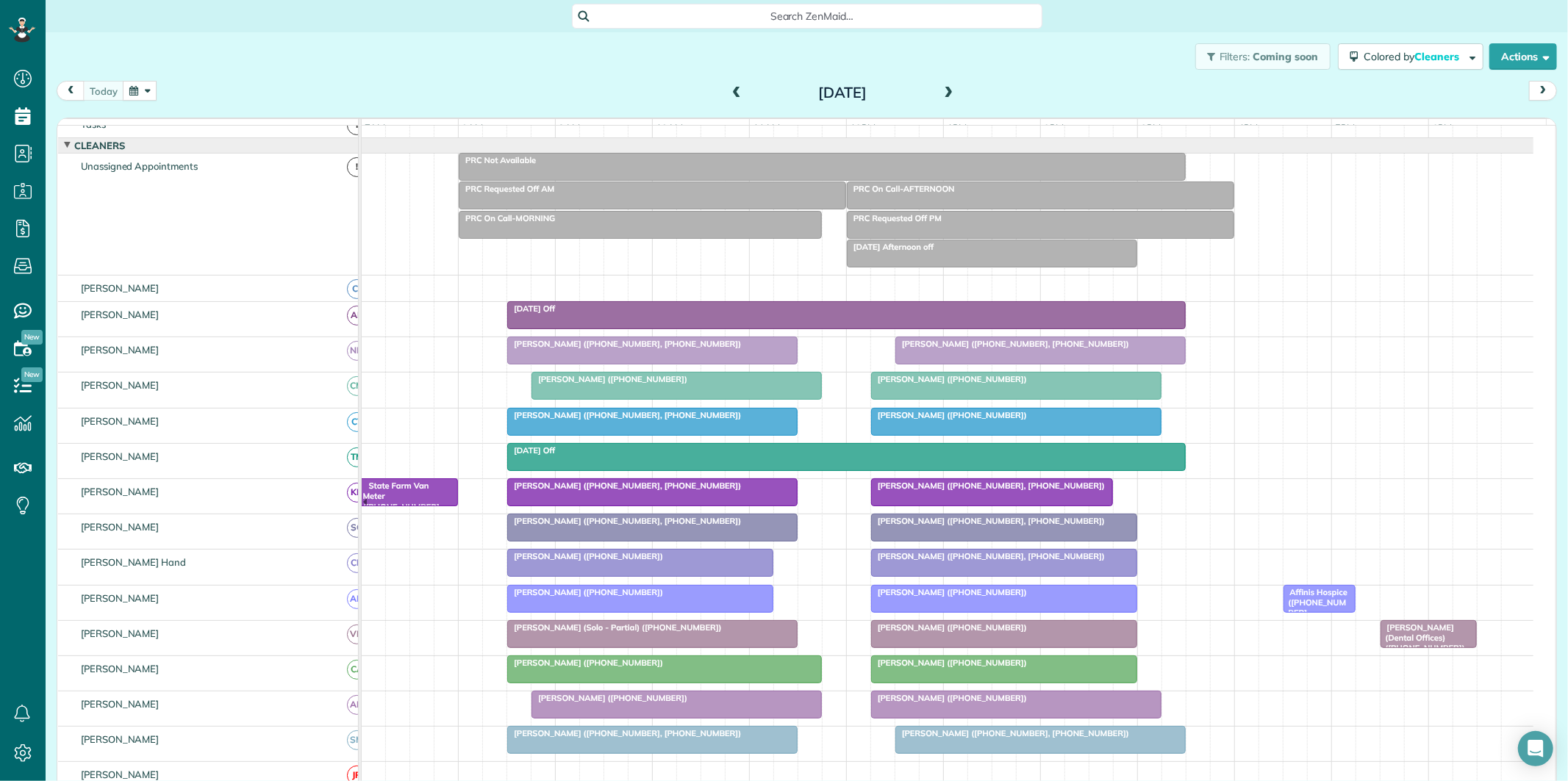
click at [941, 89] on span at bounding box center [949, 93] width 16 height 13
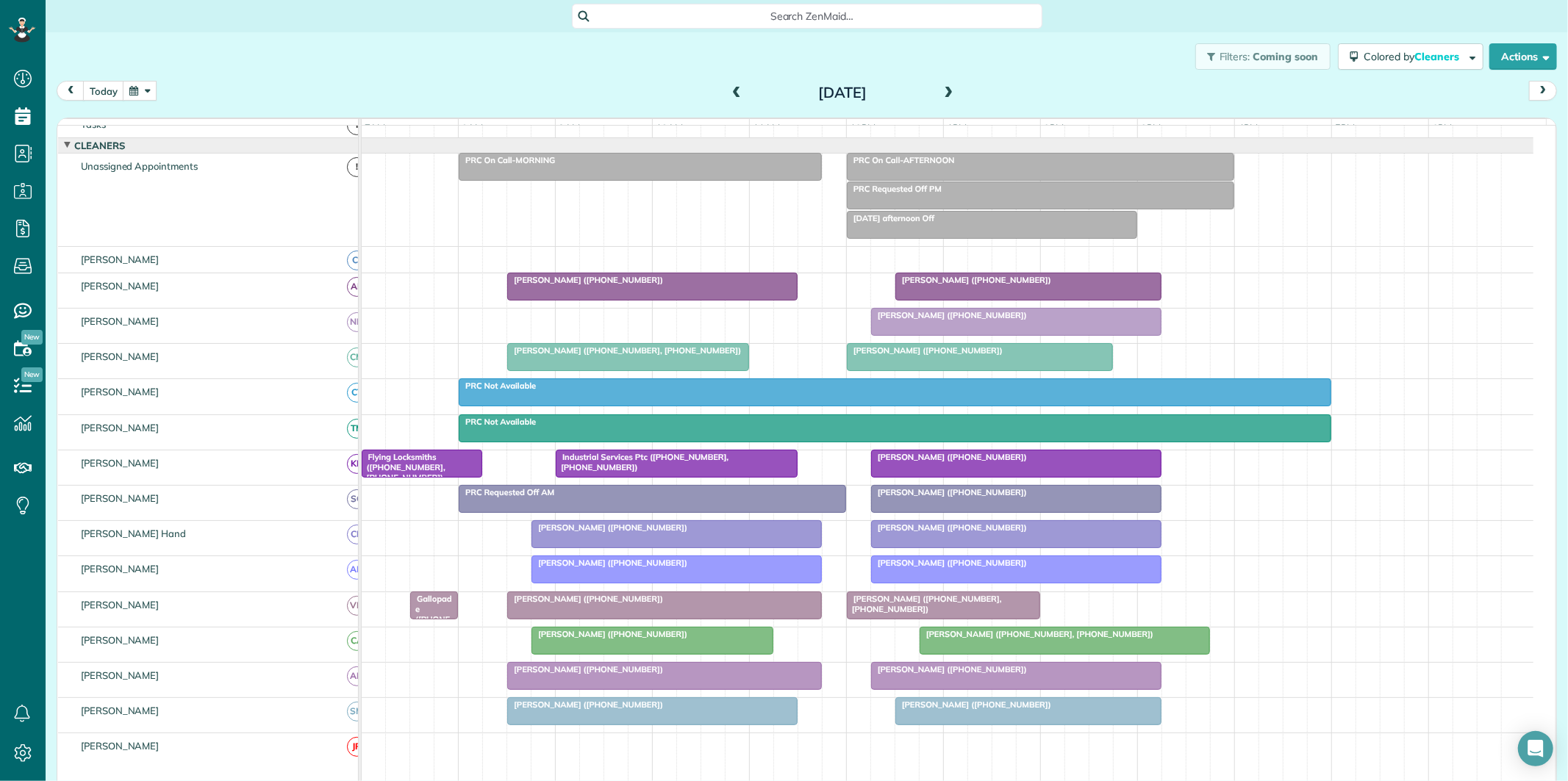
click at [945, 92] on span at bounding box center [949, 93] width 16 height 13
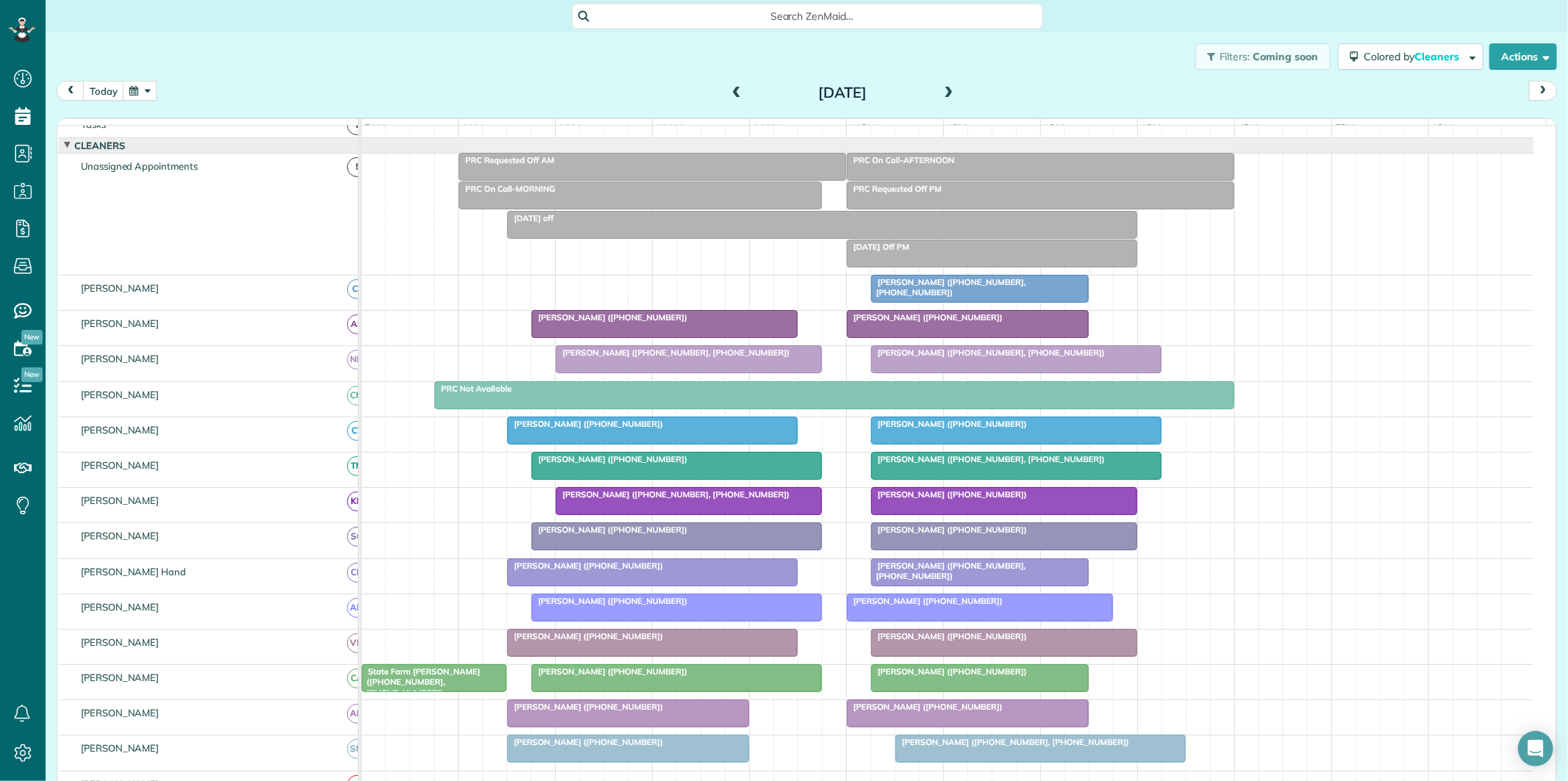
scroll to position [111, 0]
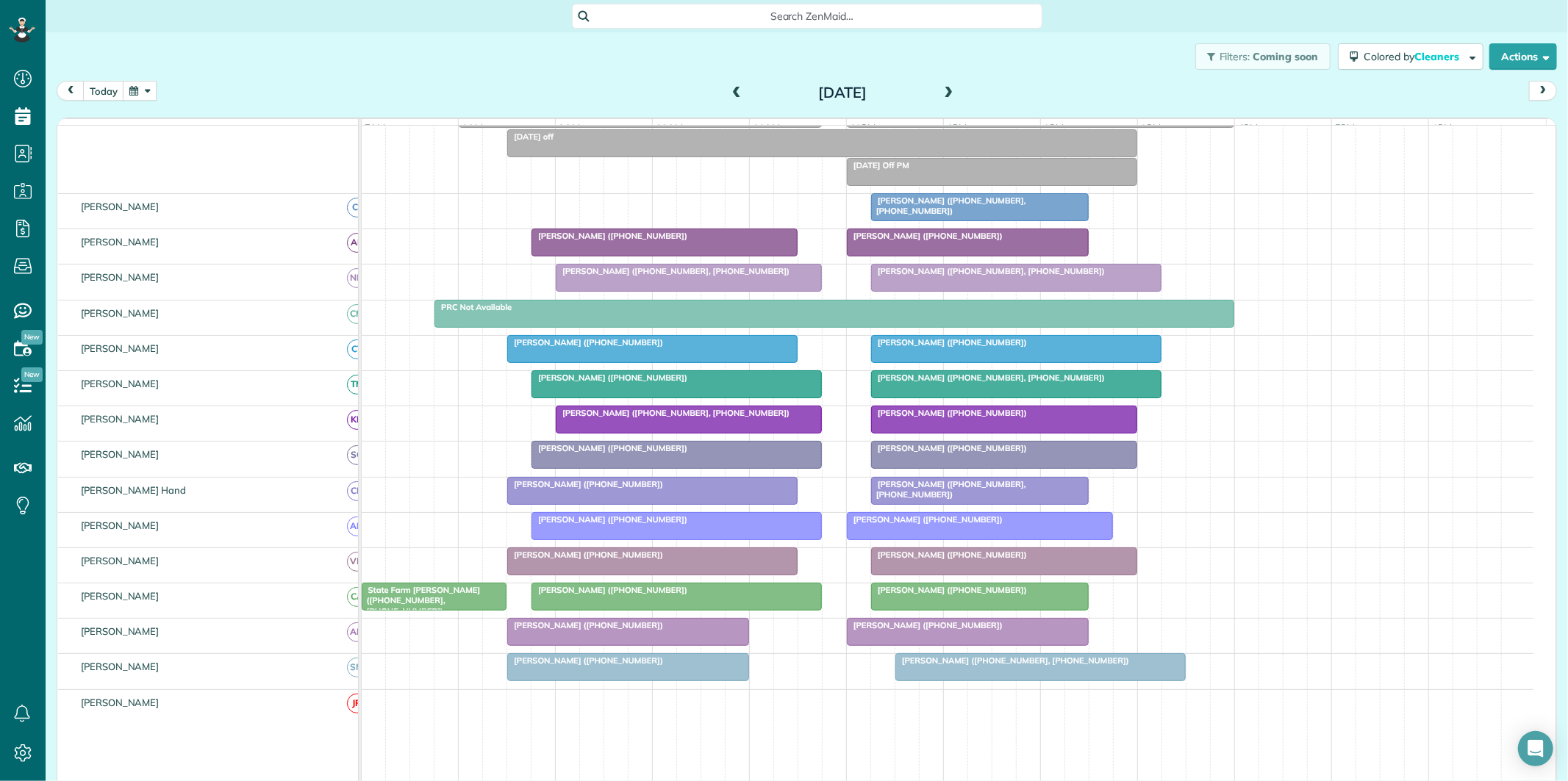
click at [941, 91] on span at bounding box center [949, 93] width 16 height 13
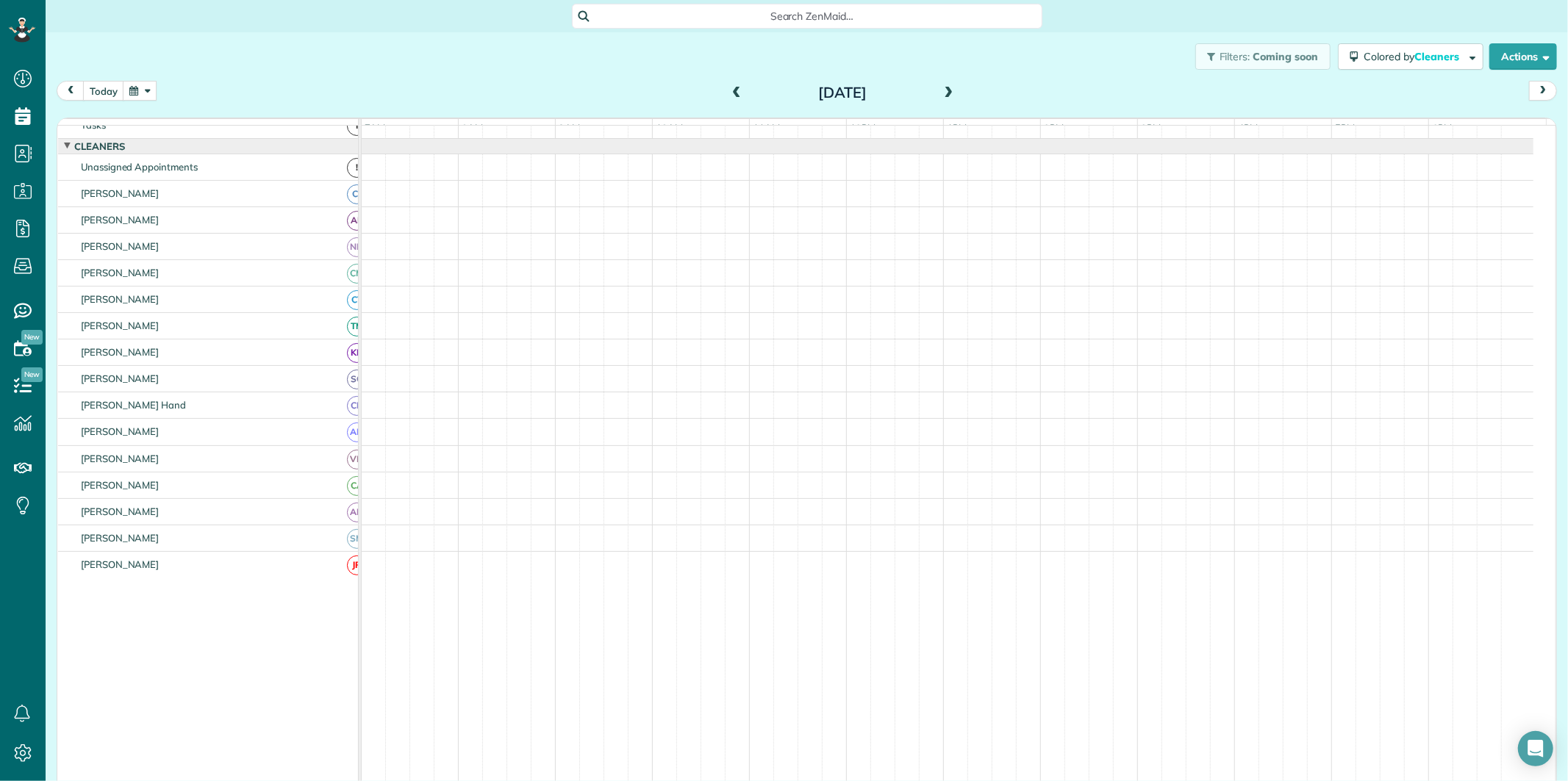
scroll to position [16, 0]
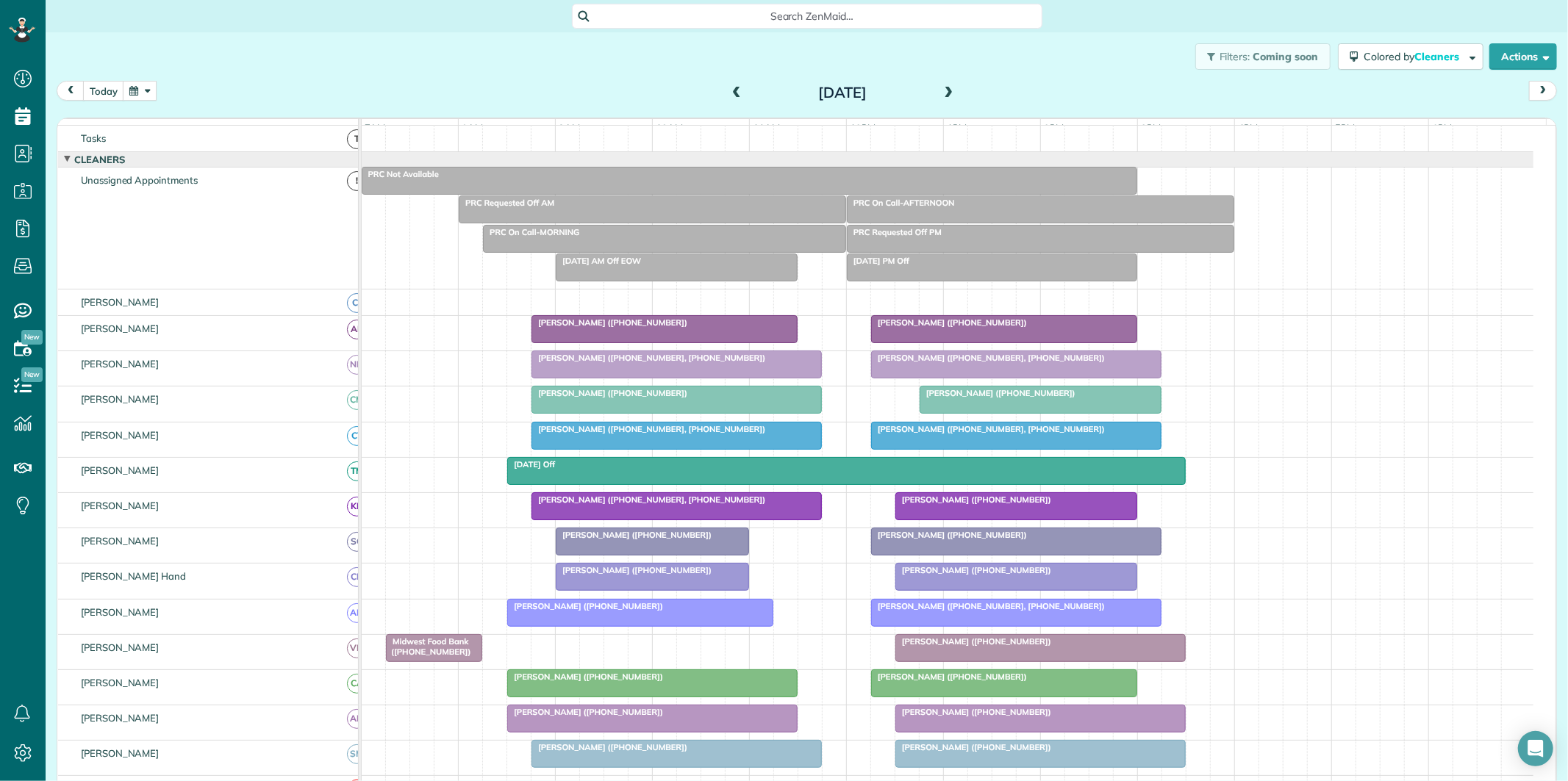
click at [150, 89] on button "button" at bounding box center [139, 91] width 34 height 20
click at [322, 98] on link "Next" at bounding box center [317, 99] width 41 height 37
click at [271, 139] on link "4" at bounding box center [271, 142] width 24 height 24
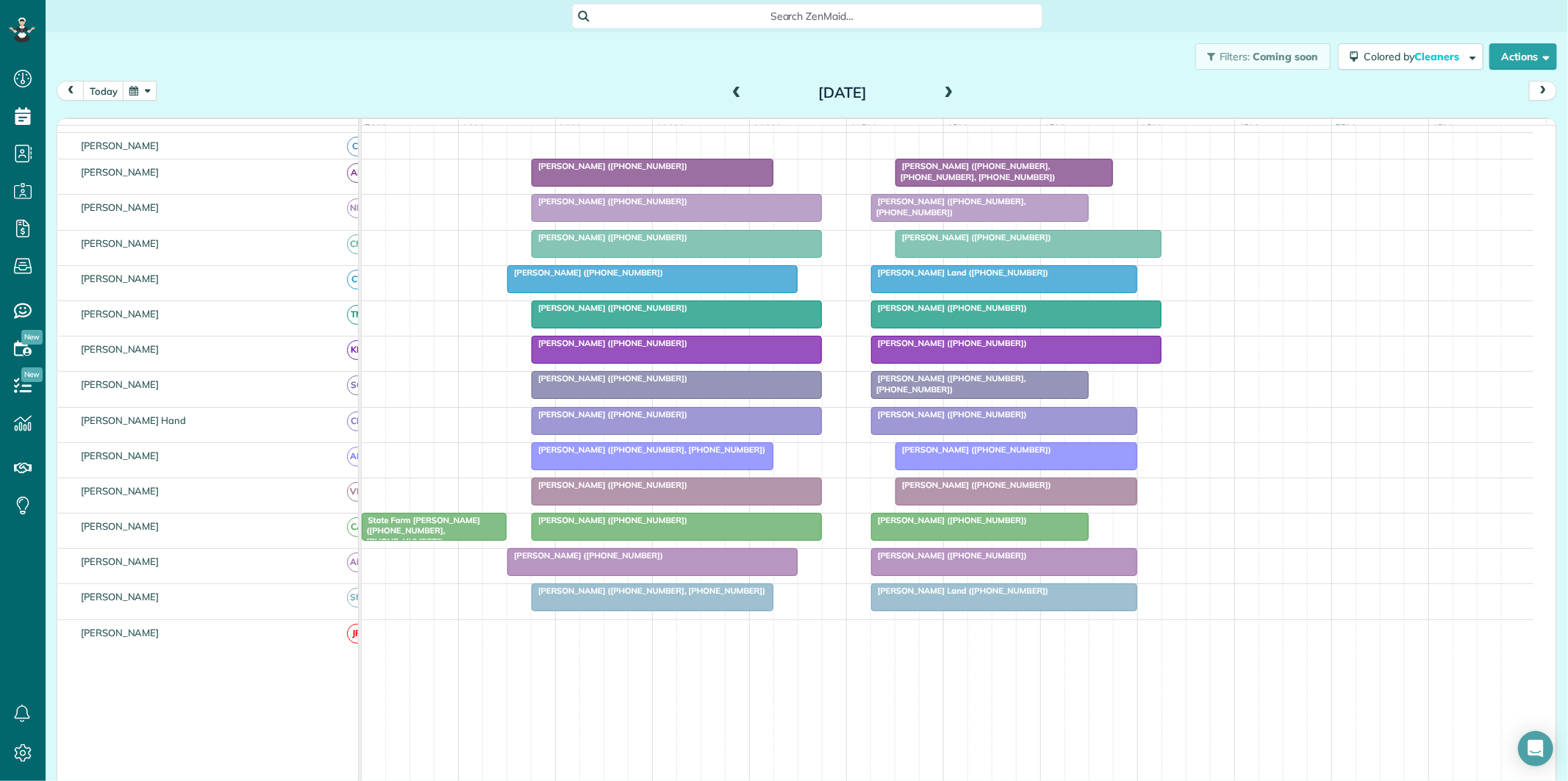
scroll to position [179, 0]
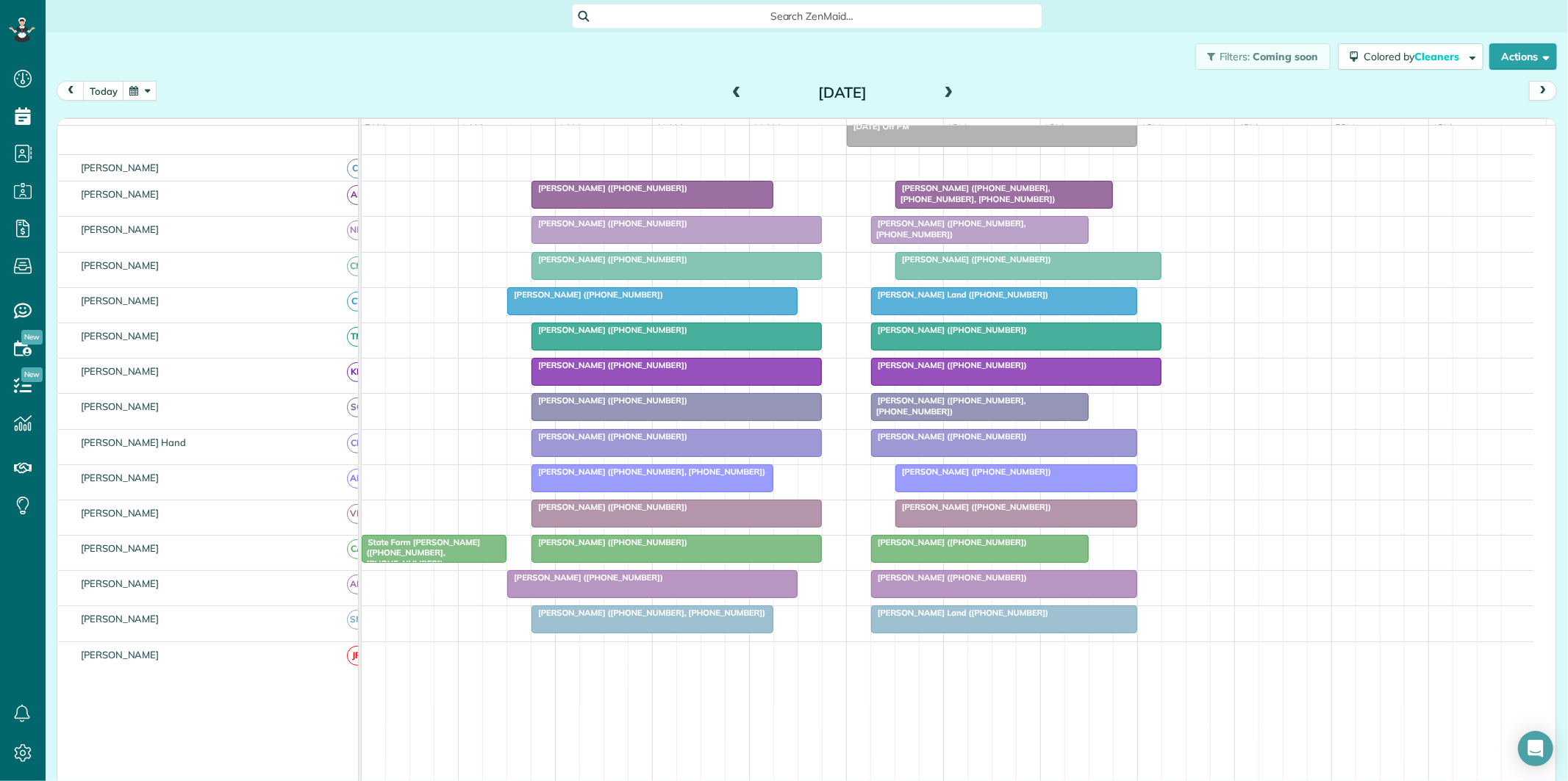
click at [636, 421] on div at bounding box center [677, 407] width 289 height 27
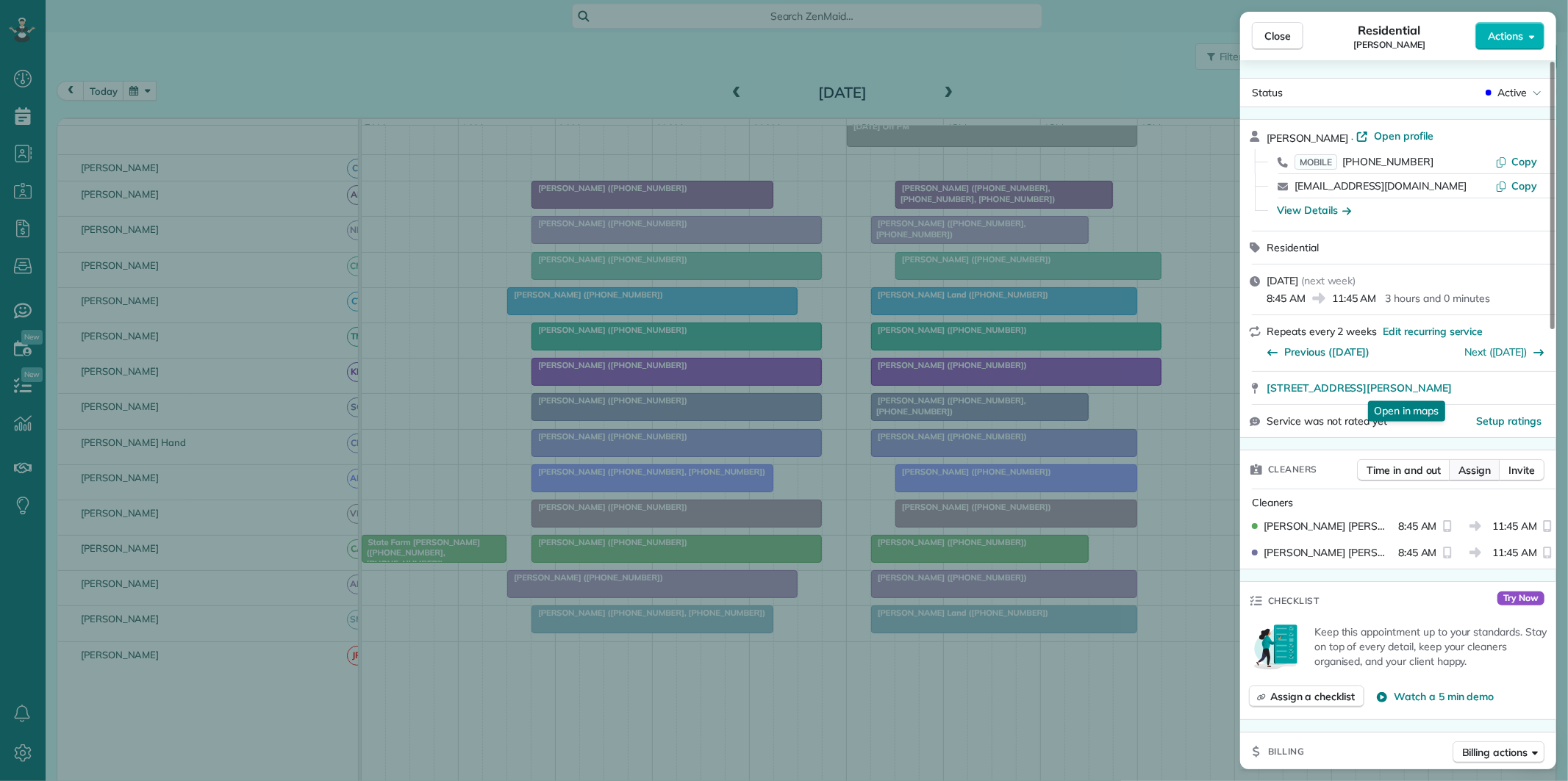
click at [1481, 472] on span "Assign" at bounding box center [1474, 470] width 33 height 15
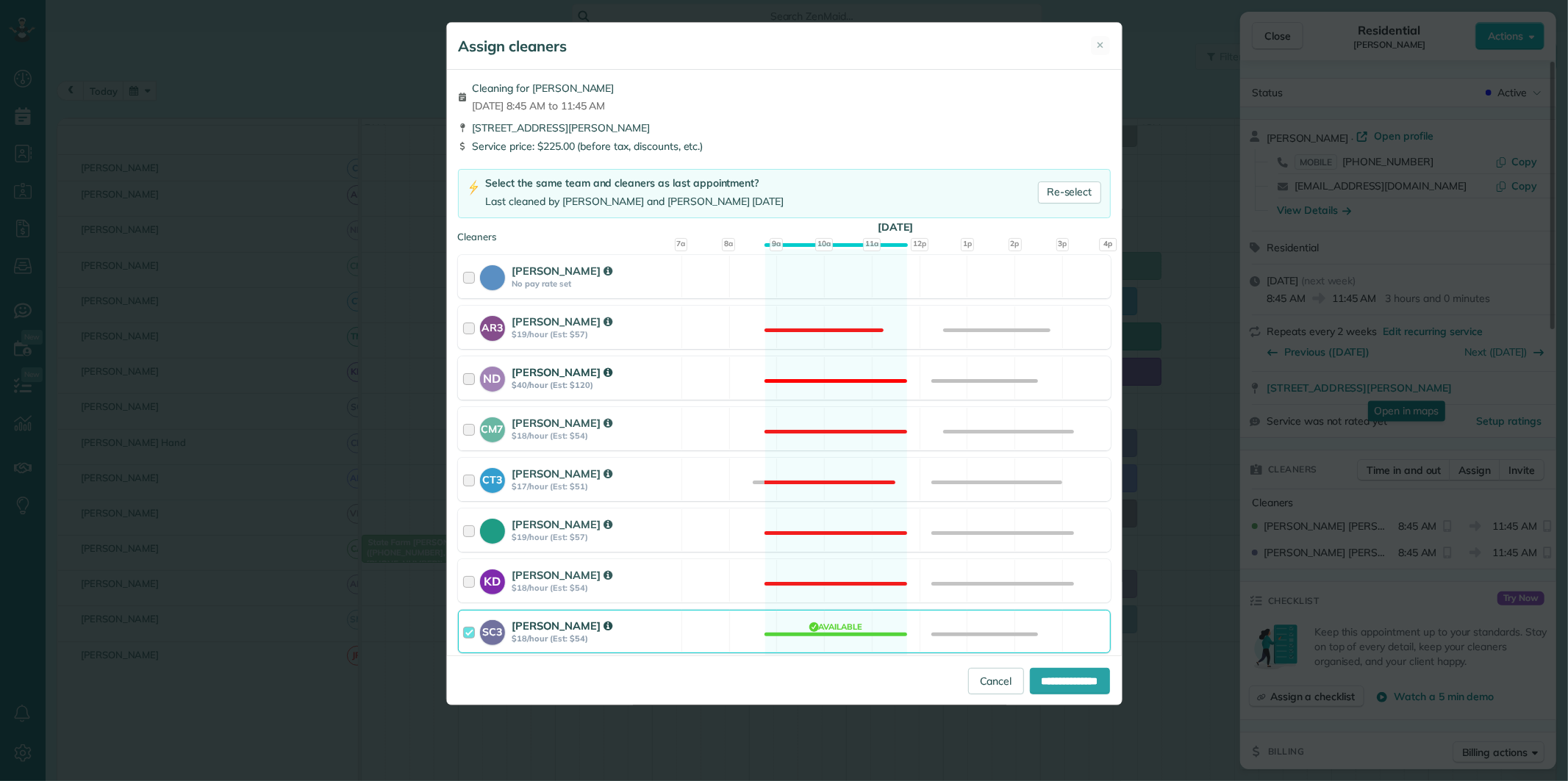
scroll to position [163, 0]
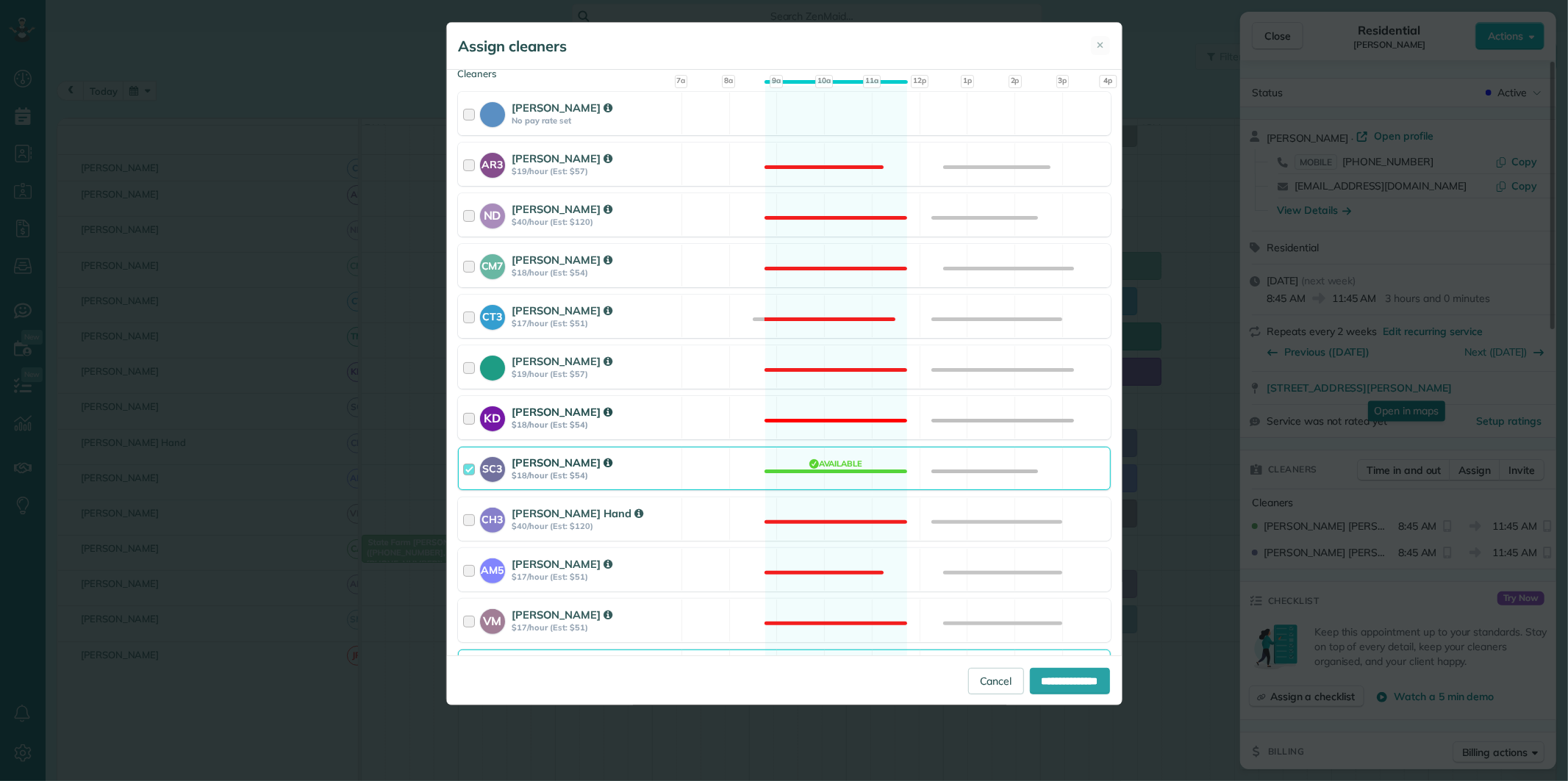
click at [806, 401] on div "KD Katerina Doane $18/hour (Est: $54) Not available" at bounding box center [784, 418] width 653 height 44
click at [820, 472] on div "SC3 Stephanie Cruz $18/hour (Est: $54) Available" at bounding box center [784, 469] width 653 height 44
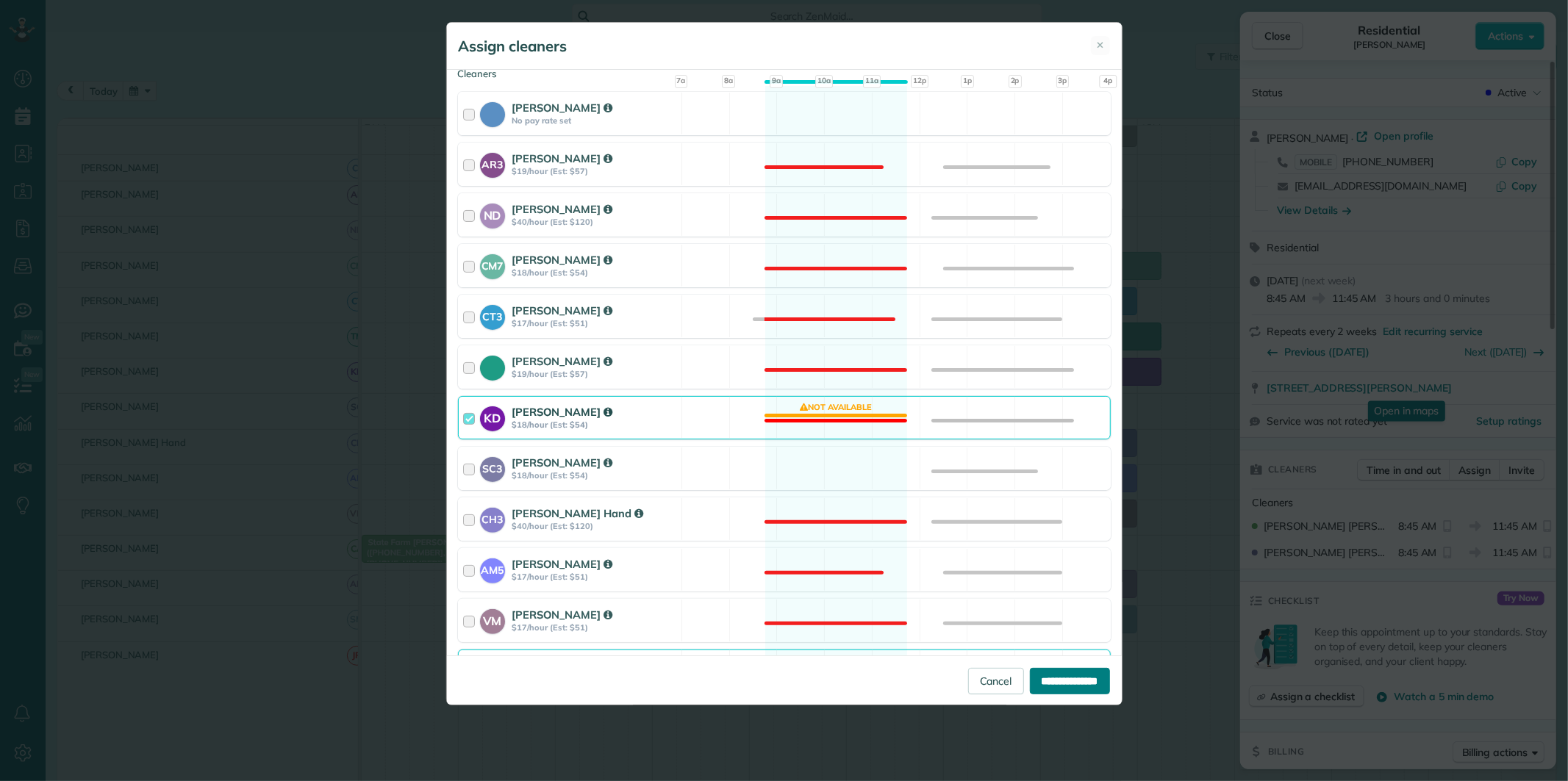
click at [1060, 683] on input "**********" at bounding box center [1070, 682] width 81 height 27
type input "**********"
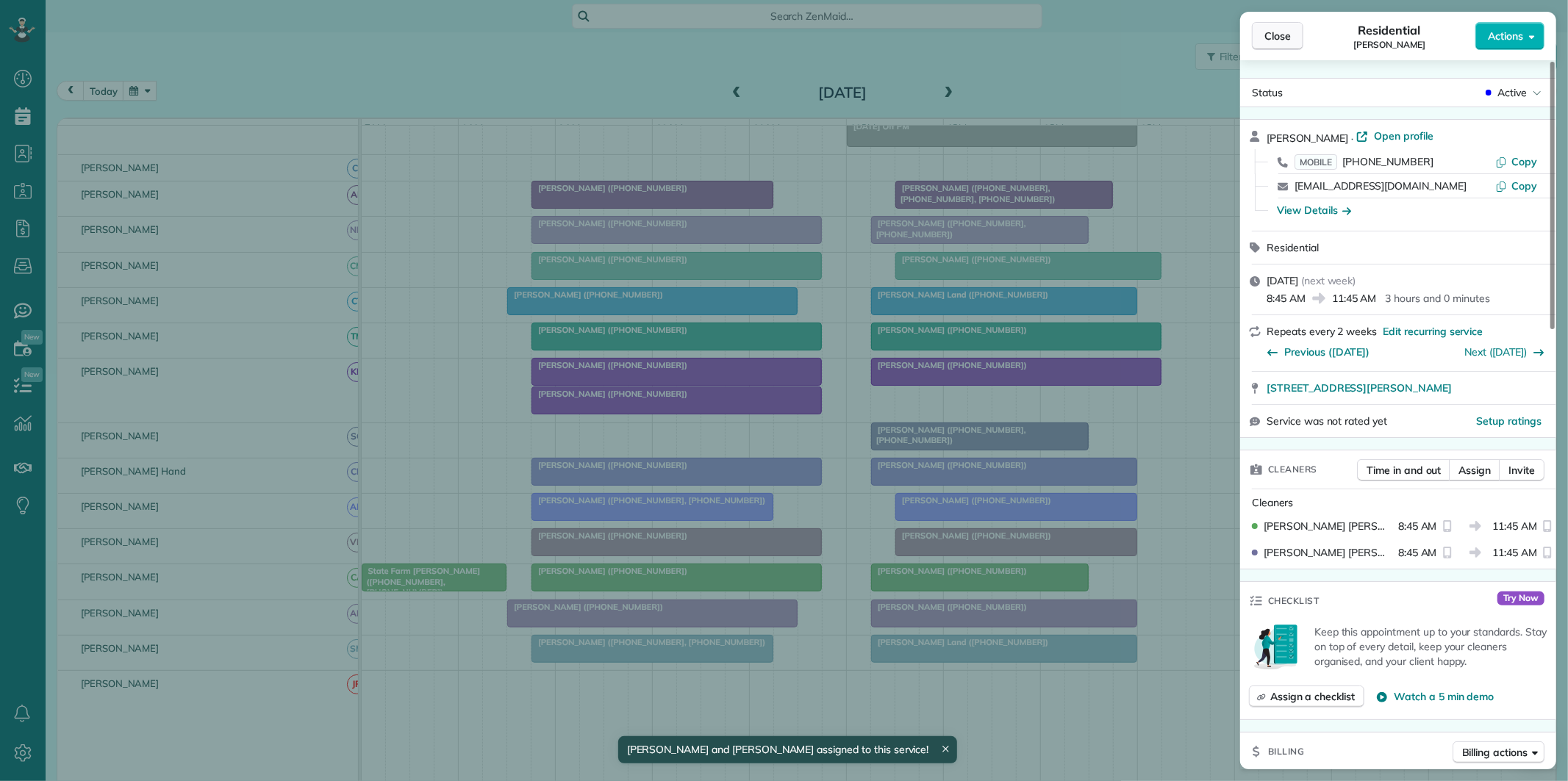
click at [1287, 31] on span "Close" at bounding box center [1277, 36] width 27 height 15
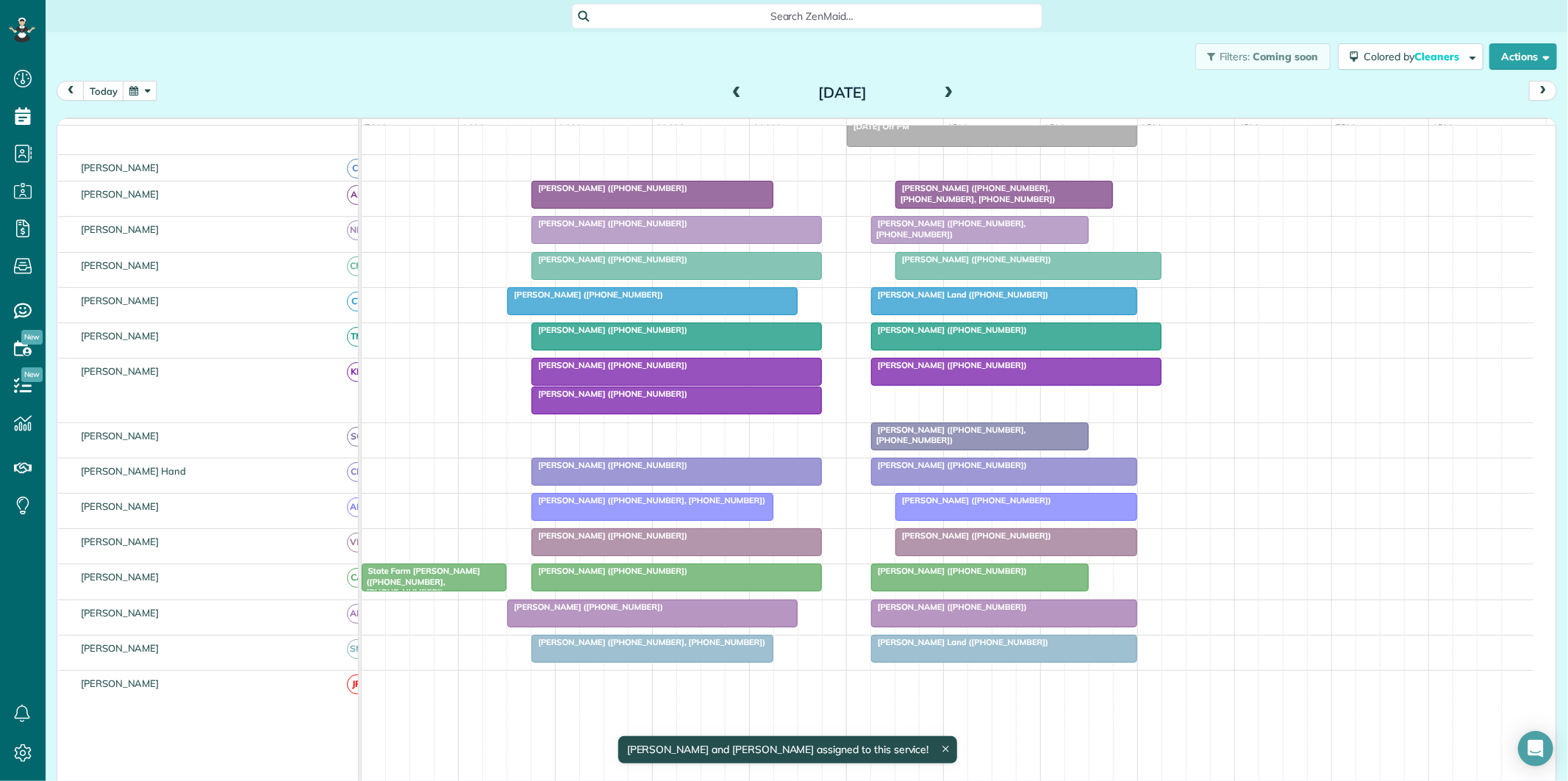
click at [669, 384] on div at bounding box center [677, 372] width 289 height 27
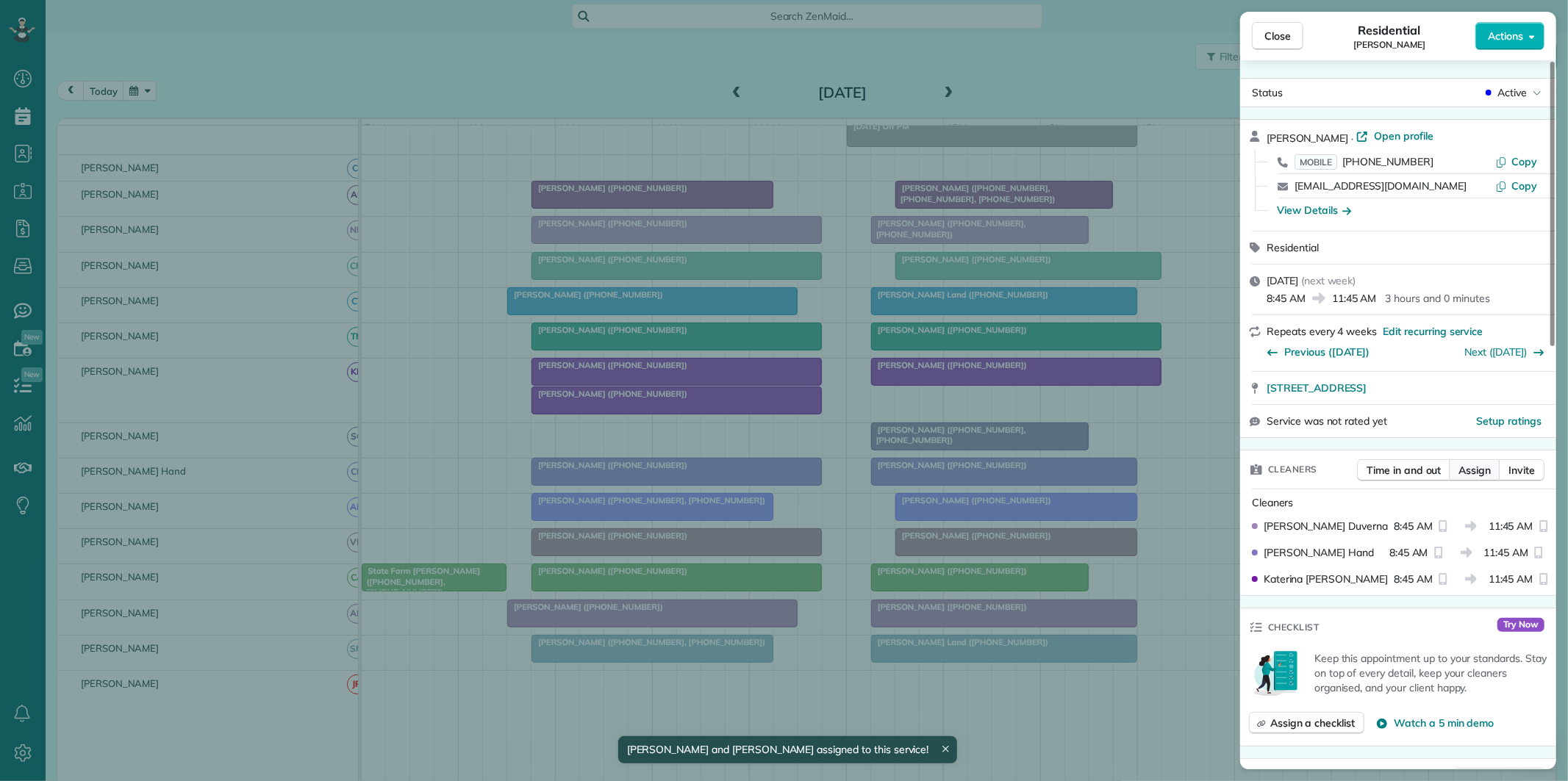
click at [1477, 472] on span "Assign" at bounding box center [1474, 470] width 33 height 15
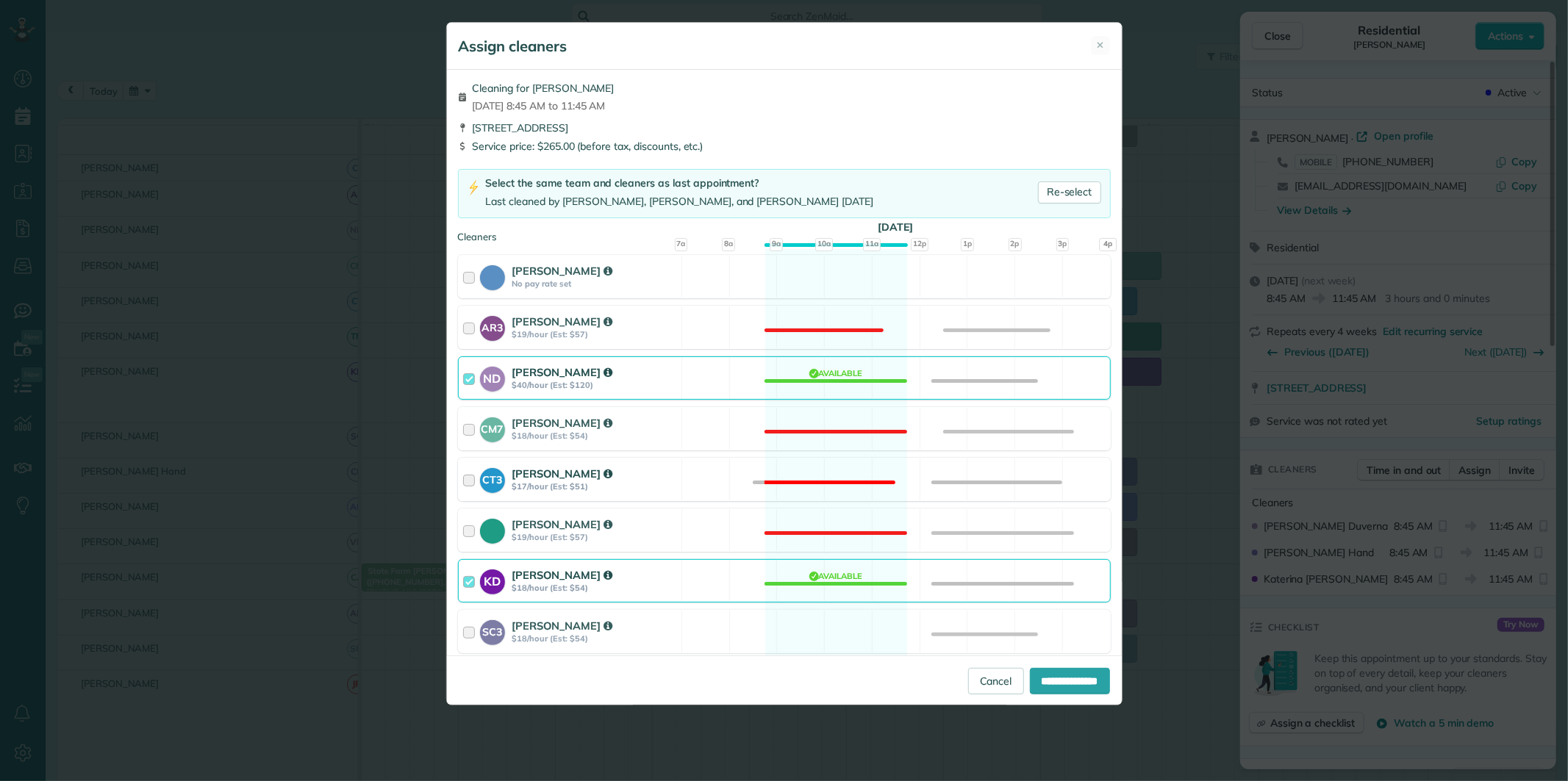
scroll to position [82, 0]
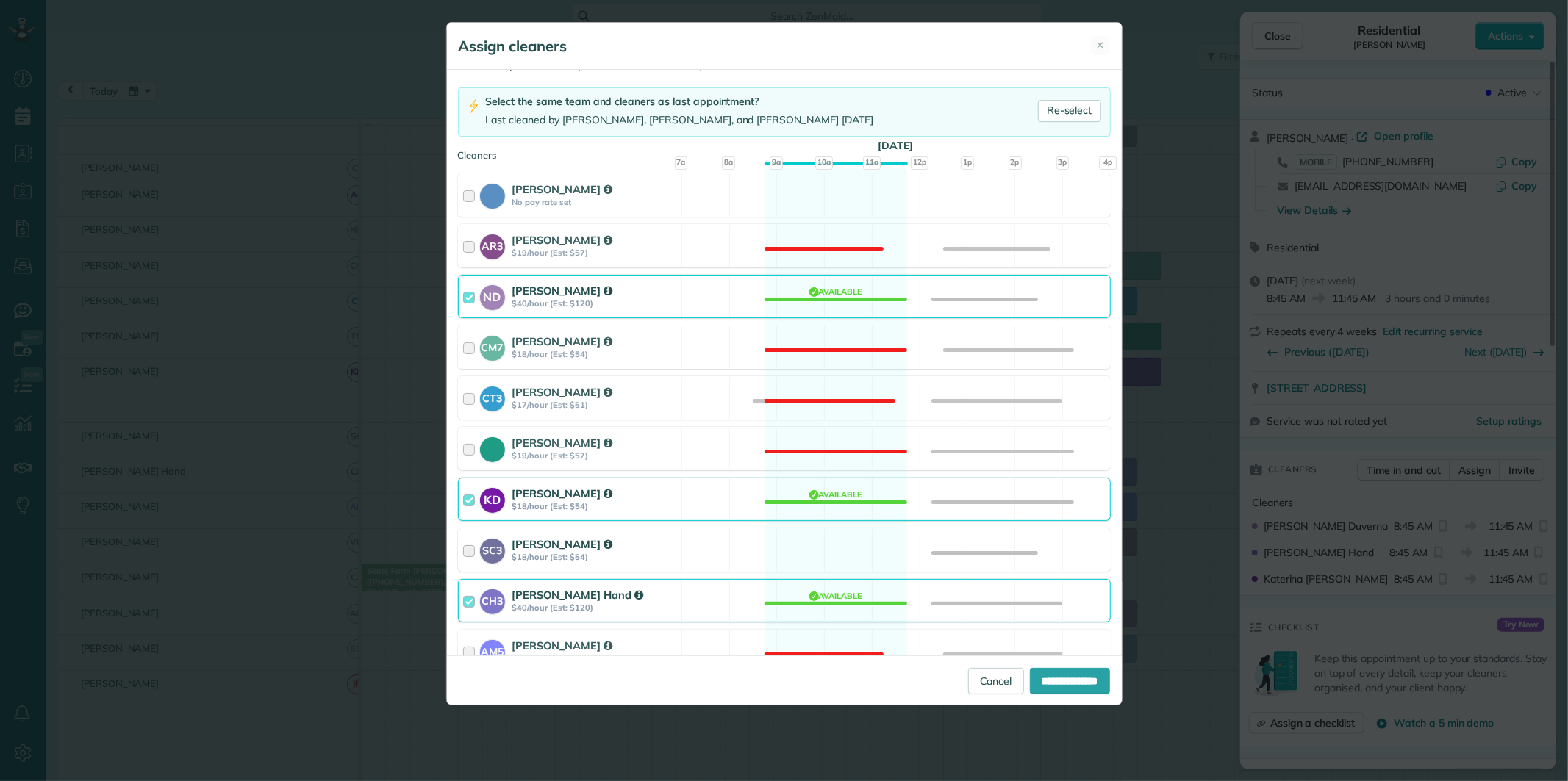
click at [854, 548] on div "SC3 Stephanie Cruz $18/hour (Est: $54) Available" at bounding box center [784, 550] width 653 height 44
click at [826, 490] on div "KD Katerina Doane $18/hour (Est: $54) Available" at bounding box center [784, 499] width 653 height 44
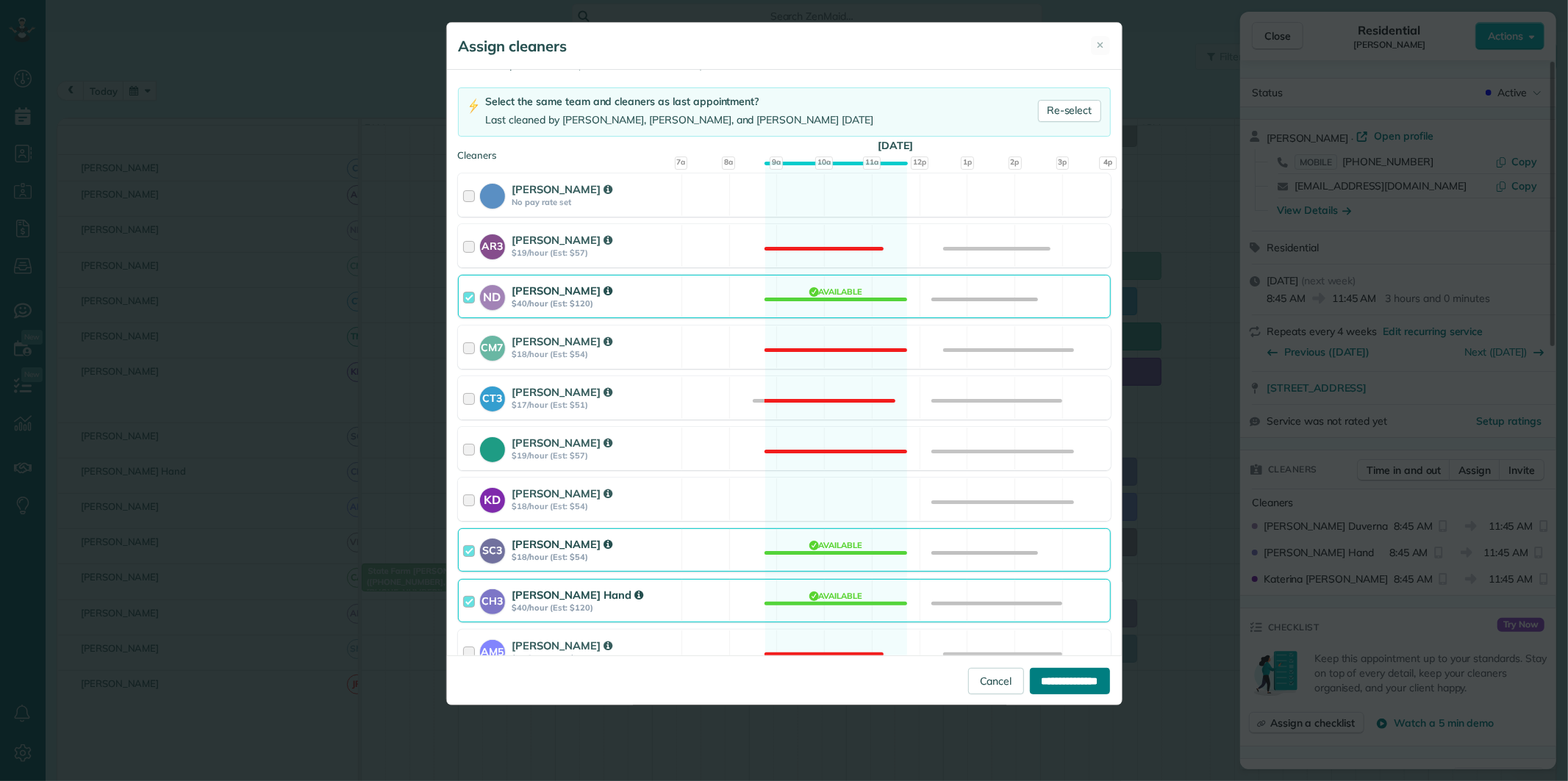
click at [1049, 684] on input "**********" at bounding box center [1070, 682] width 81 height 27
type input "**********"
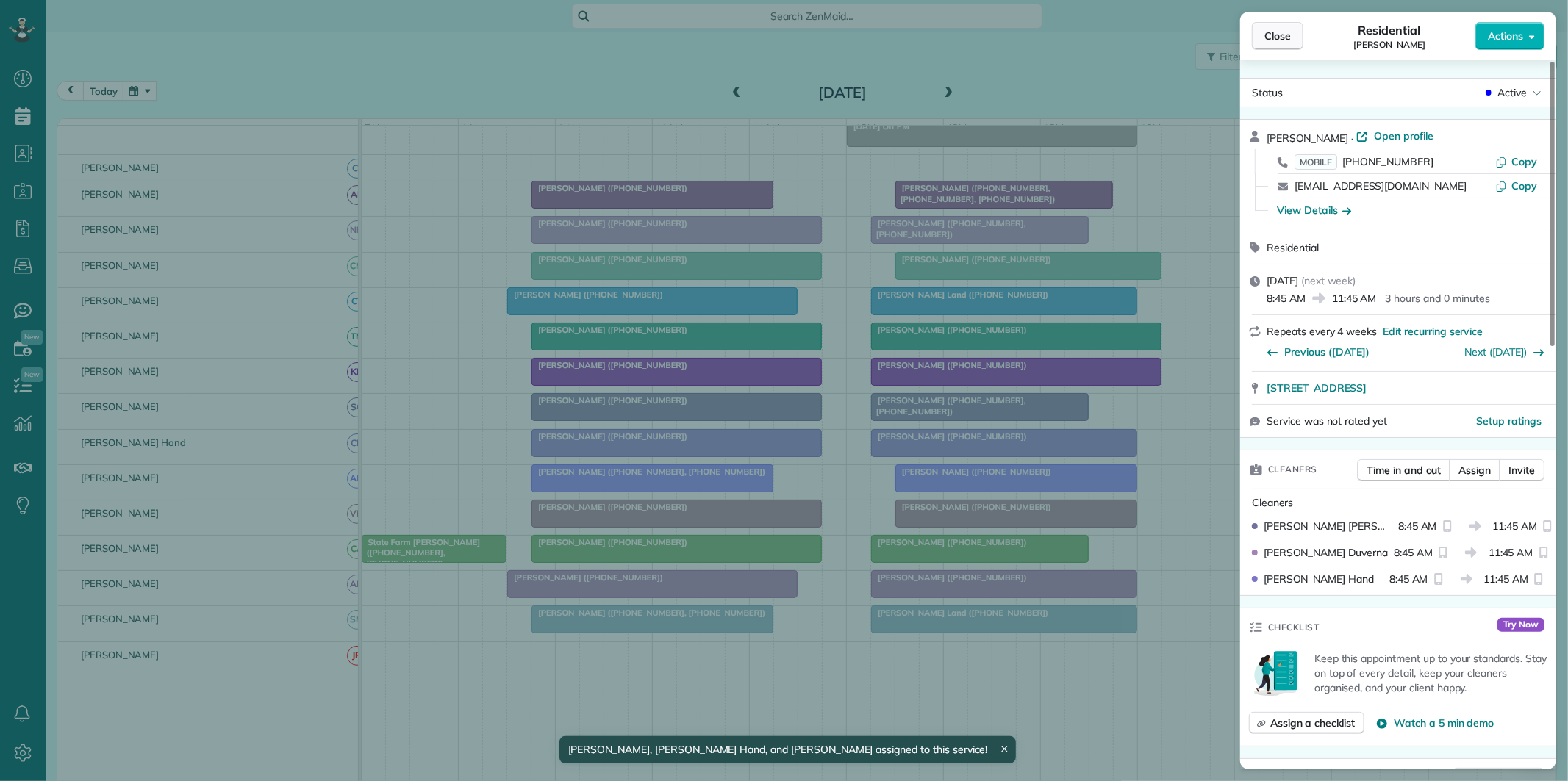
click at [1278, 38] on span "Close" at bounding box center [1277, 36] width 27 height 15
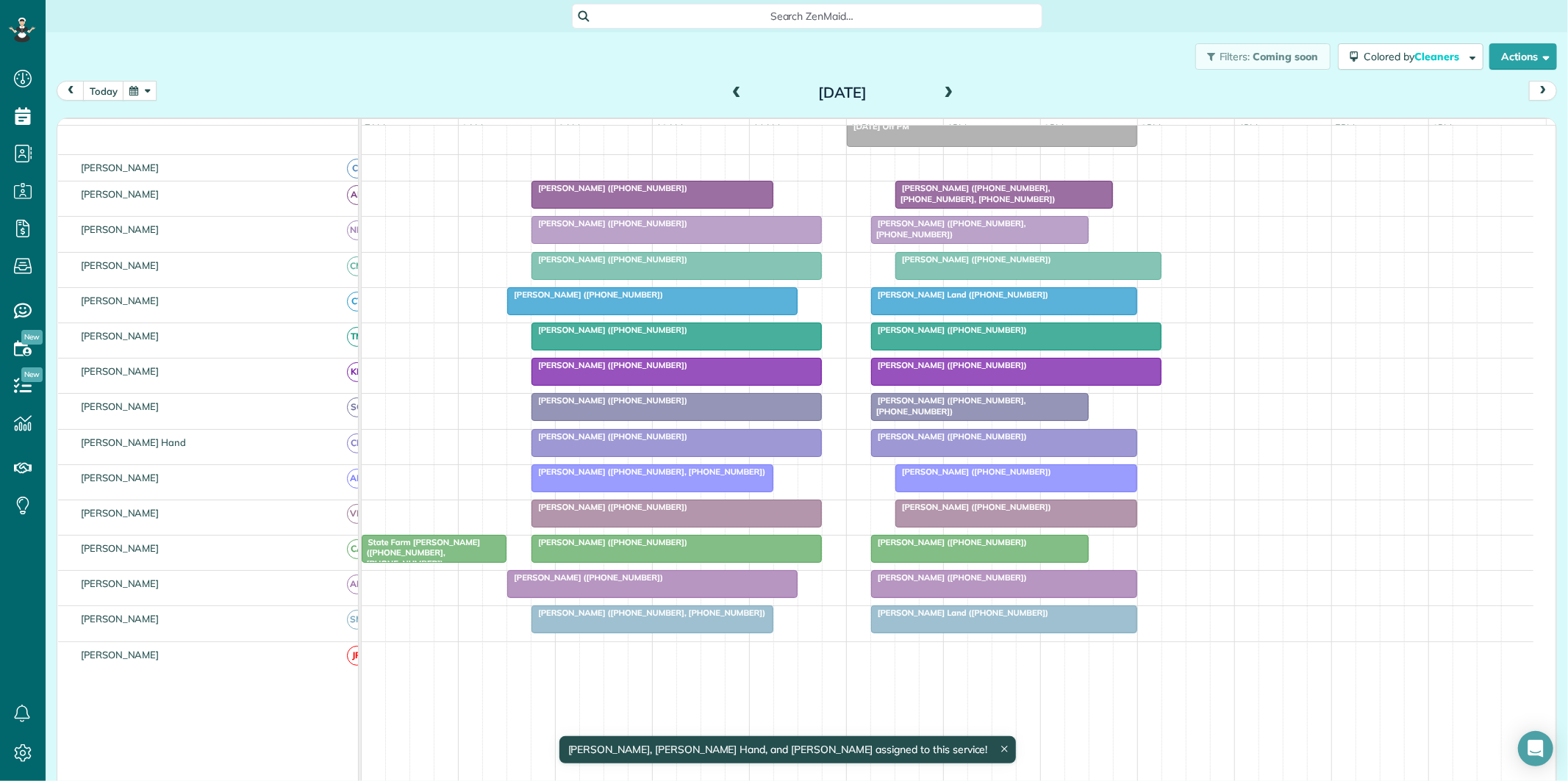
click at [941, 87] on span at bounding box center [949, 93] width 16 height 13
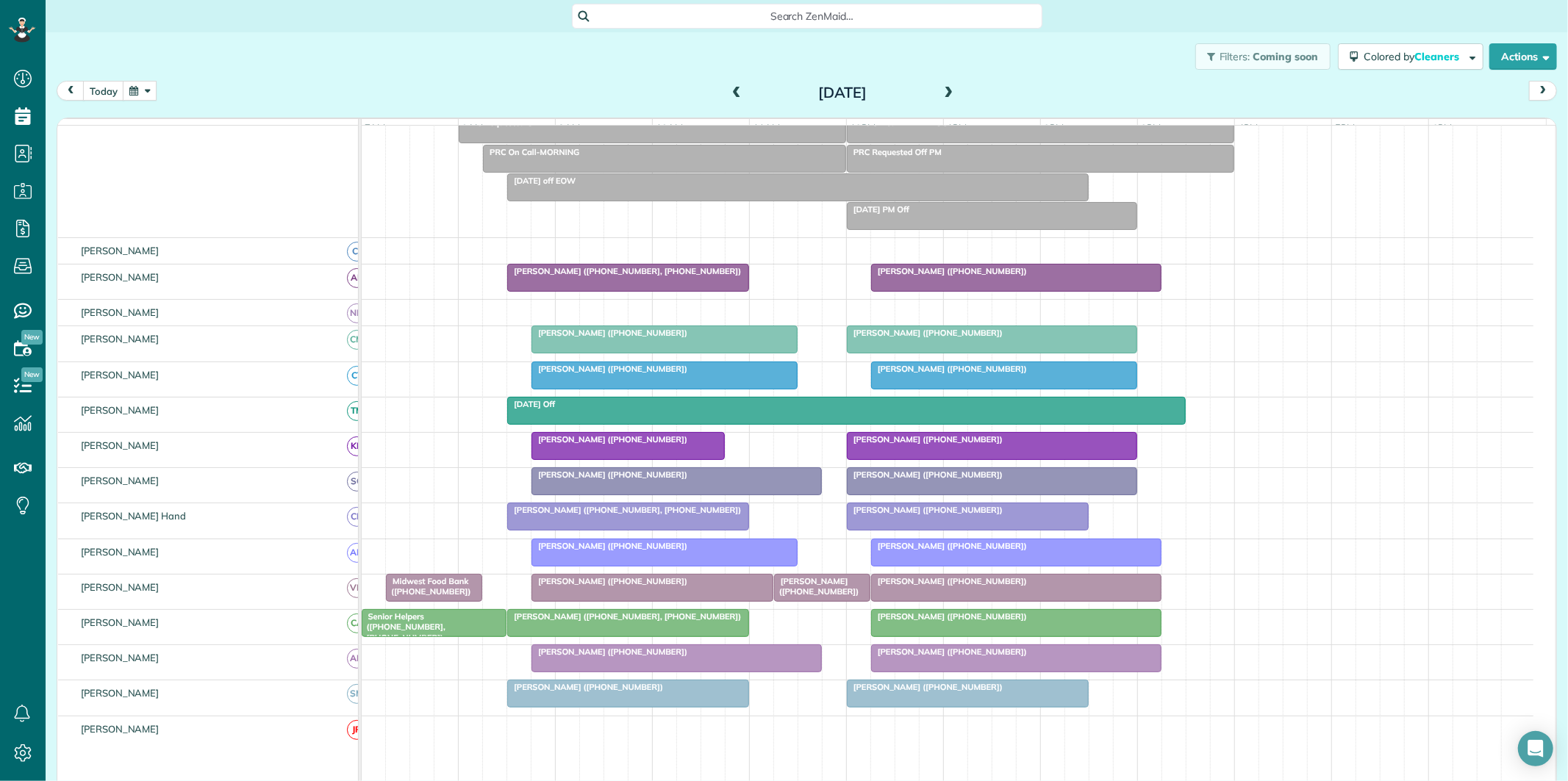
scroll to position [111, 0]
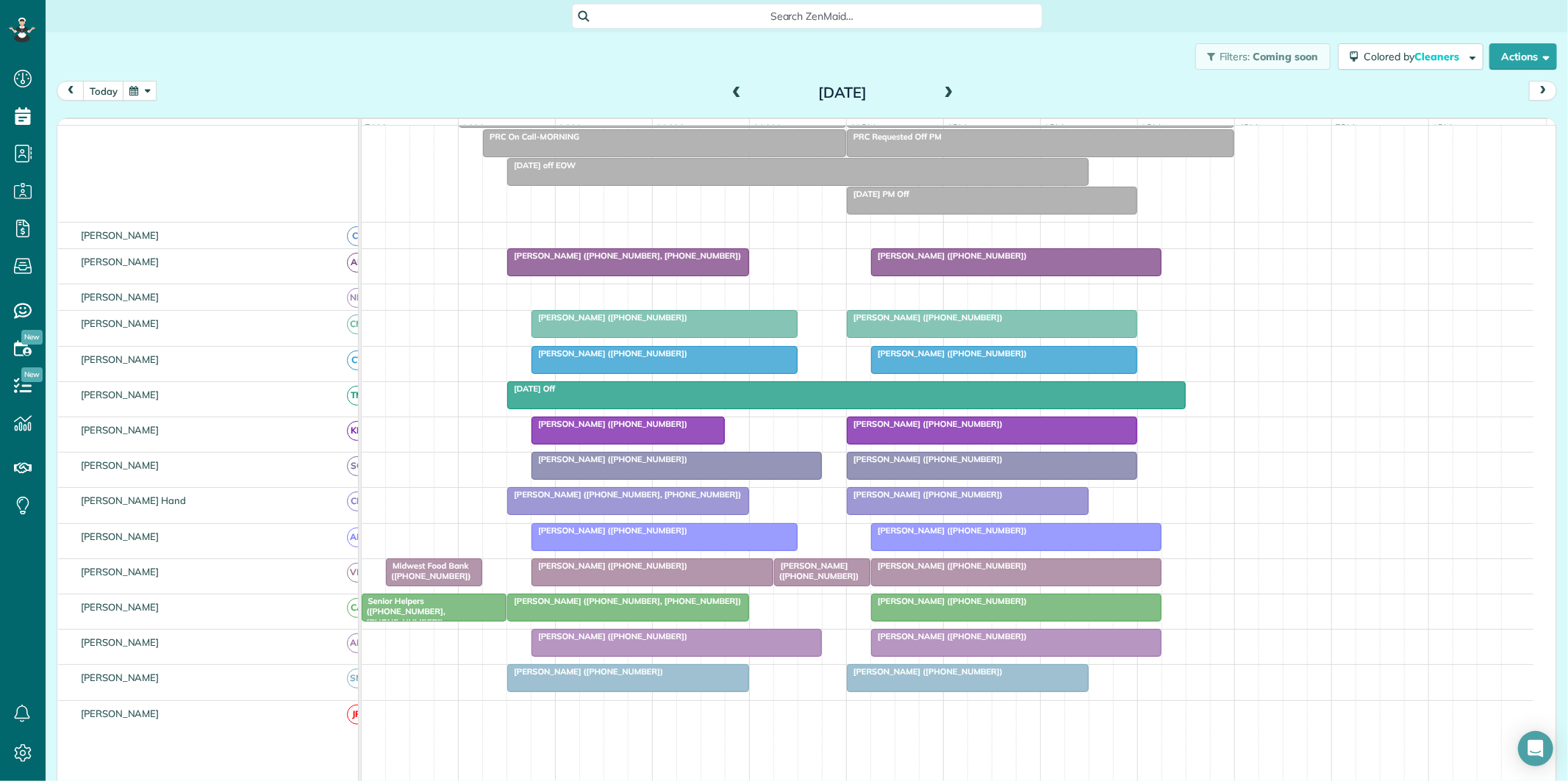
click at [923, 444] on div at bounding box center [992, 431] width 289 height 27
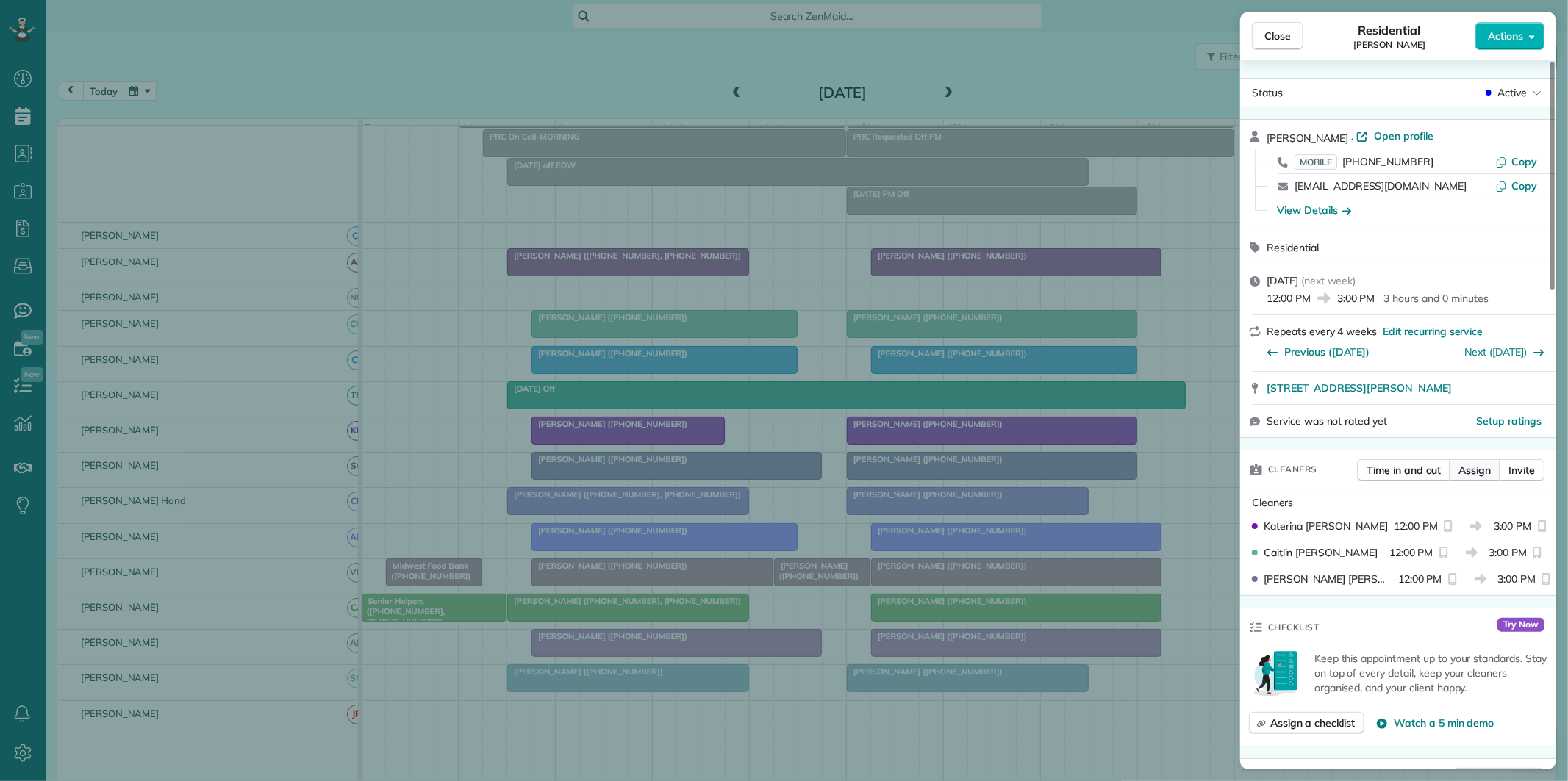
click at [1471, 474] on span "Assign" at bounding box center [1474, 470] width 33 height 15
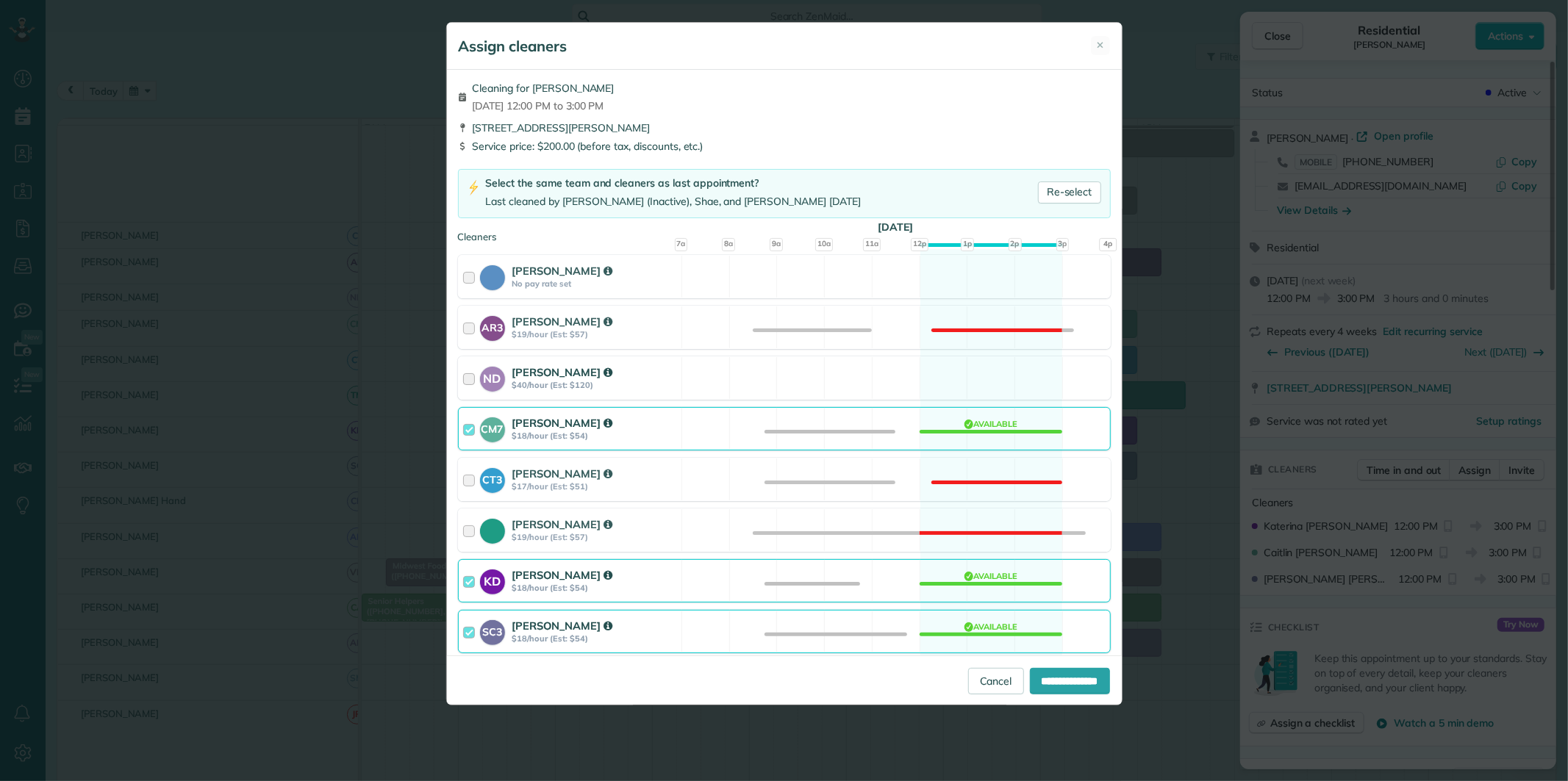
click at [992, 373] on div "ND Nathalie Duverna $40/hour (Est: $120) Available" at bounding box center [784, 378] width 653 height 44
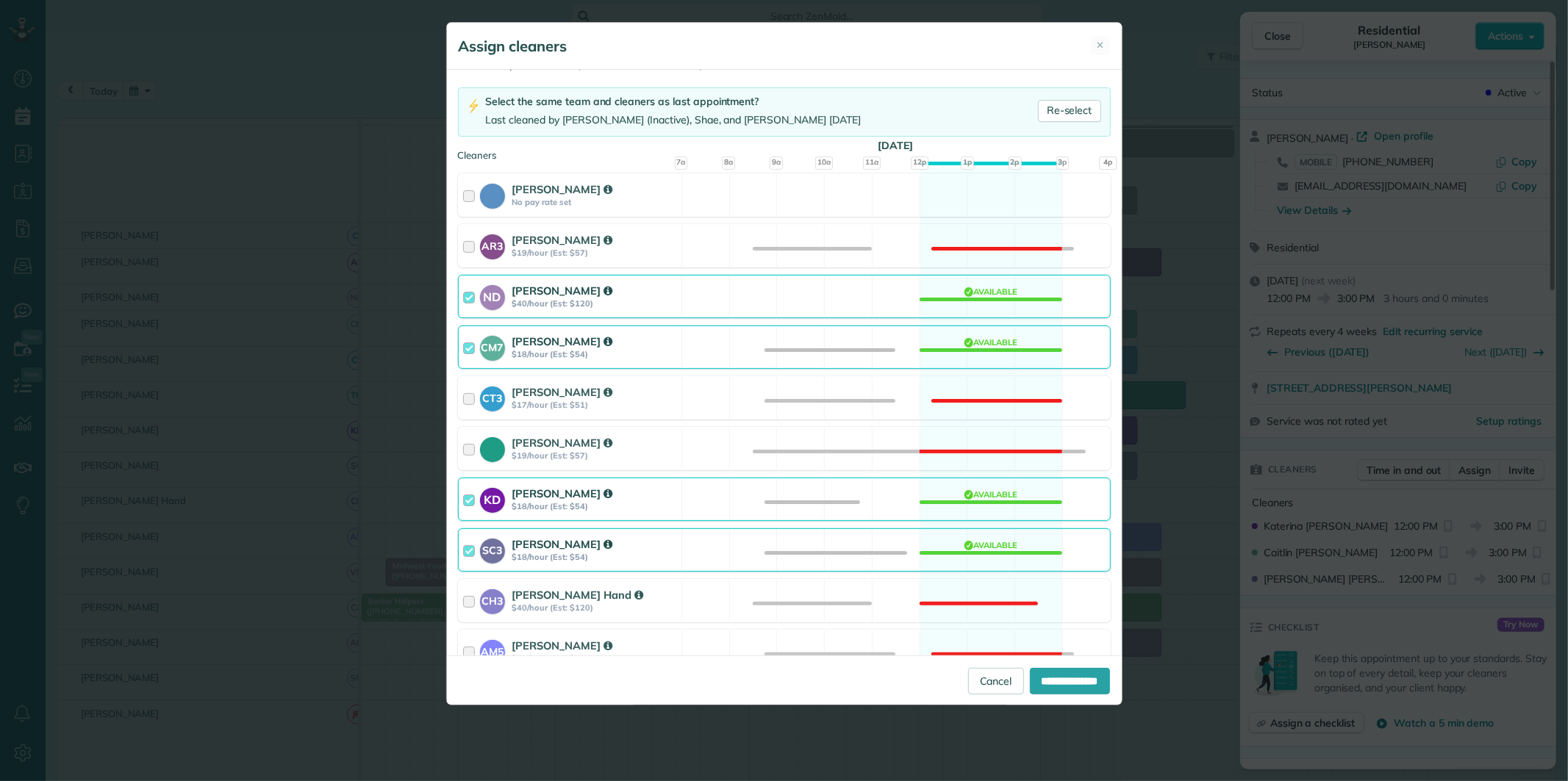
click at [1003, 547] on div "SC3 Stephanie Cruz $18/hour (Est: $54) Available" at bounding box center [784, 550] width 653 height 44
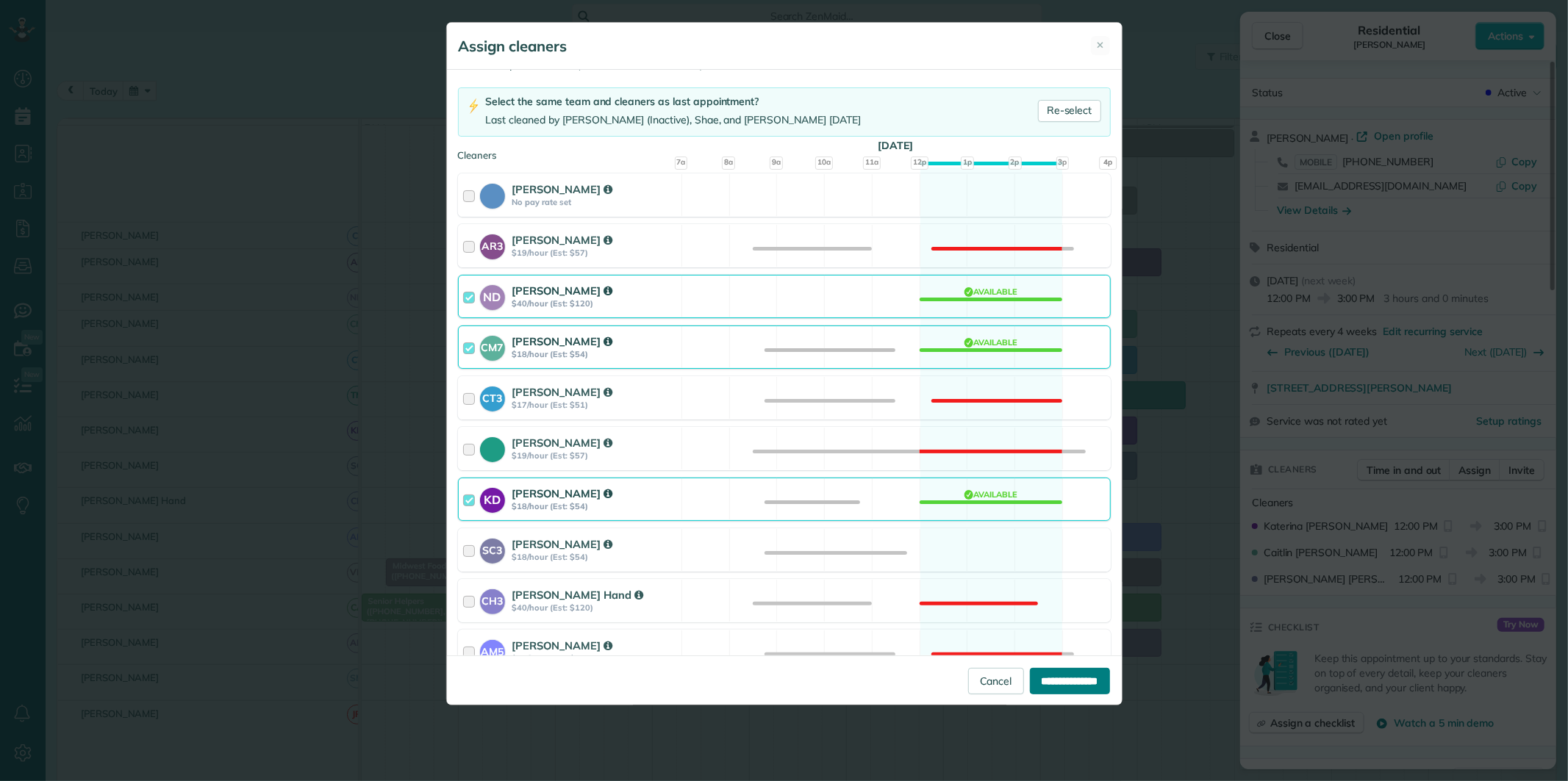
click at [1069, 680] on input "**********" at bounding box center [1070, 682] width 81 height 27
type input "**********"
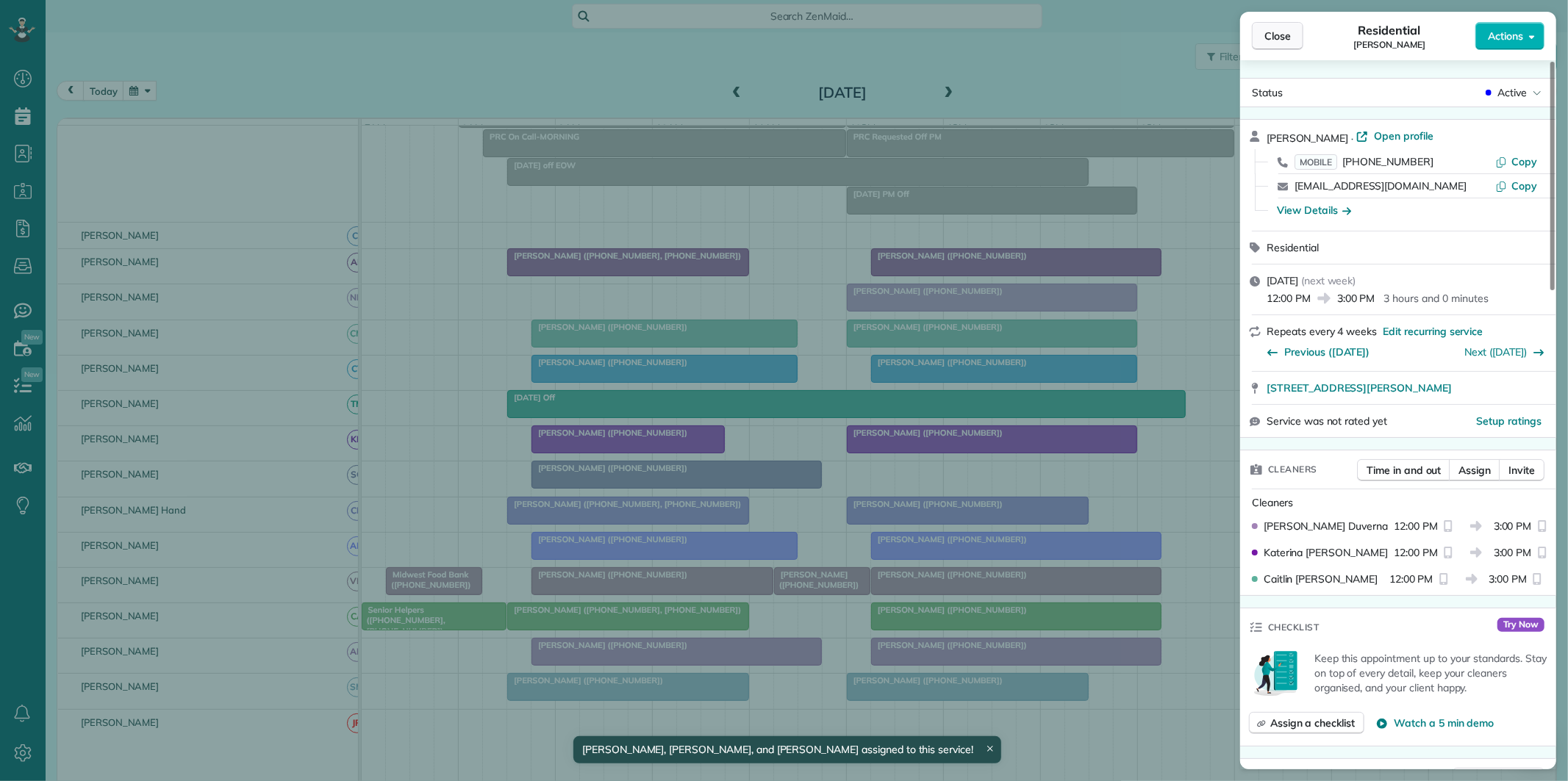
click at [1274, 32] on span "Close" at bounding box center [1277, 36] width 27 height 15
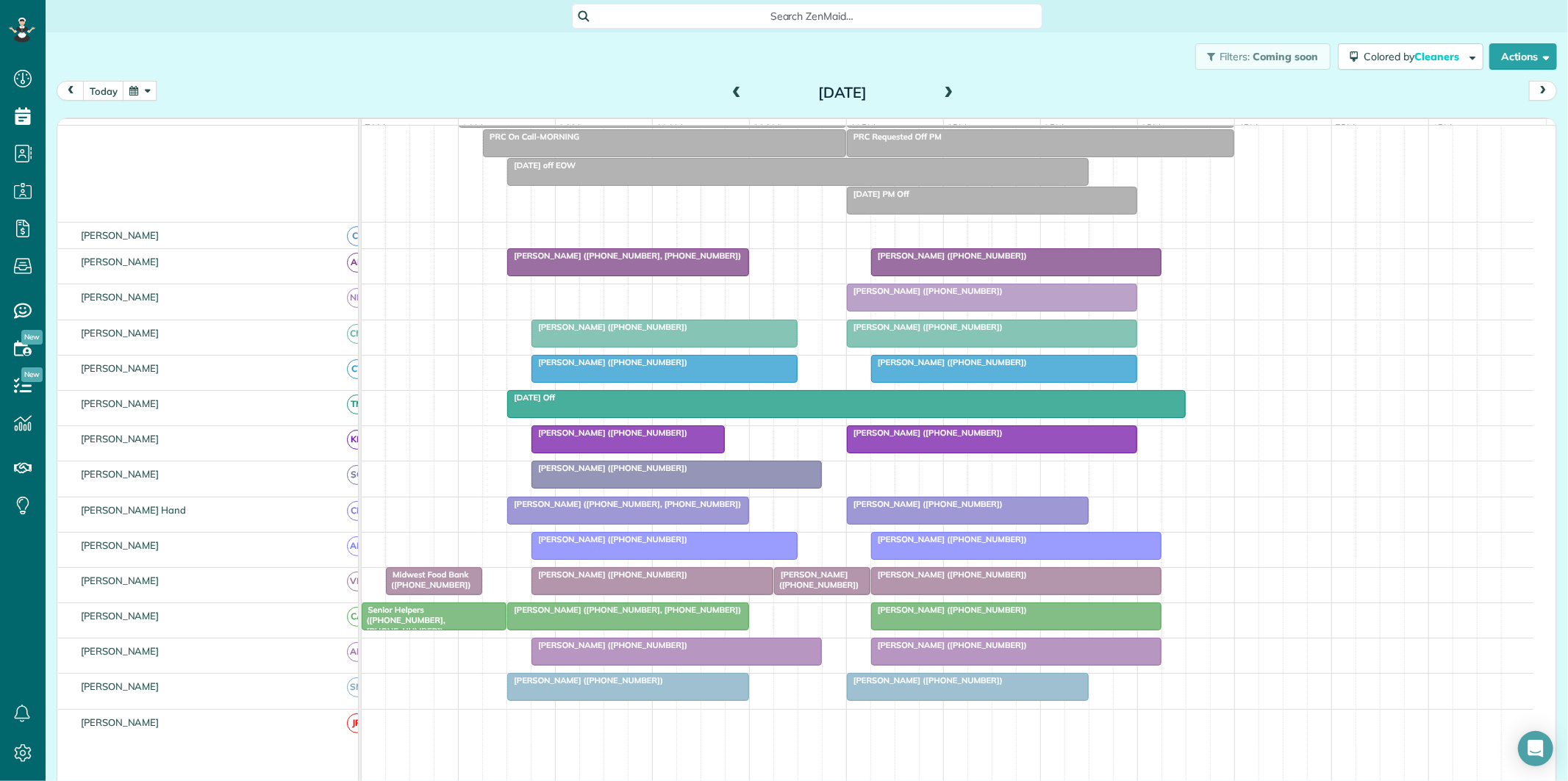
click at [997, 438] on div "[PERSON_NAME] ([PHONE_NUMBER])" at bounding box center [991, 433] width 282 height 10
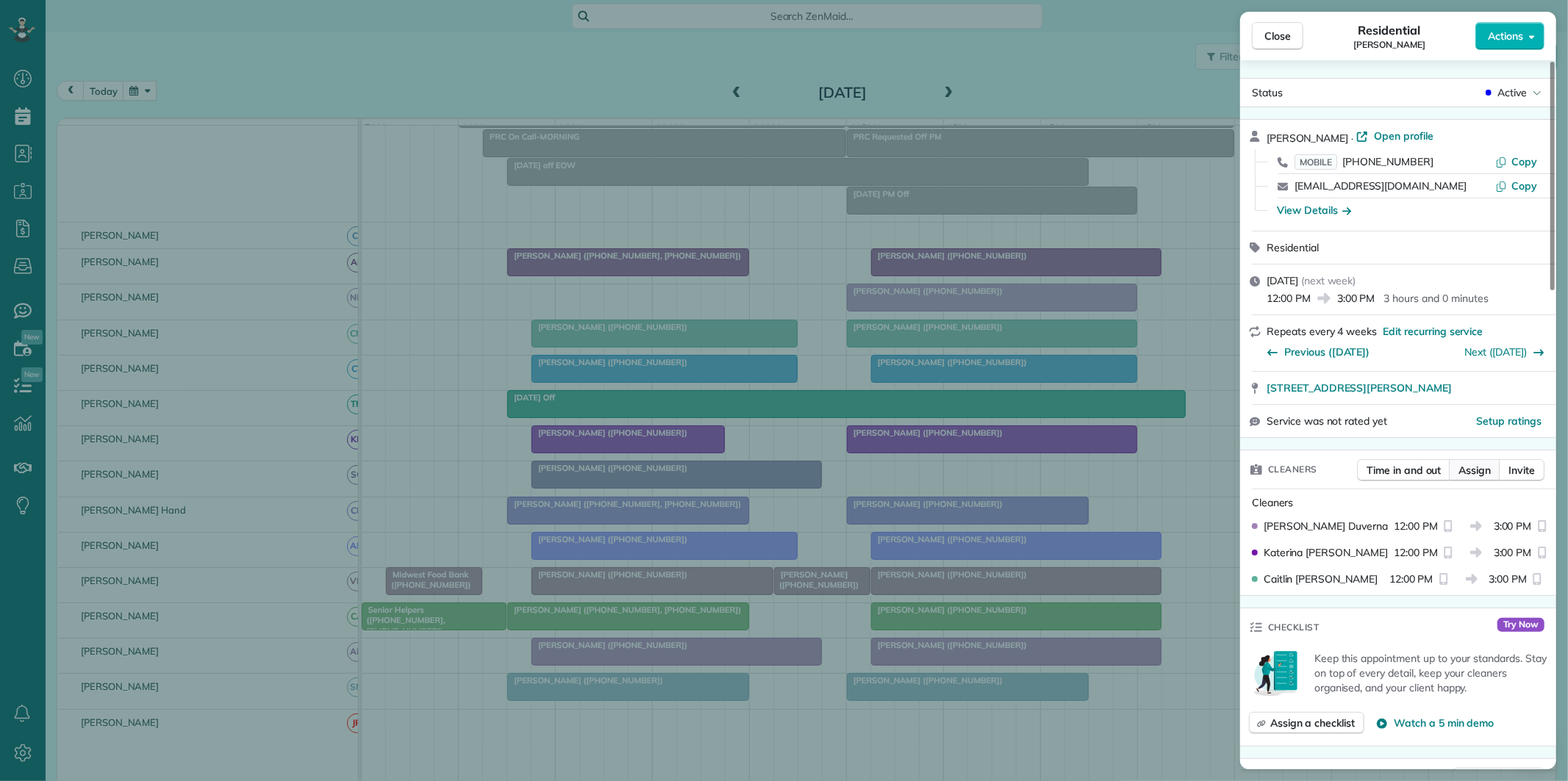
click at [1479, 466] on span "Assign" at bounding box center [1474, 470] width 33 height 15
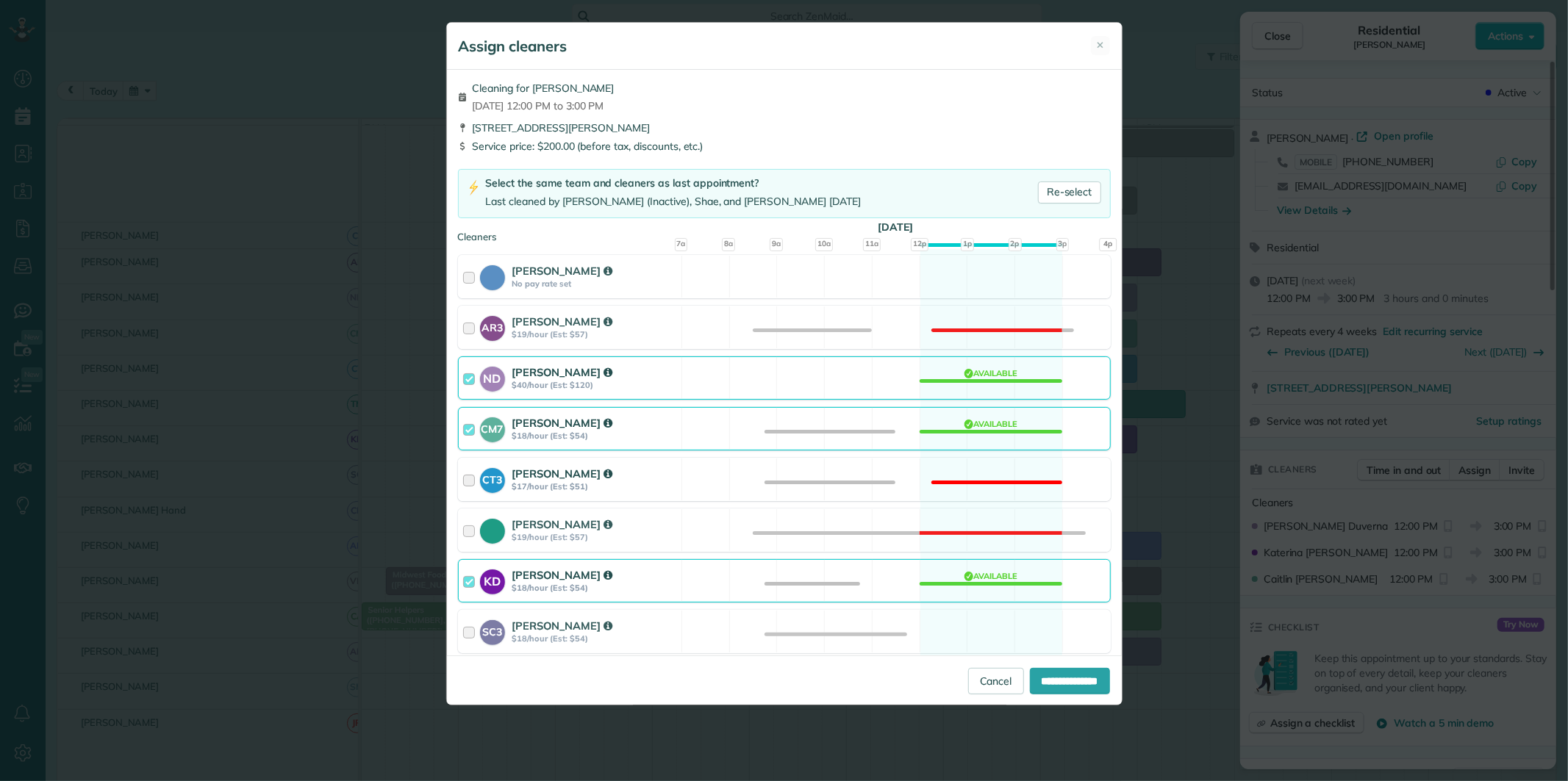
scroll to position [163, 0]
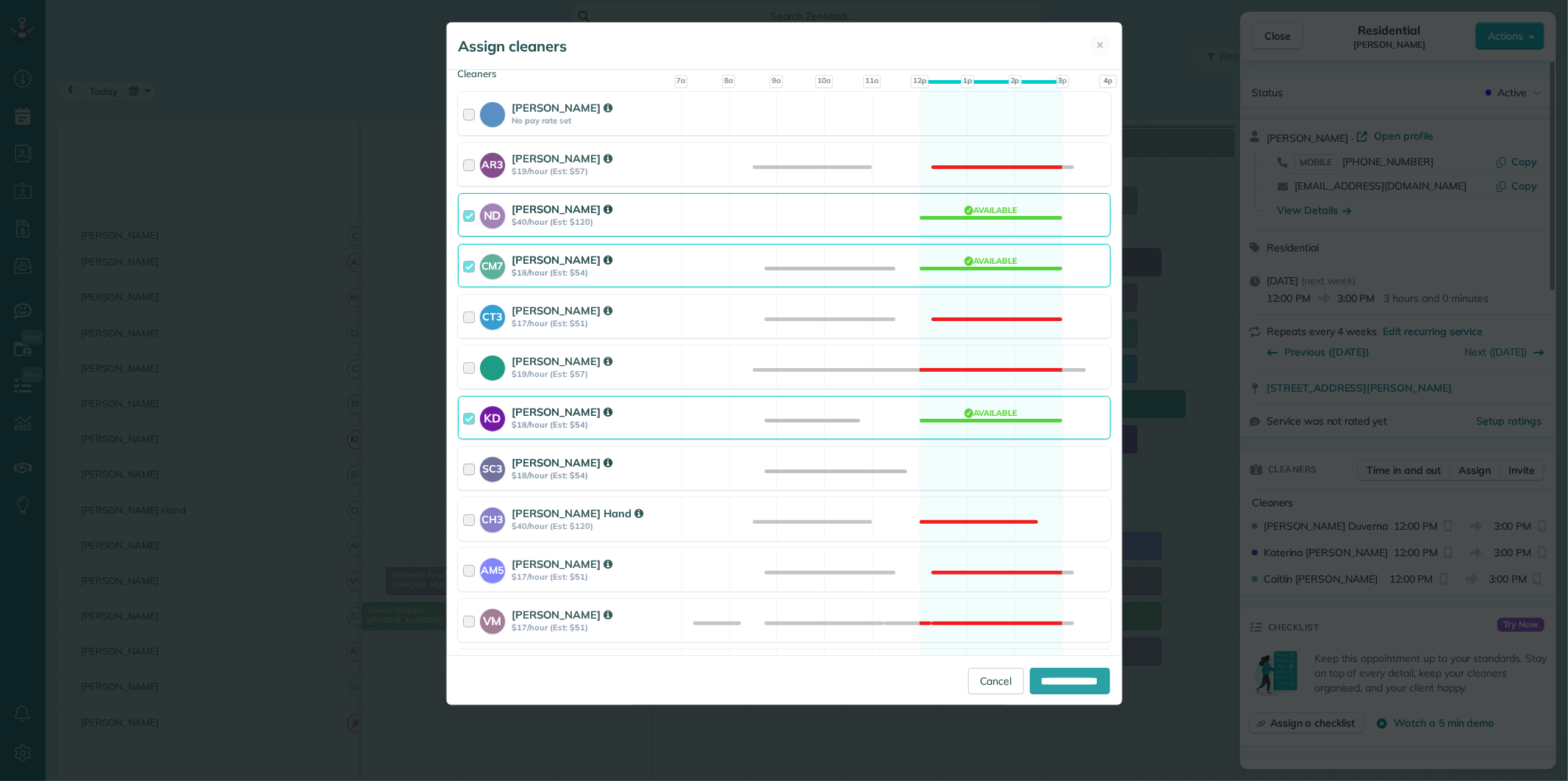
click at [957, 460] on div "SC3 Stephanie Cruz $18/hour (Est: $54) Available" at bounding box center [784, 469] width 653 height 44
click at [972, 417] on div "KD Katerina Doane $18/hour (Est: $54) Available" at bounding box center [784, 418] width 653 height 44
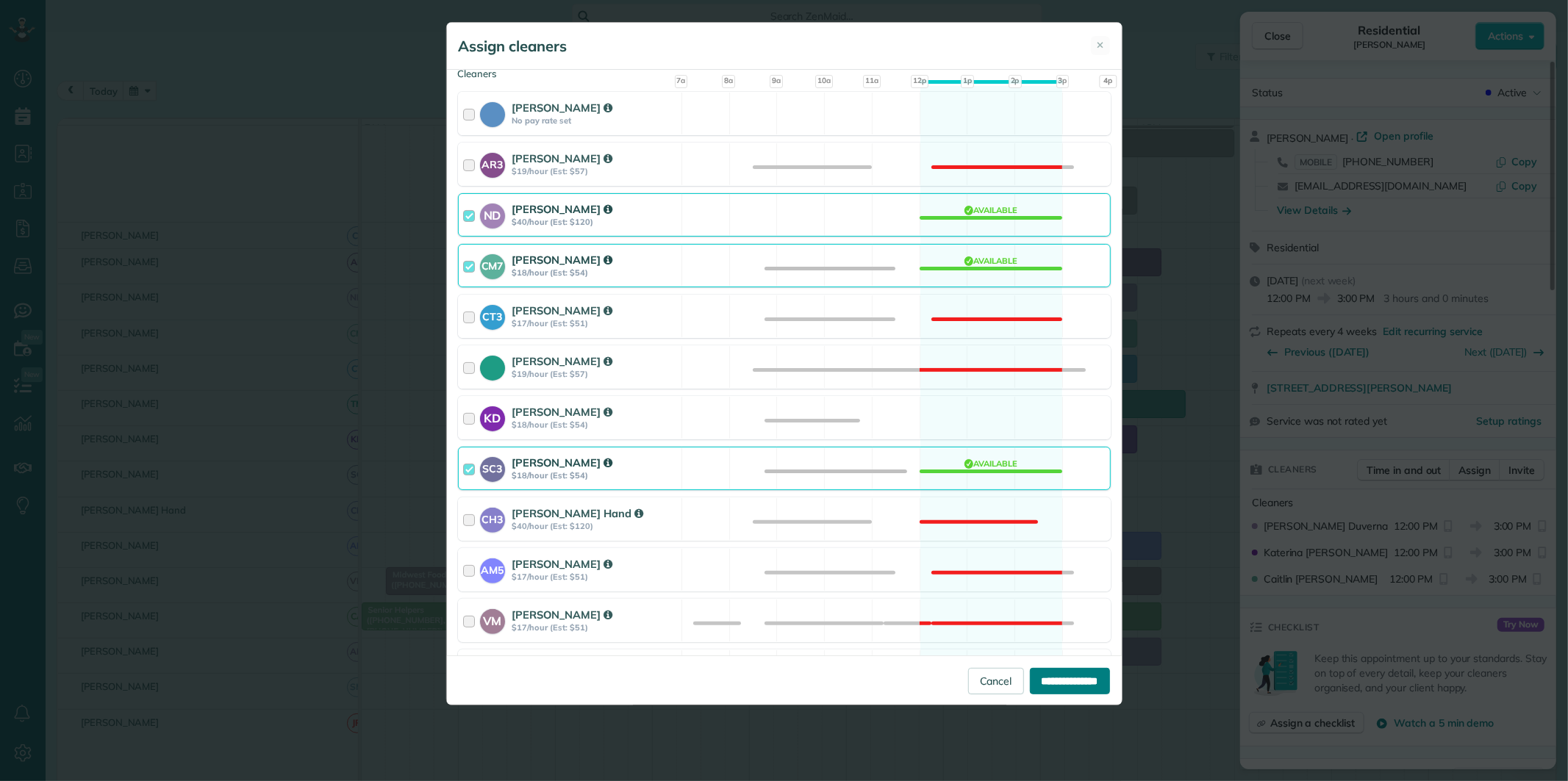
click at [1060, 685] on input "**********" at bounding box center [1070, 682] width 81 height 27
type input "**********"
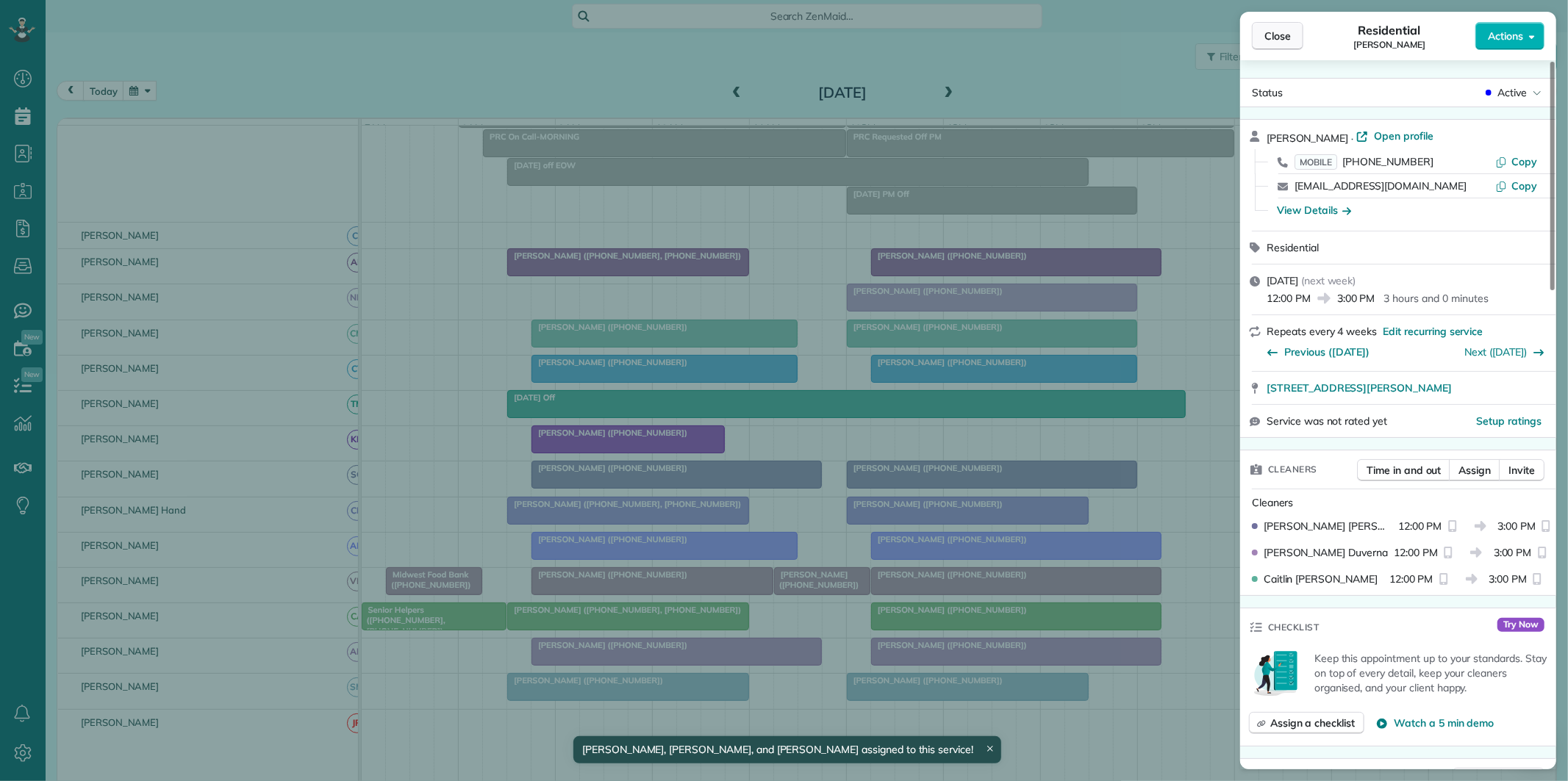
click at [1284, 41] on span "Close" at bounding box center [1277, 36] width 27 height 15
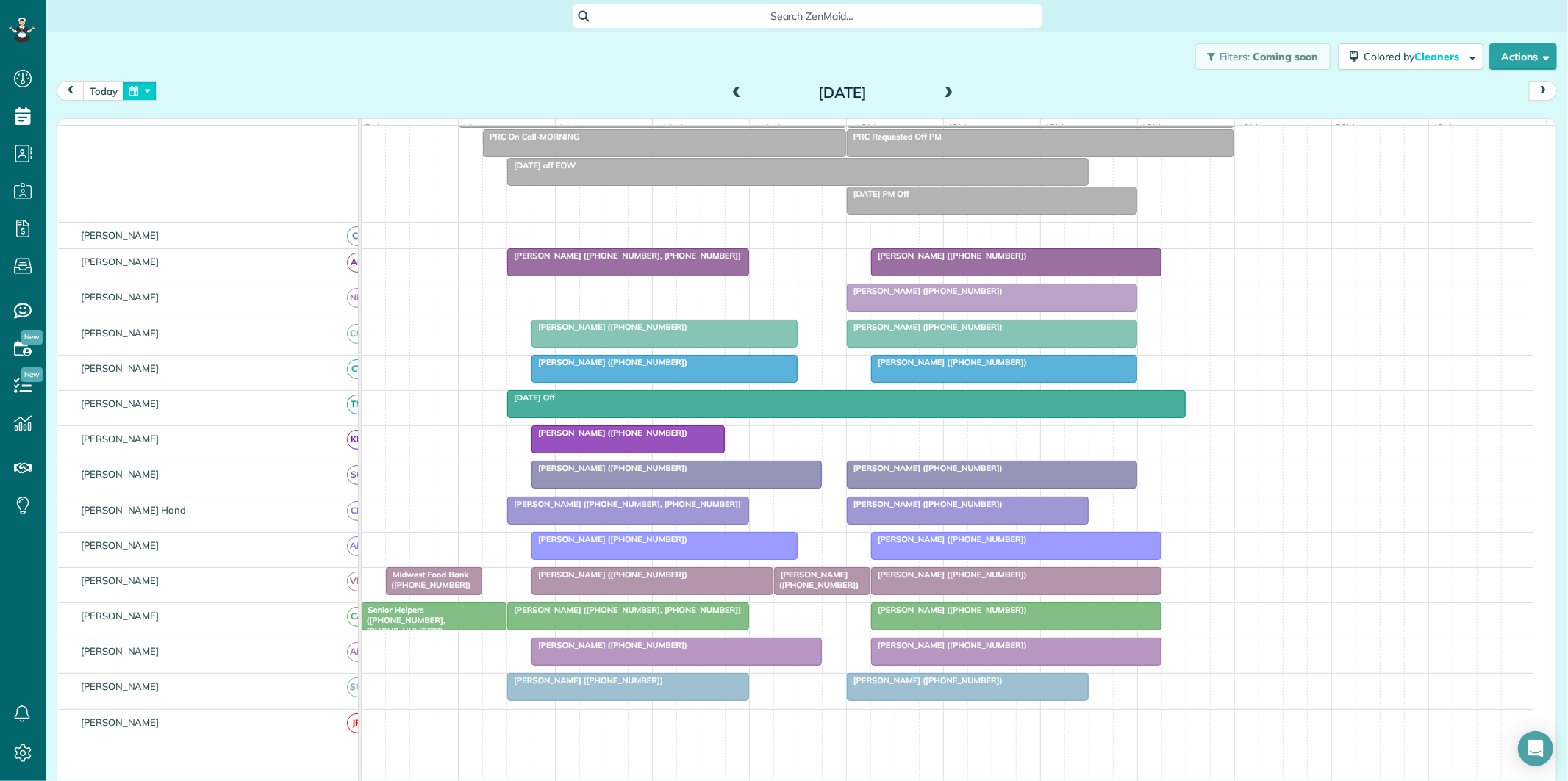
click at [133, 89] on button "button" at bounding box center [139, 91] width 34 height 20
click at [295, 238] on link "29" at bounding box center [294, 237] width 24 height 24
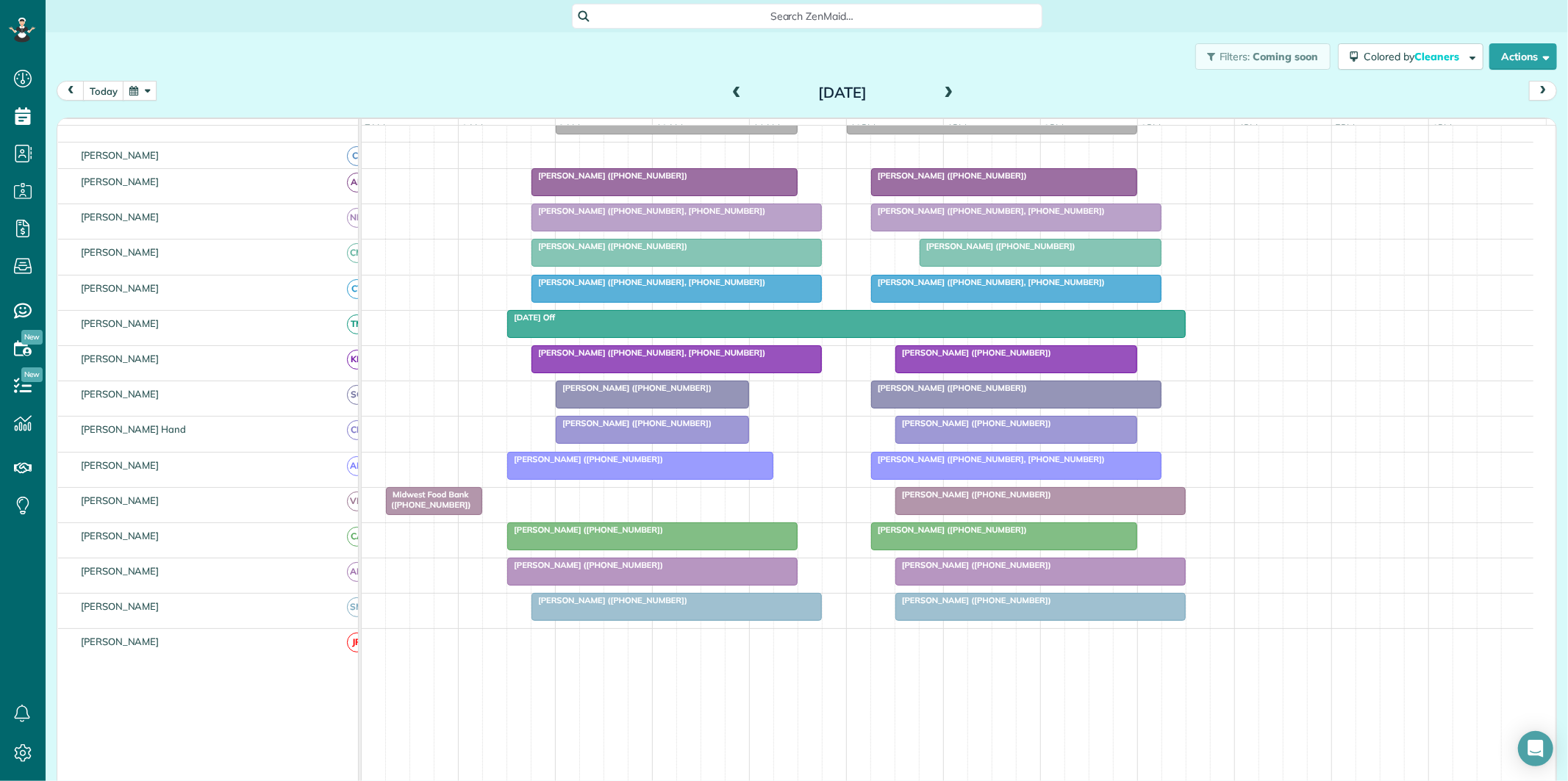
scroll to position [163, 0]
click at [151, 90] on button "button" at bounding box center [139, 91] width 34 height 20
click at [320, 98] on link "Next" at bounding box center [317, 99] width 41 height 37
click at [294, 137] on link "5" at bounding box center [294, 142] width 24 height 24
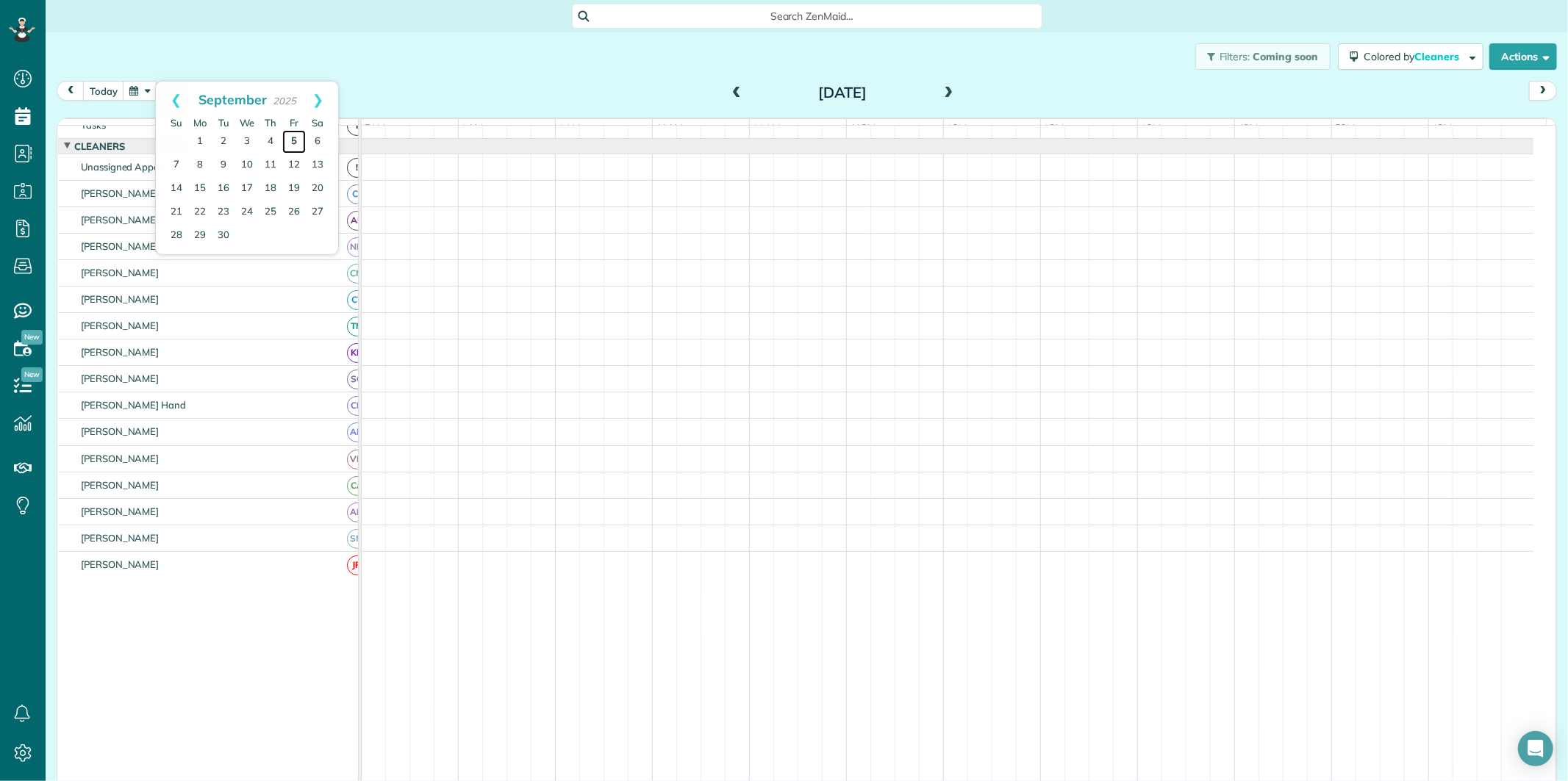
scroll to position [30, 0]
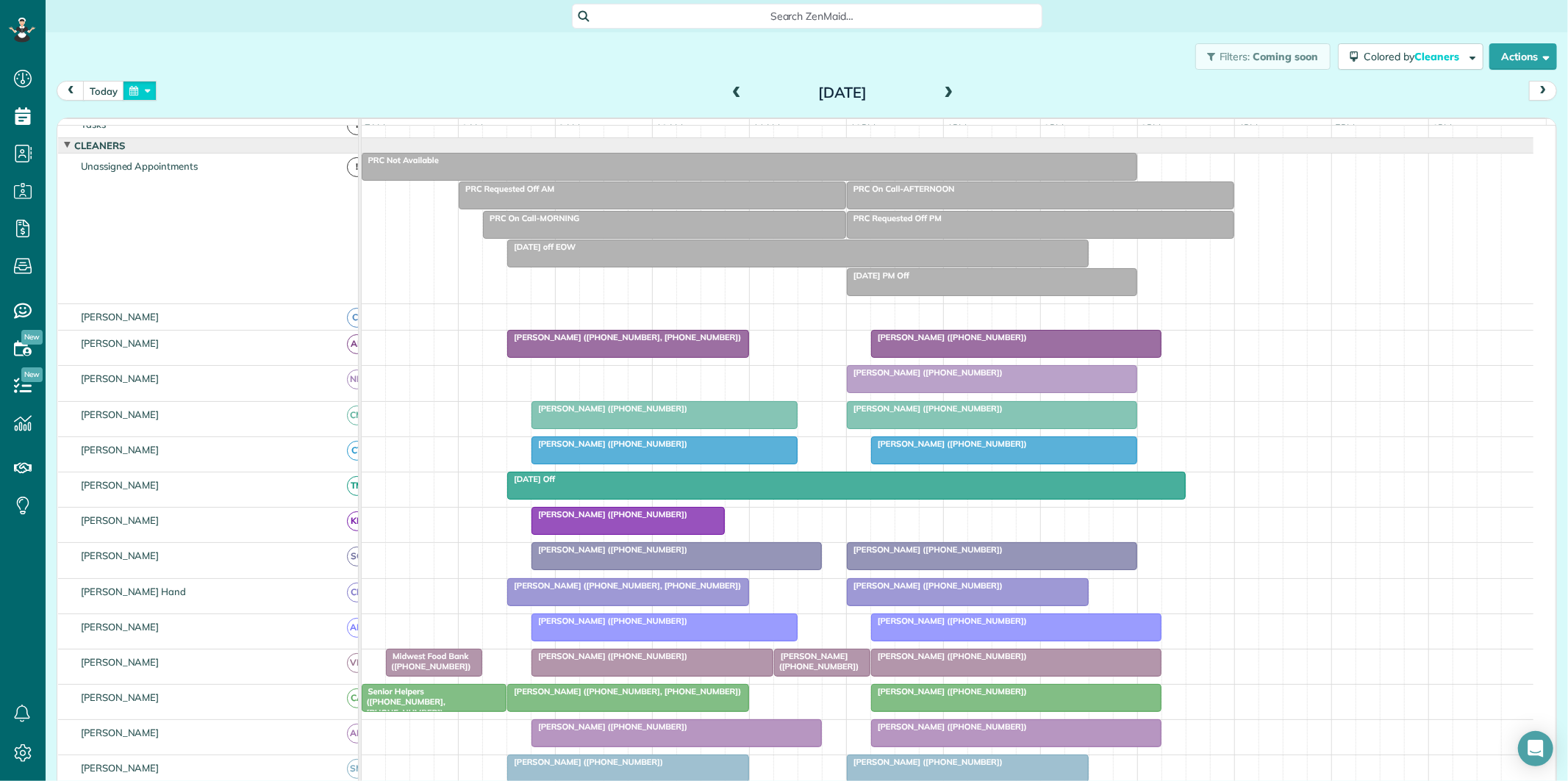
click at [145, 98] on button "button" at bounding box center [139, 91] width 34 height 20
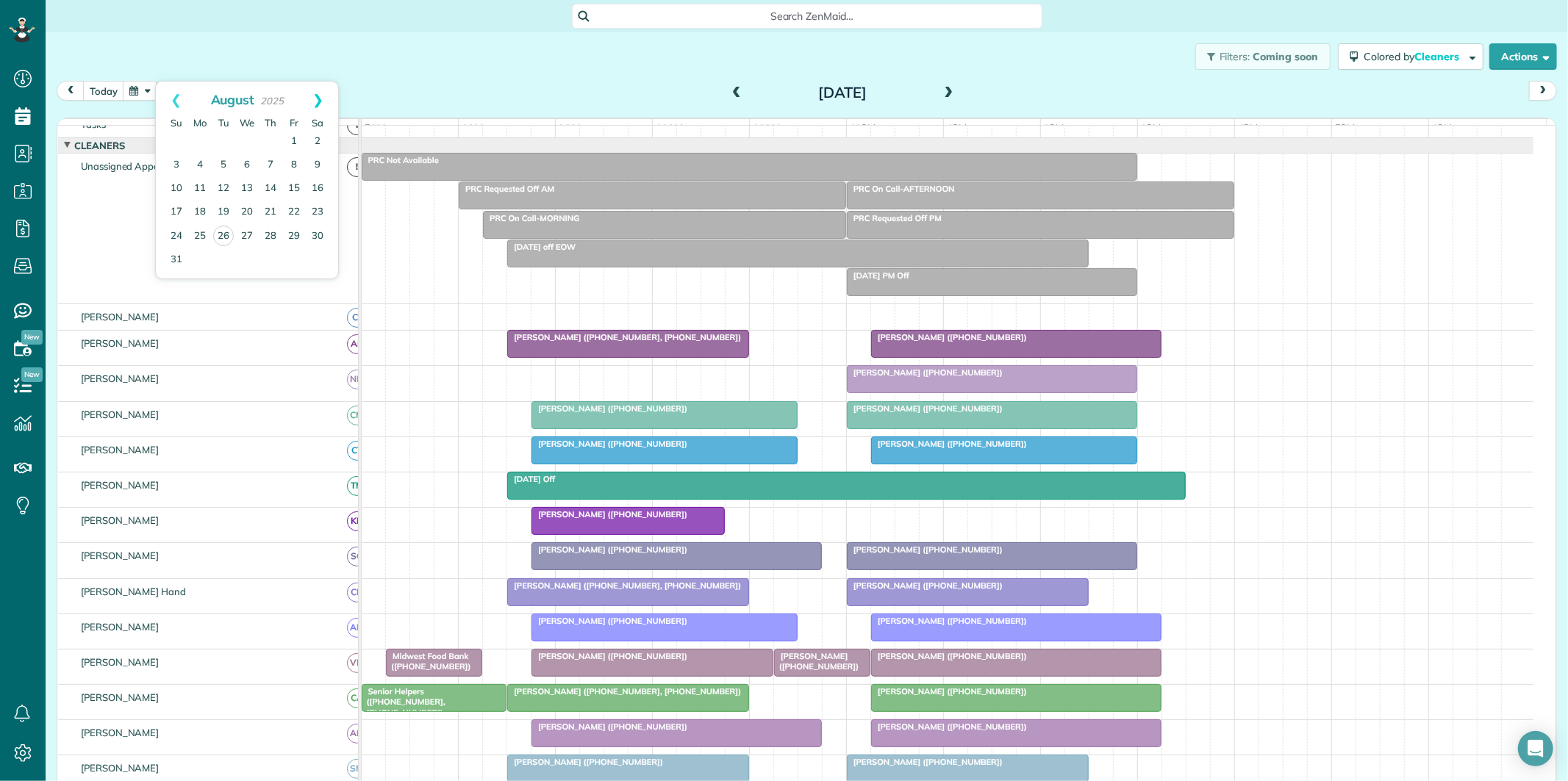
click at [322, 100] on link "Next" at bounding box center [317, 99] width 41 height 37
click at [297, 184] on link "19" at bounding box center [294, 189] width 24 height 24
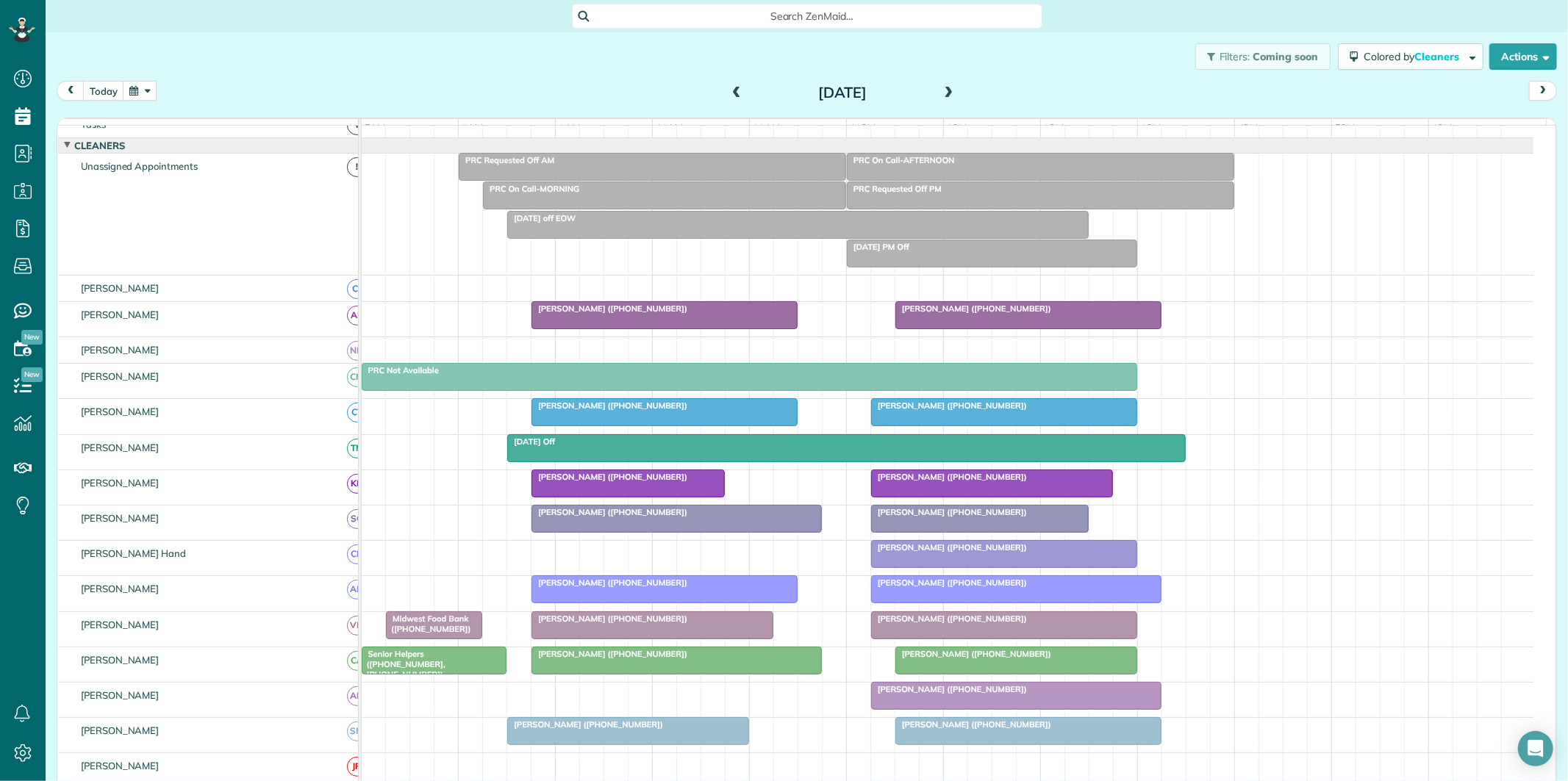
click at [733, 87] on span at bounding box center [736, 93] width 16 height 13
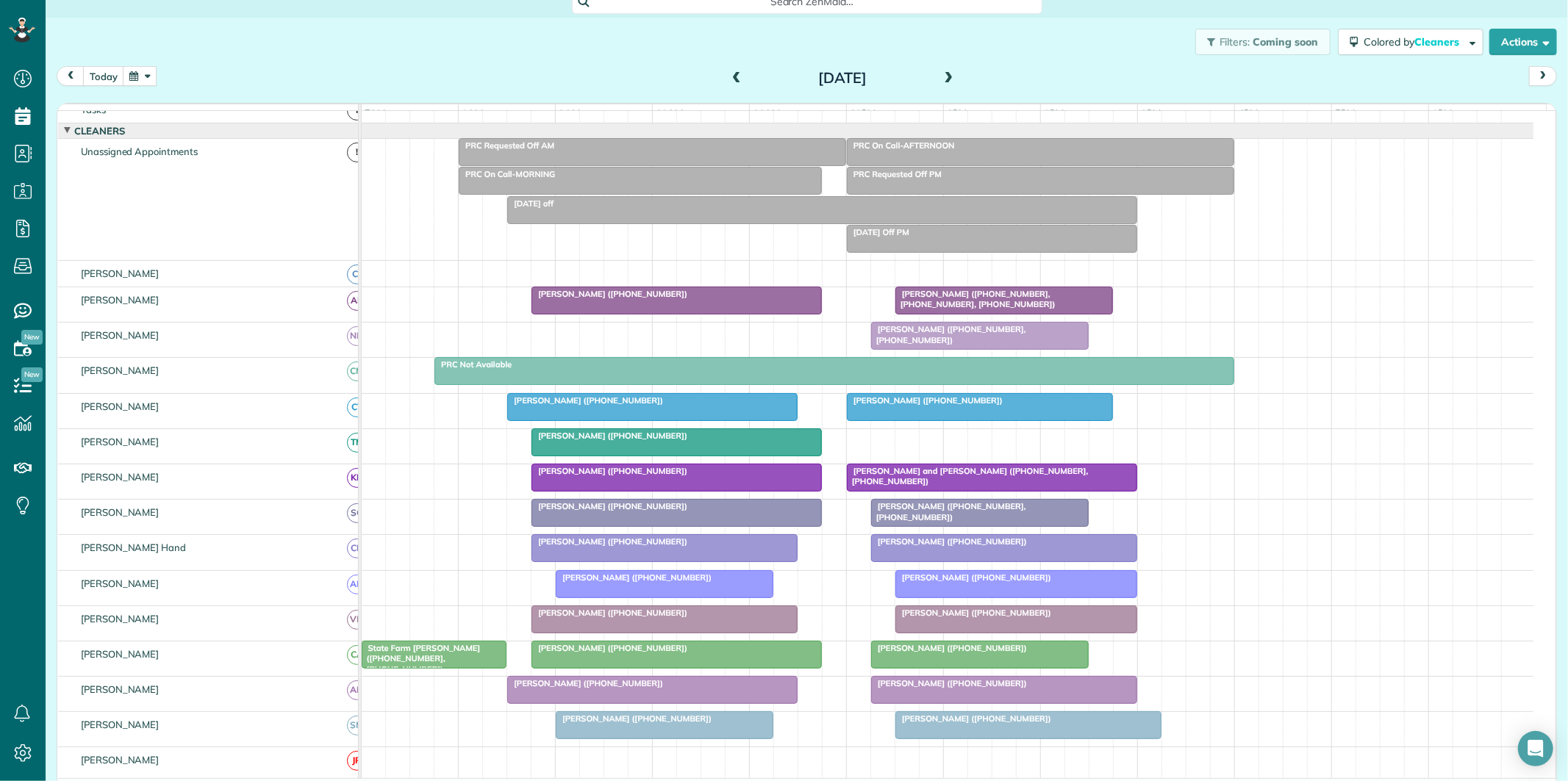
scroll to position [24, 0]
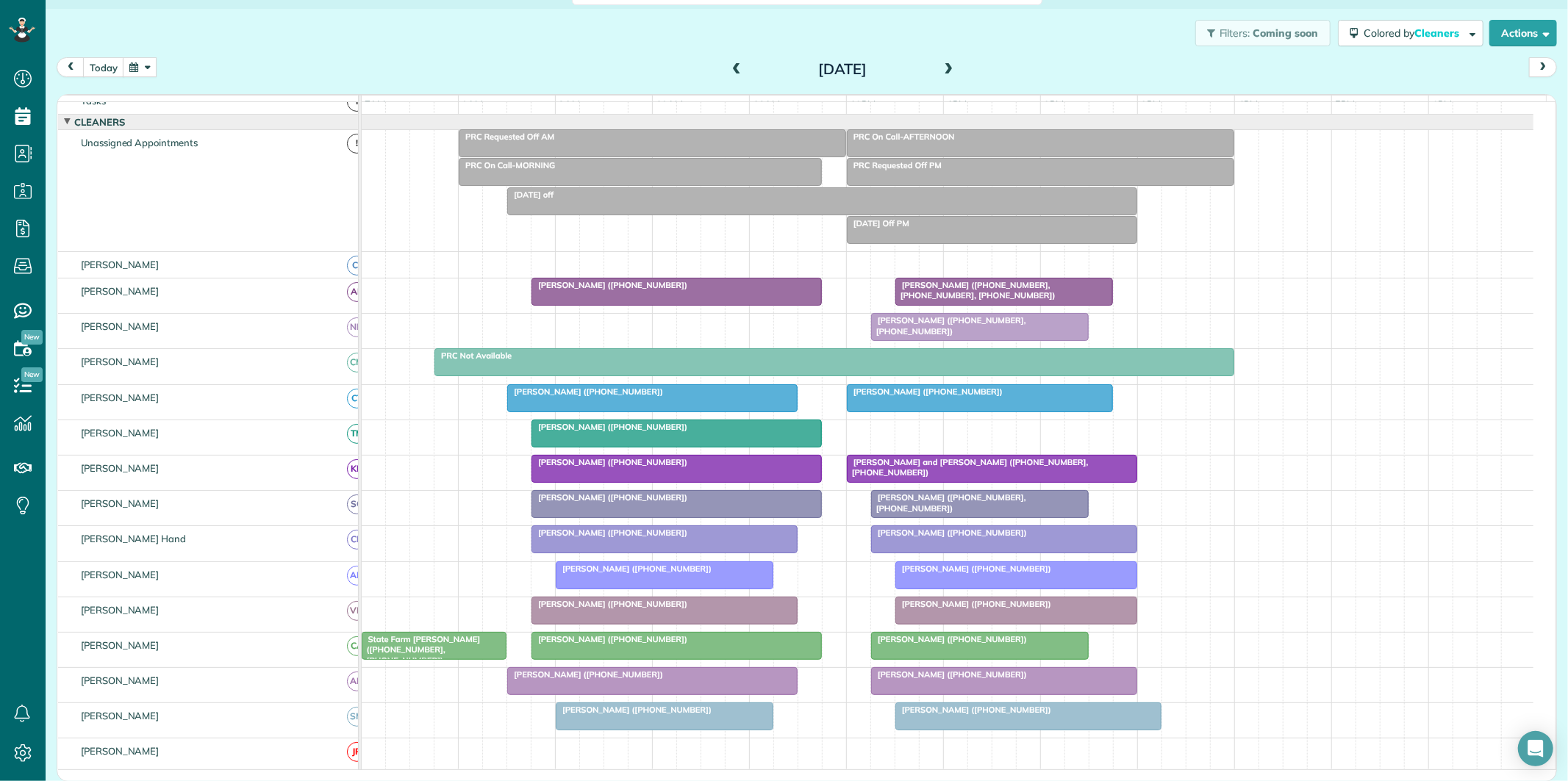
click at [729, 66] on span at bounding box center [736, 70] width 16 height 13
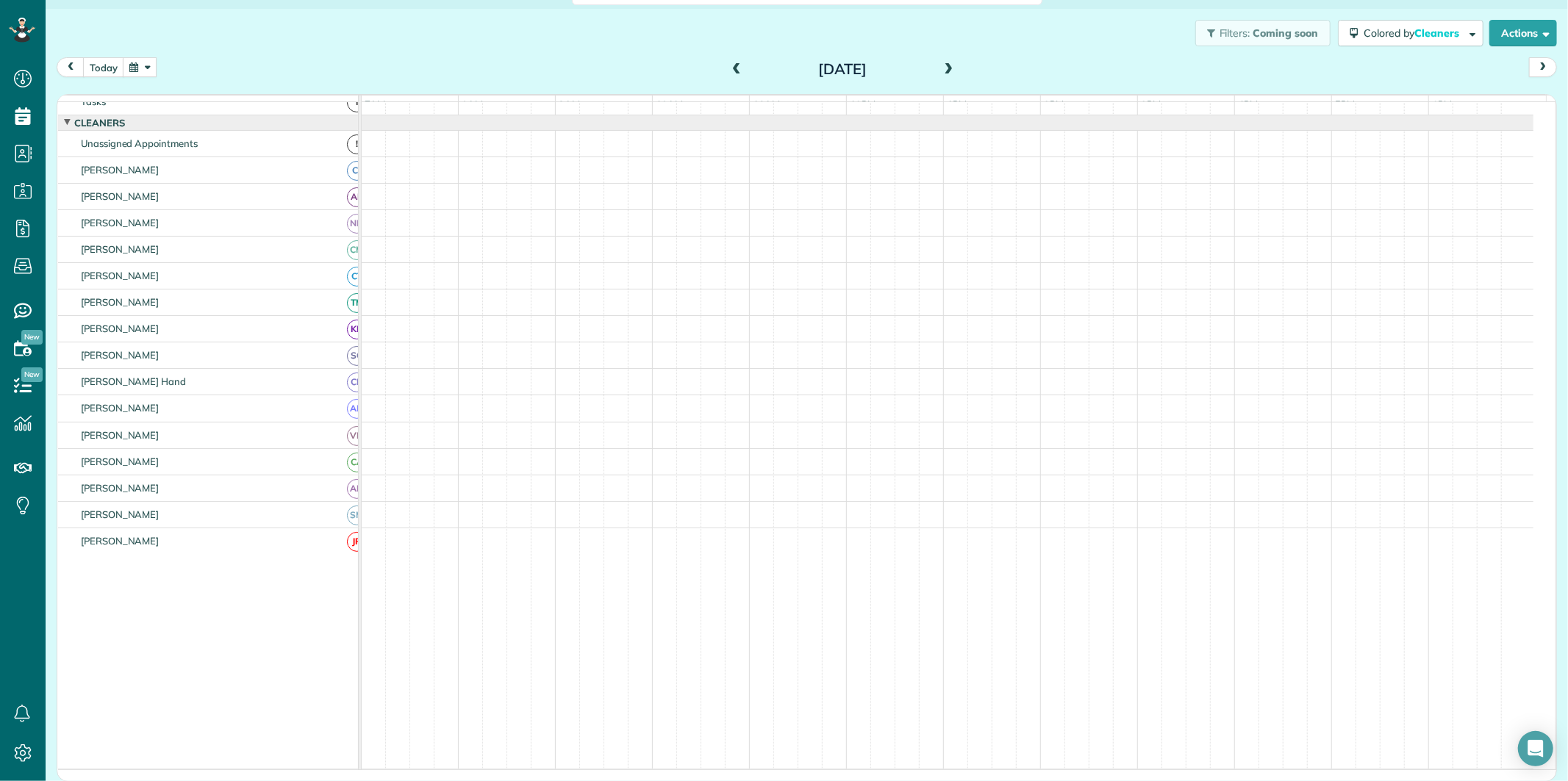
scroll to position [22, 0]
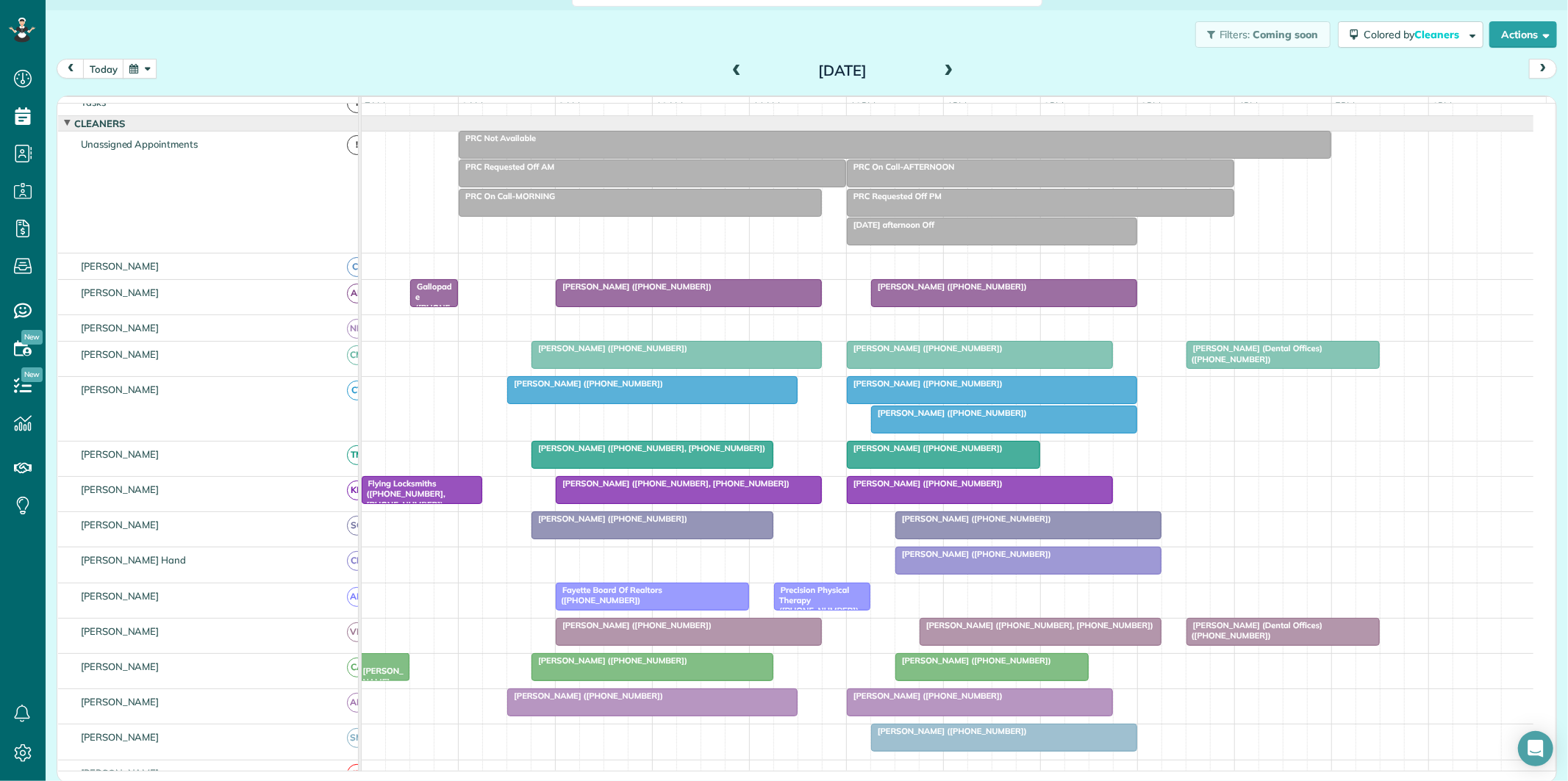
click at [207, 38] on div "Filters: Coming soon Colored by Cleaners Color by Cleaner Color by Team Color b…" at bounding box center [807, 34] width 1522 height 49
click at [106, 69] on button "today" at bounding box center [102, 69] width 41 height 20
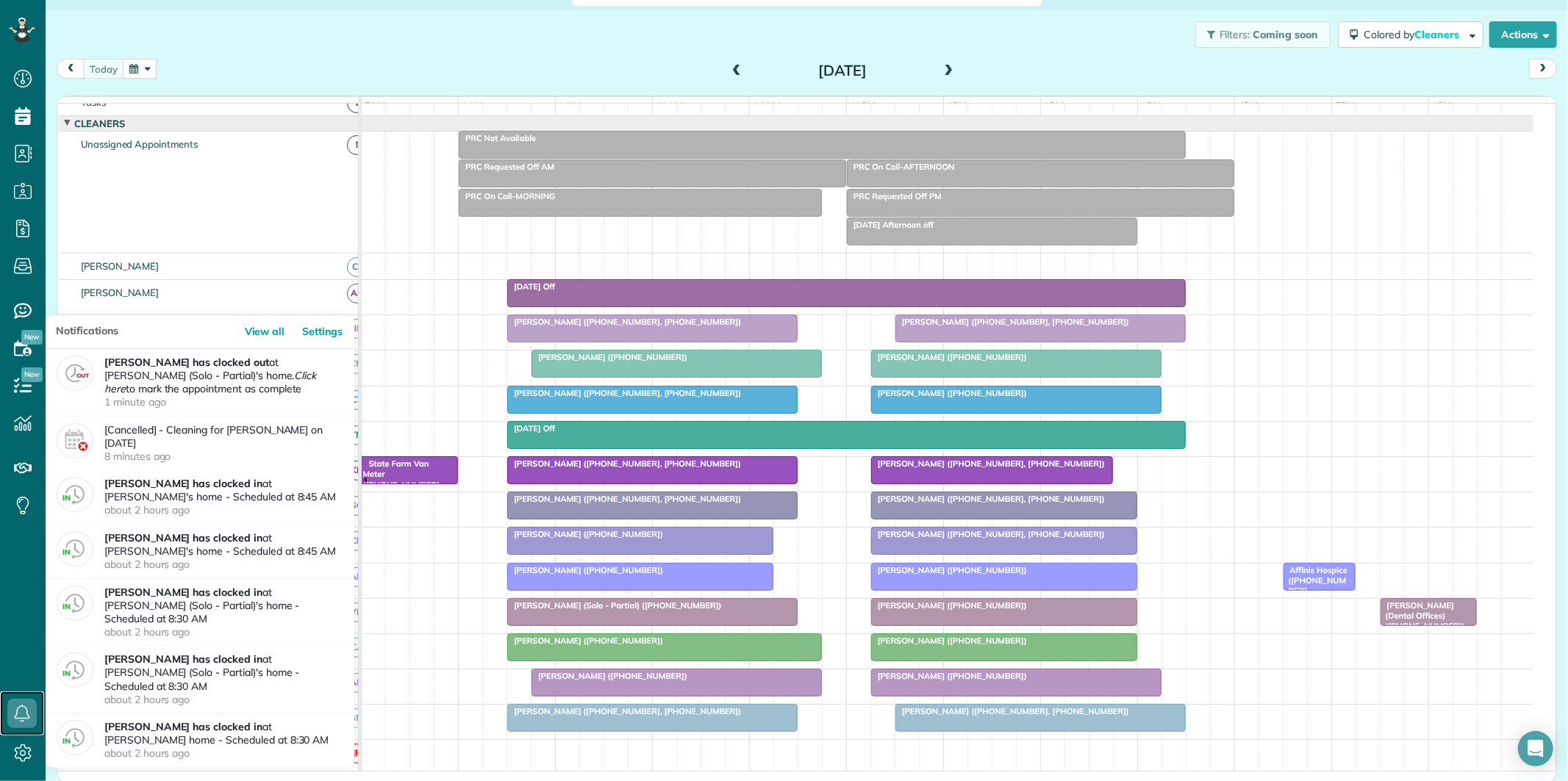
click at [24, 716] on icon at bounding box center [22, 714] width 30 height 30
click at [268, 329] on link "View all" at bounding box center [269, 331] width 55 height 33
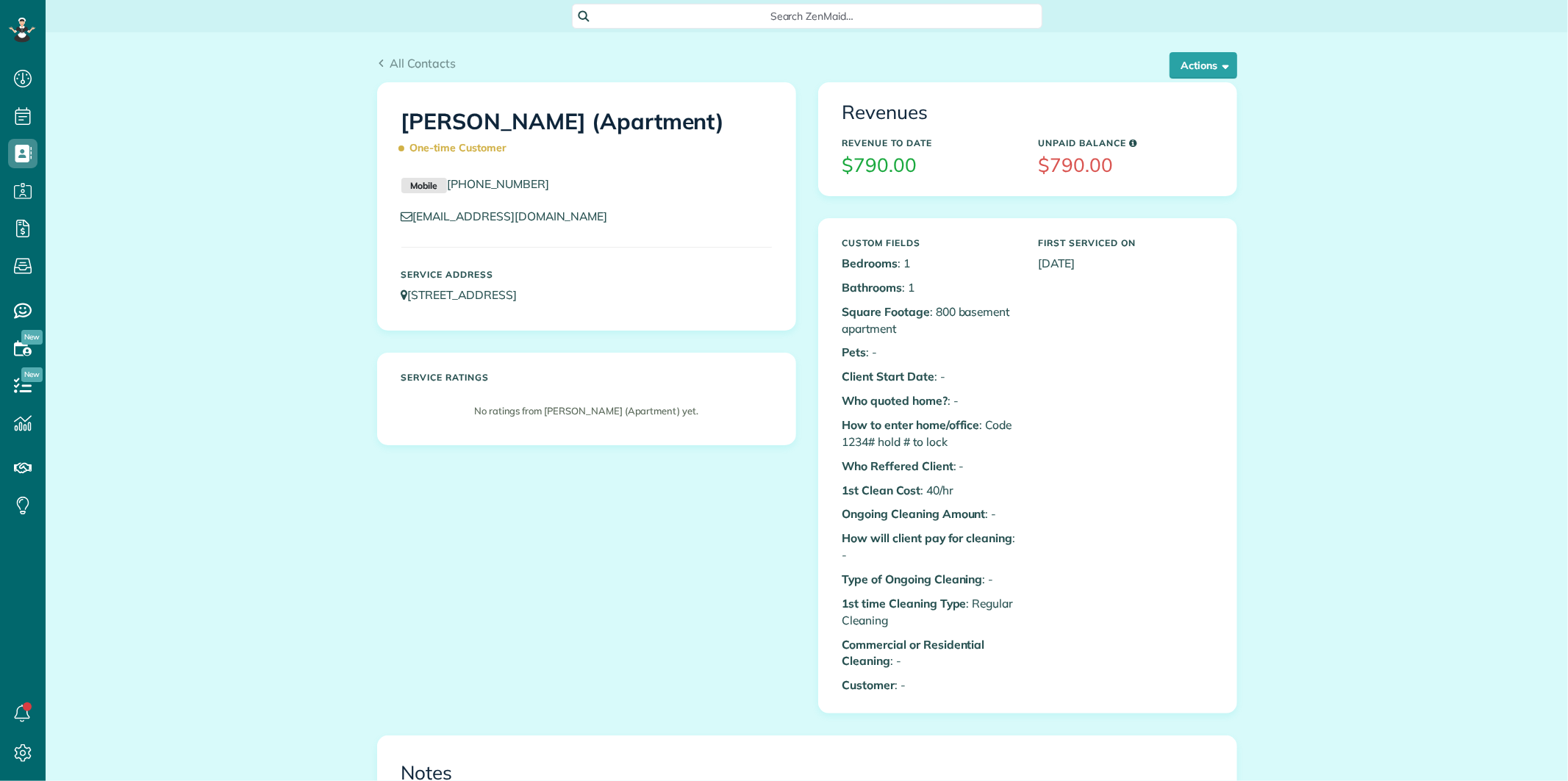
scroll to position [6, 6]
click at [1192, 72] on button "Actions" at bounding box center [1203, 65] width 68 height 27
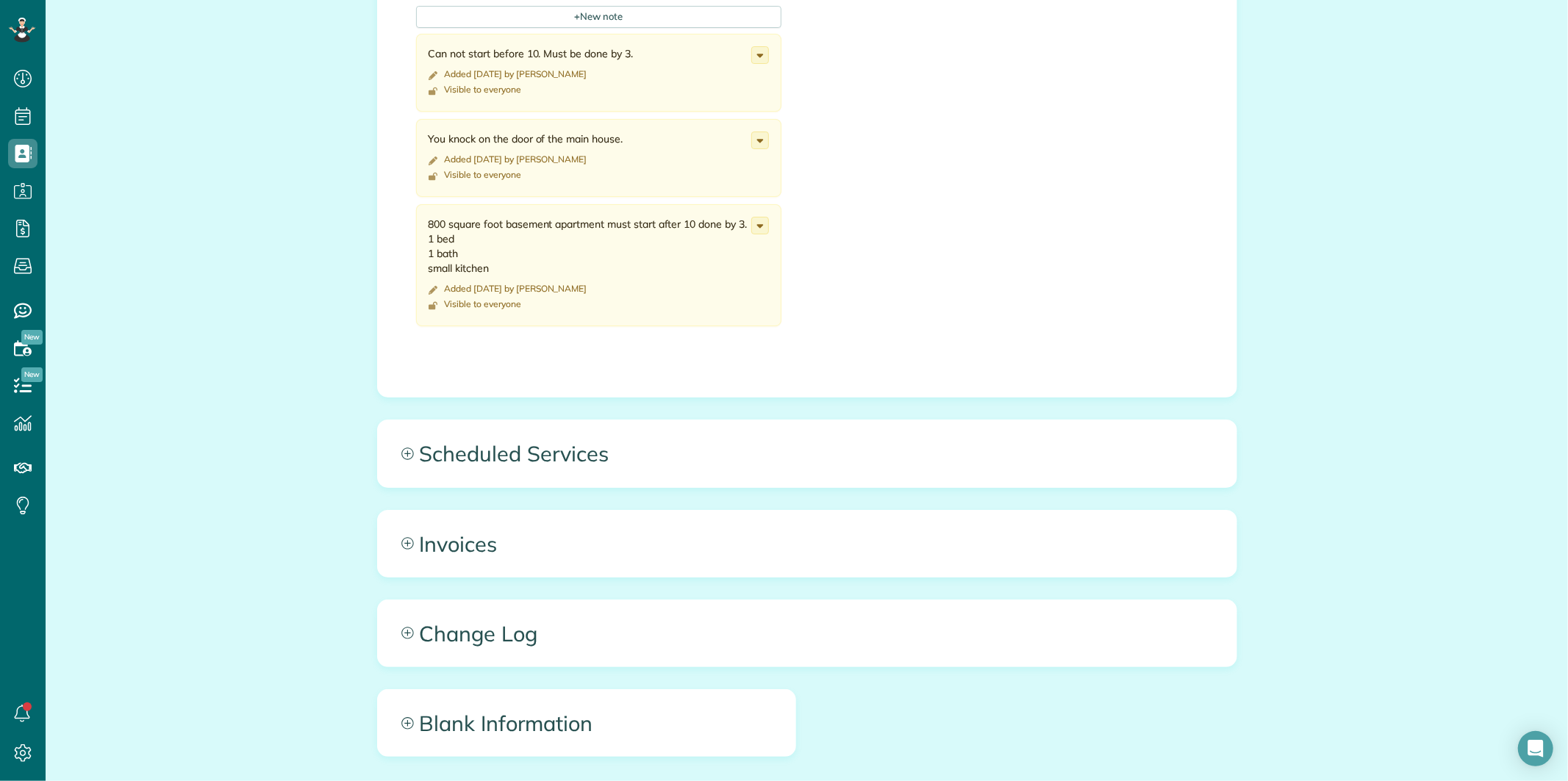
scroll to position [953, 0]
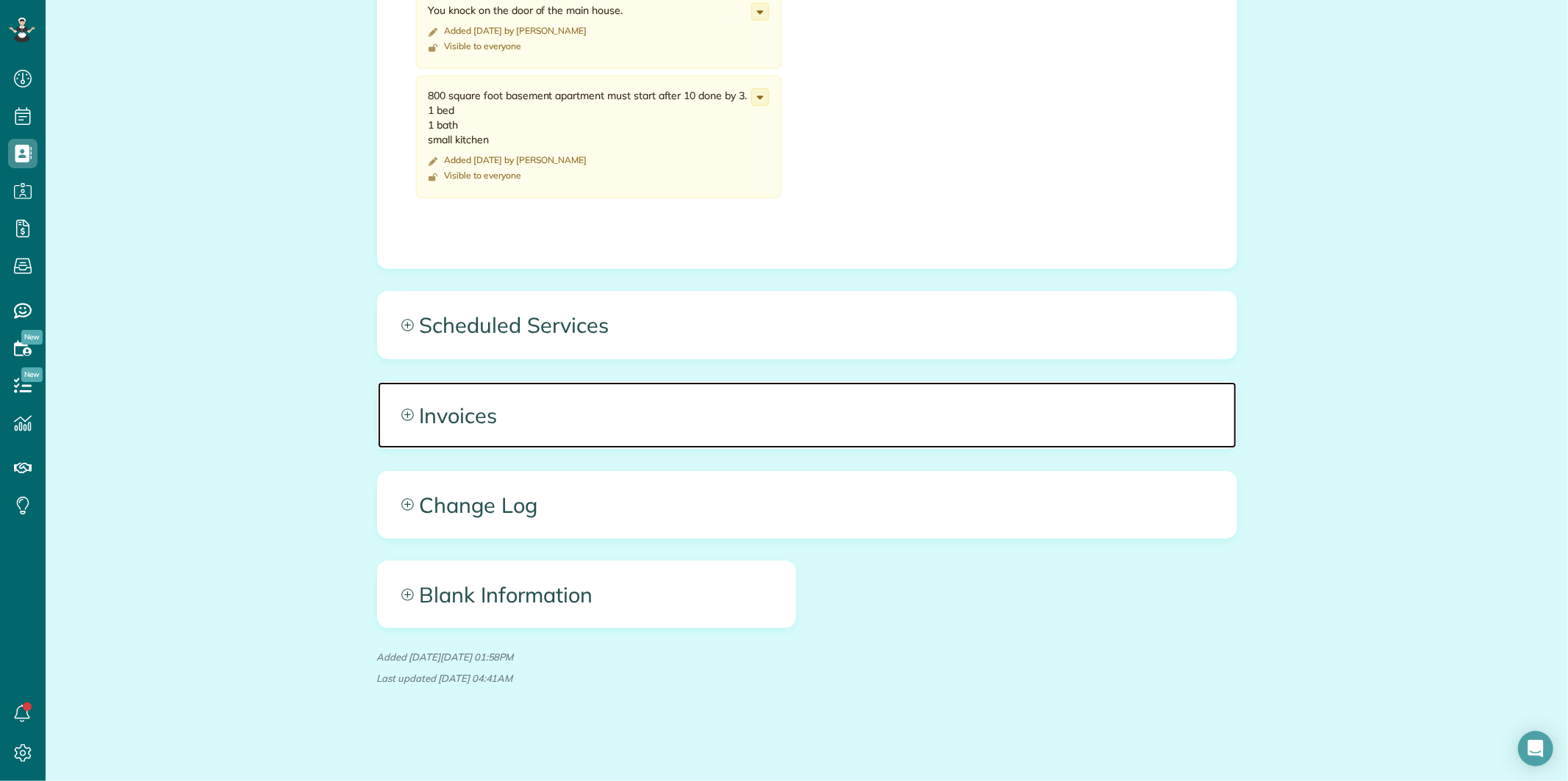
click at [401, 409] on icon at bounding box center [407, 415] width 13 height 13
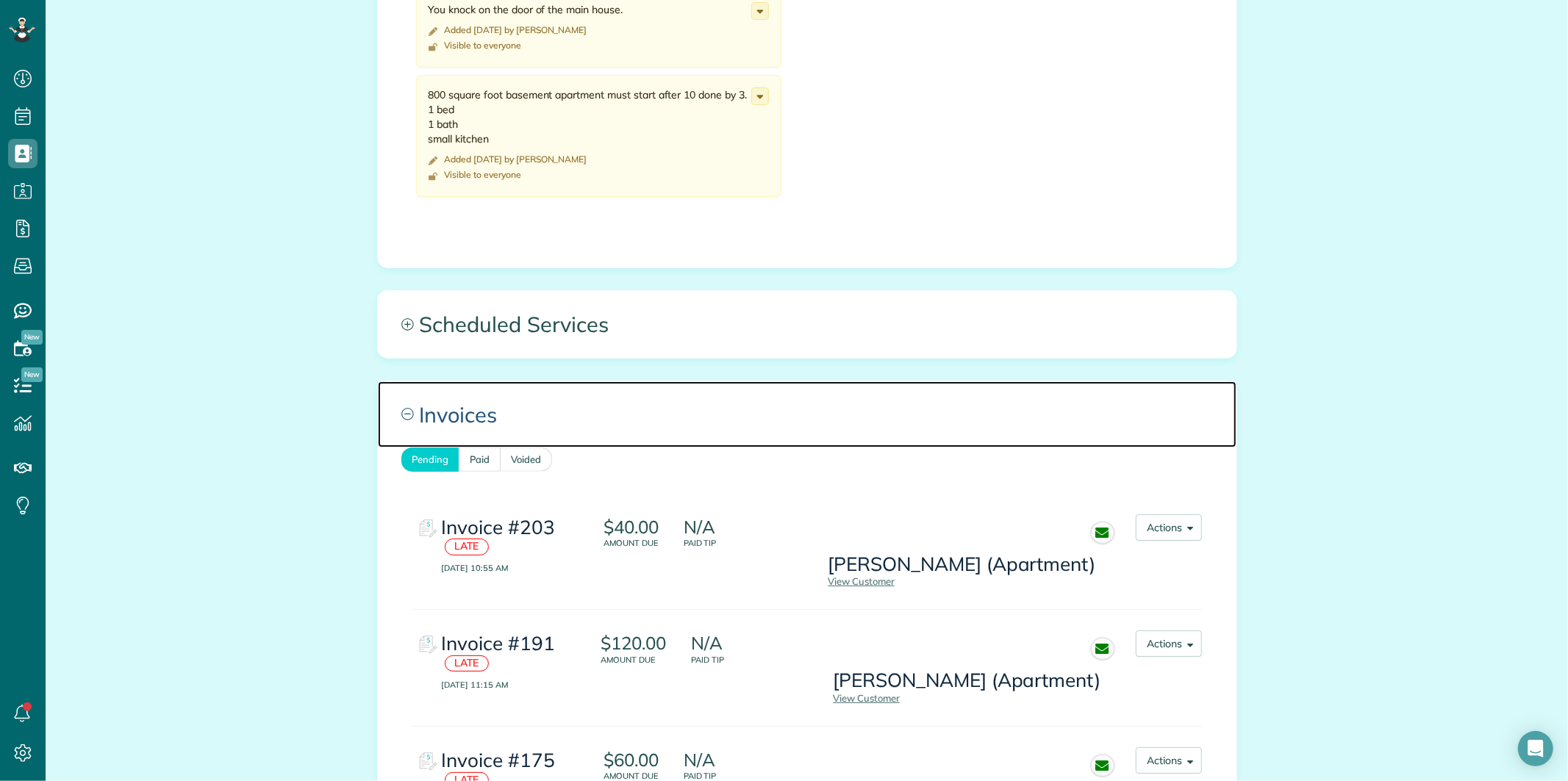
scroll to position [1117, 0]
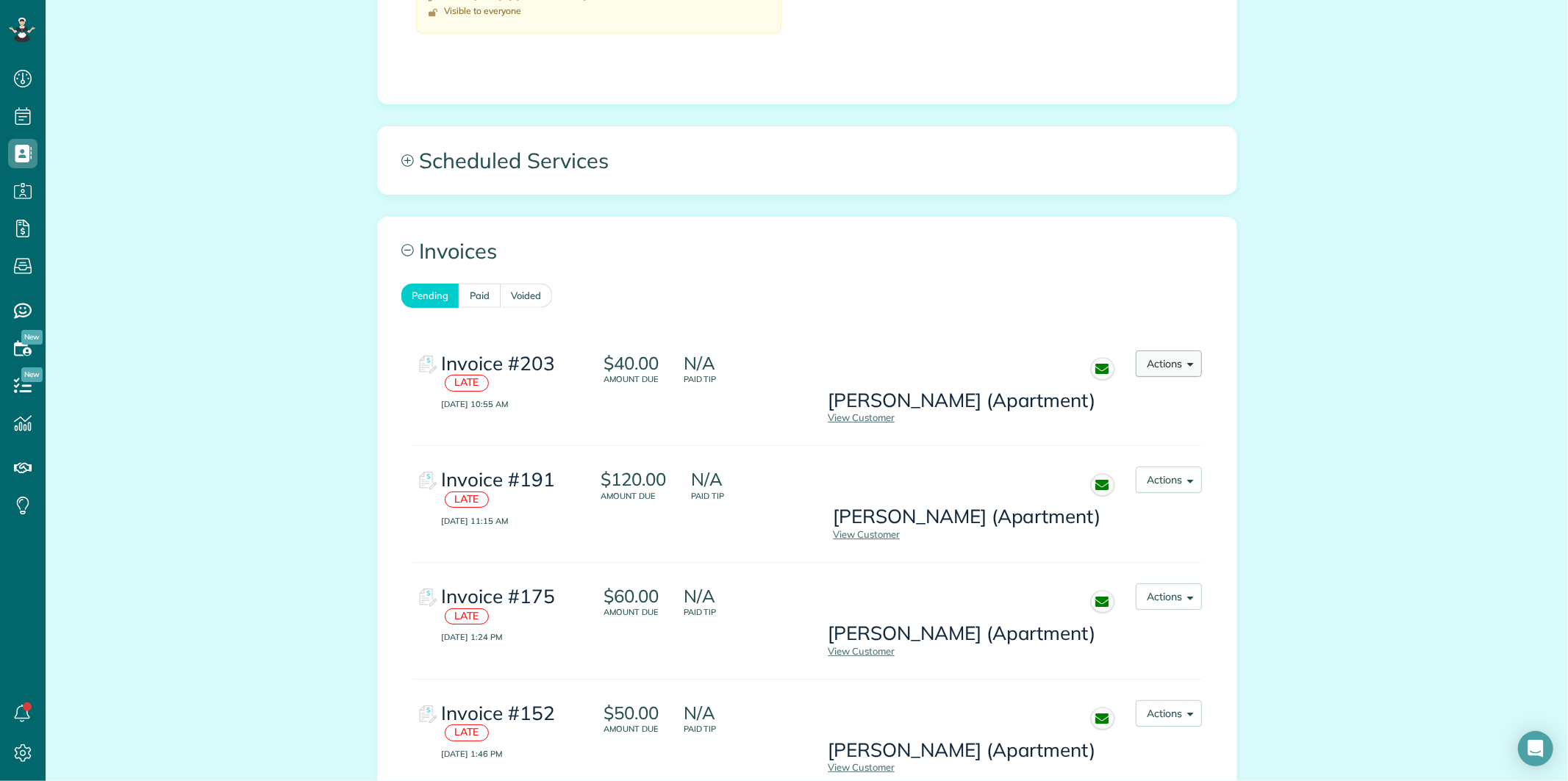
click at [1166, 364] on button "Actions" at bounding box center [1168, 363] width 66 height 27
click at [1121, 428] on link "View PDF" at bounding box center [1141, 431] width 119 height 30
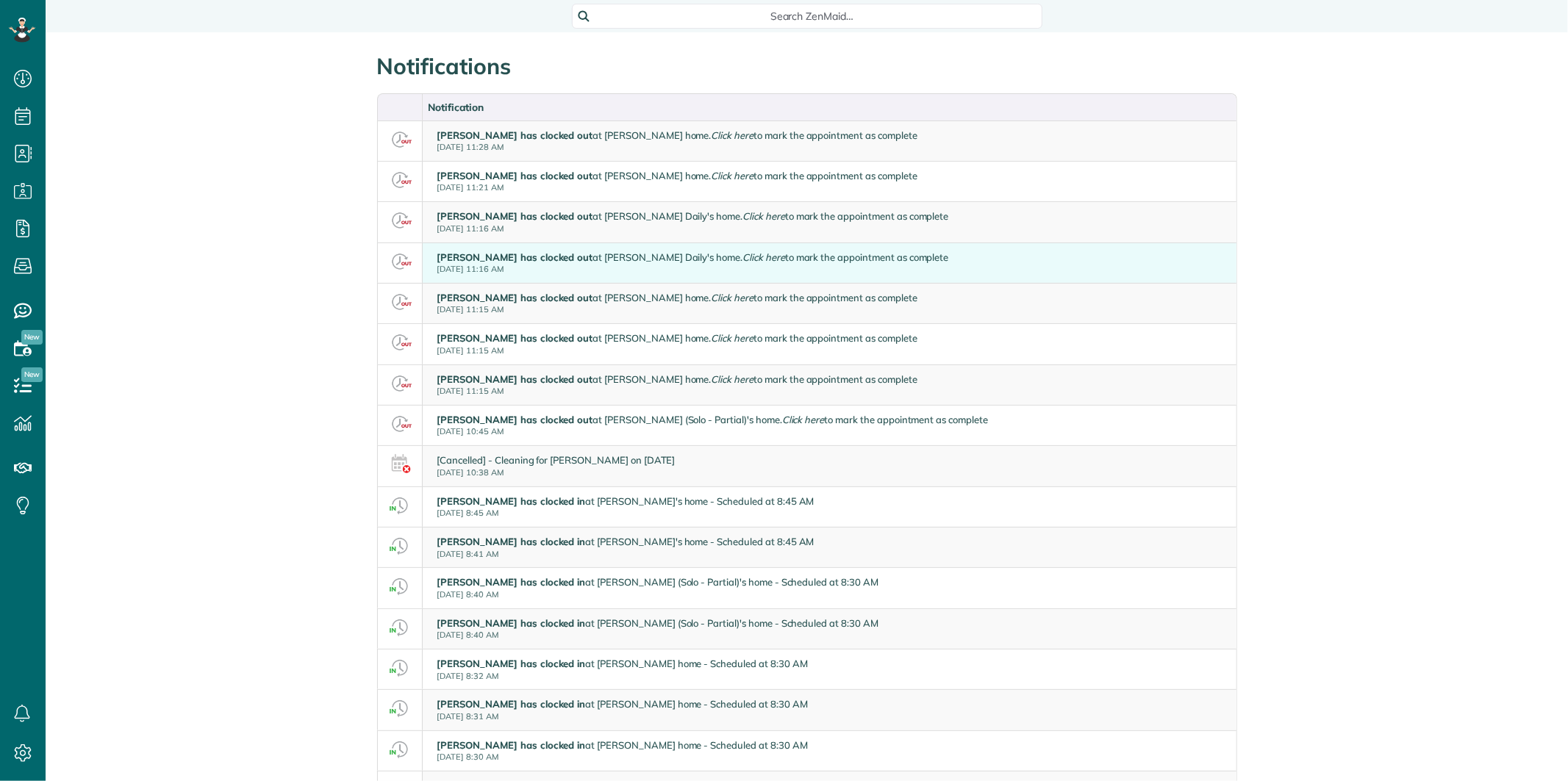
scroll to position [6, 6]
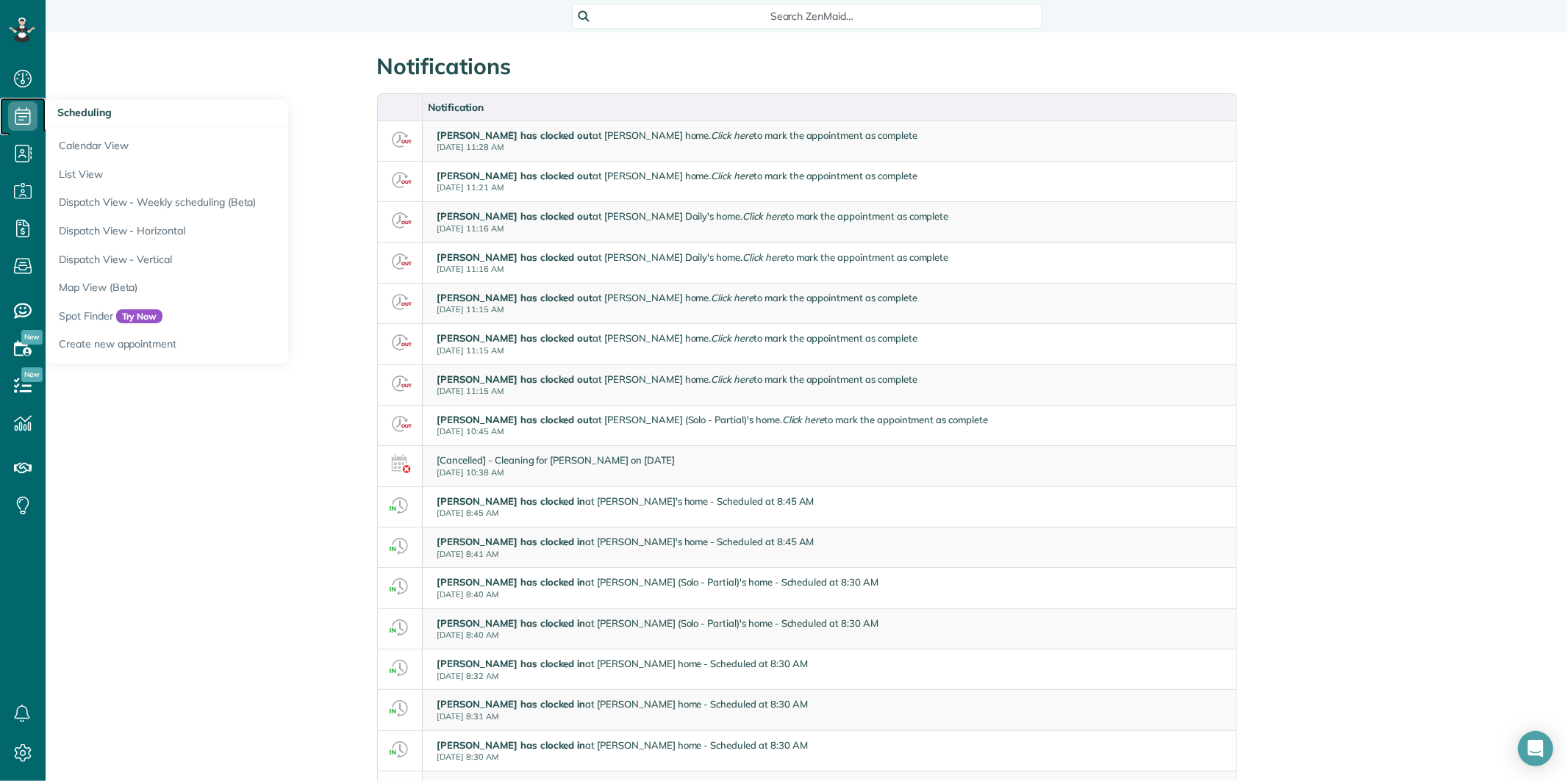
click at [24, 108] on icon at bounding box center [23, 116] width 30 height 30
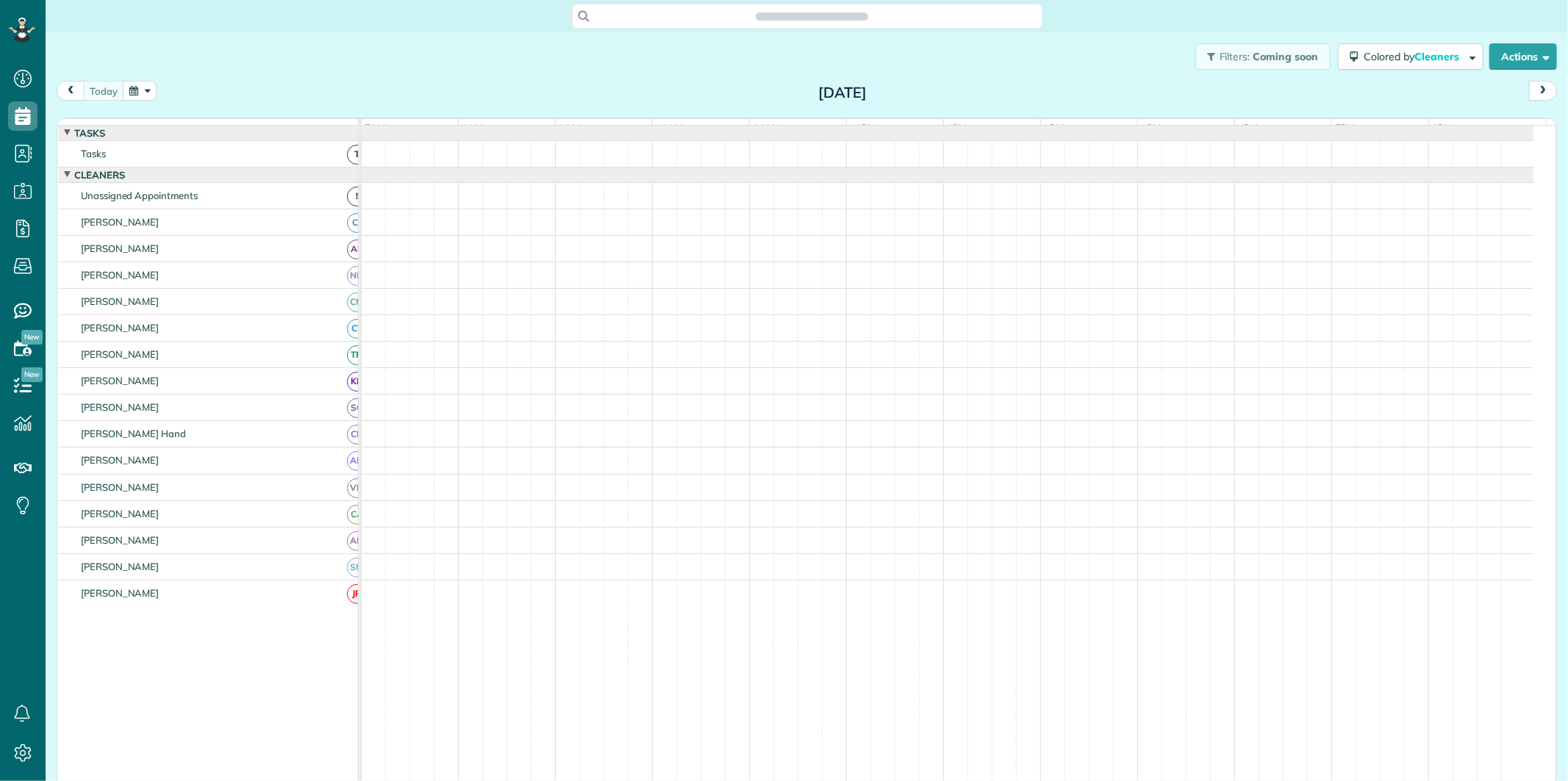
scroll to position [6, 6]
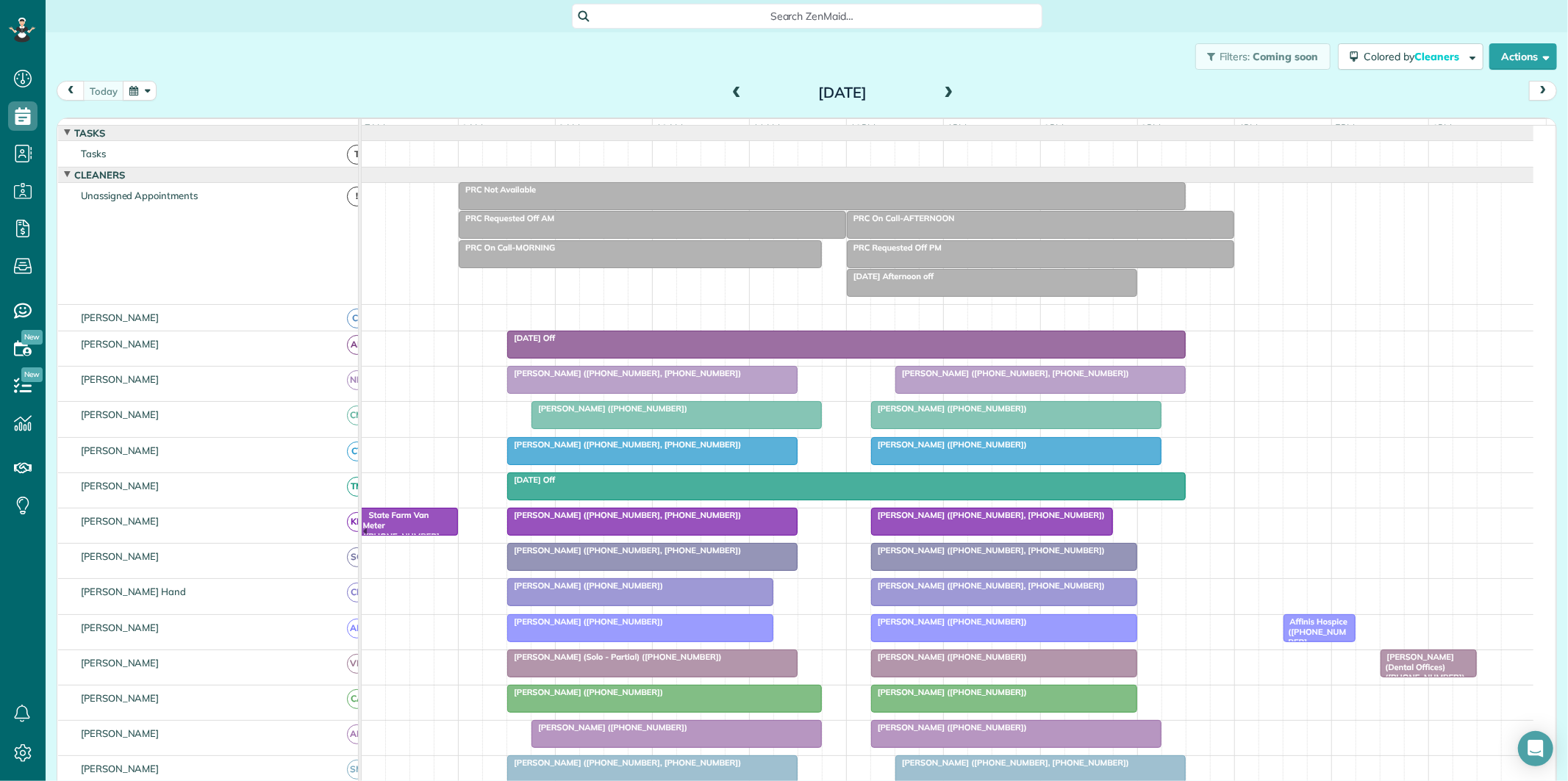
click at [941, 91] on span at bounding box center [949, 93] width 16 height 13
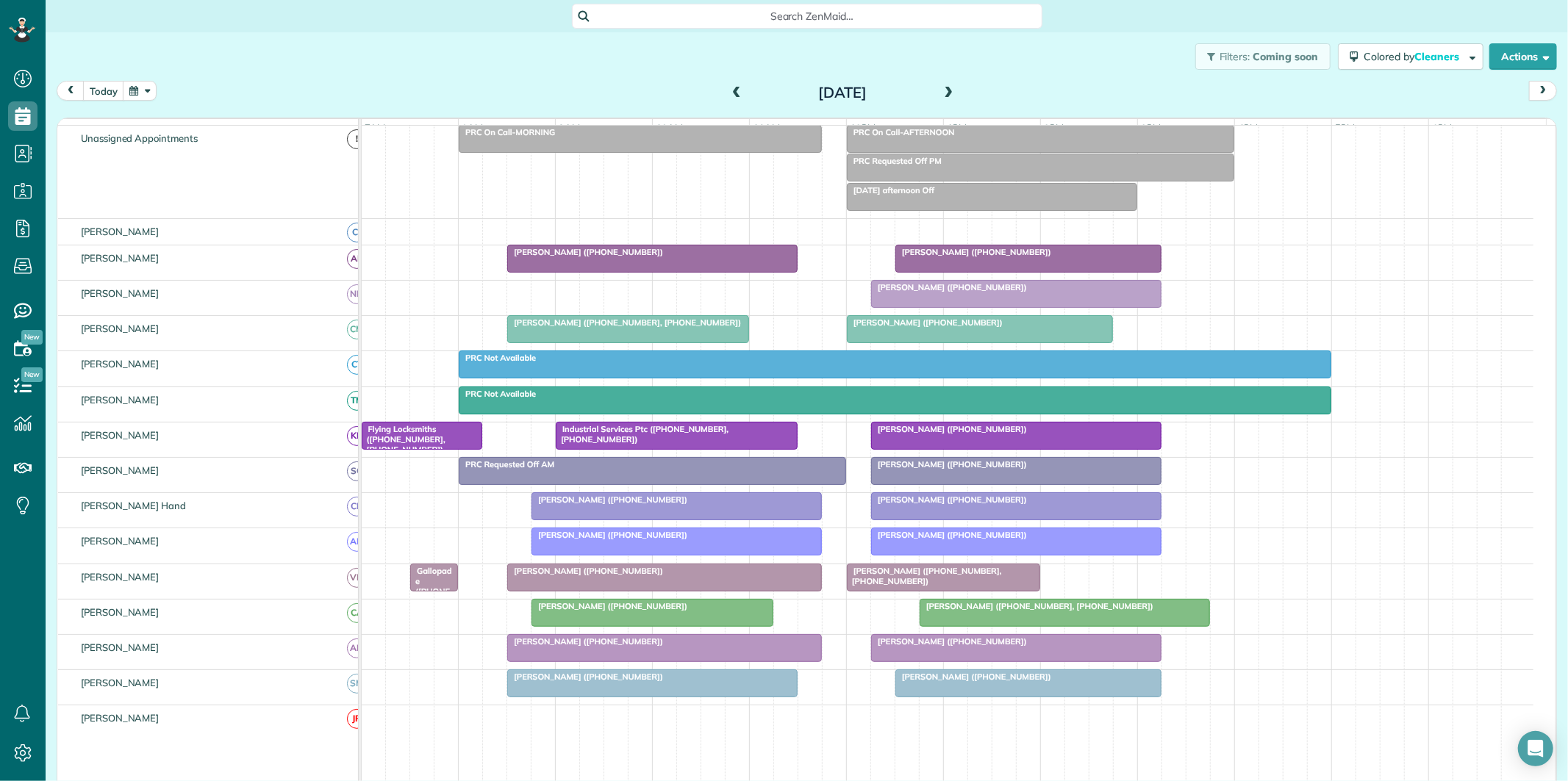
scroll to position [82, 0]
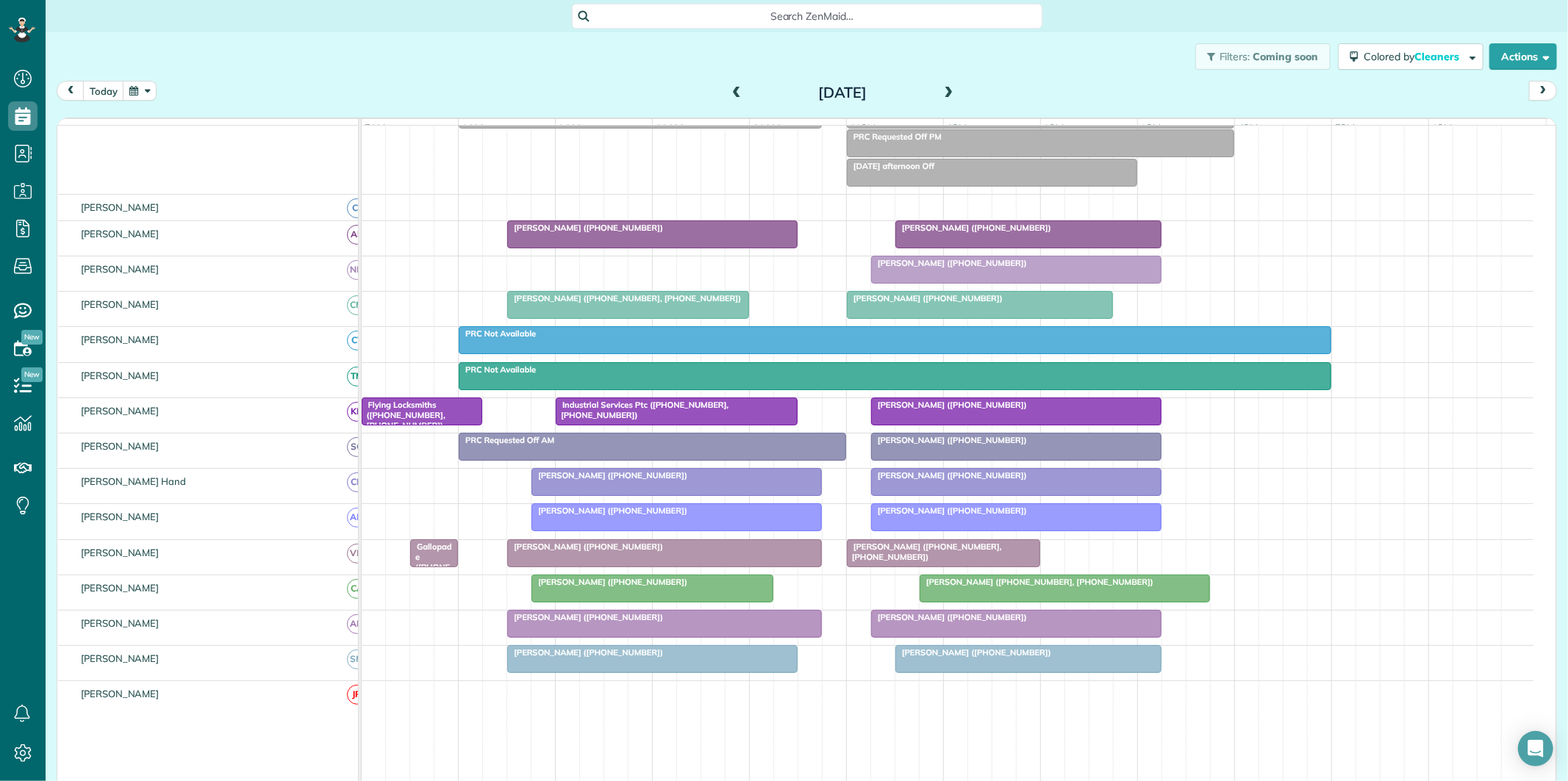
click at [944, 90] on span at bounding box center [949, 93] width 16 height 13
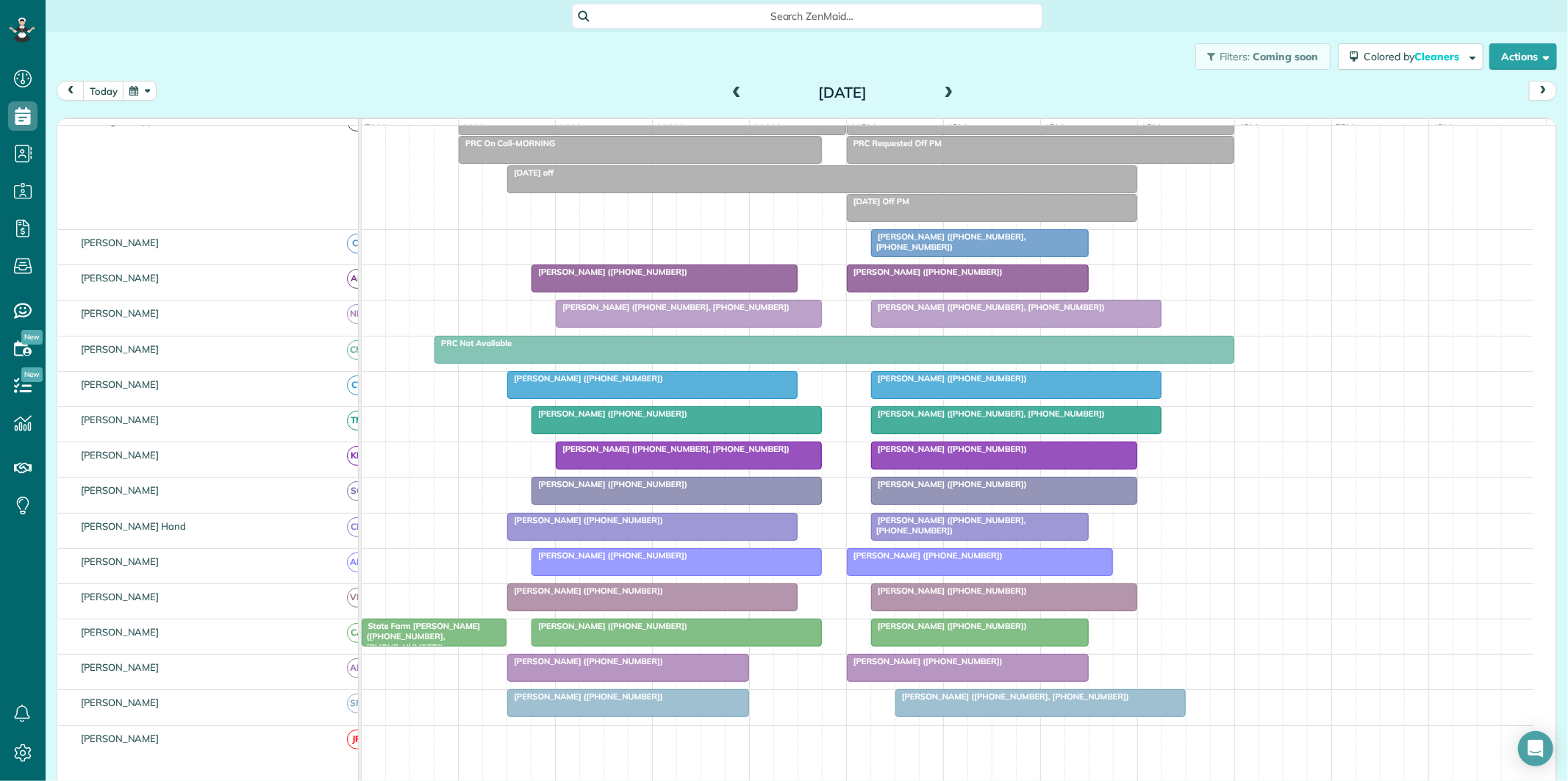
scroll to position [97, 0]
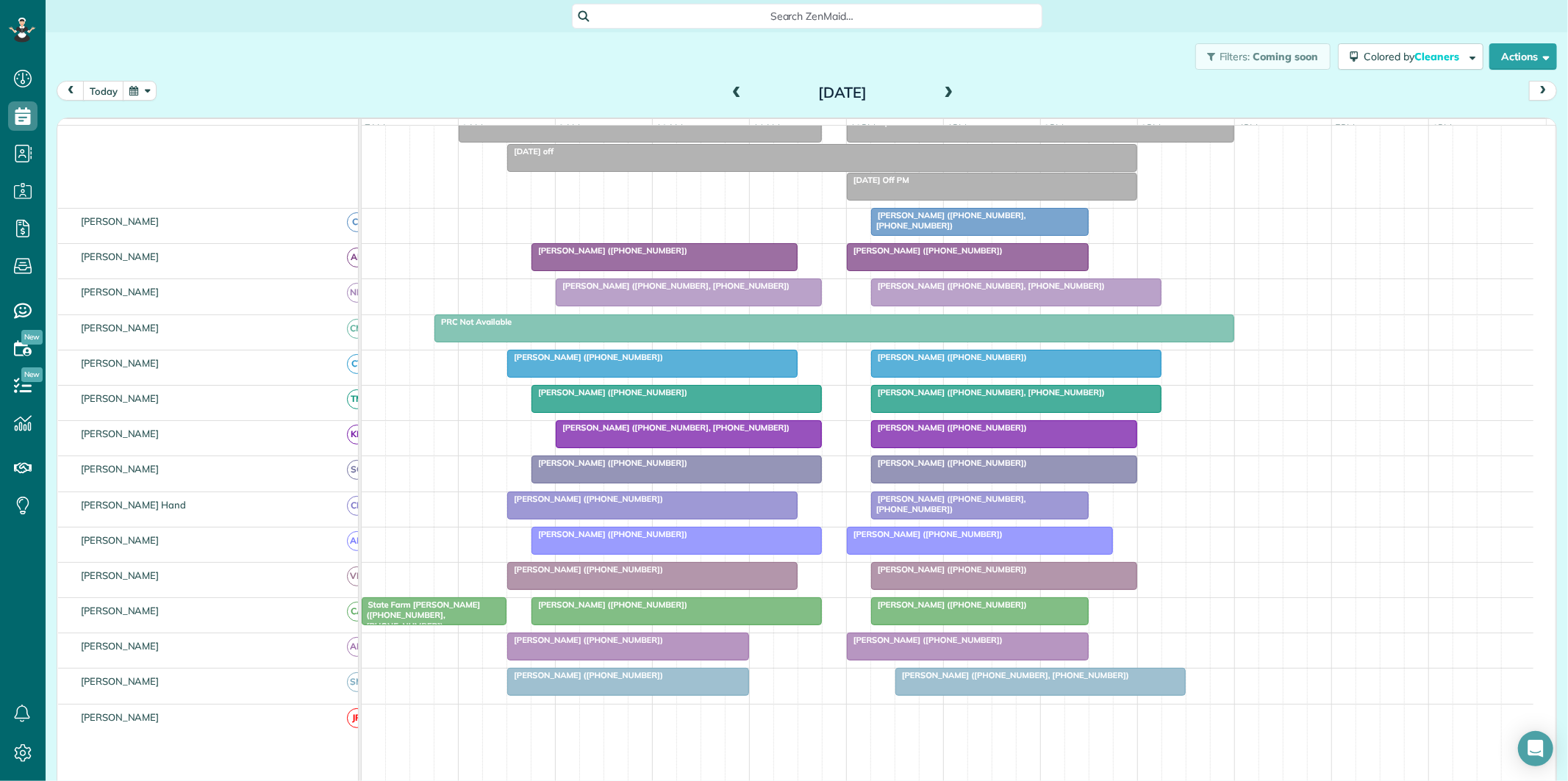
click at [947, 90] on span at bounding box center [949, 93] width 16 height 13
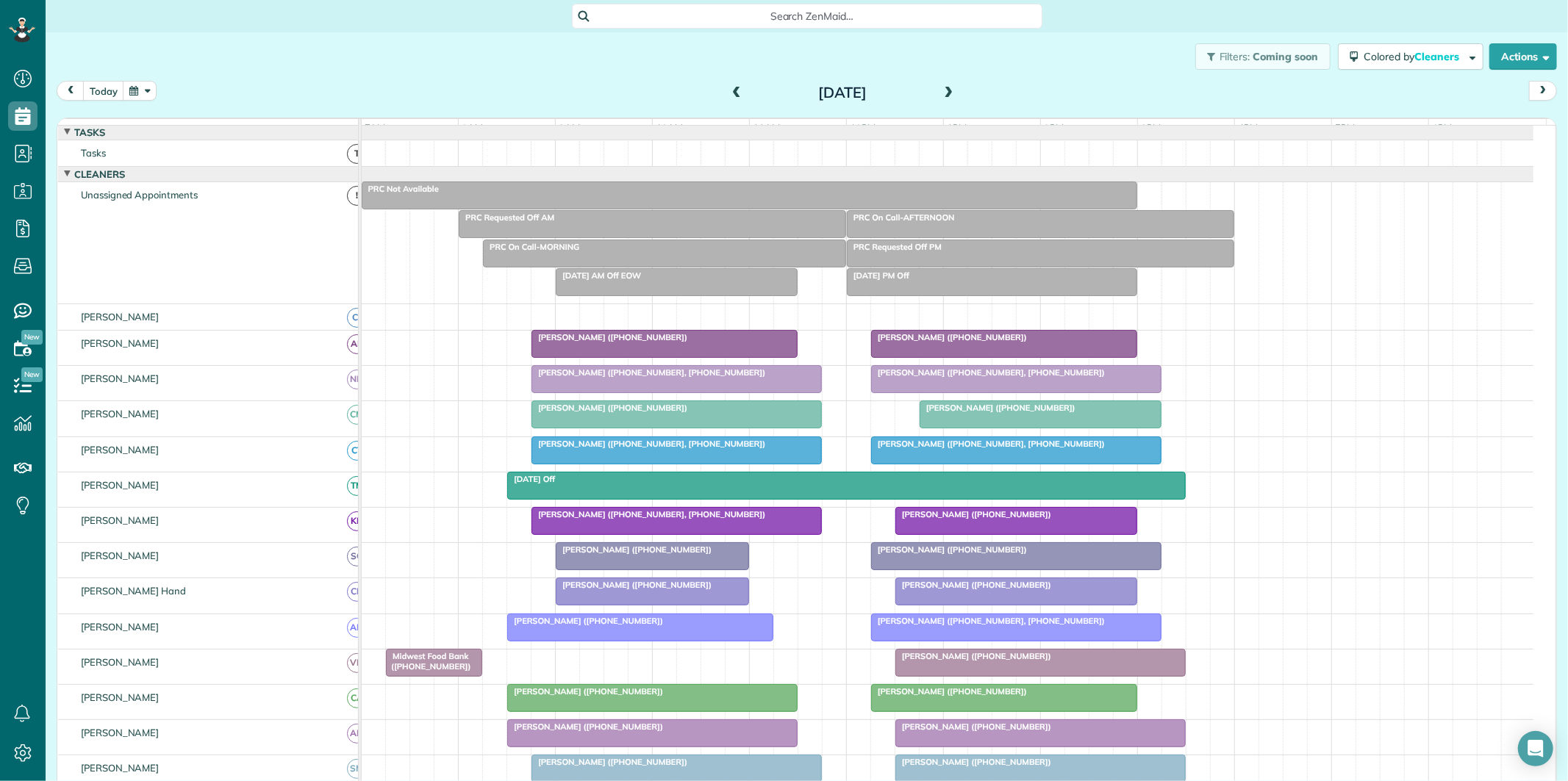
click at [974, 568] on div at bounding box center [1016, 556] width 289 height 27
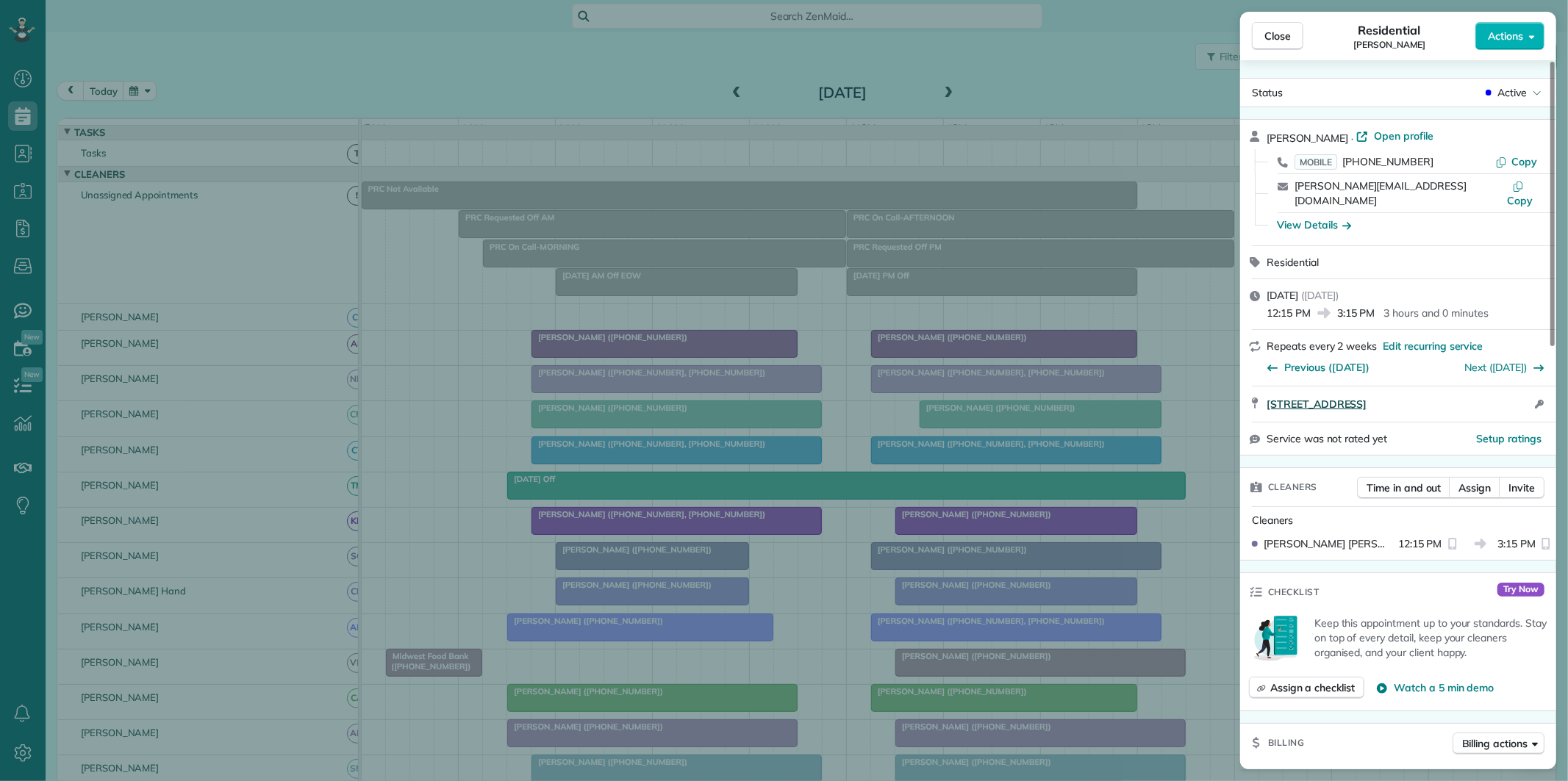
click at [1335, 397] on span "85 Rhino Court Senoia GA 30276" at bounding box center [1316, 404] width 99 height 15
click at [1284, 35] on span "Close" at bounding box center [1277, 36] width 27 height 15
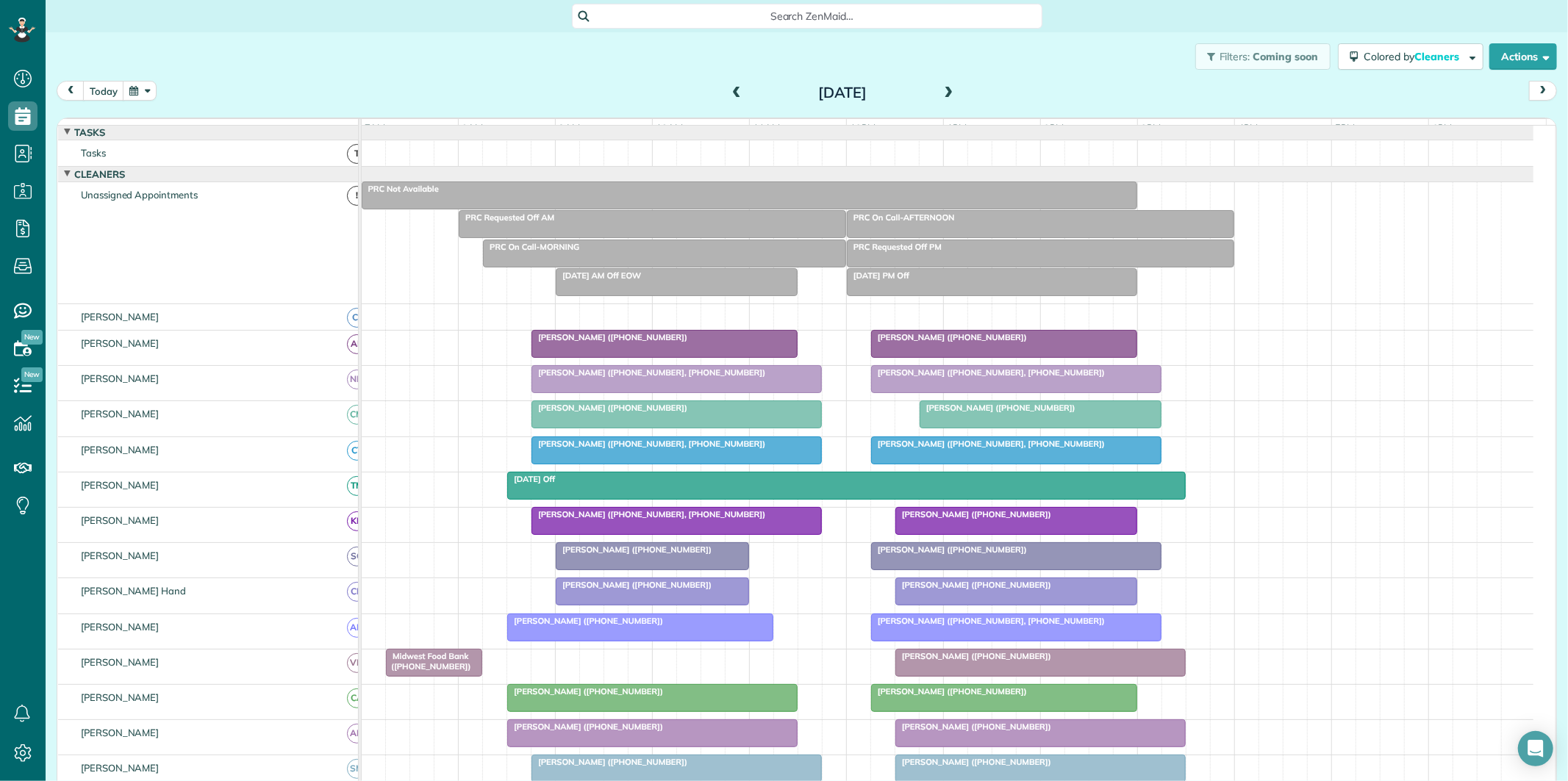
click at [150, 86] on button "button" at bounding box center [139, 91] width 34 height 20
click at [319, 99] on link "Next" at bounding box center [317, 99] width 41 height 37
click at [293, 167] on link "12" at bounding box center [294, 165] width 24 height 24
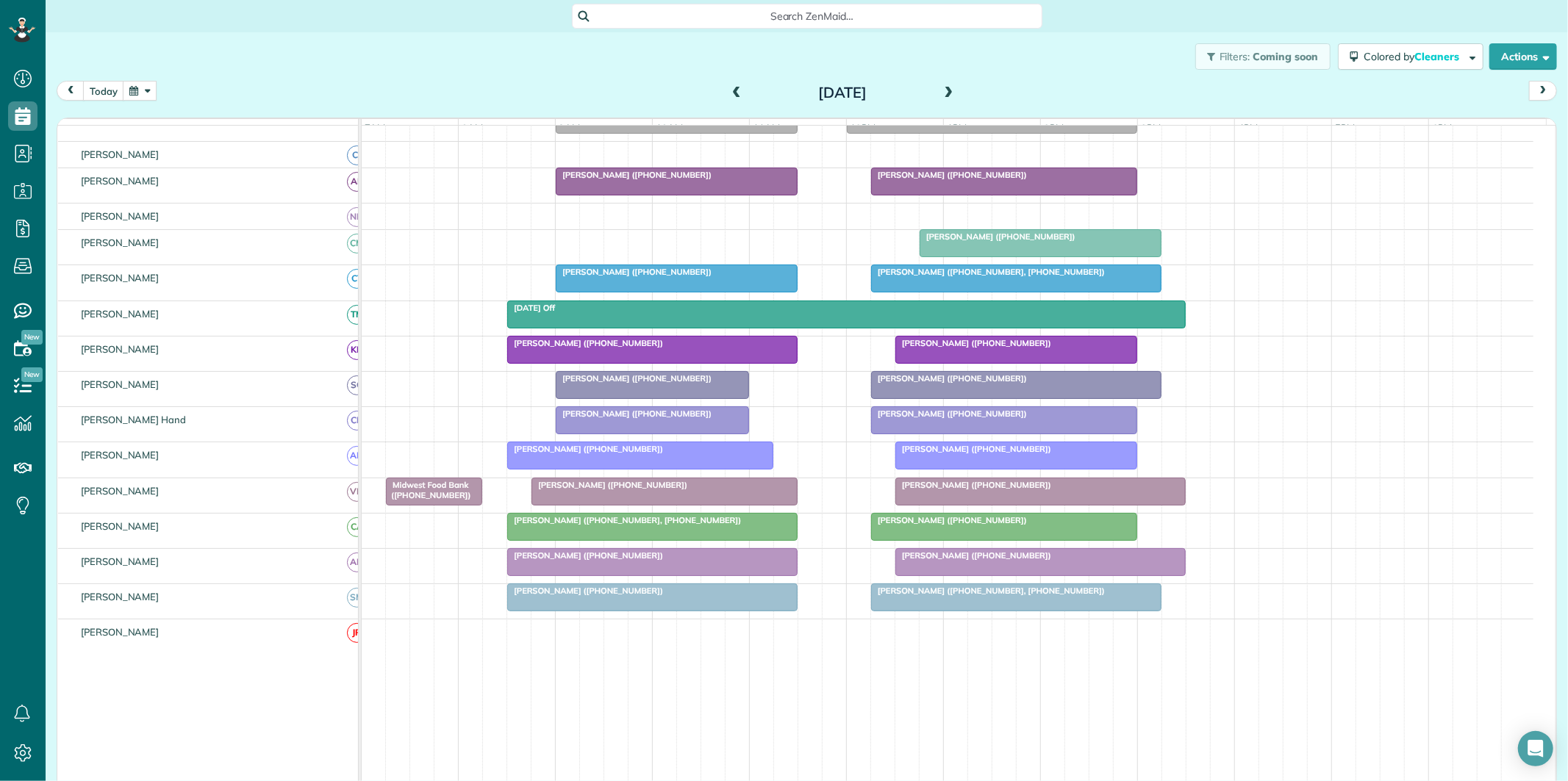
scroll to position [164, 0]
click at [111, 83] on button "today" at bounding box center [102, 91] width 41 height 20
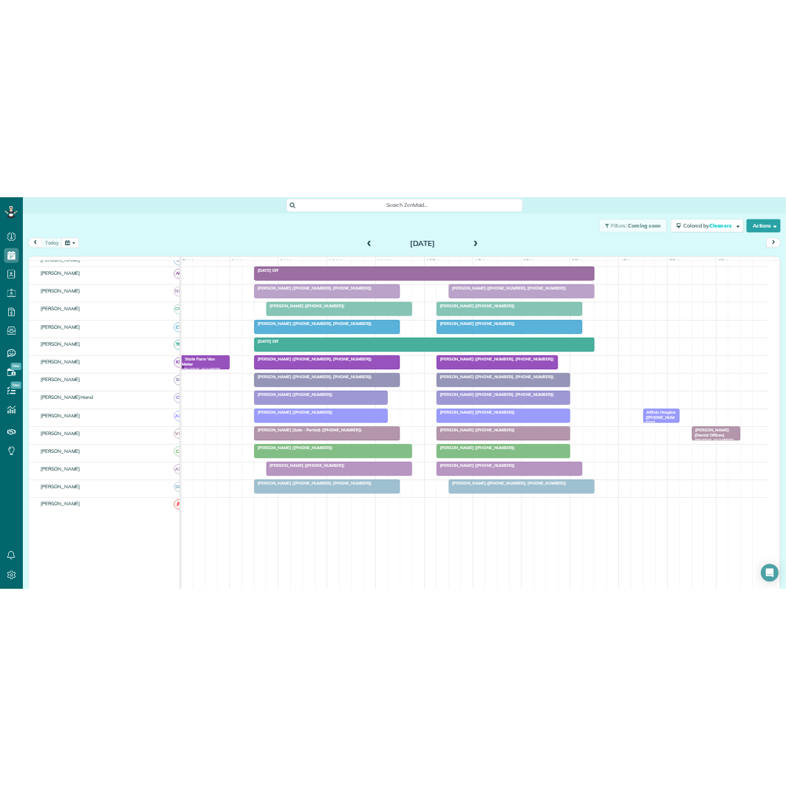
scroll to position [112, 0]
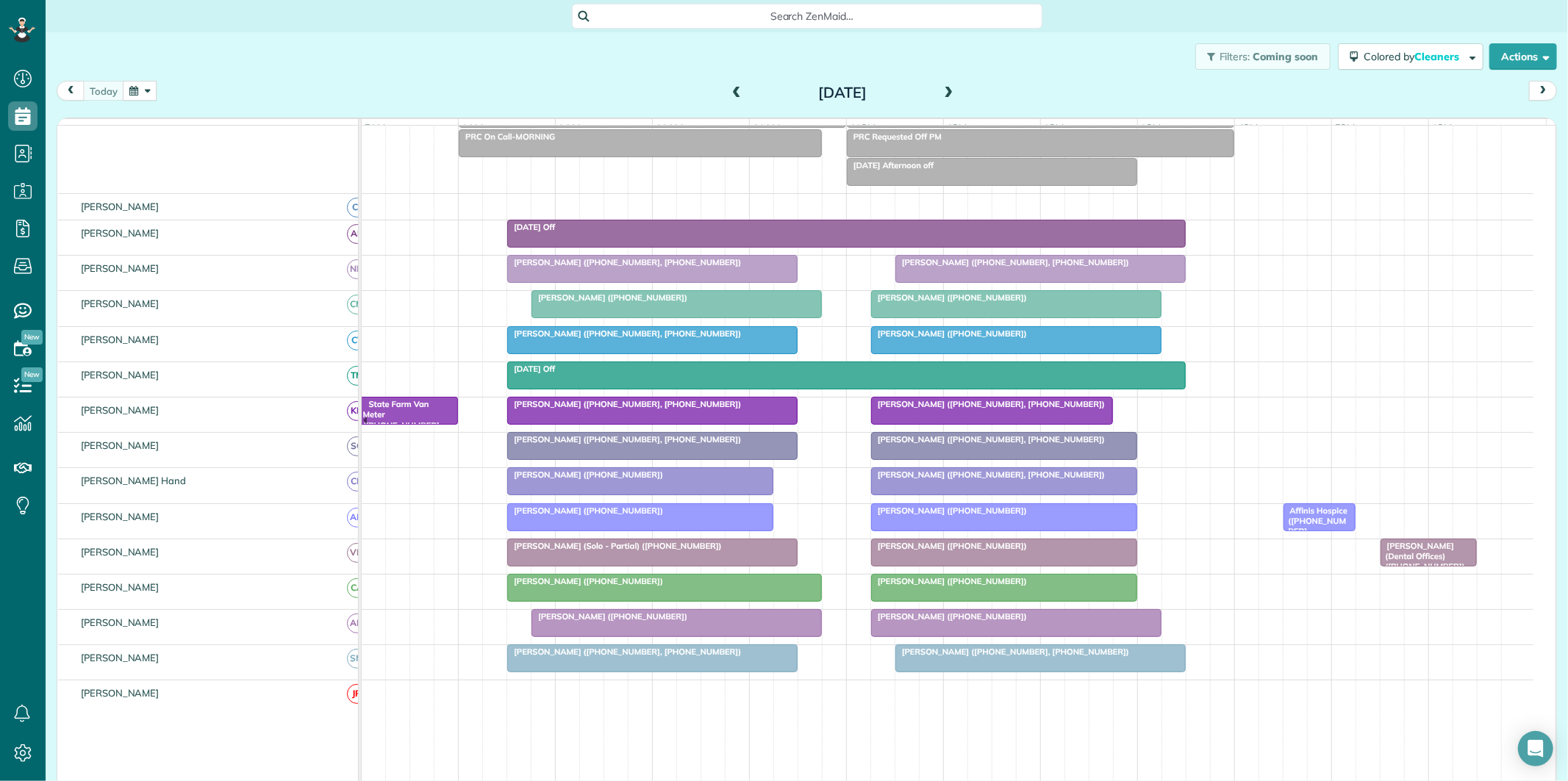
click at [488, 30] on div "Search ZenMaid…" at bounding box center [807, 16] width 1522 height 33
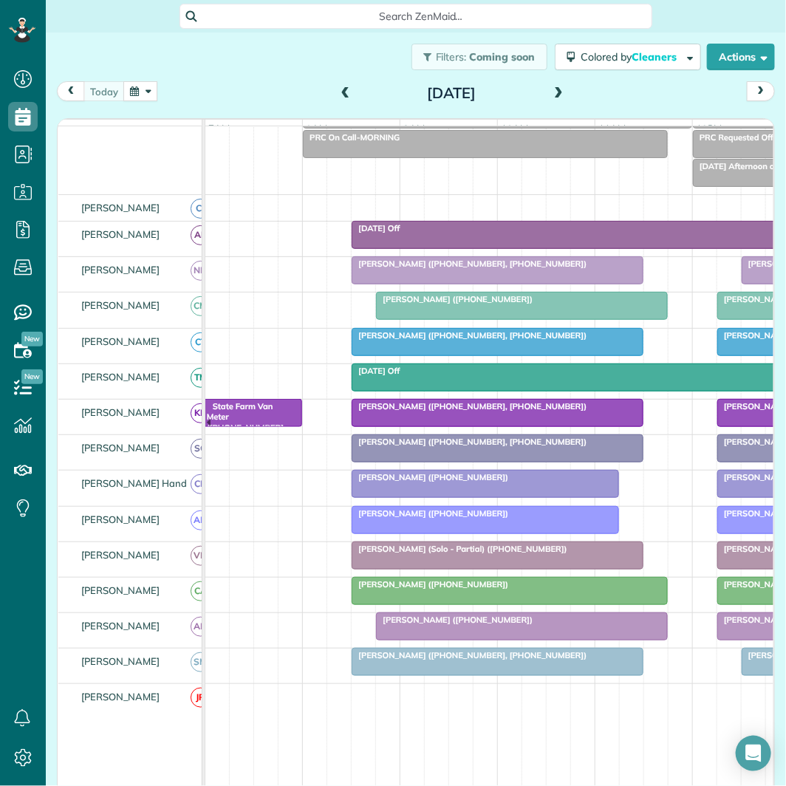
scroll to position [786, 46]
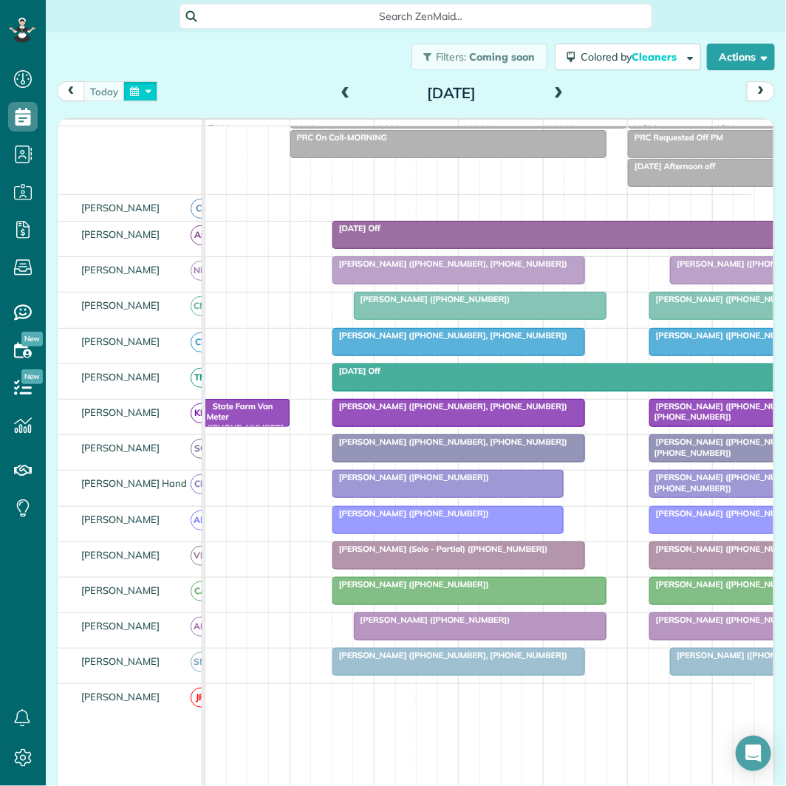
click at [143, 90] on button "button" at bounding box center [140, 91] width 34 height 20
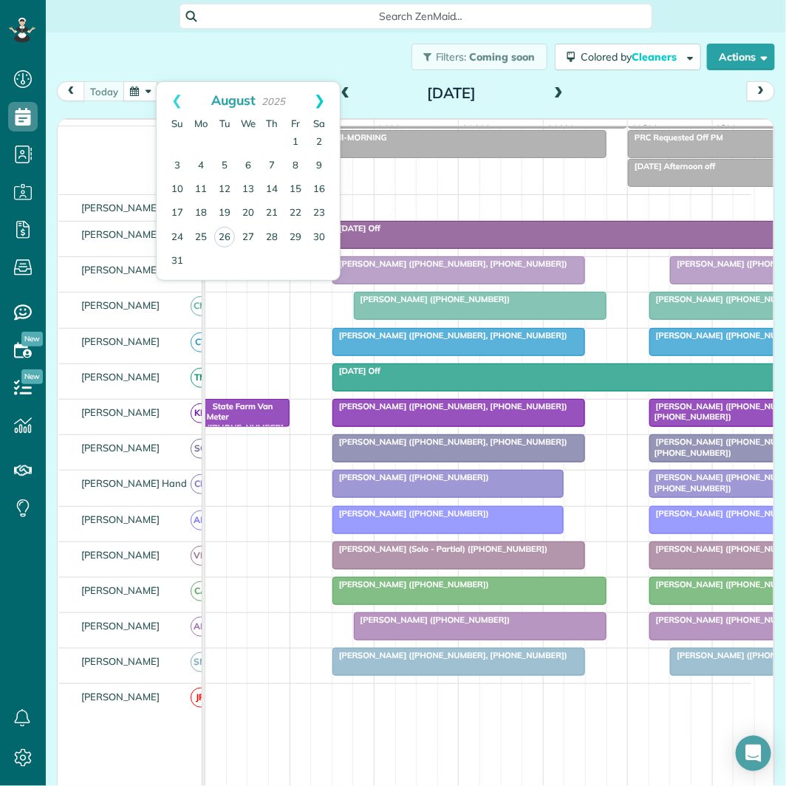
click at [321, 92] on link "Next" at bounding box center [319, 100] width 41 height 37
click at [198, 161] on link "6" at bounding box center [201, 166] width 24 height 24
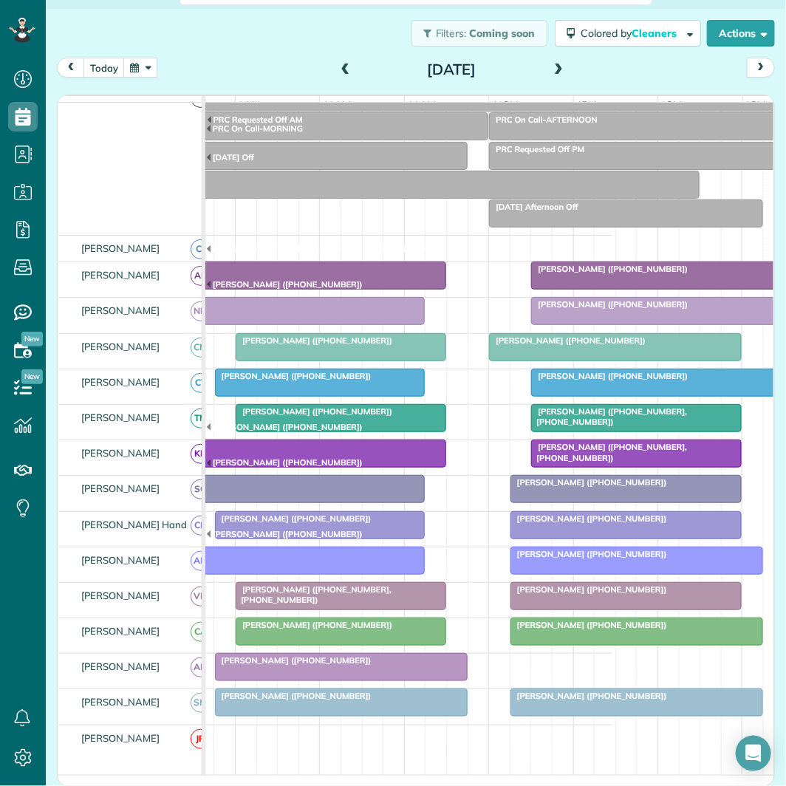
scroll to position [98, 0]
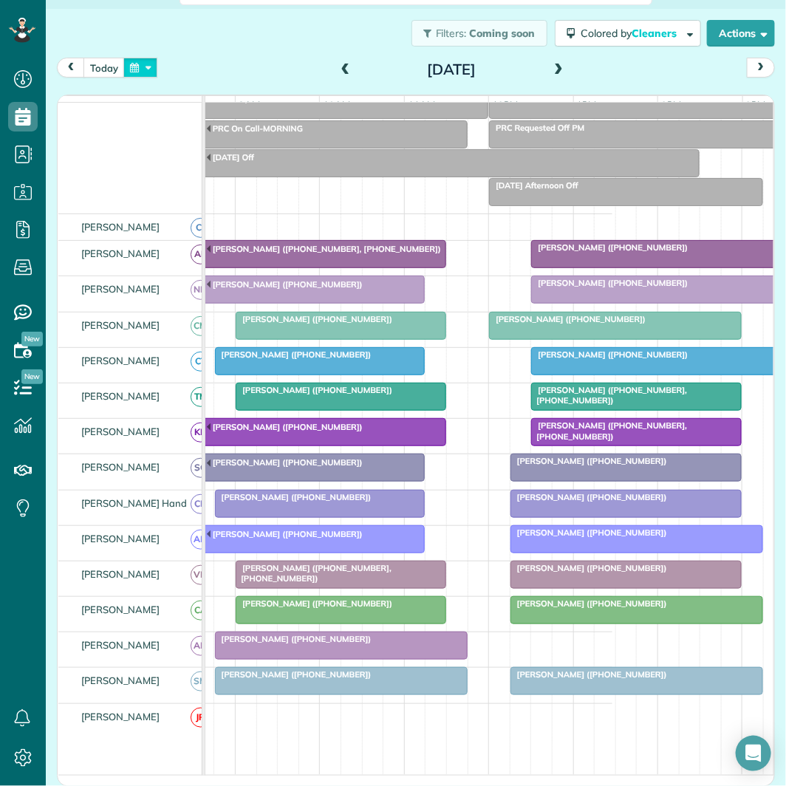
click at [143, 58] on button "button" at bounding box center [140, 68] width 34 height 20
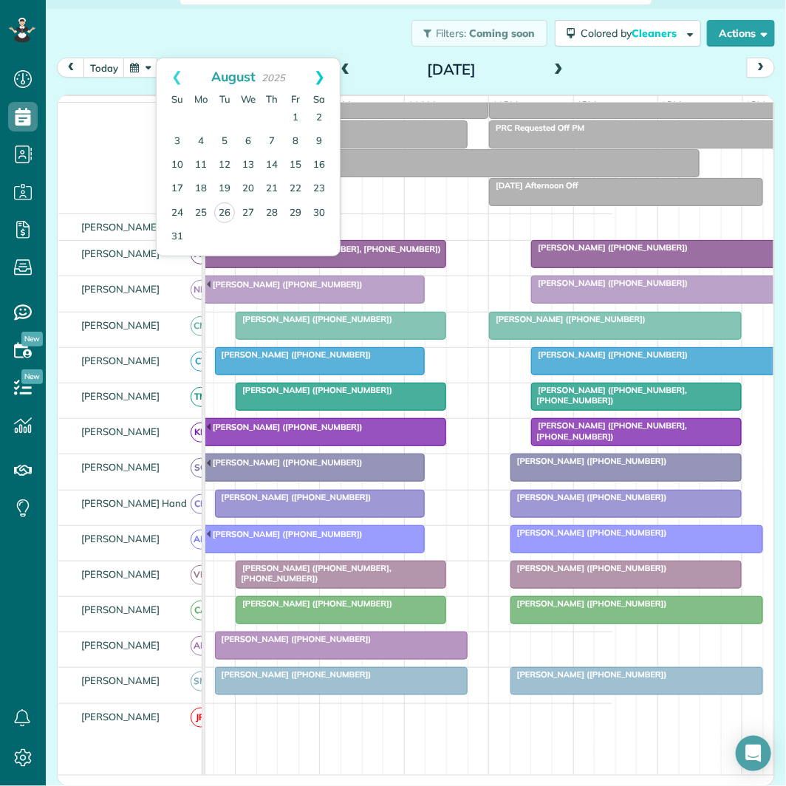
click at [323, 78] on link "Next" at bounding box center [319, 76] width 41 height 37
click at [202, 160] on link "13" at bounding box center [201, 166] width 24 height 24
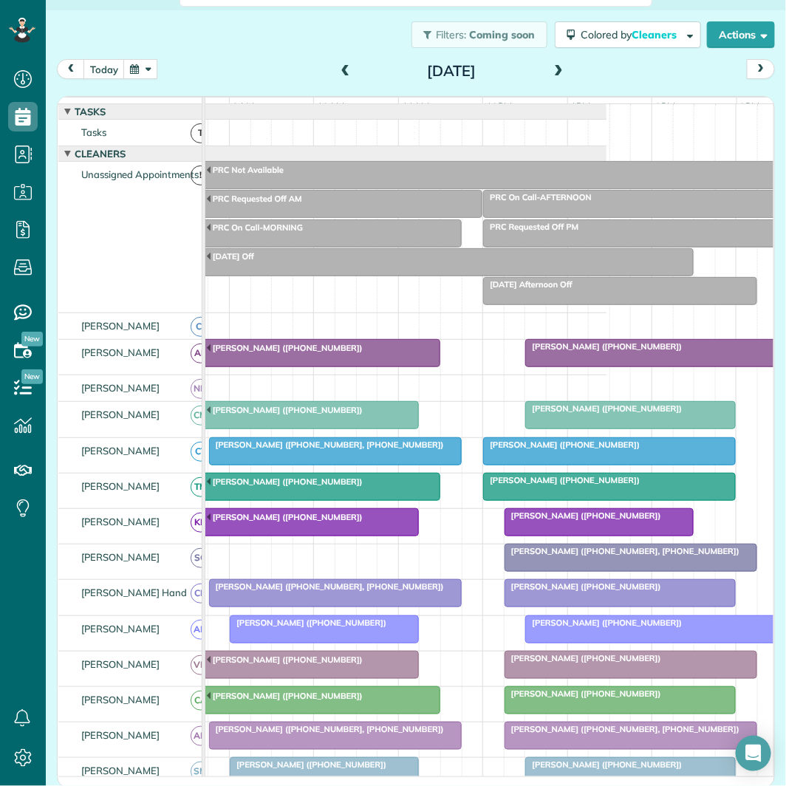
scroll to position [82, 0]
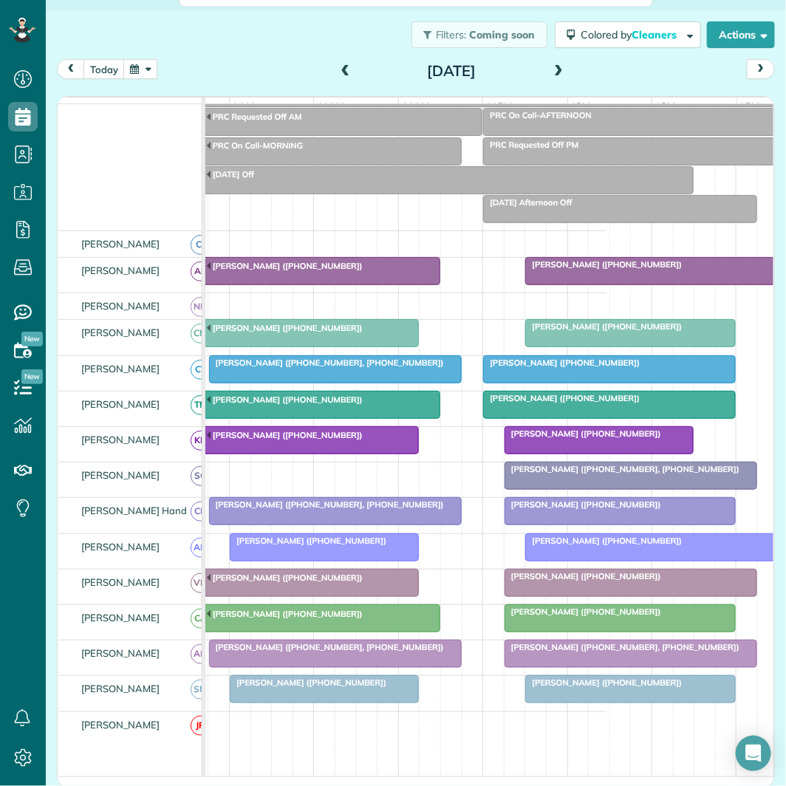
click at [555, 66] on span at bounding box center [558, 71] width 16 height 13
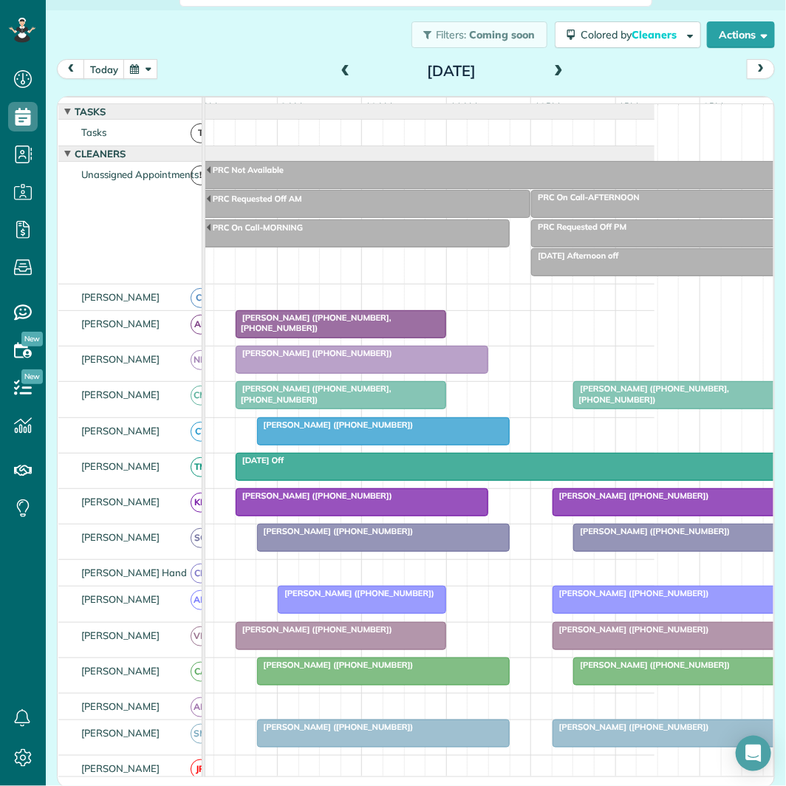
scroll to position [62, 97]
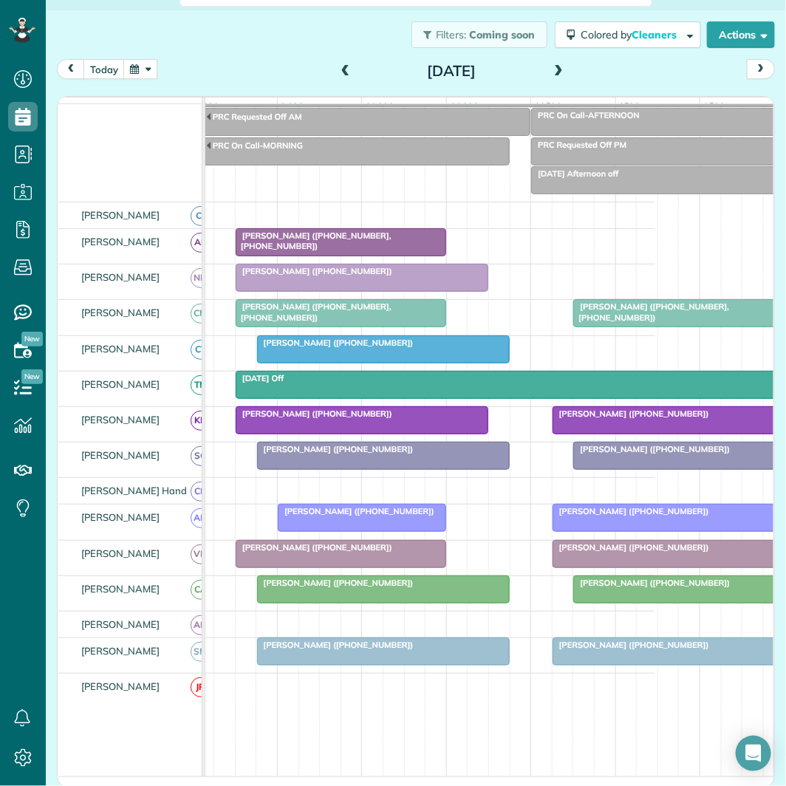
click at [553, 72] on span at bounding box center [558, 71] width 16 height 13
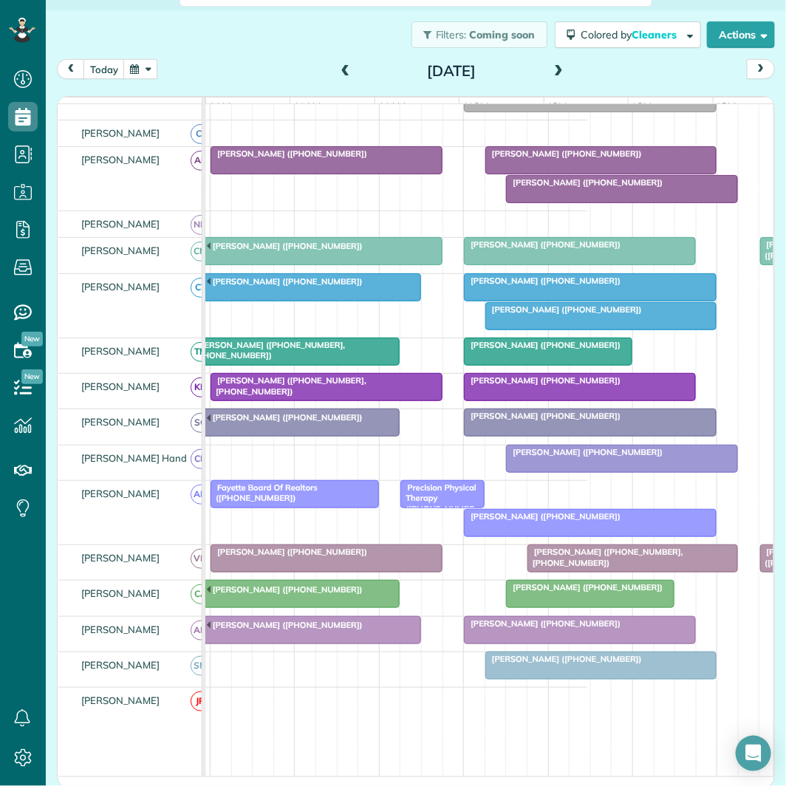
scroll to position [0, 164]
click at [551, 69] on span at bounding box center [558, 71] width 16 height 13
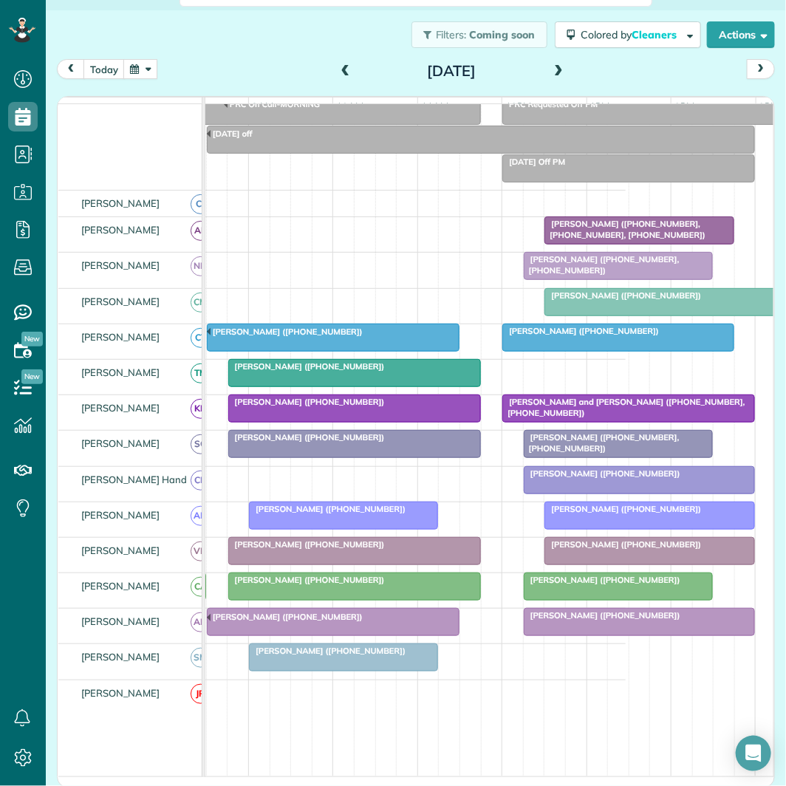
scroll to position [0, 148]
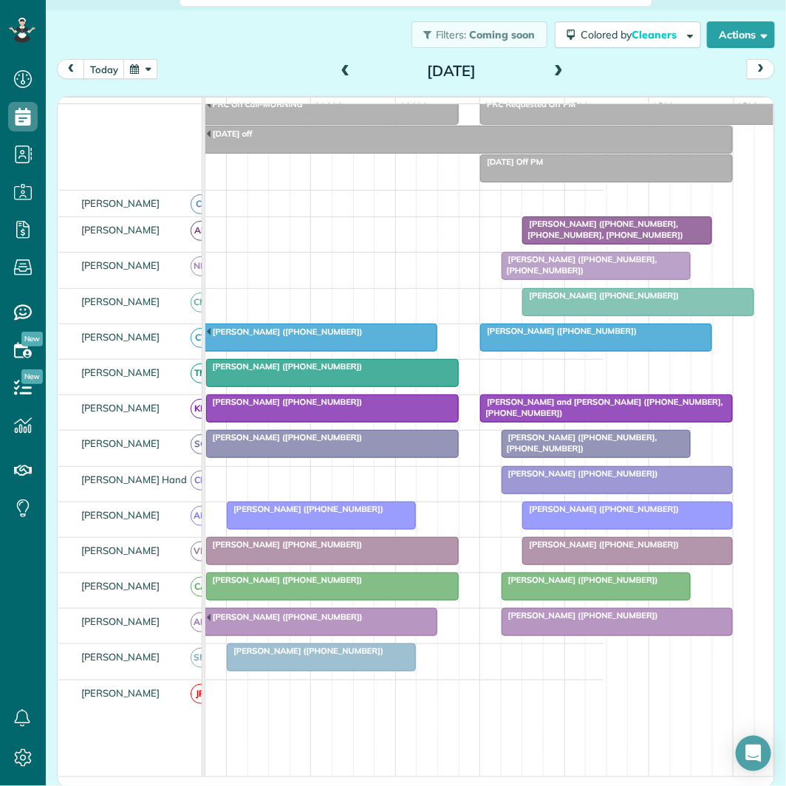
click at [556, 67] on span at bounding box center [558, 71] width 16 height 13
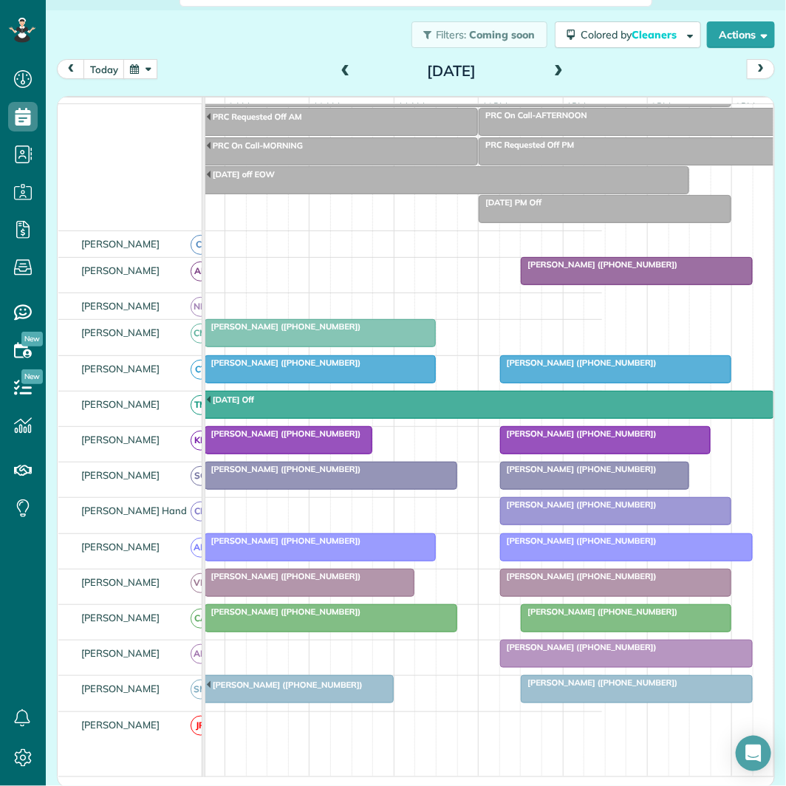
scroll to position [0, 156]
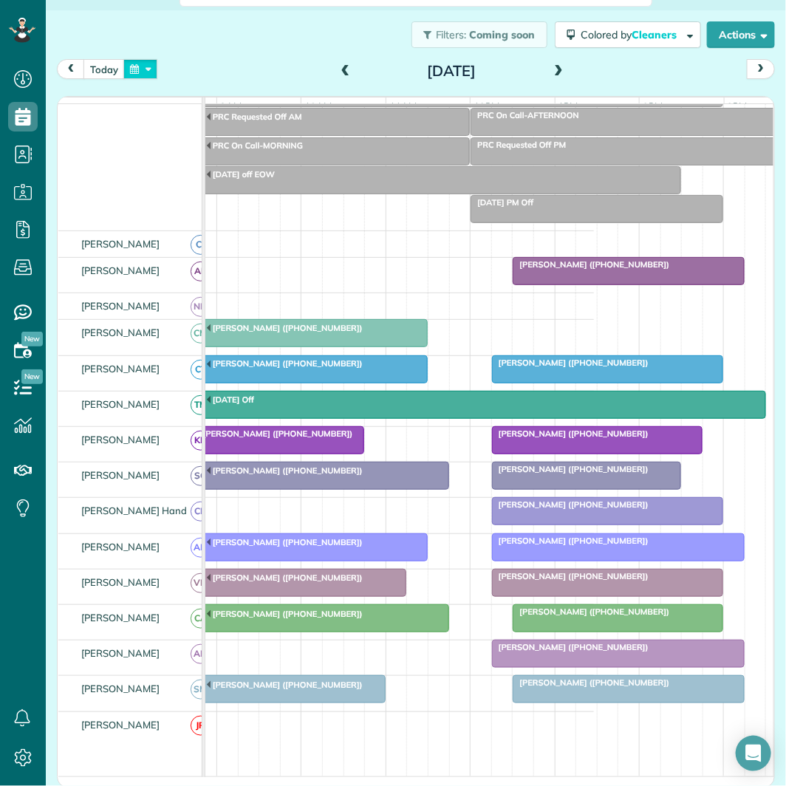
drag, startPoint x: 143, startPoint y: 69, endPoint x: 155, endPoint y: 65, distance: 12.6
click at [145, 69] on button "button" at bounding box center [140, 69] width 34 height 20
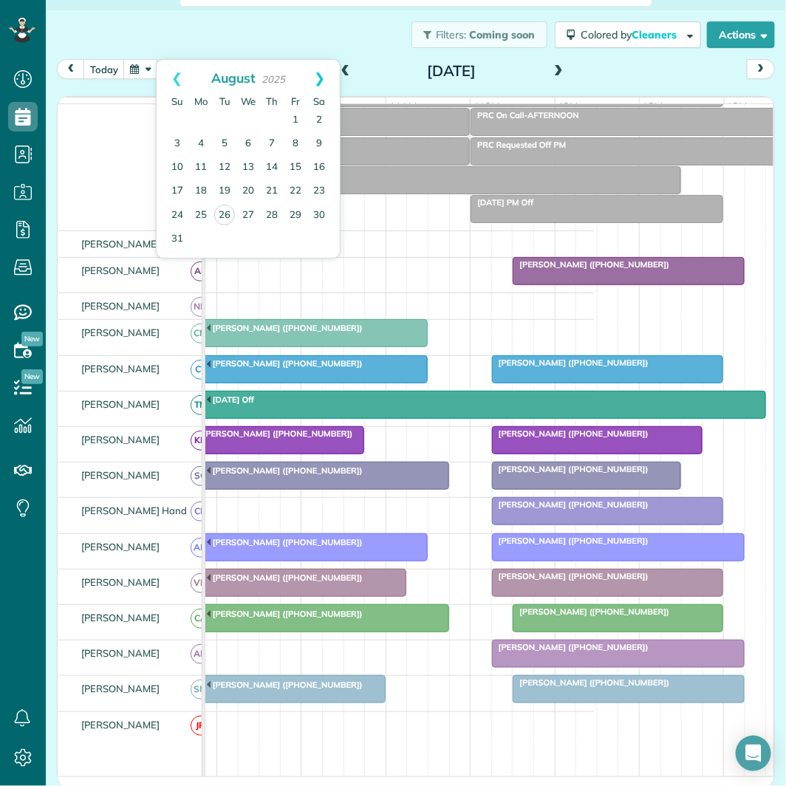
click at [324, 72] on link "Next" at bounding box center [319, 78] width 41 height 37
click at [199, 188] on link "20" at bounding box center [201, 192] width 24 height 24
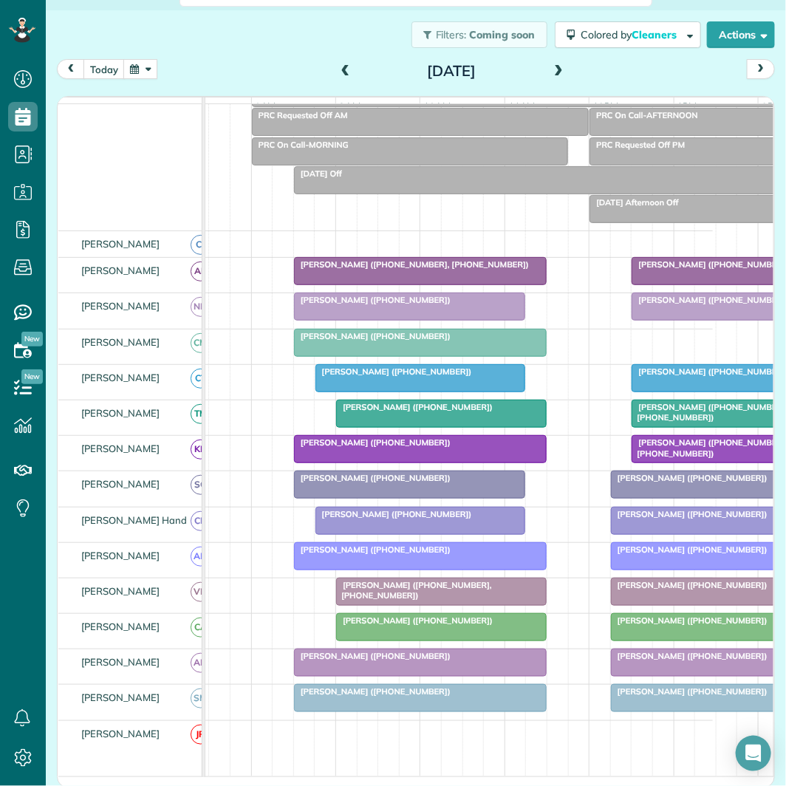
scroll to position [0, 82]
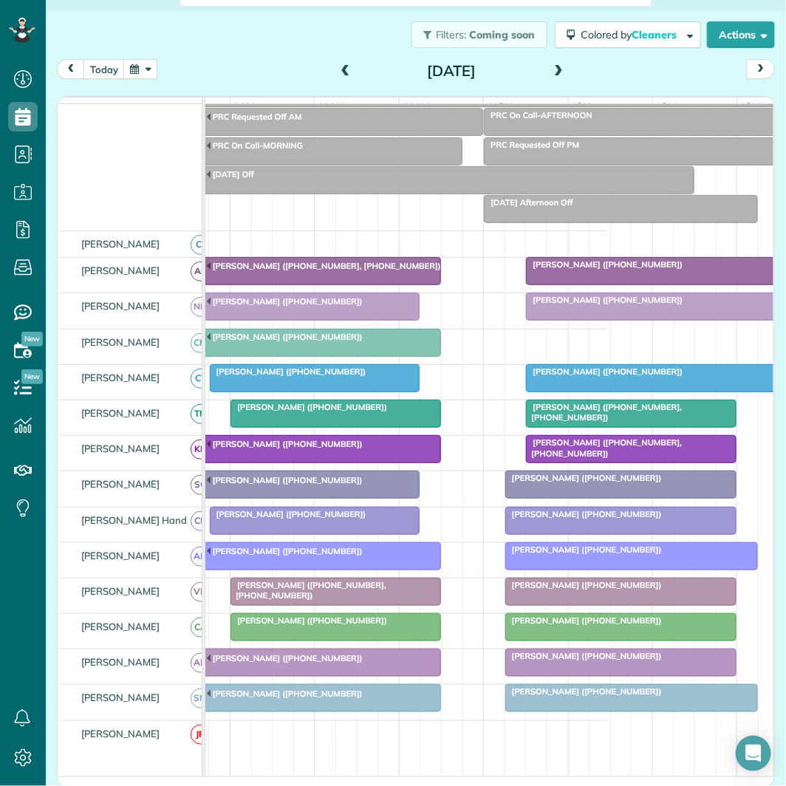
click at [555, 69] on span at bounding box center [558, 71] width 16 height 13
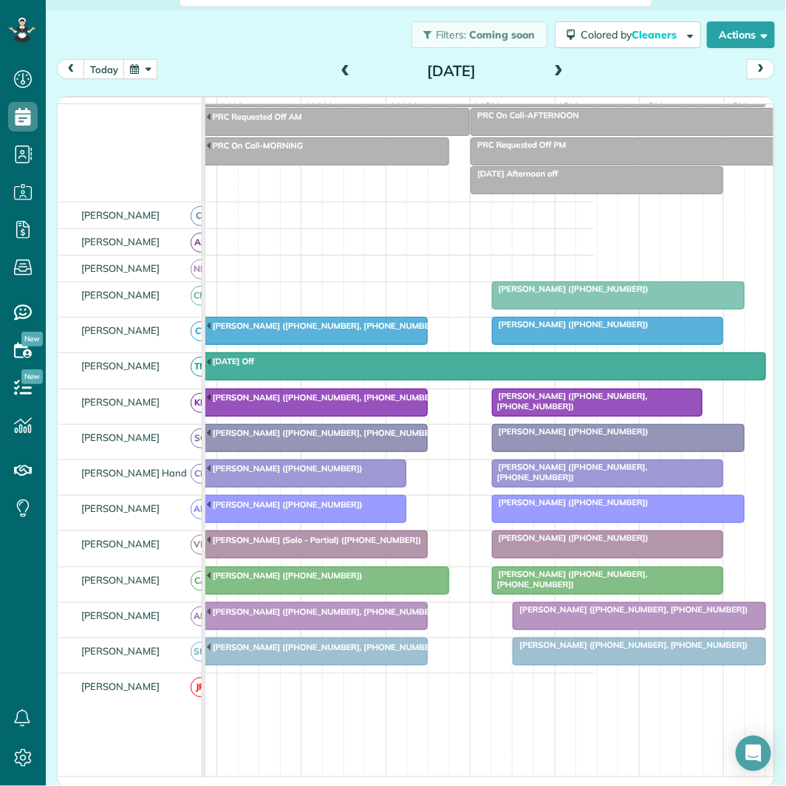
scroll to position [0, 167]
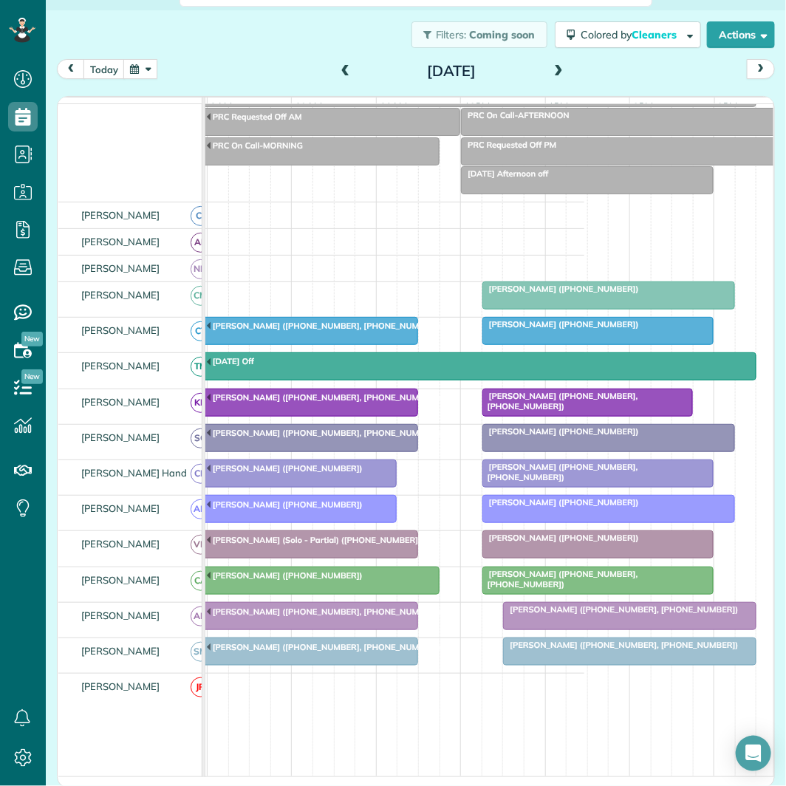
click at [553, 66] on span at bounding box center [558, 71] width 16 height 13
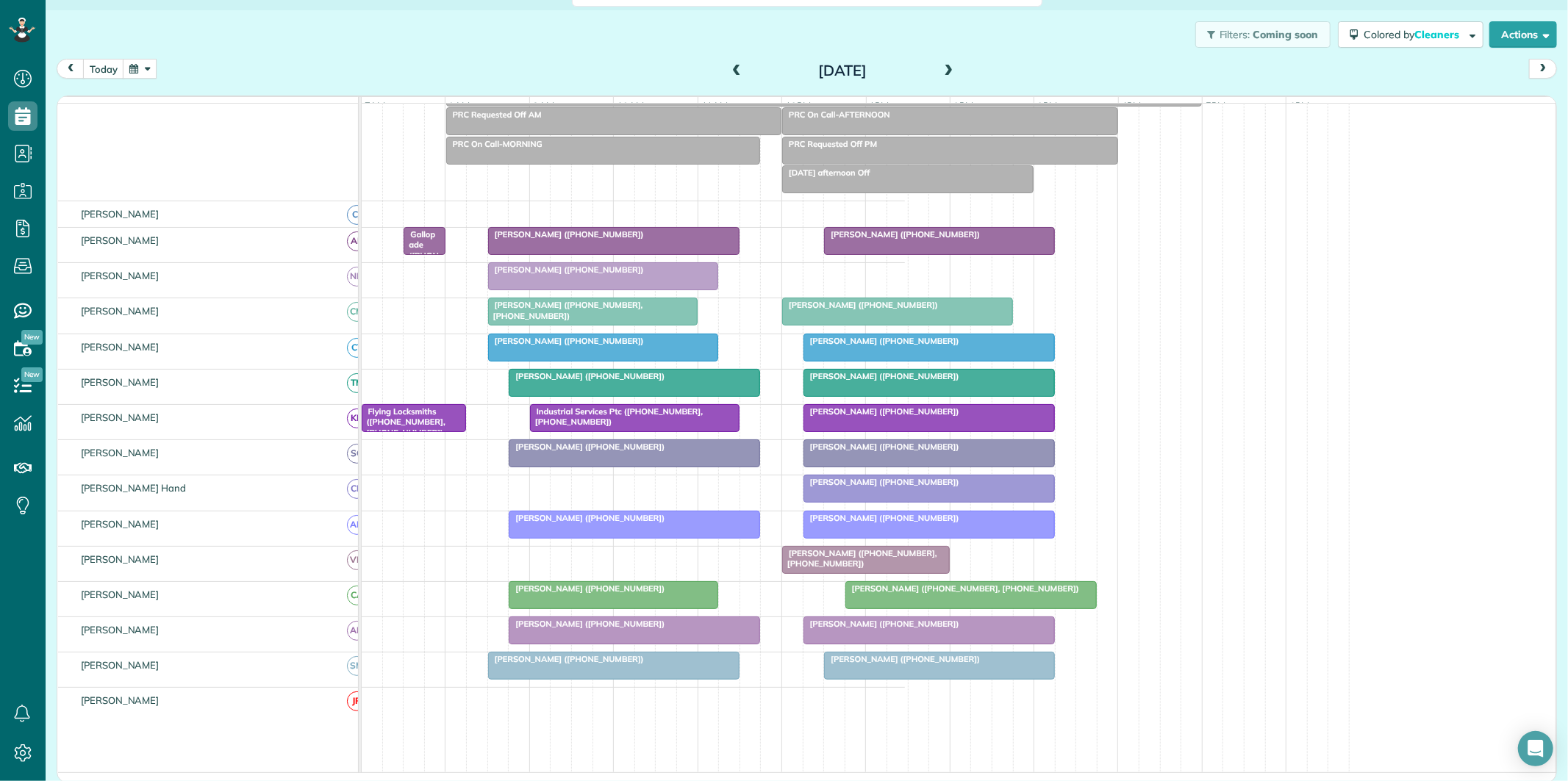
scroll to position [82, 0]
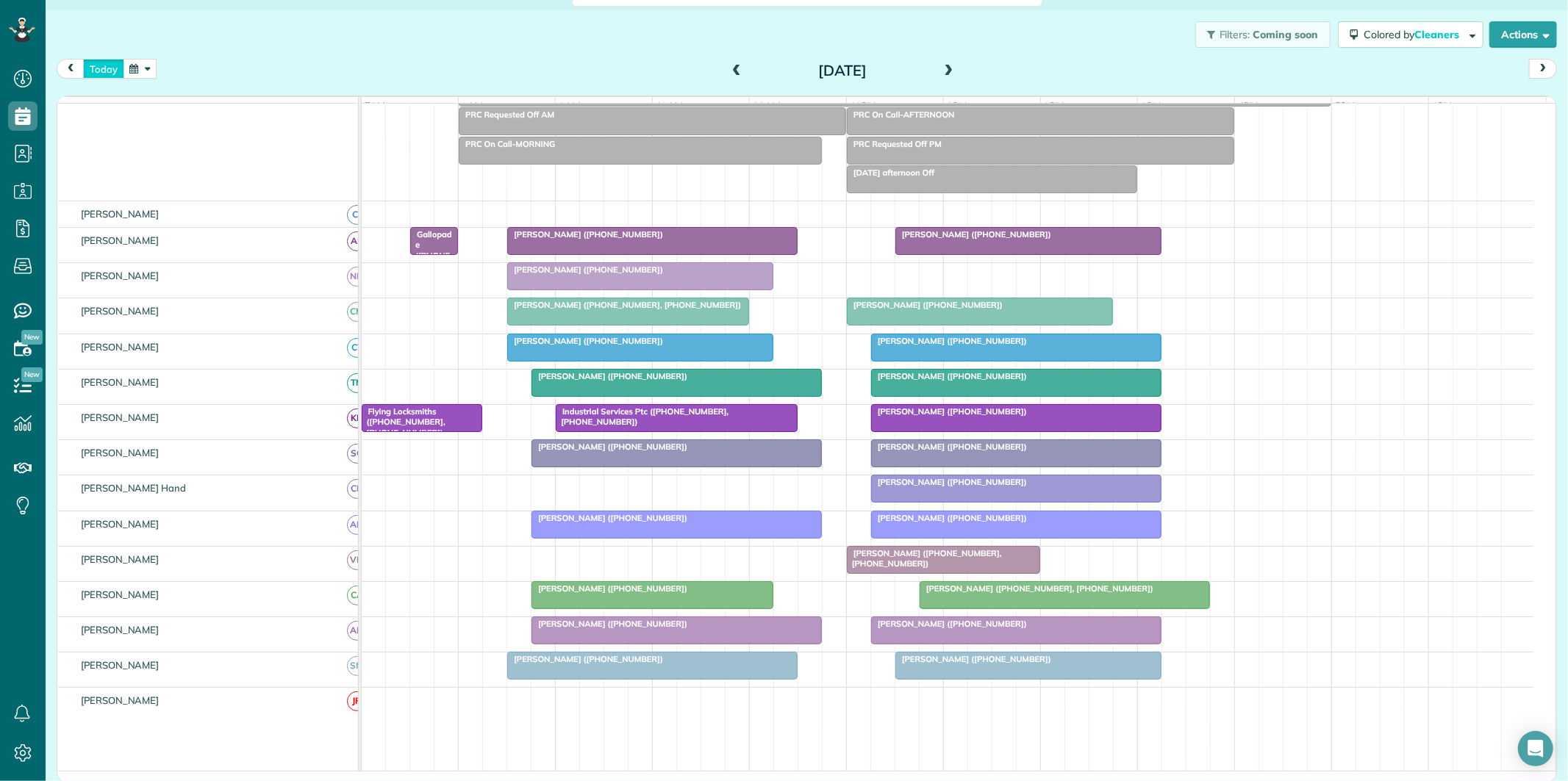
click at [99, 74] on button "today" at bounding box center [102, 69] width 41 height 20
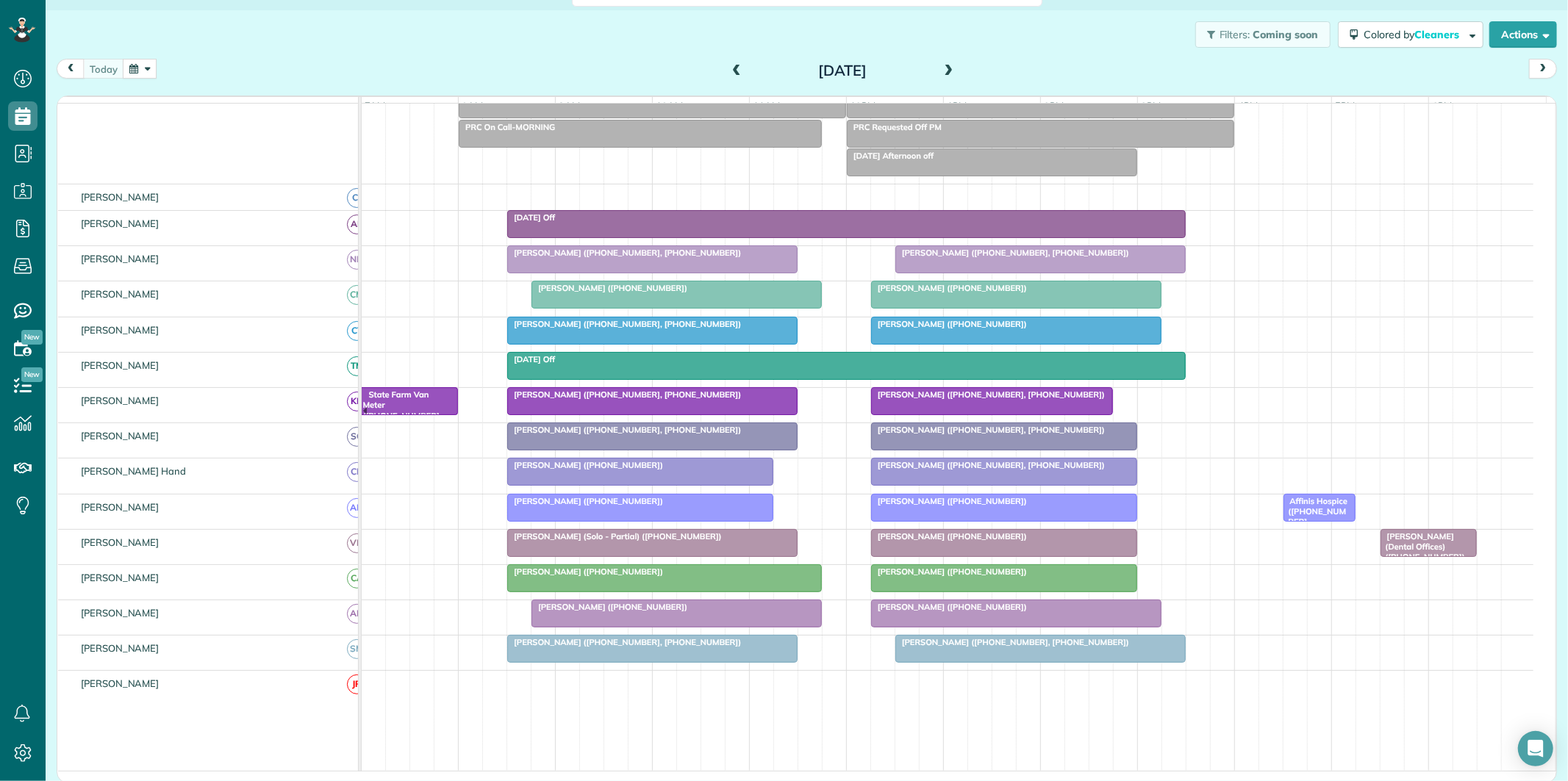
scroll to position [241, 0]
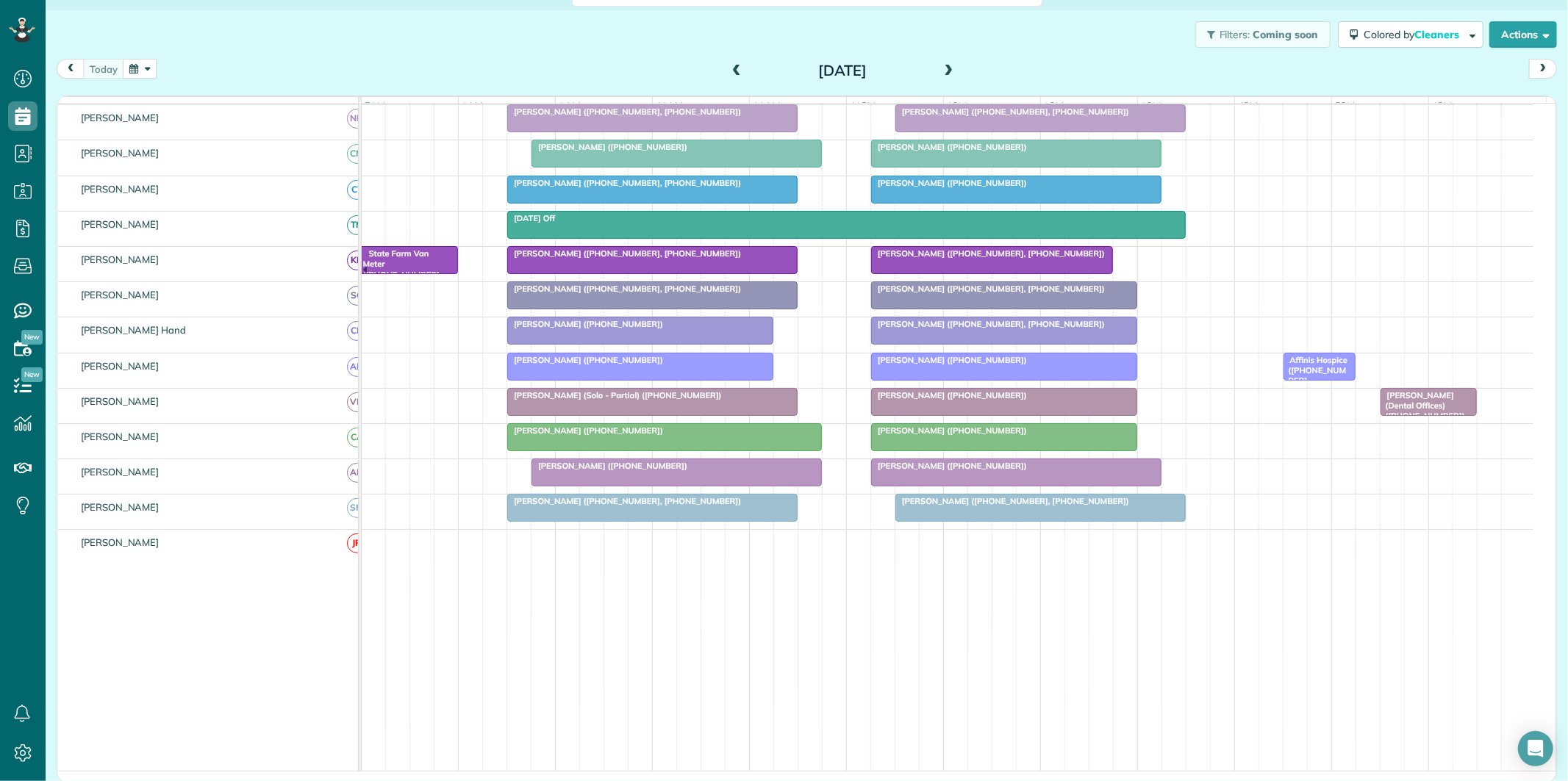
click at [711, 436] on div "[PERSON_NAME] ([PHONE_NUMBER])" at bounding box center [664, 431] width 305 height 10
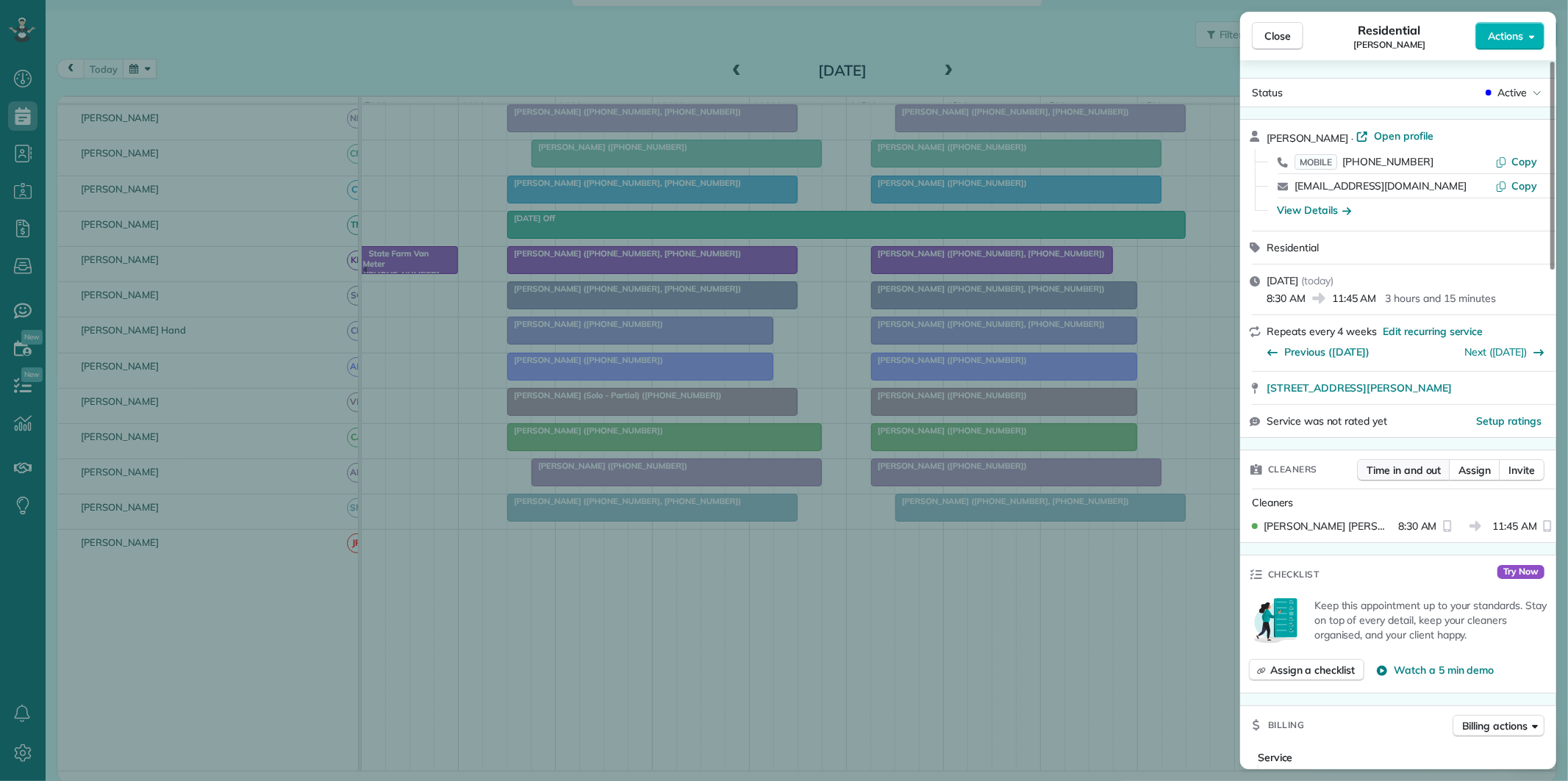
click at [1409, 472] on span "Time in and out" at bounding box center [1403, 470] width 75 height 15
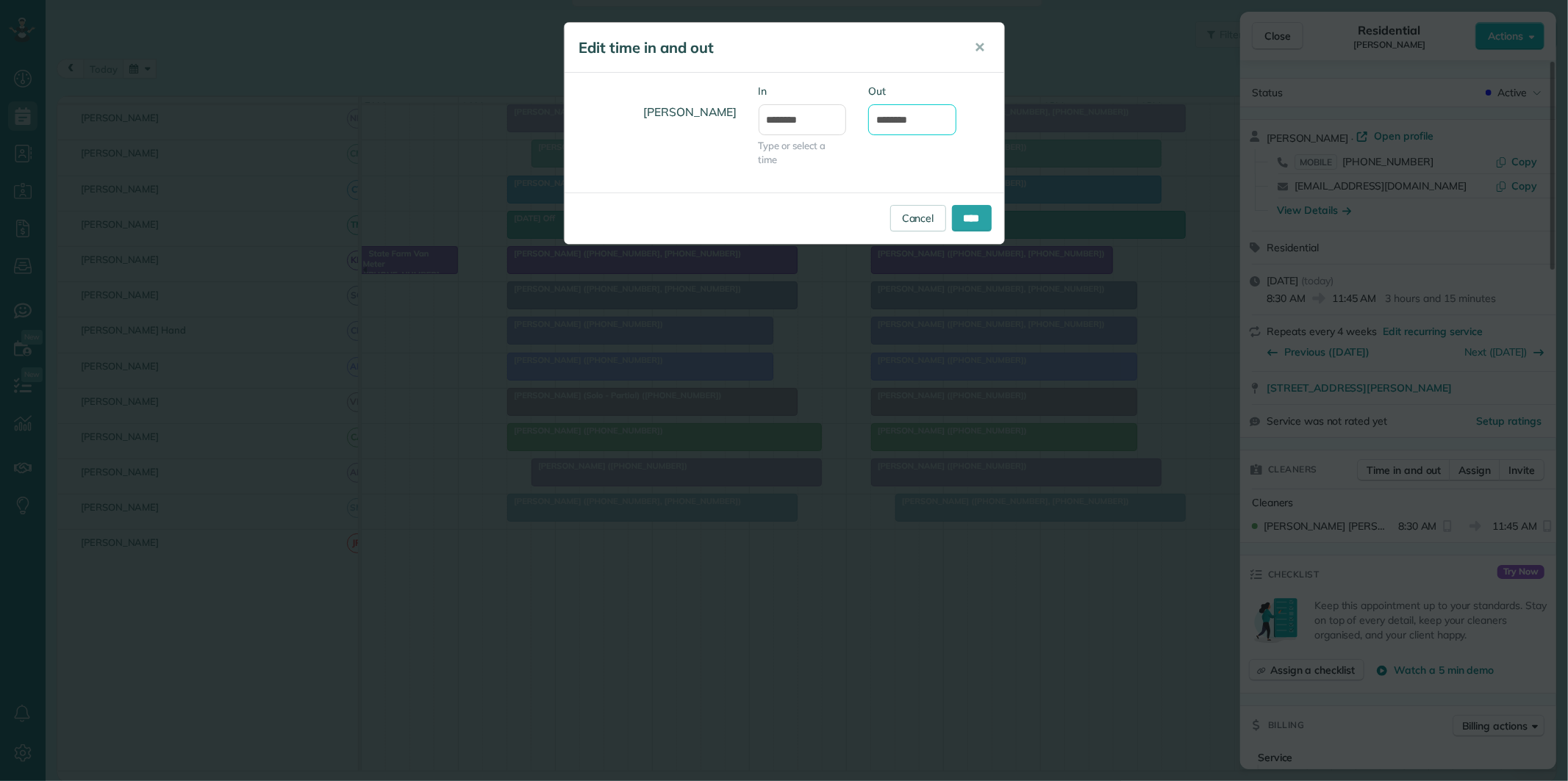
click at [912, 118] on input "********" at bounding box center [911, 119] width 89 height 31
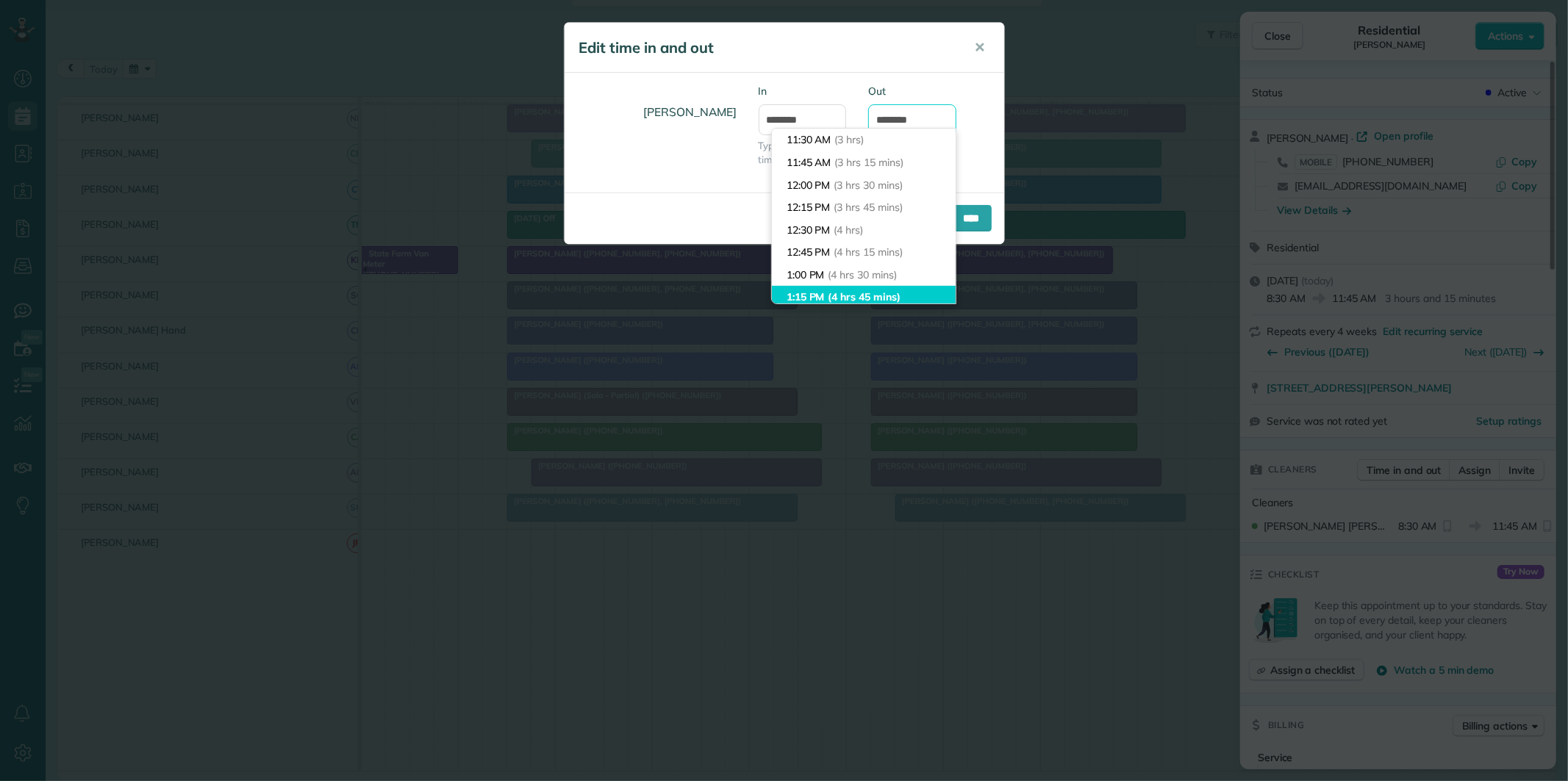
scroll to position [105, 0]
type input "********"
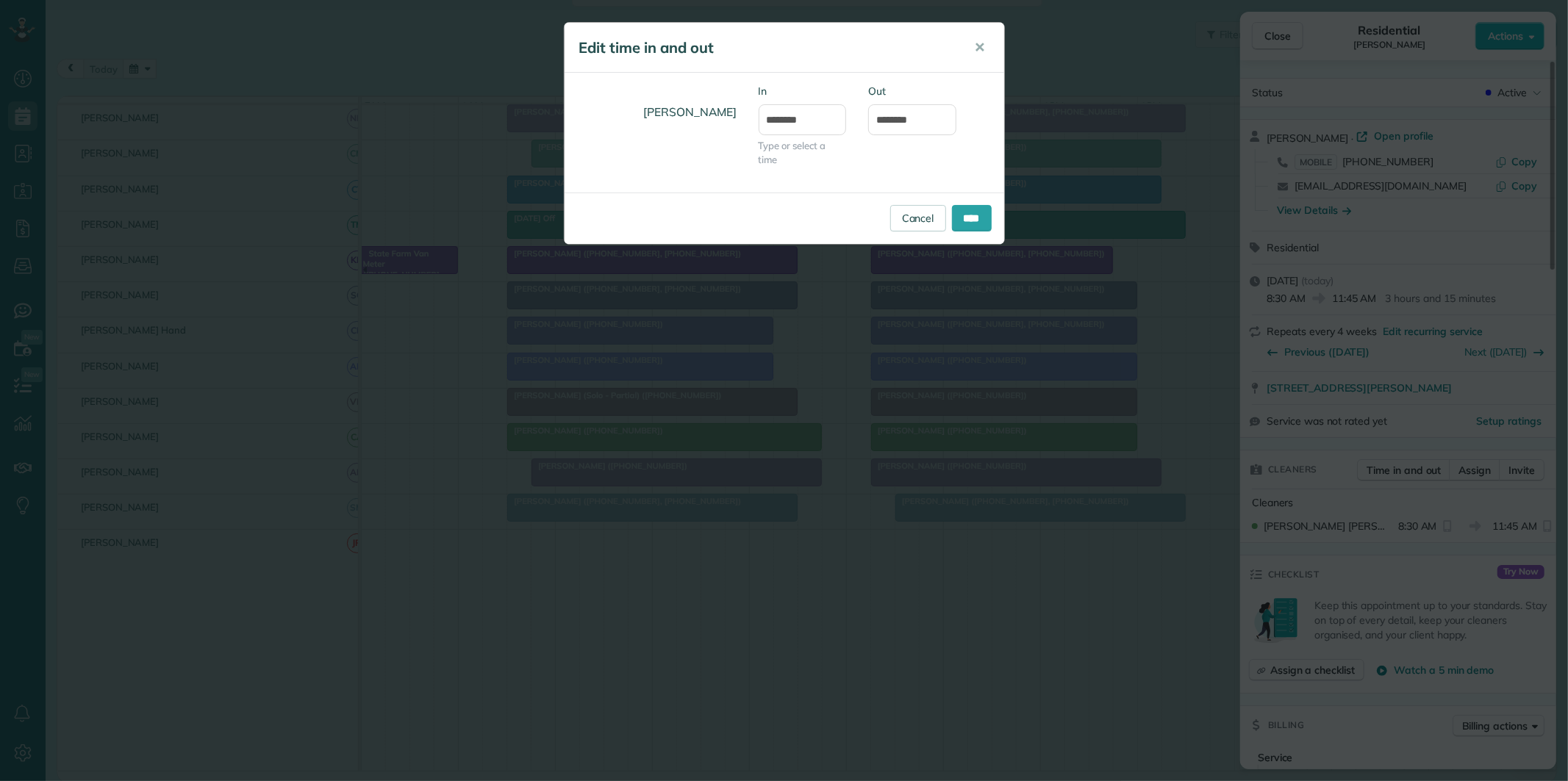
click at [823, 262] on body "Dashboard Scheduling Calendar View List View Dispatch View - Weekly scheduling …" at bounding box center [784, 390] width 1568 height 781
click at [803, 118] on input "*******" at bounding box center [802, 119] width 89 height 31
type input "*******"
click at [798, 165] on body "Dashboard Scheduling Calendar View List View Dispatch View - Weekly scheduling …" at bounding box center [784, 390] width 1568 height 781
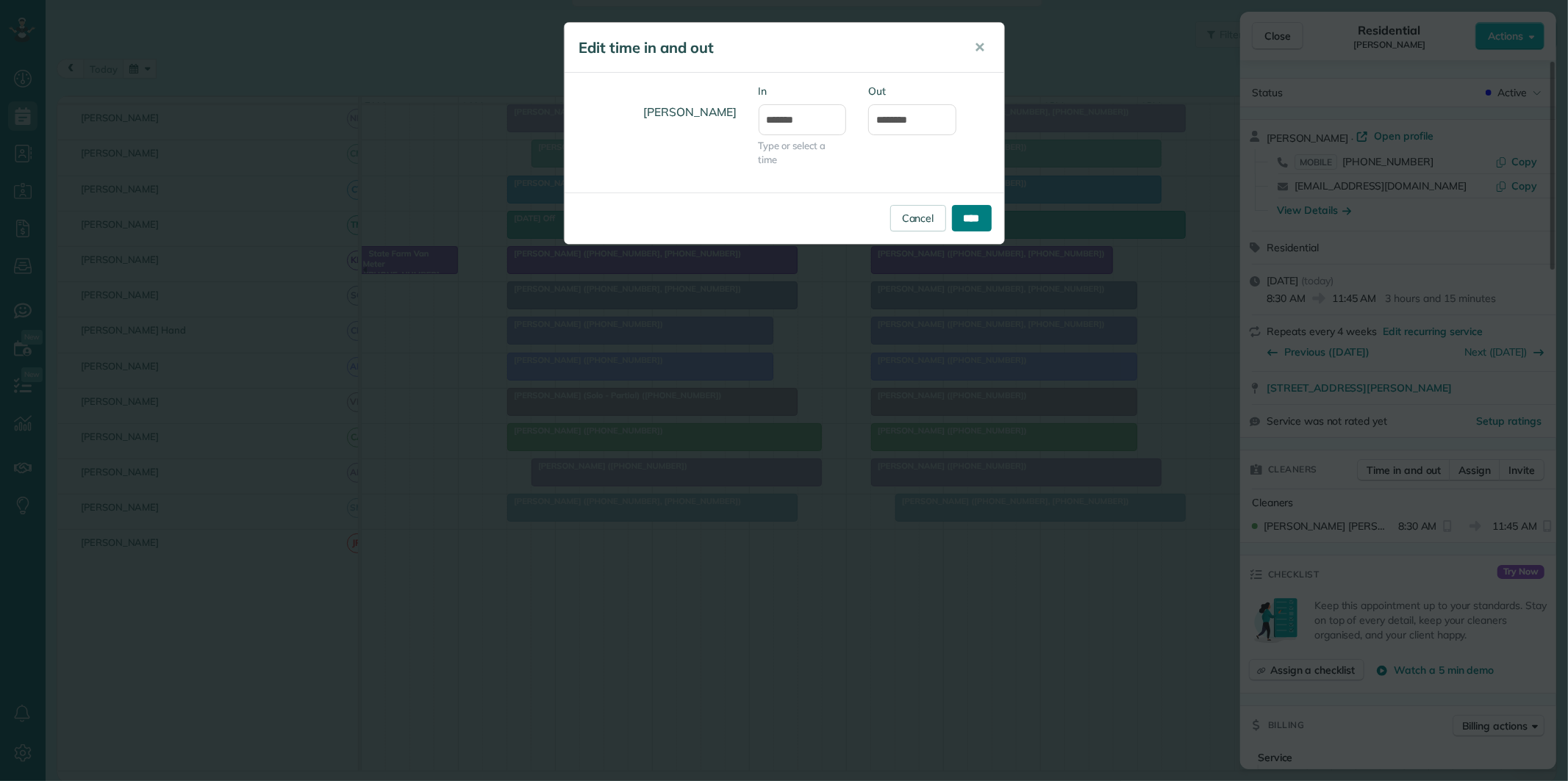
click at [979, 218] on input "****" at bounding box center [972, 218] width 40 height 27
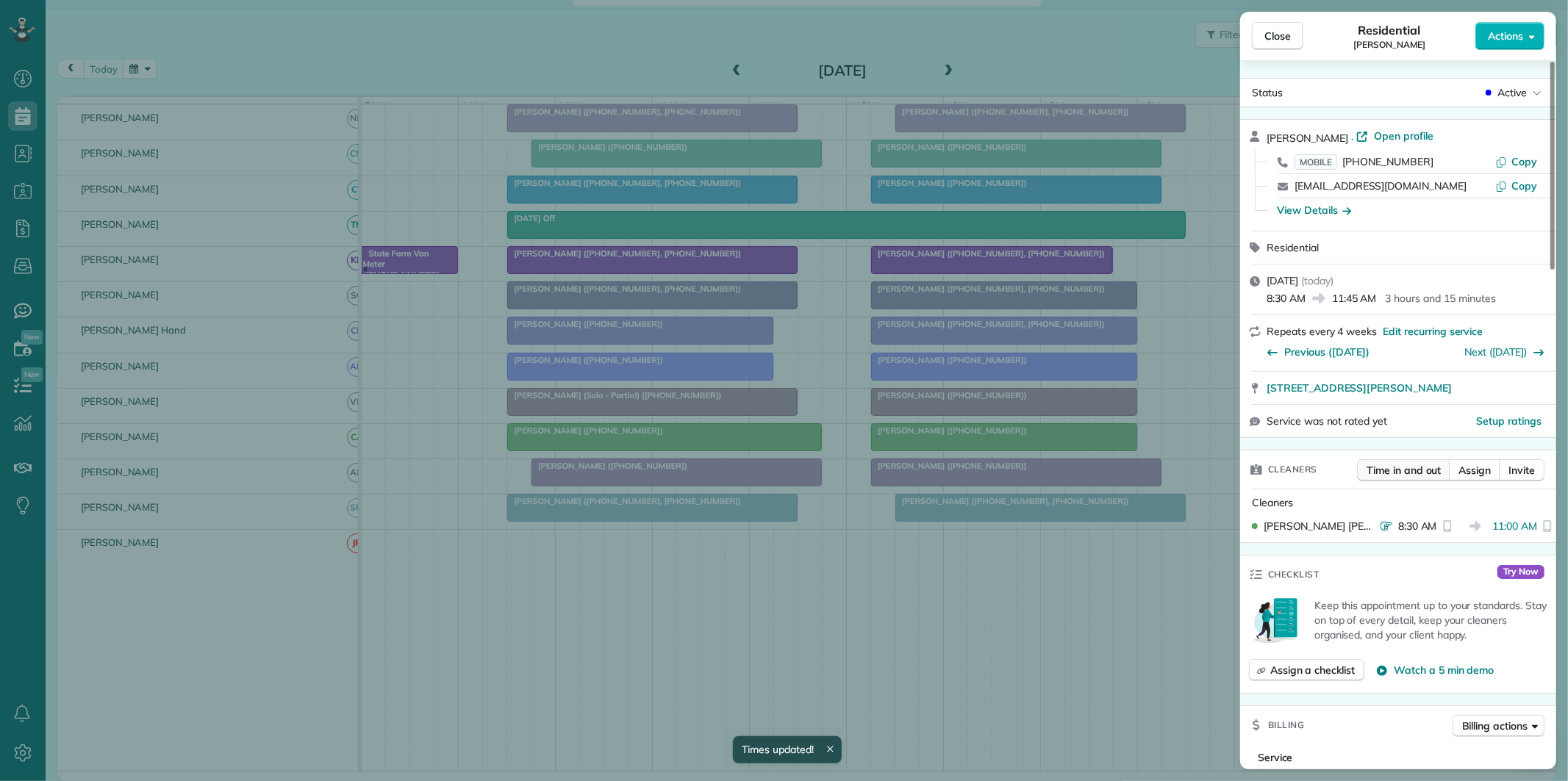
click at [1400, 472] on span "Time in and out" at bounding box center [1403, 470] width 75 height 15
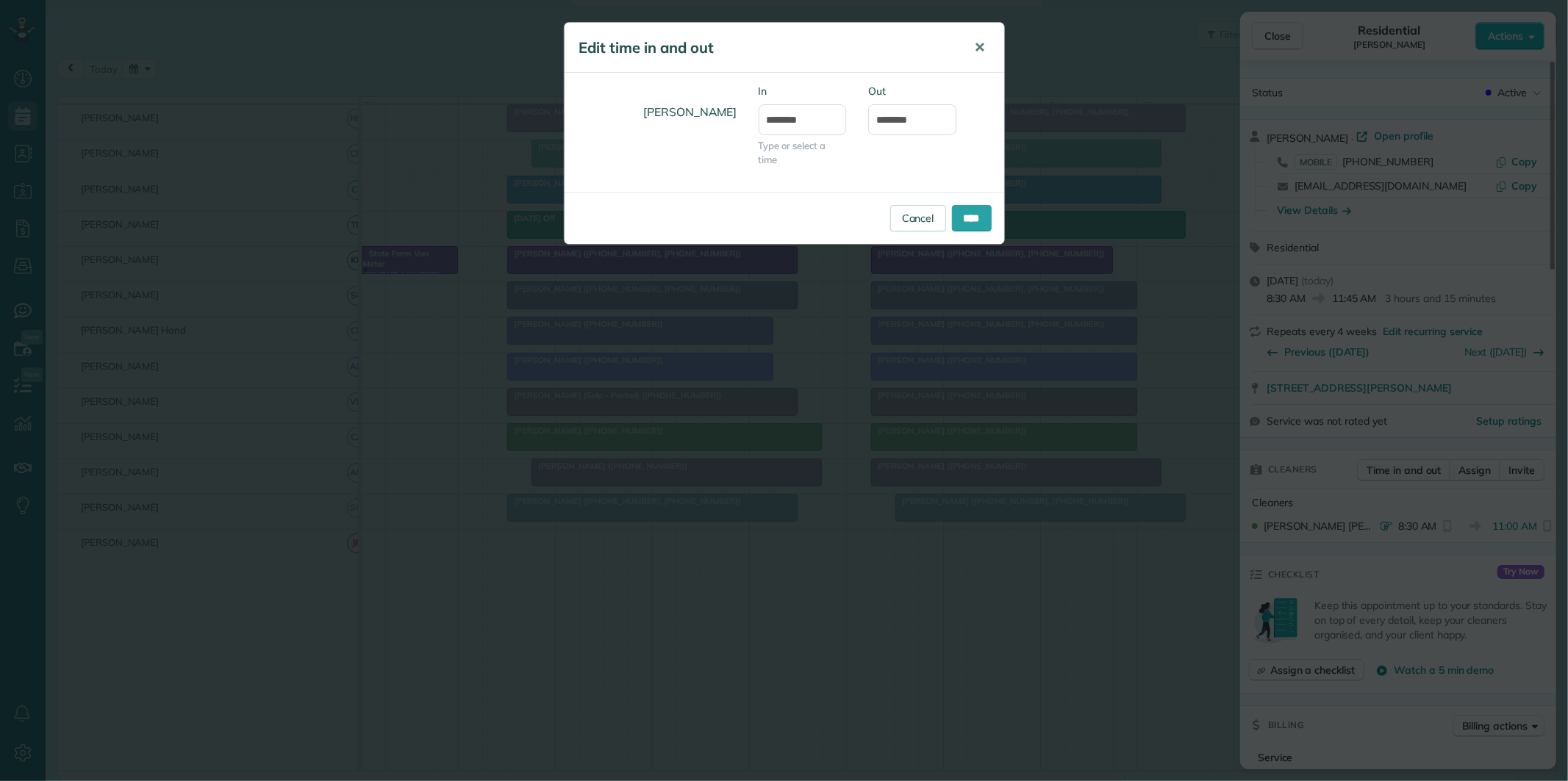
click at [988, 46] on button "✕" at bounding box center [979, 47] width 33 height 35
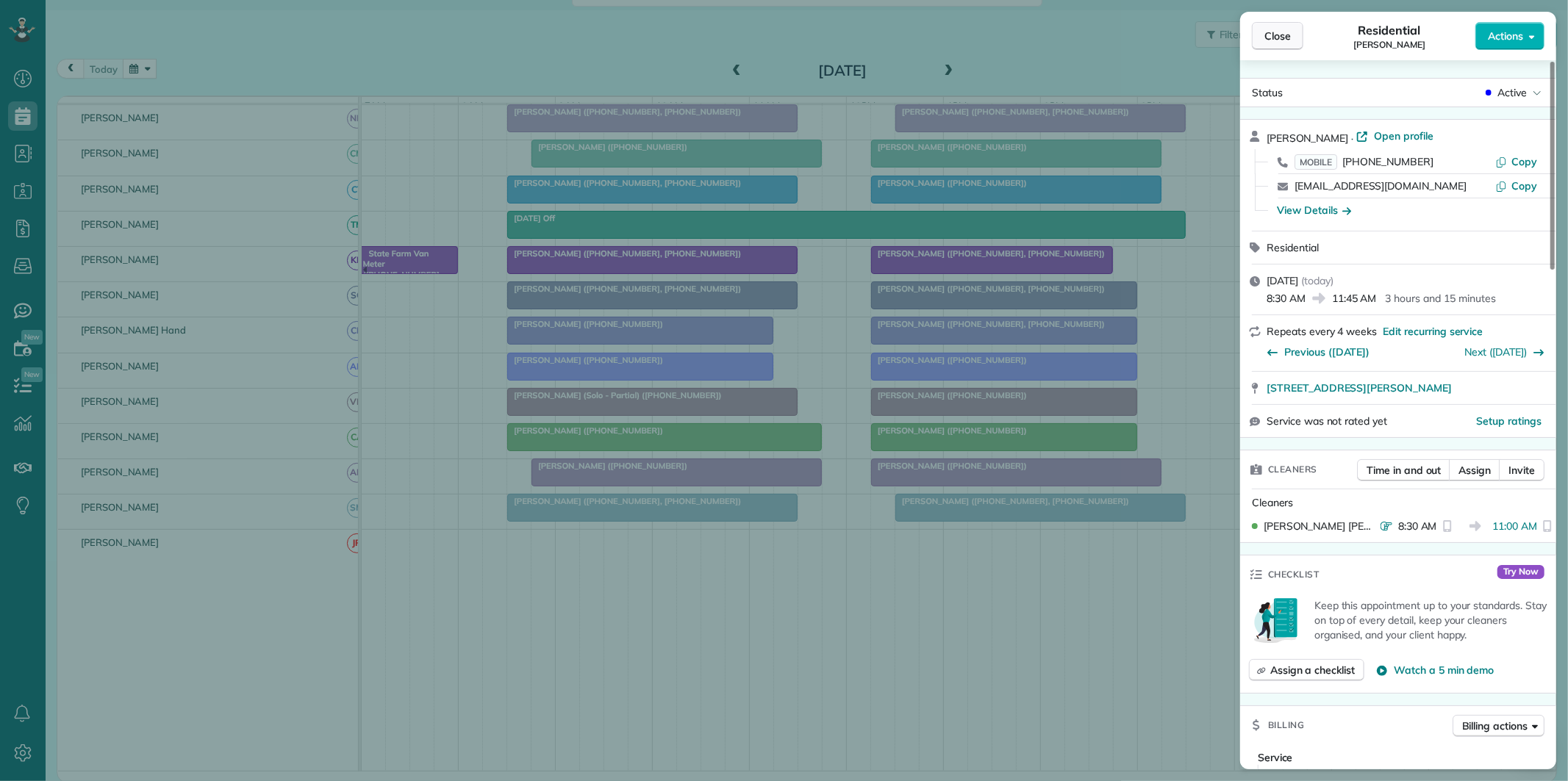
click at [1274, 47] on button "Close" at bounding box center [1277, 36] width 52 height 28
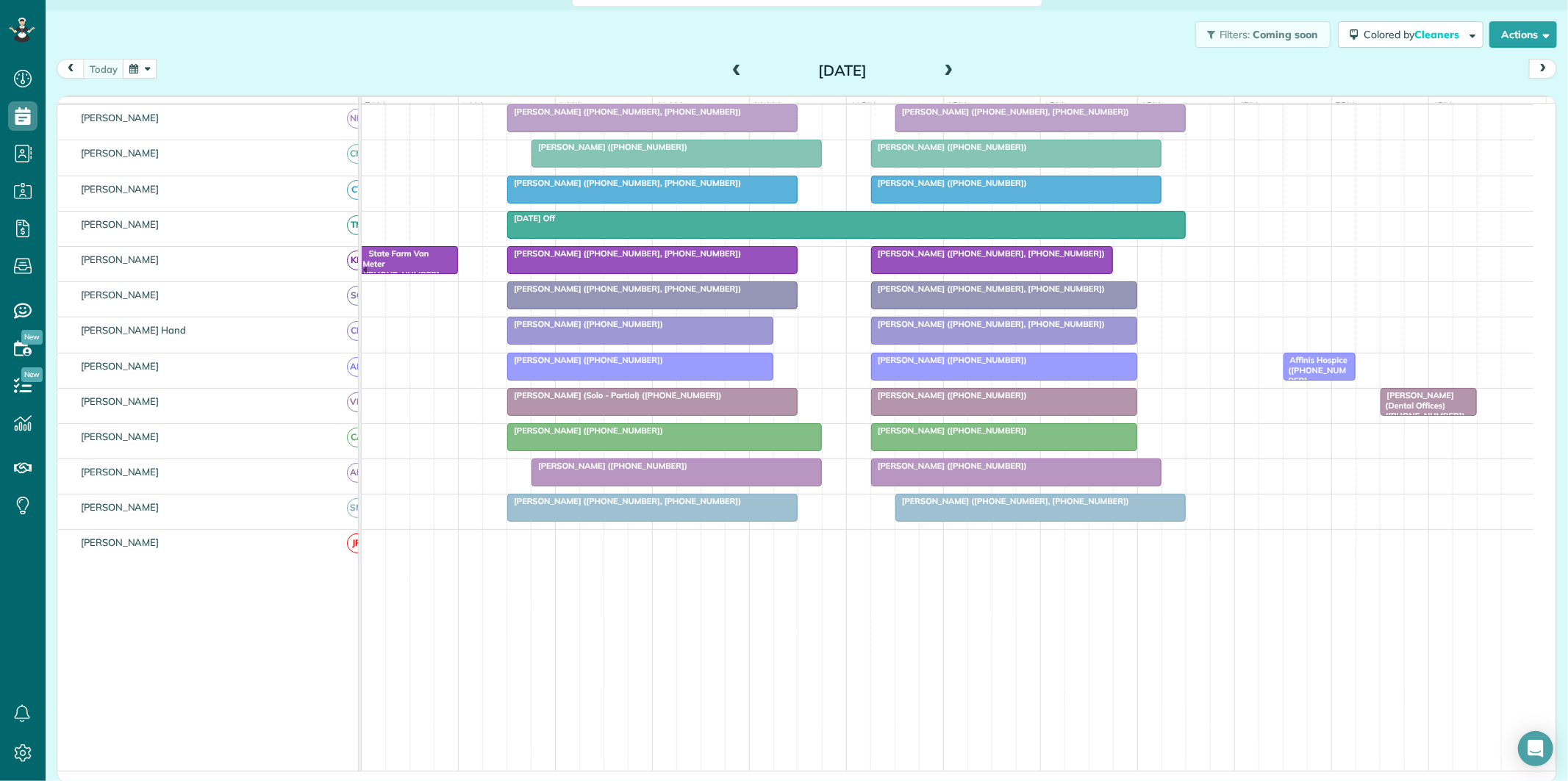
click at [975, 449] on div at bounding box center [1004, 437] width 265 height 27
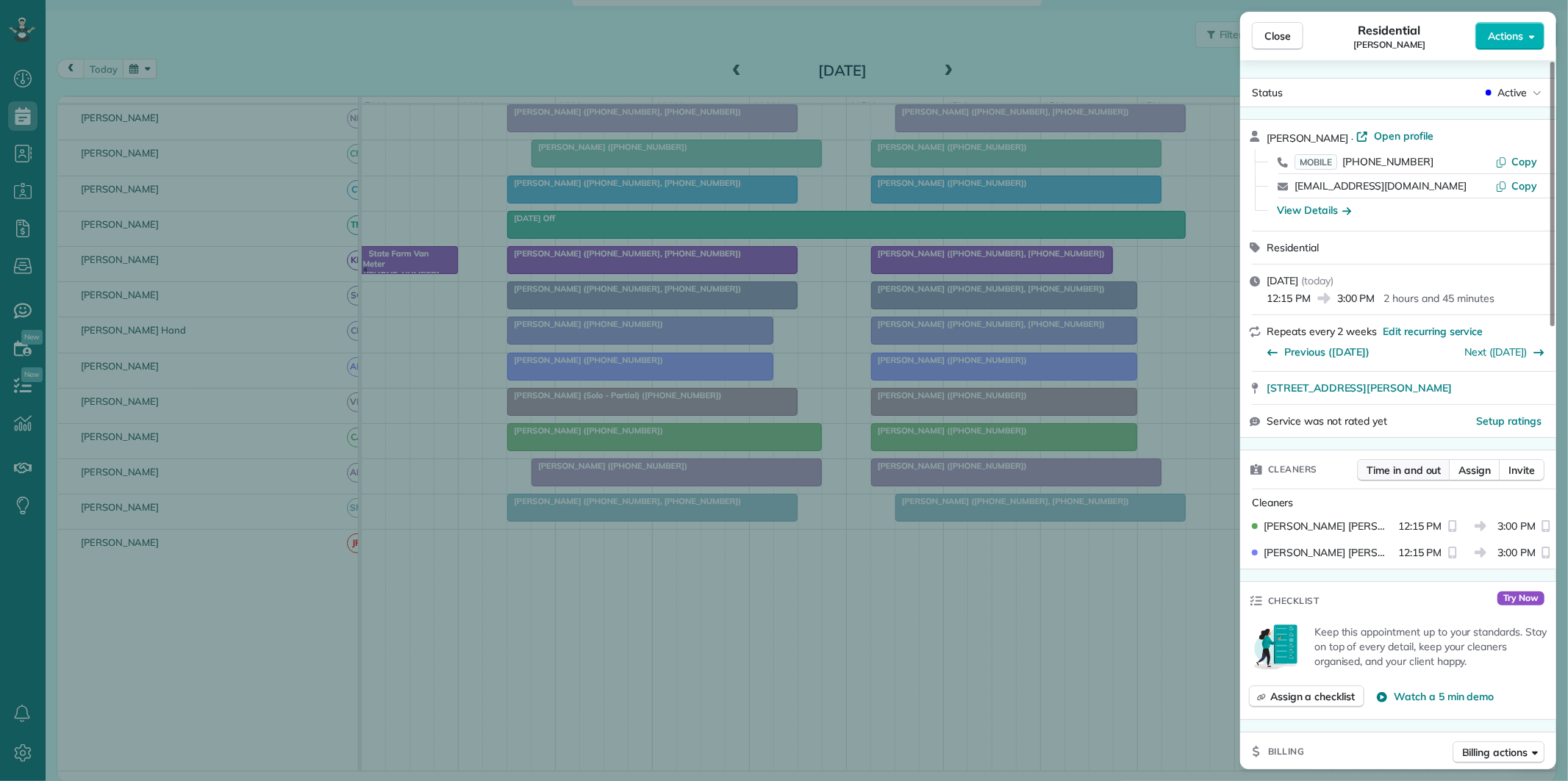
click at [1397, 467] on span "Time in and out" at bounding box center [1403, 470] width 75 height 15
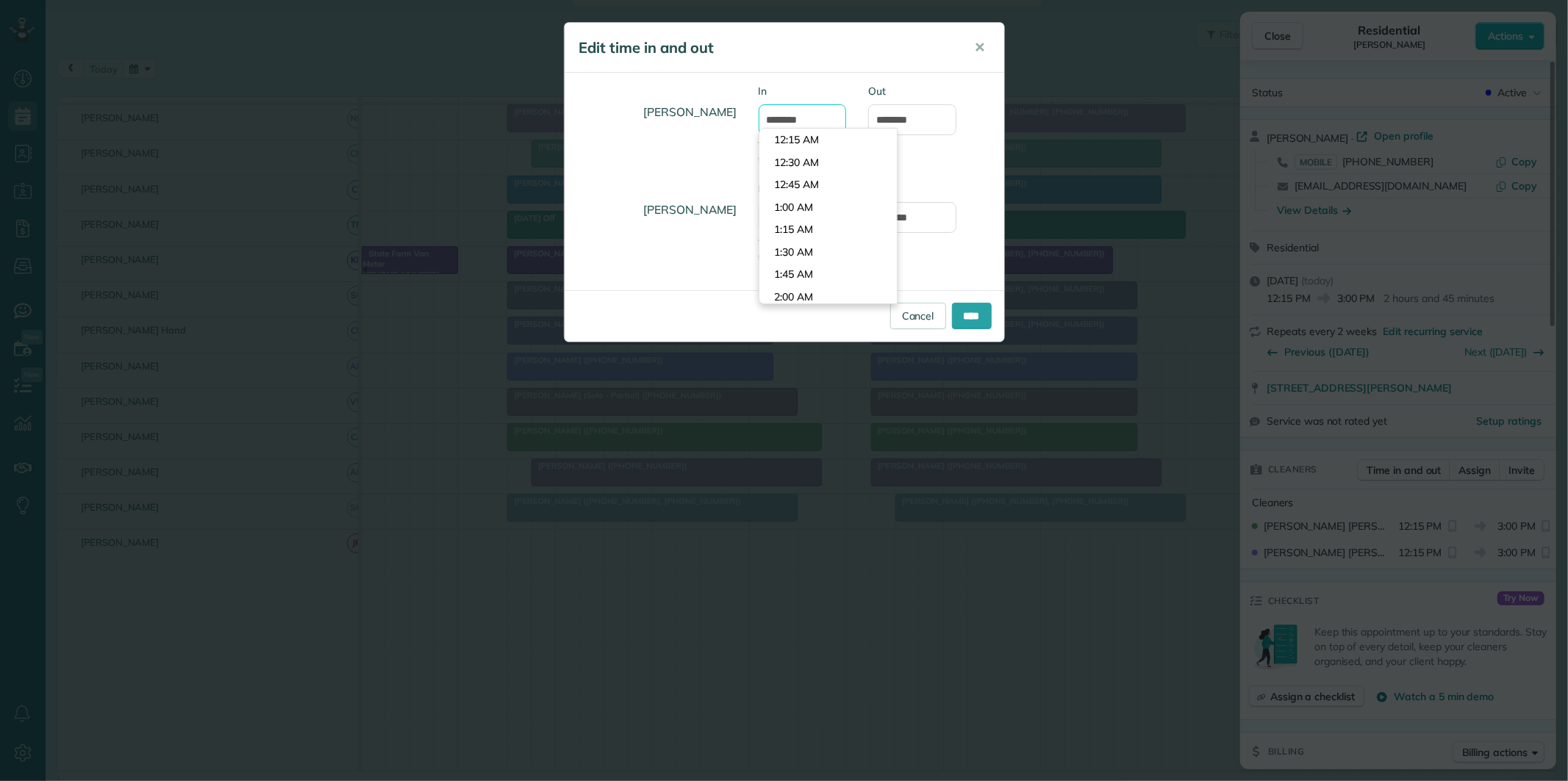
click at [791, 118] on input "********" at bounding box center [802, 119] width 89 height 31
type input "********"
type input "*******"
drag, startPoint x: 814, startPoint y: 170, endPoint x: 819, endPoint y: 179, distance: 10.3
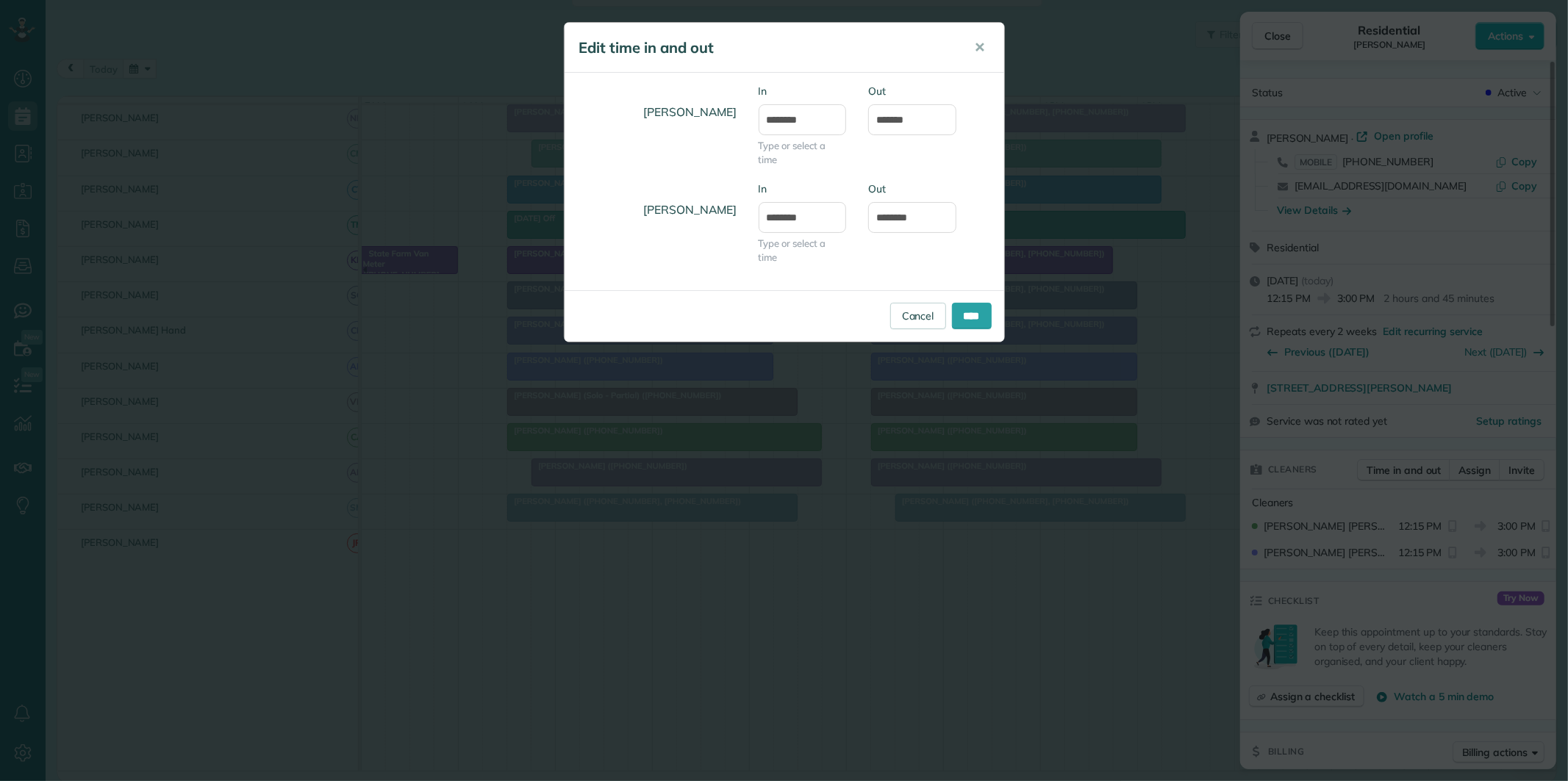
click at [814, 171] on body "Dashboard Scheduling Calendar View List View Dispatch View - Weekly scheduling …" at bounding box center [784, 390] width 1568 height 781
click at [801, 218] on input "********" at bounding box center [802, 217] width 89 height 31
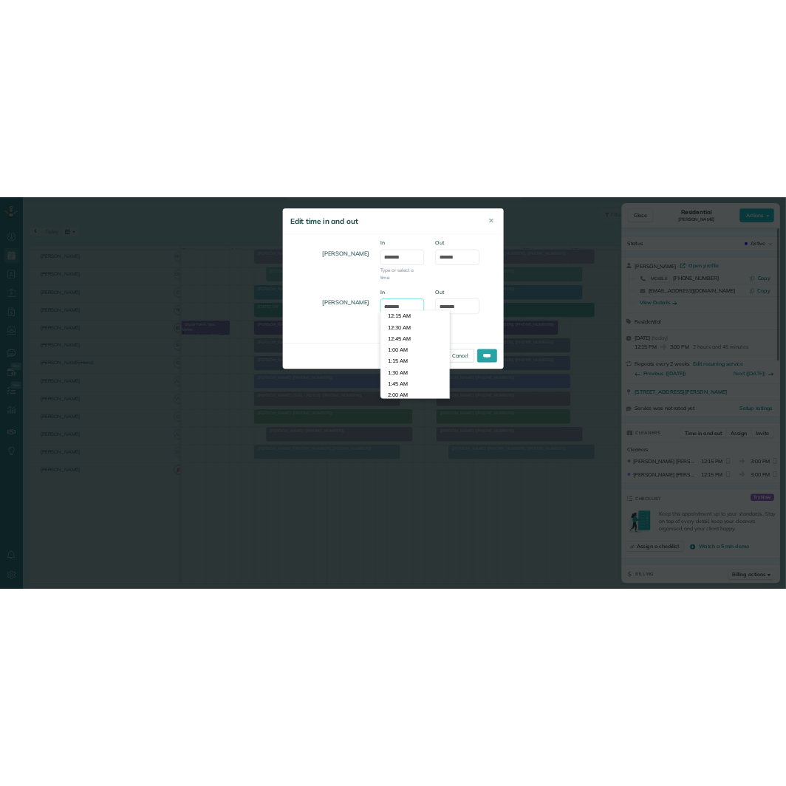
scroll to position [1059, 0]
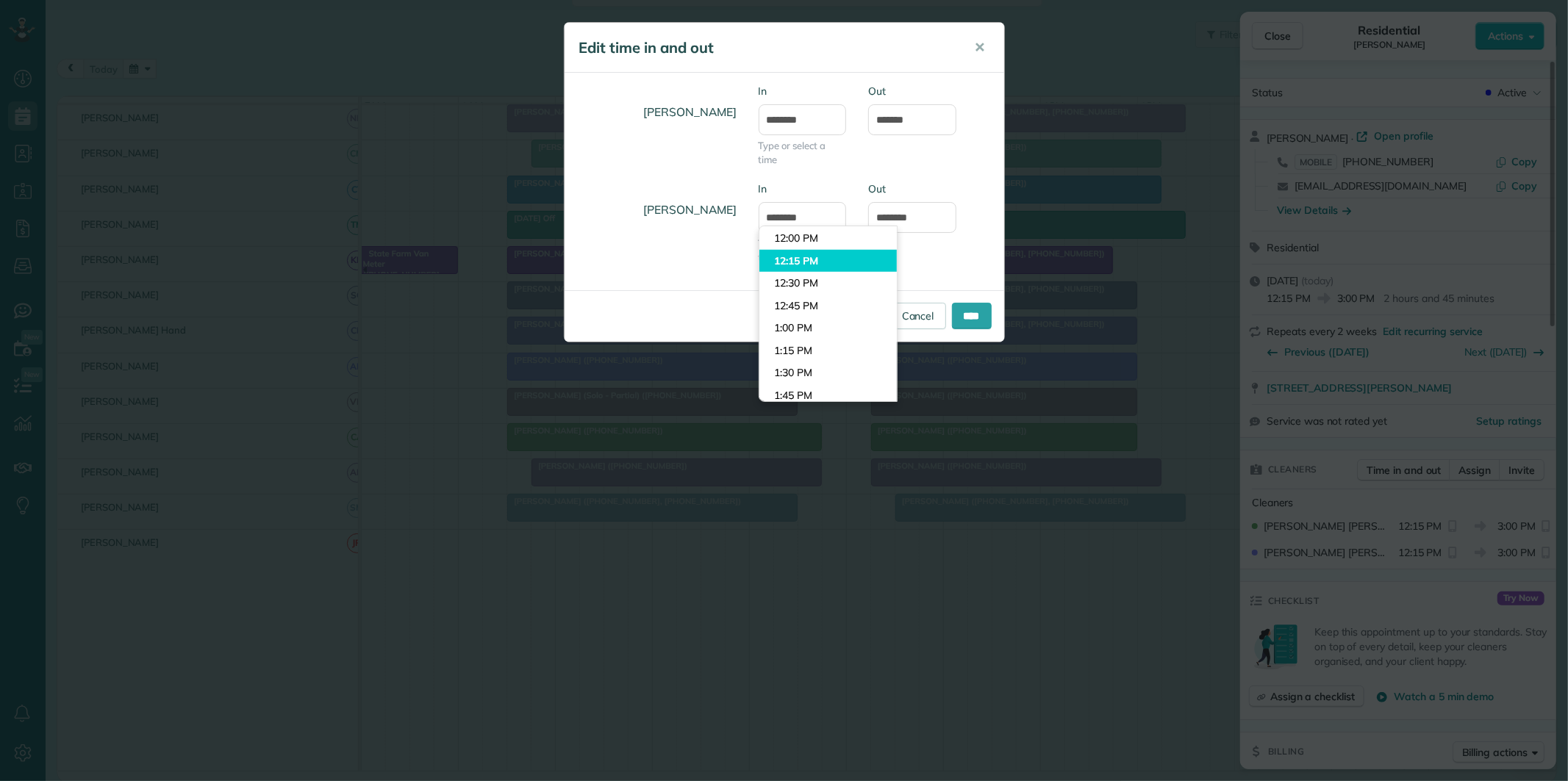
drag, startPoint x: 825, startPoint y: 266, endPoint x: 880, endPoint y: 273, distance: 55.4
click at [825, 266] on li "12:15 PM" at bounding box center [828, 261] width 137 height 23
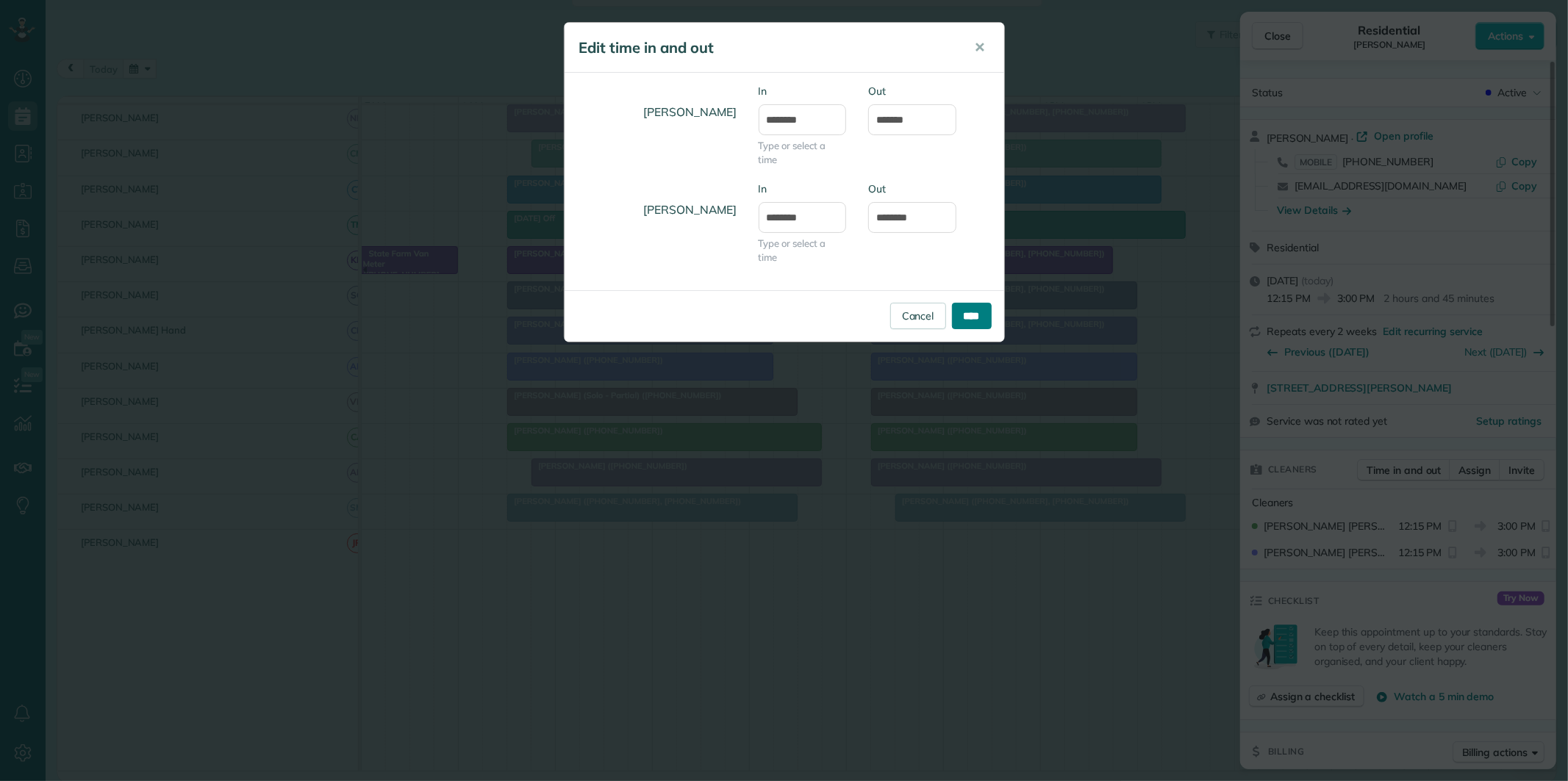
click at [978, 314] on input "****" at bounding box center [972, 315] width 40 height 27
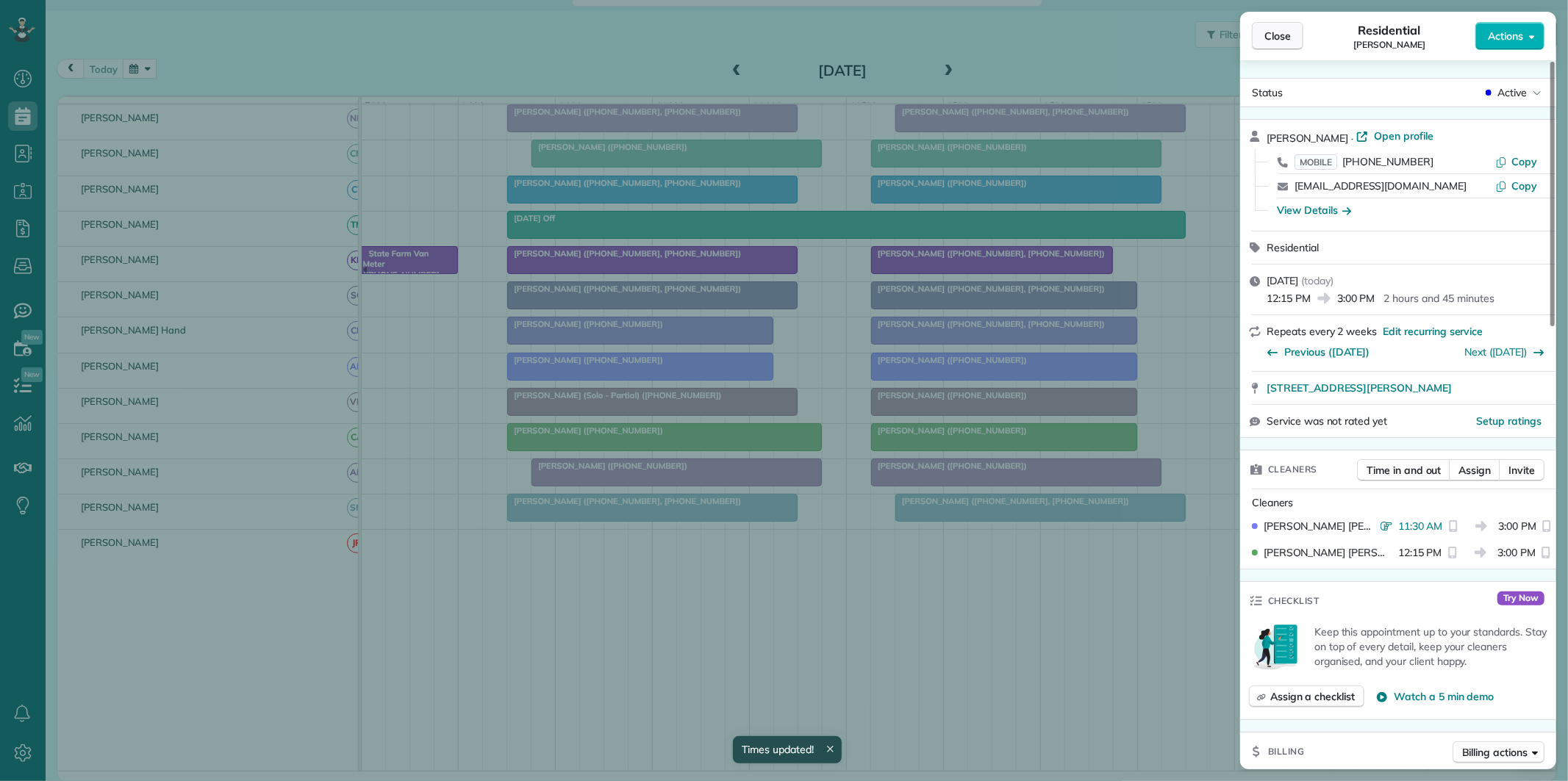
click at [1277, 35] on span "Close" at bounding box center [1277, 36] width 27 height 15
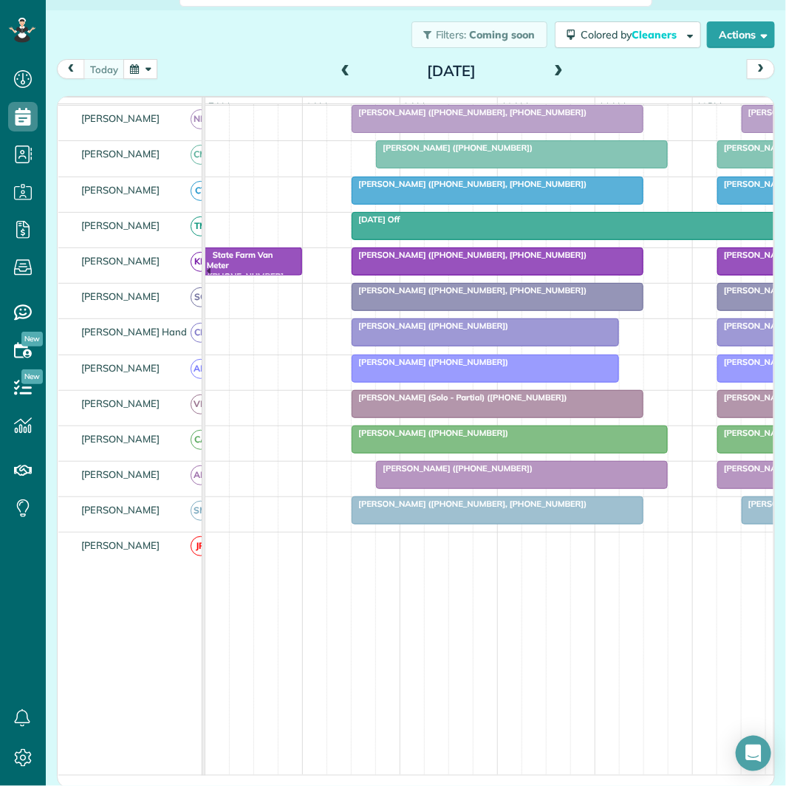
scroll to position [786, 46]
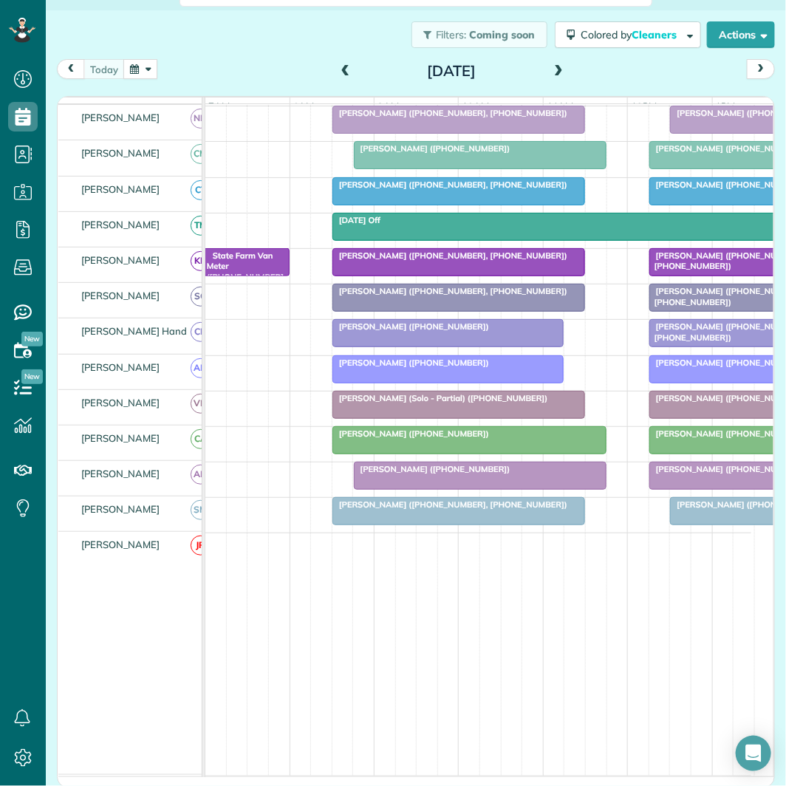
click at [141, 64] on button "button" at bounding box center [140, 69] width 34 height 20
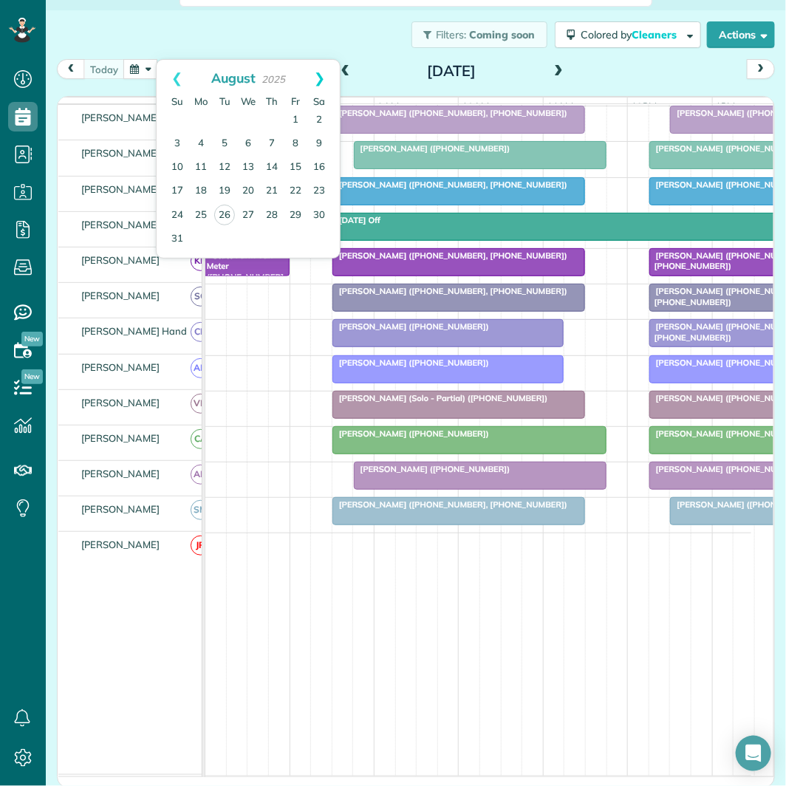
click at [321, 75] on link "Next" at bounding box center [319, 78] width 41 height 37
click at [247, 182] on link "22" at bounding box center [248, 192] width 24 height 24
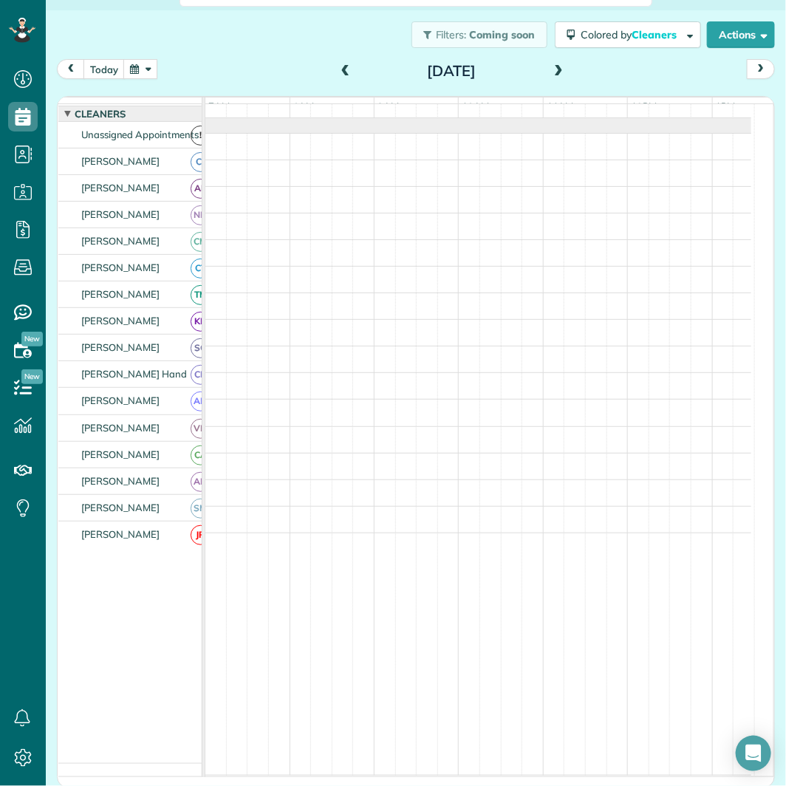
scroll to position [41, 0]
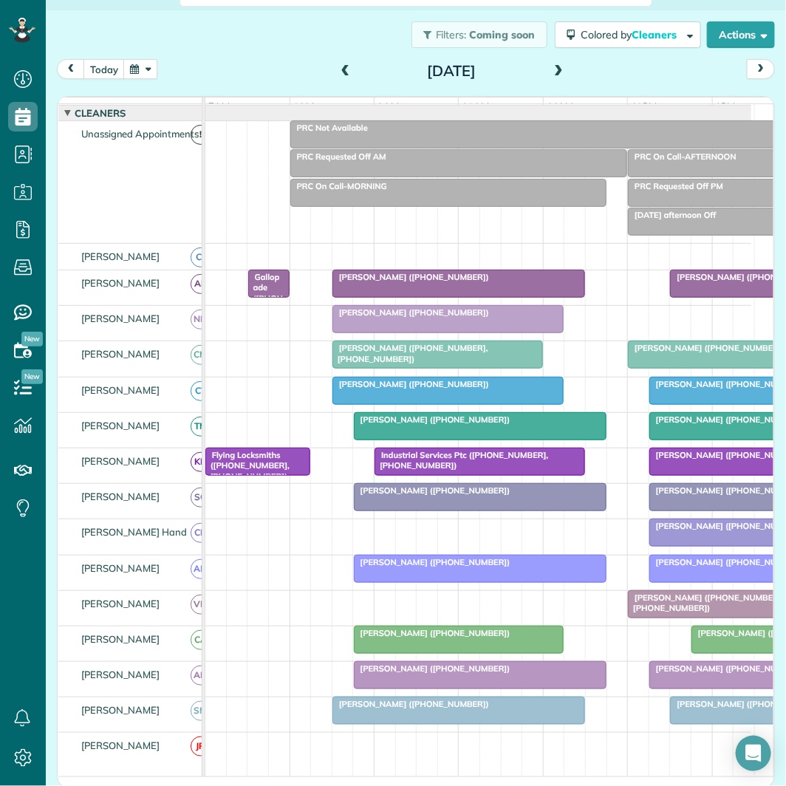
click at [550, 65] on span at bounding box center [558, 71] width 16 height 13
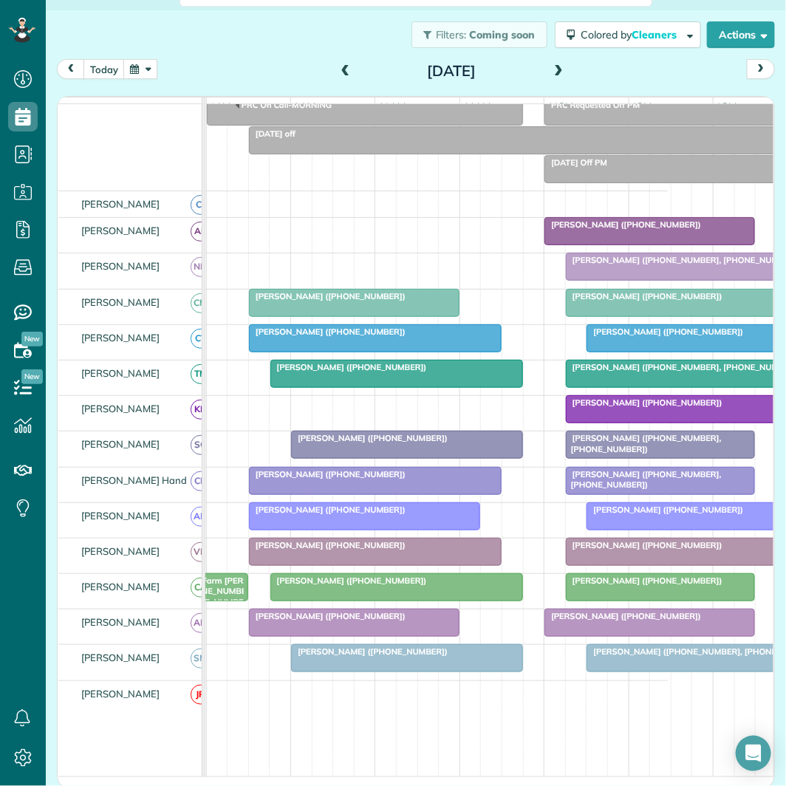
scroll to position [0, 149]
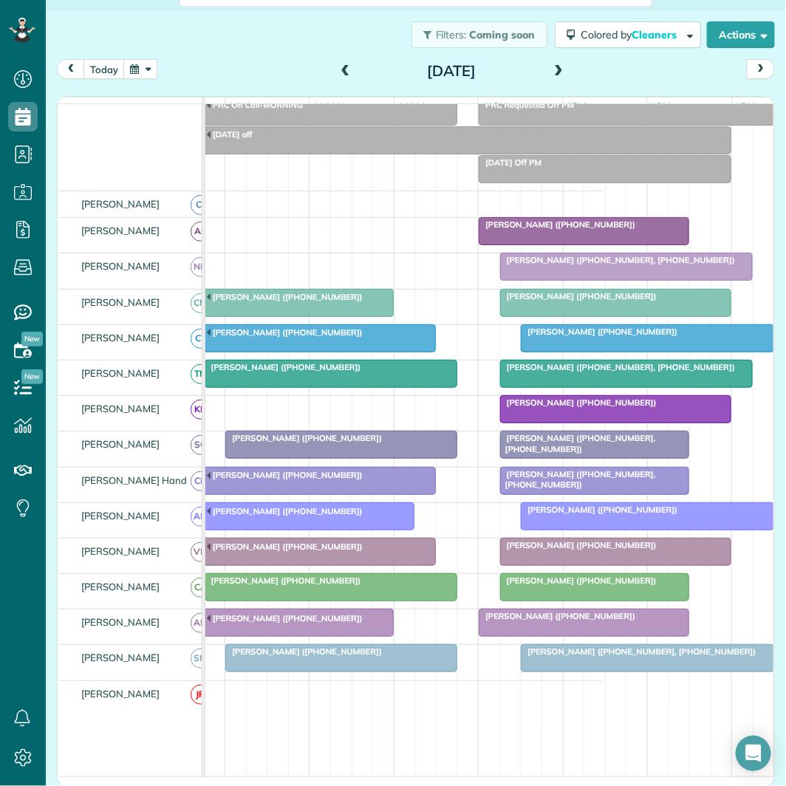
drag, startPoint x: 556, startPoint y: 69, endPoint x: 564, endPoint y: 67, distance: 8.3
click at [556, 69] on span at bounding box center [558, 71] width 16 height 13
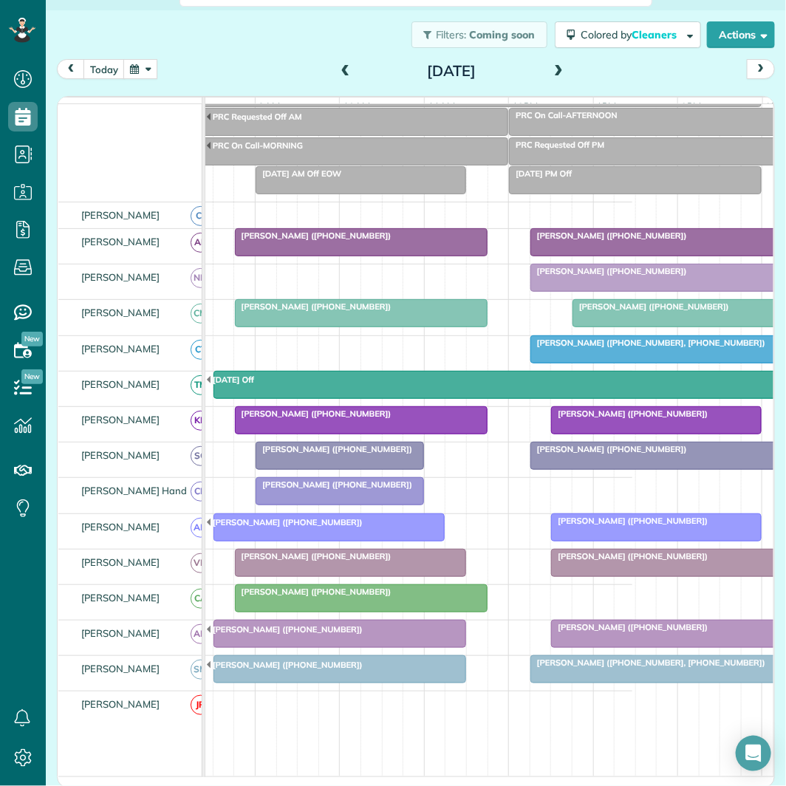
scroll to position [0, 191]
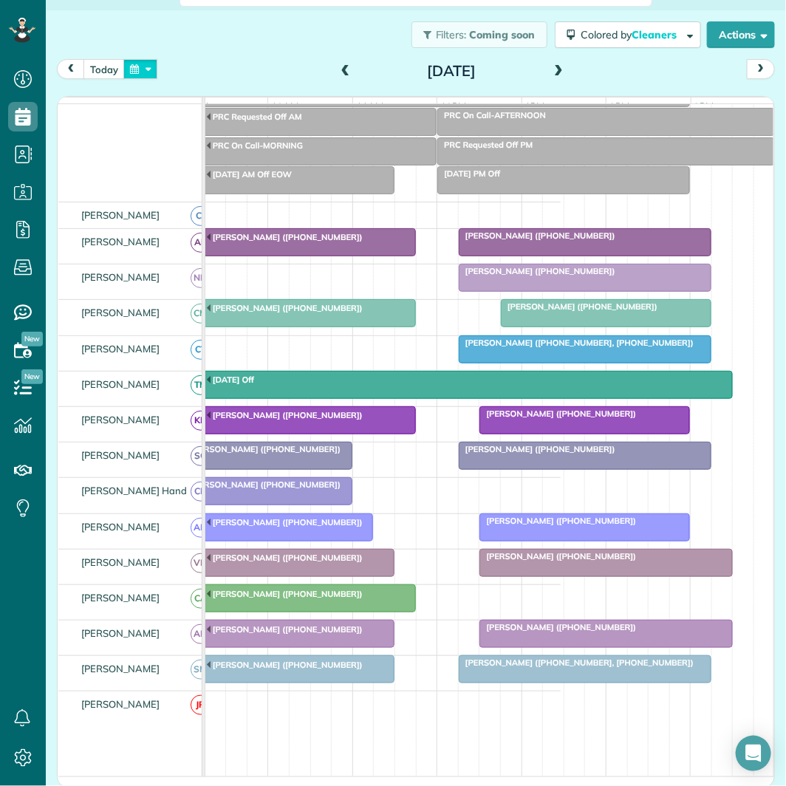
click at [149, 64] on button "button" at bounding box center [140, 69] width 34 height 20
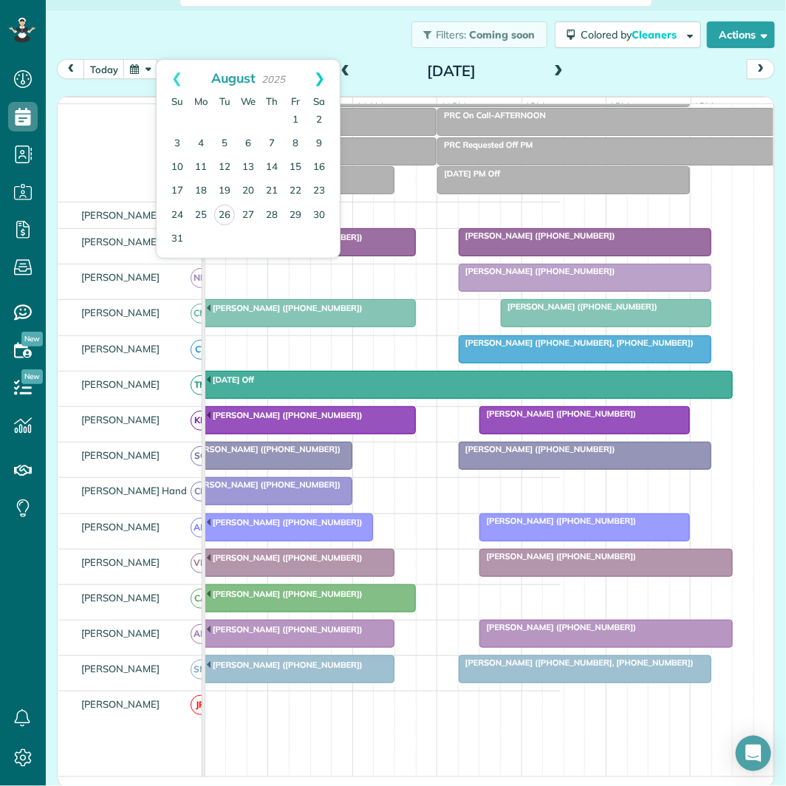
click at [324, 74] on link "Next" at bounding box center [319, 78] width 41 height 37
click at [323, 74] on link "Next" at bounding box center [319, 78] width 41 height 37
click at [202, 213] on link "27" at bounding box center [201, 215] width 24 height 24
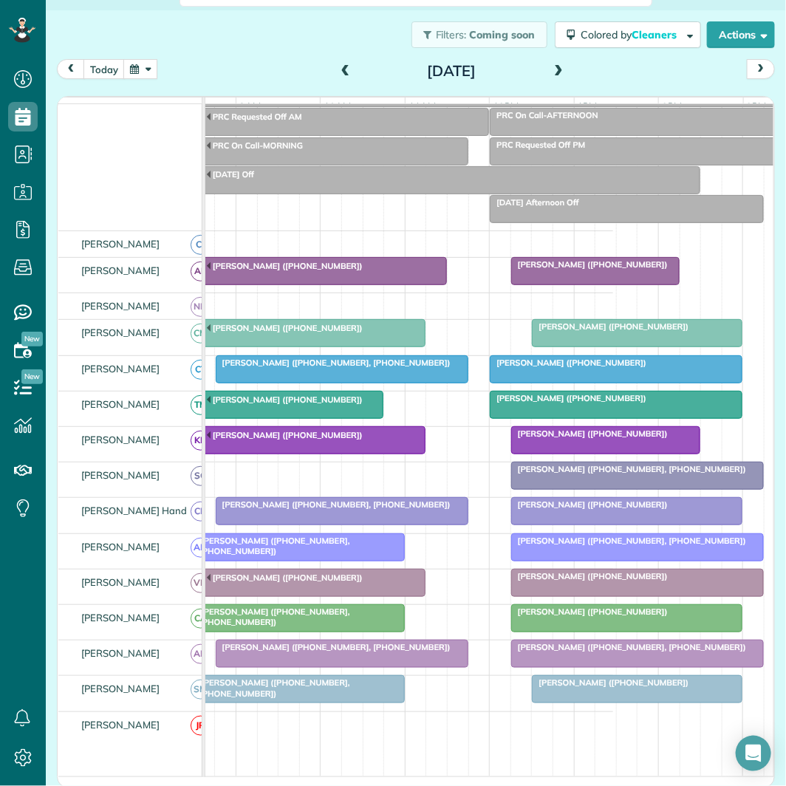
scroll to position [0, 140]
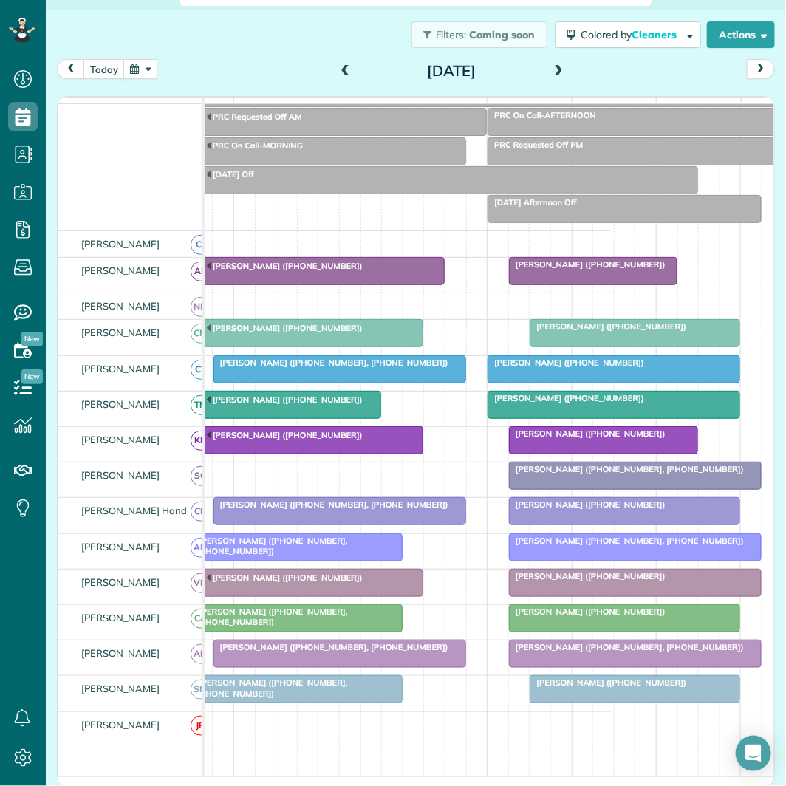
click at [554, 66] on span at bounding box center [558, 71] width 16 height 13
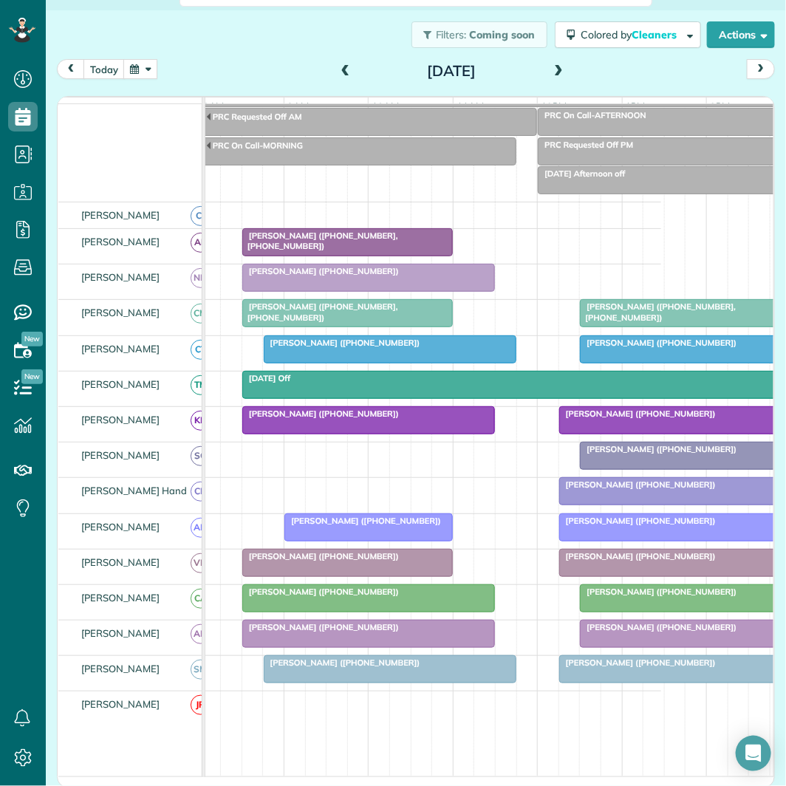
scroll to position [0, 112]
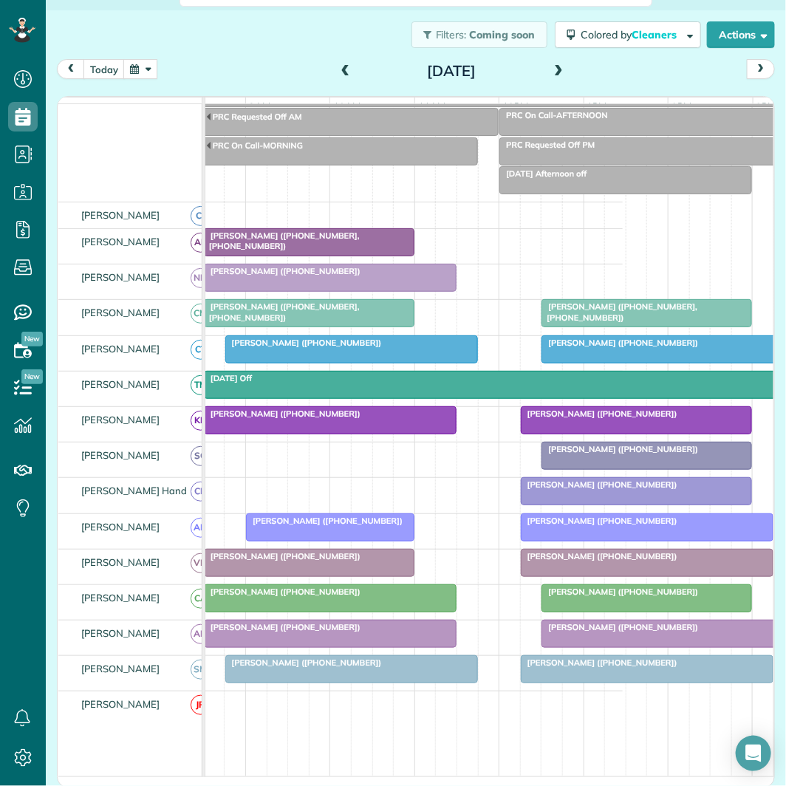
drag, startPoint x: 555, startPoint y: 67, endPoint x: 579, endPoint y: 63, distance: 24.8
click at [555, 67] on span at bounding box center [558, 71] width 16 height 13
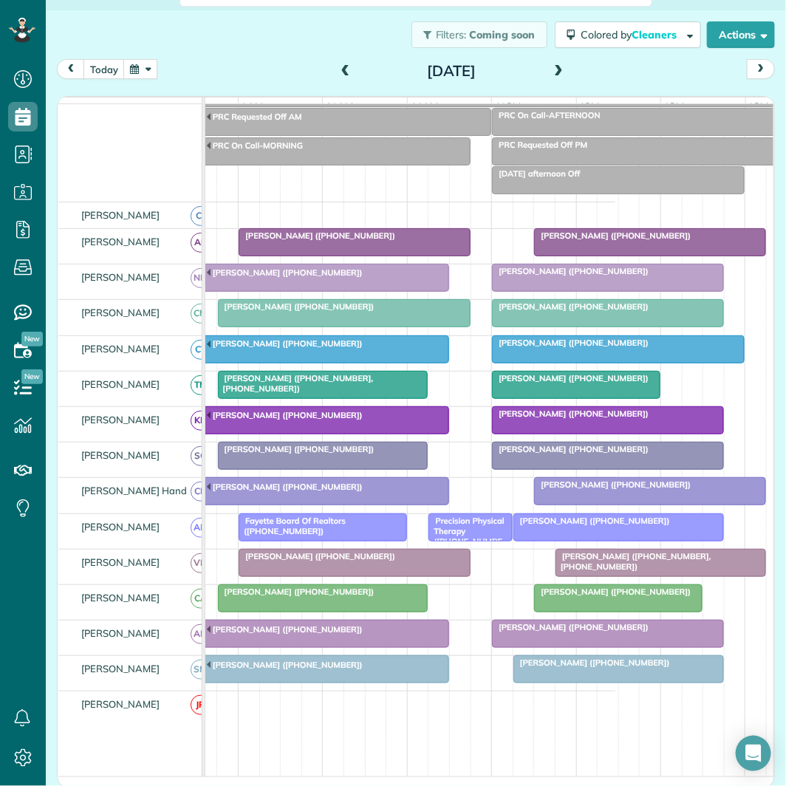
scroll to position [0, 148]
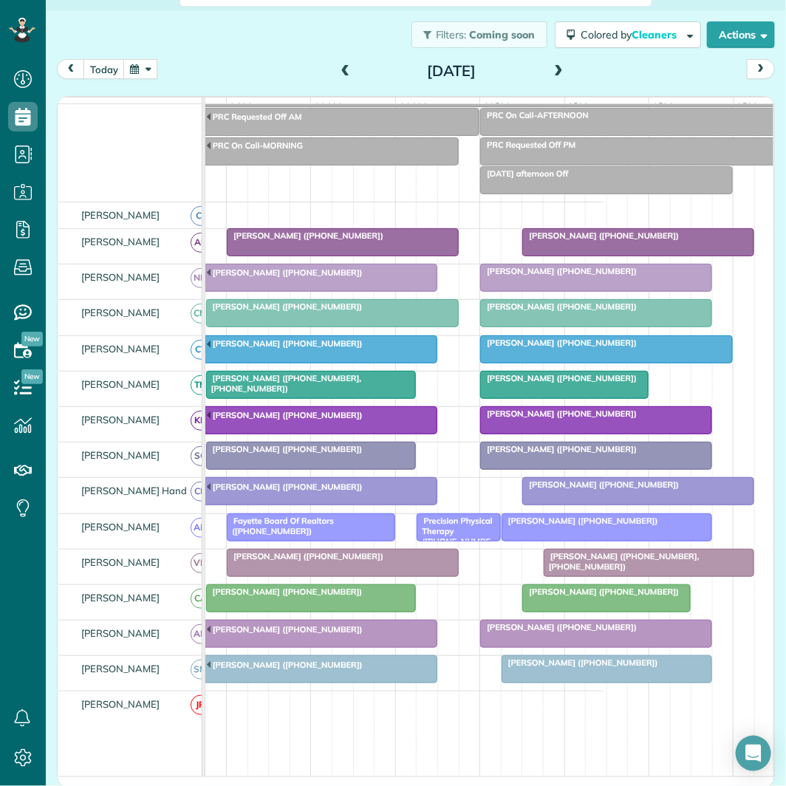
click at [553, 63] on span at bounding box center [558, 72] width 16 height 22
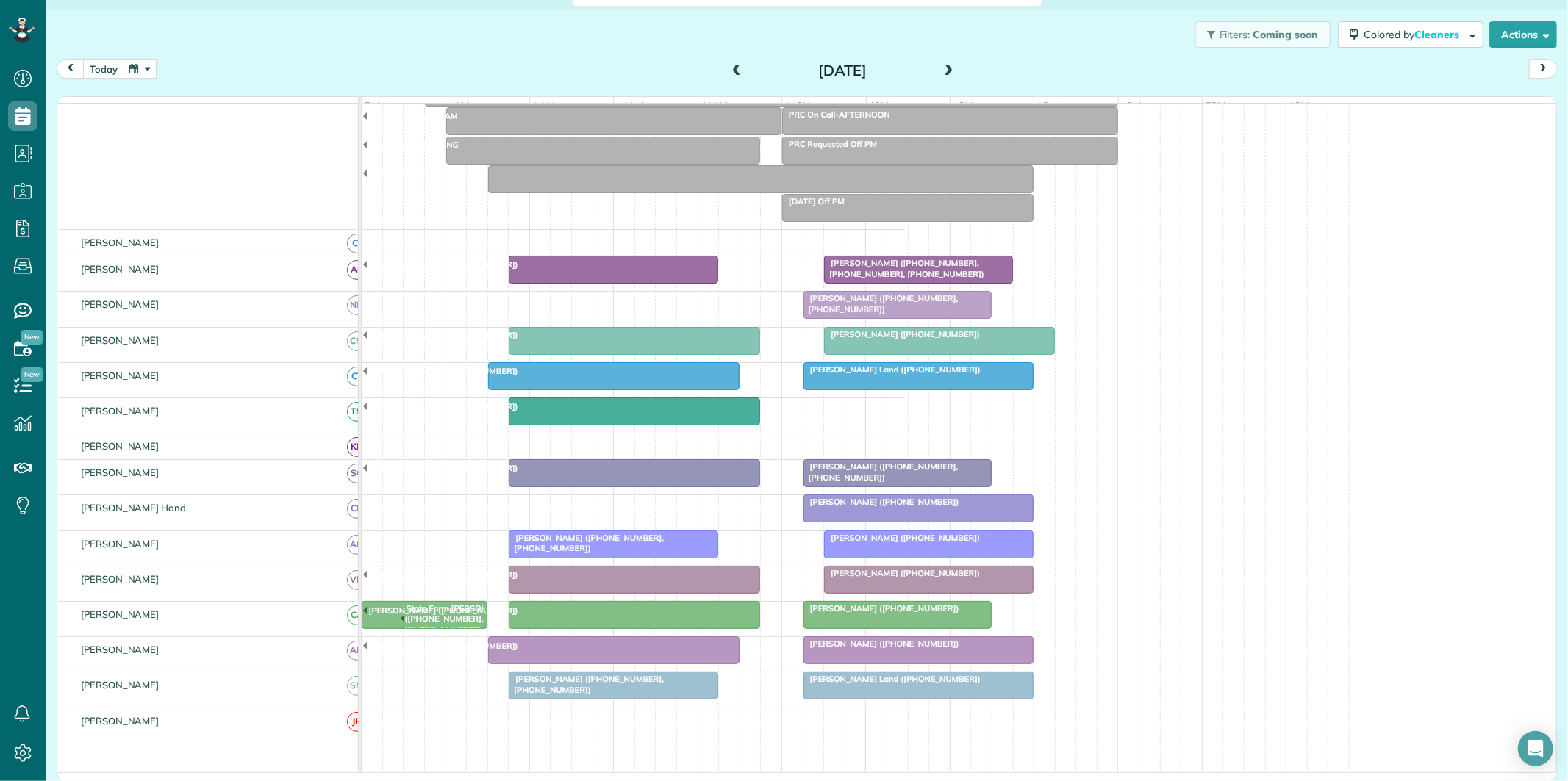
scroll to position [82, 0]
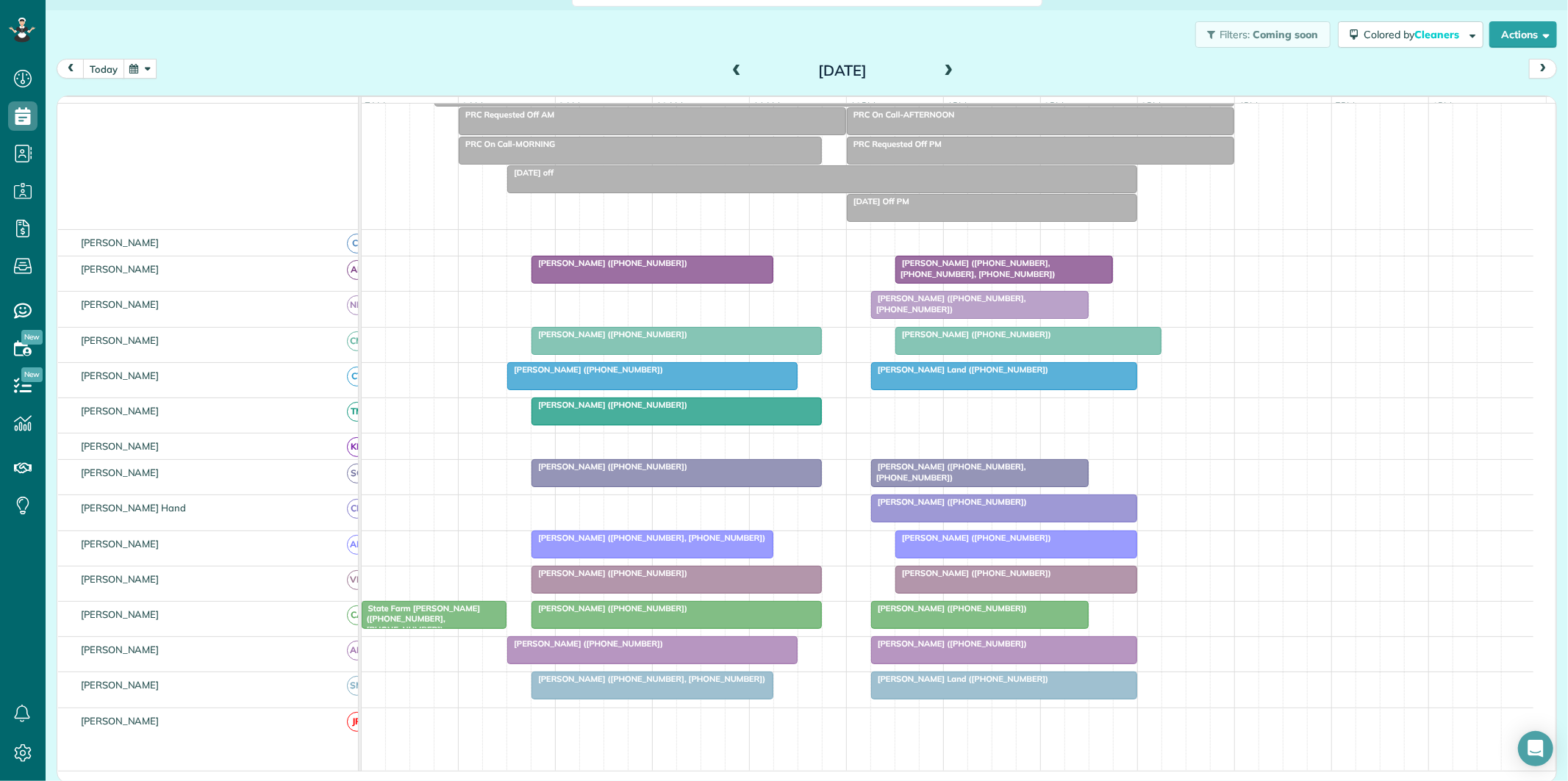
click at [102, 69] on button "today" at bounding box center [102, 69] width 41 height 20
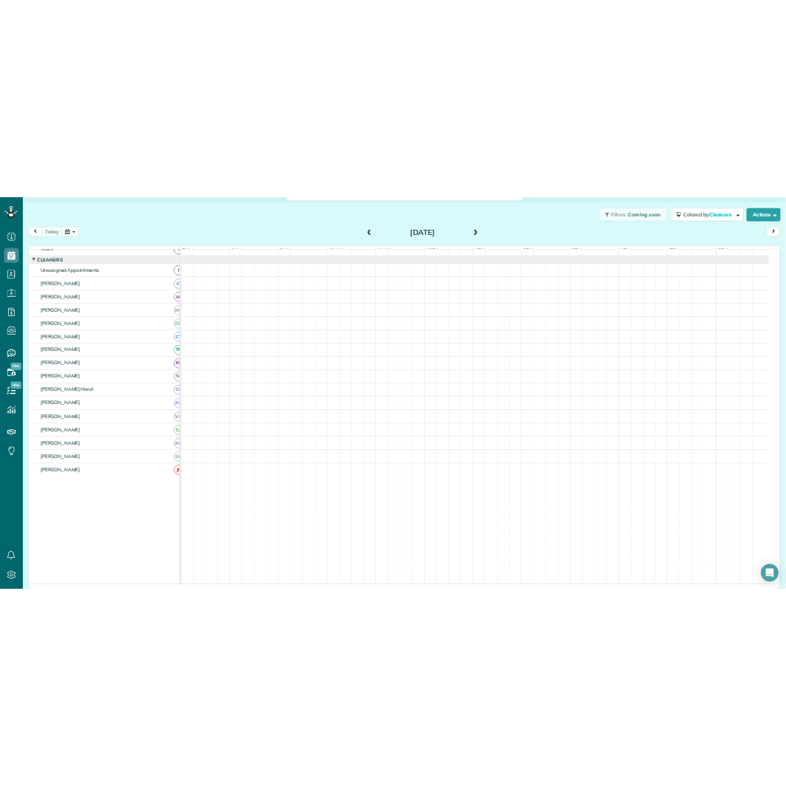
scroll to position [0, 0]
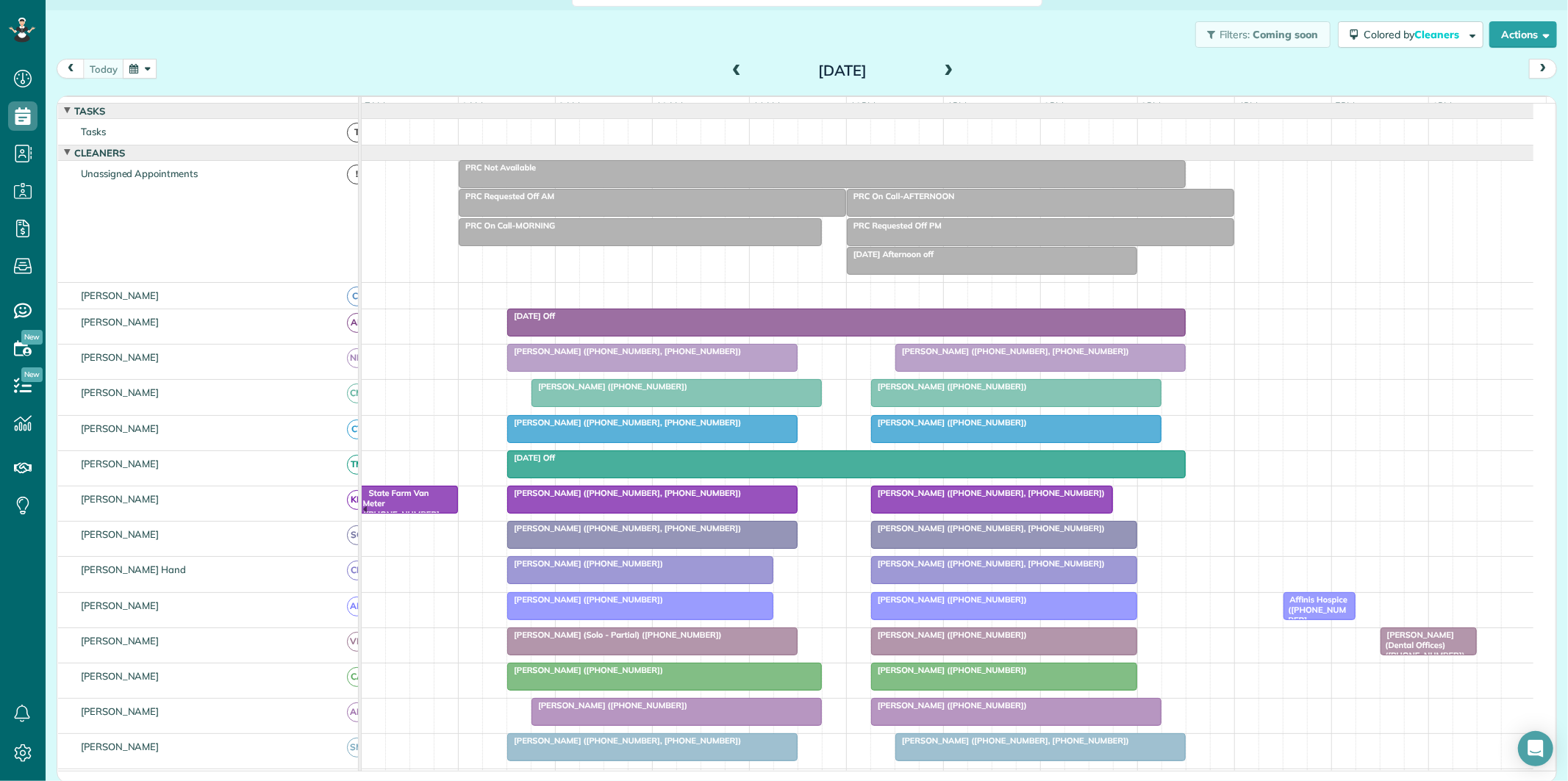
click at [482, 35] on div "Filters: Coming soon Colored by Cleaners Color by Cleaner Color by Team Color b…" at bounding box center [807, 34] width 1522 height 49
click at [129, 72] on button "button" at bounding box center [139, 69] width 34 height 20
click at [968, 405] on div at bounding box center [1016, 393] width 289 height 27
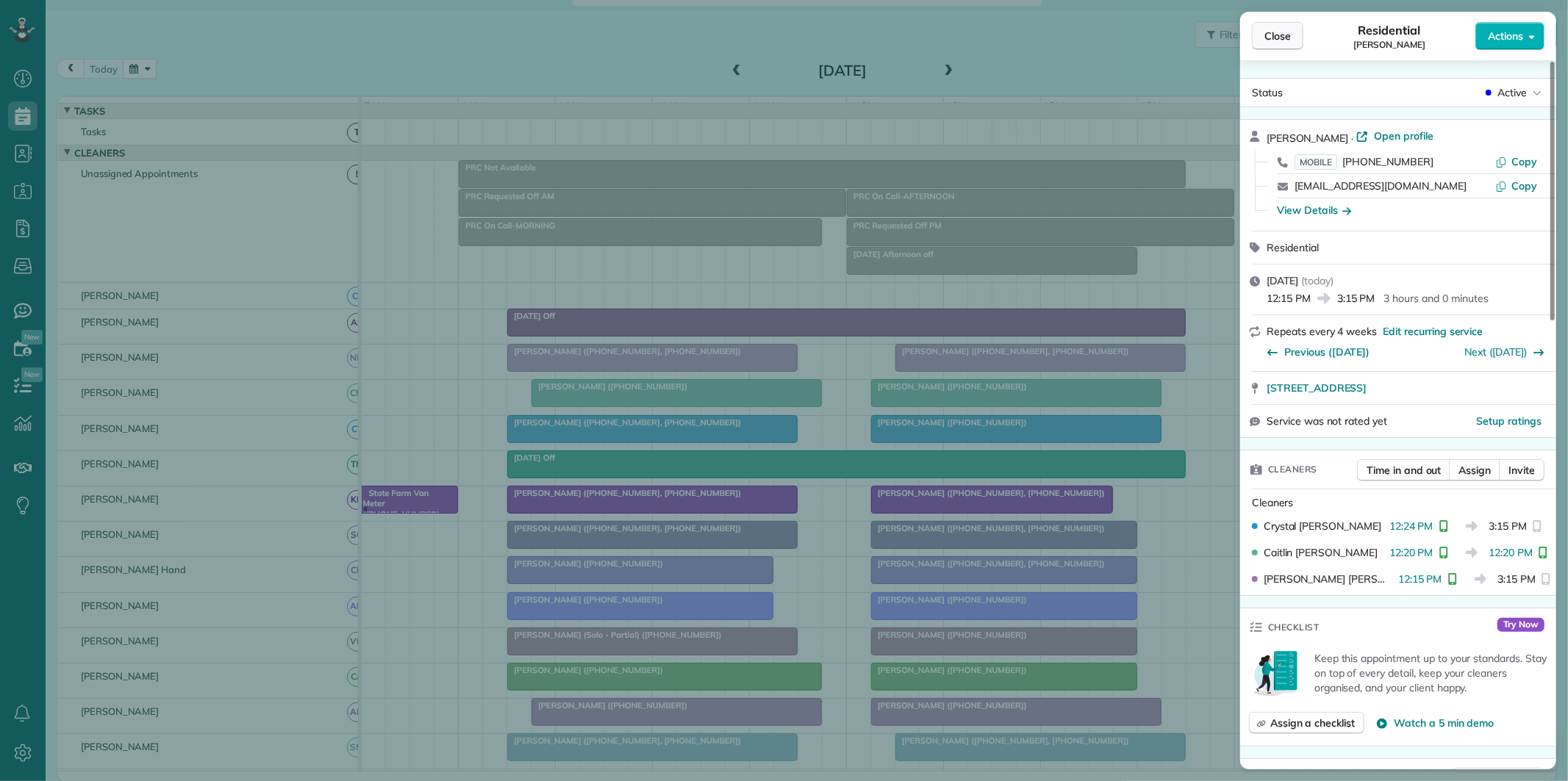
click at [1287, 38] on span "Close" at bounding box center [1277, 36] width 27 height 15
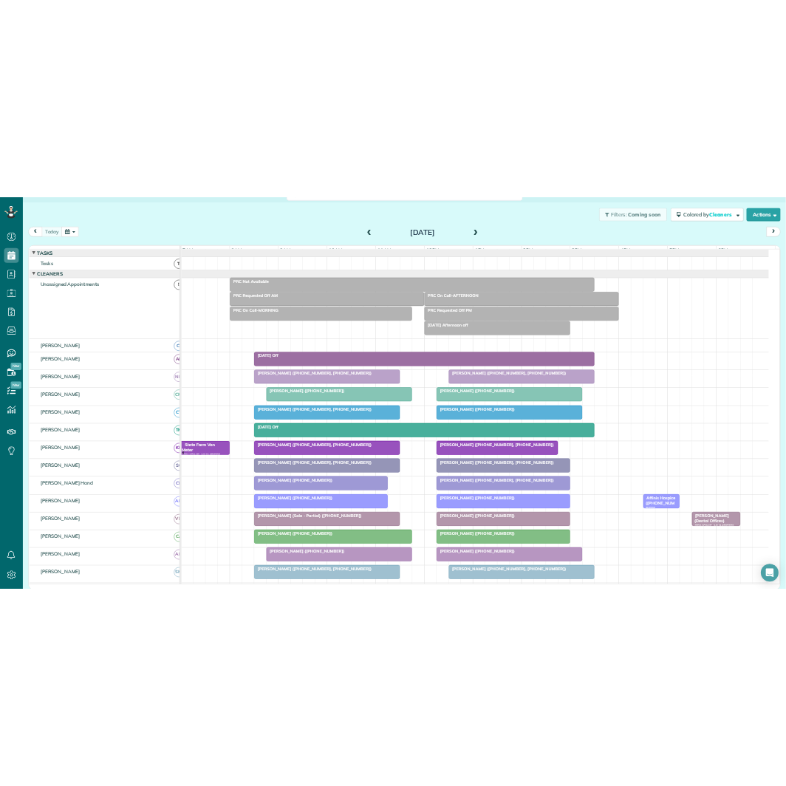
scroll to position [786, 46]
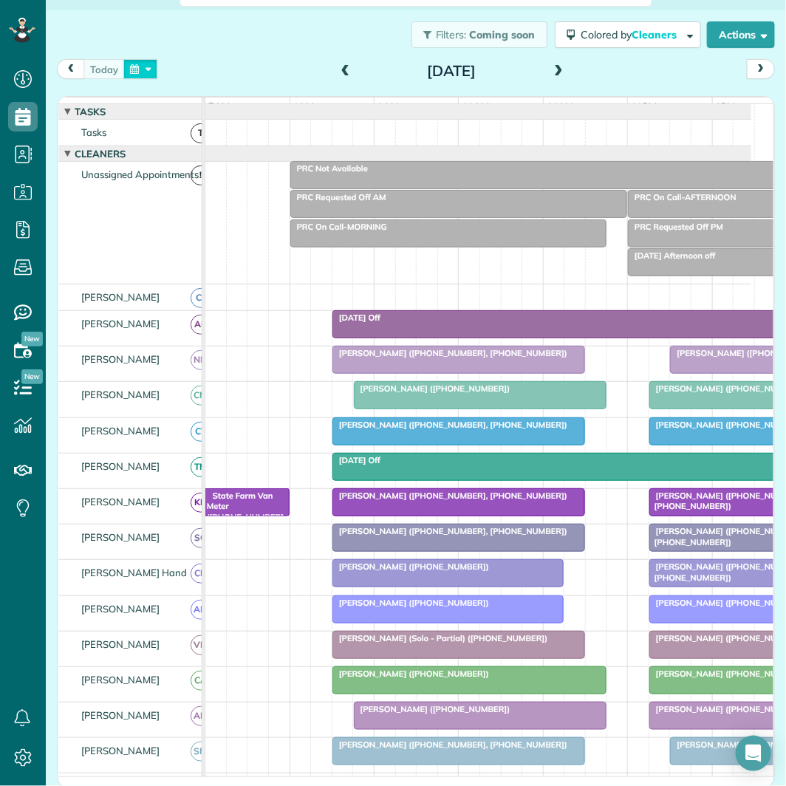
click at [151, 67] on button "button" at bounding box center [140, 69] width 34 height 20
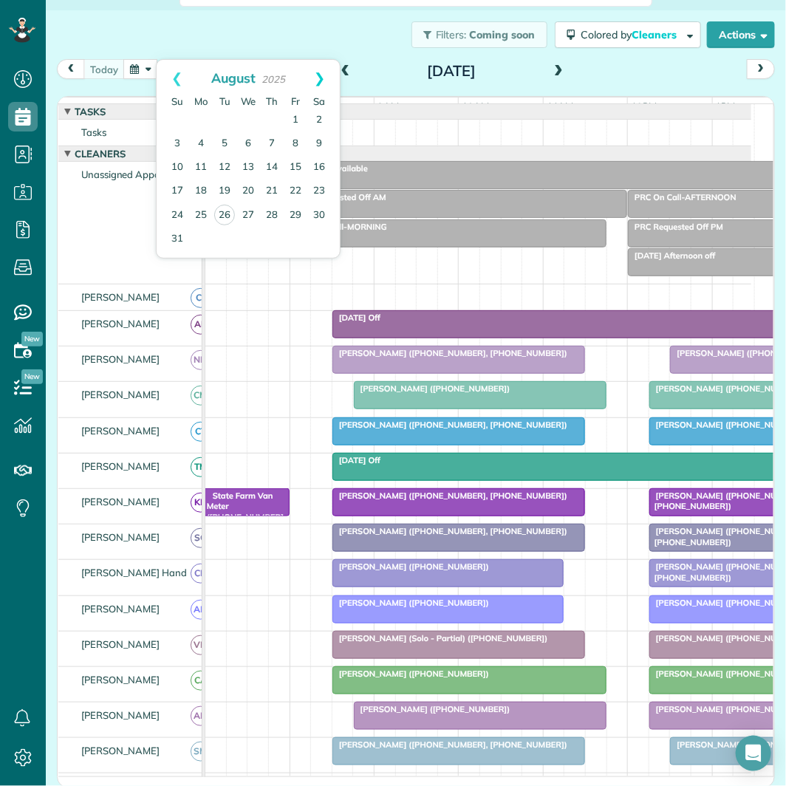
click at [321, 70] on link "Next" at bounding box center [319, 78] width 41 height 37
click at [273, 210] on link "30" at bounding box center [272, 215] width 24 height 24
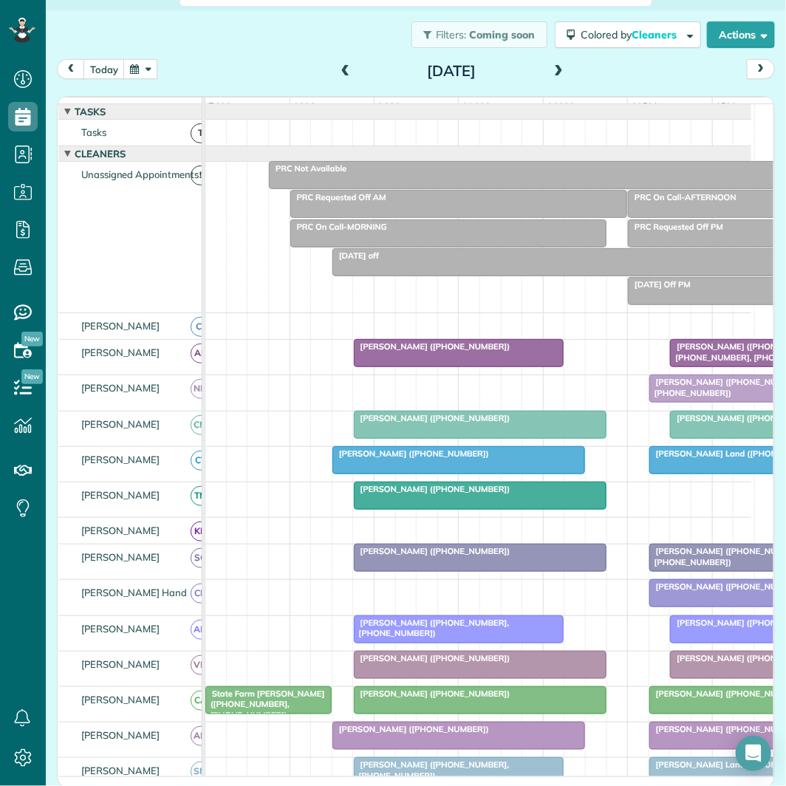
click at [550, 70] on span at bounding box center [558, 71] width 16 height 13
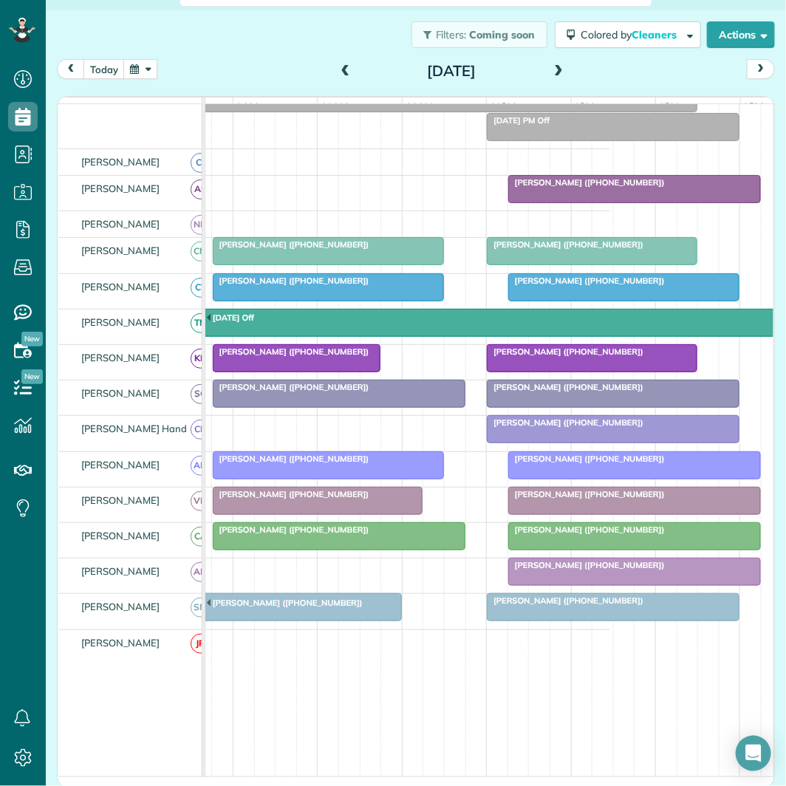
scroll to position [0, 188]
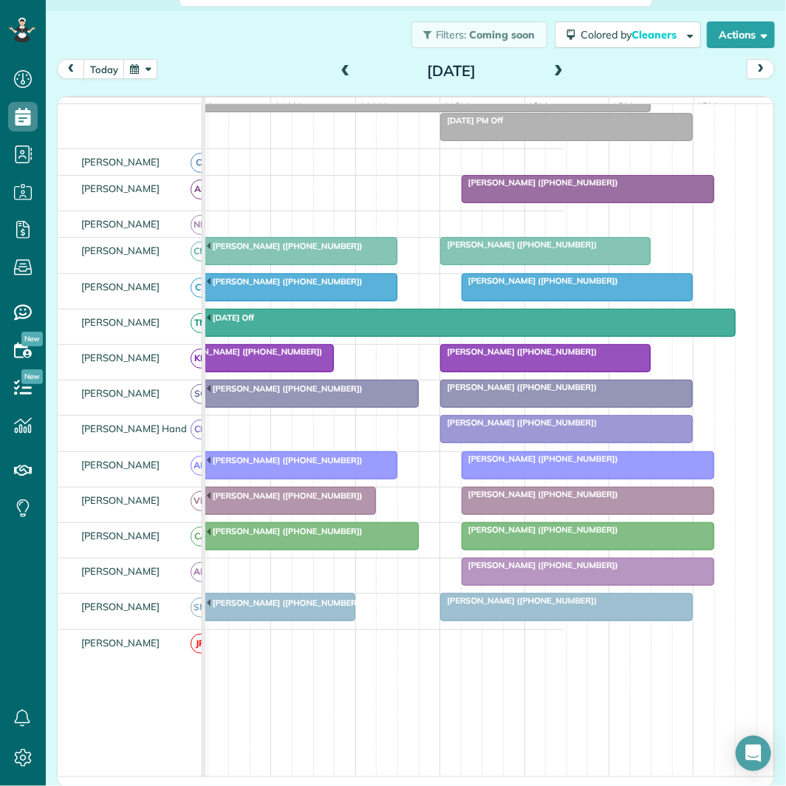
click at [307, 55] on div "Filters: Coming soon Colored by Cleaners Color by Cleaner Color by Team Color b…" at bounding box center [416, 34] width 740 height 49
click at [156, 72] on button "button" at bounding box center [140, 69] width 34 height 20
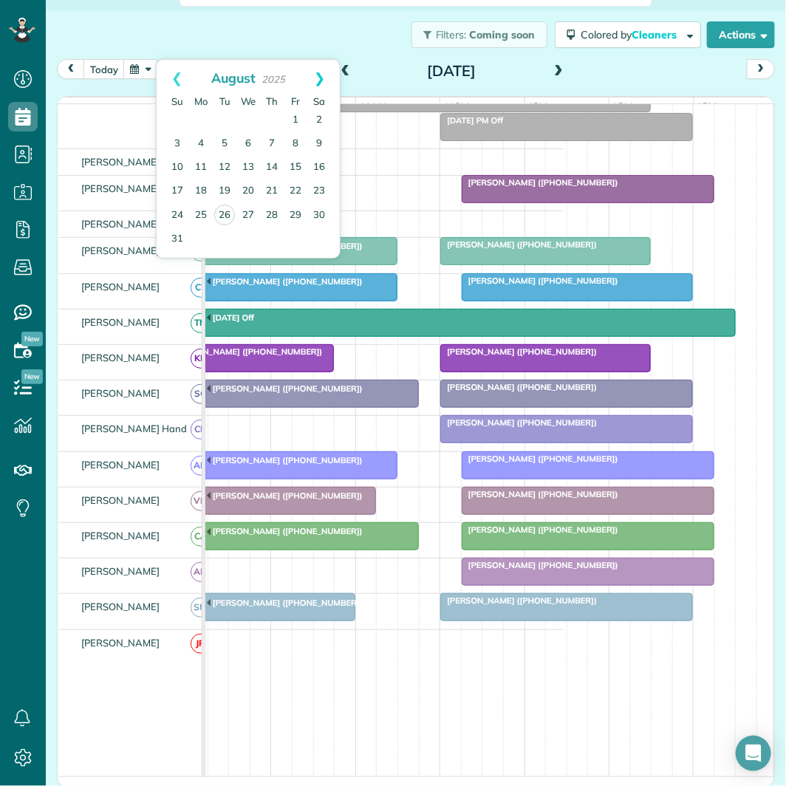
click at [322, 72] on link "Next" at bounding box center [319, 78] width 41 height 37
click at [314, 75] on link "Next" at bounding box center [319, 78] width 41 height 37
click at [334, 74] on link "Next" at bounding box center [319, 78] width 41 height 37
click at [204, 140] on link "3" at bounding box center [201, 144] width 24 height 24
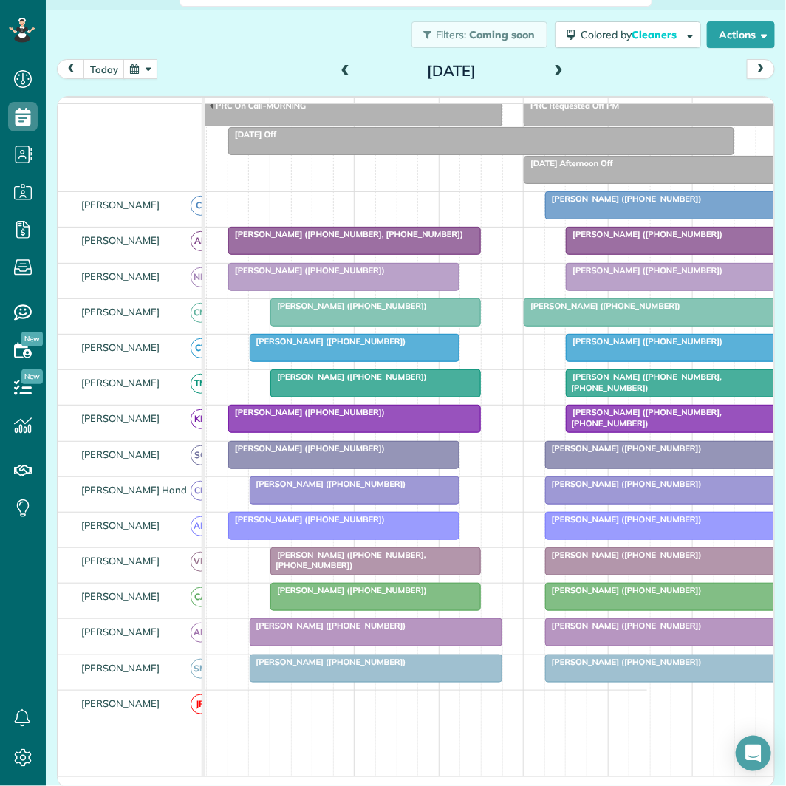
scroll to position [0, 107]
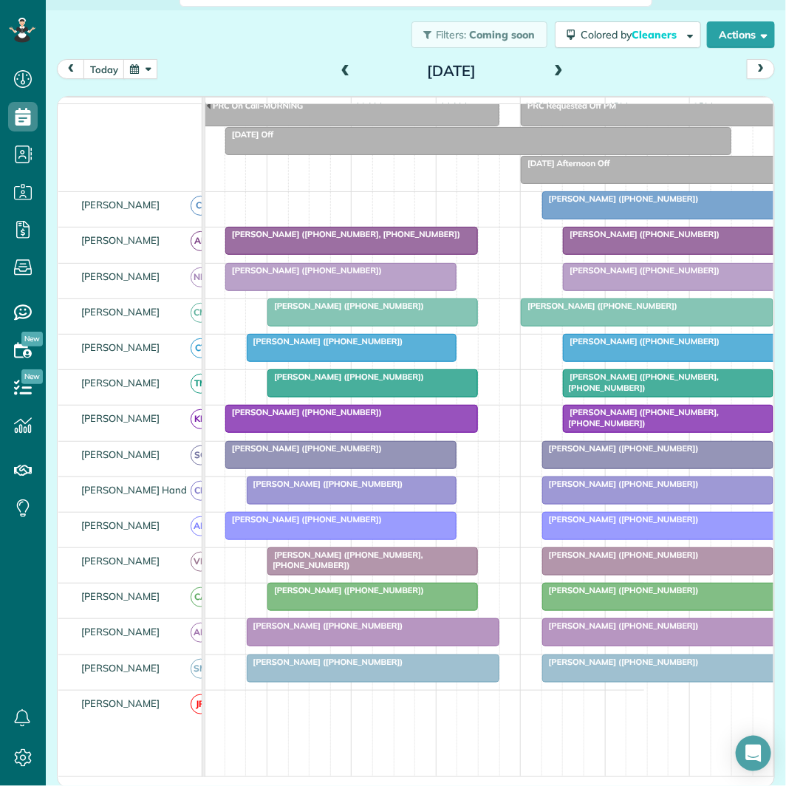
click at [619, 204] on div "[PERSON_NAME] ([PHONE_NUMBER])" at bounding box center [669, 199] width 244 height 10
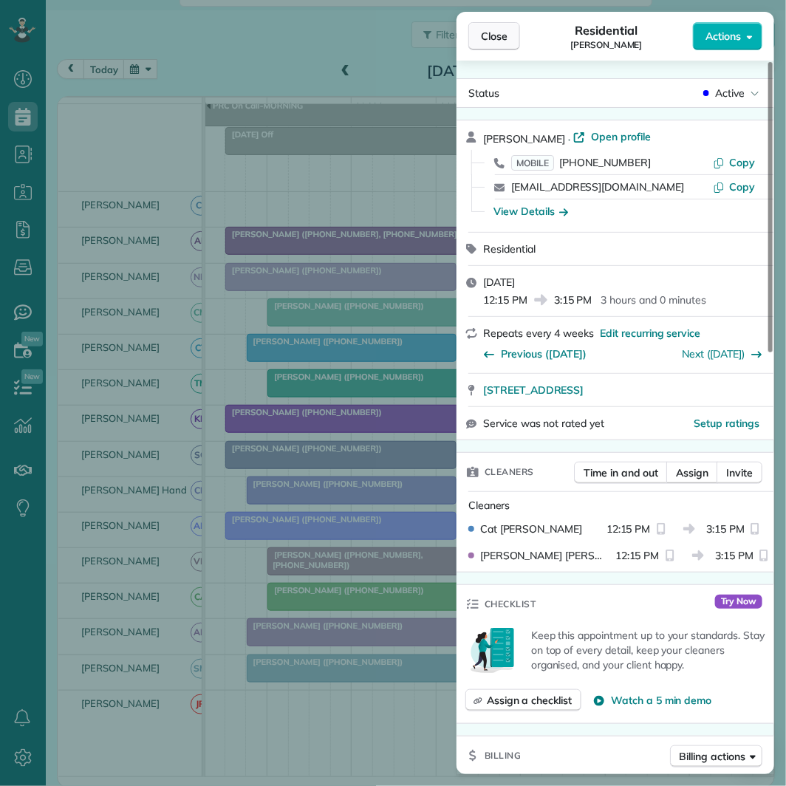
click at [497, 33] on span "Close" at bounding box center [494, 36] width 27 height 15
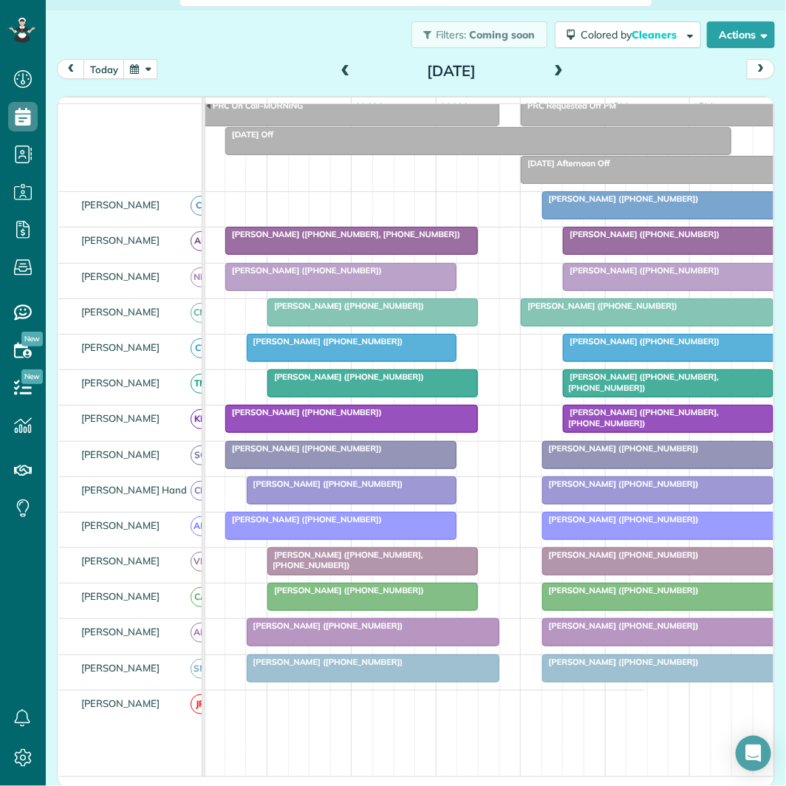
click at [551, 63] on span at bounding box center [558, 72] width 16 height 22
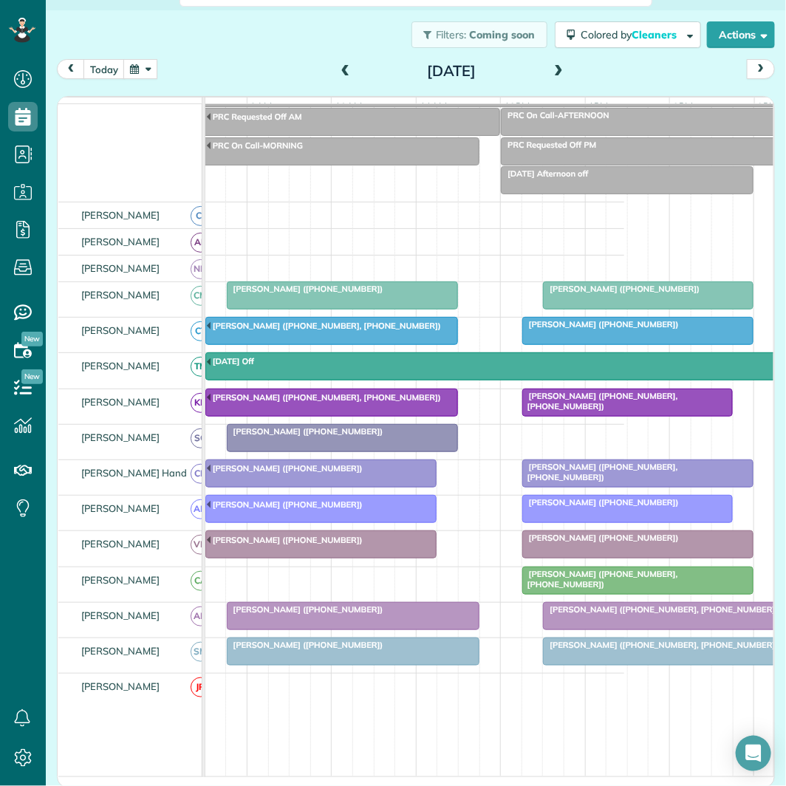
scroll to position [0, 152]
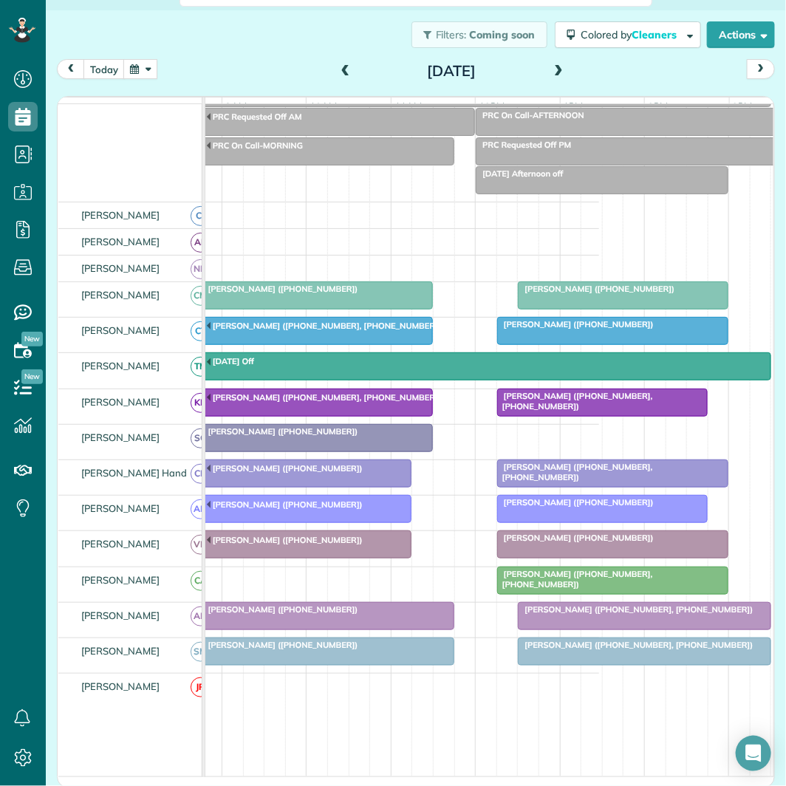
click at [556, 66] on span at bounding box center [558, 71] width 16 height 13
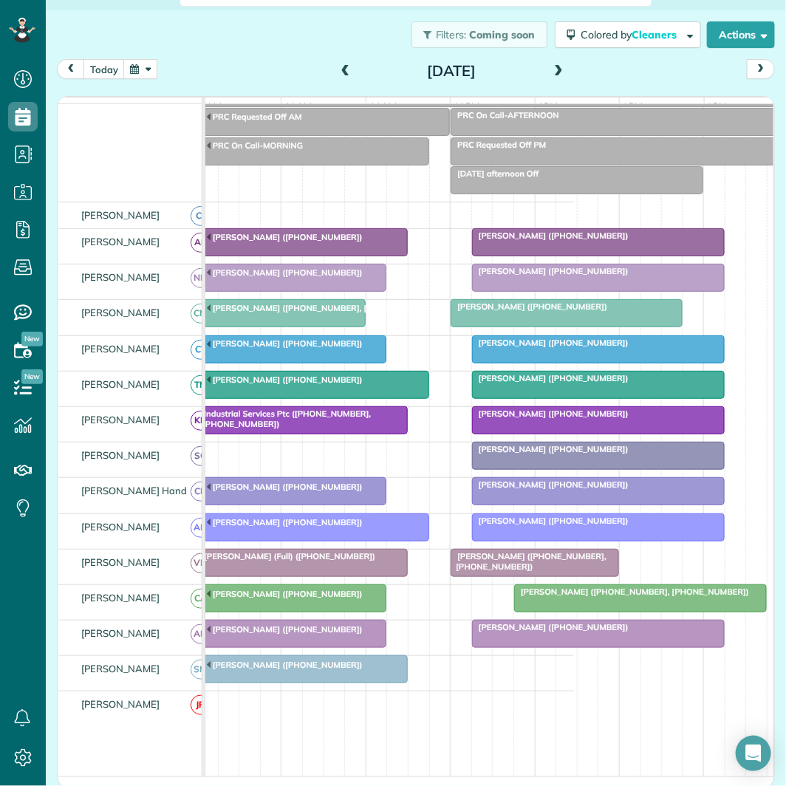
scroll to position [0, 138]
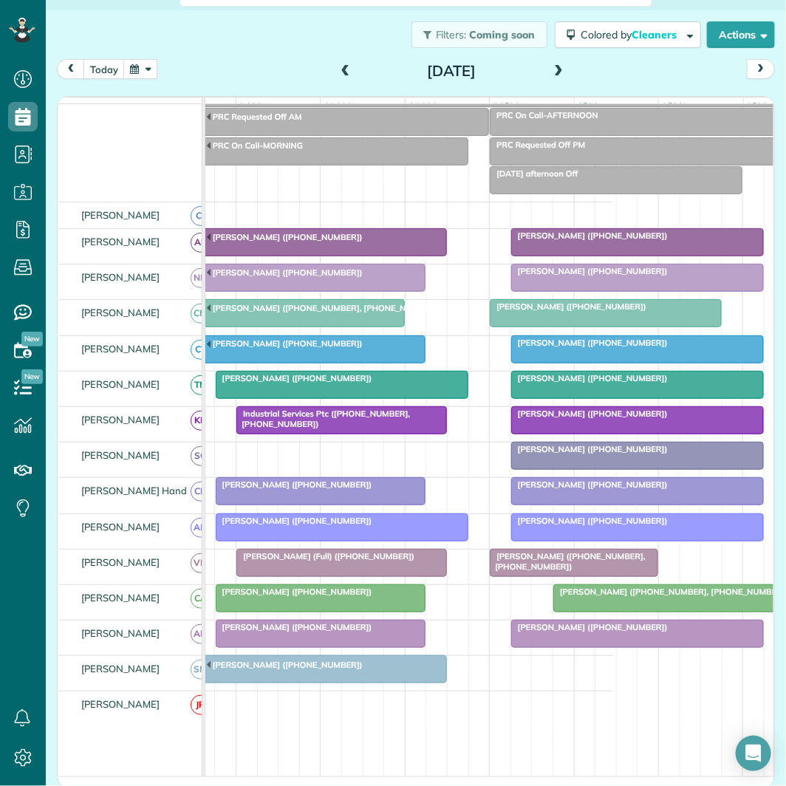
click at [555, 66] on span at bounding box center [558, 71] width 16 height 13
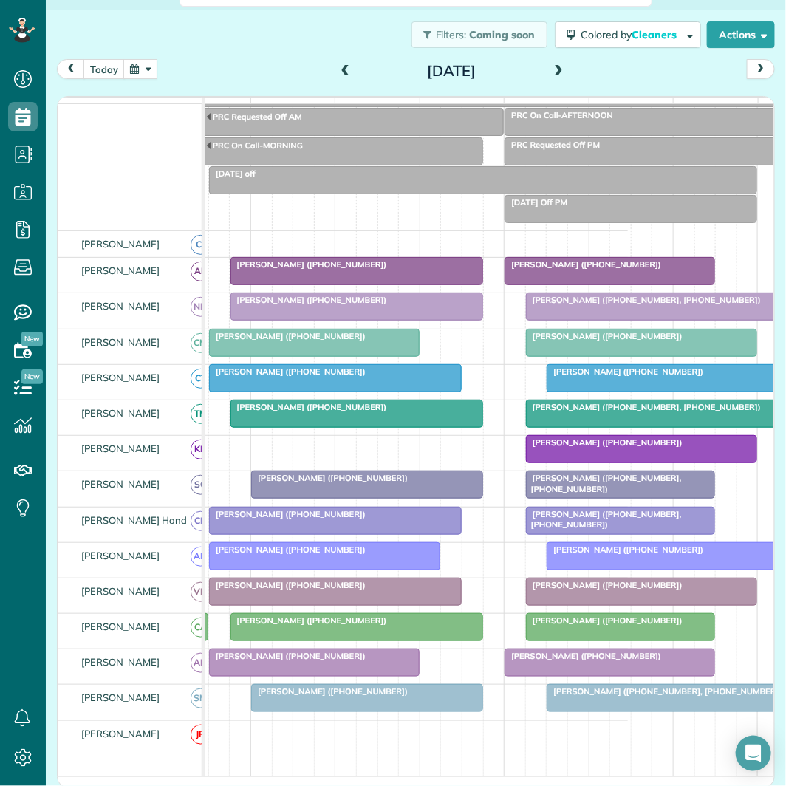
scroll to position [0, 126]
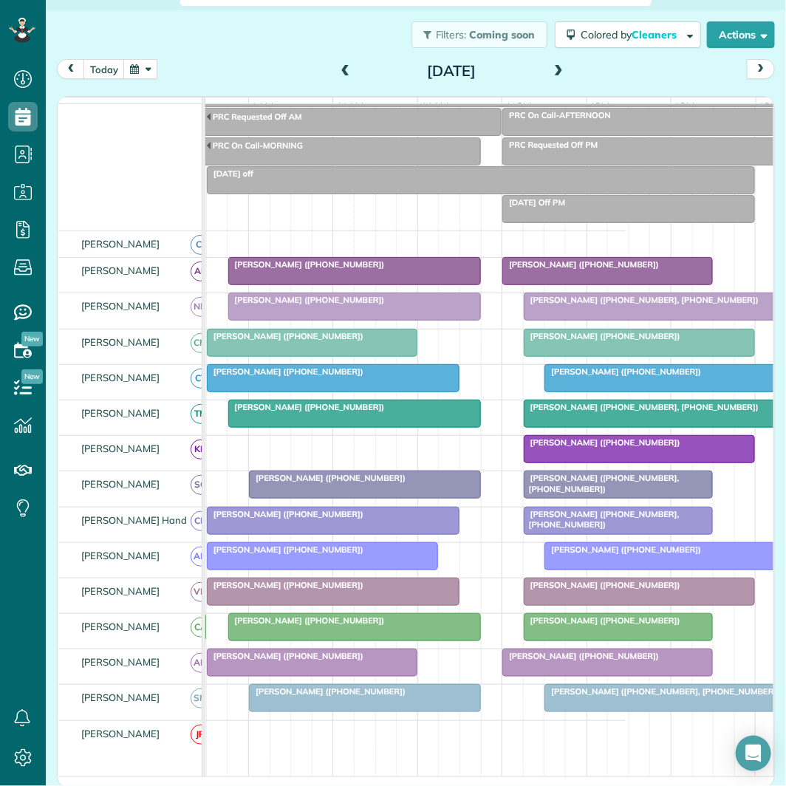
click at [556, 67] on span at bounding box center [558, 71] width 16 height 13
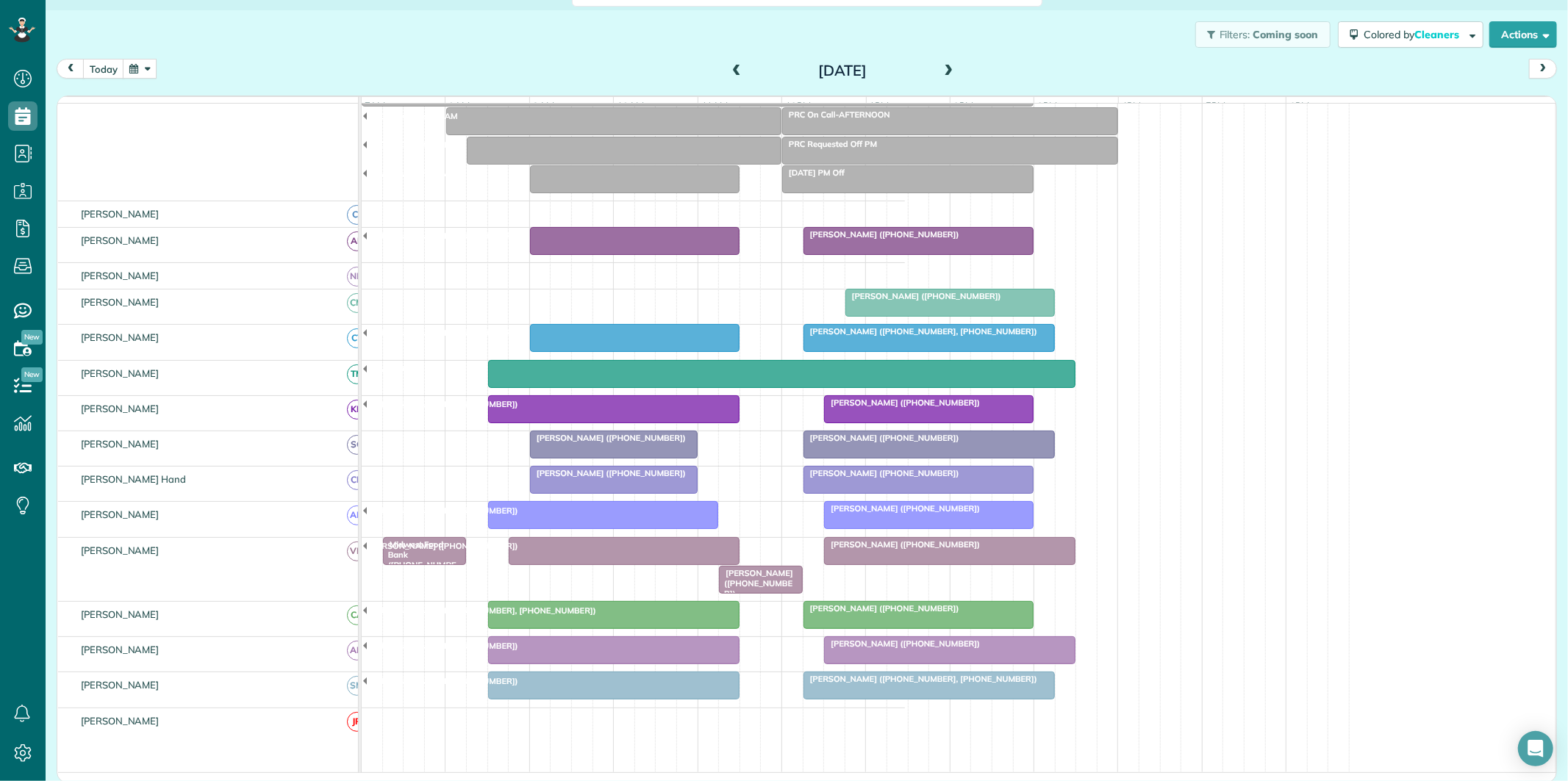
scroll to position [82, 0]
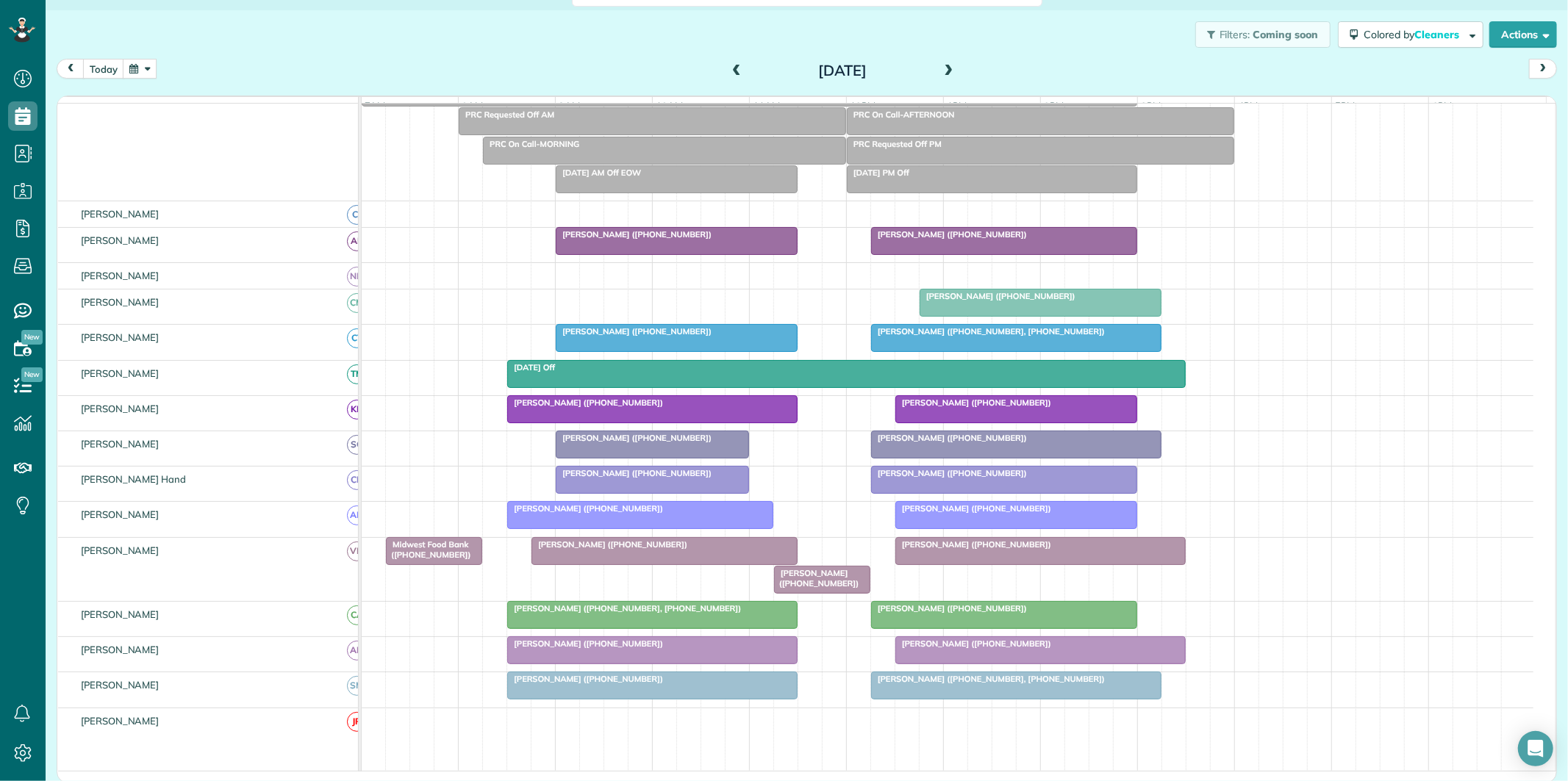
click at [139, 59] on button "button" at bounding box center [139, 69] width 34 height 20
click at [247, 185] on link "20" at bounding box center [247, 191] width 24 height 24
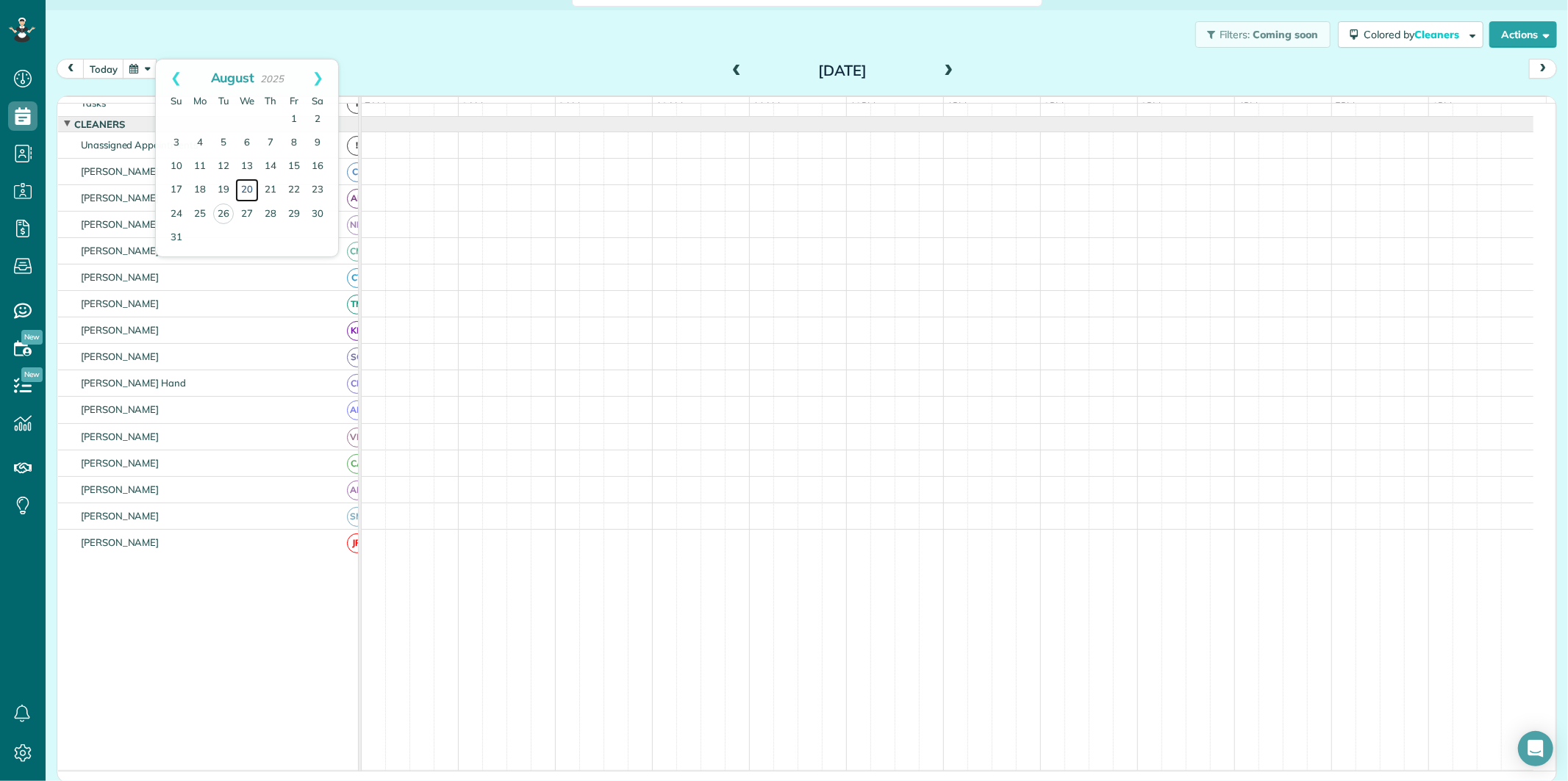
scroll to position [0, 0]
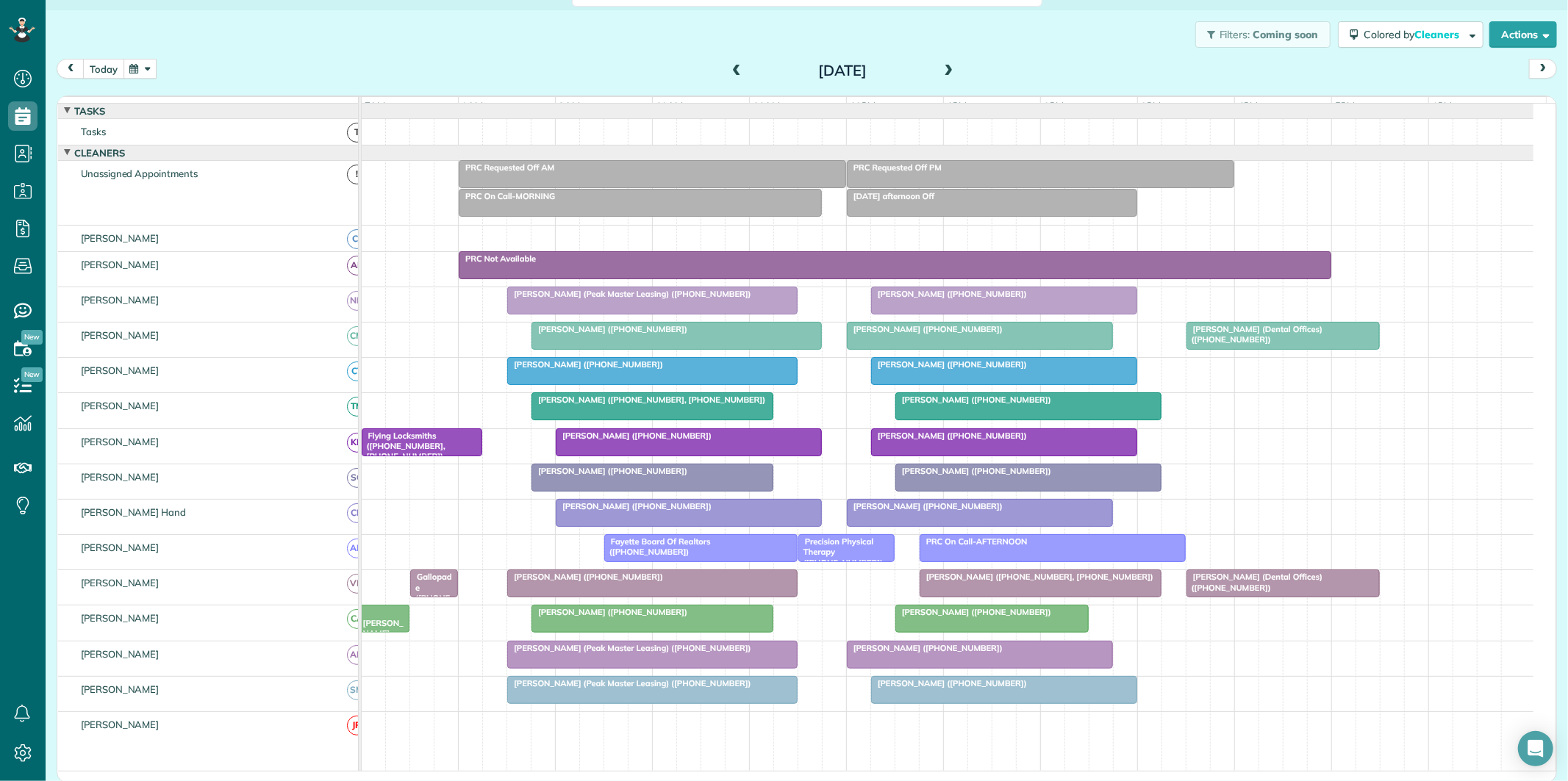
click at [110, 69] on button "today" at bounding box center [102, 69] width 41 height 20
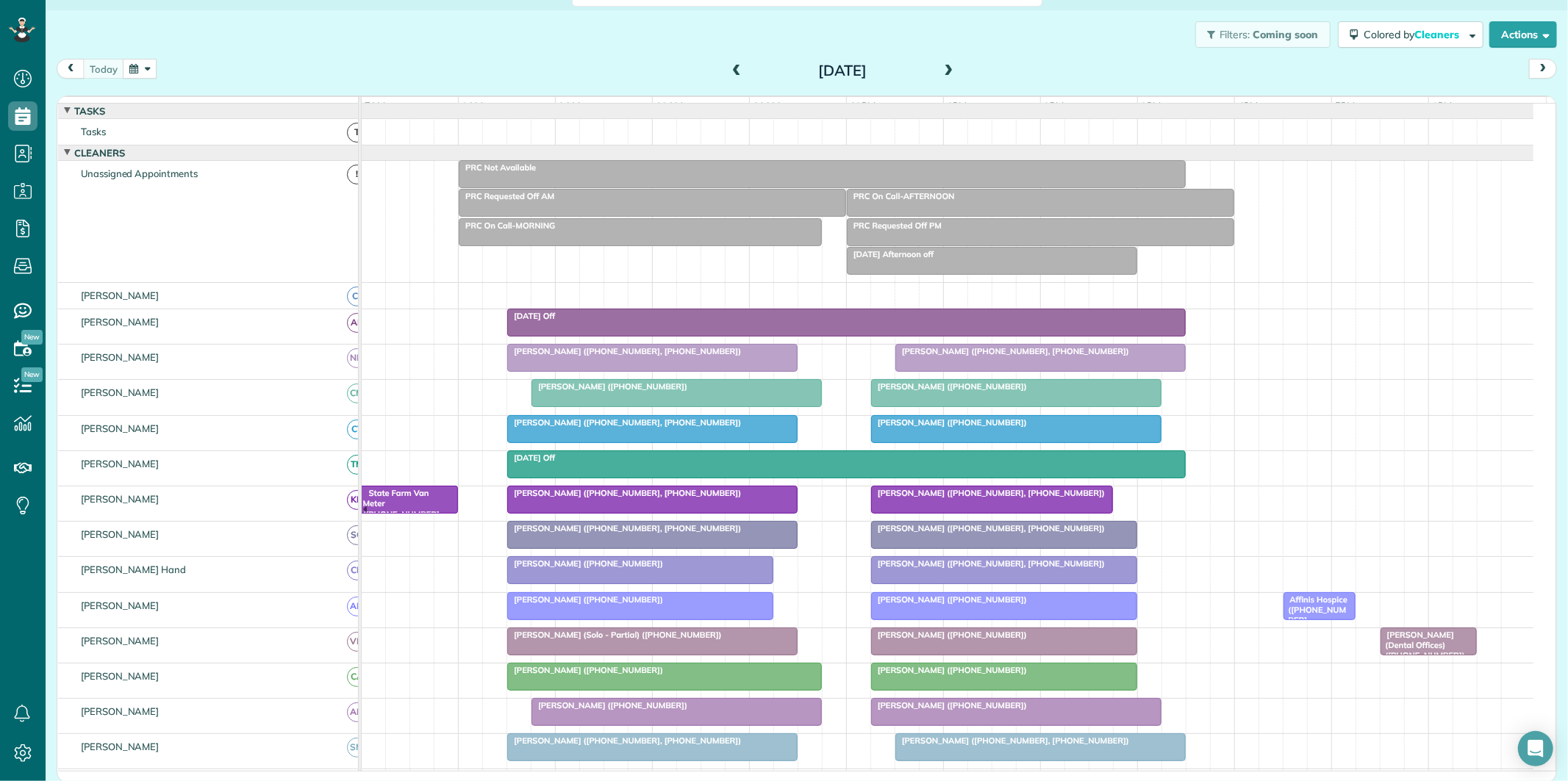
click at [935, 68] on div "[DATE]" at bounding box center [842, 71] width 235 height 24
click at [941, 70] on span at bounding box center [949, 71] width 16 height 13
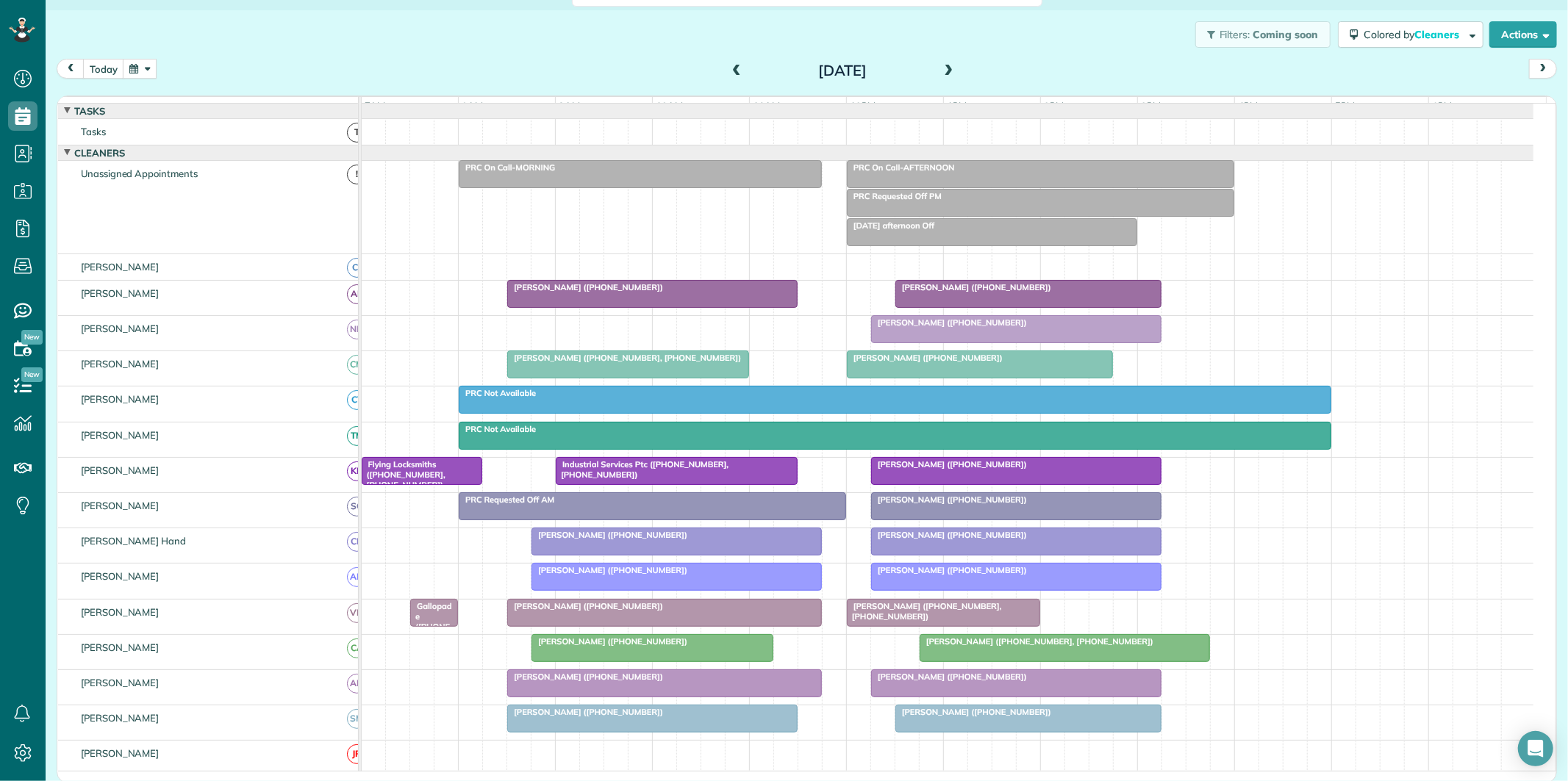
click at [1018, 54] on div "Filters: Coming soon Colored by Cleaners Color by Cleaner Color by Team Color b…" at bounding box center [807, 34] width 1522 height 49
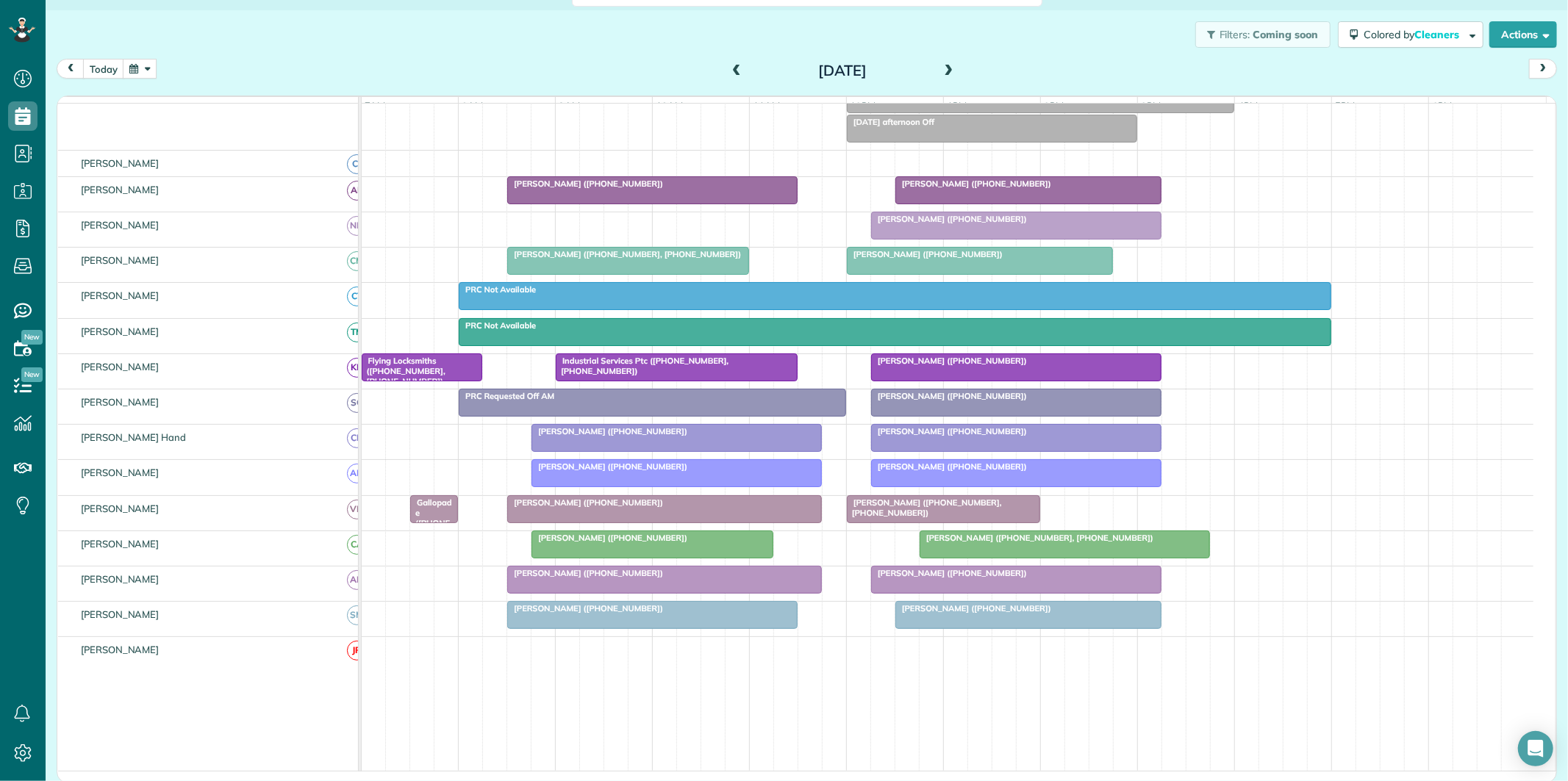
scroll to position [82, 0]
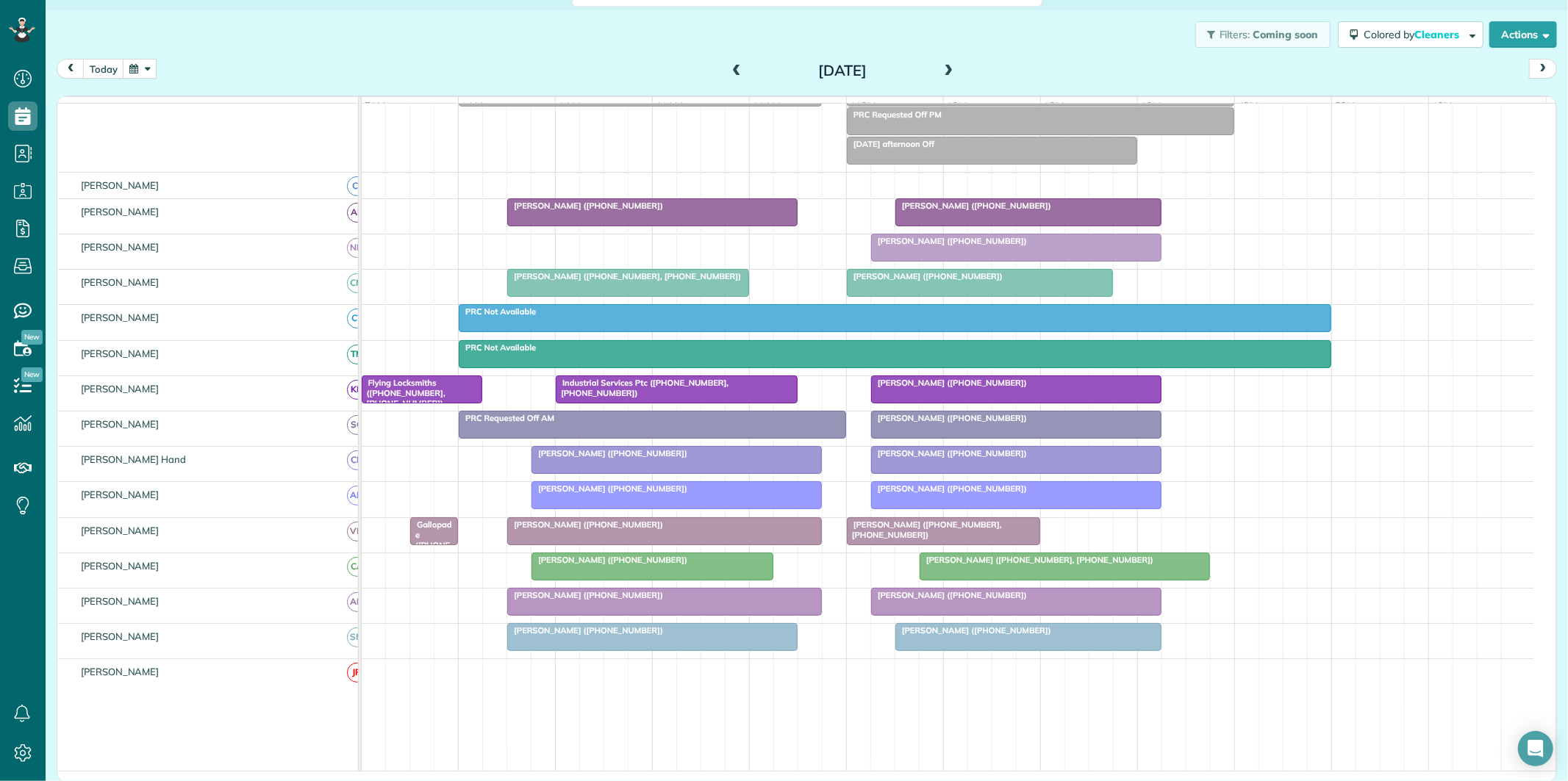
click at [941, 69] on span at bounding box center [949, 71] width 16 height 13
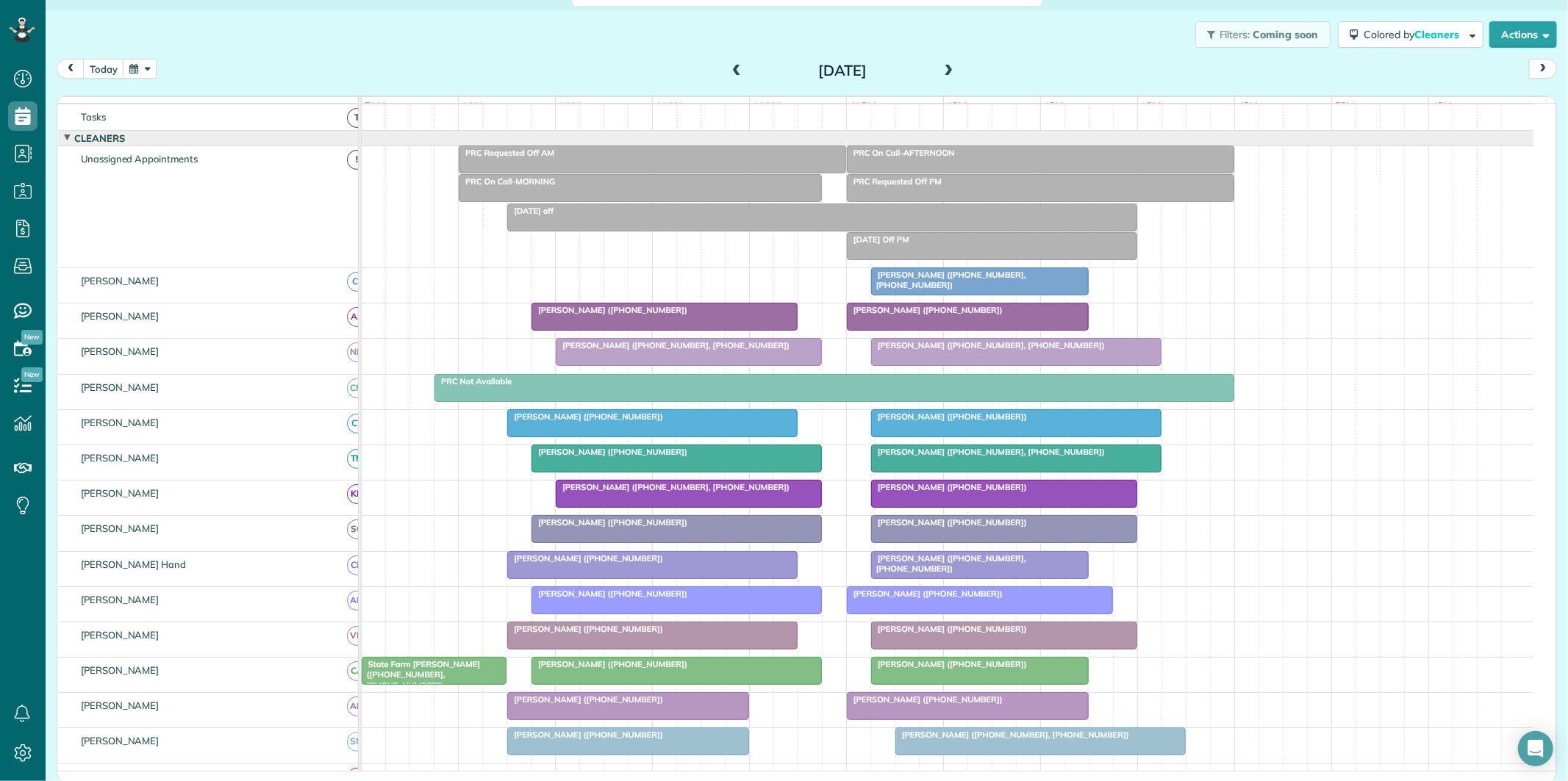
click at [942, 68] on span at bounding box center [949, 71] width 16 height 13
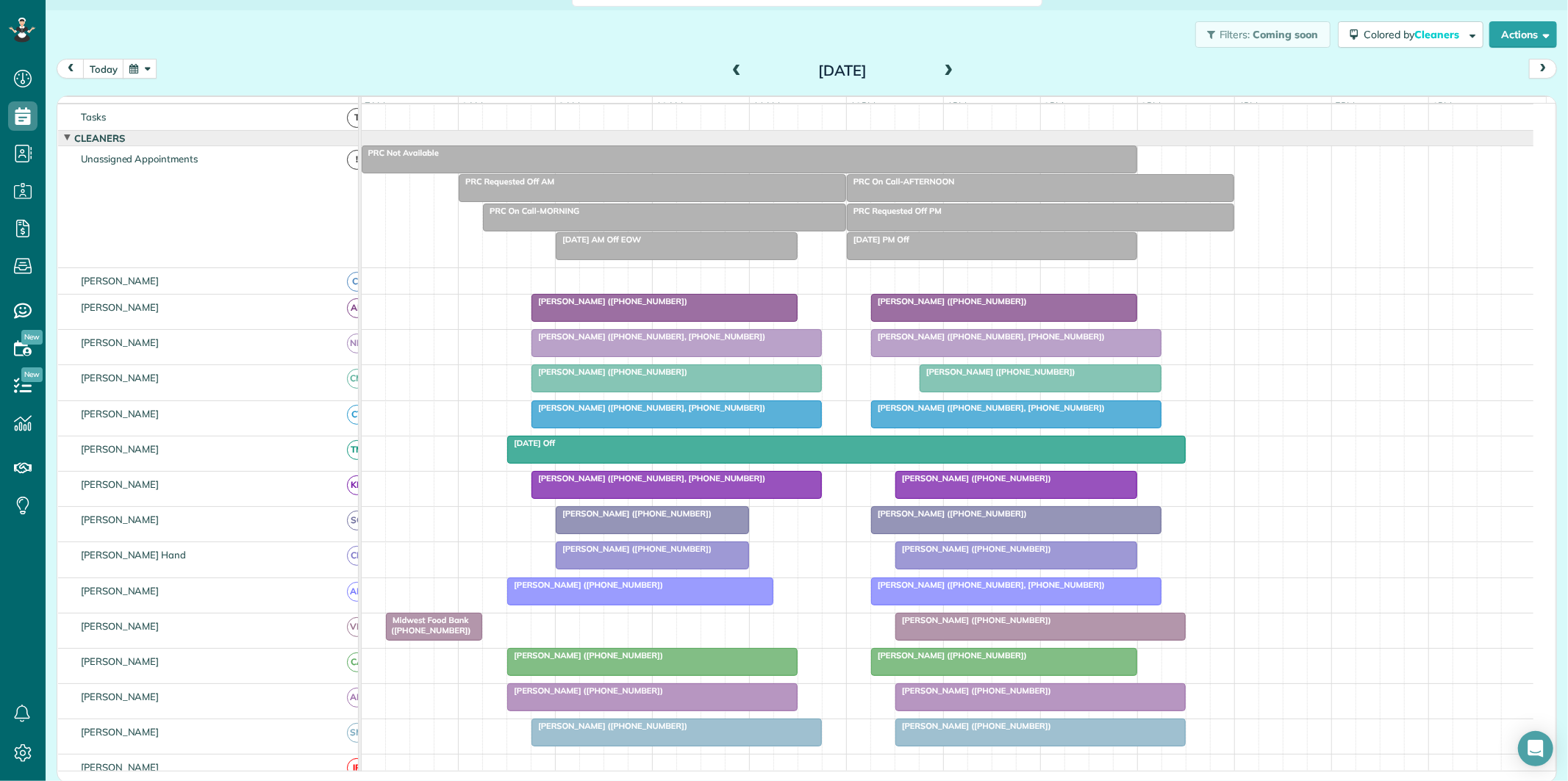
click at [584, 52] on div "Filters: Coming soon Colored by Cleaners Color by Cleaner Color by Team Color b…" at bounding box center [807, 34] width 1522 height 49
click at [145, 66] on button "button" at bounding box center [139, 69] width 34 height 20
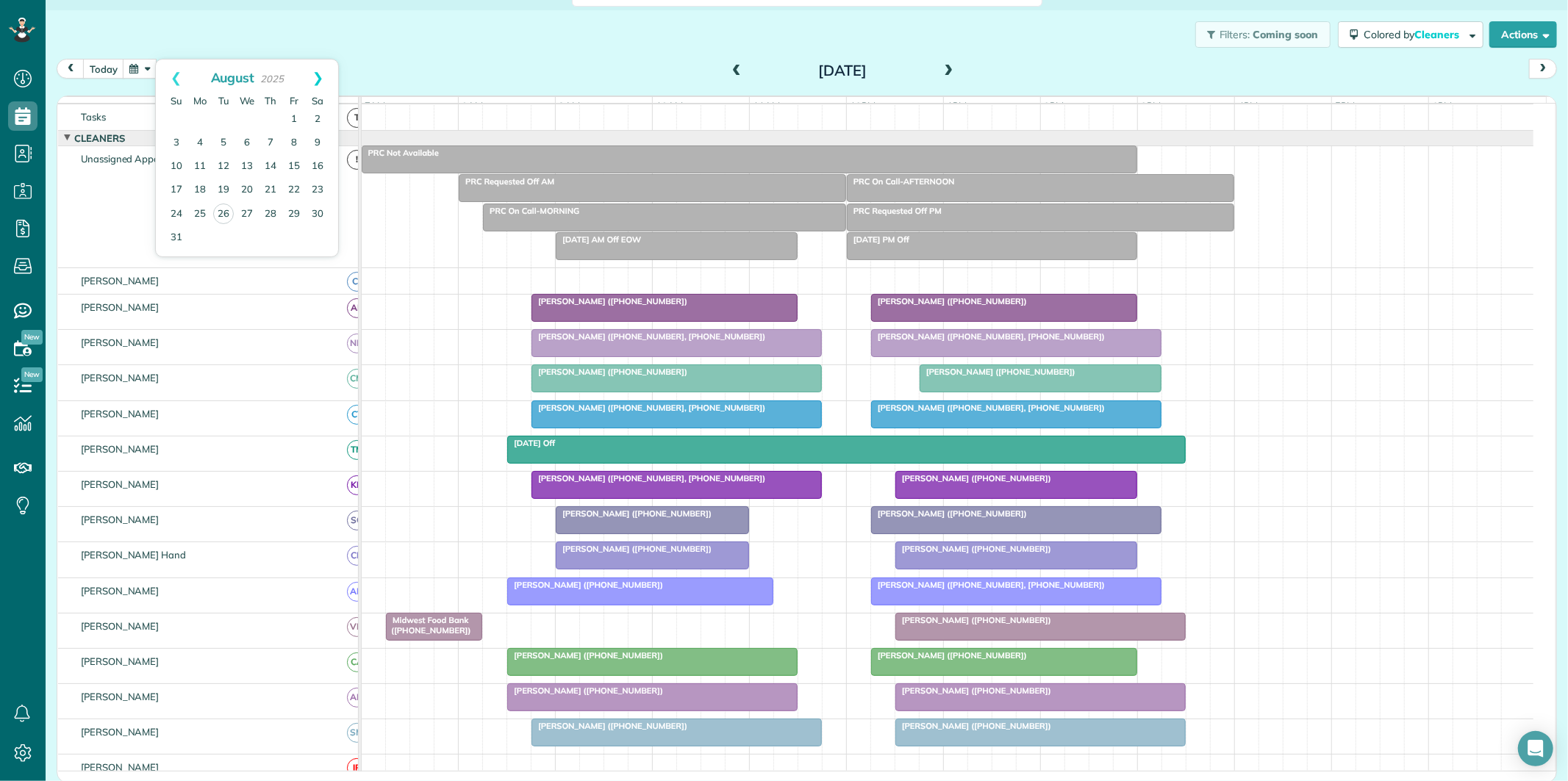
click at [327, 70] on link "Next" at bounding box center [317, 78] width 41 height 37
click at [293, 157] on link "19" at bounding box center [294, 167] width 24 height 24
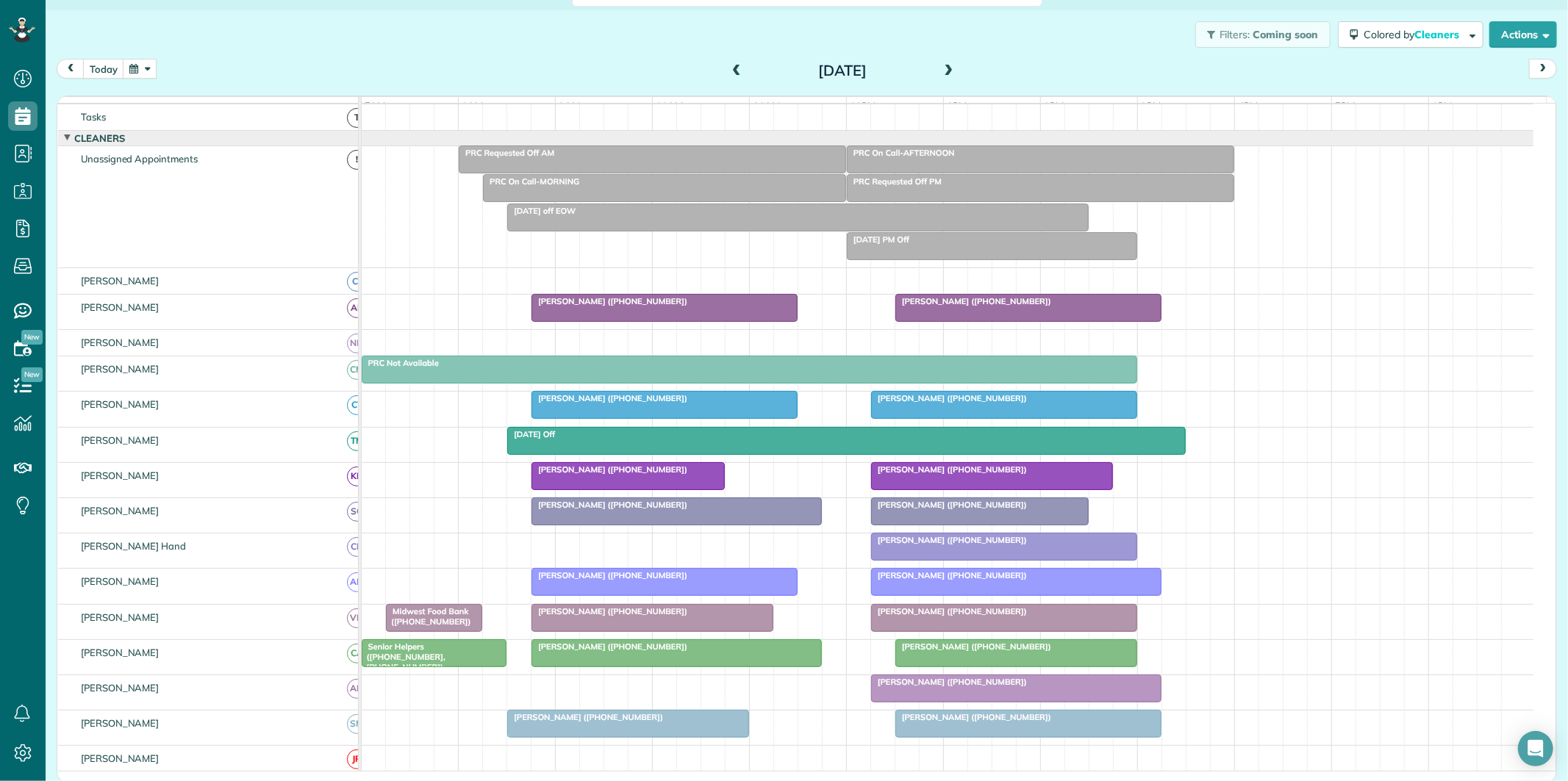
click at [730, 65] on span at bounding box center [736, 71] width 16 height 13
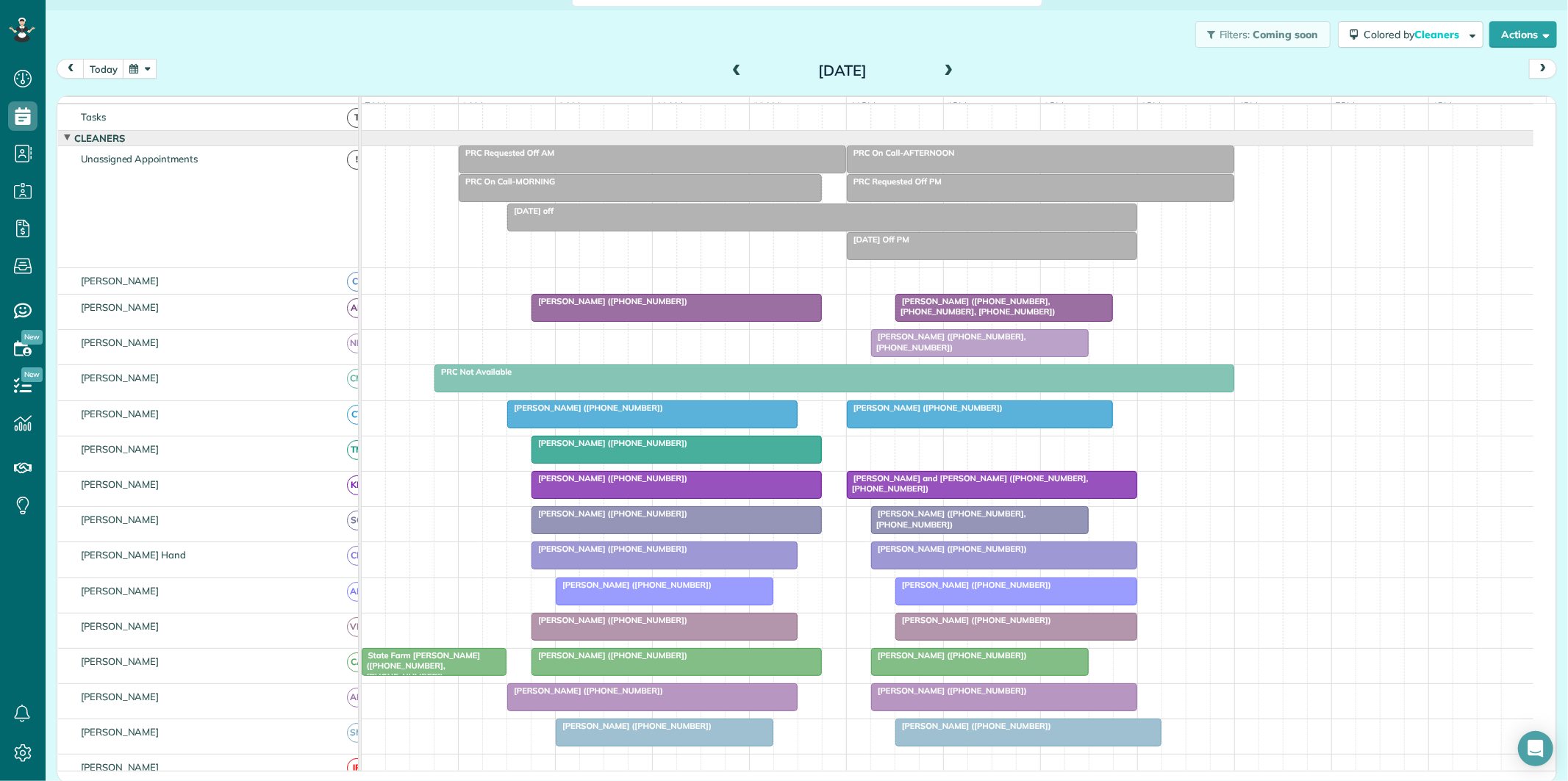
click at [730, 65] on span at bounding box center [736, 71] width 16 height 13
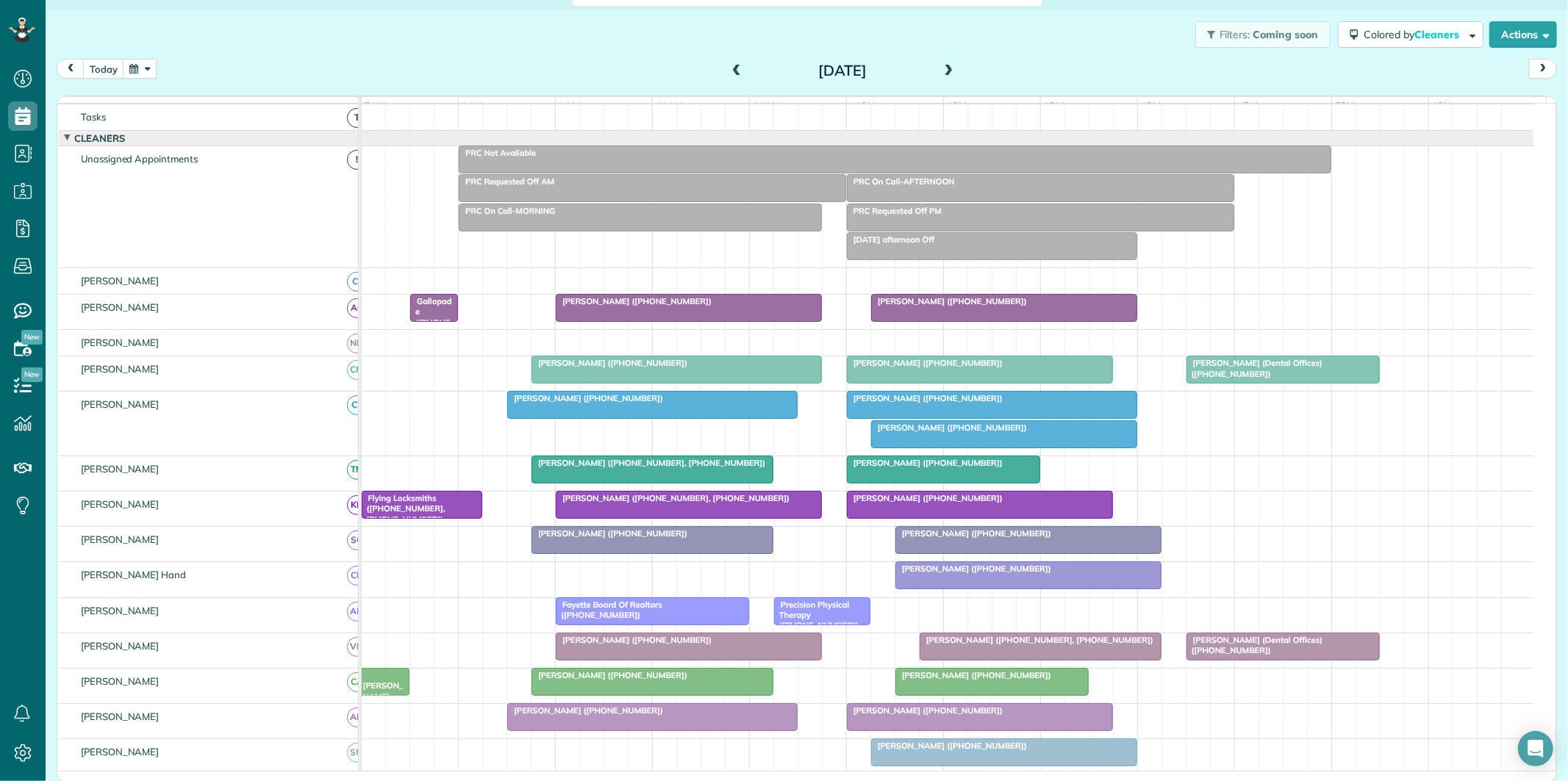
click at [568, 64] on div "today Wednesday Sep 17, 2025" at bounding box center [807, 72] width 1500 height 27
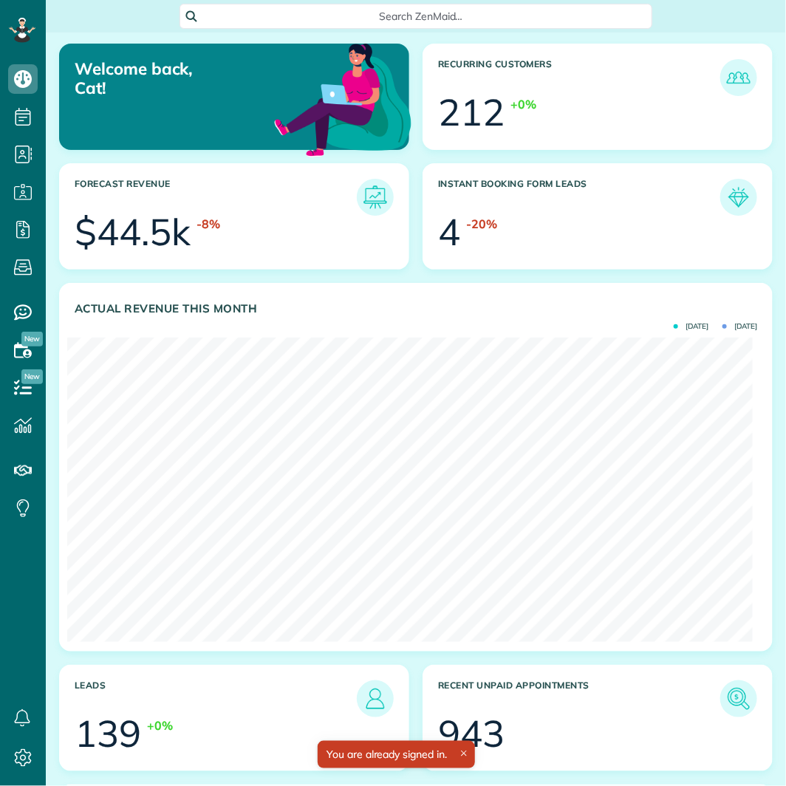
scroll to position [304, 685]
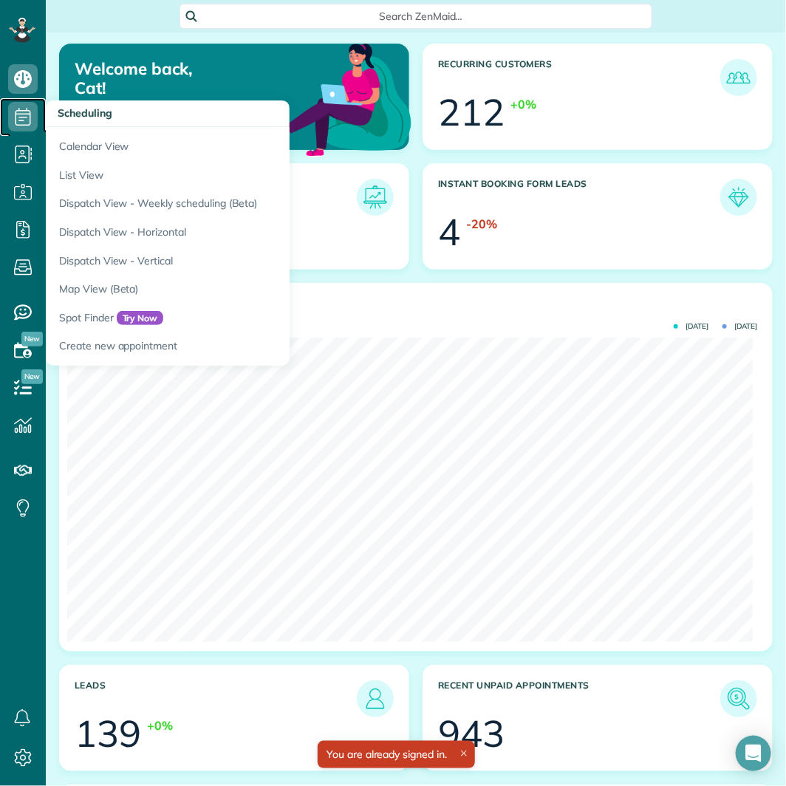
click at [24, 113] on icon at bounding box center [23, 117] width 30 height 30
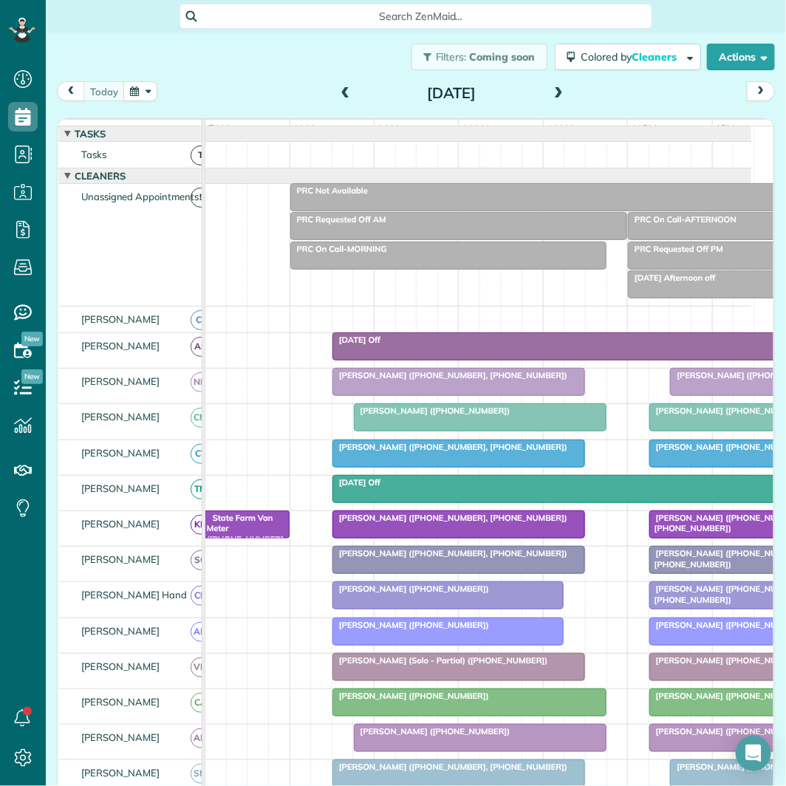
scroll to position [24, 0]
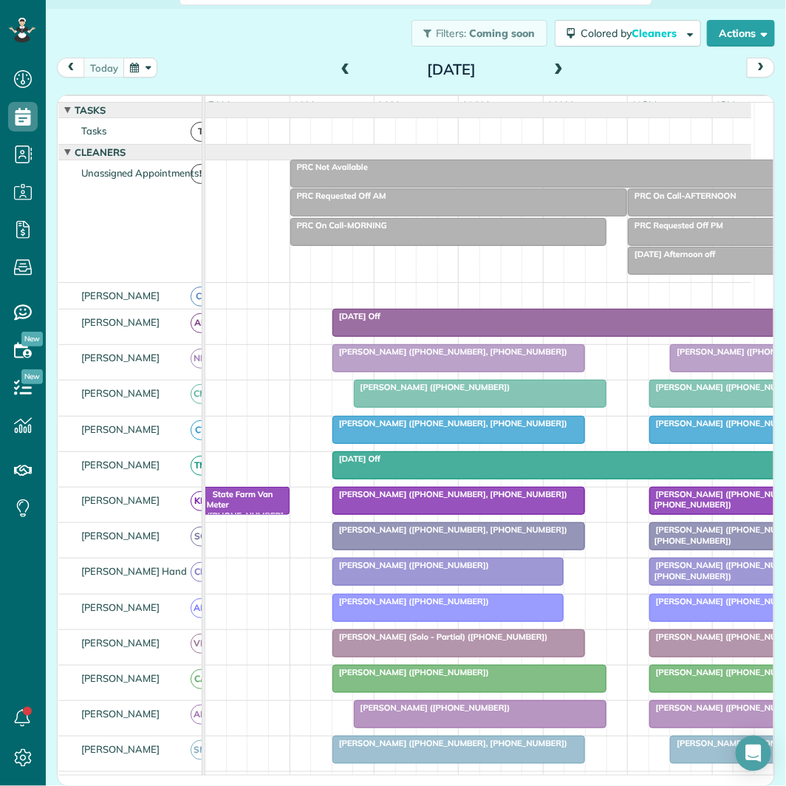
click at [146, 71] on button "button" at bounding box center [140, 68] width 34 height 20
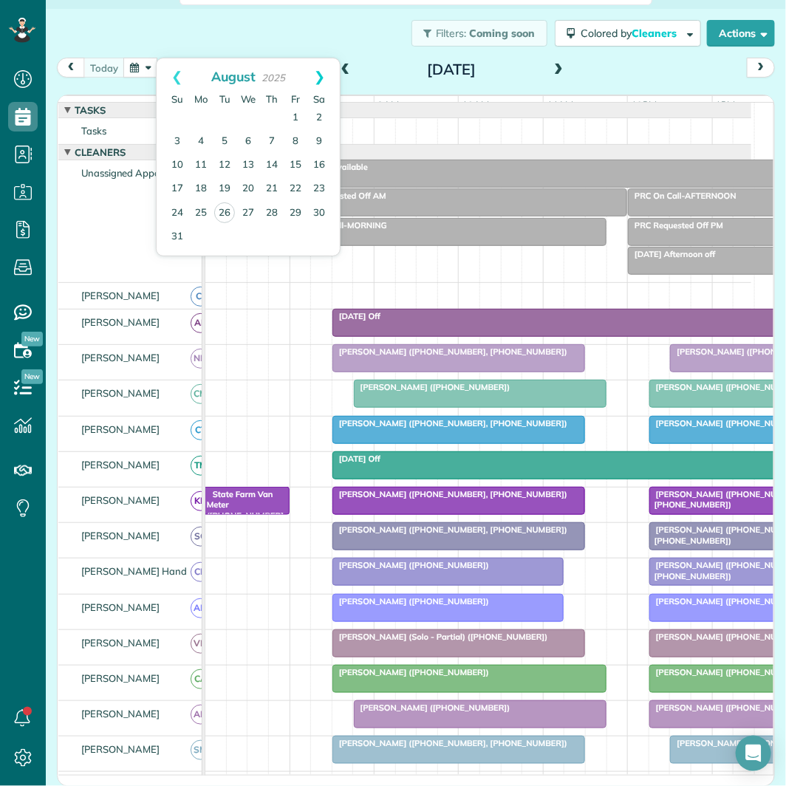
click at [325, 77] on link "Next" at bounding box center [319, 76] width 41 height 37
click at [323, 70] on link "Next" at bounding box center [319, 76] width 41 height 37
click at [201, 189] on link "20" at bounding box center [201, 189] width 24 height 24
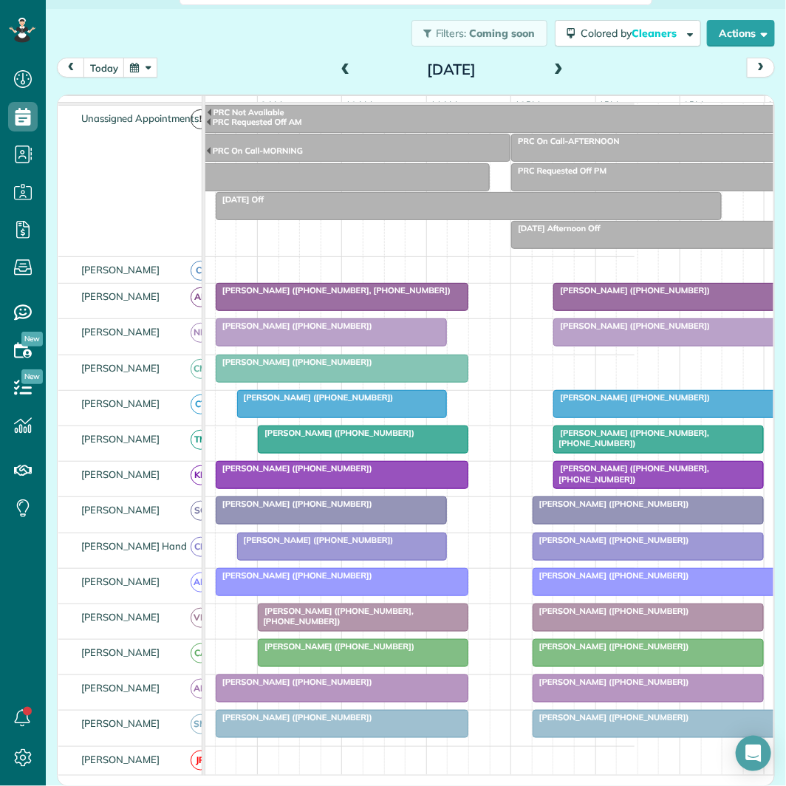
scroll to position [82, 0]
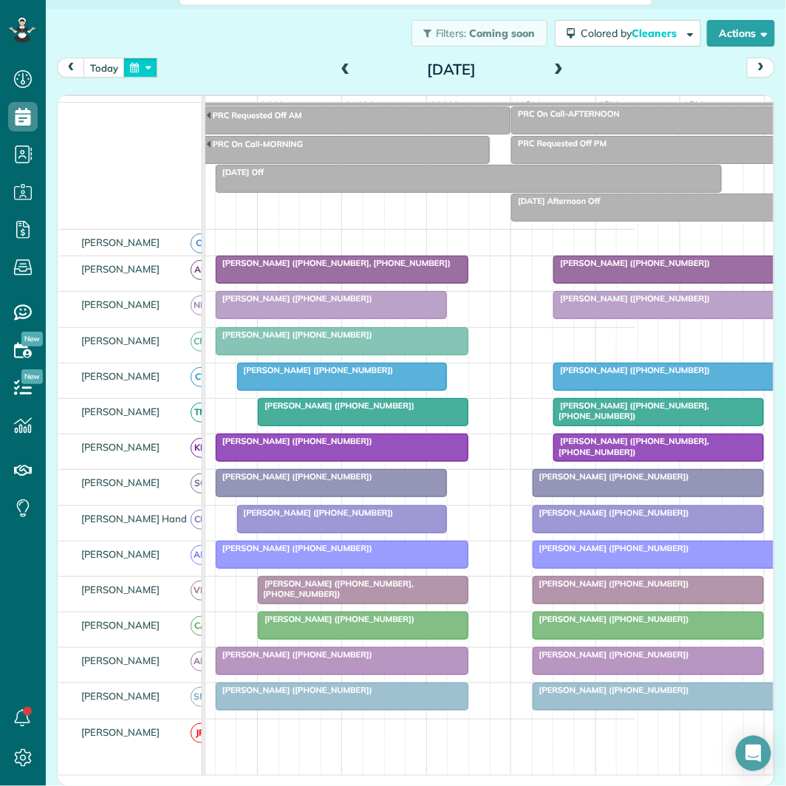
click at [146, 64] on button "button" at bounding box center [140, 68] width 34 height 20
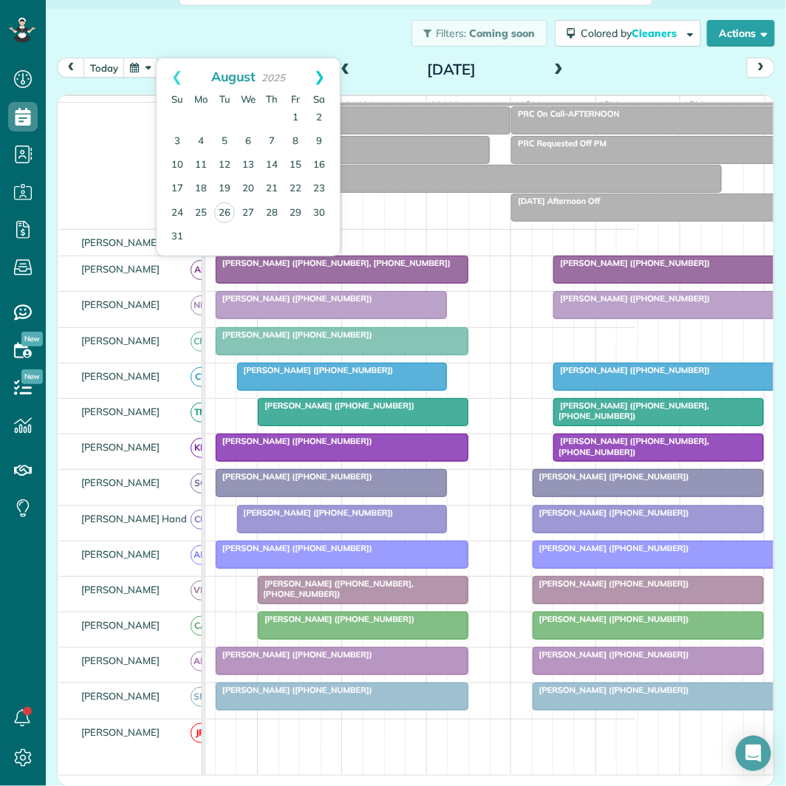
click at [326, 71] on link "Next" at bounding box center [319, 76] width 41 height 37
click at [170, 71] on link "Prev" at bounding box center [177, 76] width 41 height 37
click at [202, 210] on link "27" at bounding box center [201, 213] width 24 height 24
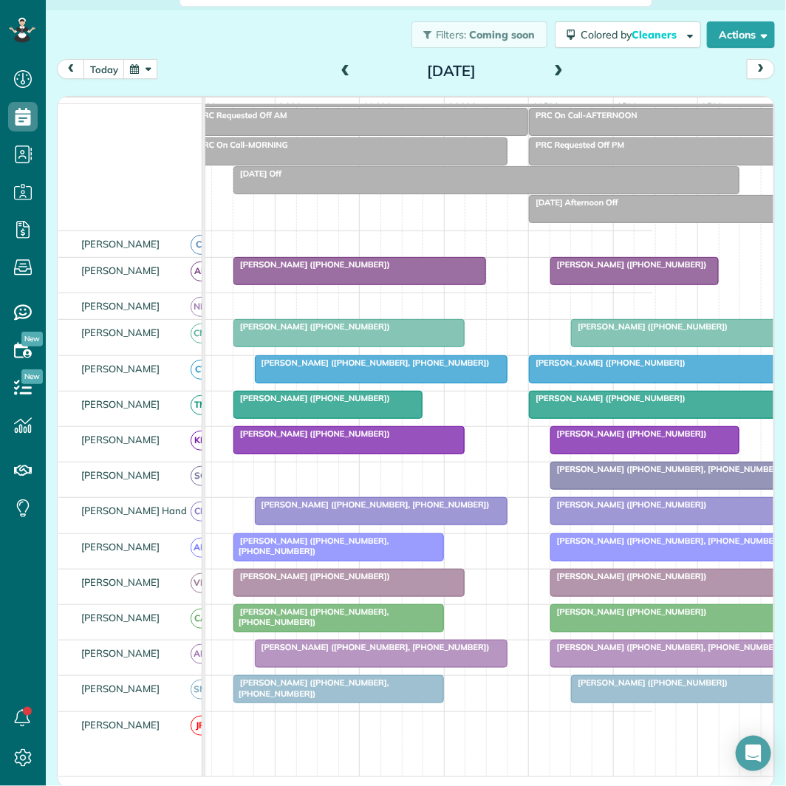
scroll to position [0, 104]
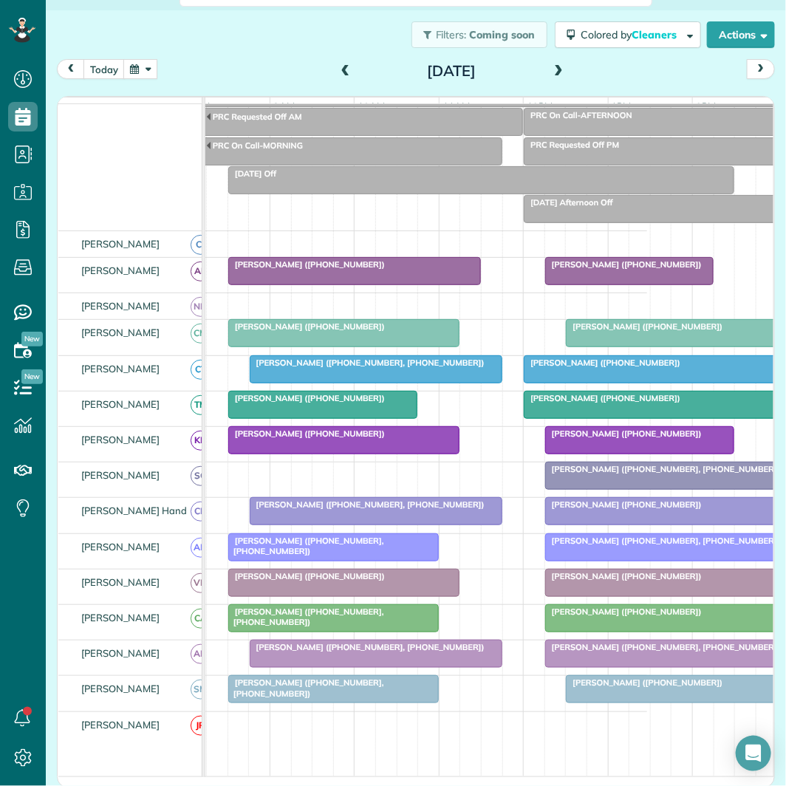
click at [554, 67] on span at bounding box center [558, 71] width 16 height 13
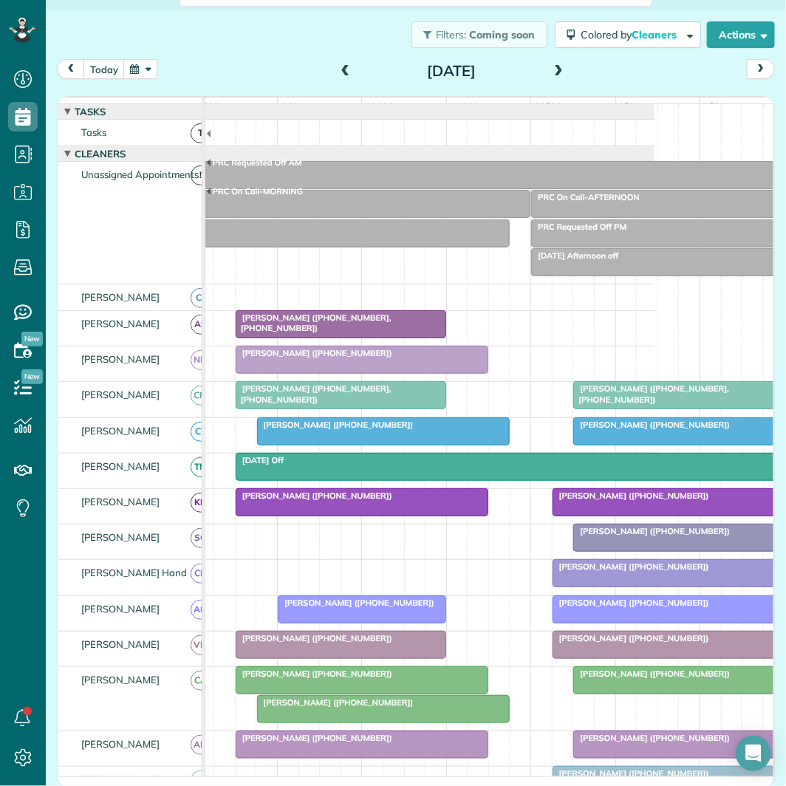
scroll to position [0, 0]
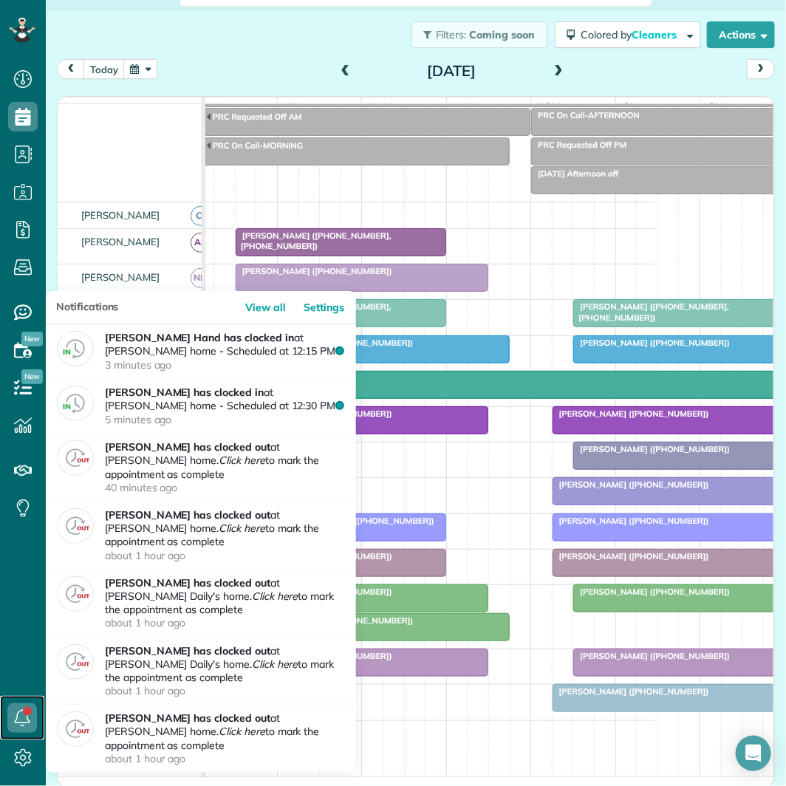
click at [30, 711] on link at bounding box center [22, 718] width 44 height 44
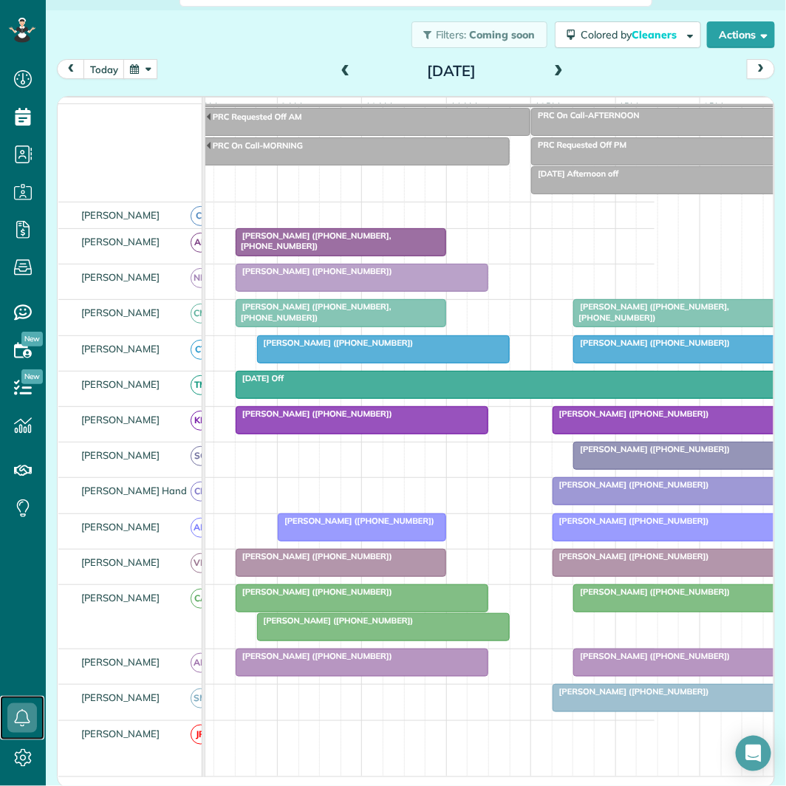
click at [355, 640] on div at bounding box center [383, 627] width 251 height 27
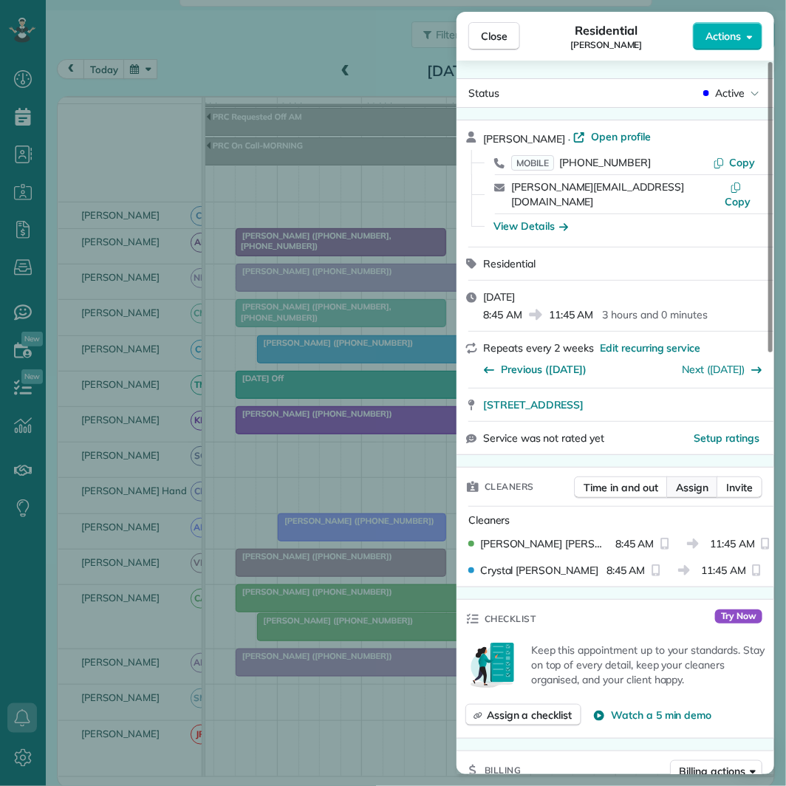
click at [696, 480] on span "Assign" at bounding box center [692, 487] width 33 height 15
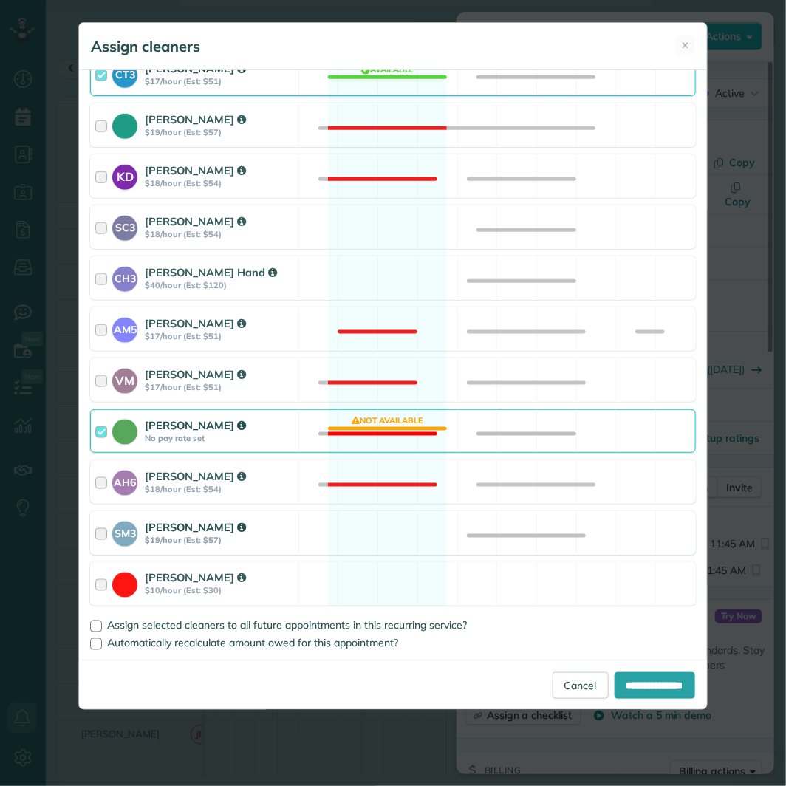
click at [397, 533] on div "SM3 [PERSON_NAME] $19/hour (Est: $57) Available" at bounding box center [392, 533] width 605 height 44
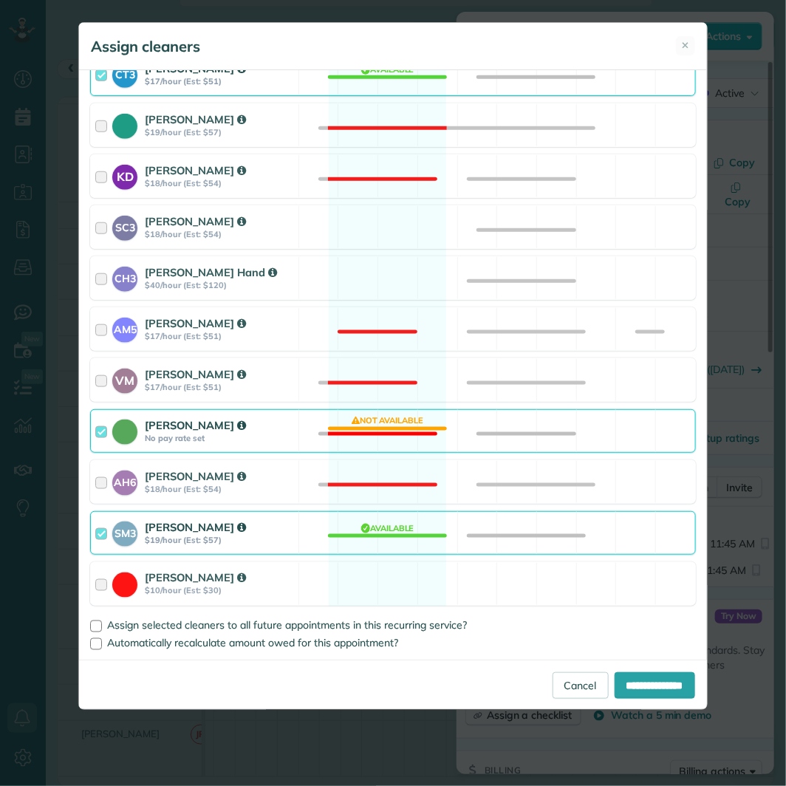
click at [372, 428] on div "[PERSON_NAME] No pay rate set Not available" at bounding box center [392, 431] width 605 height 44
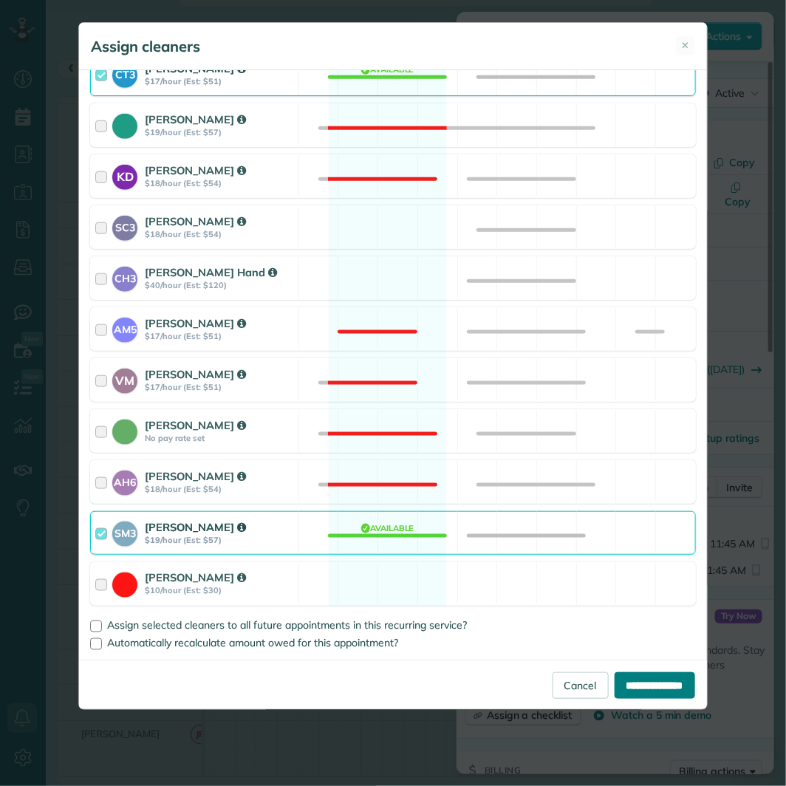
click at [644, 685] on input "**********" at bounding box center [655, 685] width 81 height 27
type input "**********"
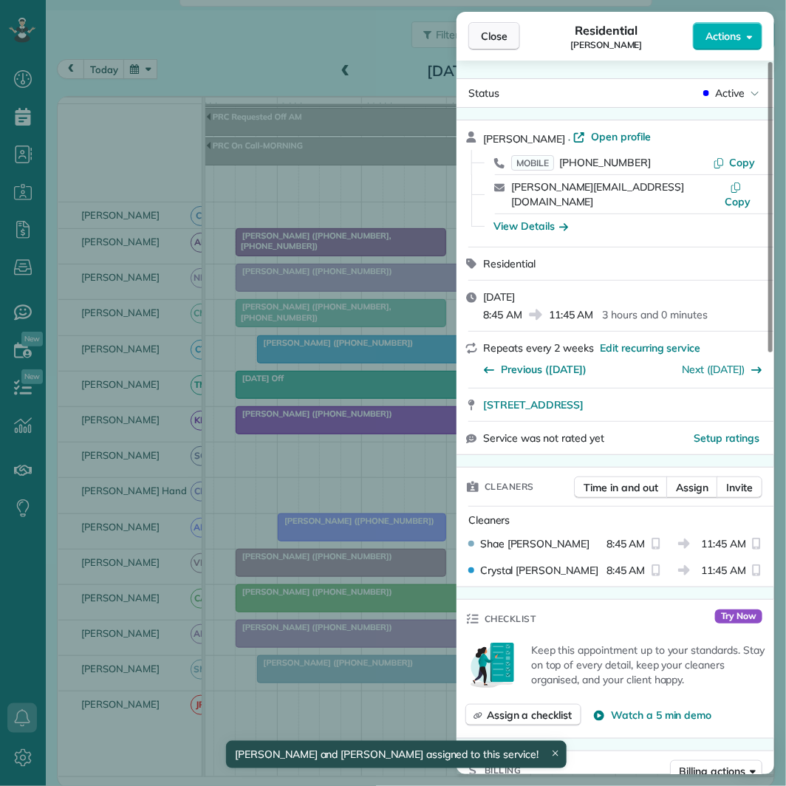
click at [504, 34] on span "Close" at bounding box center [494, 36] width 27 height 15
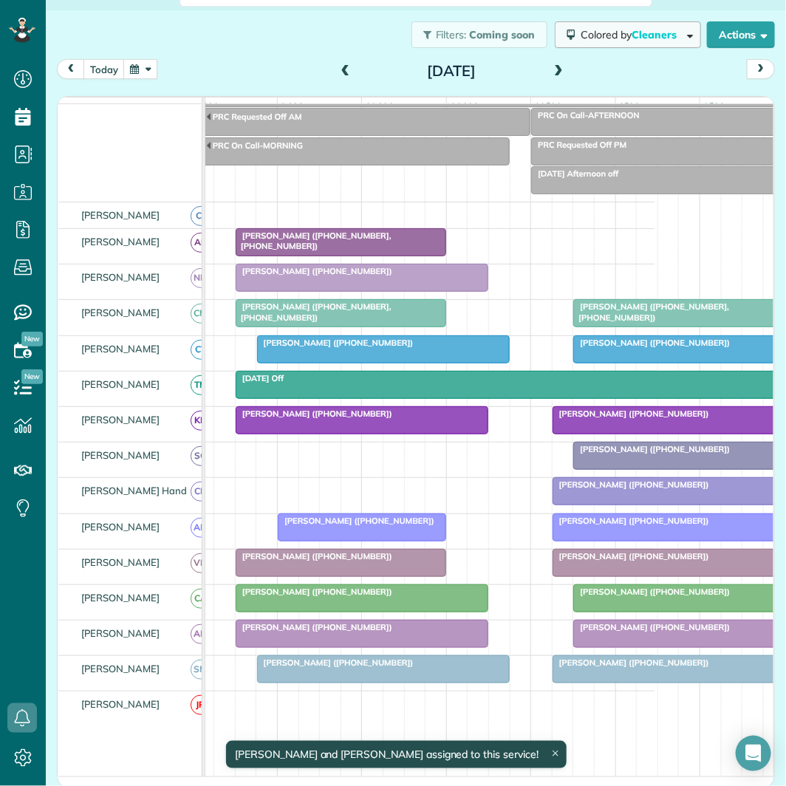
click at [608, 28] on span "Colored by Cleaners" at bounding box center [631, 34] width 101 height 13
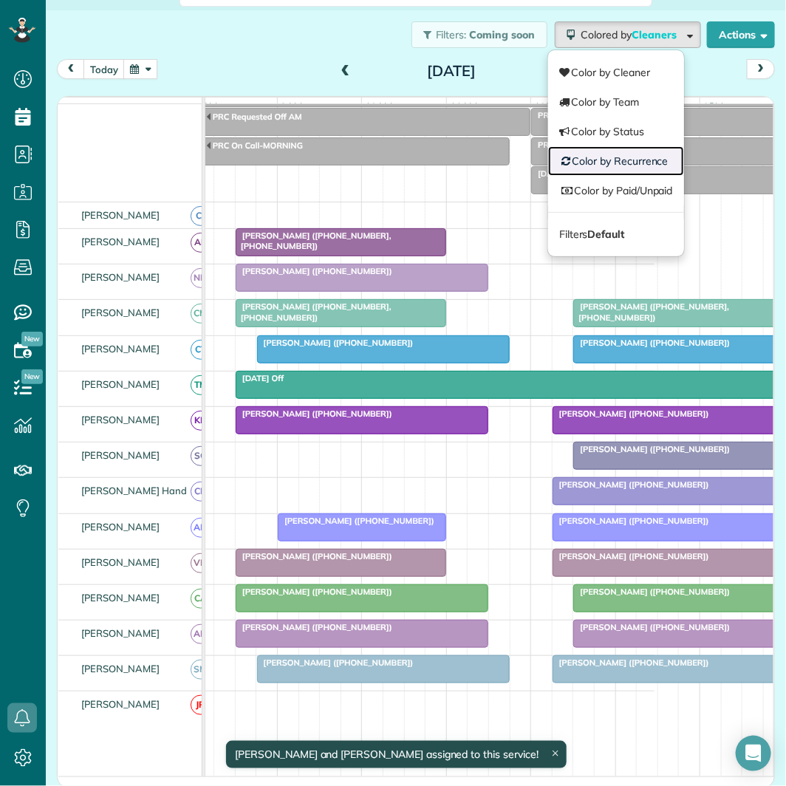
click at [615, 152] on link "Color by Recurrence" at bounding box center [616, 161] width 136 height 30
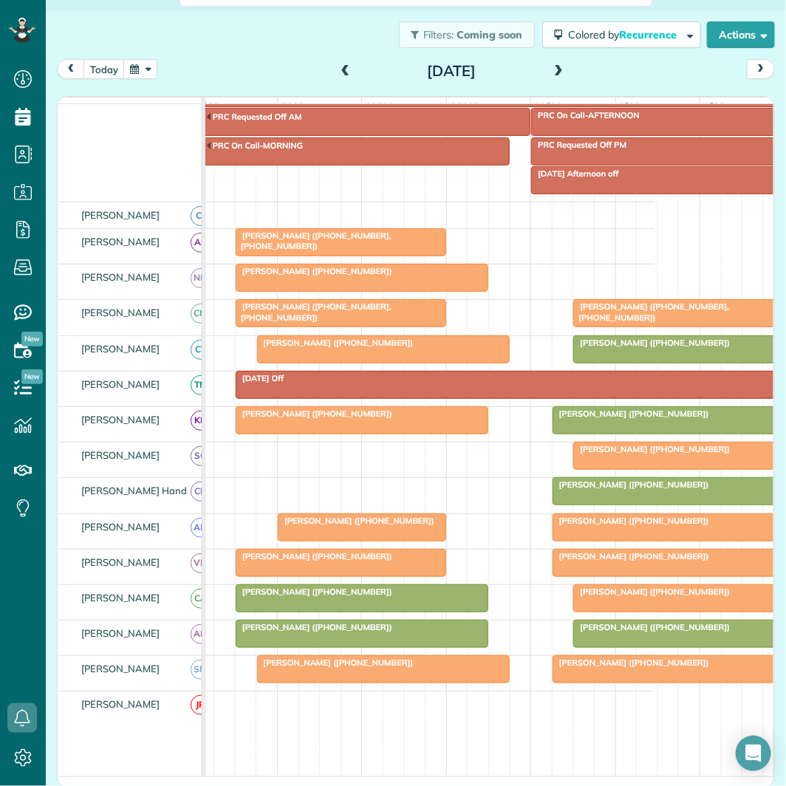
click at [556, 63] on span at bounding box center [558, 72] width 16 height 22
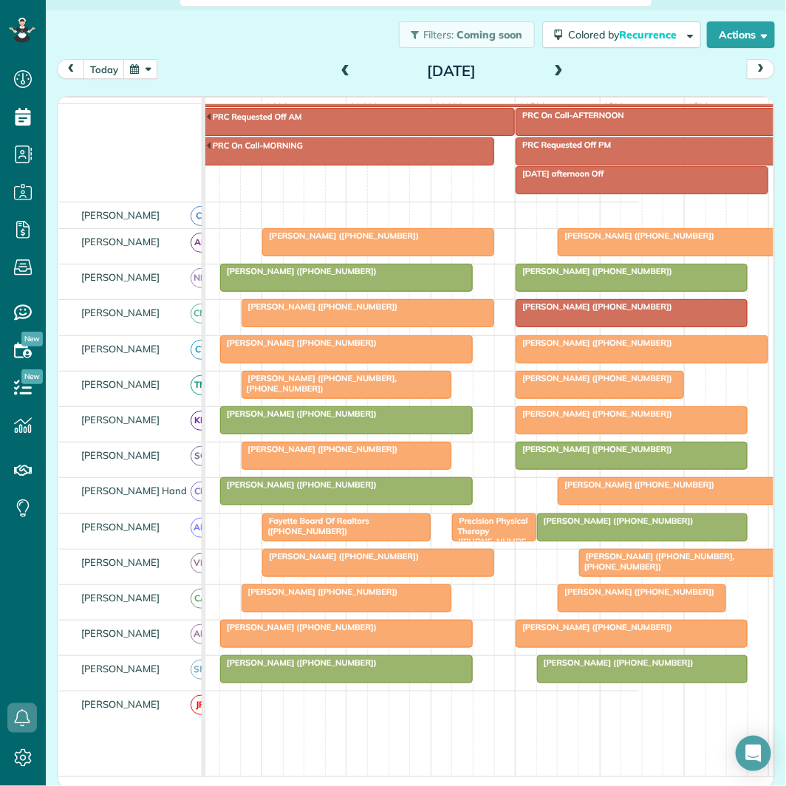
scroll to position [0, 119]
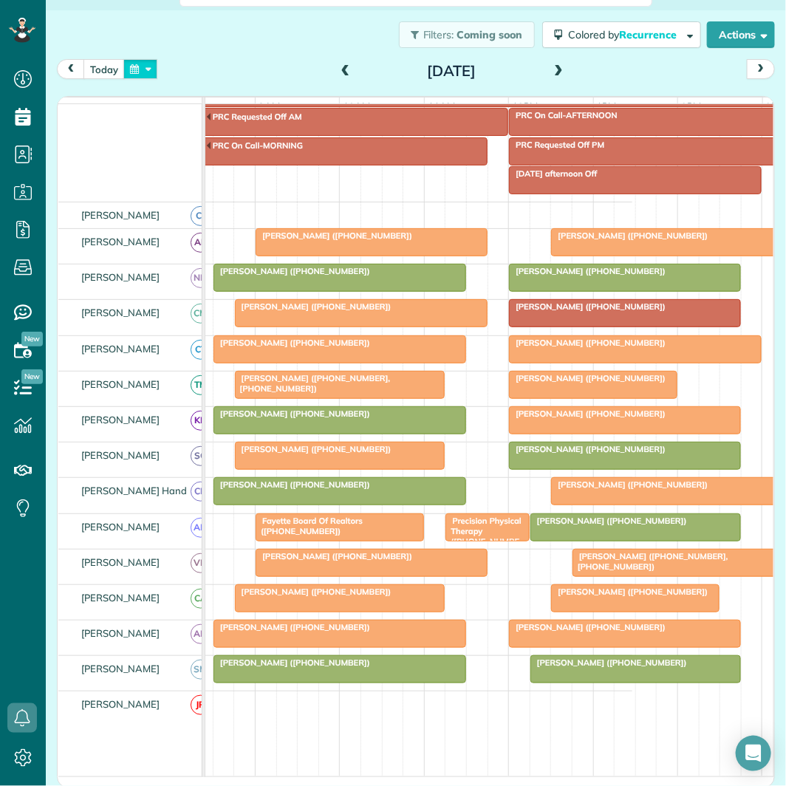
click at [143, 66] on button "button" at bounding box center [140, 69] width 34 height 20
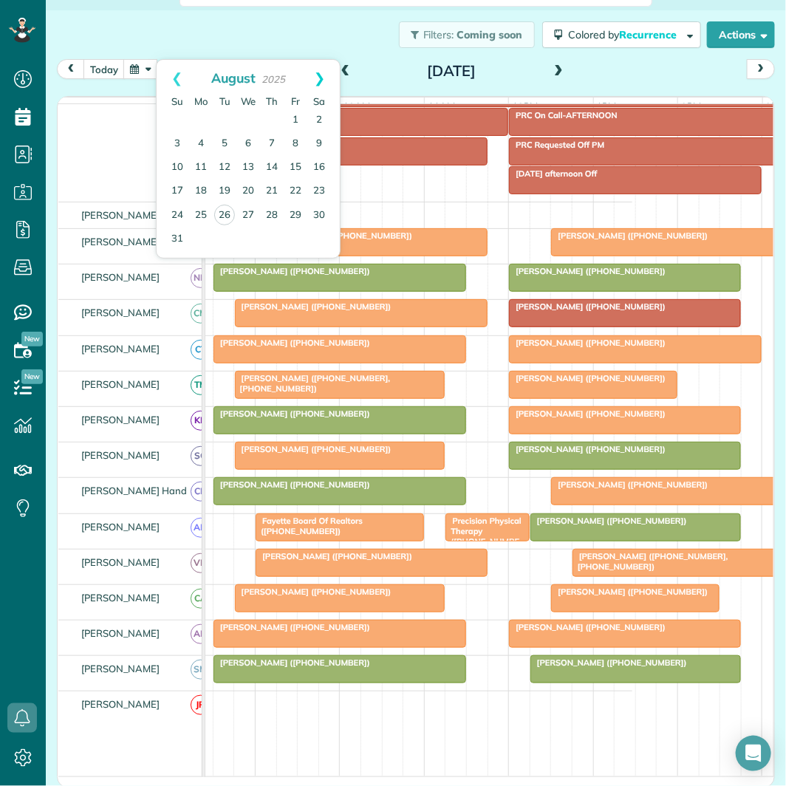
click at [327, 75] on link "Next" at bounding box center [319, 78] width 41 height 37
click at [247, 114] on link "1" at bounding box center [248, 121] width 24 height 24
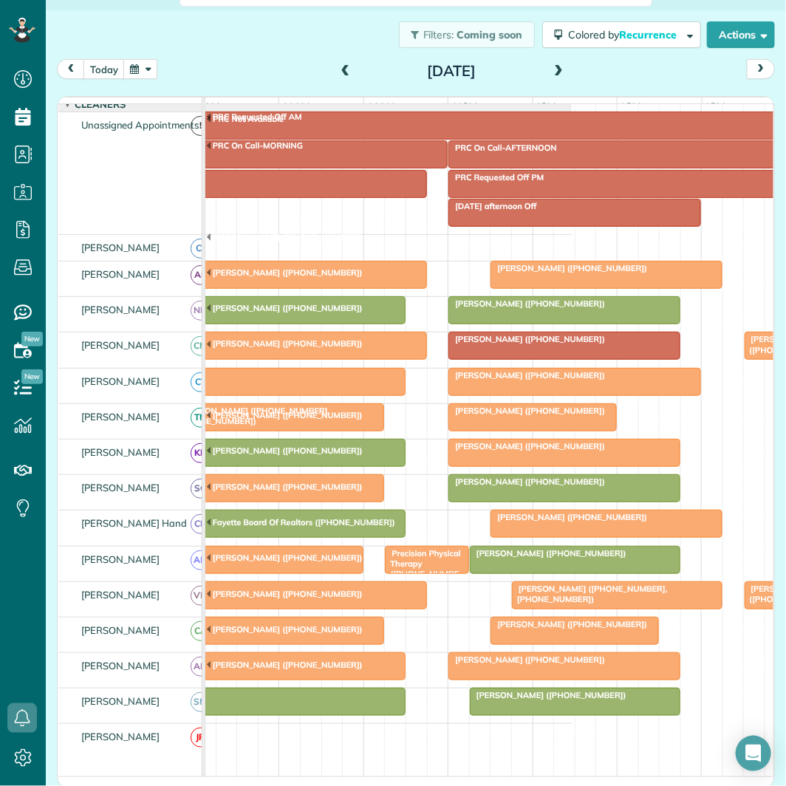
scroll to position [82, 0]
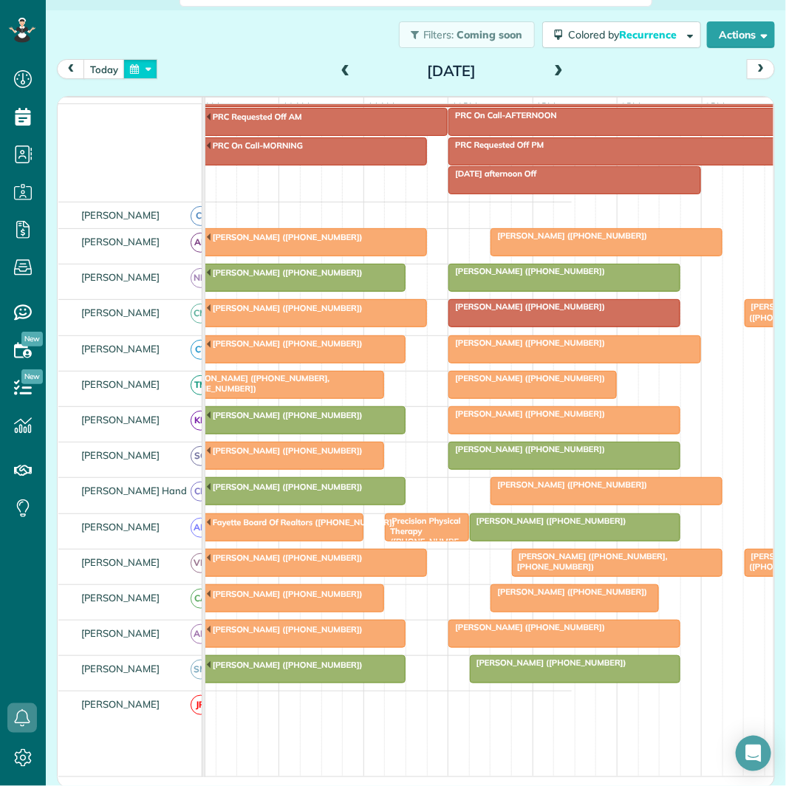
click at [145, 66] on button "button" at bounding box center [140, 69] width 34 height 20
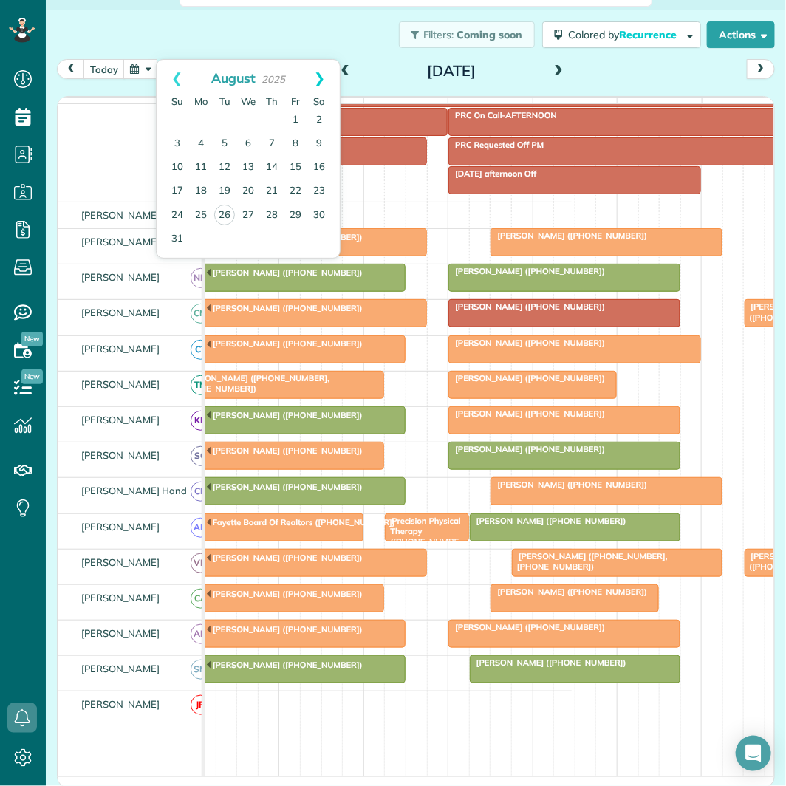
click at [323, 71] on link "Next" at bounding box center [319, 78] width 41 height 37
click at [272, 213] on link "30" at bounding box center [272, 215] width 24 height 24
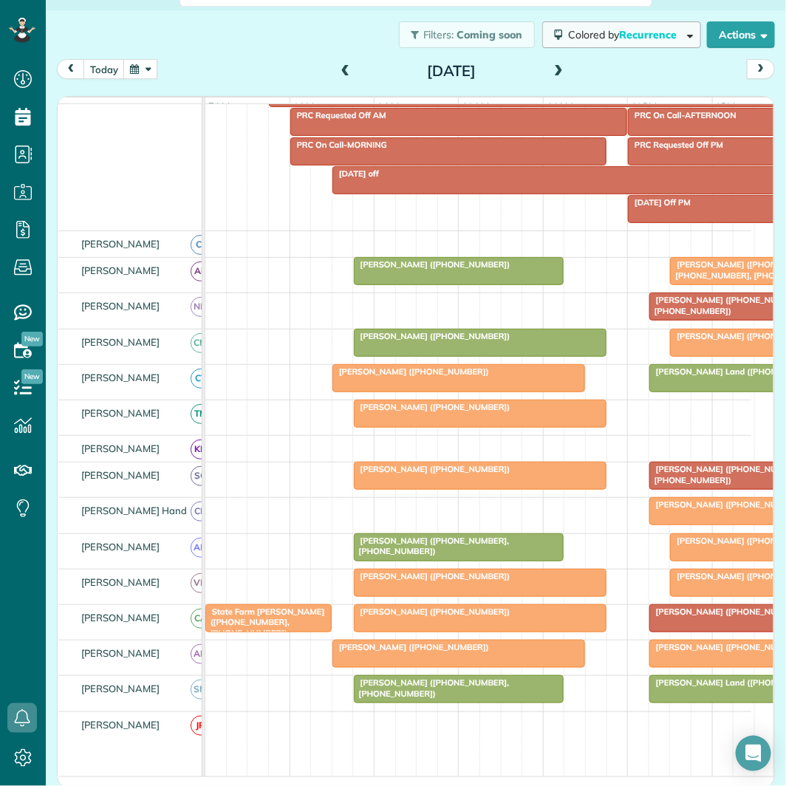
click at [604, 28] on span "Colored by Recurrence" at bounding box center [625, 34] width 114 height 13
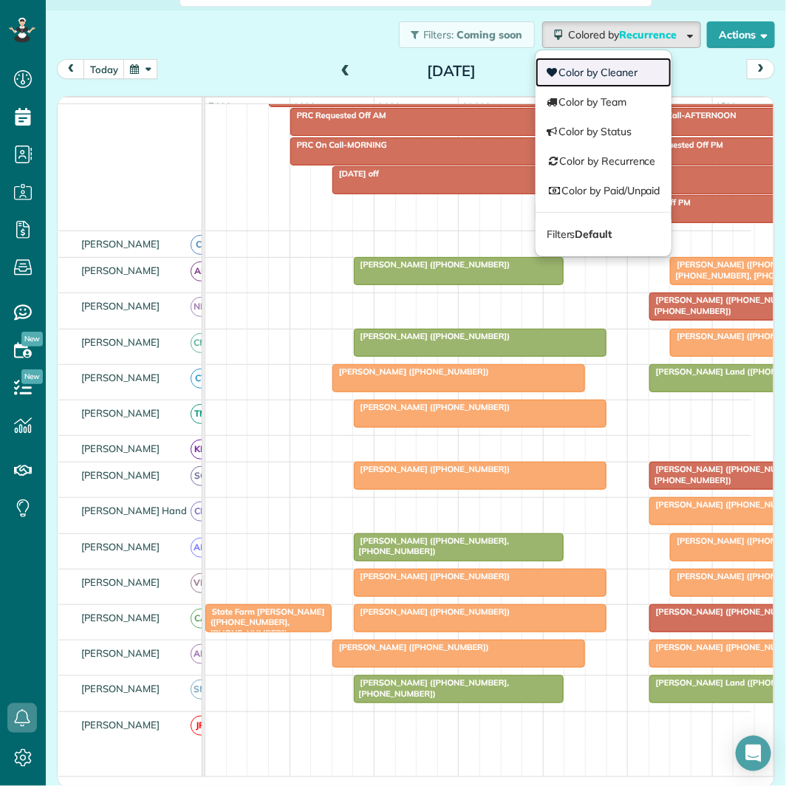
click at [597, 72] on link "Color by Cleaner" at bounding box center [604, 73] width 136 height 30
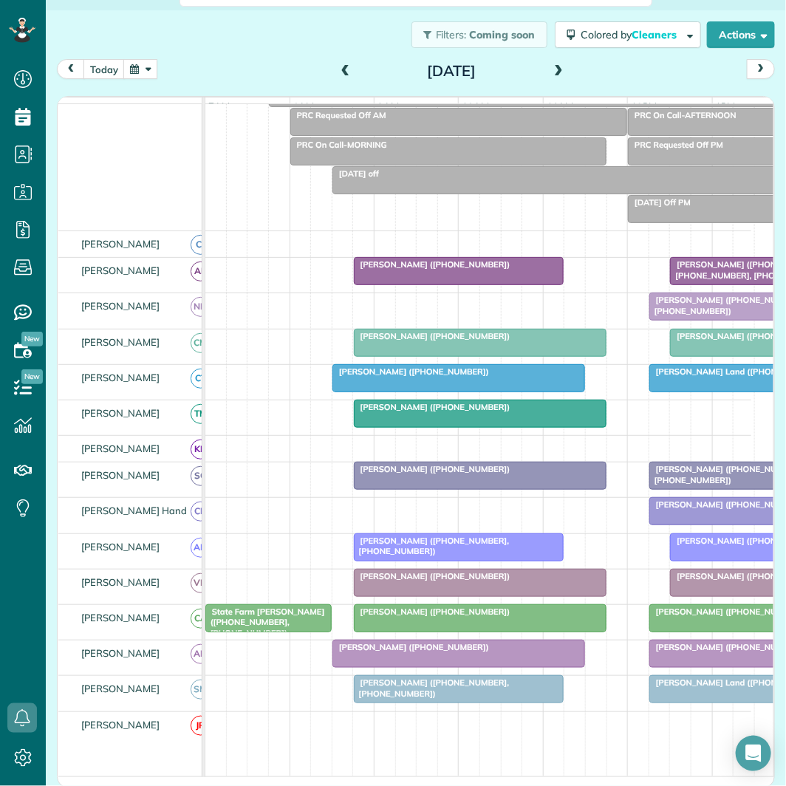
scroll to position [0, 72]
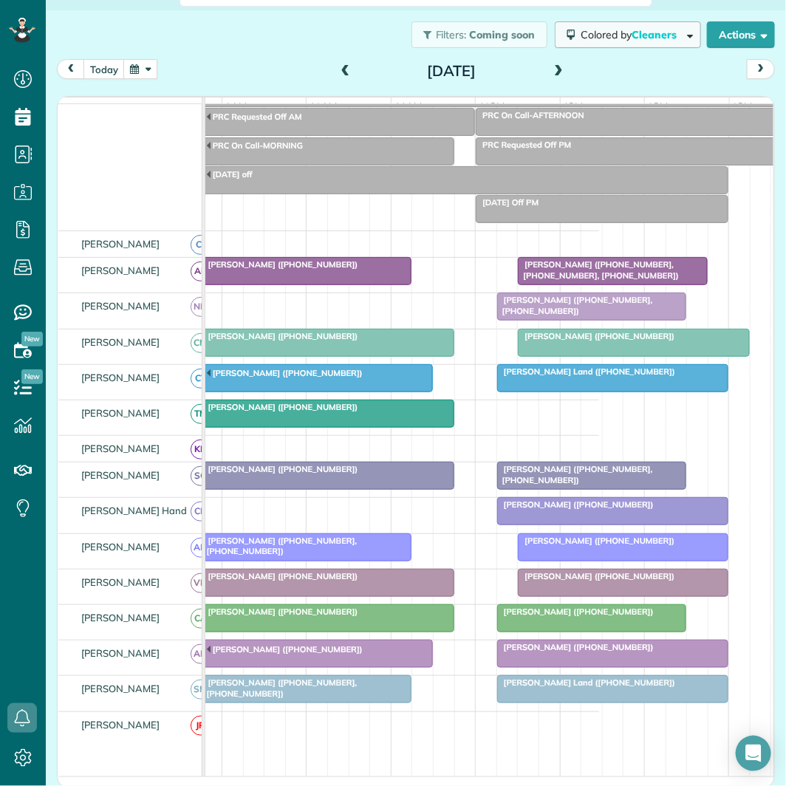
click at [632, 33] on span "Cleaners" at bounding box center [655, 34] width 47 height 13
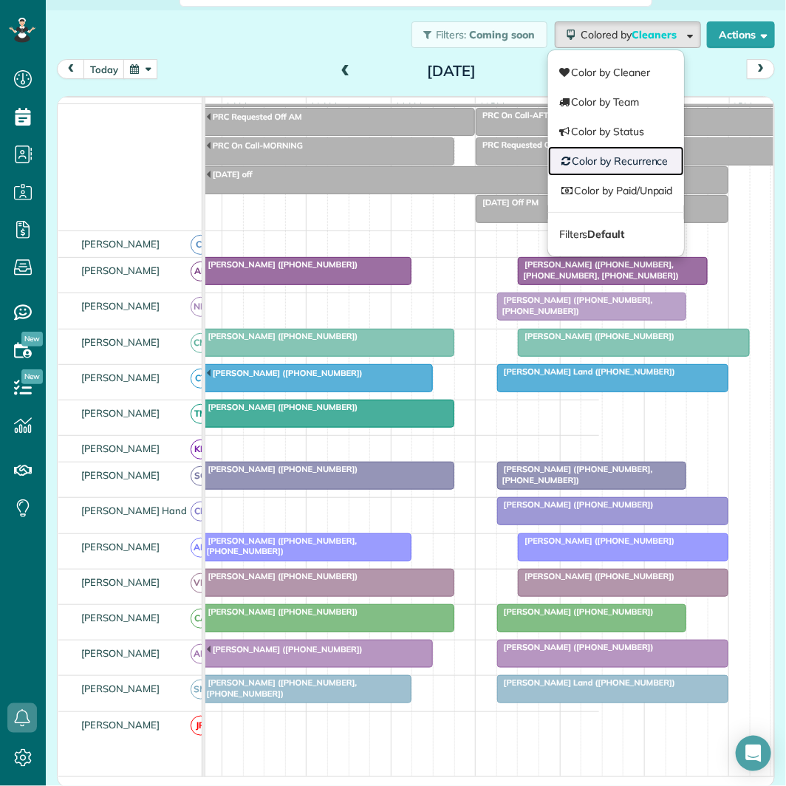
click at [612, 164] on link "Color by Recurrence" at bounding box center [616, 161] width 136 height 30
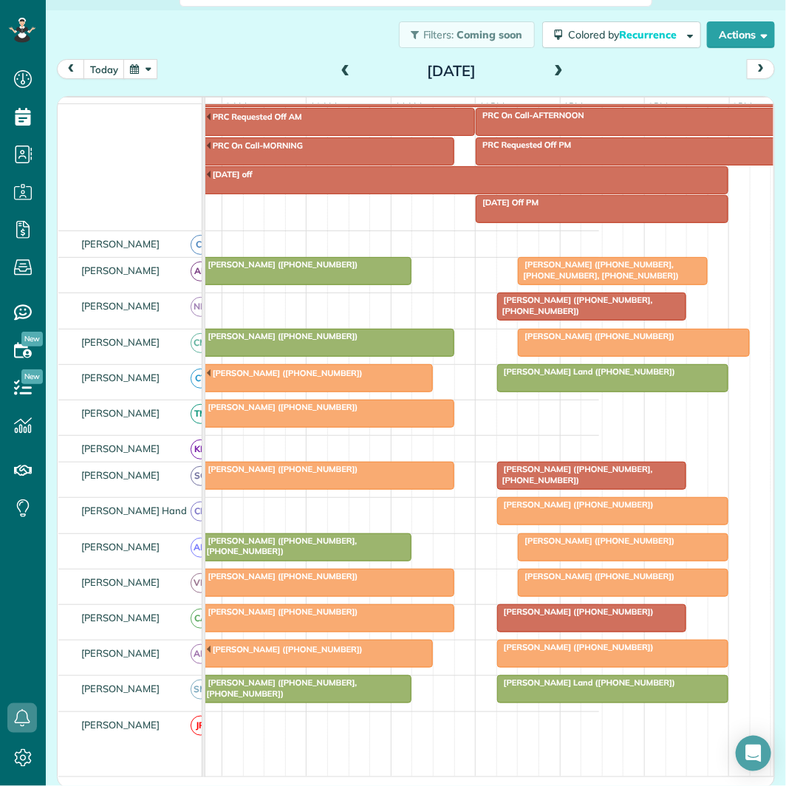
click at [553, 68] on span at bounding box center [558, 71] width 16 height 13
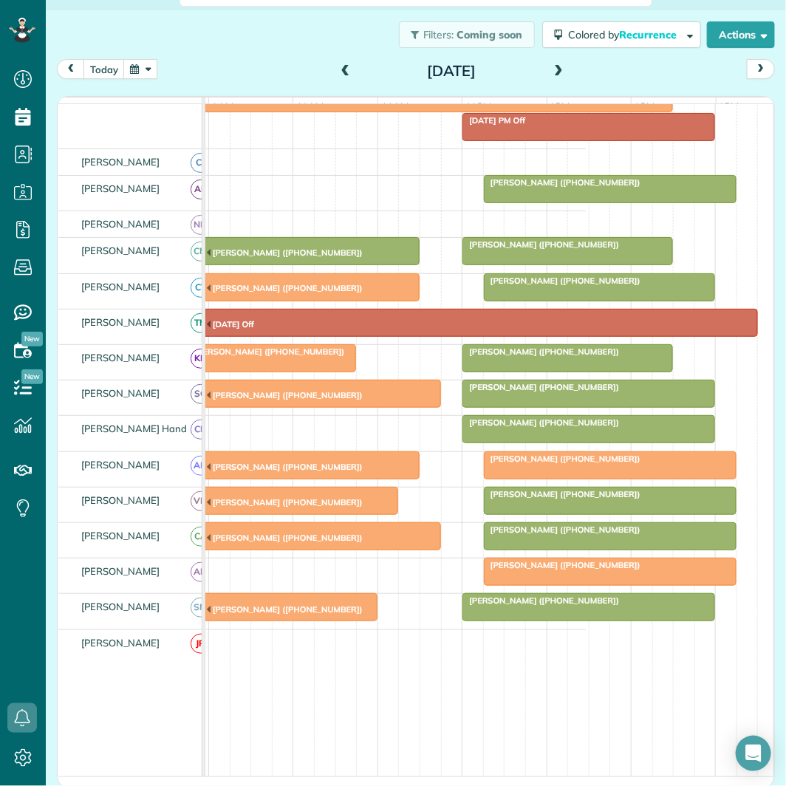
scroll to position [82, 0]
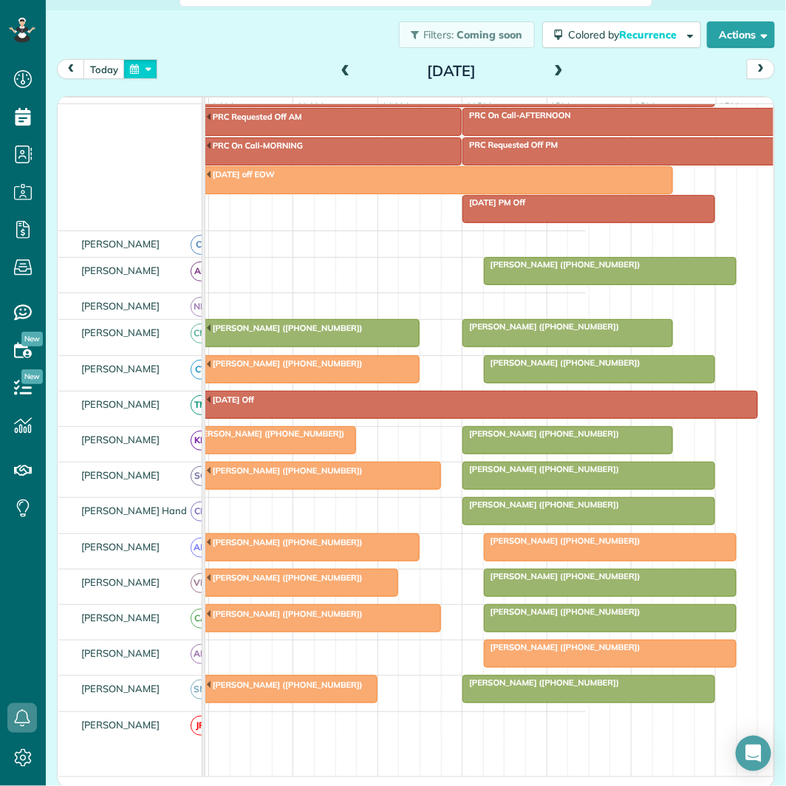
click at [148, 67] on button "button" at bounding box center [140, 69] width 34 height 20
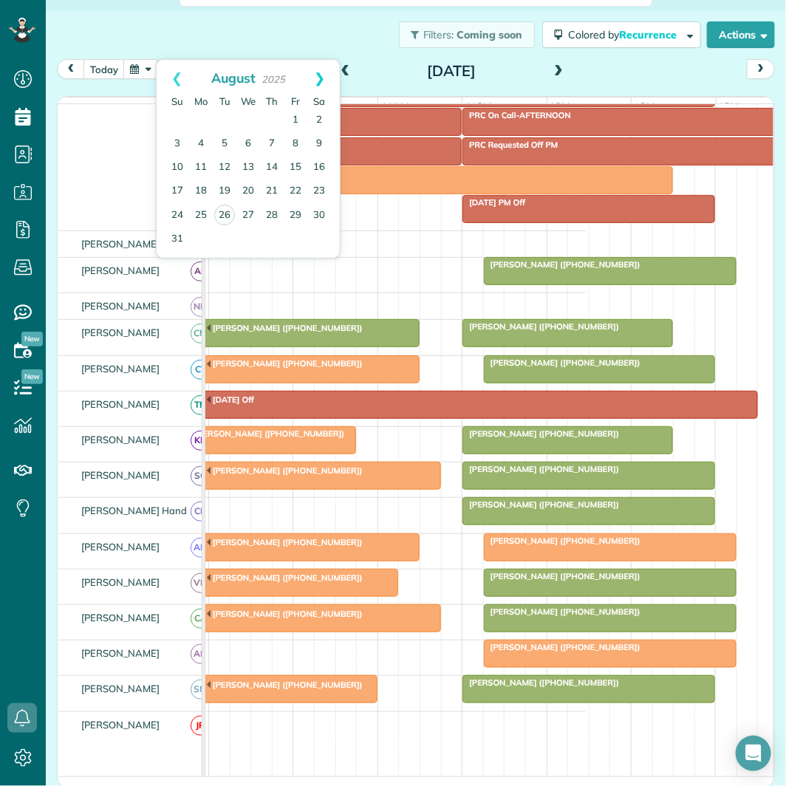
click at [319, 67] on link "Next" at bounding box center [319, 78] width 41 height 37
click at [318, 72] on link "Next" at bounding box center [319, 78] width 41 height 37
click at [200, 143] on link "3" at bounding box center [201, 144] width 24 height 24
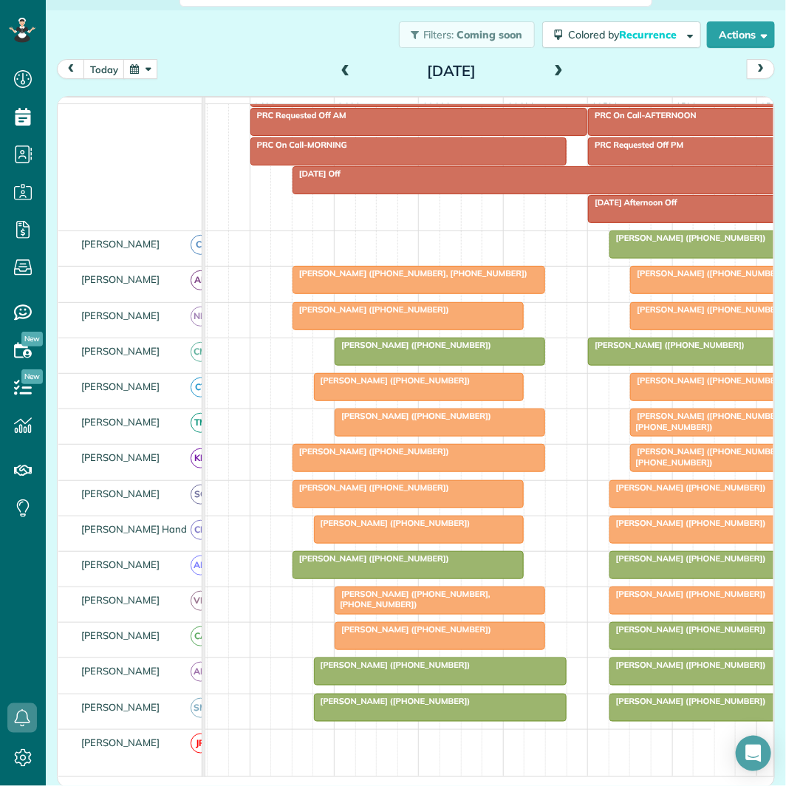
scroll to position [0, 97]
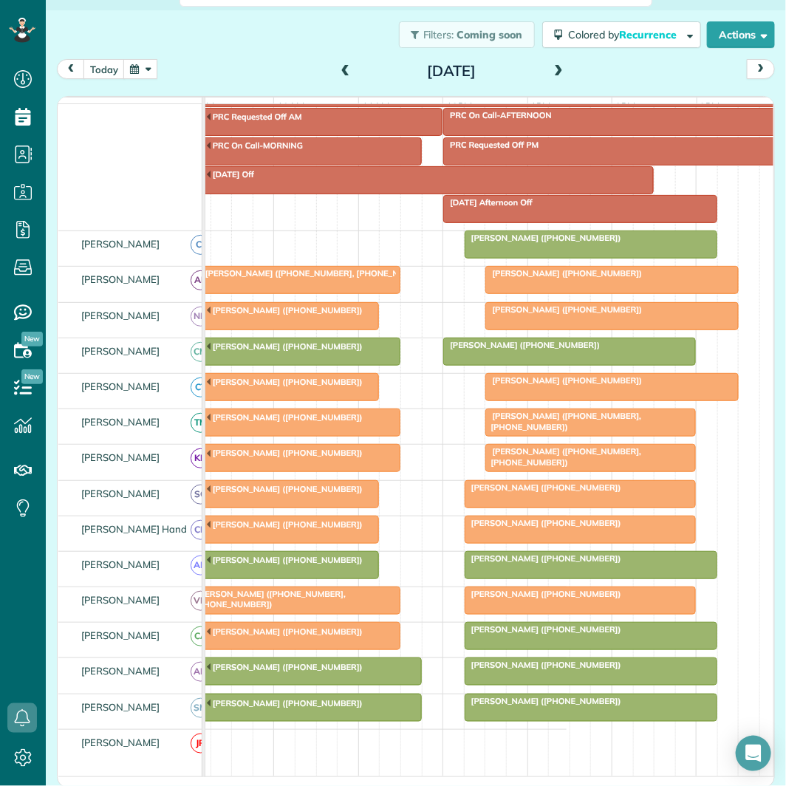
click at [551, 68] on span at bounding box center [558, 71] width 16 height 13
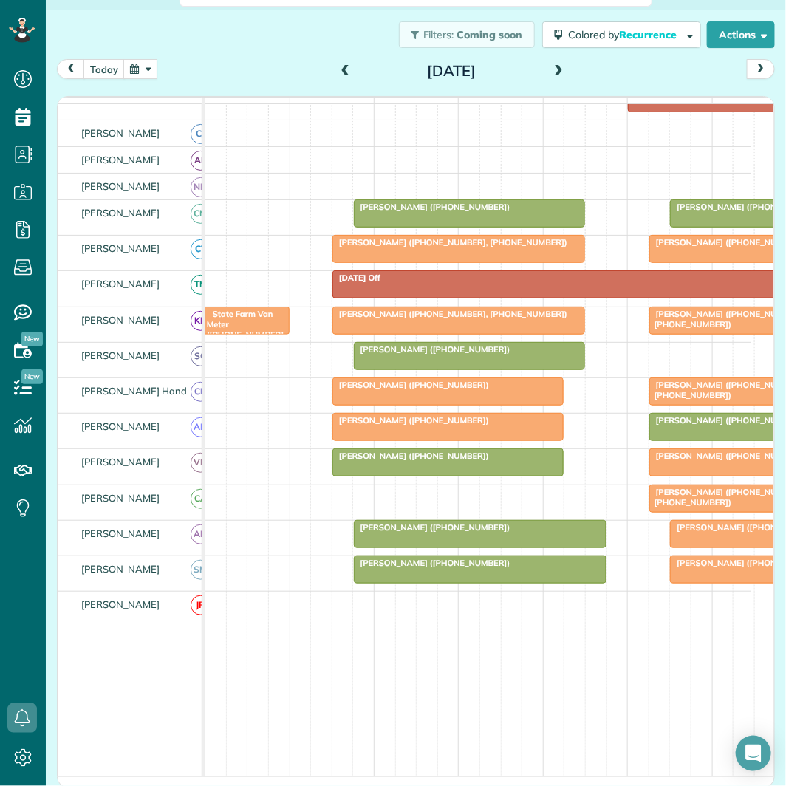
scroll to position [0, 83]
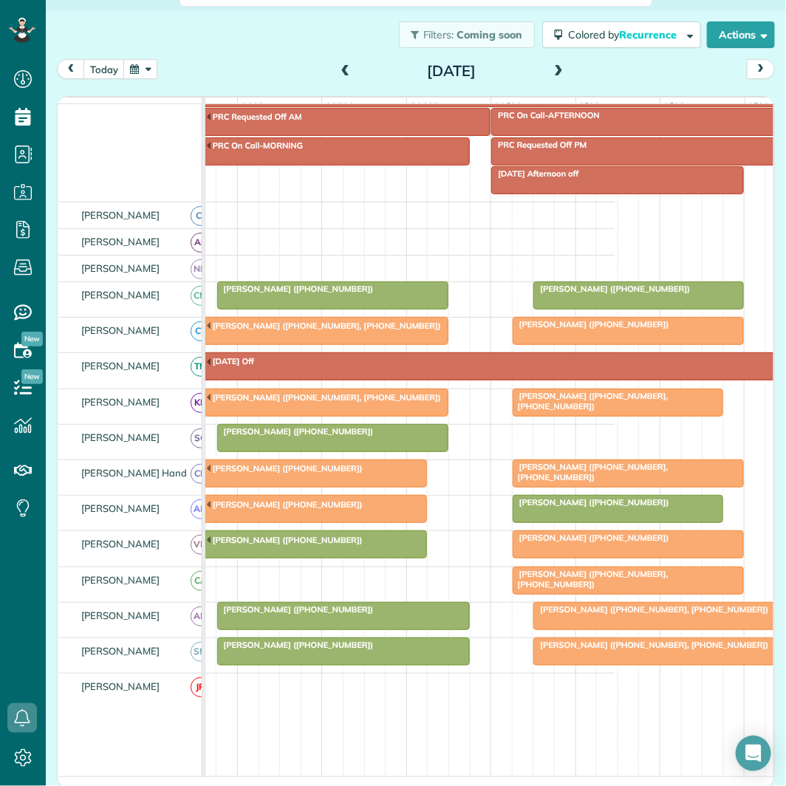
click at [552, 65] on span at bounding box center [558, 71] width 16 height 13
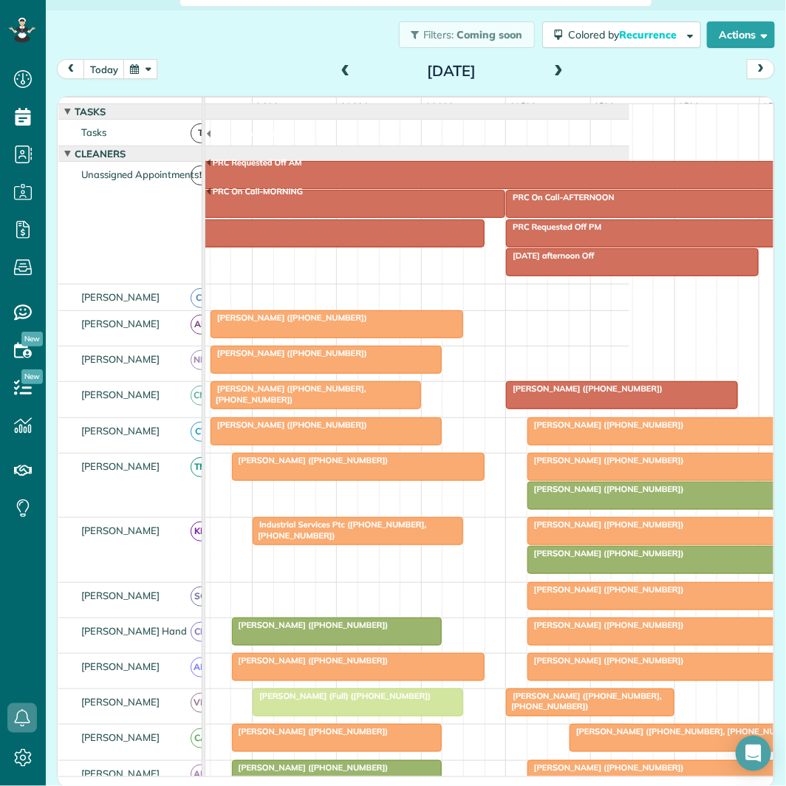
scroll to position [82, 0]
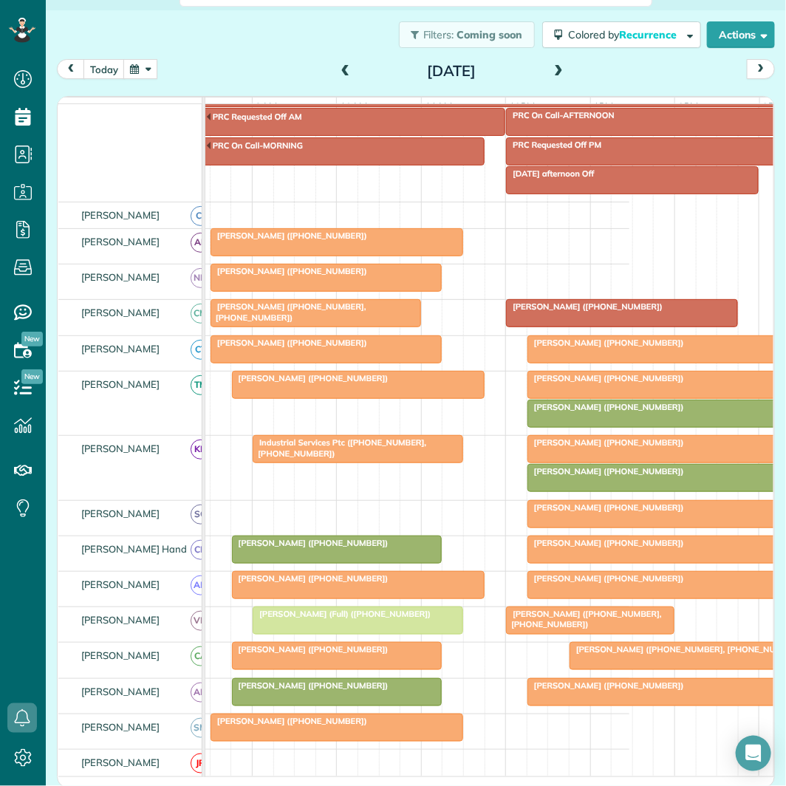
click at [596, 412] on div "[PERSON_NAME] ([PHONE_NUMBER])" at bounding box center [654, 407] width 244 height 10
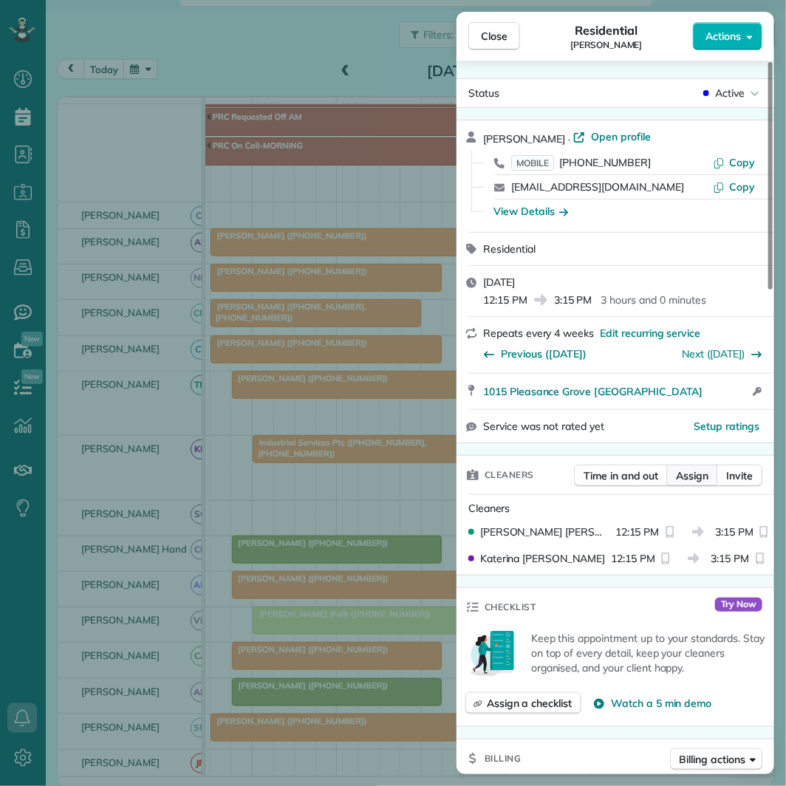
click at [704, 473] on span "Assign" at bounding box center [692, 475] width 33 height 15
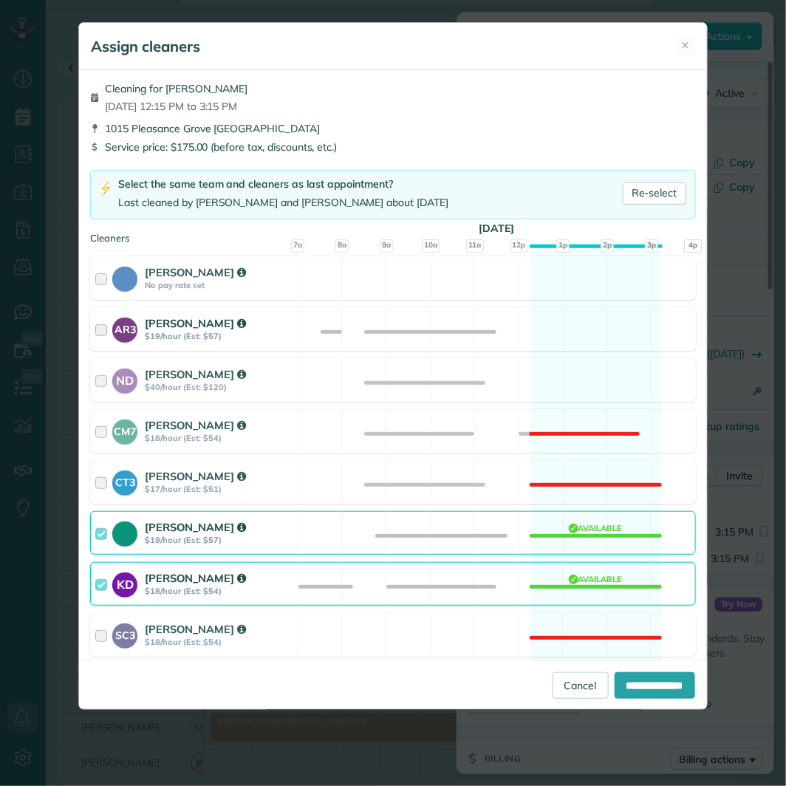
click at [538, 323] on div "AR3 [PERSON_NAME] $19/hour (Est: $57) Available" at bounding box center [392, 329] width 605 height 44
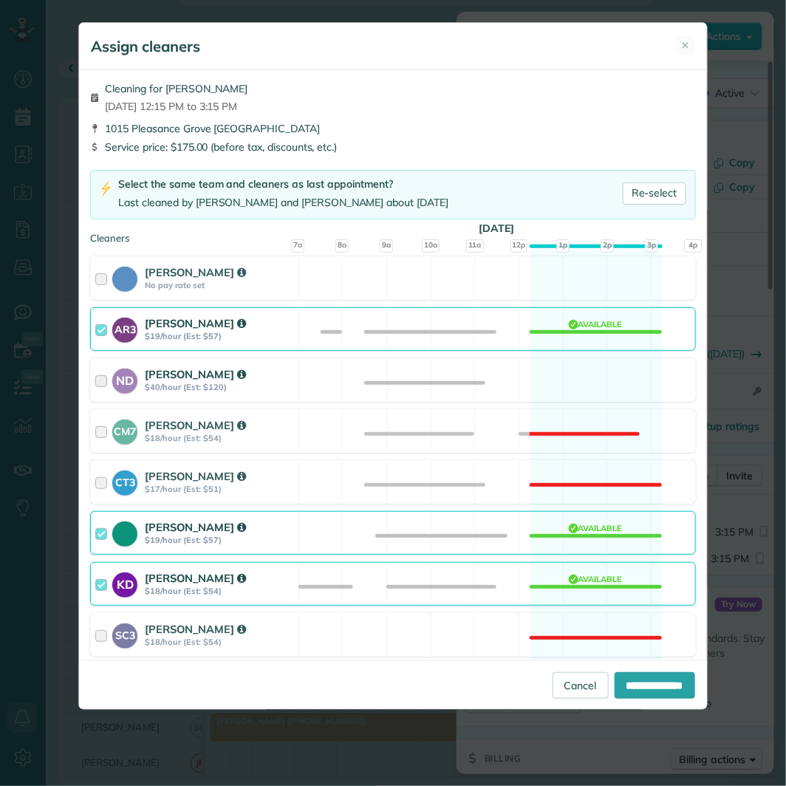
drag, startPoint x: 528, startPoint y: 381, endPoint x: 589, endPoint y: 489, distance: 123.7
click at [534, 386] on div "ND [PERSON_NAME] $40/hour (Est: $120) Available" at bounding box center [392, 380] width 605 height 44
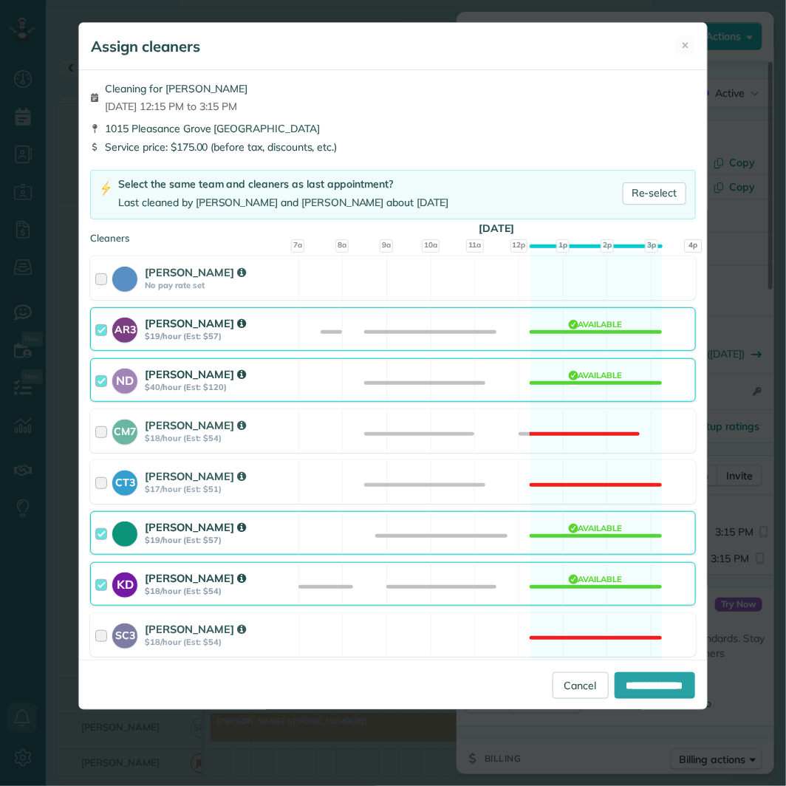
click at [580, 525] on div "[PERSON_NAME] $19/hour (Est: $57) Available" at bounding box center [392, 533] width 605 height 44
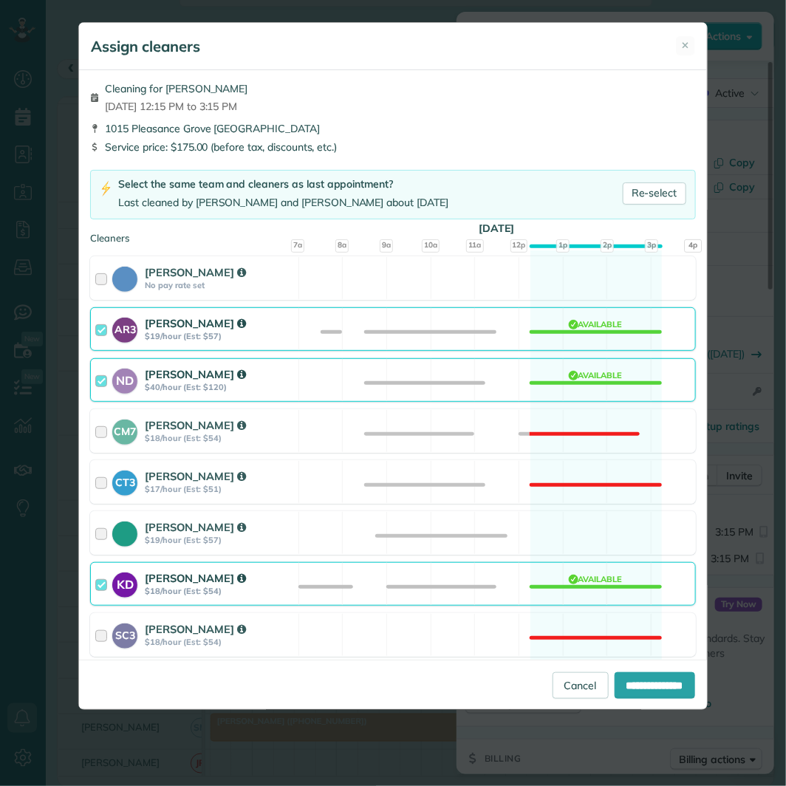
click at [591, 581] on div "KD [PERSON_NAME] $18/hour (Est: $54) Available" at bounding box center [392, 584] width 605 height 44
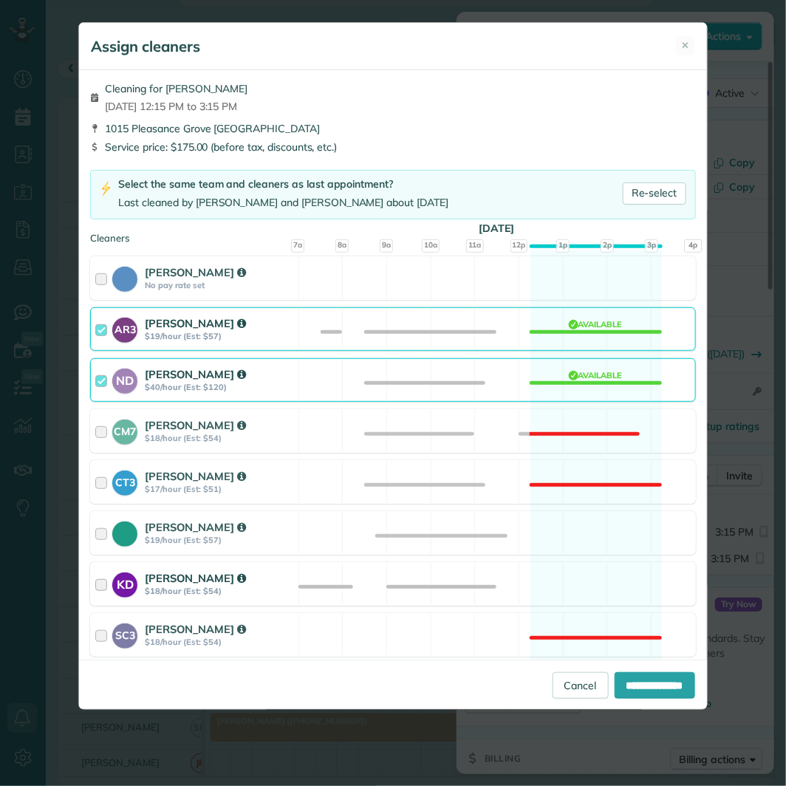
scroll to position [409, 0]
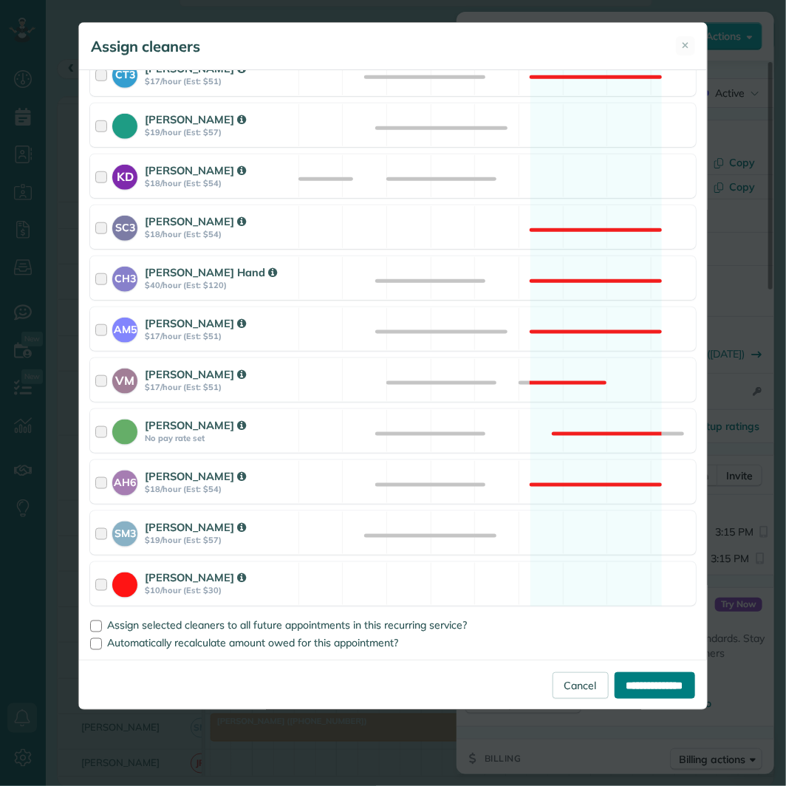
click at [636, 690] on input "**********" at bounding box center [655, 685] width 81 height 27
type input "**********"
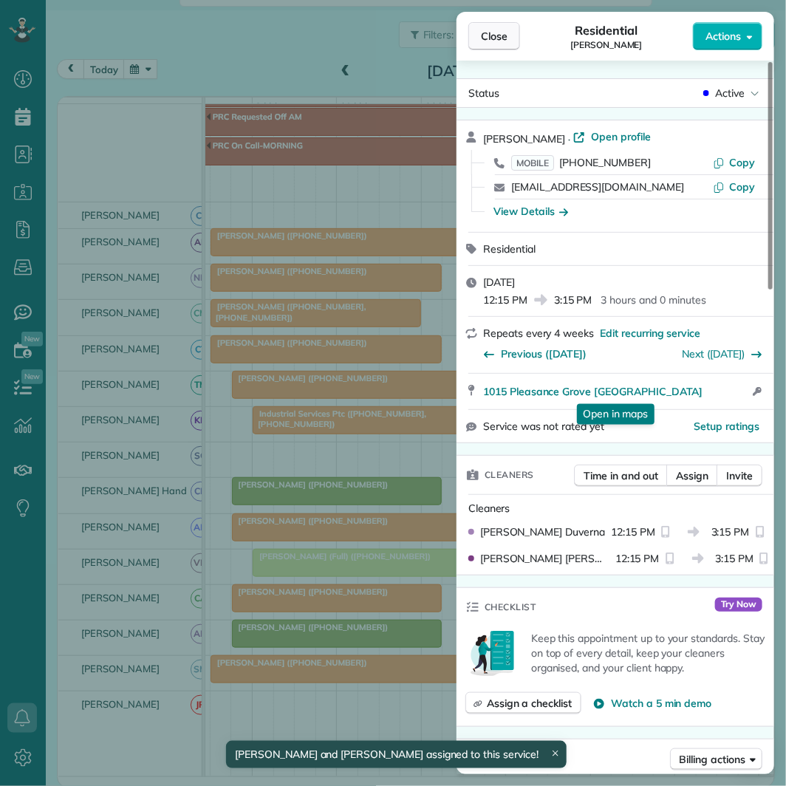
click at [501, 34] on span "Close" at bounding box center [494, 36] width 27 height 15
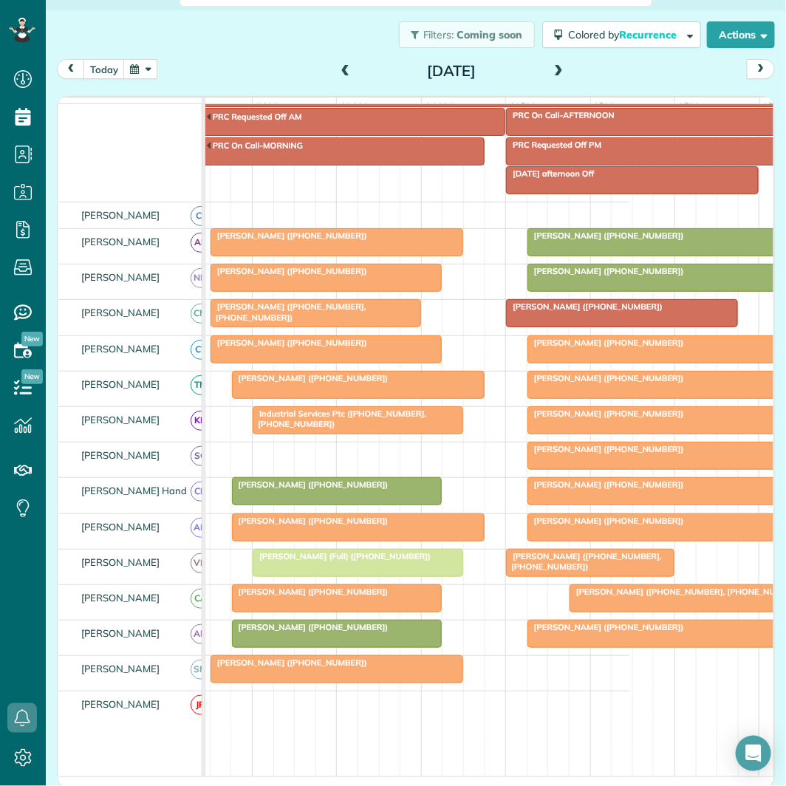
click at [553, 64] on span at bounding box center [558, 72] width 16 height 22
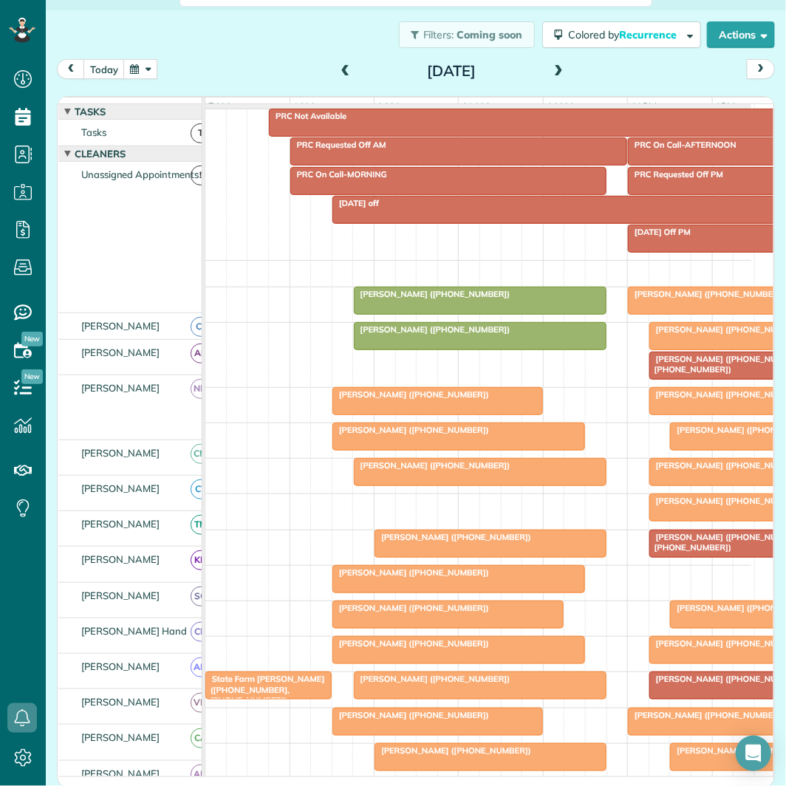
scroll to position [82, 0]
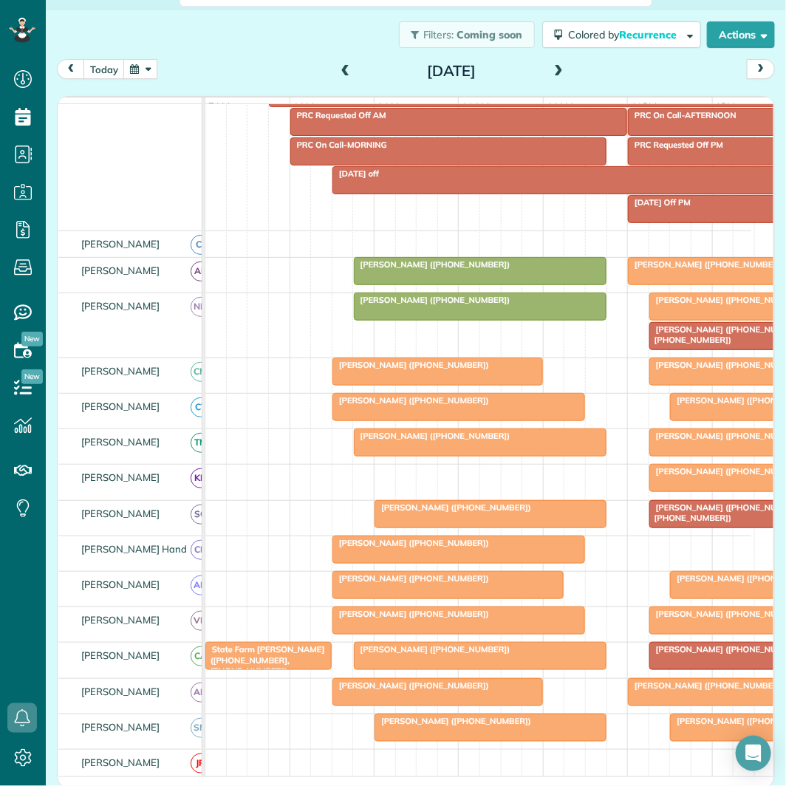
click at [700, 344] on span "[PERSON_NAME] ([PHONE_NUMBER], [PHONE_NUMBER])" at bounding box center [727, 334] width 157 height 21
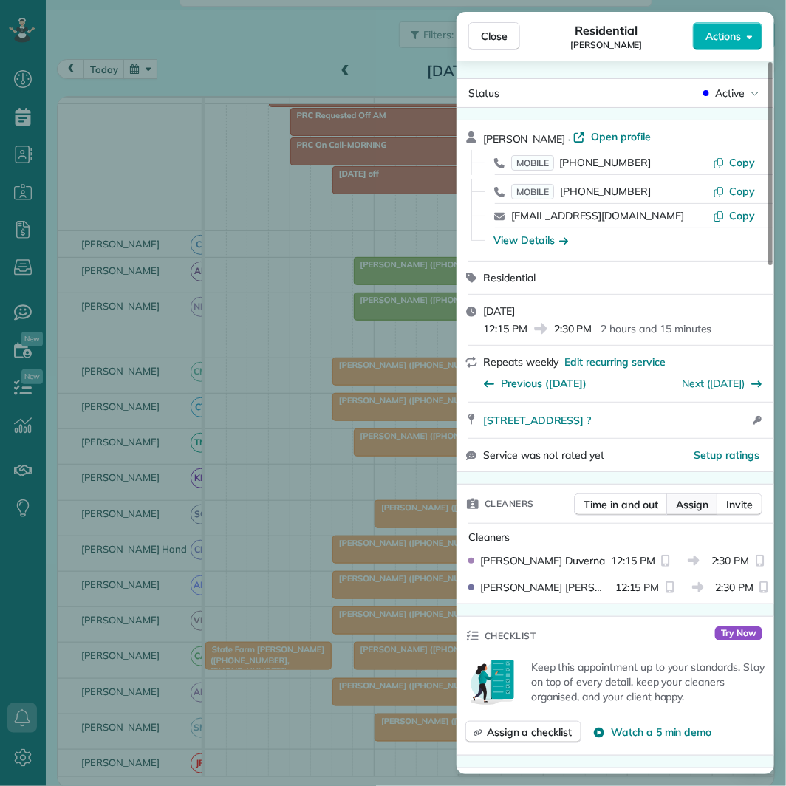
click at [692, 503] on span "Assign" at bounding box center [692, 504] width 33 height 15
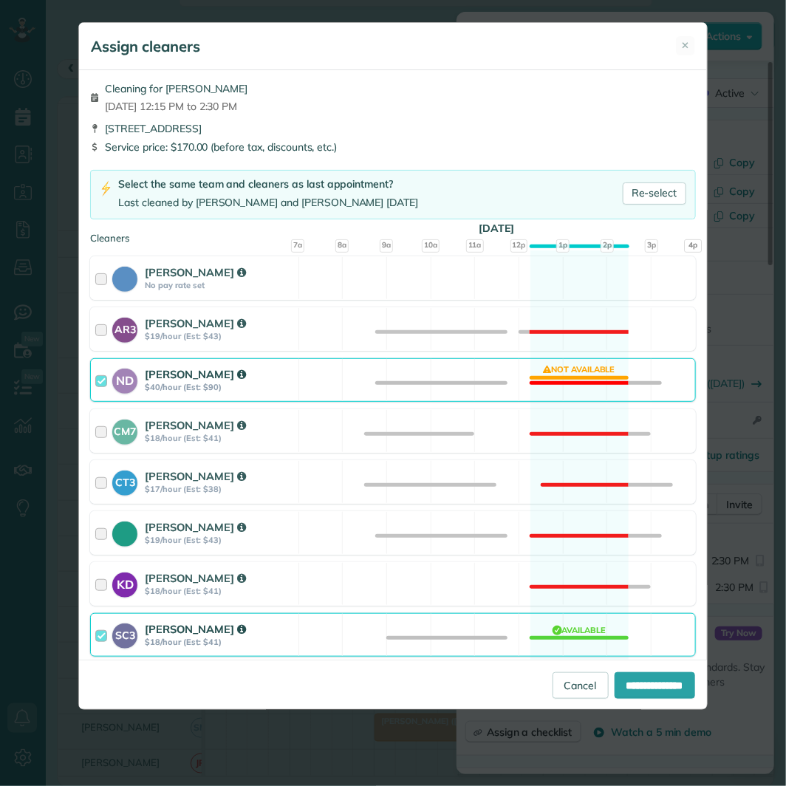
click at [588, 368] on div "ND [PERSON_NAME] $40/hour (Est: $90) Not available" at bounding box center [392, 380] width 605 height 44
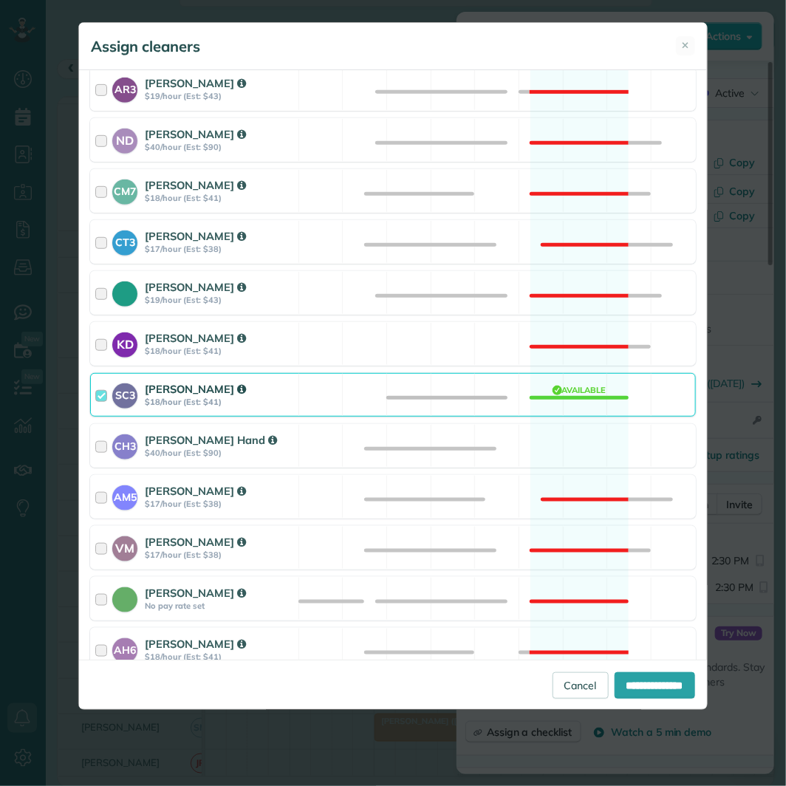
scroll to position [246, 0]
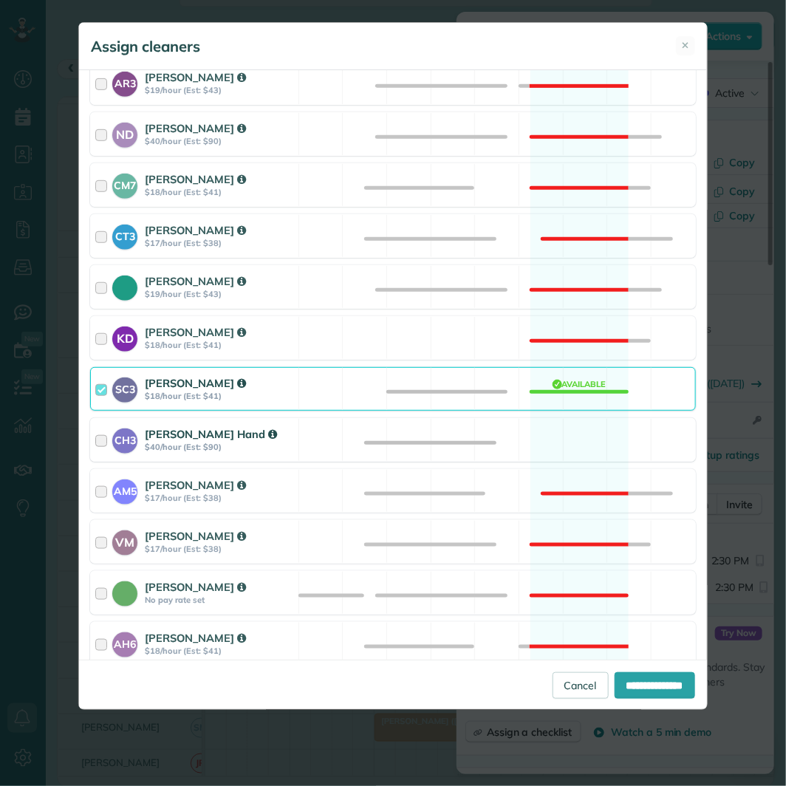
click at [587, 437] on div "CH3 [PERSON_NAME] Hand $40/hour (Est: $90) Available" at bounding box center [392, 440] width 605 height 44
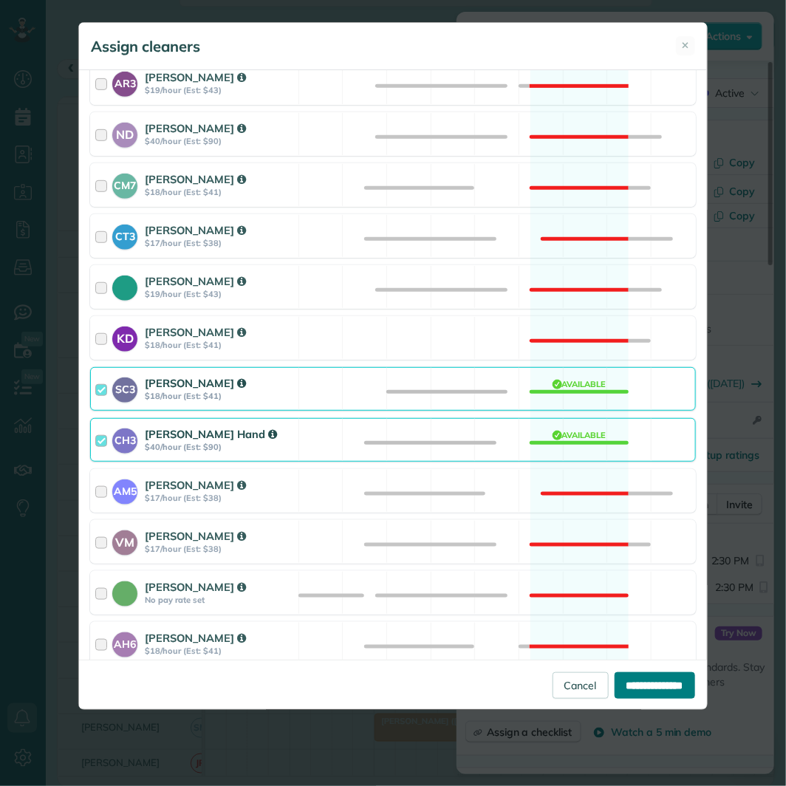
click at [653, 683] on input "**********" at bounding box center [655, 685] width 81 height 27
type input "**********"
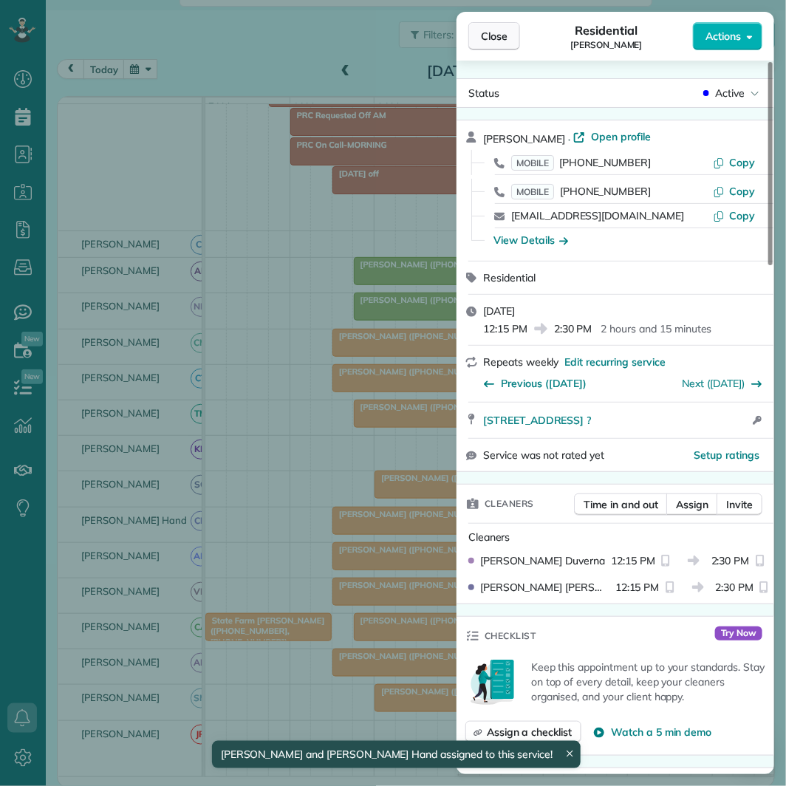
click at [504, 35] on span "Close" at bounding box center [494, 36] width 27 height 15
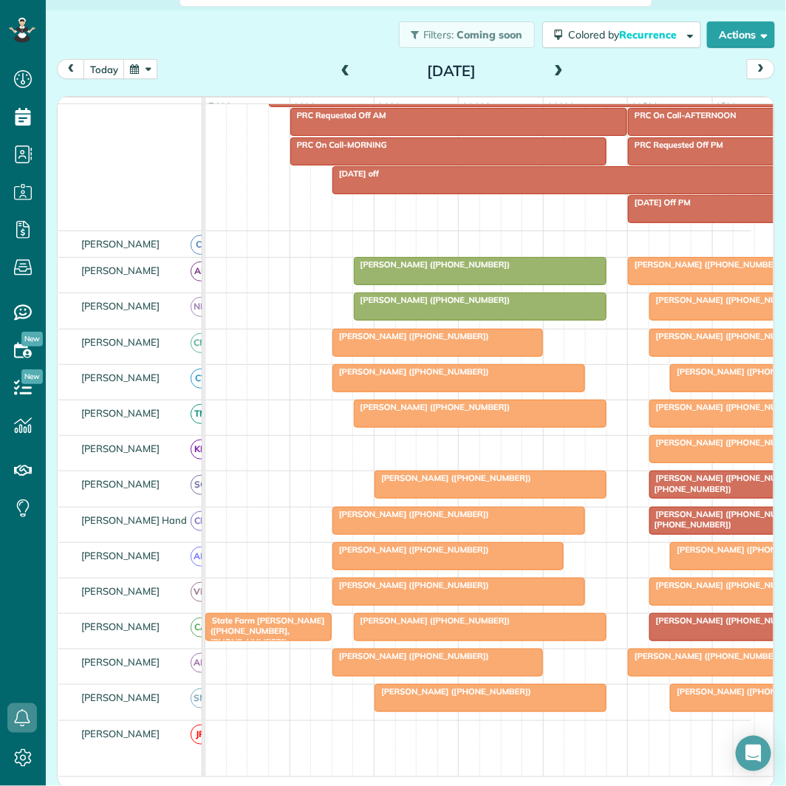
click at [556, 62] on span at bounding box center [558, 72] width 16 height 22
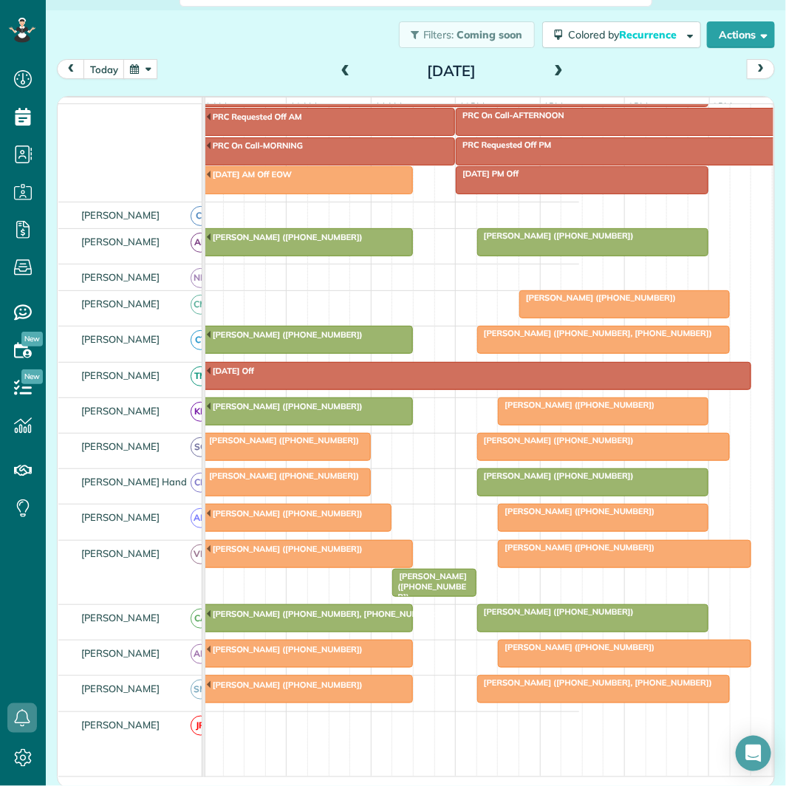
scroll to position [0, 174]
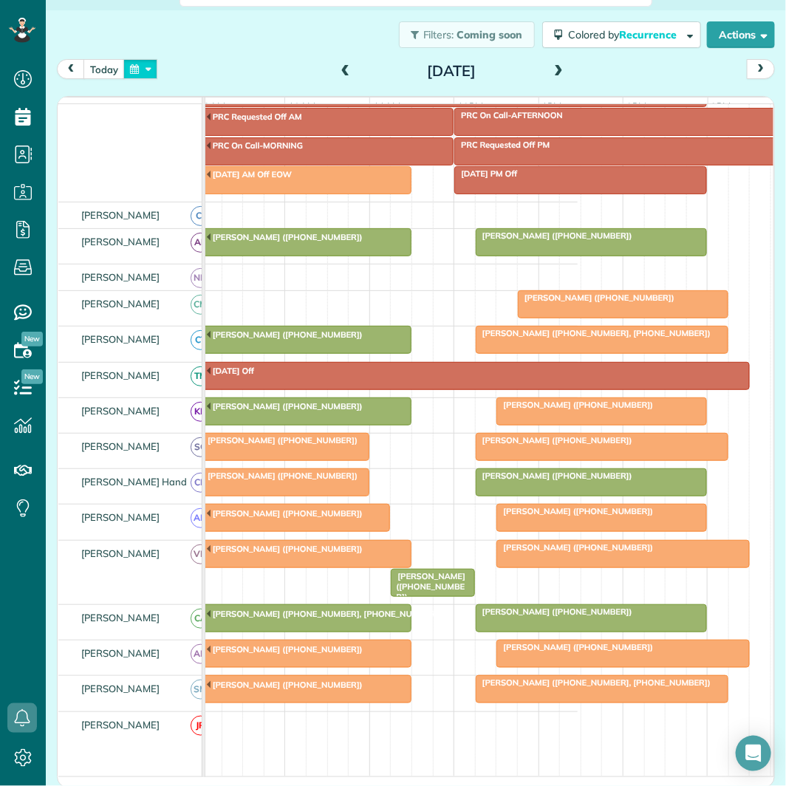
click at [145, 72] on button "button" at bounding box center [140, 69] width 34 height 20
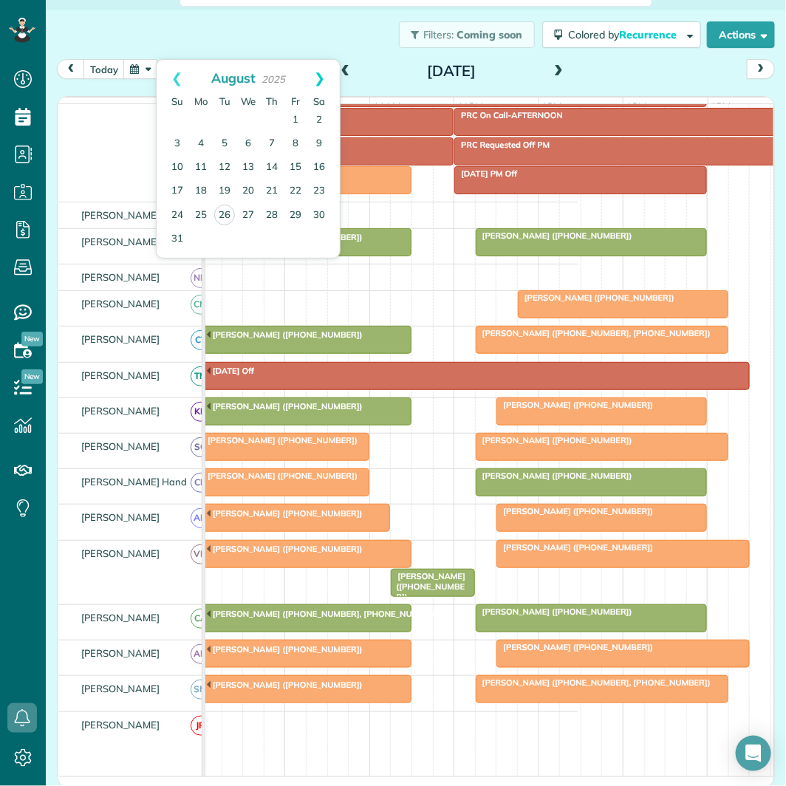
click at [318, 78] on link "Next" at bounding box center [319, 78] width 41 height 37
click at [205, 164] on link "10" at bounding box center [201, 168] width 24 height 24
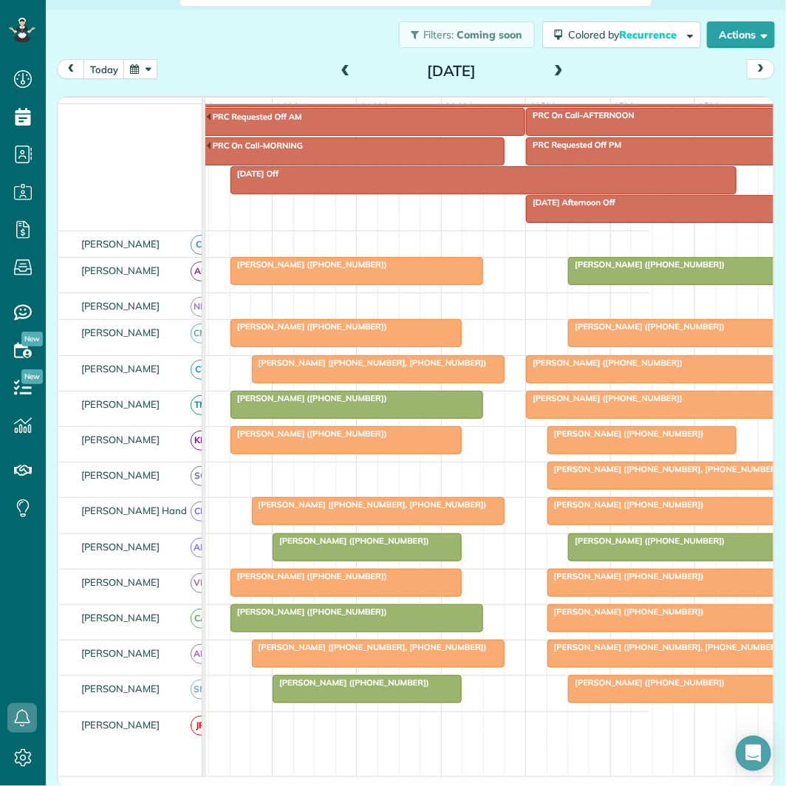
scroll to position [0, 129]
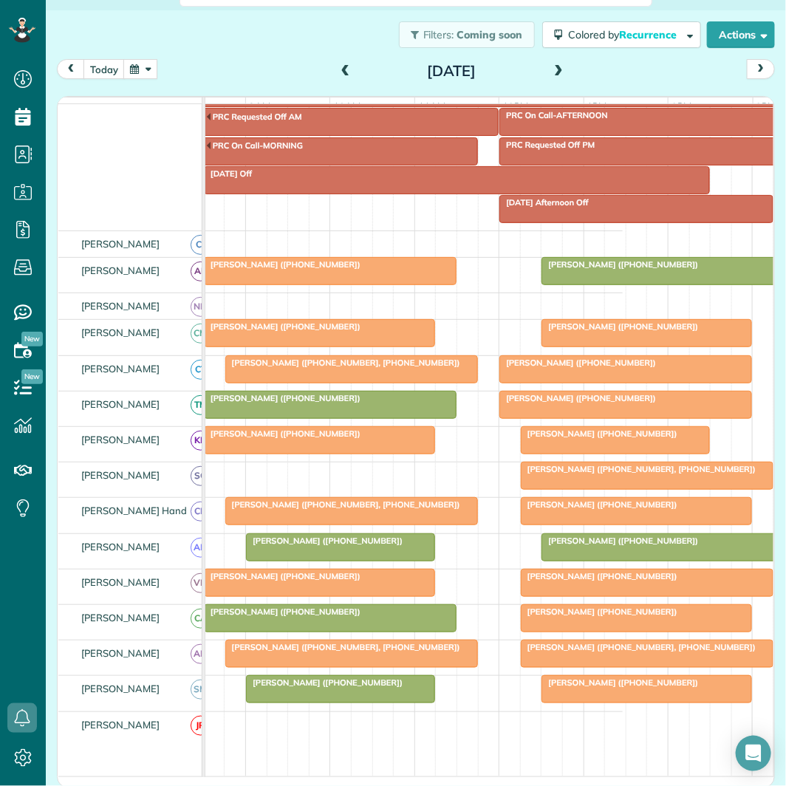
click at [550, 62] on span at bounding box center [558, 72] width 16 height 22
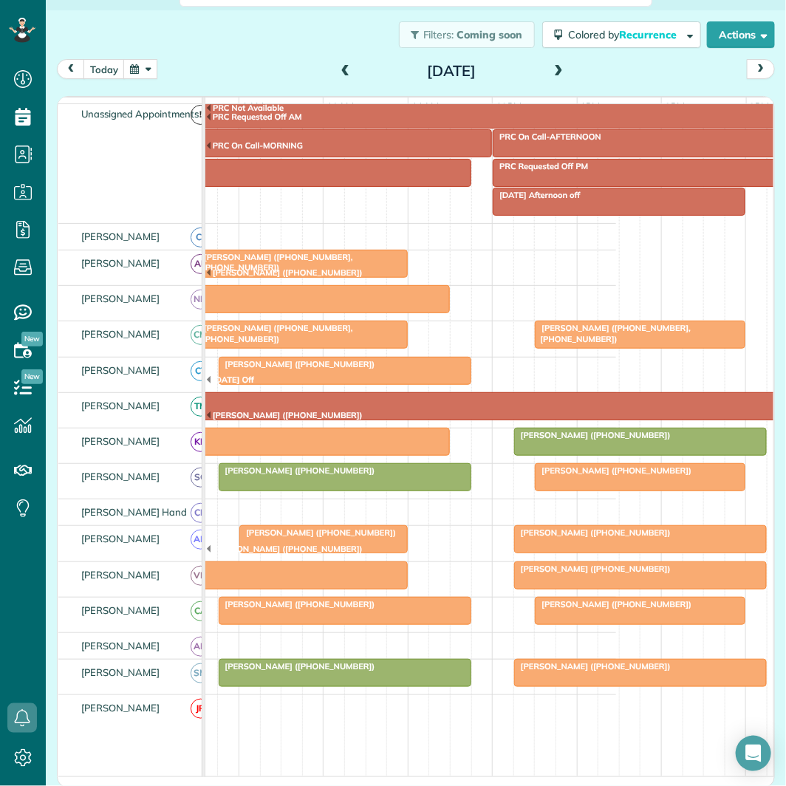
scroll to position [82, 0]
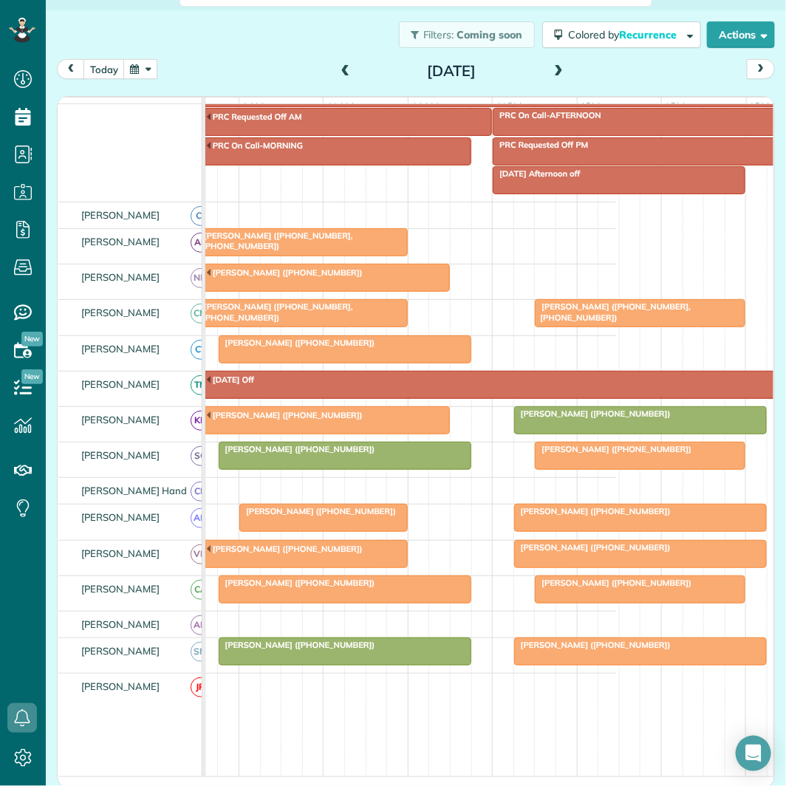
click at [552, 65] on span at bounding box center [558, 71] width 16 height 13
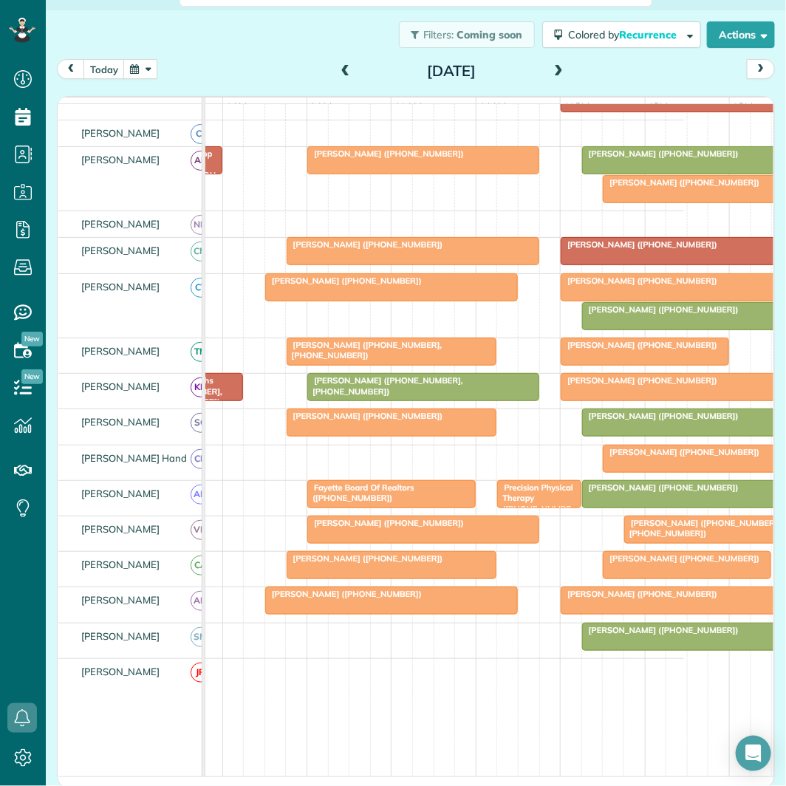
scroll to position [0, 93]
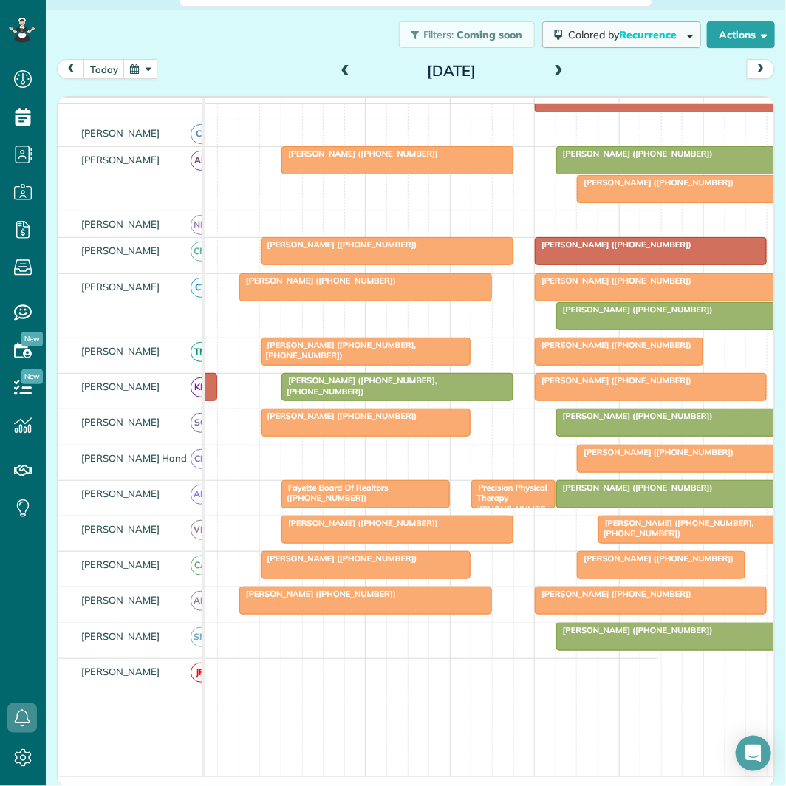
click at [596, 35] on span "Colored by Recurrence" at bounding box center [625, 34] width 114 height 13
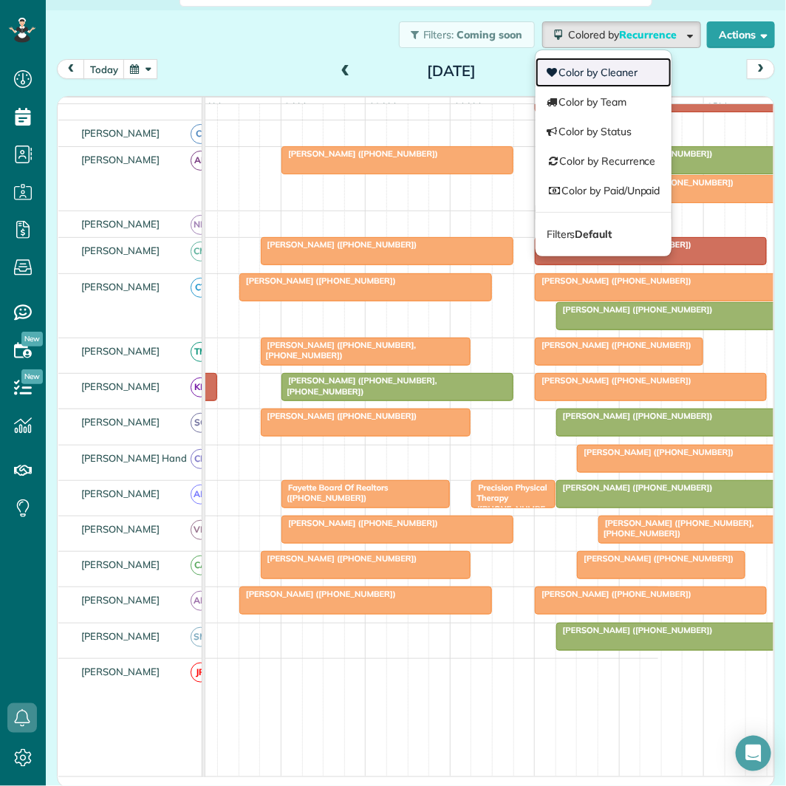
click at [562, 77] on link "Color by Cleaner" at bounding box center [604, 73] width 136 height 30
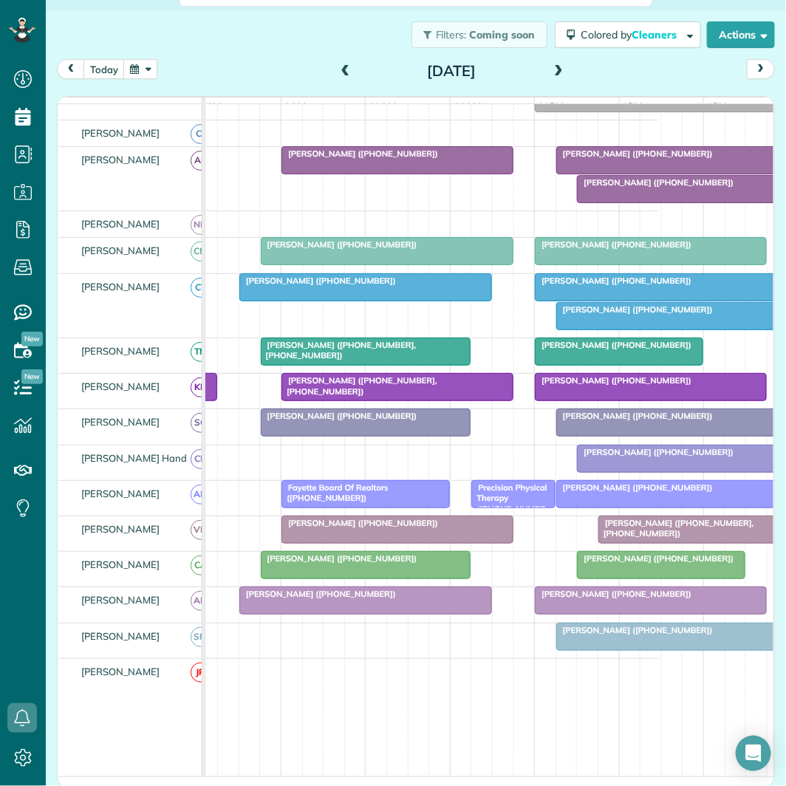
click at [550, 67] on span at bounding box center [558, 71] width 16 height 13
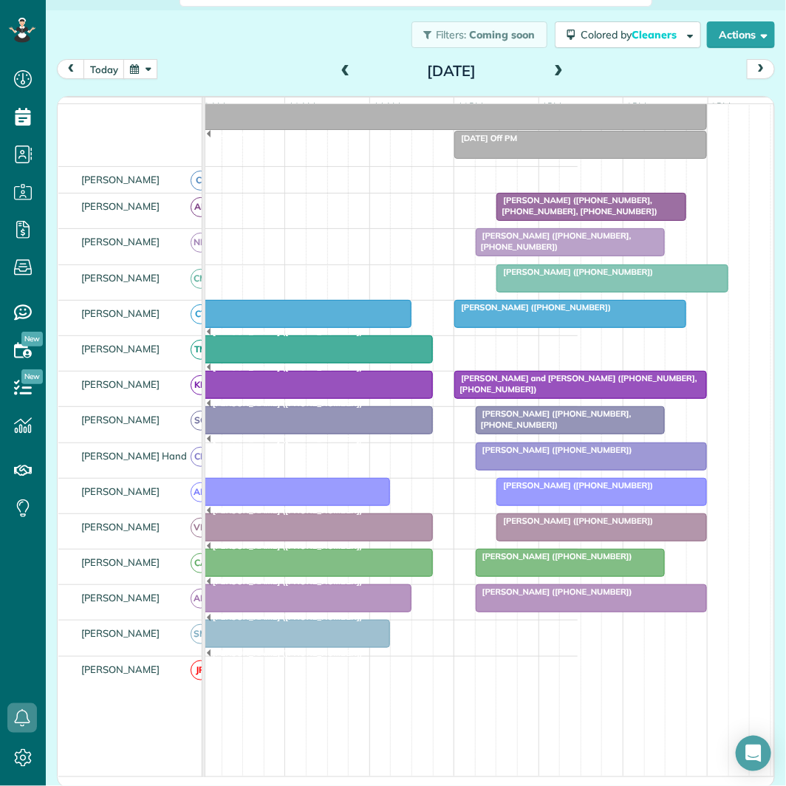
scroll to position [123, 0]
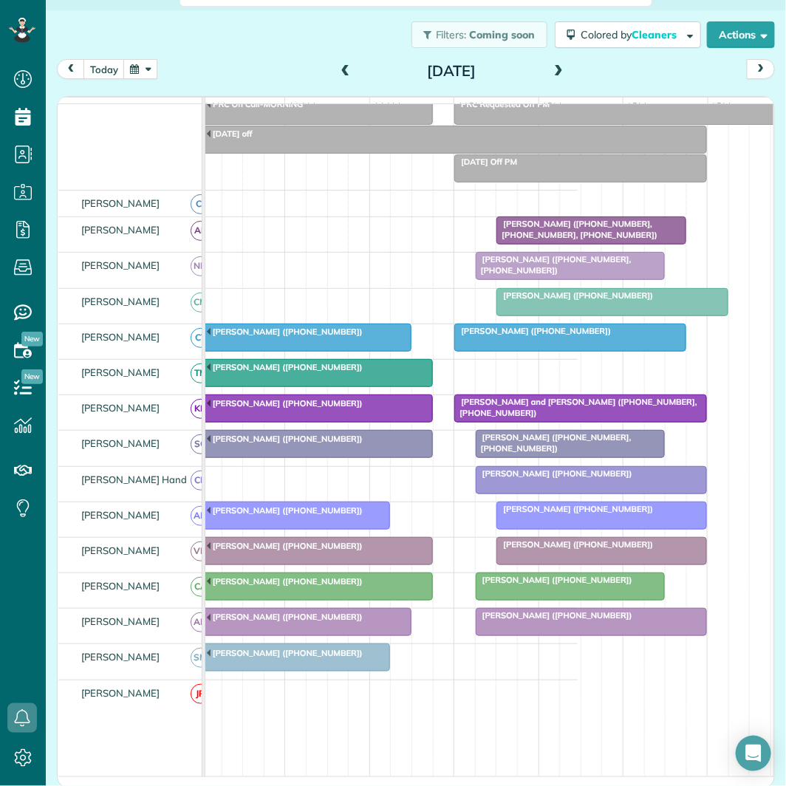
click at [553, 63] on span at bounding box center [558, 72] width 16 height 22
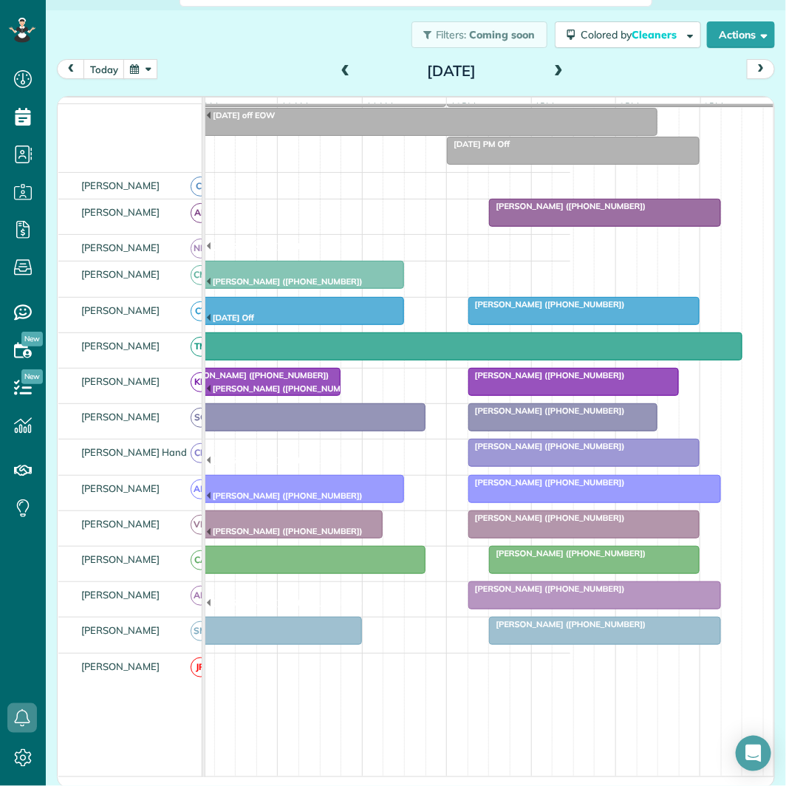
scroll to position [164, 0]
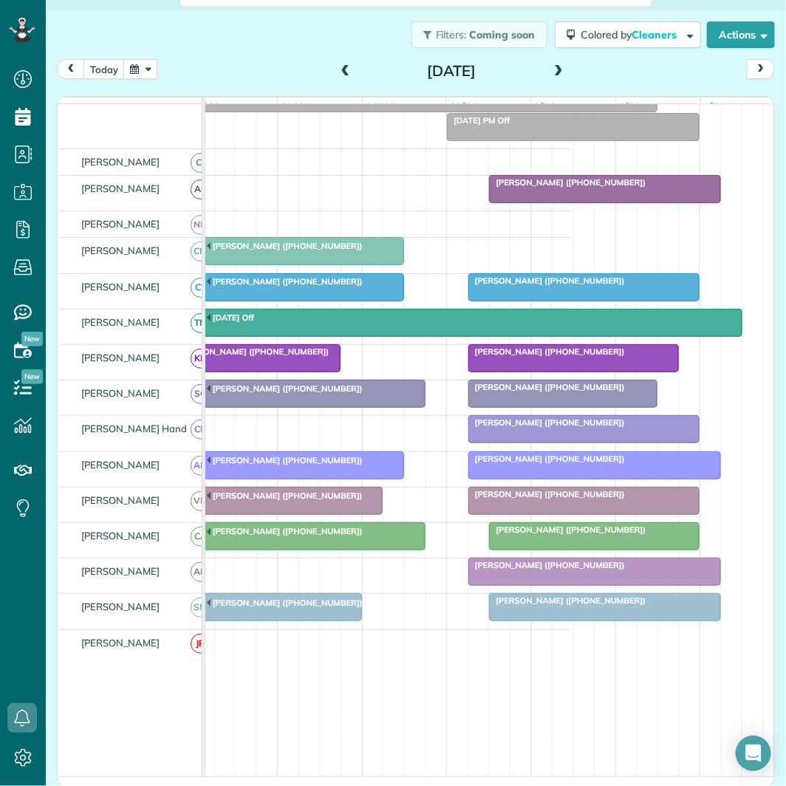
click at [141, 67] on button "button" at bounding box center [140, 69] width 34 height 20
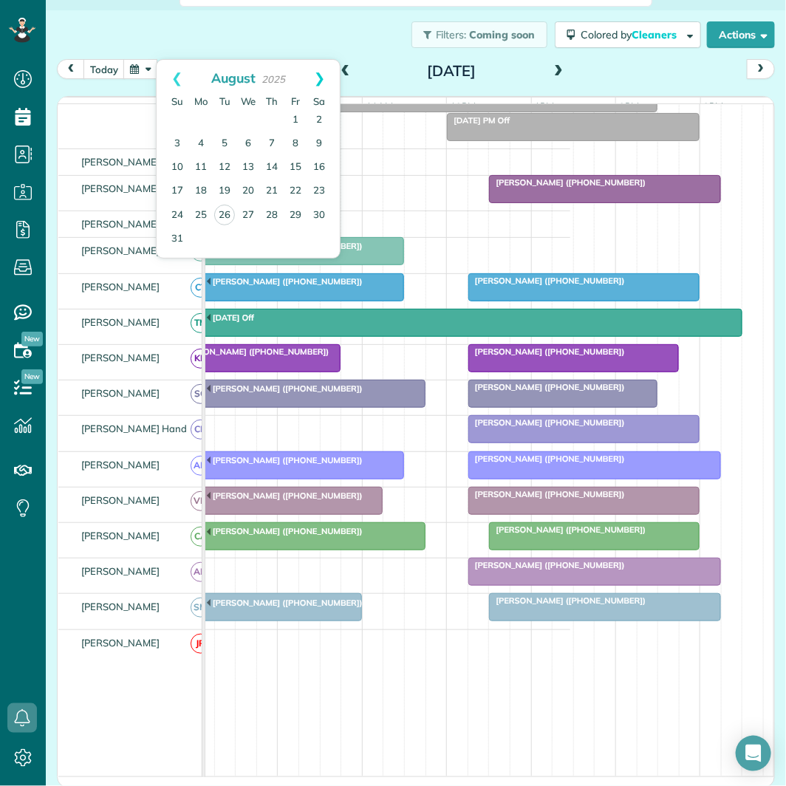
click at [323, 72] on link "Next" at bounding box center [319, 78] width 41 height 37
click at [325, 71] on link "Next" at bounding box center [319, 78] width 41 height 37
click at [203, 181] on link "17" at bounding box center [201, 192] width 24 height 24
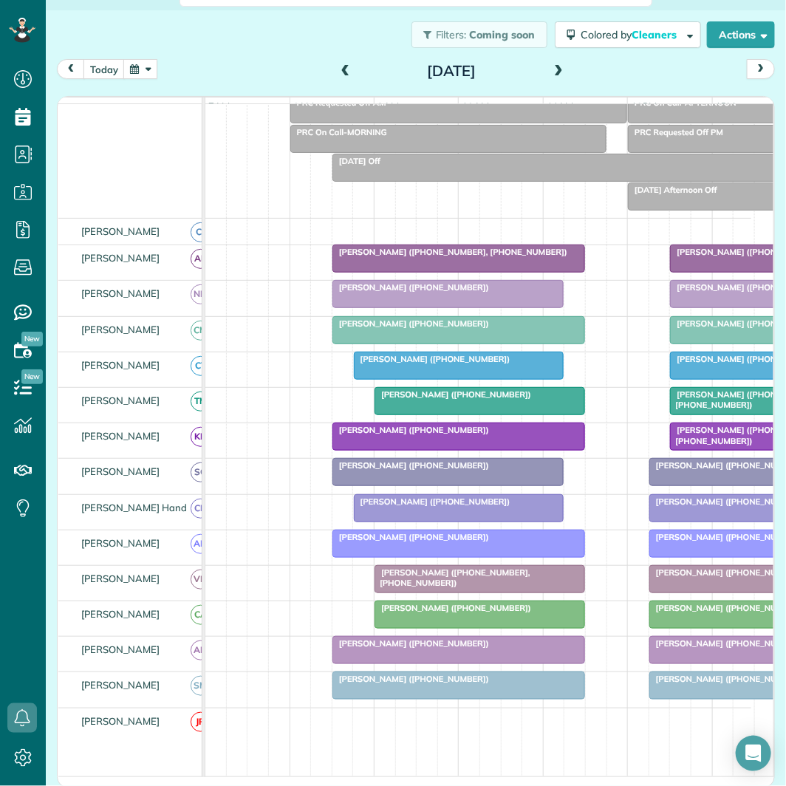
scroll to position [121, 0]
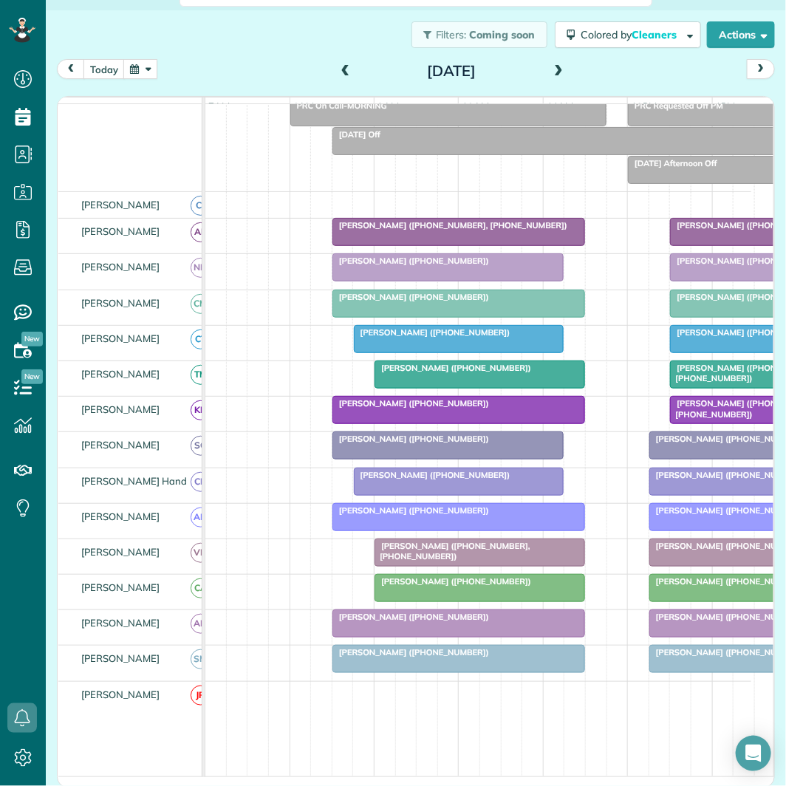
click at [143, 64] on button "button" at bounding box center [140, 69] width 34 height 20
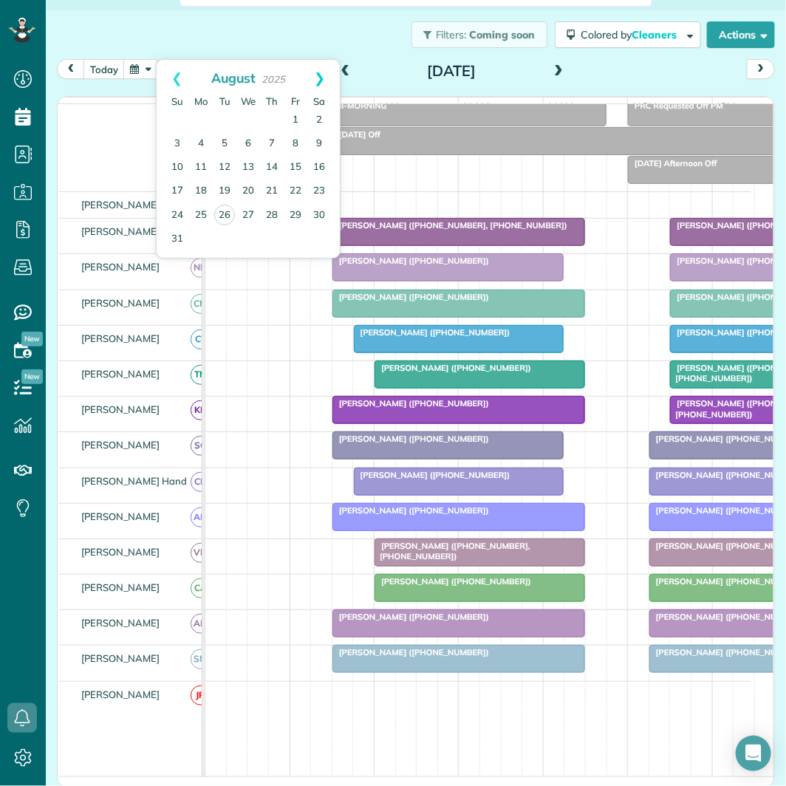
click at [318, 75] on link "Next" at bounding box center [319, 78] width 41 height 37
click at [198, 139] on link "6" at bounding box center [201, 144] width 24 height 24
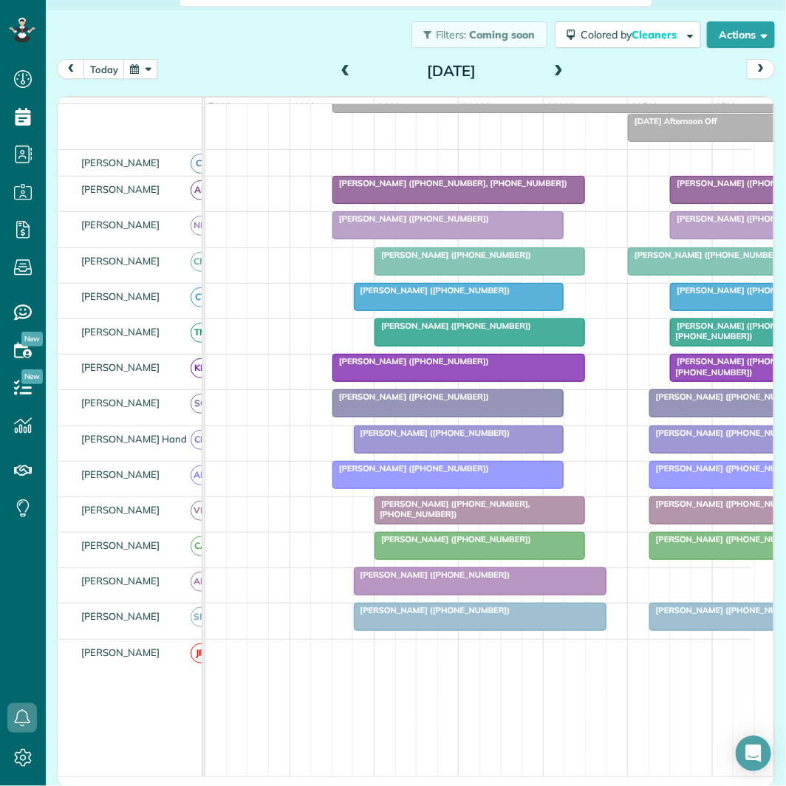
scroll to position [164, 0]
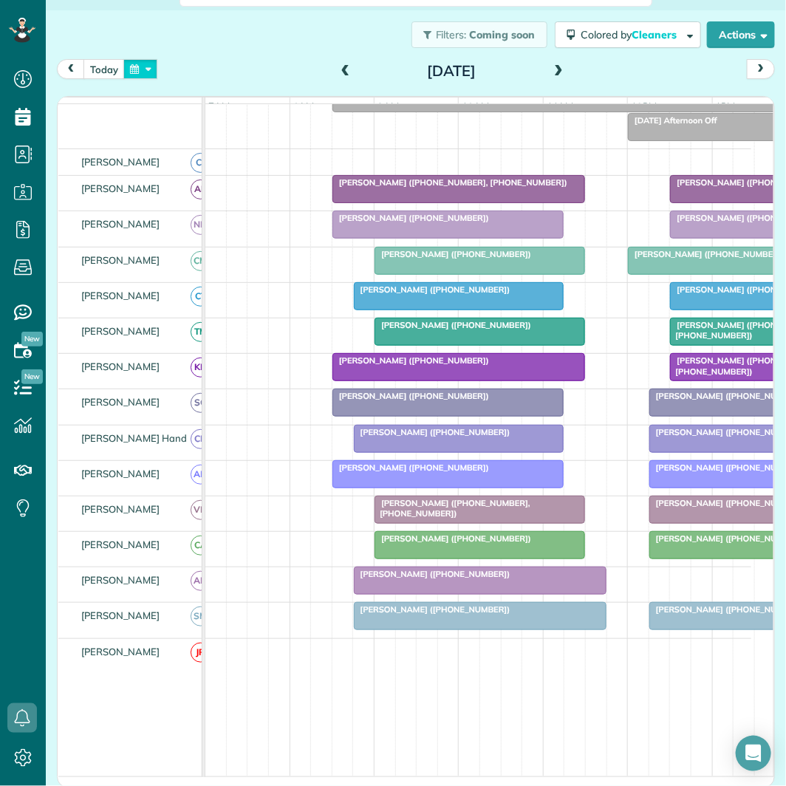
click at [146, 68] on button "button" at bounding box center [140, 69] width 34 height 20
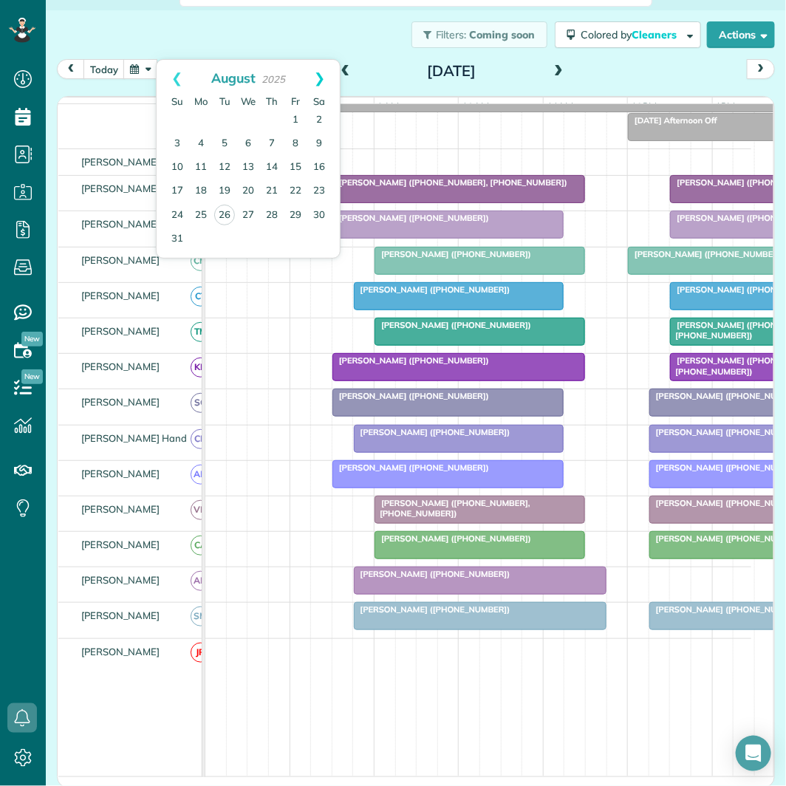
click at [320, 71] on link "Next" at bounding box center [319, 78] width 41 height 37
click at [320, 72] on link "Next" at bounding box center [319, 78] width 41 height 37
click at [321, 72] on link "Next" at bounding box center [319, 78] width 41 height 37
click at [207, 188] on link "17" at bounding box center [201, 192] width 24 height 24
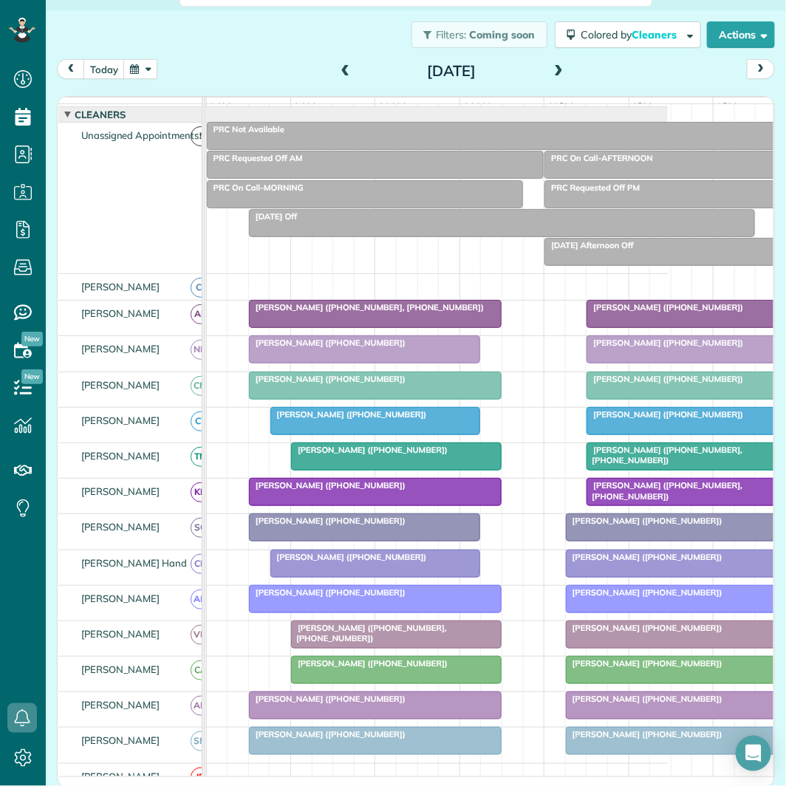
scroll to position [121, 0]
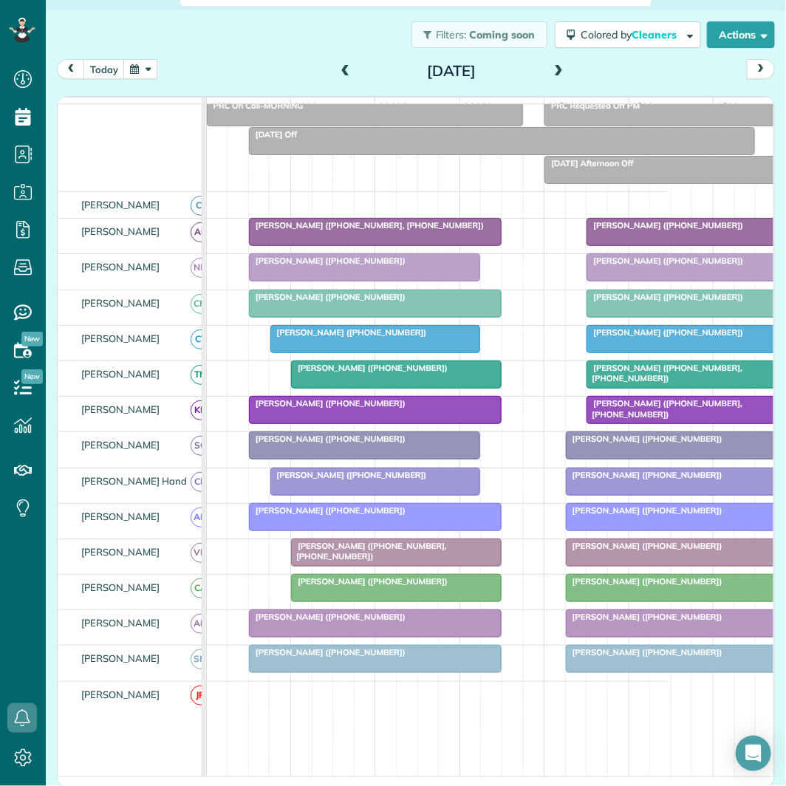
click at [556, 67] on span at bounding box center [558, 71] width 16 height 13
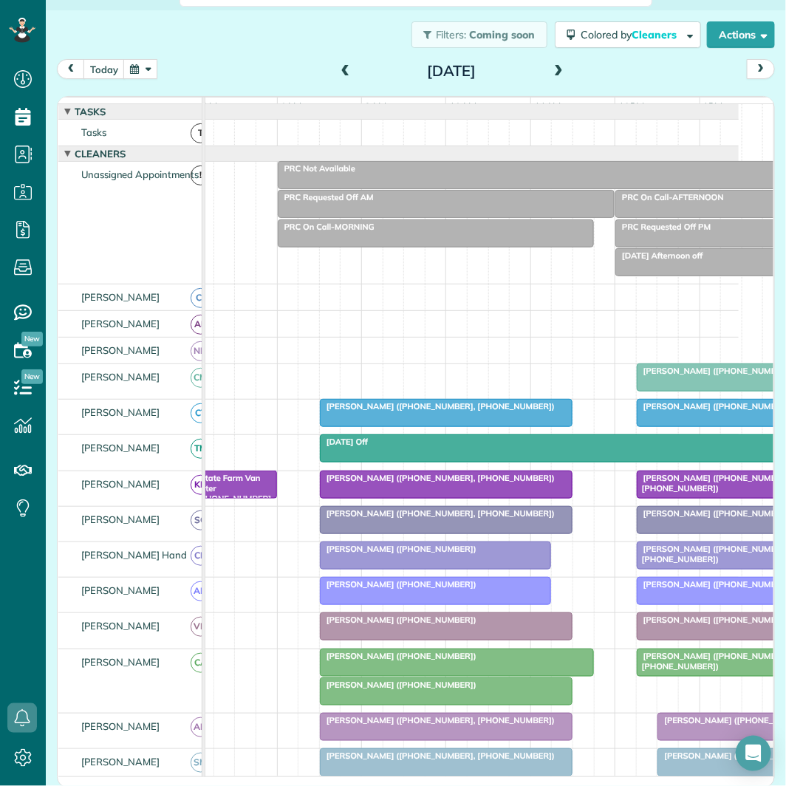
scroll to position [0, 101]
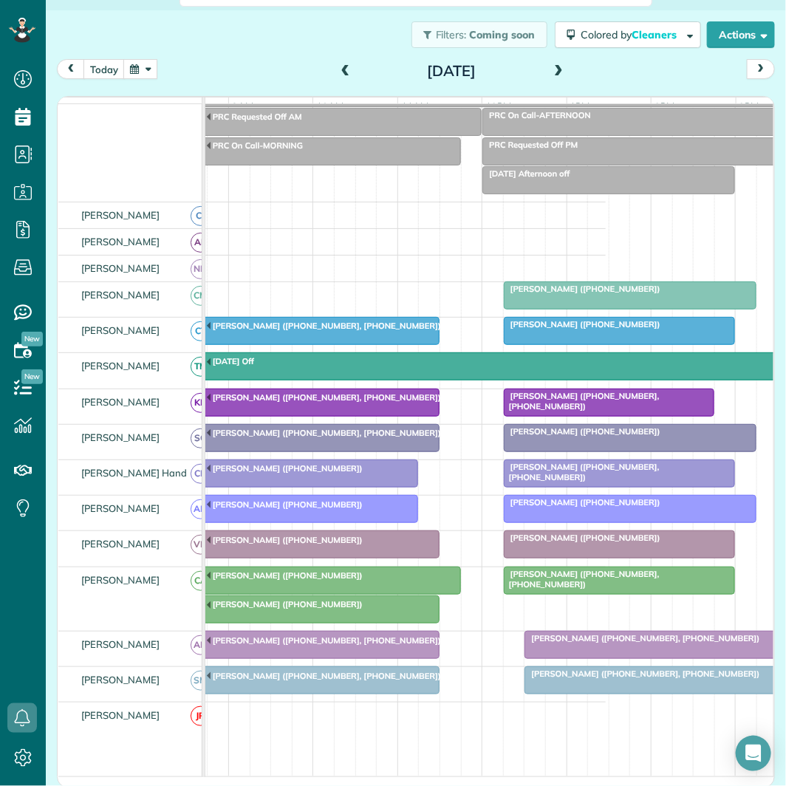
click at [321, 608] on div "[PERSON_NAME] ([PHONE_NUMBER])" at bounding box center [313, 603] width 244 height 10
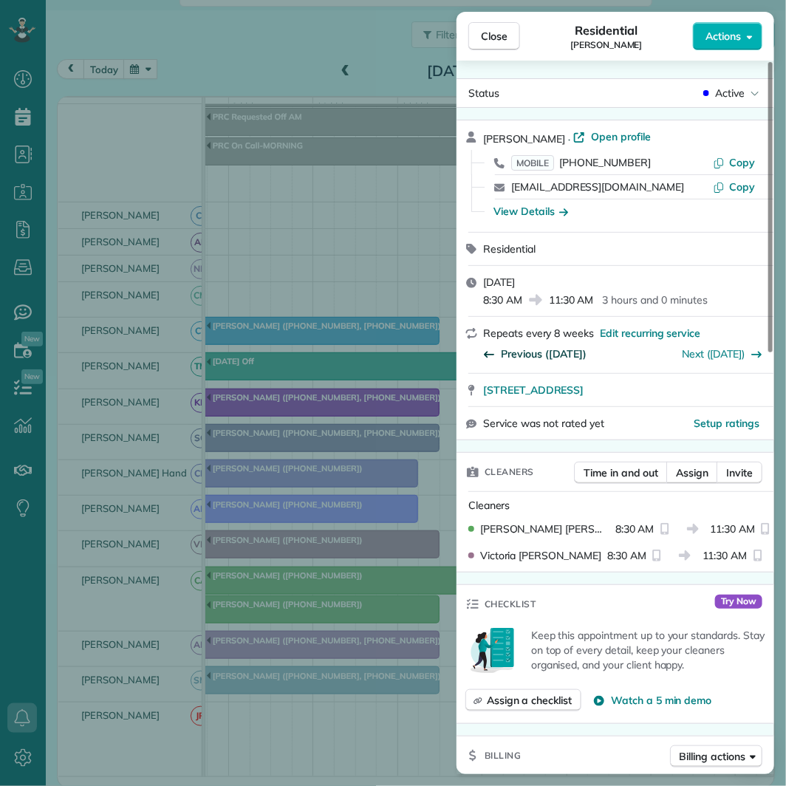
click at [549, 352] on span "Previous ([DATE])" at bounding box center [544, 353] width 86 height 15
click at [507, 35] on span "Close" at bounding box center [494, 36] width 27 height 15
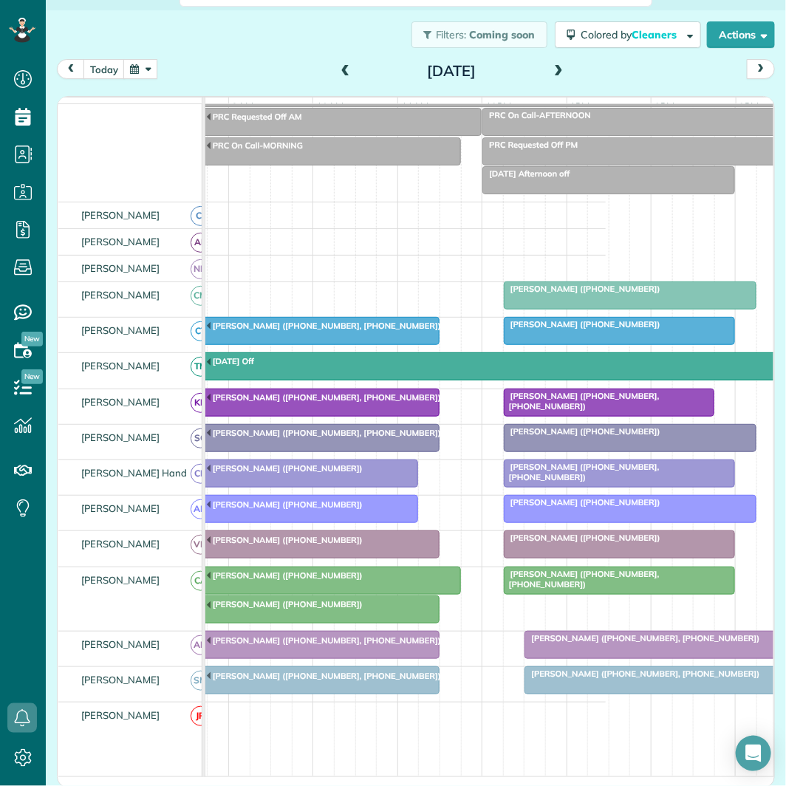
click at [301, 622] on div at bounding box center [313, 609] width 251 height 27
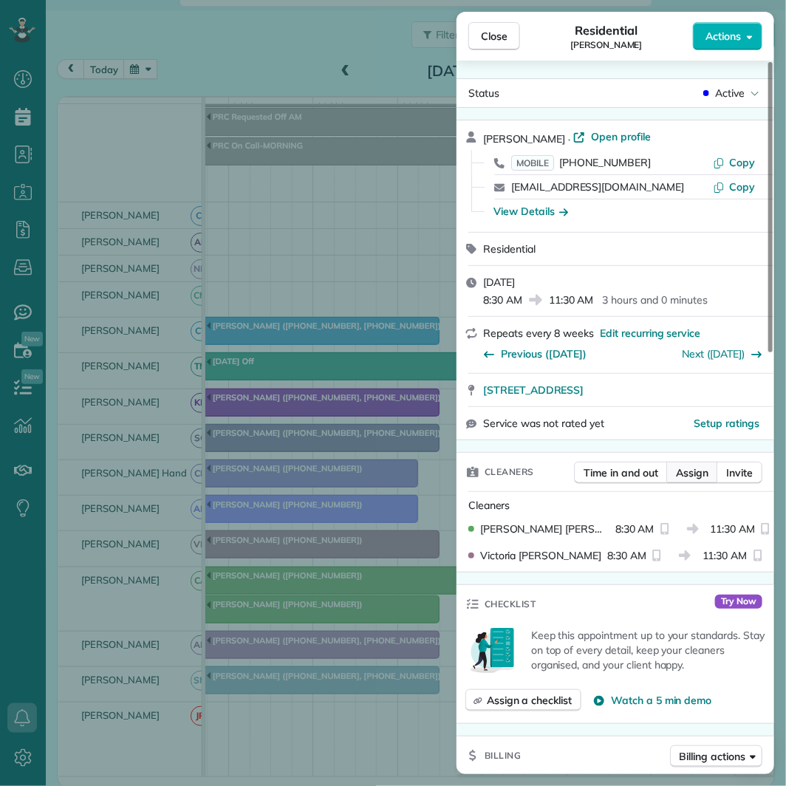
click at [696, 468] on span "Assign" at bounding box center [692, 472] width 33 height 15
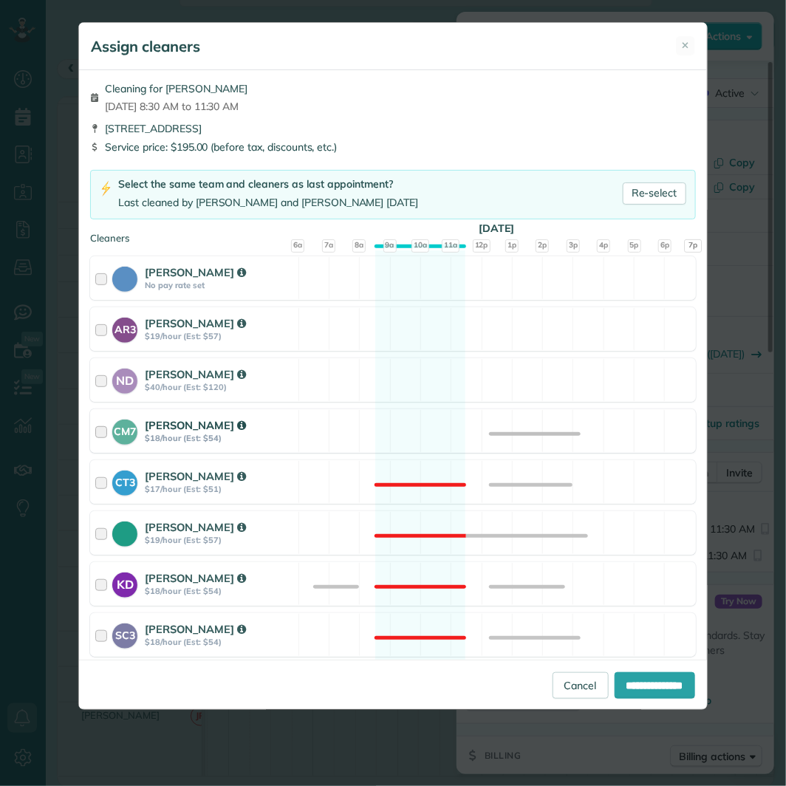
click at [418, 429] on div "CM7 [PERSON_NAME] $18/hour (Est: $54) Available" at bounding box center [392, 431] width 605 height 44
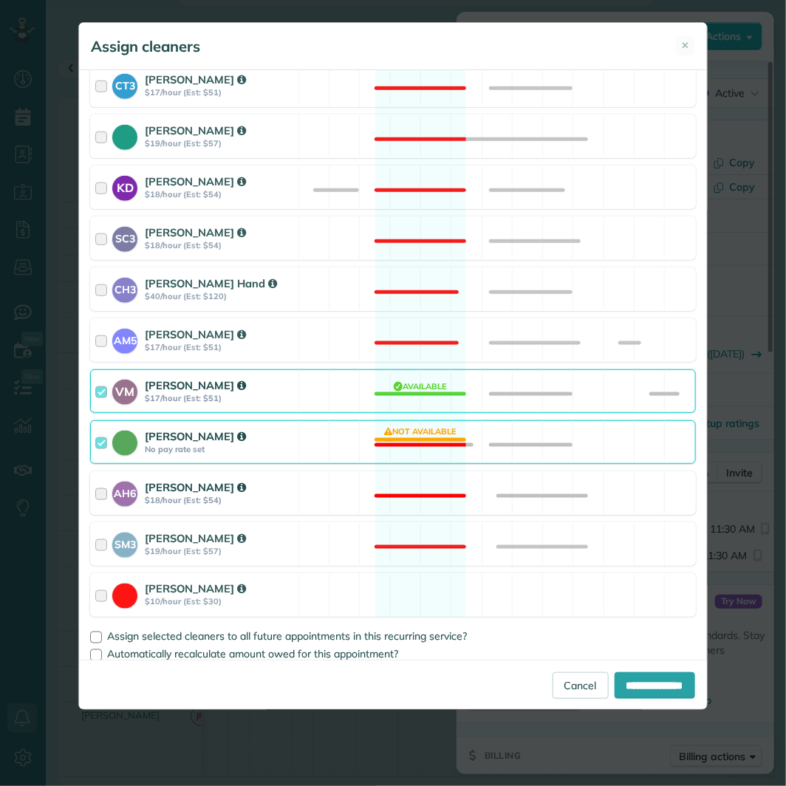
scroll to position [409, 0]
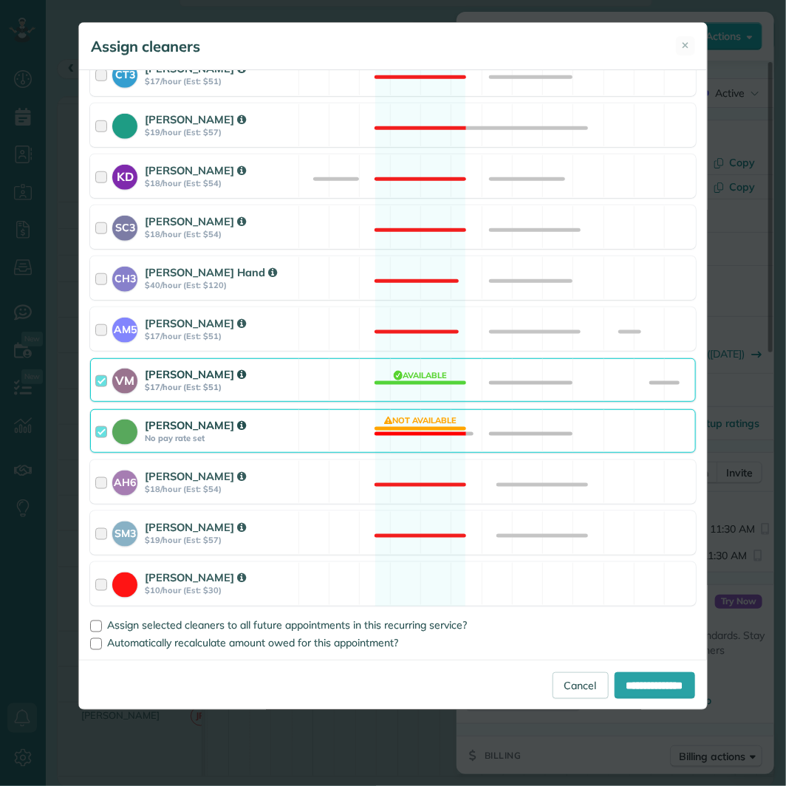
click at [417, 428] on div "[PERSON_NAME] No pay rate set Not available" at bounding box center [392, 431] width 605 height 44
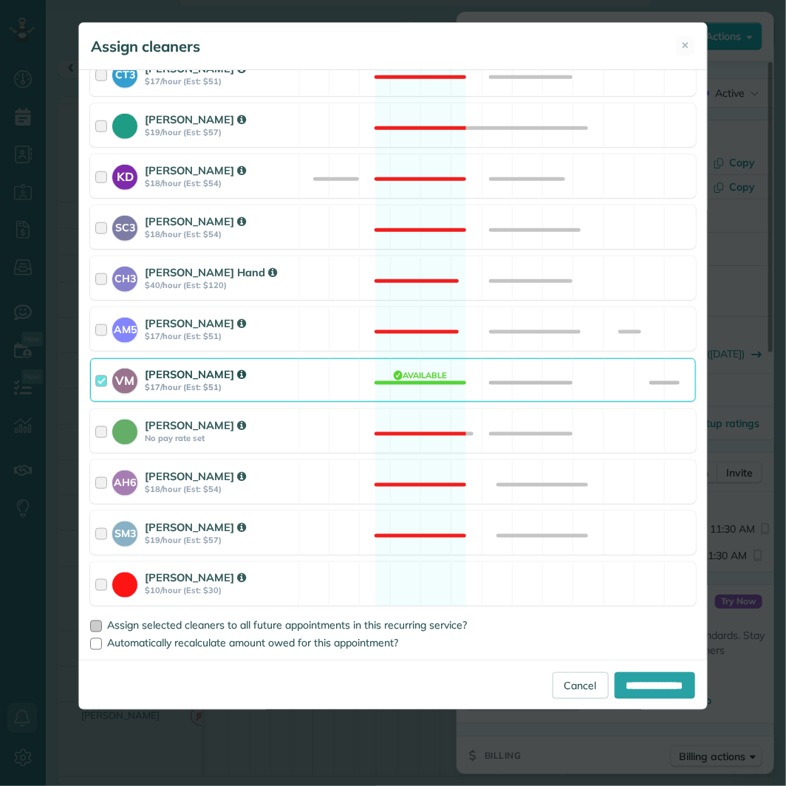
click at [100, 626] on div at bounding box center [96, 627] width 12 height 12
click at [646, 690] on input "**********" at bounding box center [655, 685] width 81 height 27
type input "**********"
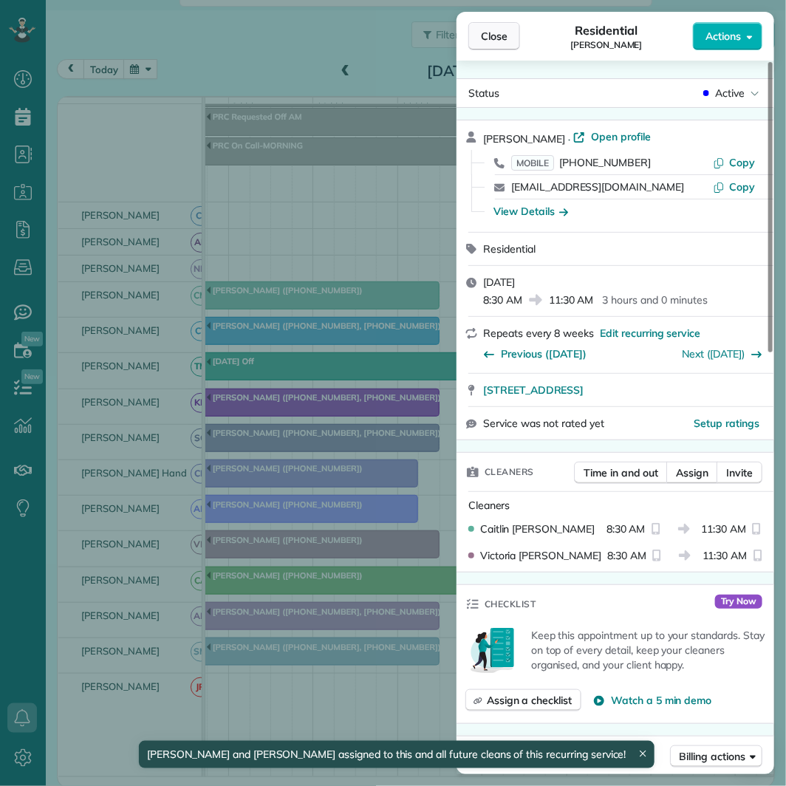
click at [508, 37] on button "Close" at bounding box center [494, 36] width 52 height 28
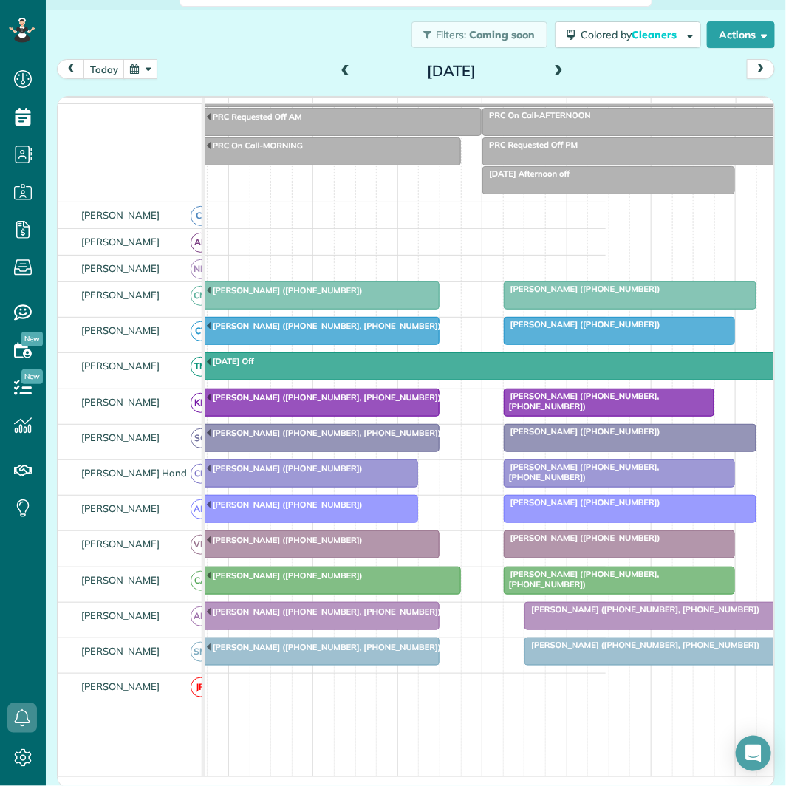
click at [550, 68] on span at bounding box center [558, 71] width 16 height 13
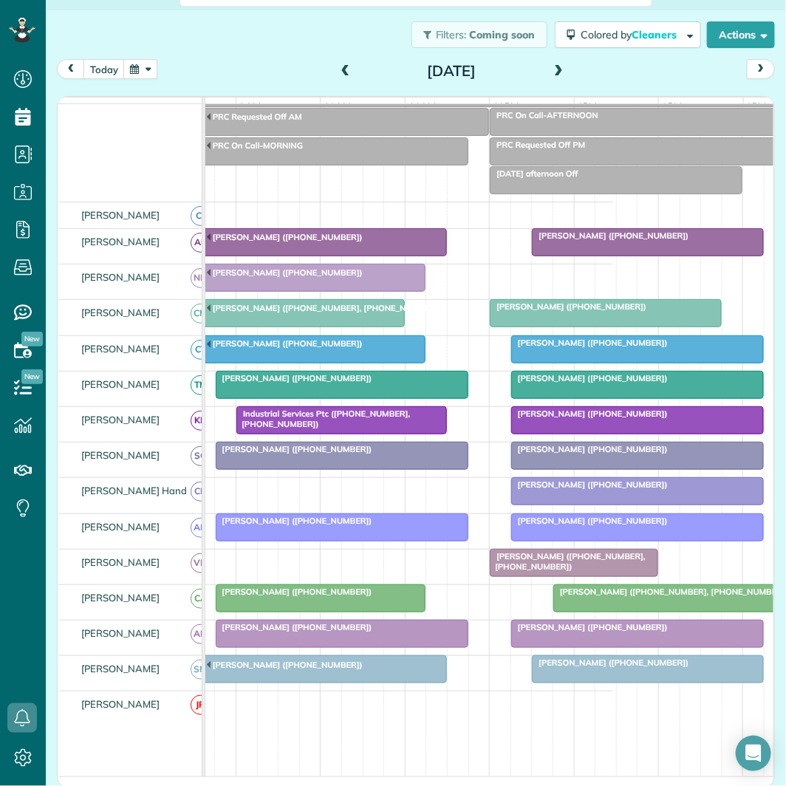
scroll to position [0, 150]
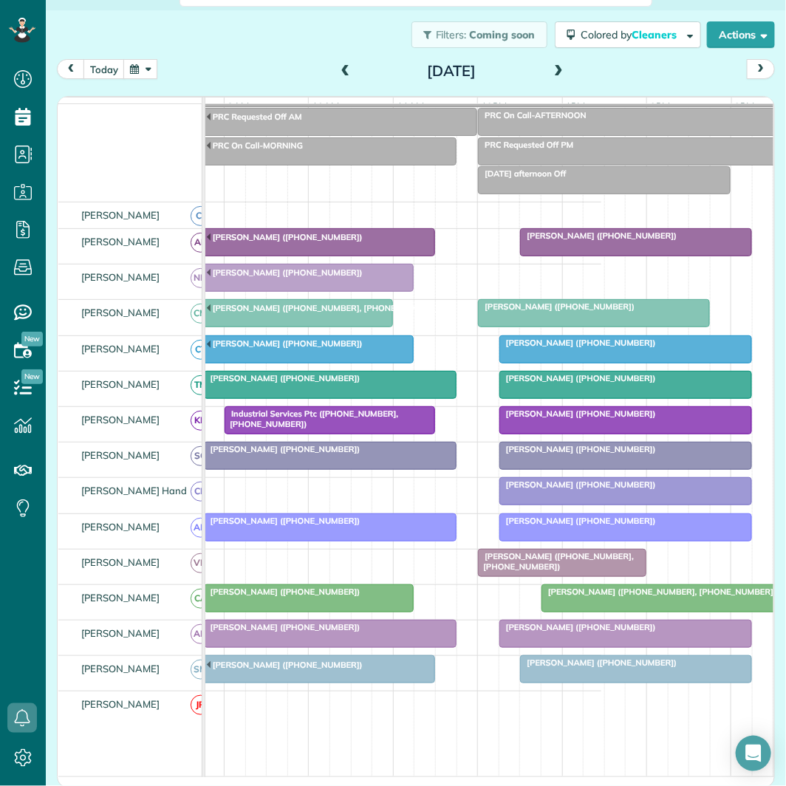
click at [557, 62] on span at bounding box center [558, 72] width 16 height 22
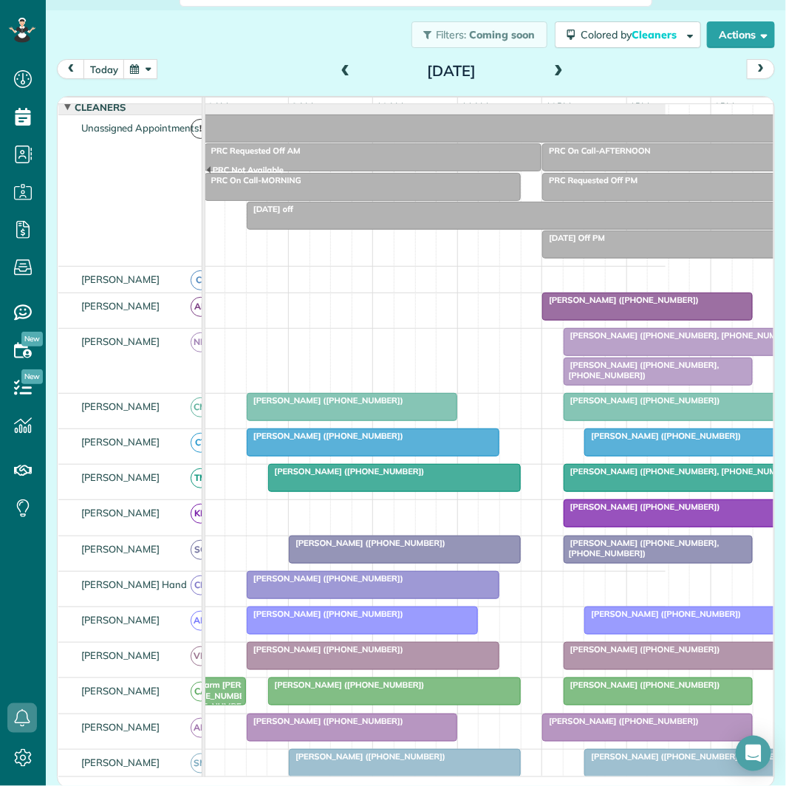
scroll to position [82, 0]
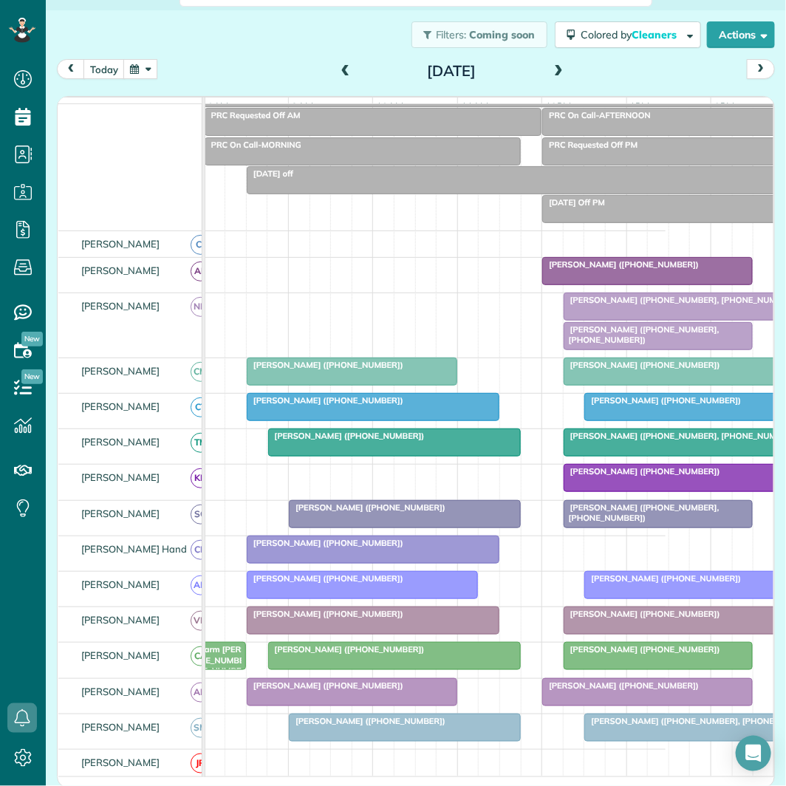
click at [638, 344] on span "[PERSON_NAME] ([PHONE_NUMBER], [PHONE_NUMBER])" at bounding box center [641, 334] width 157 height 21
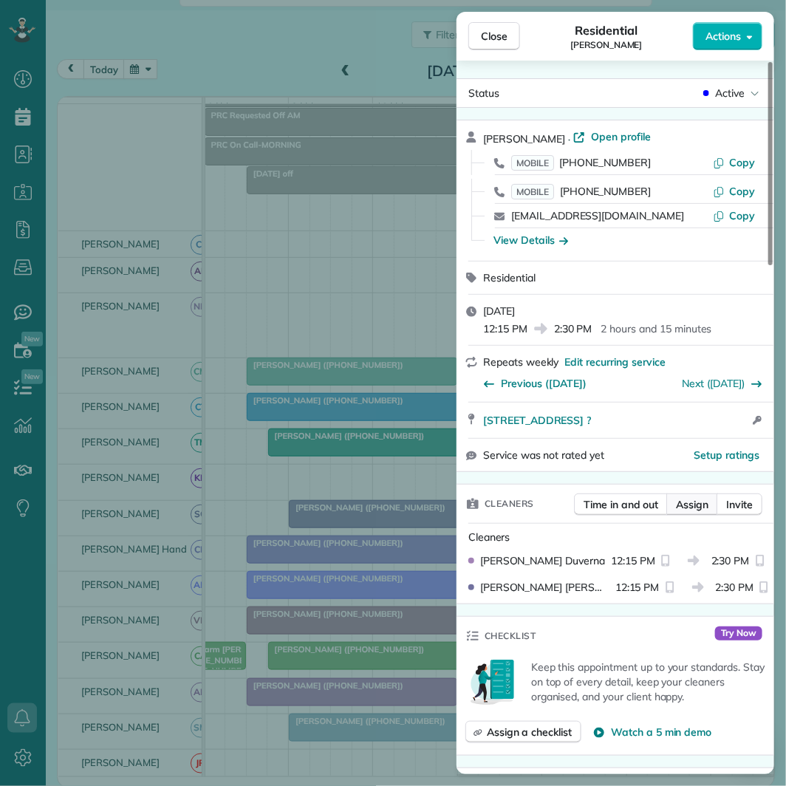
click at [699, 505] on span "Assign" at bounding box center [692, 504] width 33 height 15
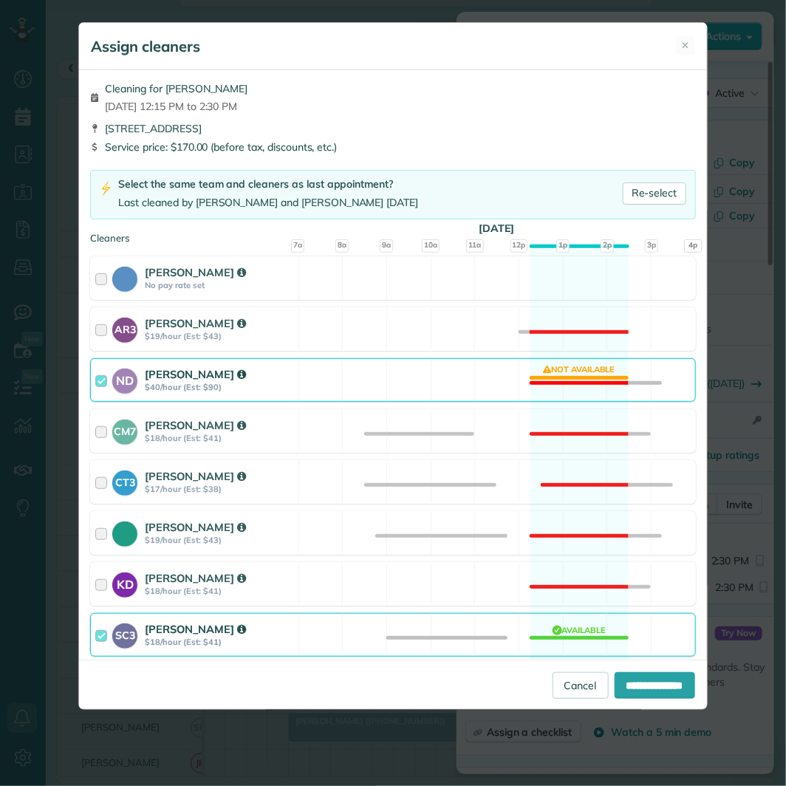
click at [584, 373] on div "ND [PERSON_NAME] $40/hour (Est: $90) Not available" at bounding box center [392, 380] width 605 height 44
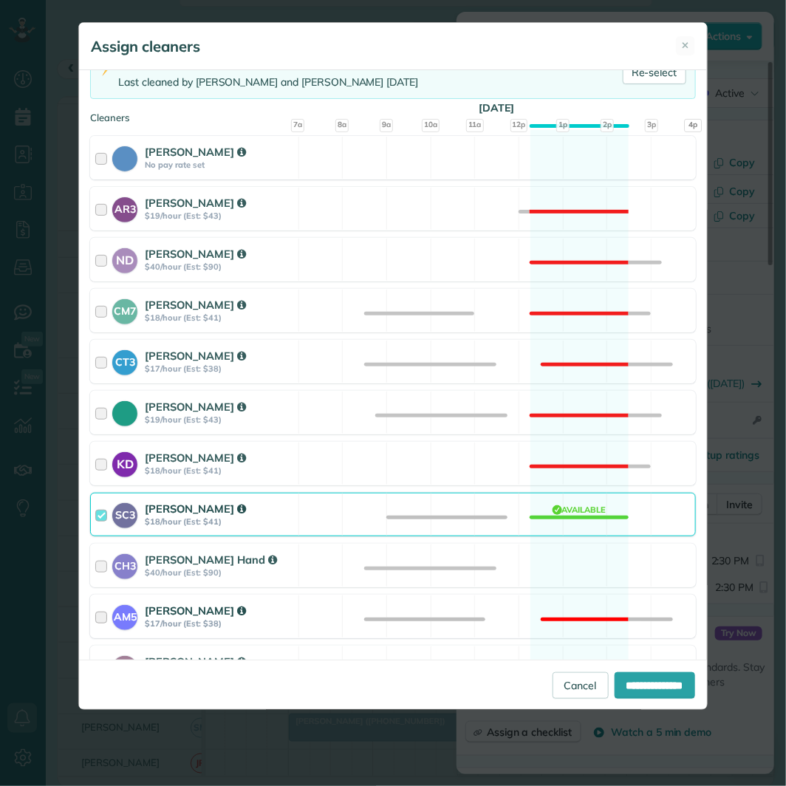
scroll to position [328, 0]
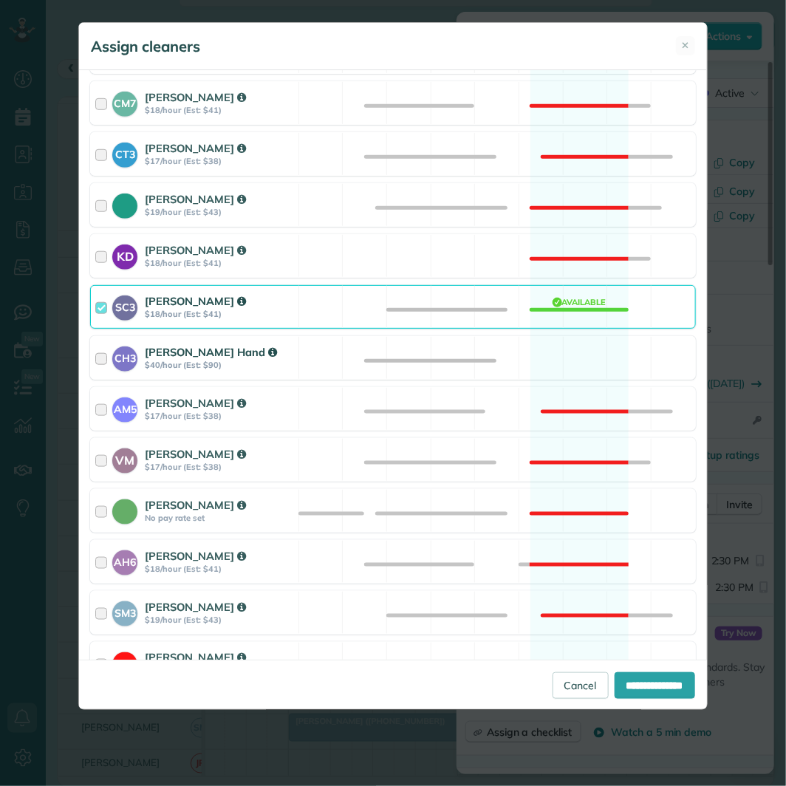
click at [558, 362] on div "CH3 [PERSON_NAME] Hand $40/hour (Est: $90) Available" at bounding box center [392, 358] width 605 height 44
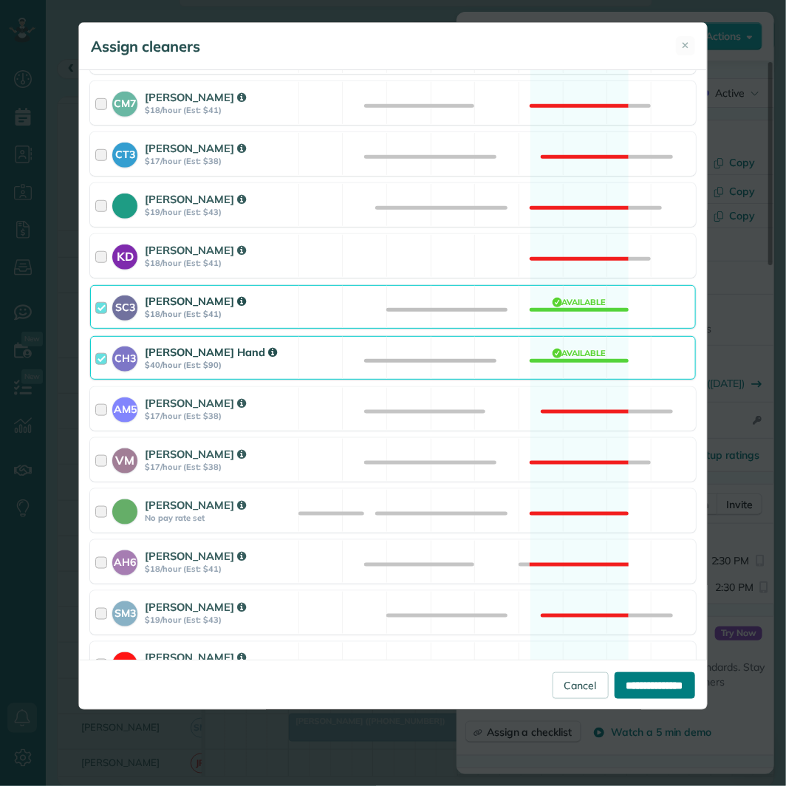
click at [639, 683] on input "**********" at bounding box center [655, 685] width 81 height 27
type input "**********"
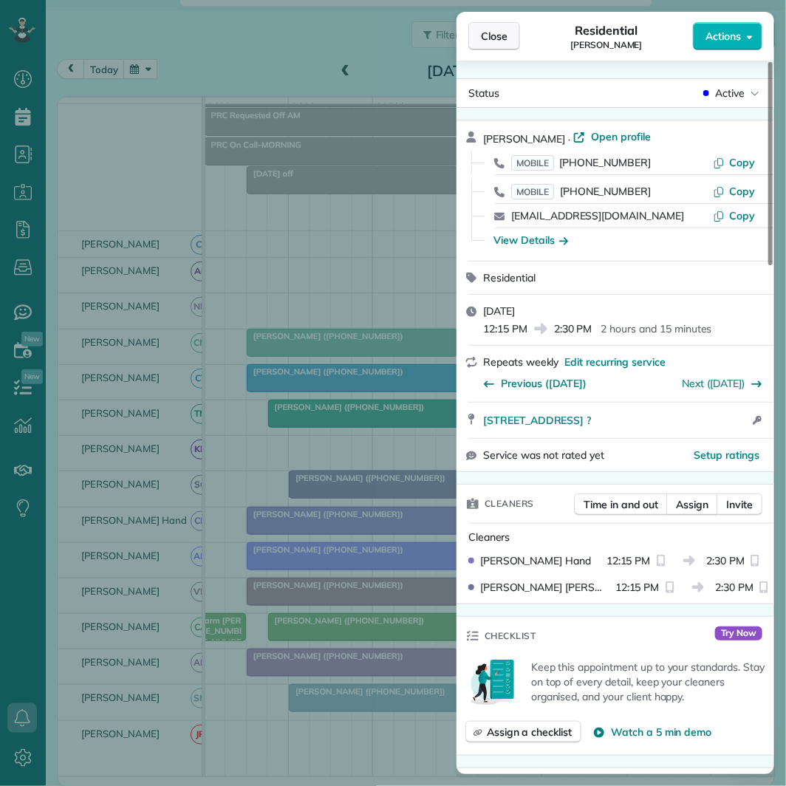
click at [508, 42] on button "Close" at bounding box center [494, 36] width 52 height 28
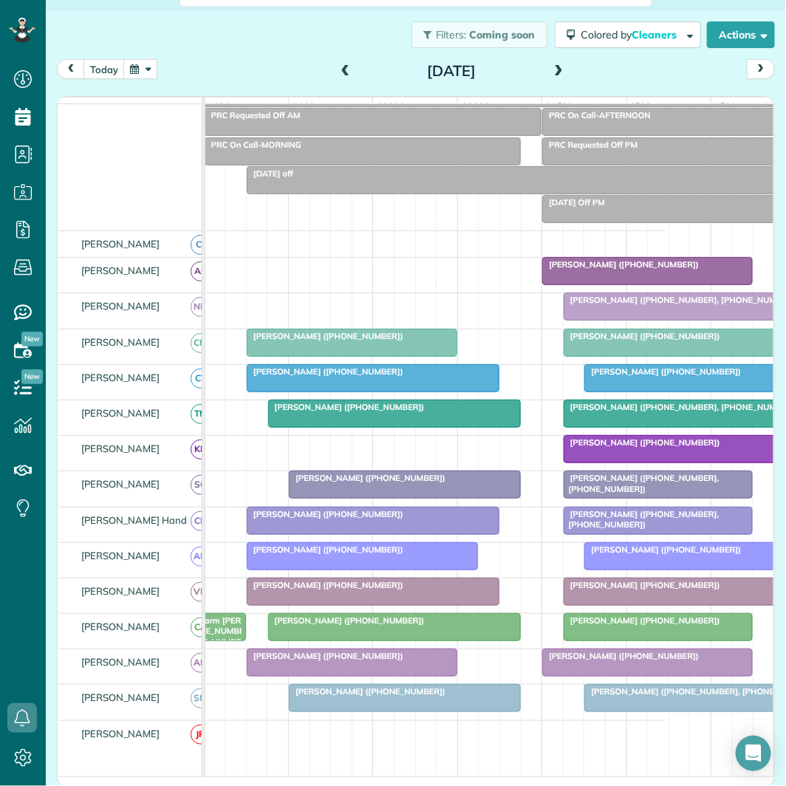
click at [550, 64] on span at bounding box center [558, 72] width 16 height 22
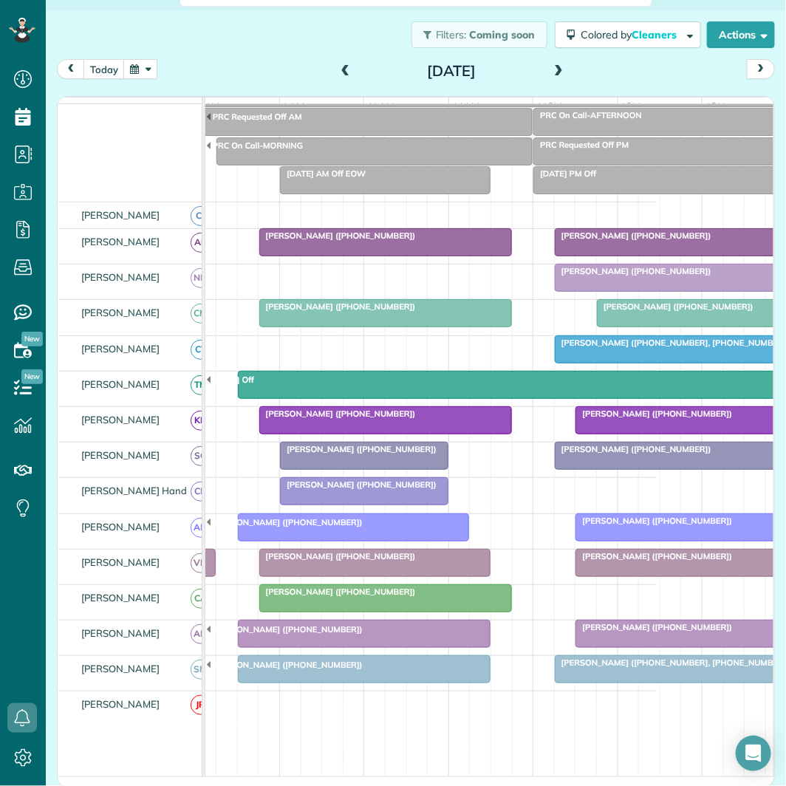
scroll to position [0, 171]
